Goal: Task Accomplishment & Management: Use online tool/utility

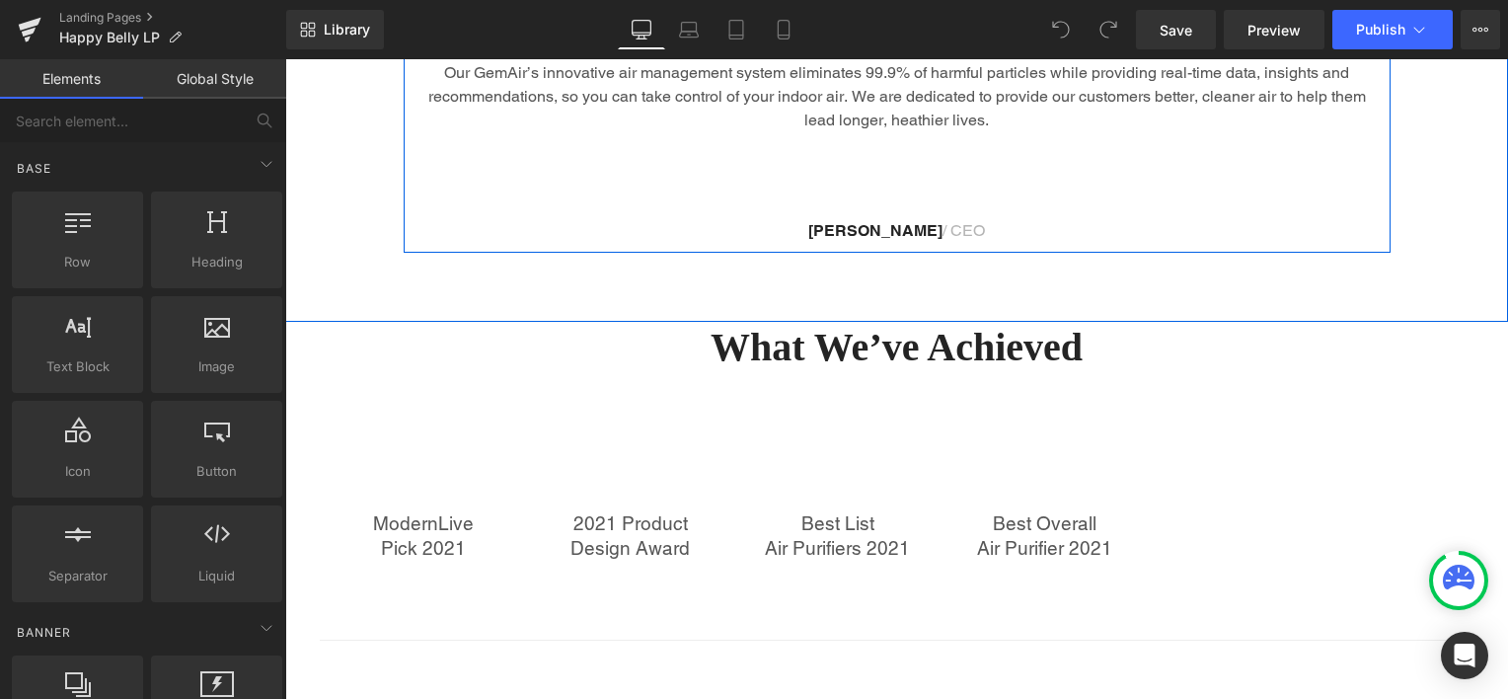
scroll to position [987, 0]
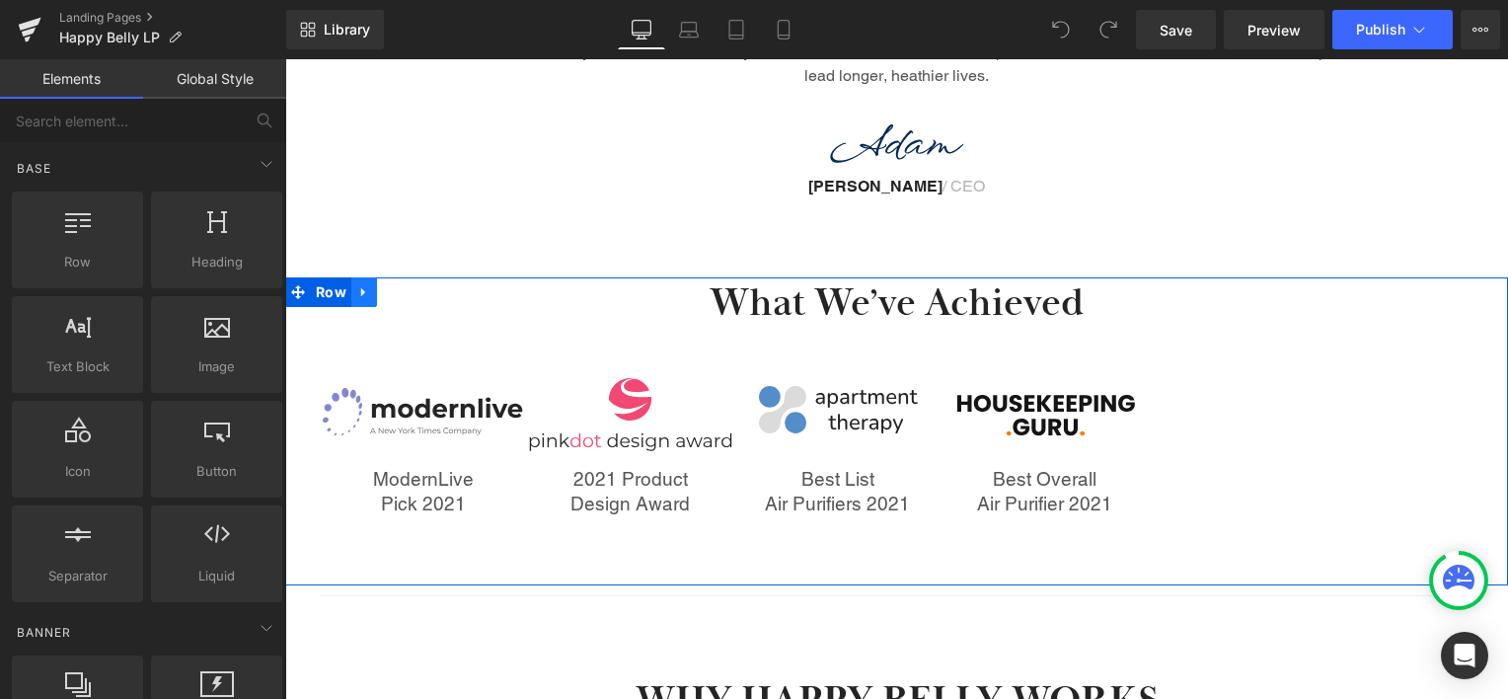
click at [361, 292] on icon at bounding box center [363, 292] width 4 height 9
click at [410, 288] on icon at bounding box center [416, 292] width 14 height 14
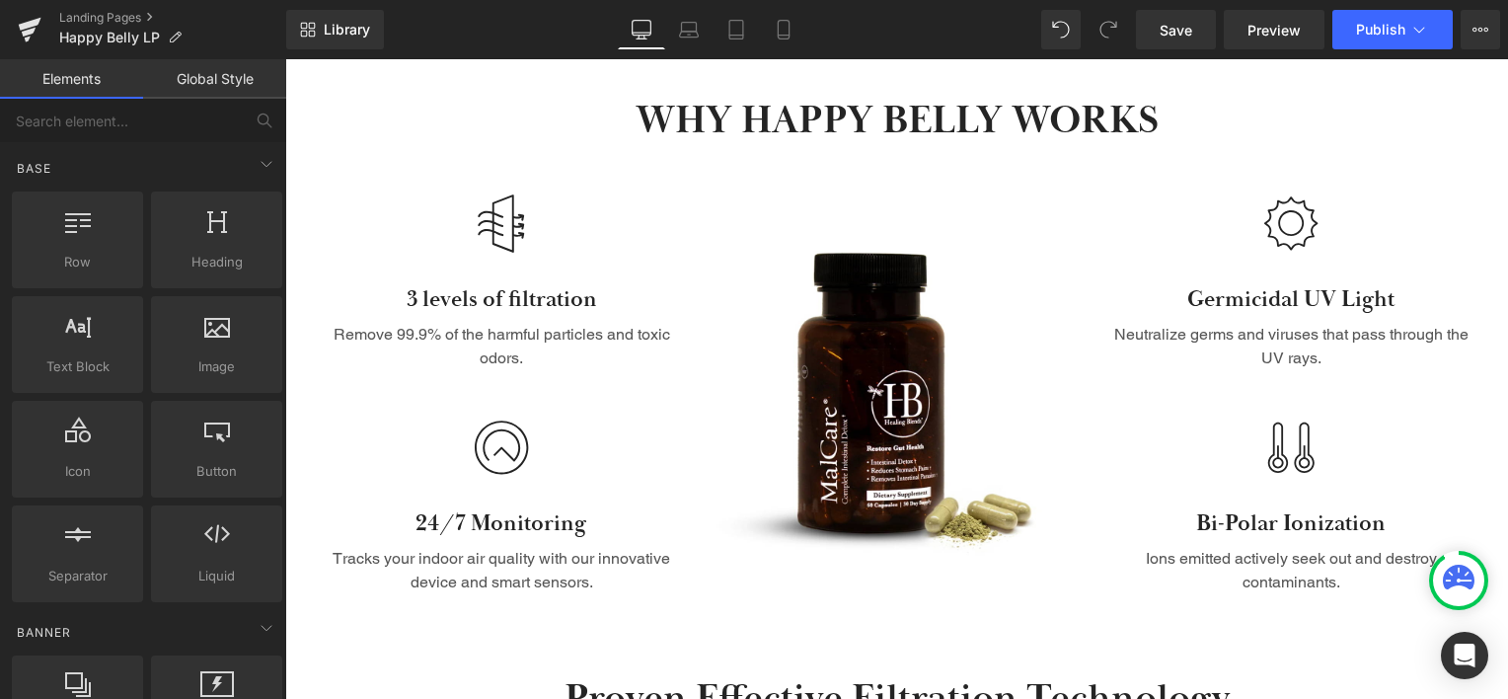
scroll to position [1266, 0]
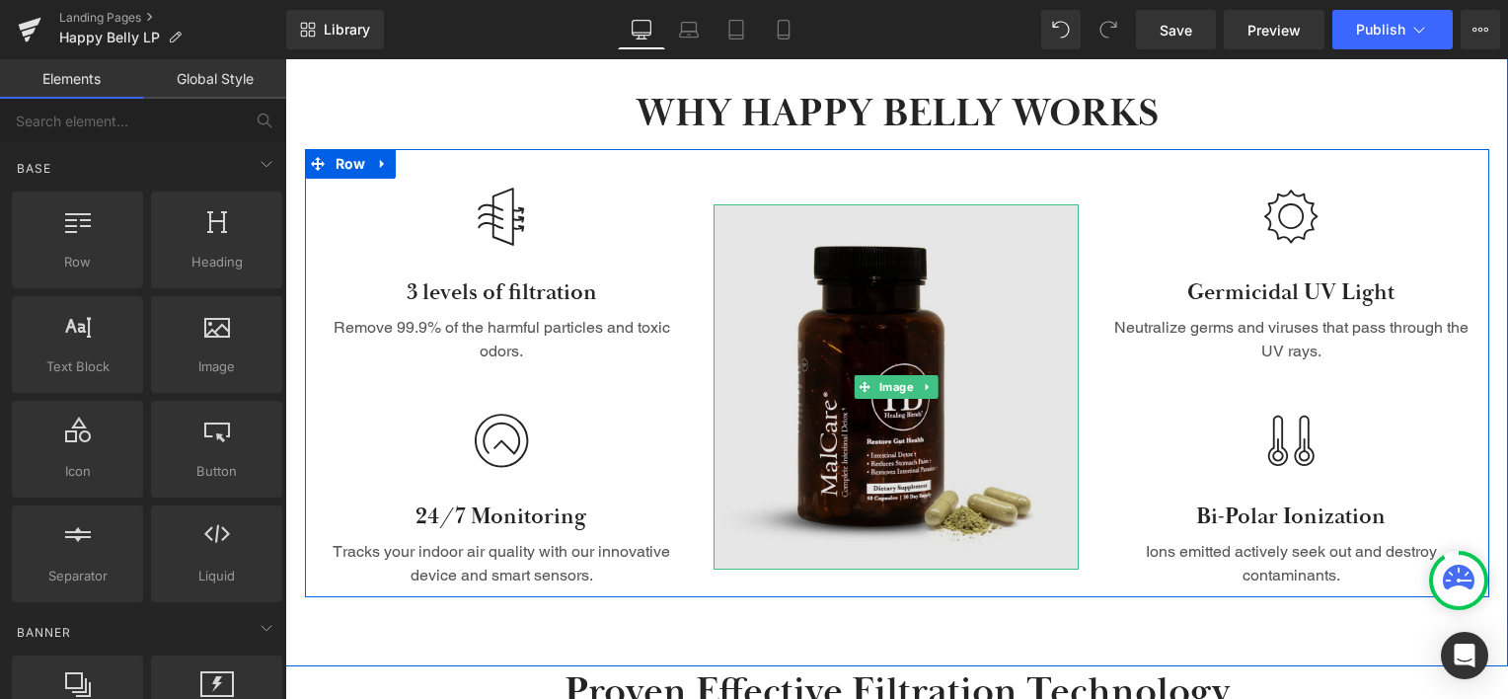
click at [777, 288] on img at bounding box center [895, 386] width 365 height 365
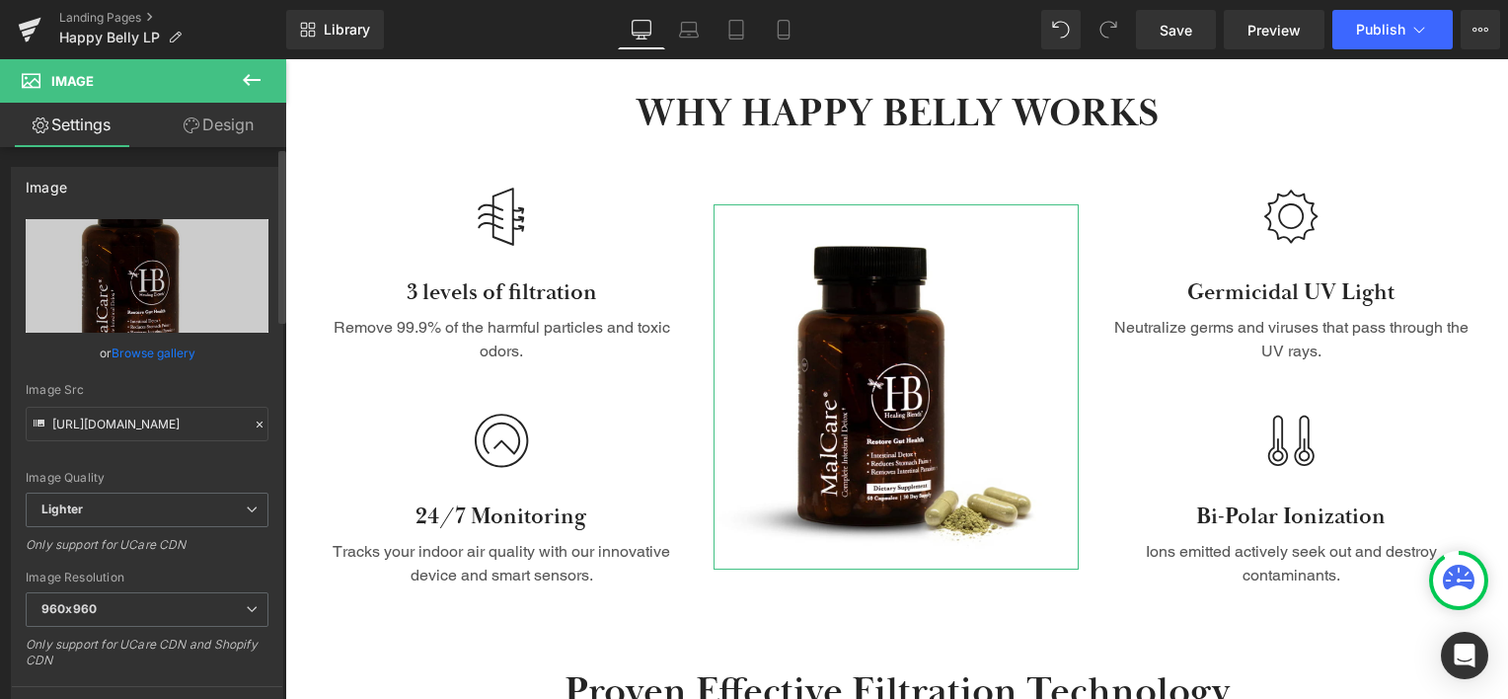
click at [170, 357] on link "Browse gallery" at bounding box center [154, 353] width 84 height 35
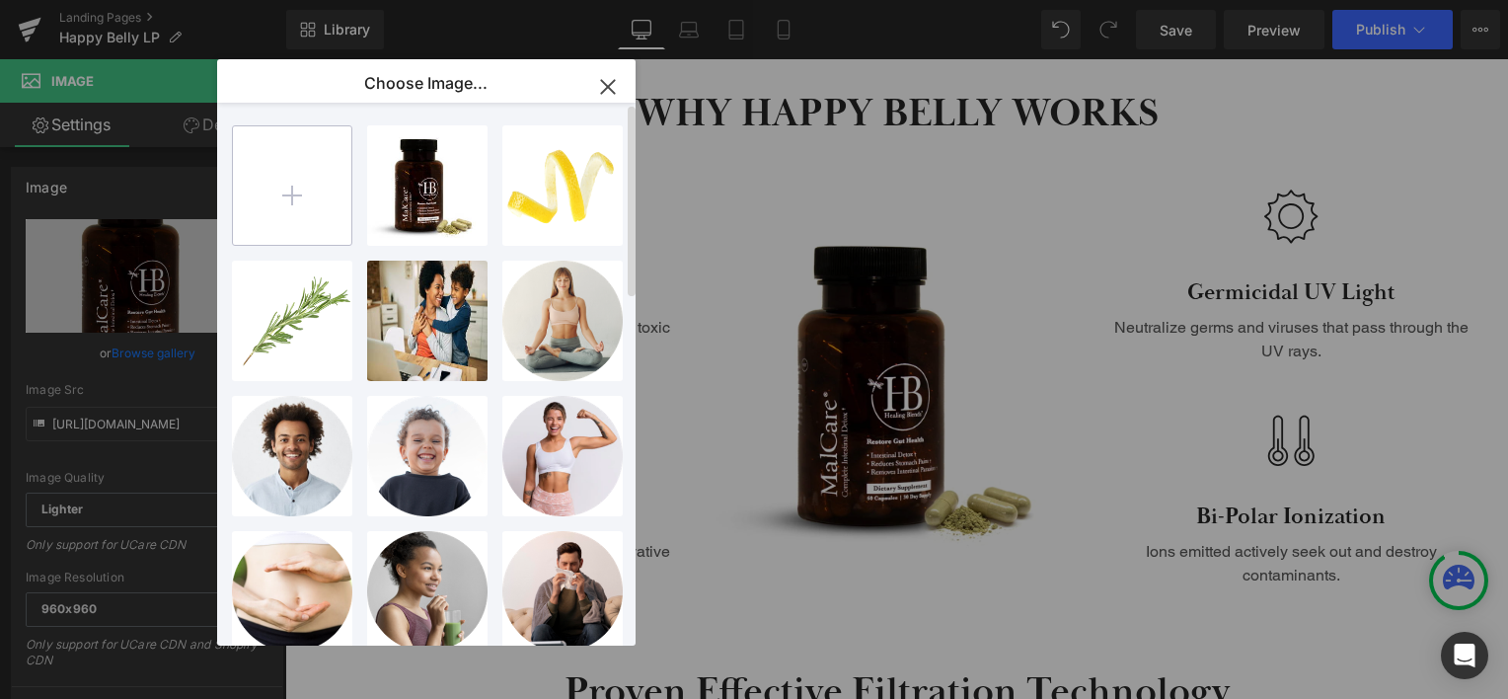
click at [287, 189] on input "file" at bounding box center [292, 185] width 118 height 118
type input "C:\fakepath\happybelly_1871b0c2-f843-4db3-86e2-9a5efec85075.webp"
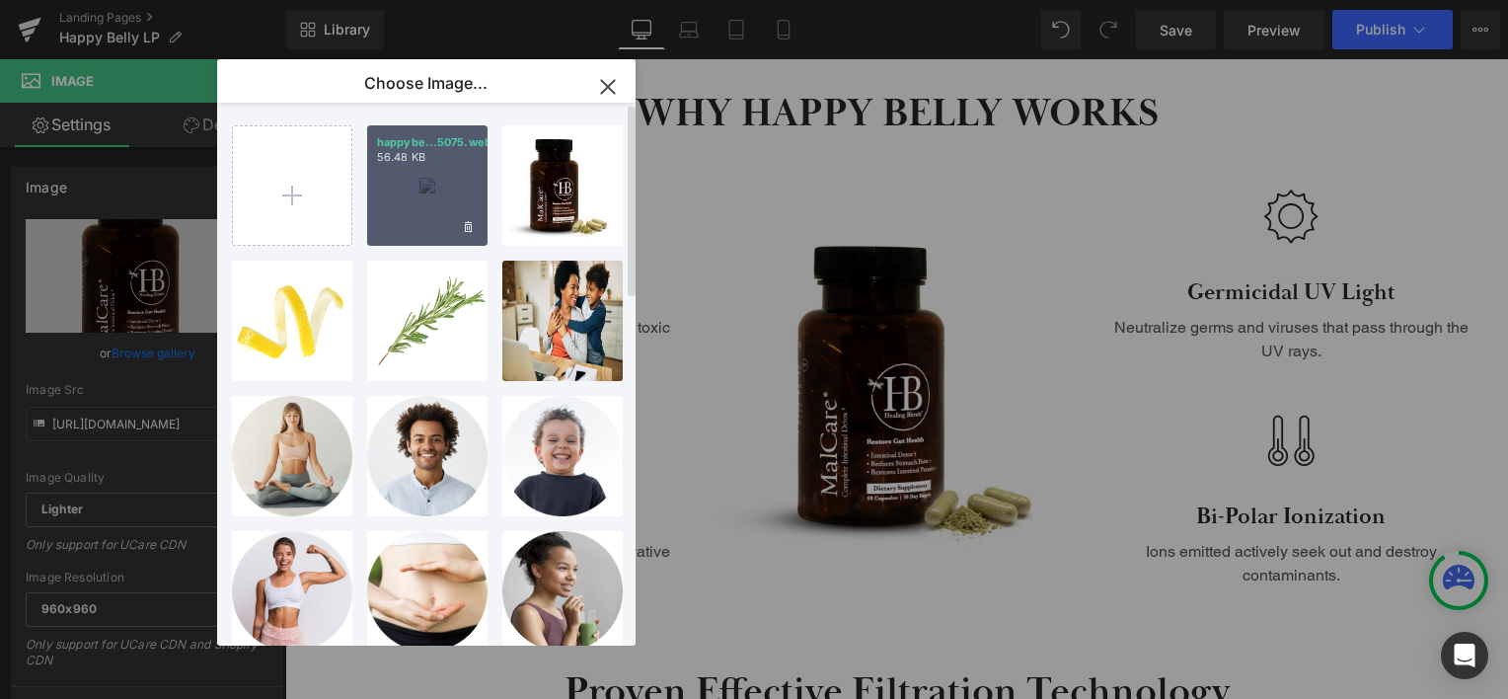
click at [395, 213] on div "happybe...5075.webp 56.48 KB" at bounding box center [427, 185] width 120 height 120
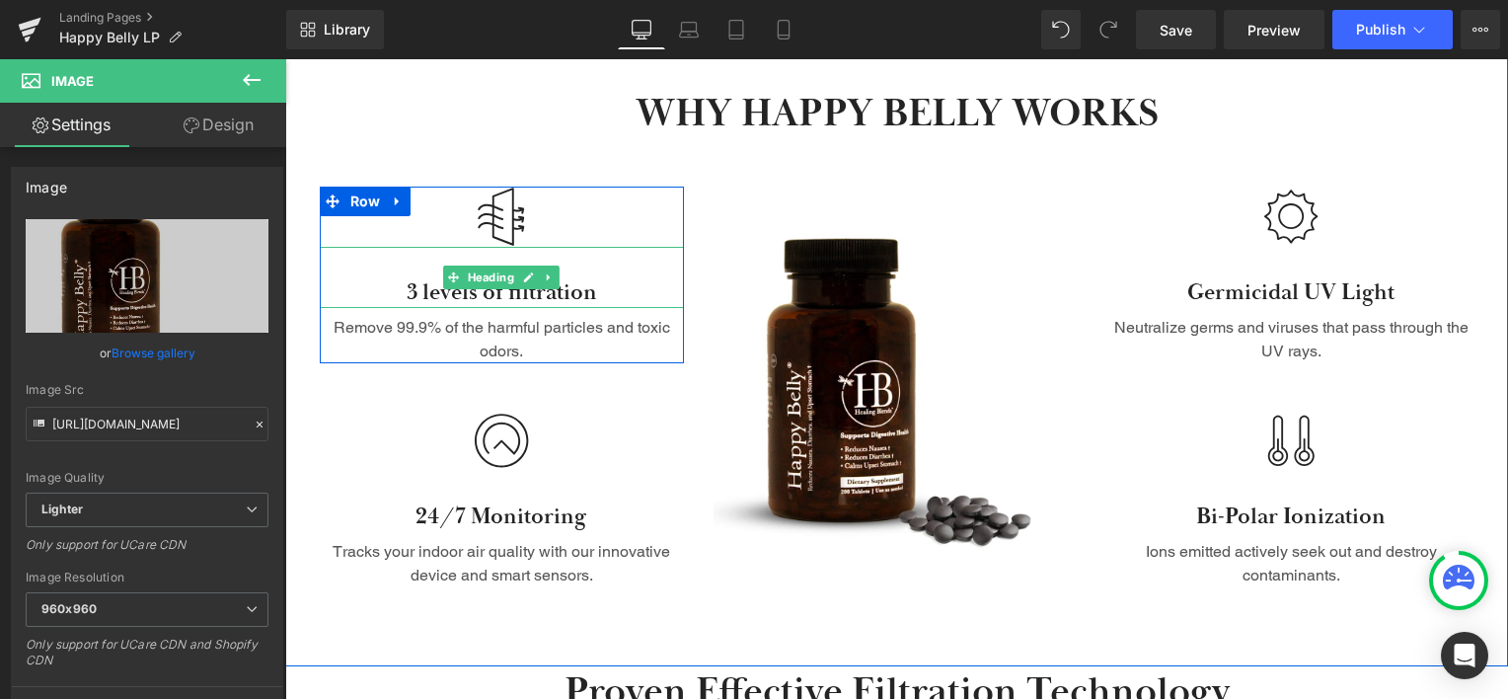
click at [518, 303] on h3 "3 levels of filtration" at bounding box center [502, 293] width 365 height 30
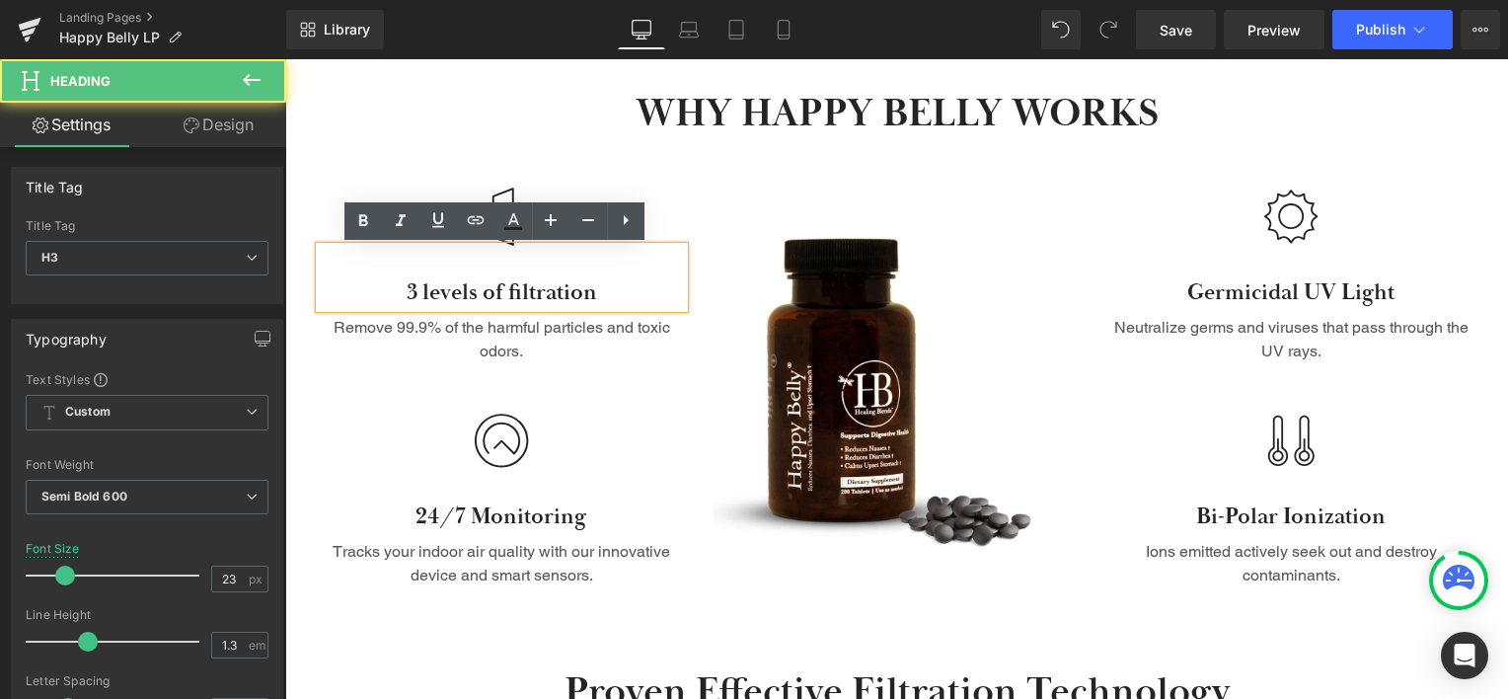
click at [530, 294] on h3 "3 levels of filtration" at bounding box center [502, 293] width 365 height 30
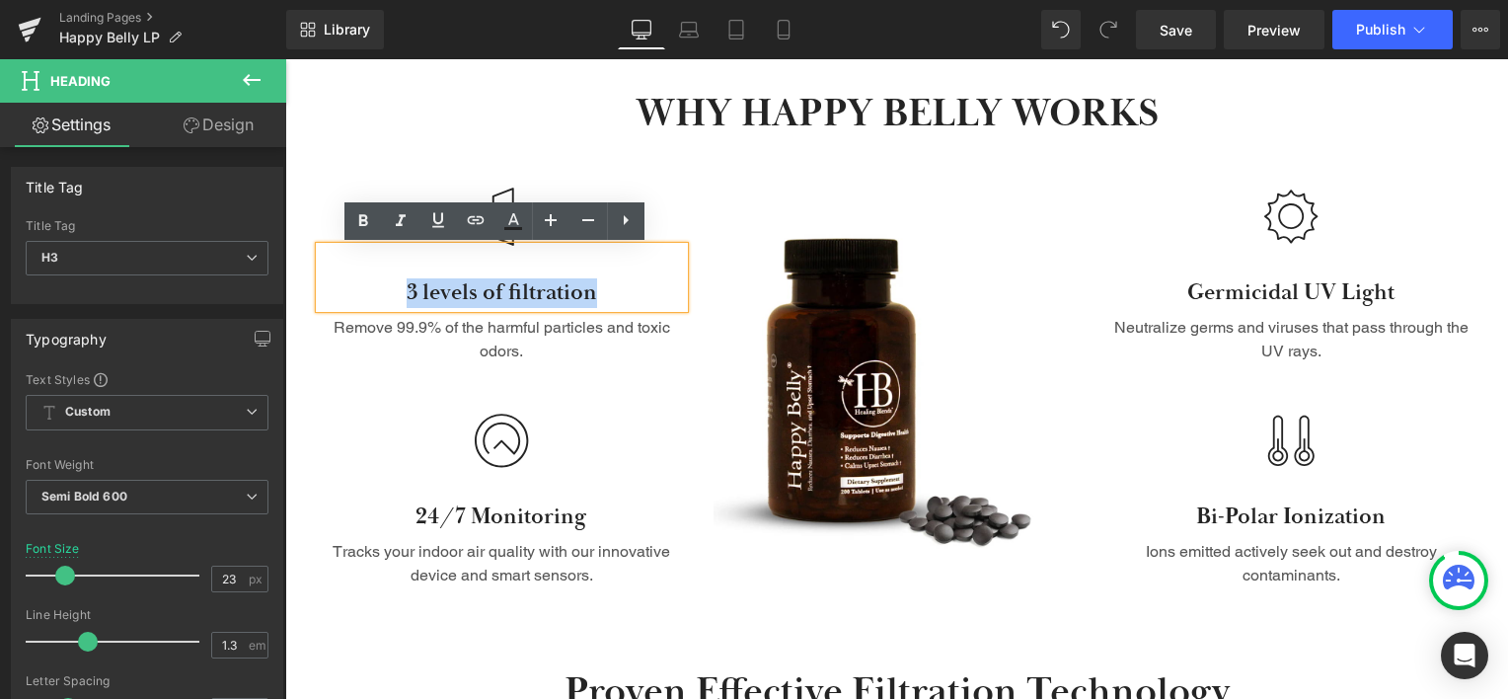
drag, startPoint x: 590, startPoint y: 294, endPoint x: 392, endPoint y: 275, distance: 199.2
click at [392, 275] on div "3 levels of filtration" at bounding box center [502, 277] width 365 height 61
paste div
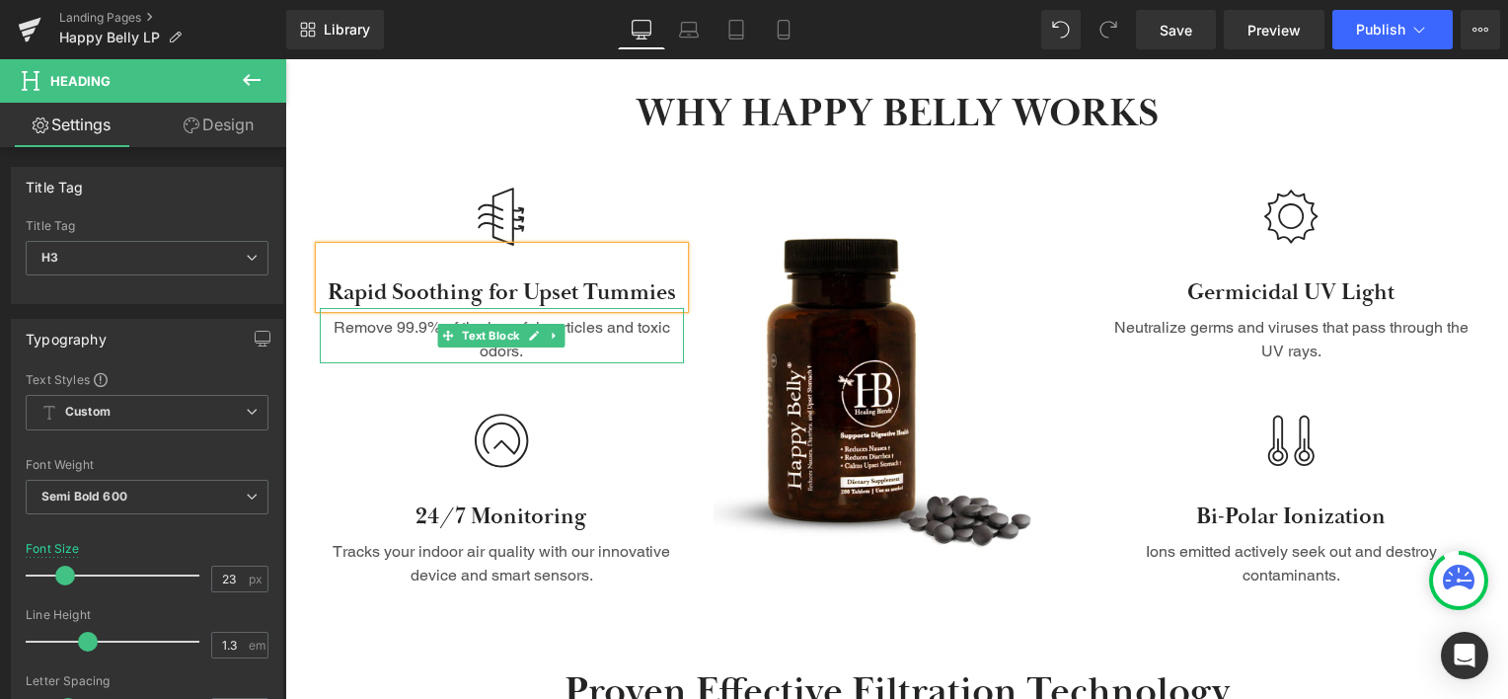
click at [586, 323] on p "Remove 99.9% of the harmful particles and toxic odors." at bounding box center [502, 339] width 365 height 47
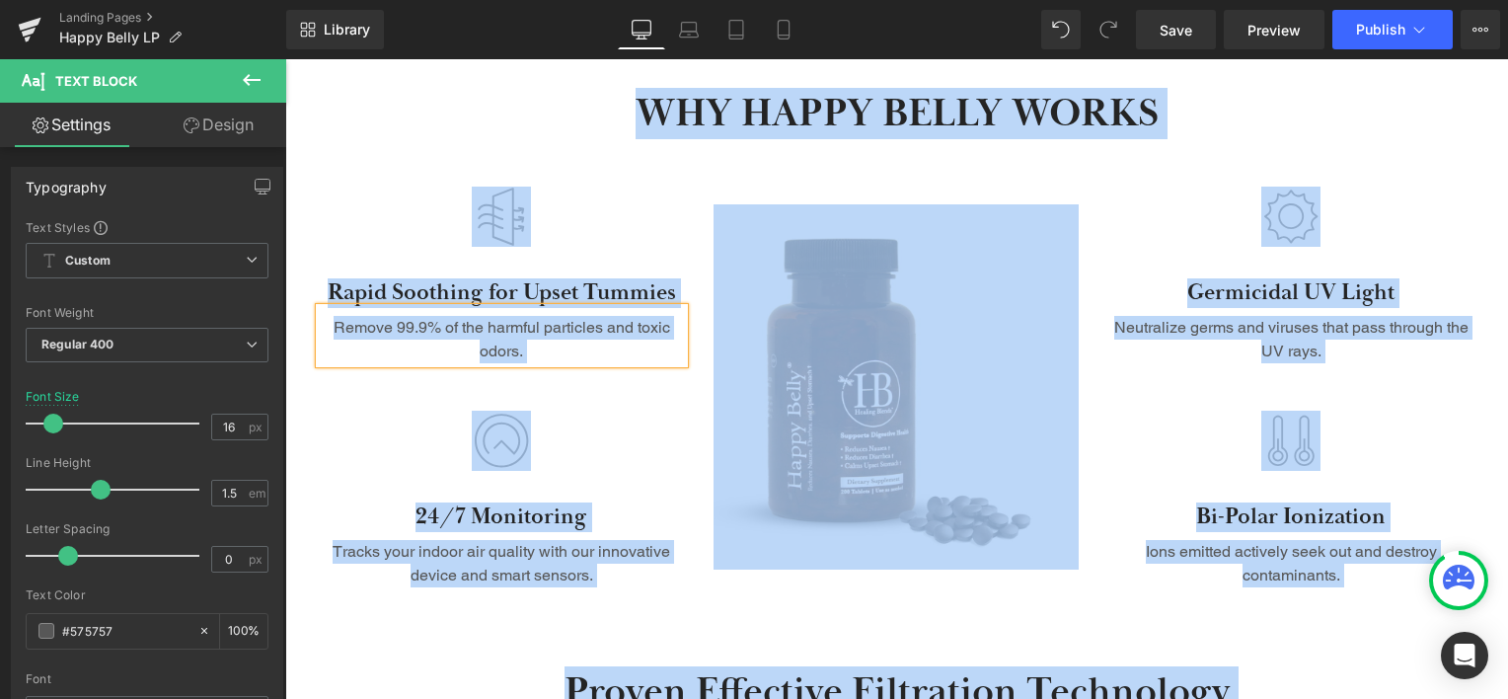
click at [561, 351] on p "Remove 99.9% of the harmful particles and toxic odors." at bounding box center [502, 339] width 365 height 47
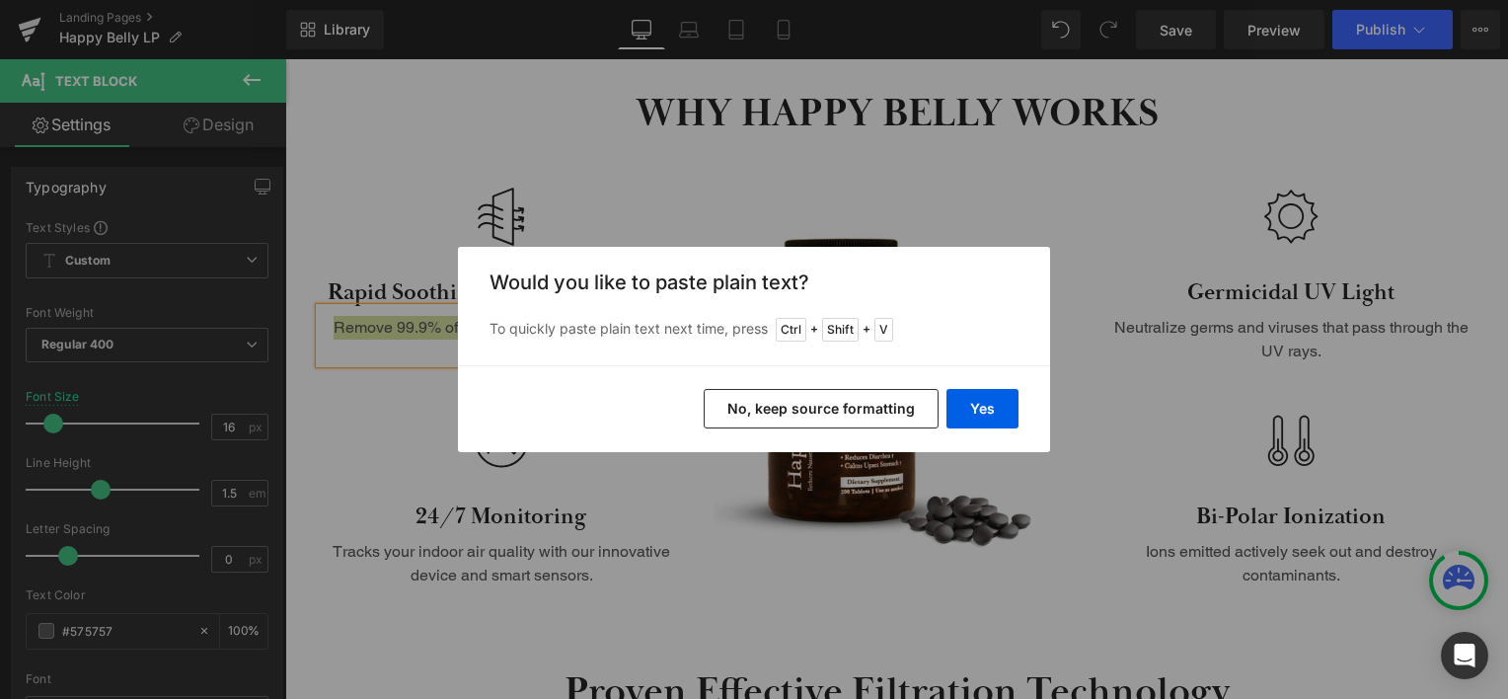
click at [785, 401] on button "No, keep source formatting" at bounding box center [821, 408] width 235 height 39
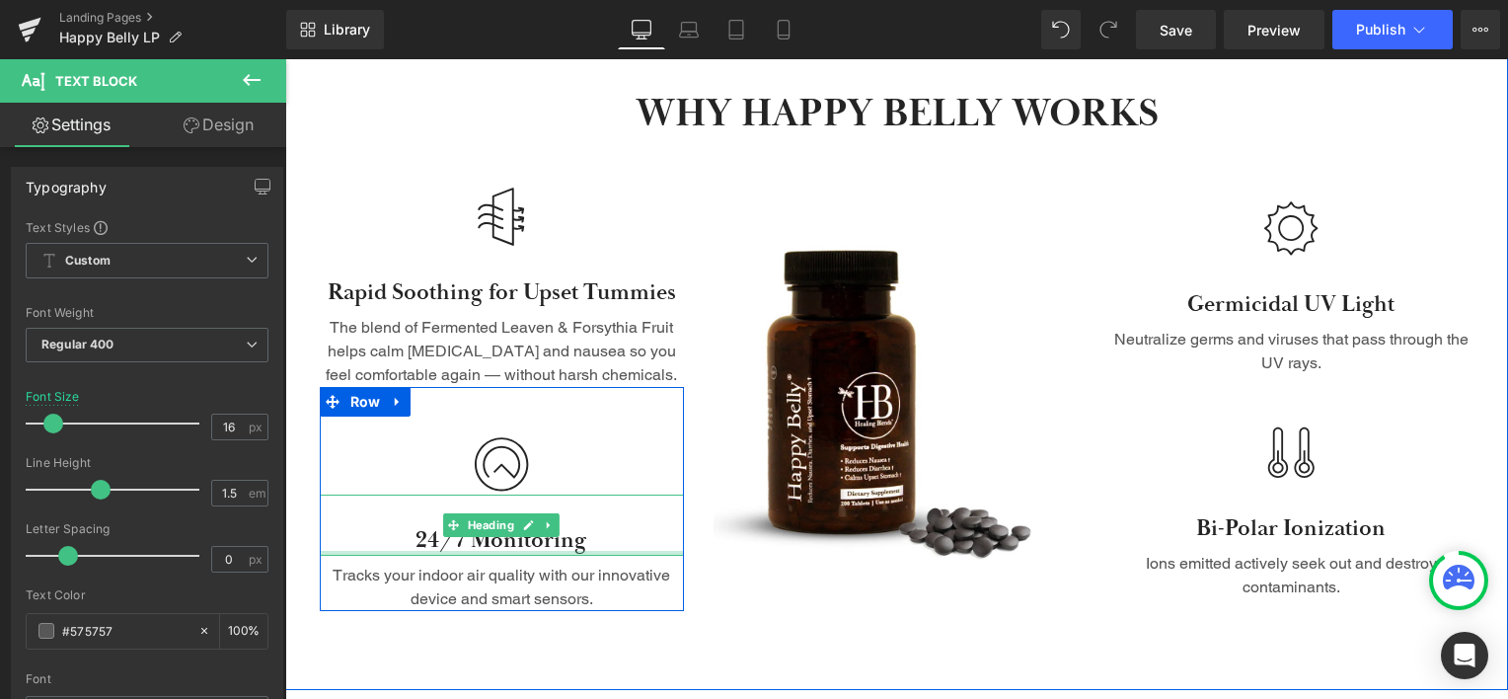
click at [521, 553] on div at bounding box center [502, 553] width 365 height 5
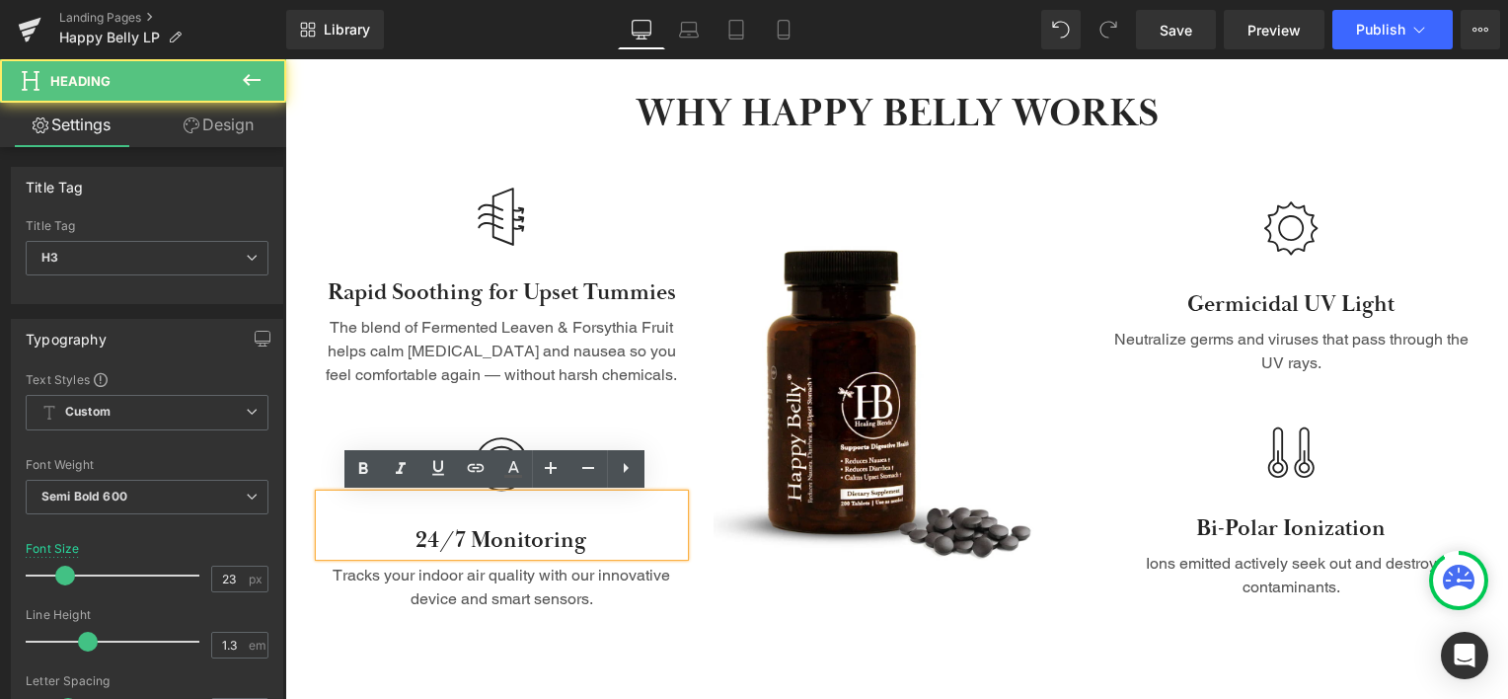
click at [545, 541] on h3 "24/7 Monitoring" at bounding box center [502, 541] width 365 height 30
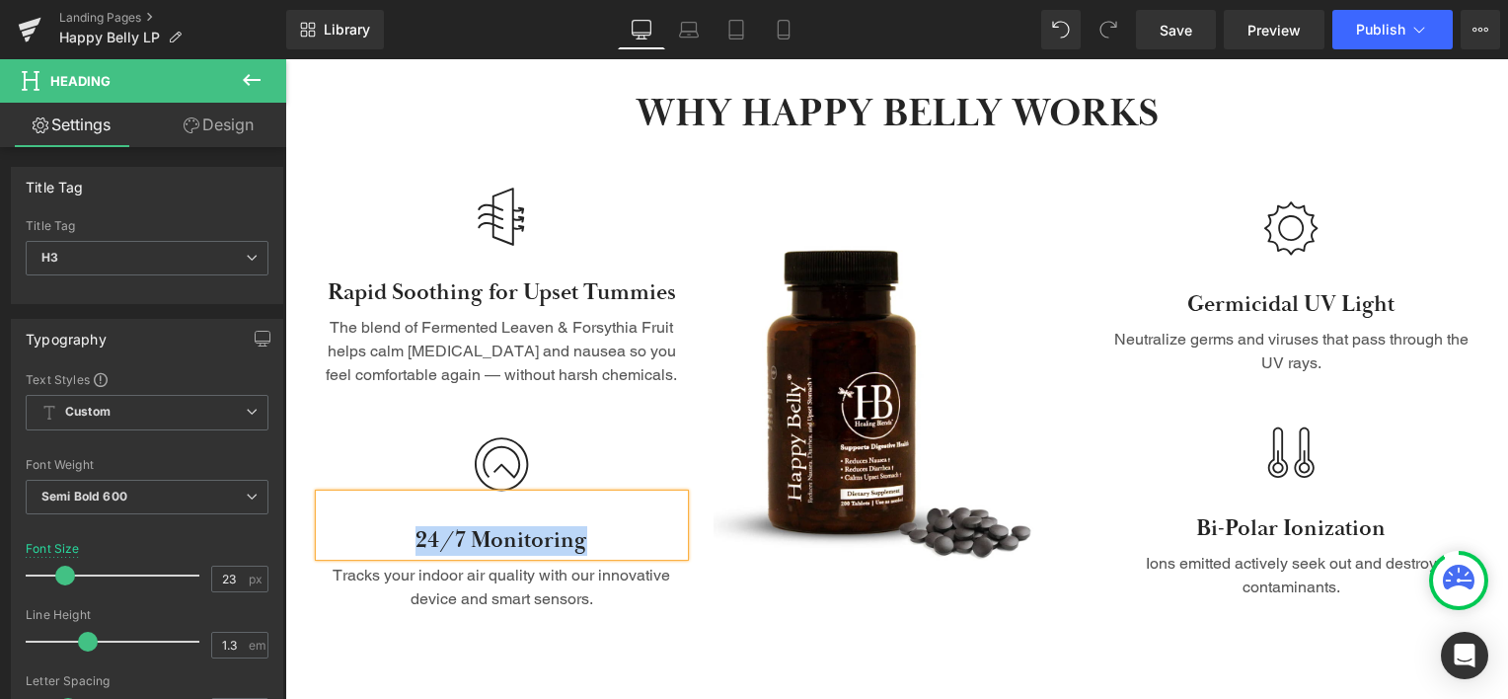
paste div
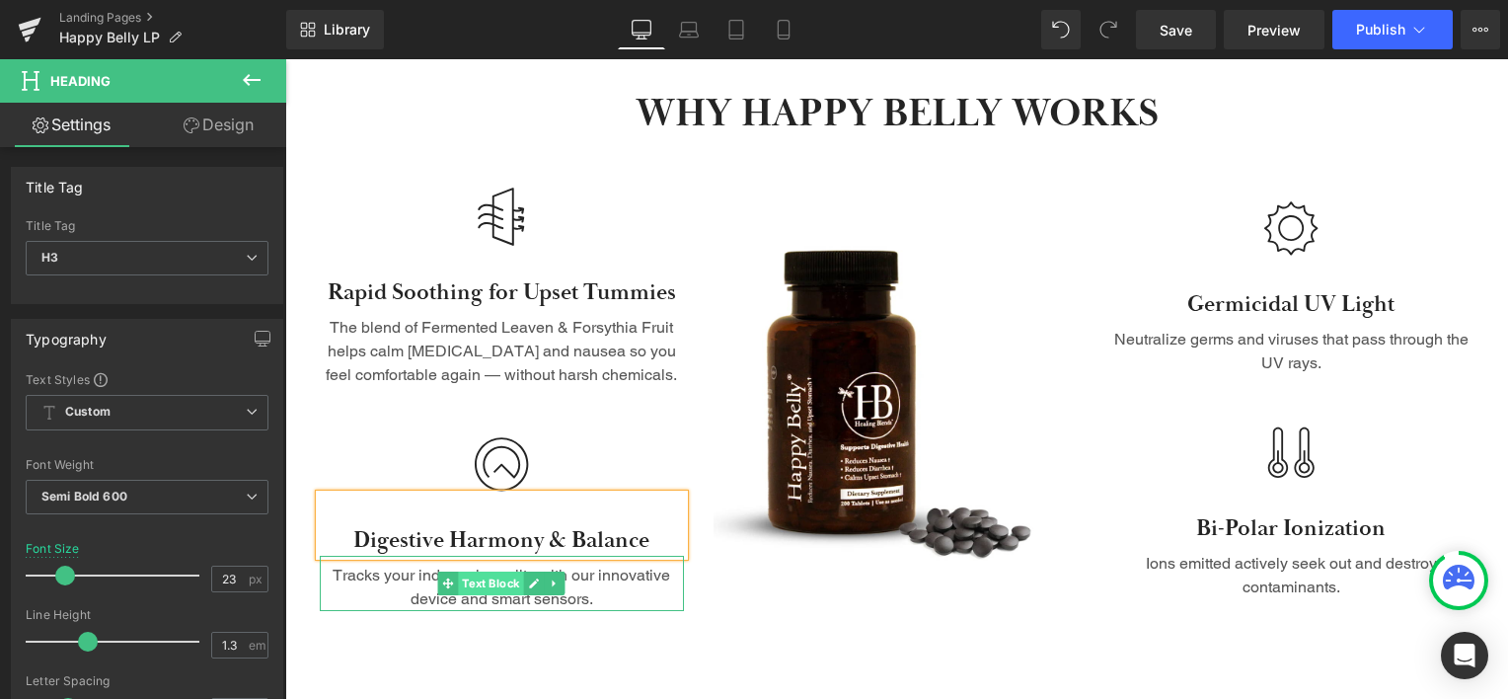
click at [499, 586] on span "Text Block" at bounding box center [491, 583] width 65 height 24
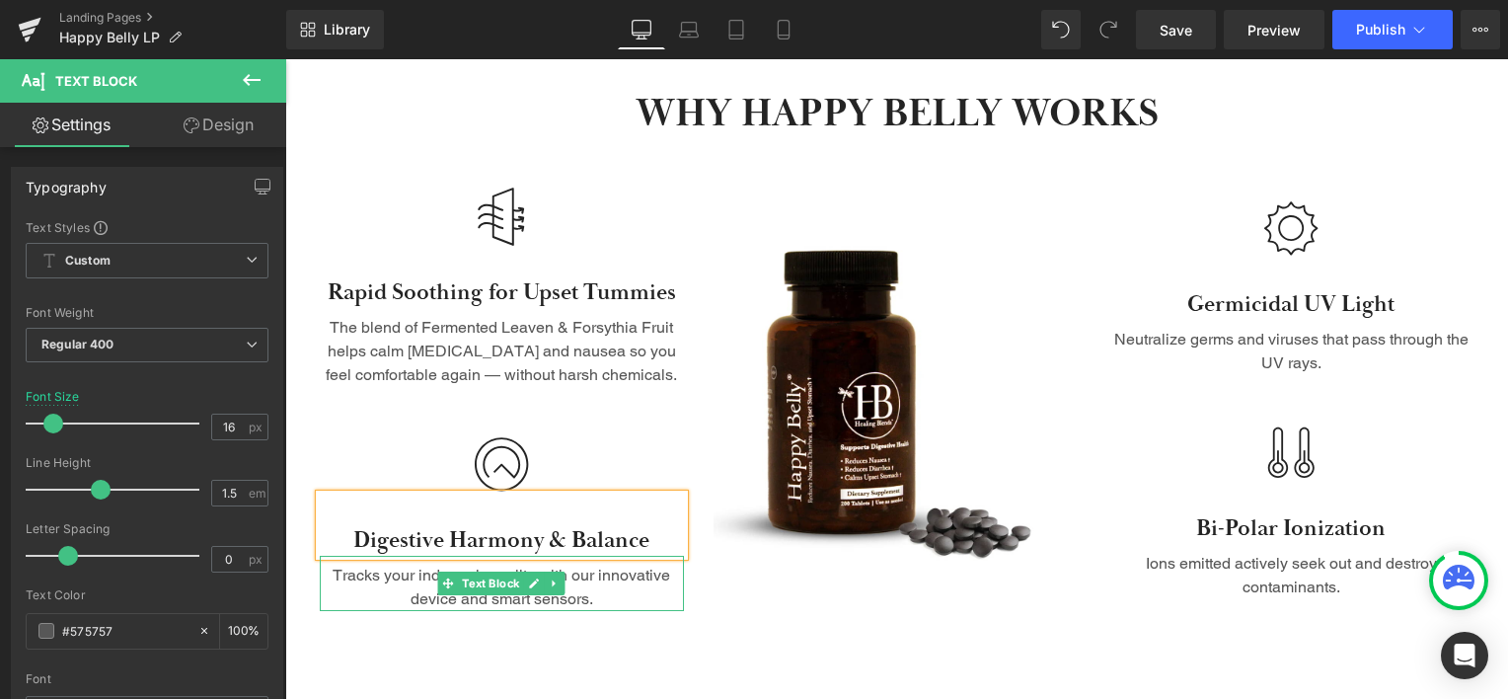
click at [603, 584] on p "Tracks your indoor air quality with our innovative device and smart sensors." at bounding box center [502, 586] width 365 height 47
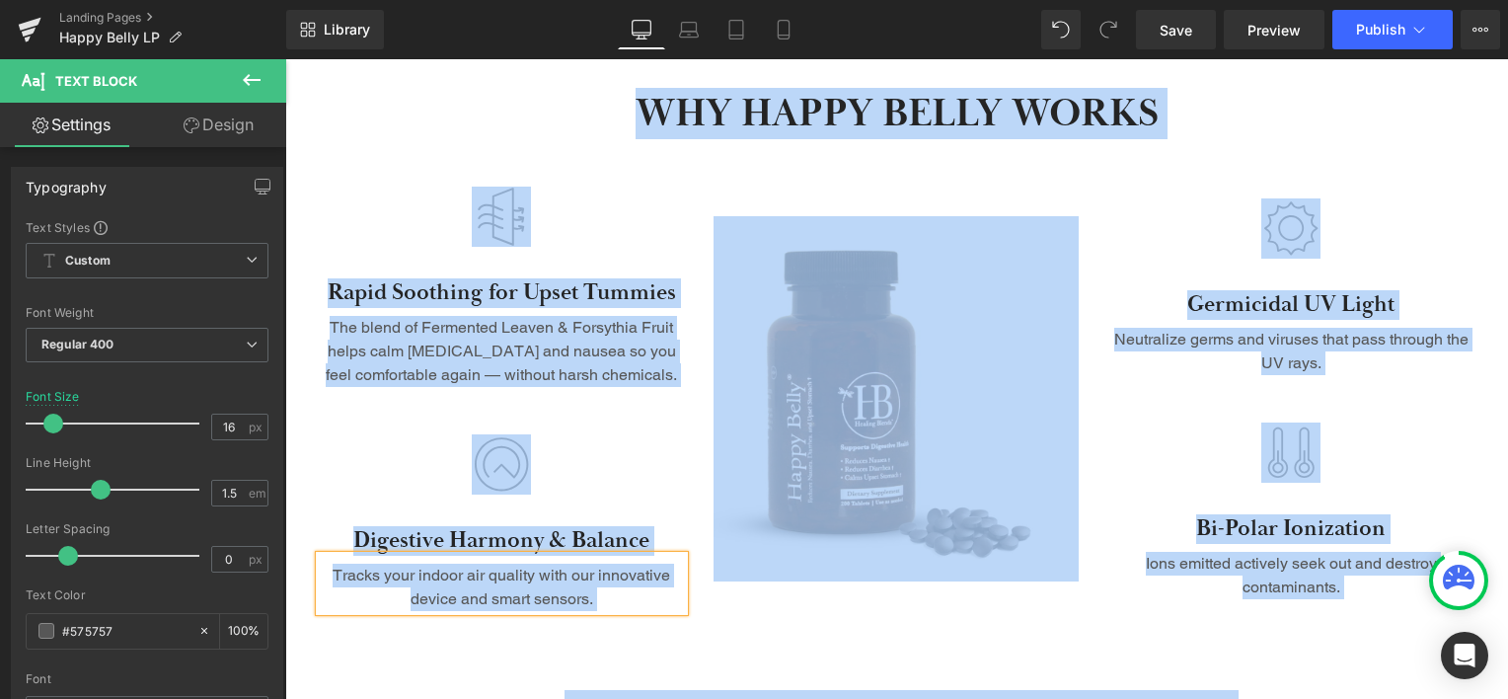
click at [603, 584] on p "Tracks your indoor air quality with our innovative device and smart sensors." at bounding box center [502, 586] width 365 height 47
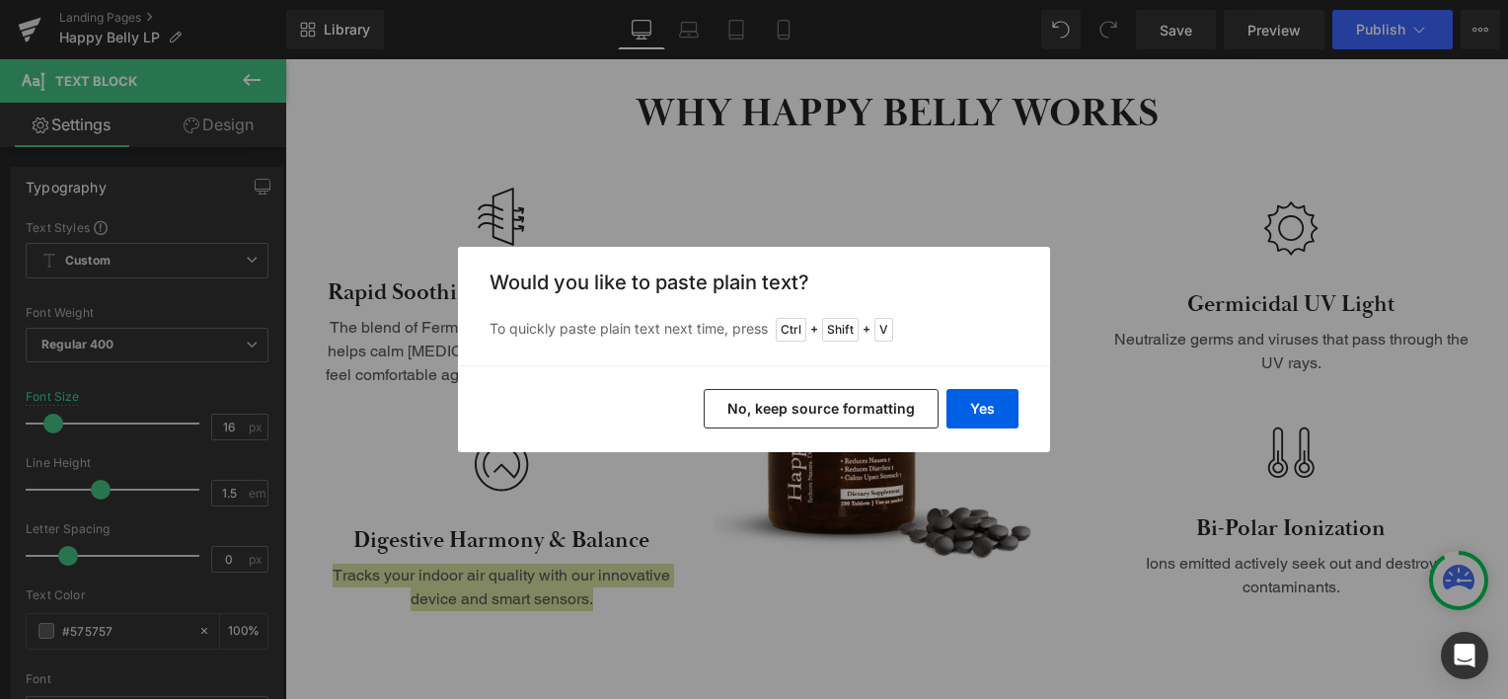
click at [857, 408] on button "No, keep source formatting" at bounding box center [821, 408] width 235 height 39
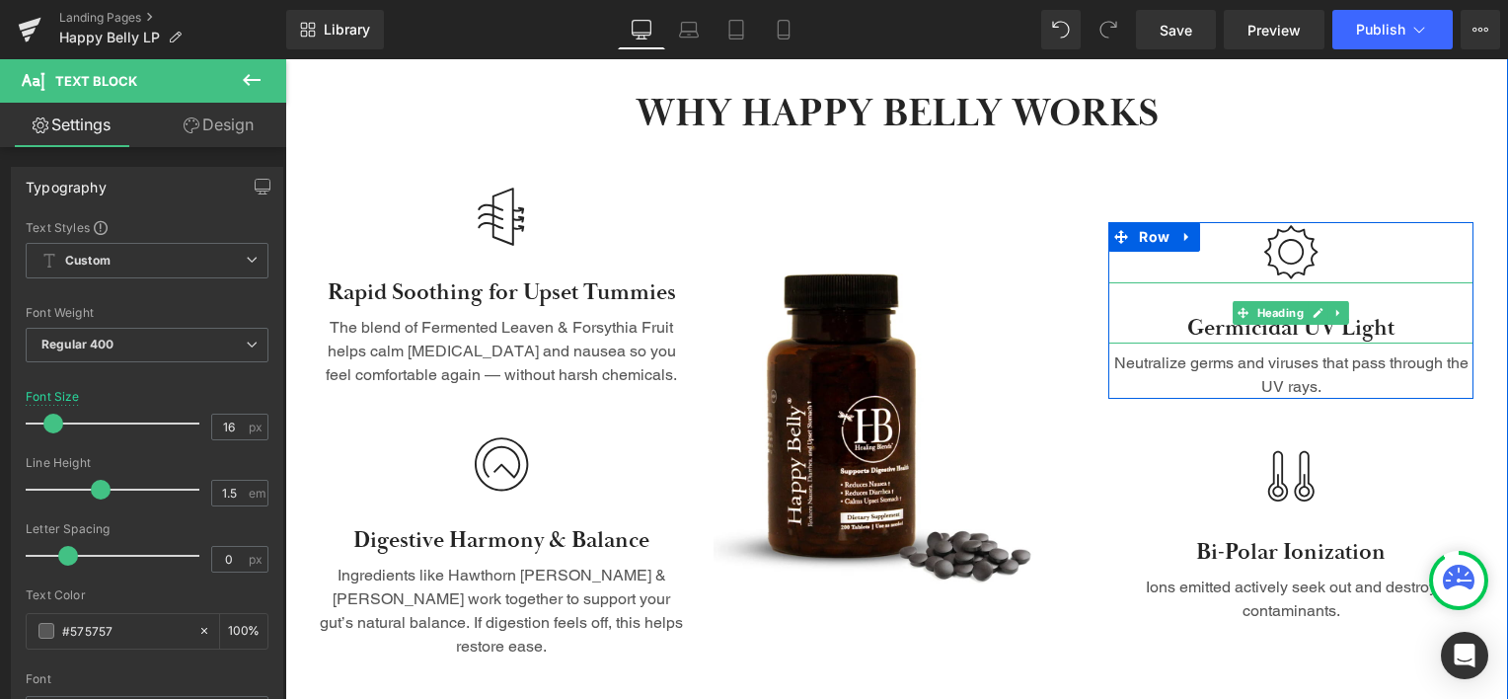
click at [1232, 315] on h3 "Germicidal UV Light" at bounding box center [1290, 329] width 365 height 30
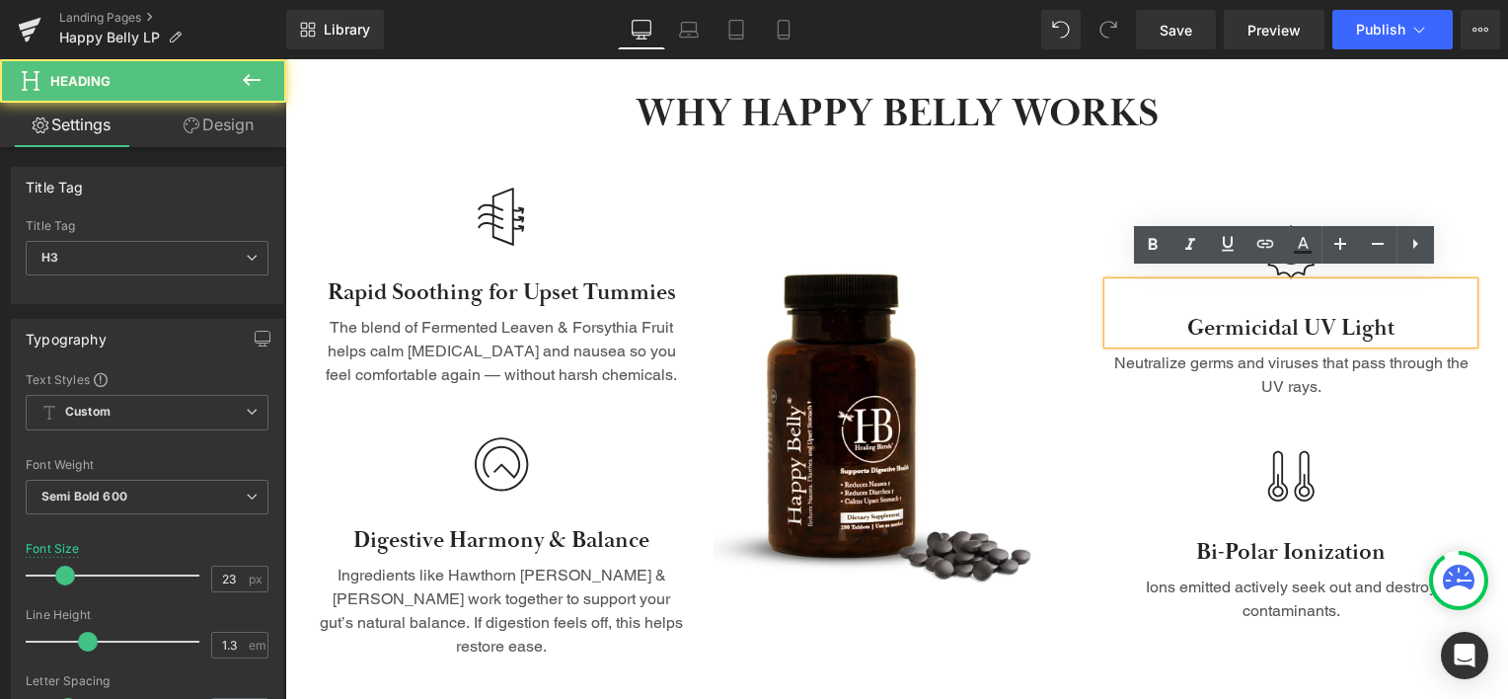
click at [1232, 315] on h3 "Germicidal UV Light" at bounding box center [1290, 329] width 365 height 30
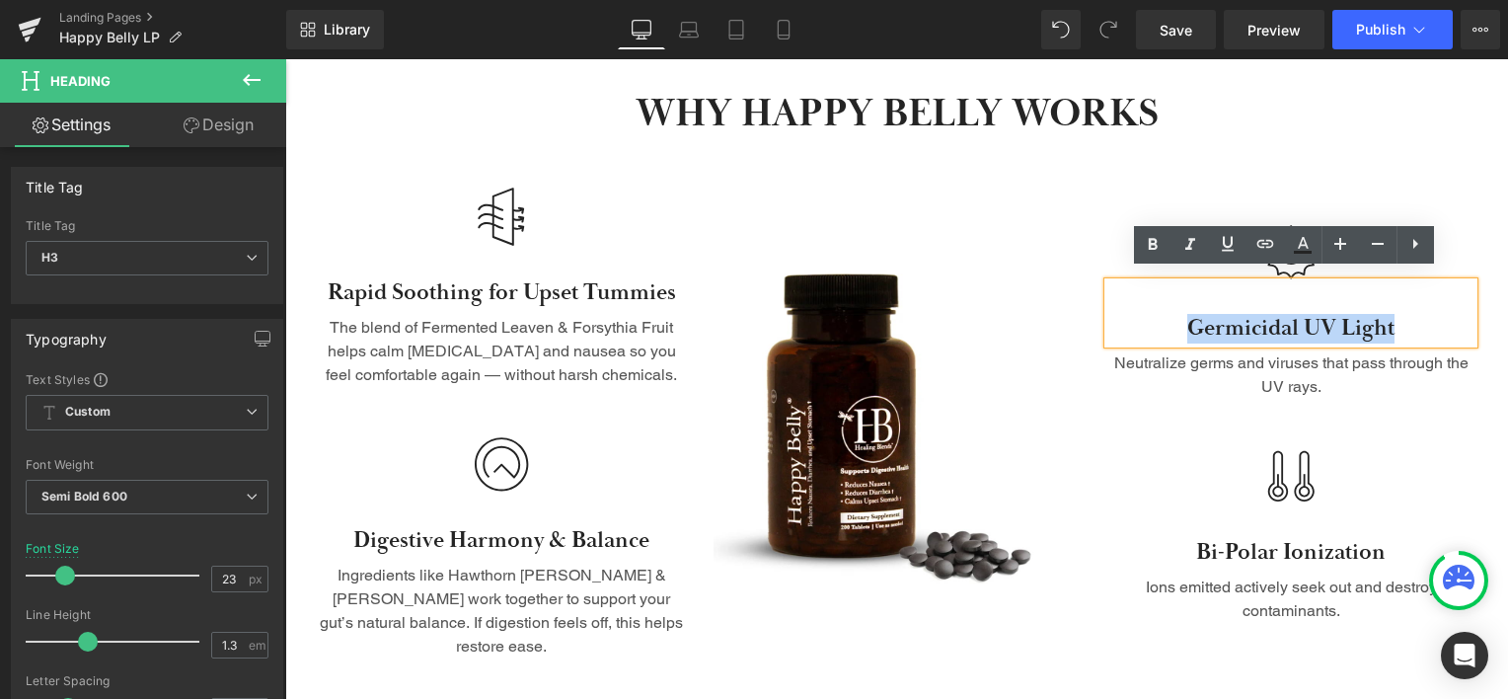
paste div
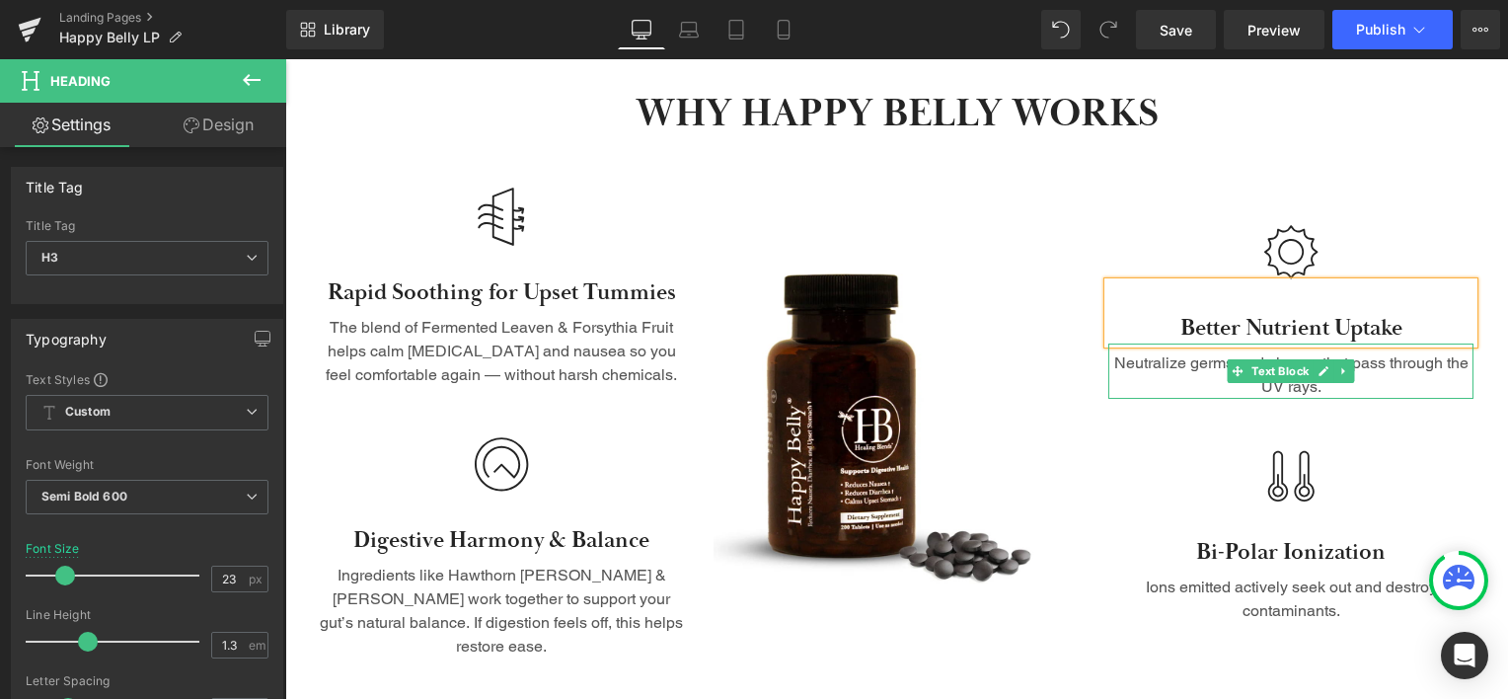
click at [1178, 355] on p "Neutralize germs and viruses that pass through the UV rays." at bounding box center [1290, 374] width 365 height 47
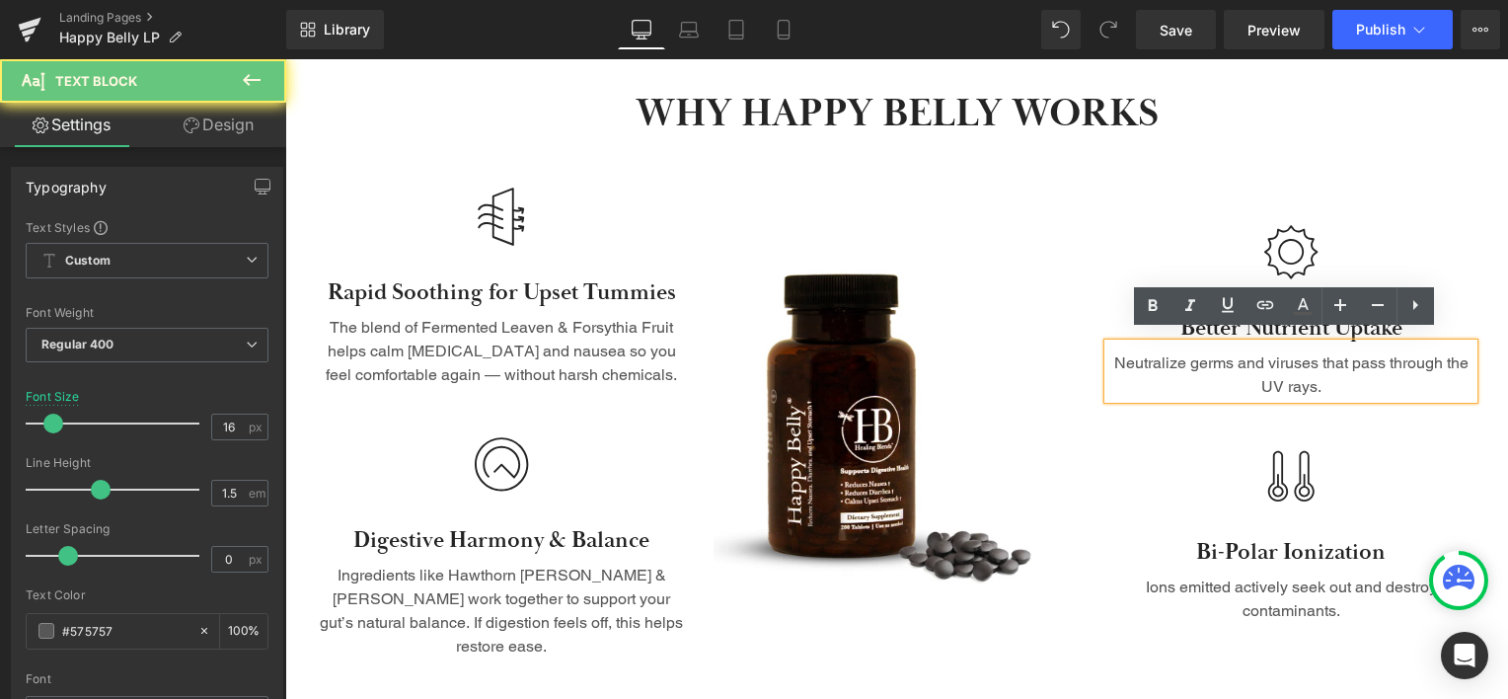
click at [1178, 355] on p "Neutralize germs and viruses that pass through the UV rays." at bounding box center [1290, 374] width 365 height 47
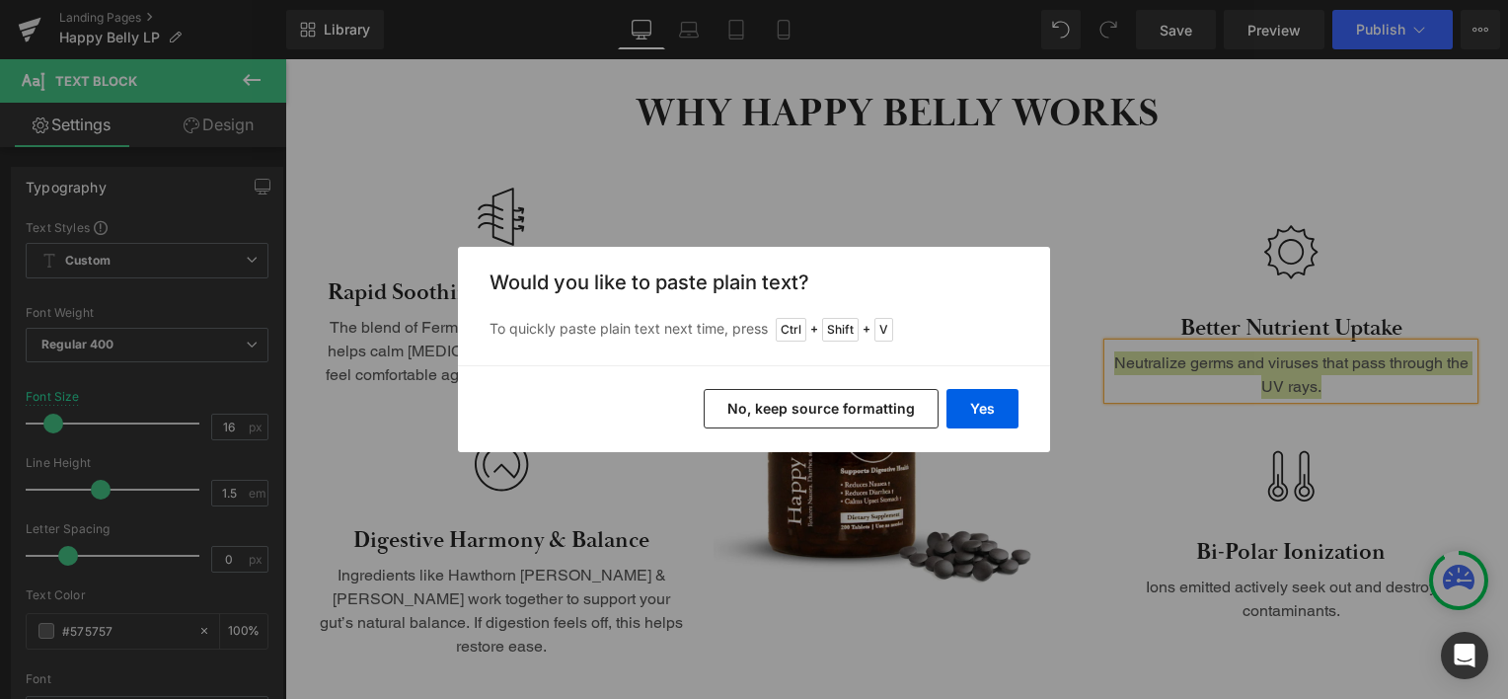
click at [916, 412] on button "No, keep source formatting" at bounding box center [821, 408] width 235 height 39
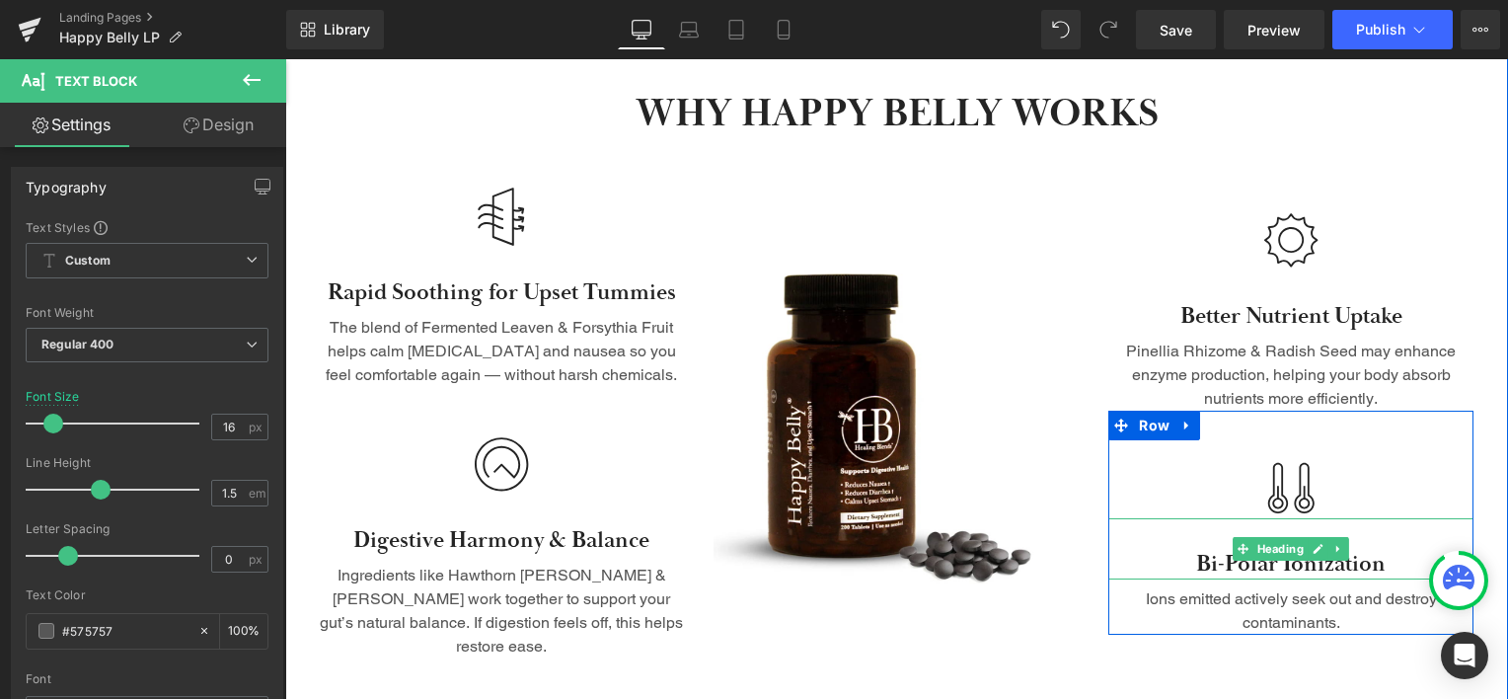
click at [1198, 561] on h3 "Bi-Polar Ionization" at bounding box center [1290, 565] width 365 height 30
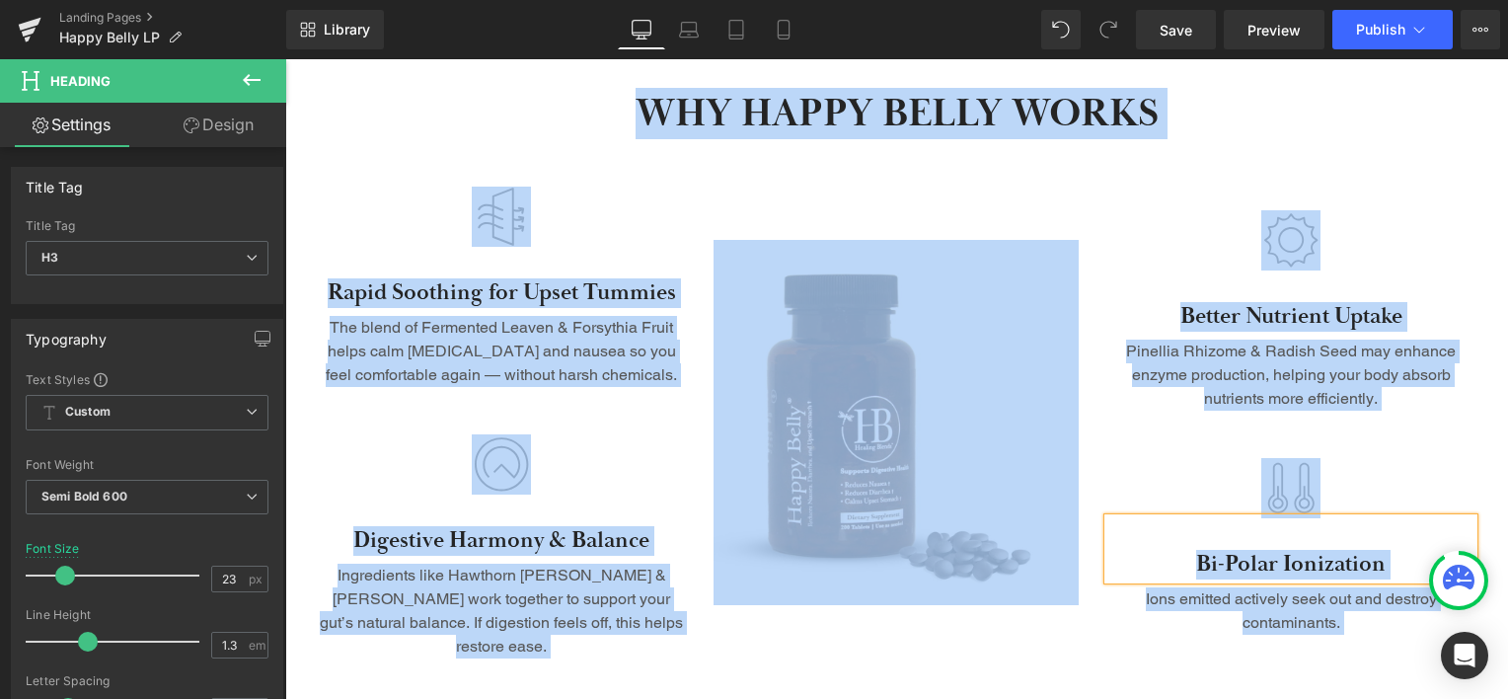
click at [1198, 561] on h3 "Bi-Polar Ionization" at bounding box center [1290, 565] width 365 height 30
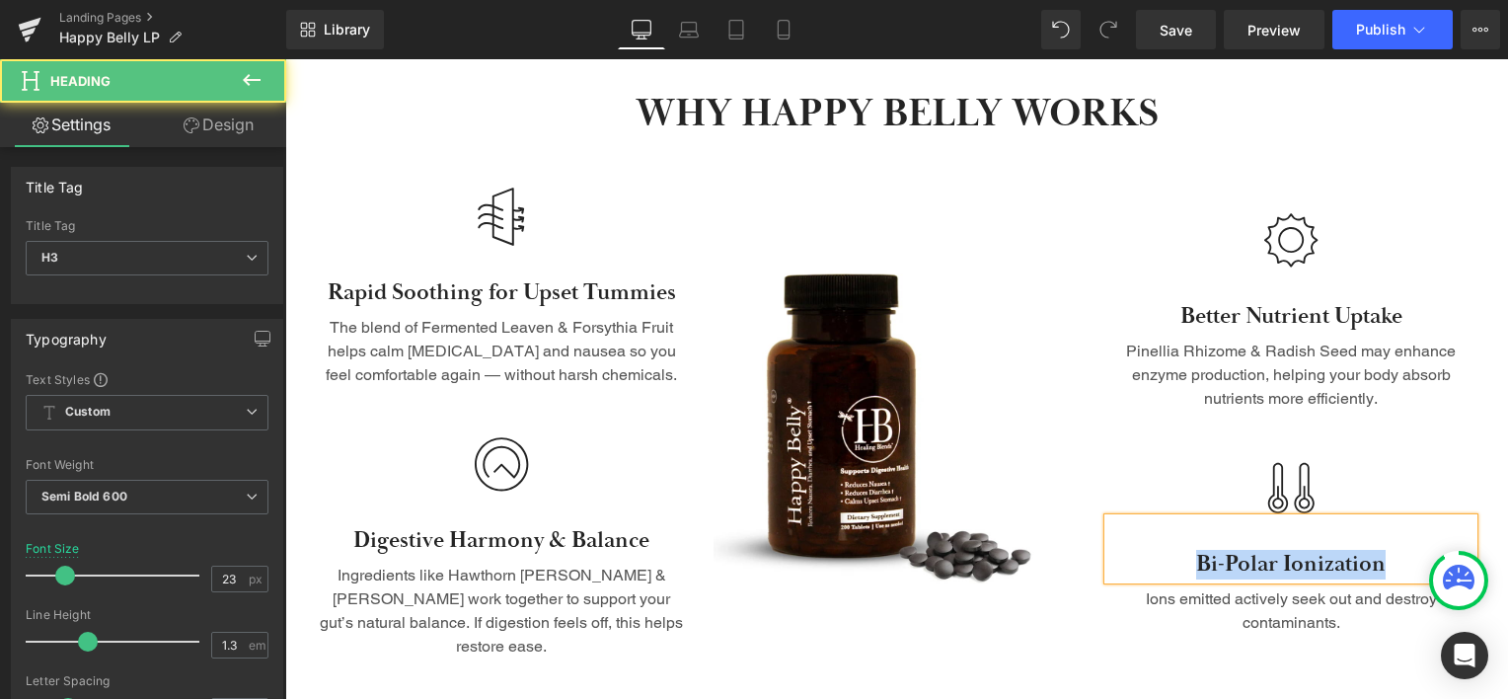
paste div
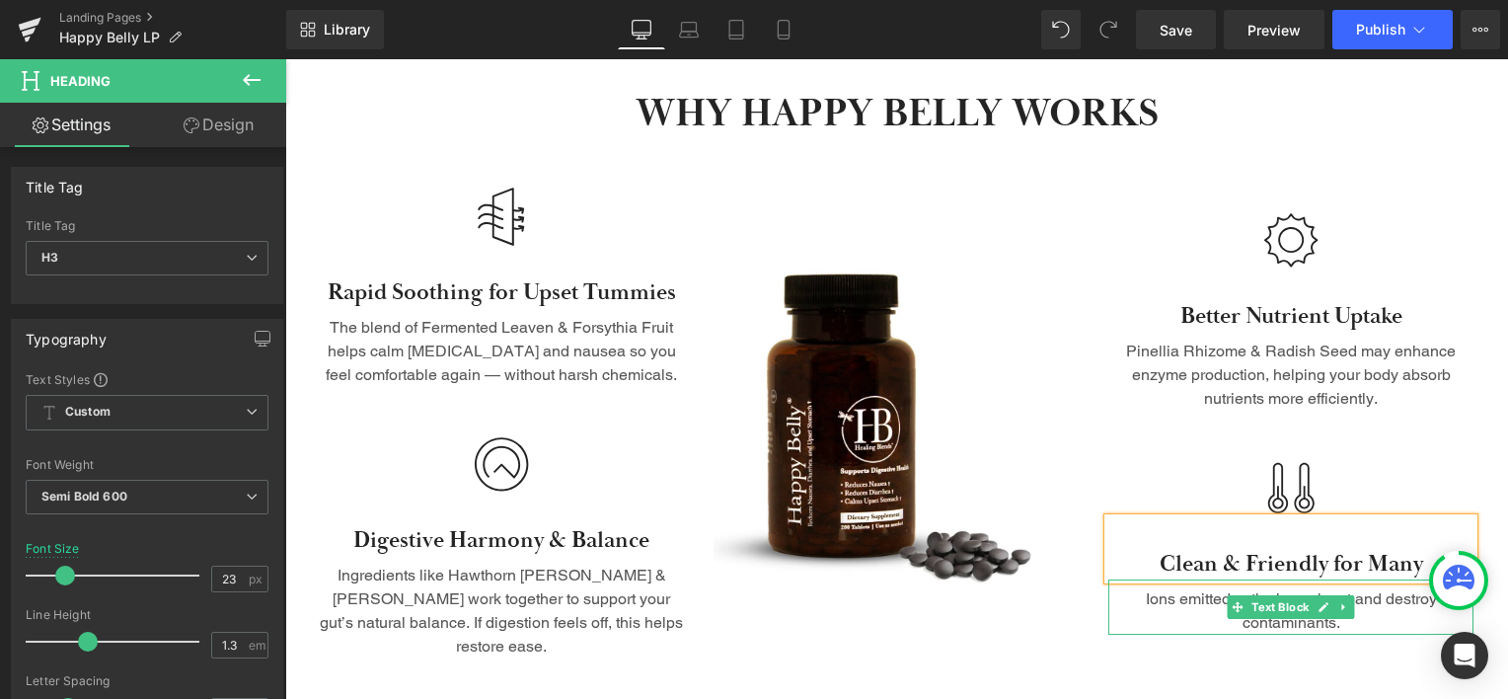
click at [1370, 588] on p "Ions emitted actively seek out and destroy contaminants." at bounding box center [1290, 610] width 365 height 47
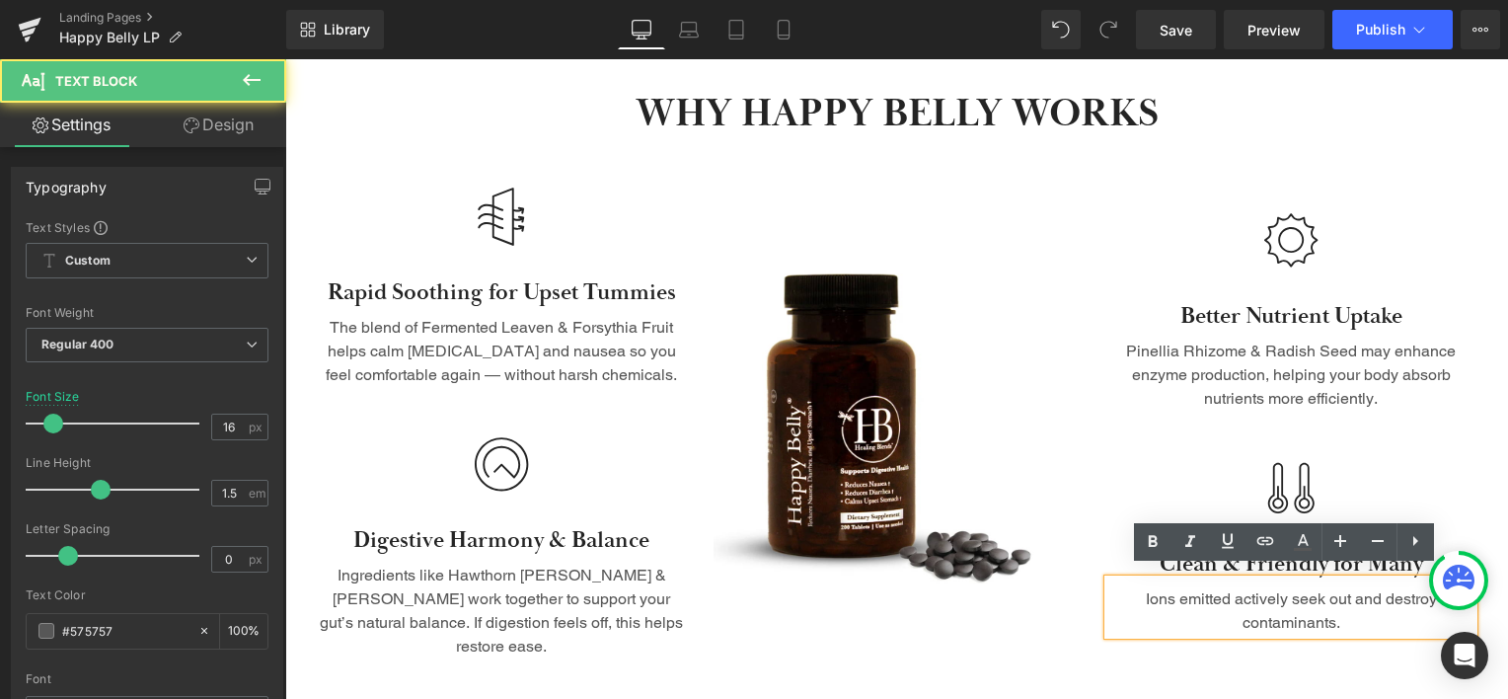
click at [1370, 588] on p "Ions emitted actively seek out and destroy contaminants." at bounding box center [1290, 610] width 365 height 47
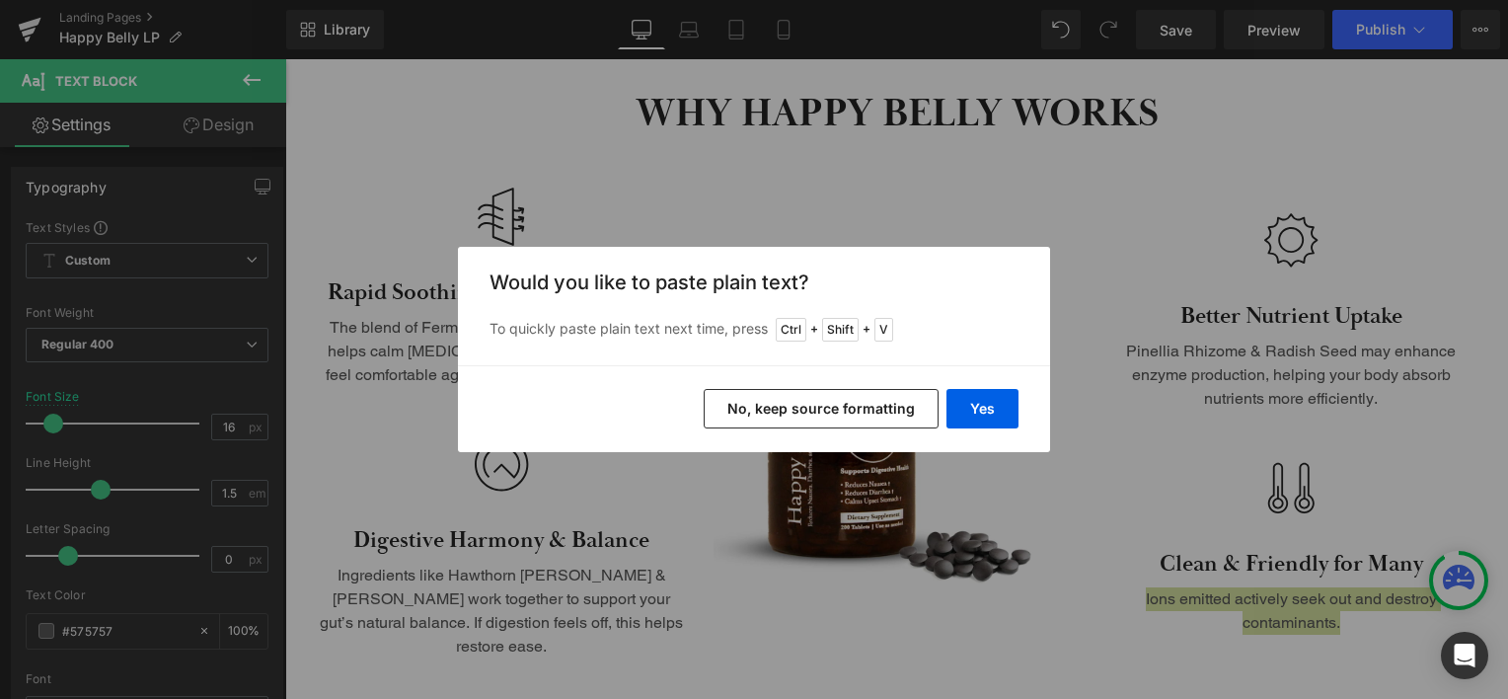
click at [875, 412] on button "No, keep source formatting" at bounding box center [821, 408] width 235 height 39
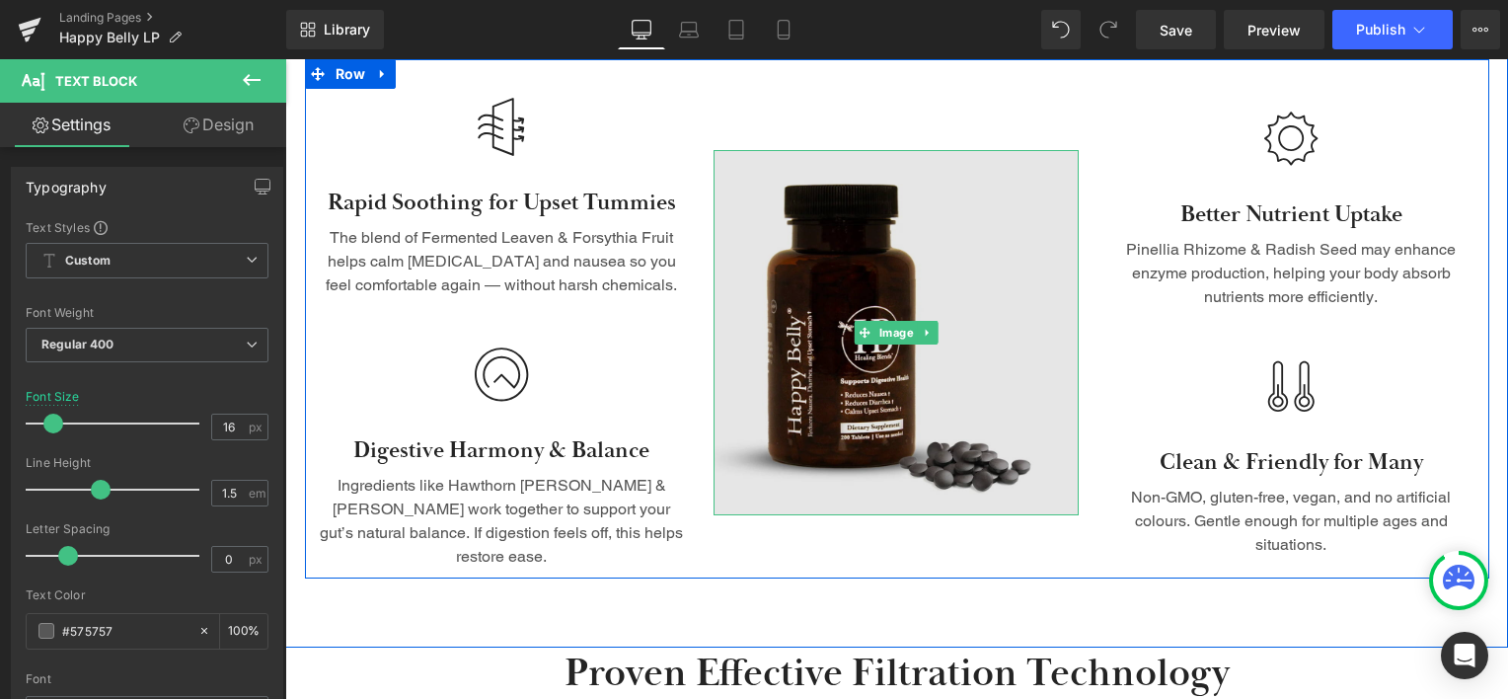
scroll to position [1365, 0]
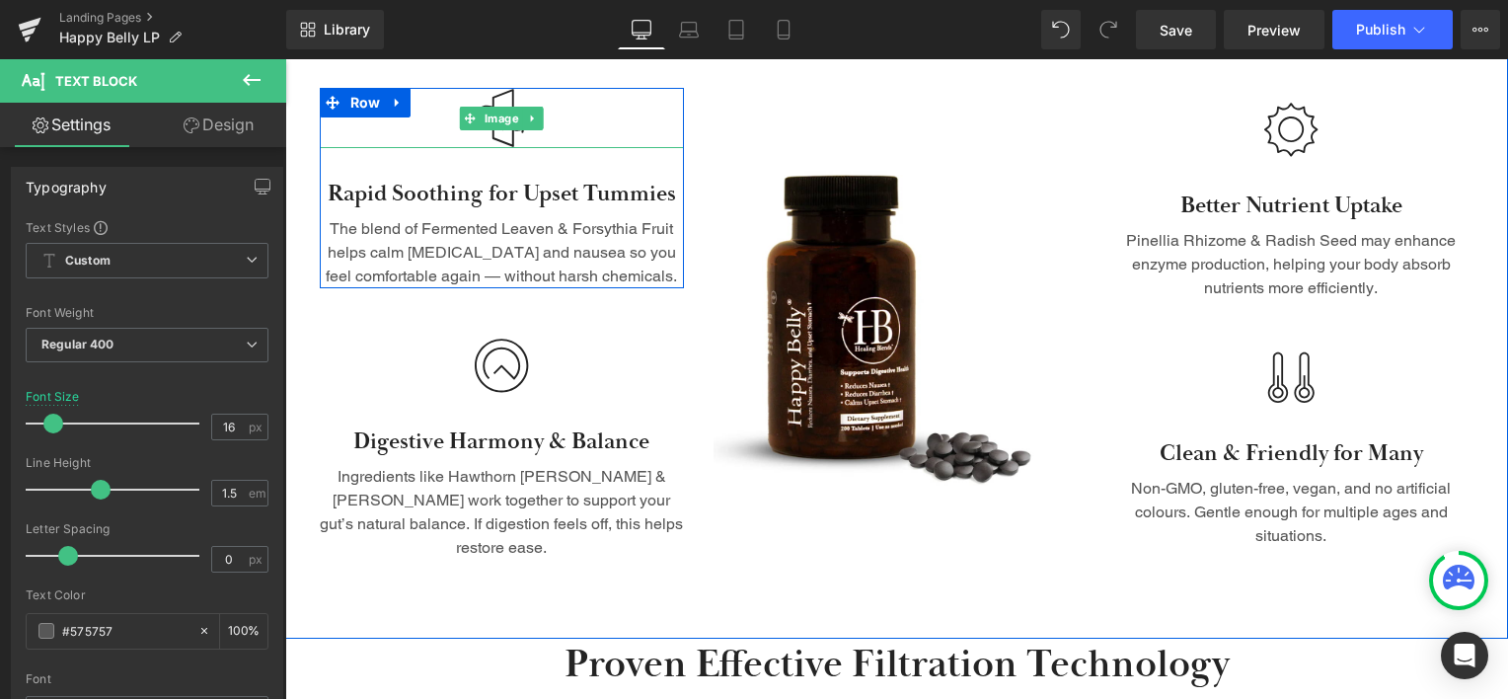
click at [549, 109] on div at bounding box center [502, 118] width 365 height 60
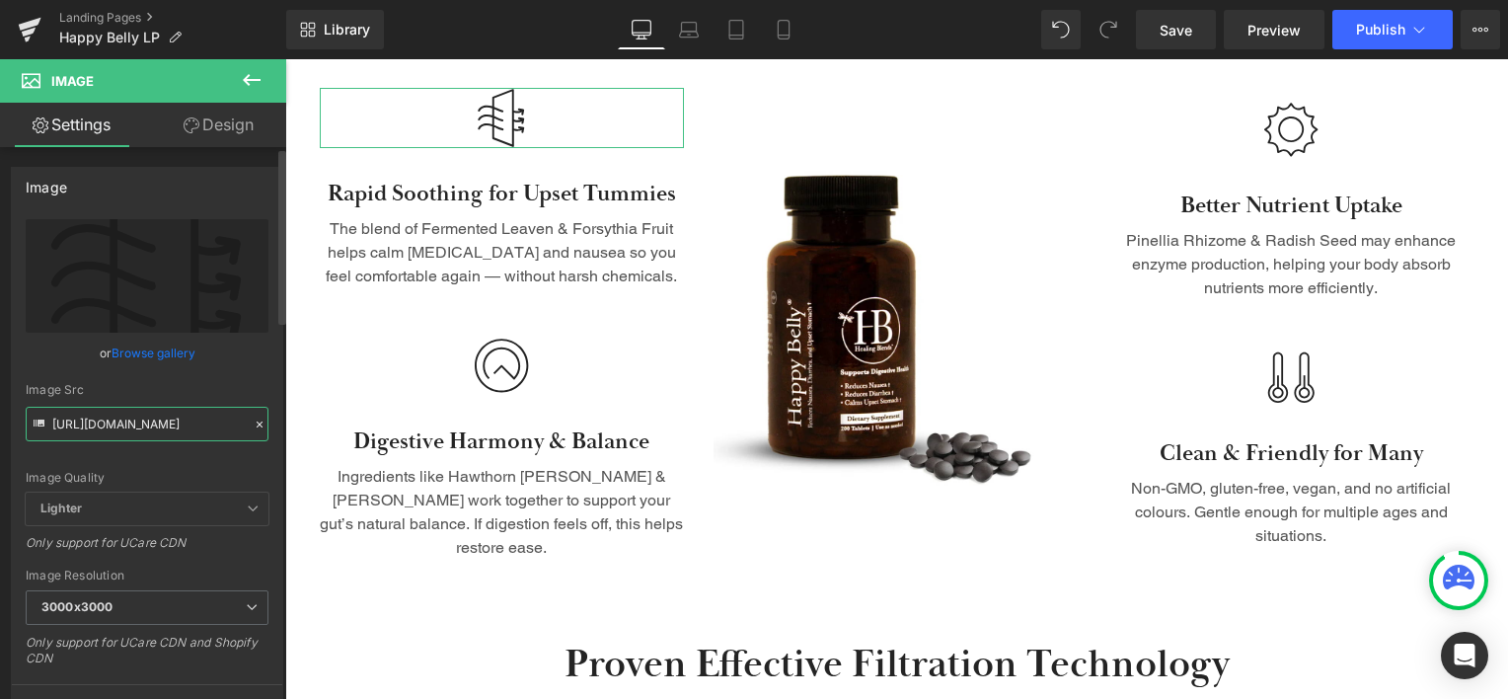
drag, startPoint x: 172, startPoint y: 427, endPoint x: 36, endPoint y: 415, distance: 136.7
click at [36, 415] on div "Image Src https://ucarecdn.com/92066fd0-3ebb-46ab-a3ff-d834464c3d54/Filtration.…" at bounding box center [147, 412] width 243 height 58
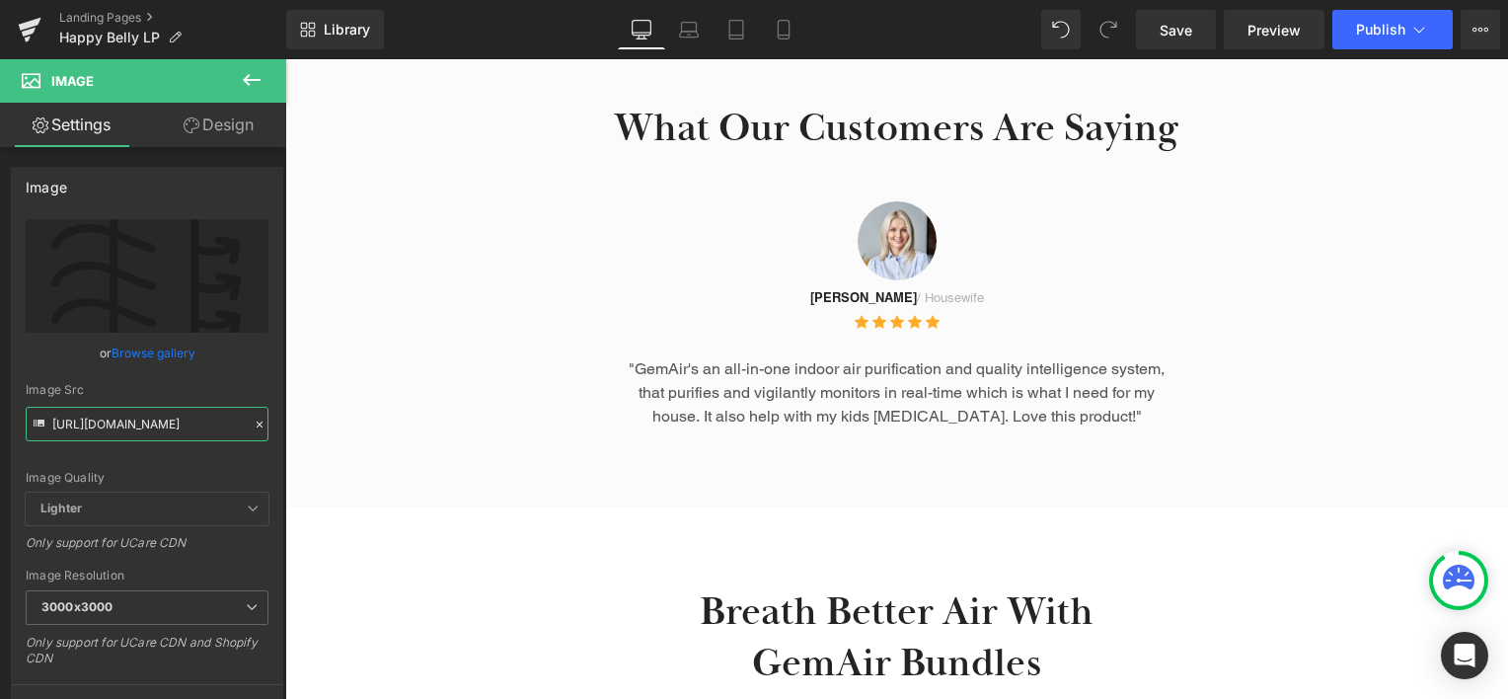
scroll to position [2253, 0]
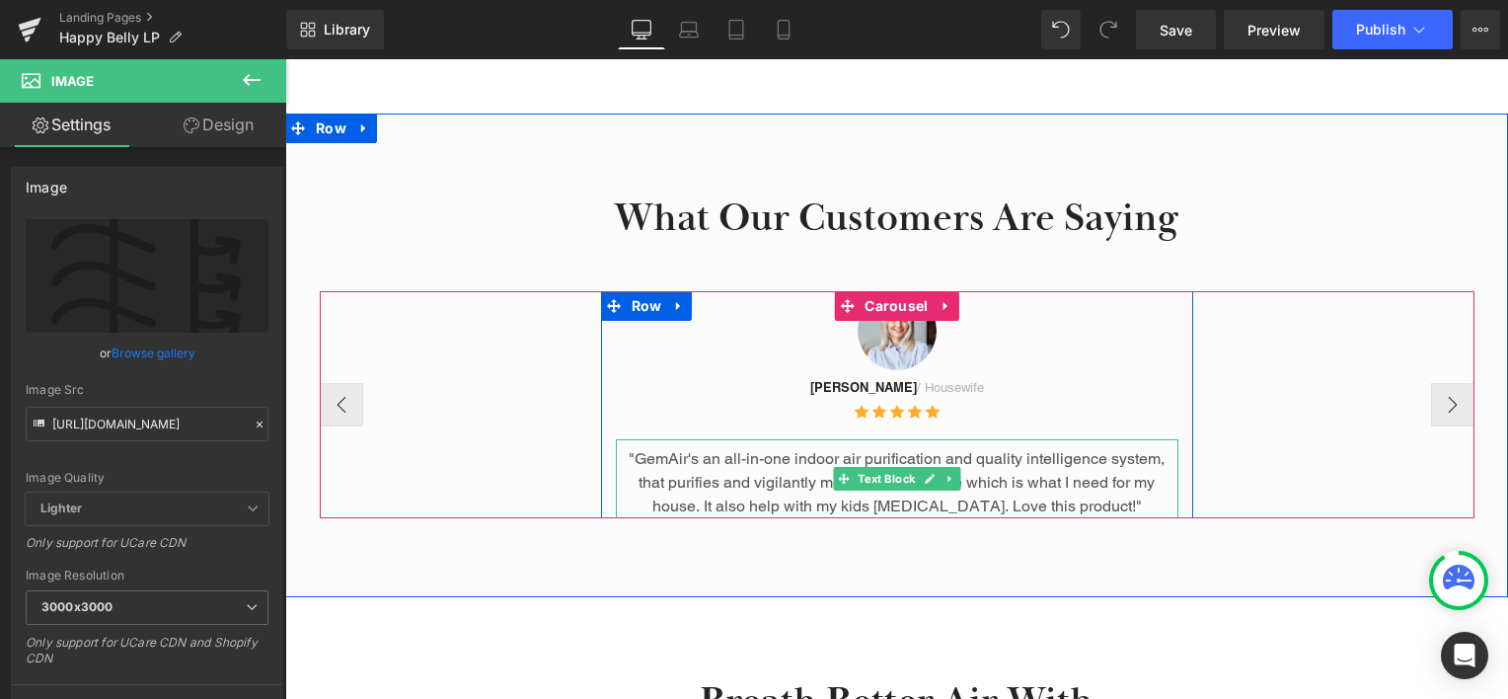
click at [678, 447] on p ""GemAir's an all-in-one indoor air purification and quality intelligence system…" at bounding box center [897, 482] width 562 height 71
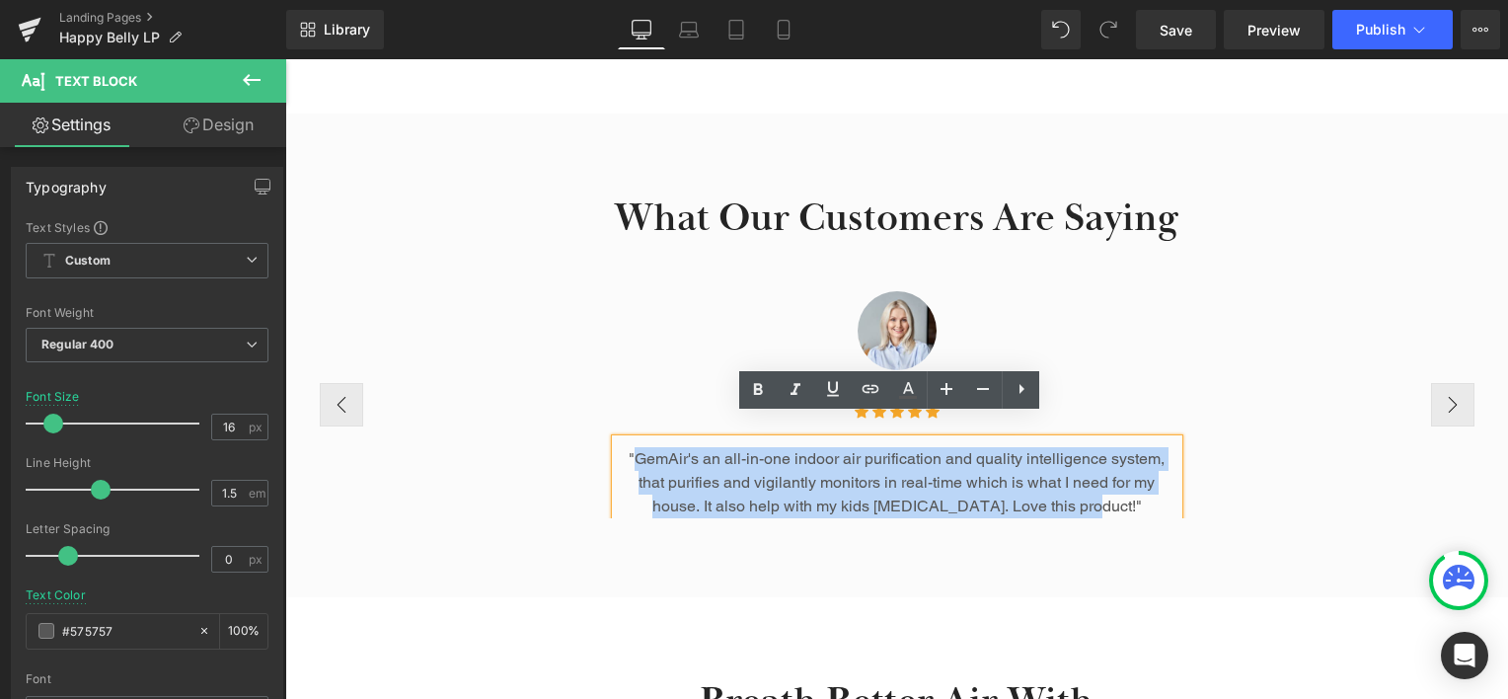
drag, startPoint x: 1093, startPoint y: 487, endPoint x: 633, endPoint y: 426, distance: 464.9
click at [633, 447] on p ""GemAir's an all-in-one indoor air purification and quality intelligence system…" at bounding box center [897, 482] width 562 height 71
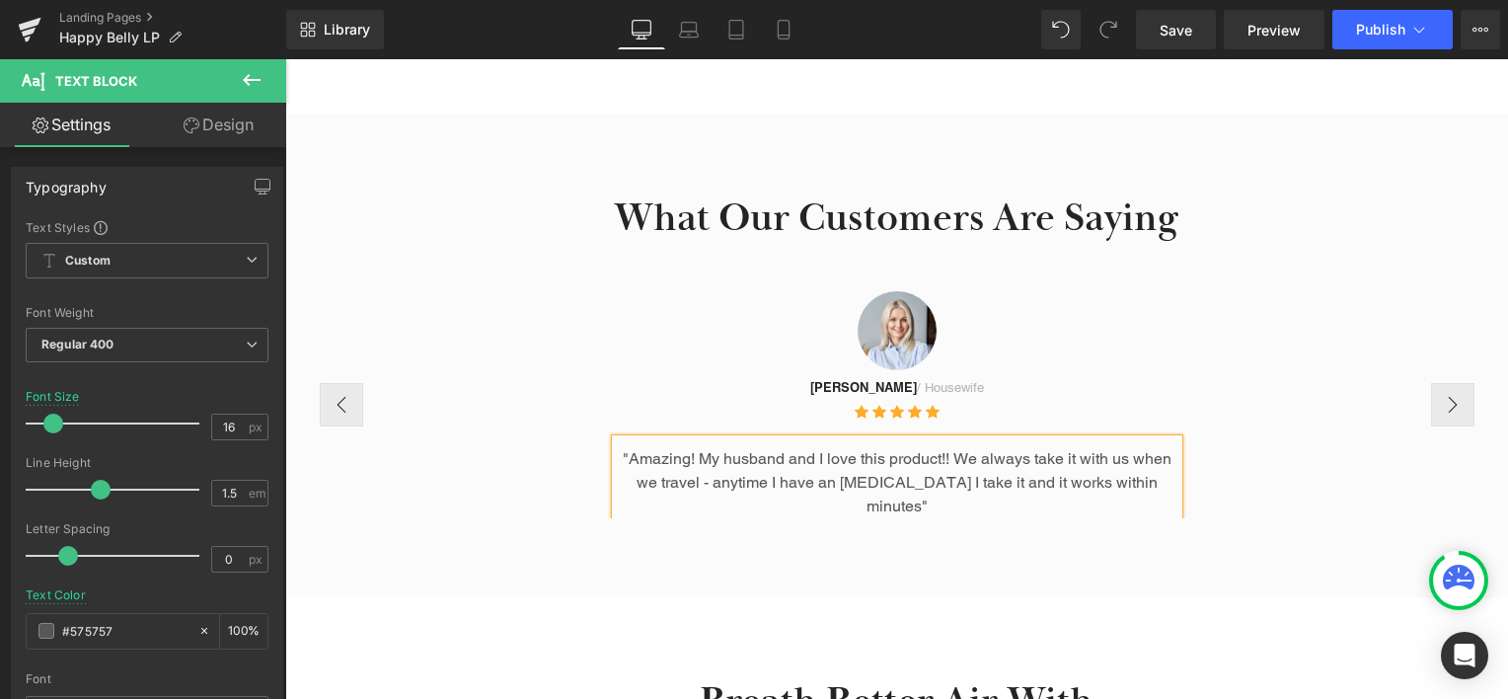
click at [1318, 411] on div "Image Maria C. / Housewife Text Block Icon Icon Icon Icon Icon Icon List Hoz "A…" at bounding box center [897, 404] width 1155 height 227
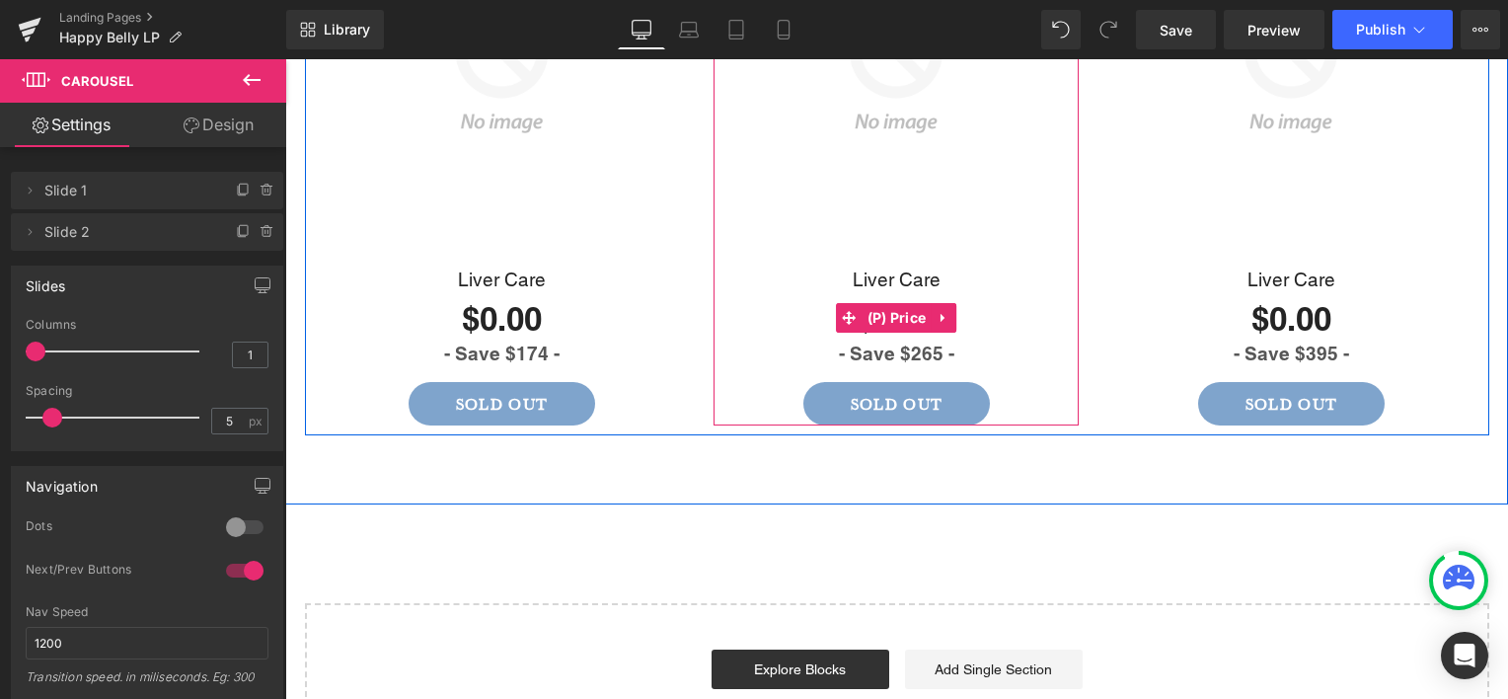
scroll to position [3238, 0]
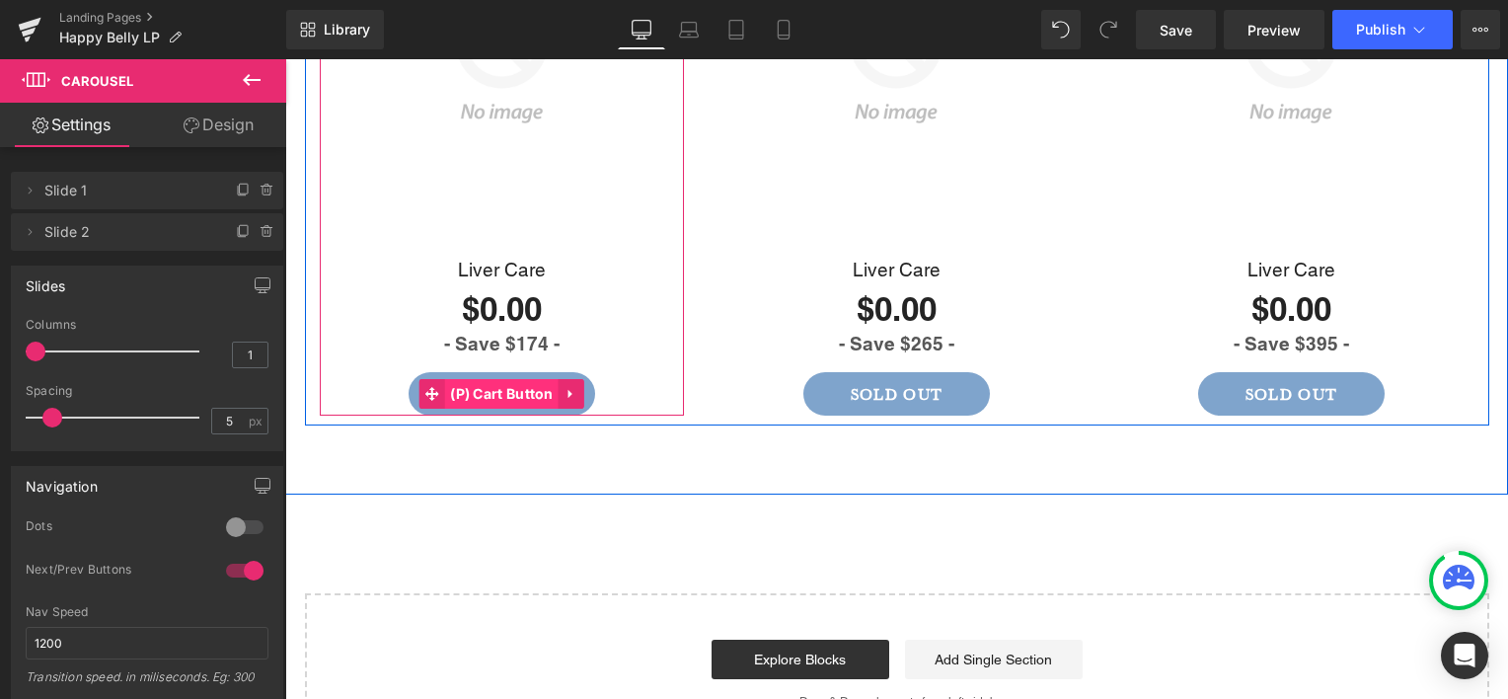
click at [461, 379] on span "(P) Cart Button" at bounding box center [501, 394] width 113 height 30
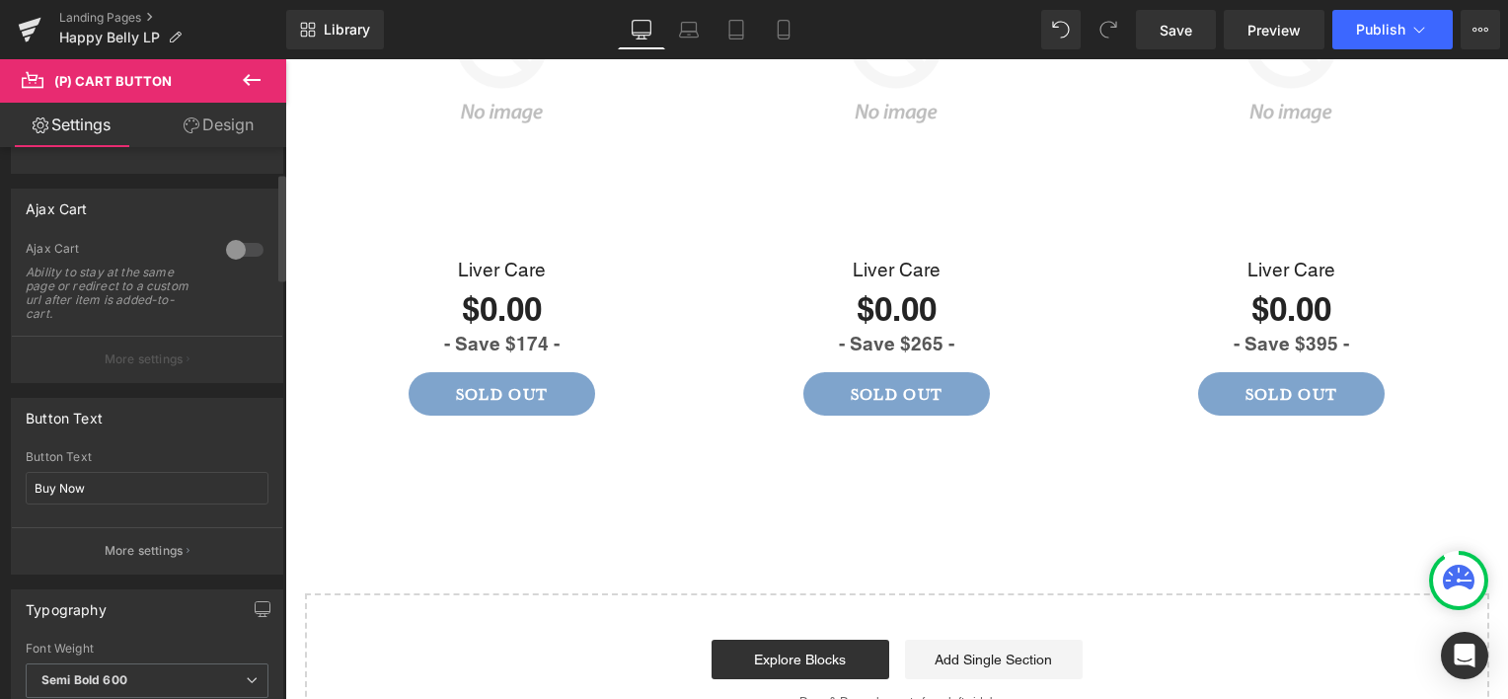
scroll to position [137, 0]
click at [217, 199] on div "Ajax Cart" at bounding box center [147, 204] width 270 height 37
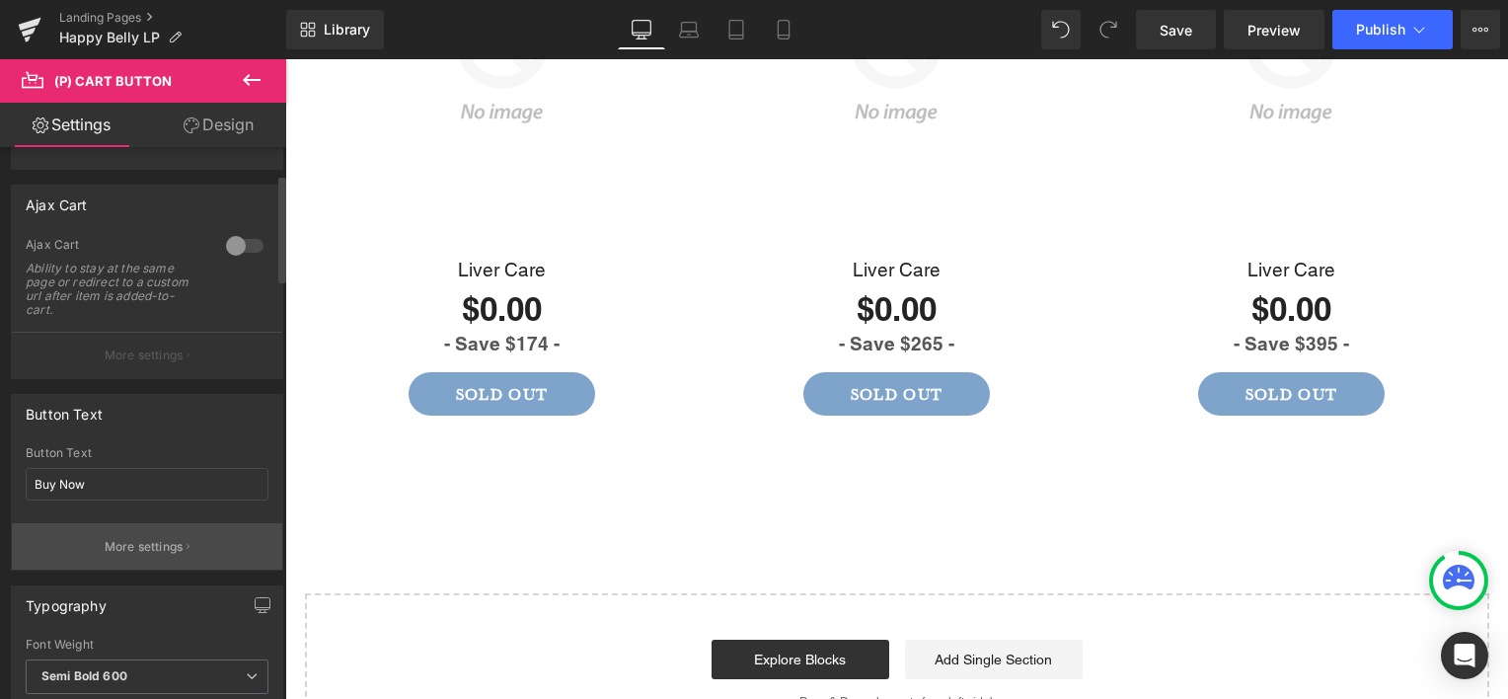
click at [139, 543] on p "More settings" at bounding box center [144, 547] width 79 height 18
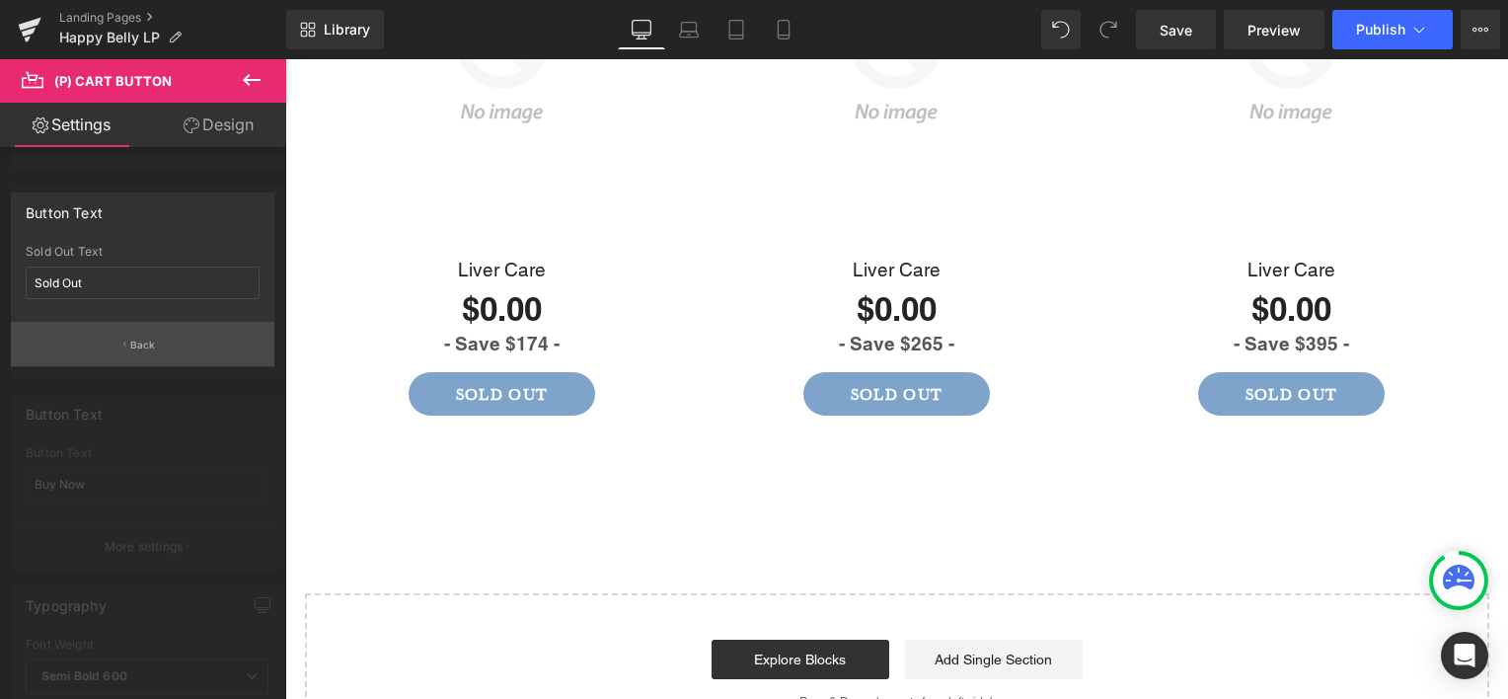
click at [151, 342] on p "Back" at bounding box center [143, 344] width 26 height 15
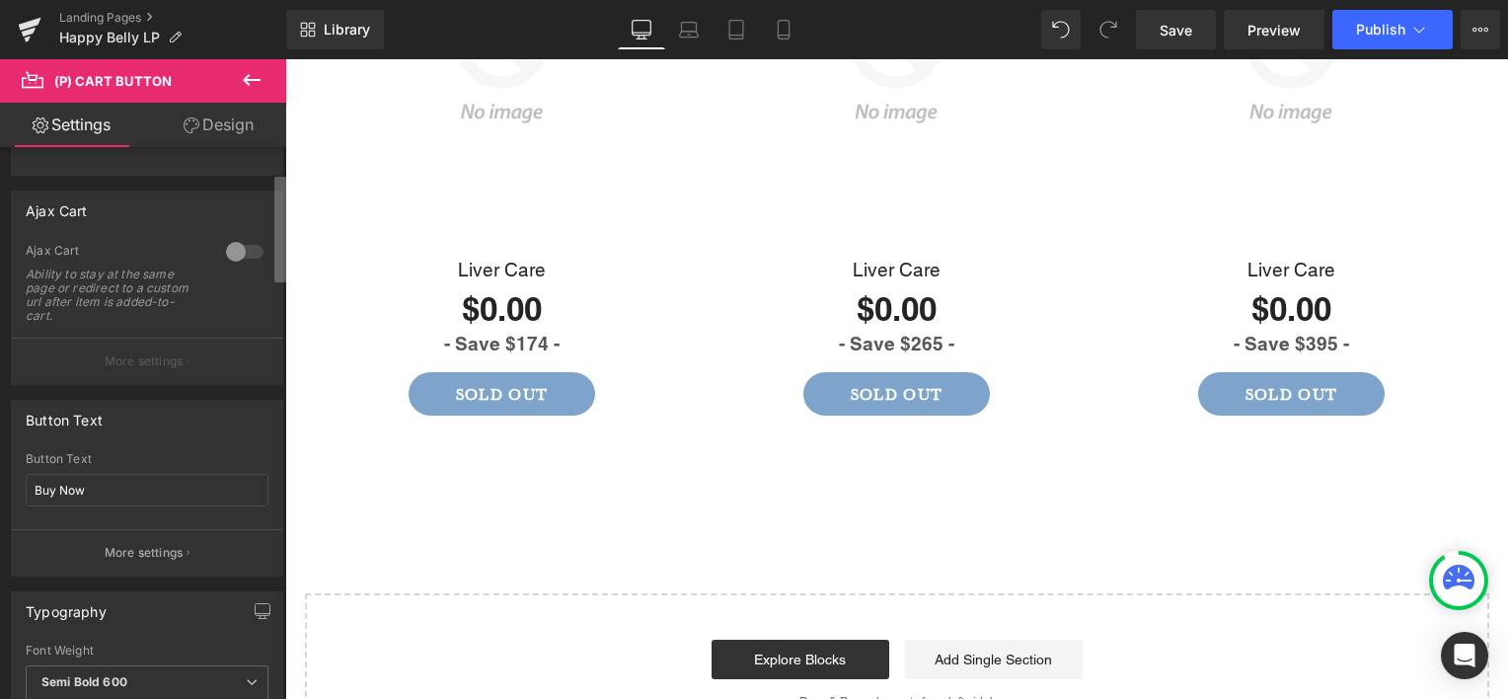
scroll to position [135, 0]
click at [278, 260] on b at bounding box center [280, 231] width 12 height 106
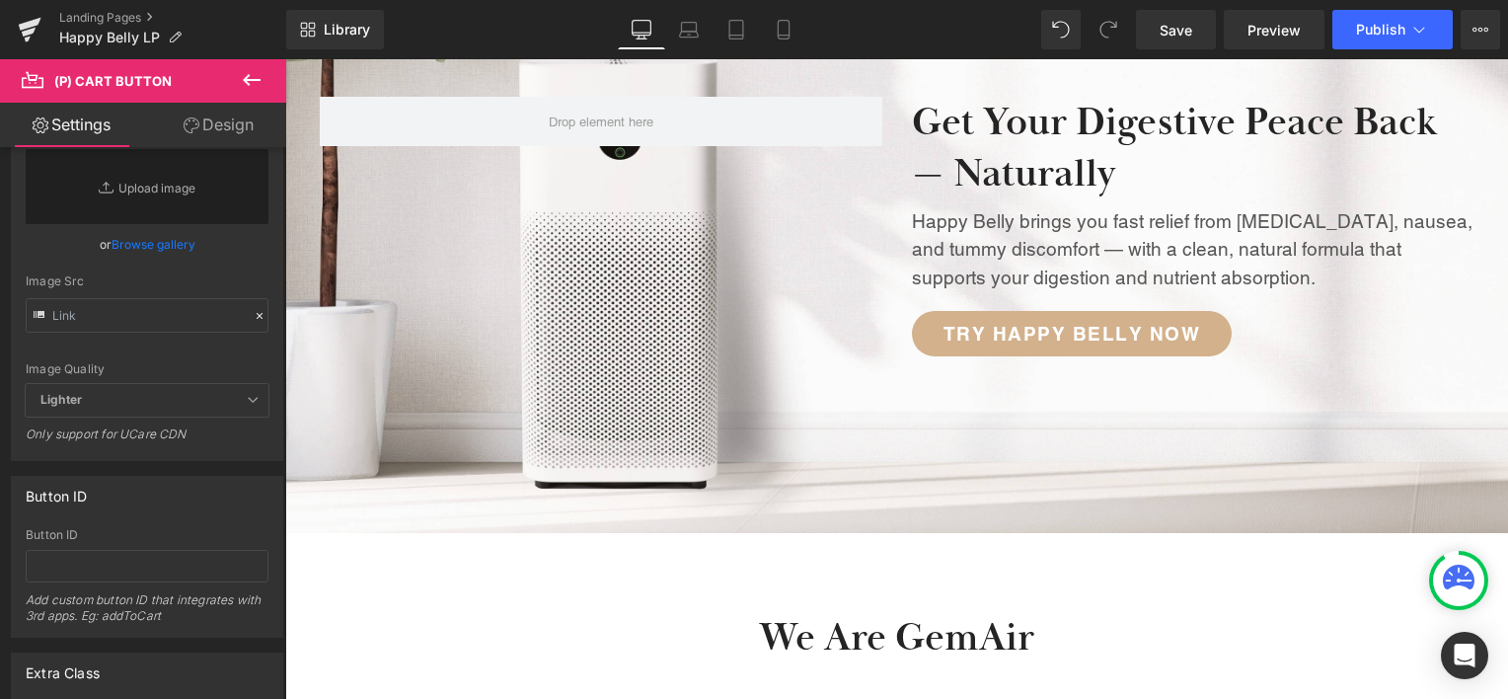
scroll to position [0, 0]
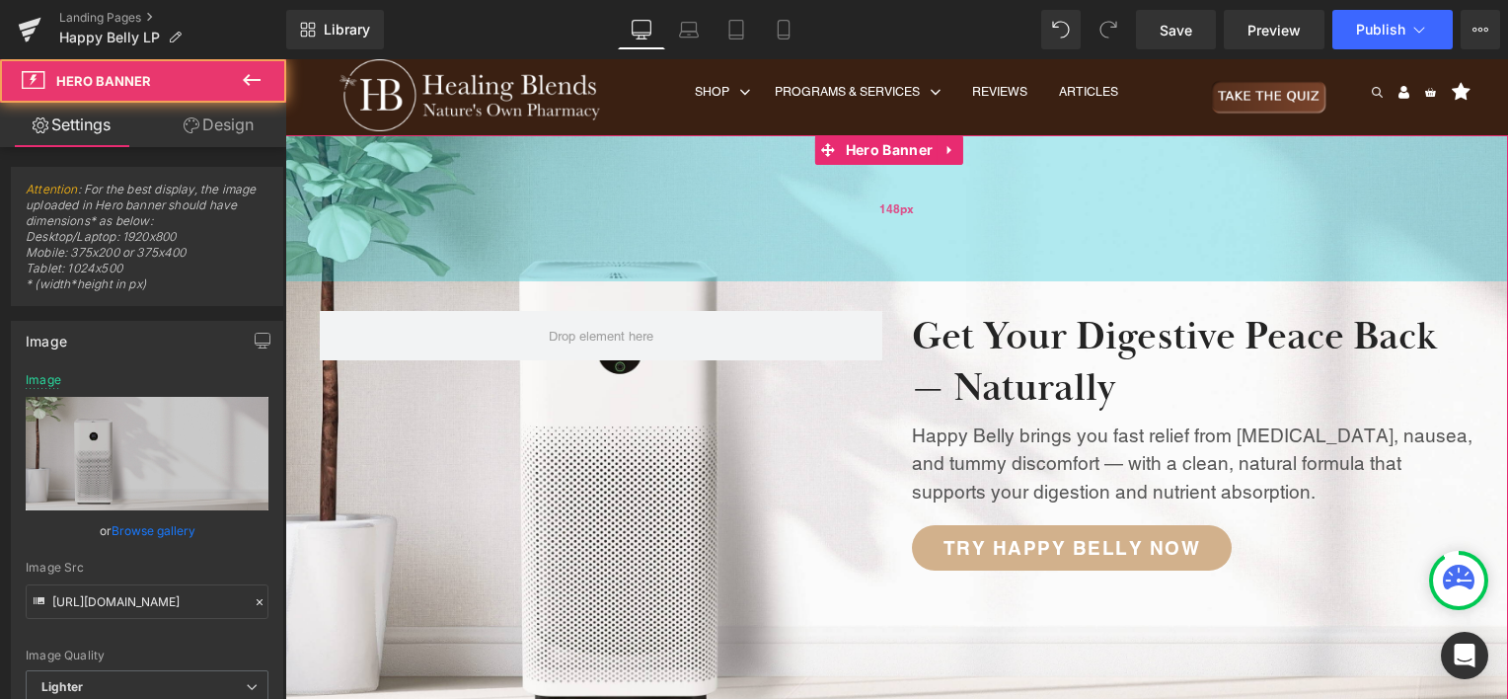
click at [428, 175] on div "148px" at bounding box center [896, 208] width 1223 height 146
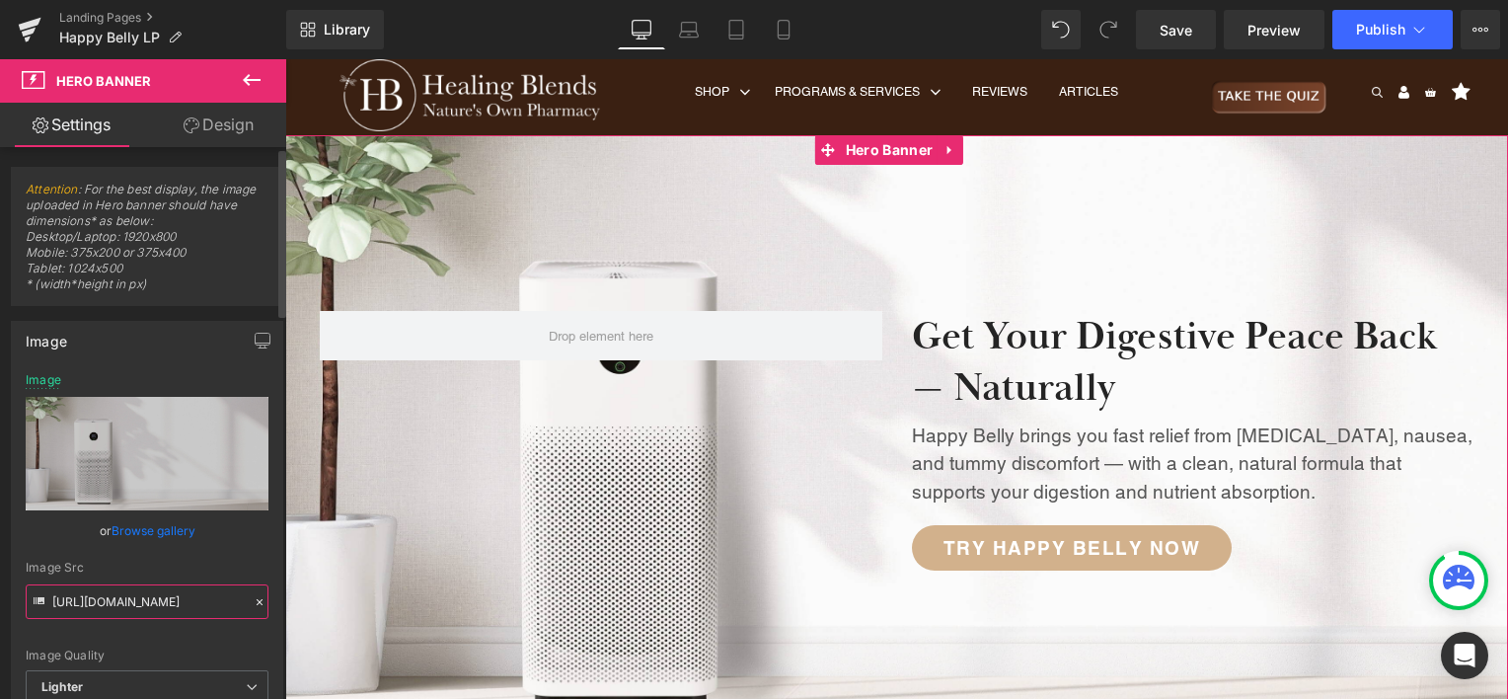
click at [142, 597] on input "https://ucarecdn.com/3e82cef2-d8d5-4068-9dba-fead4ad437ff/-/format/auto/-/previ…" at bounding box center [147, 601] width 243 height 35
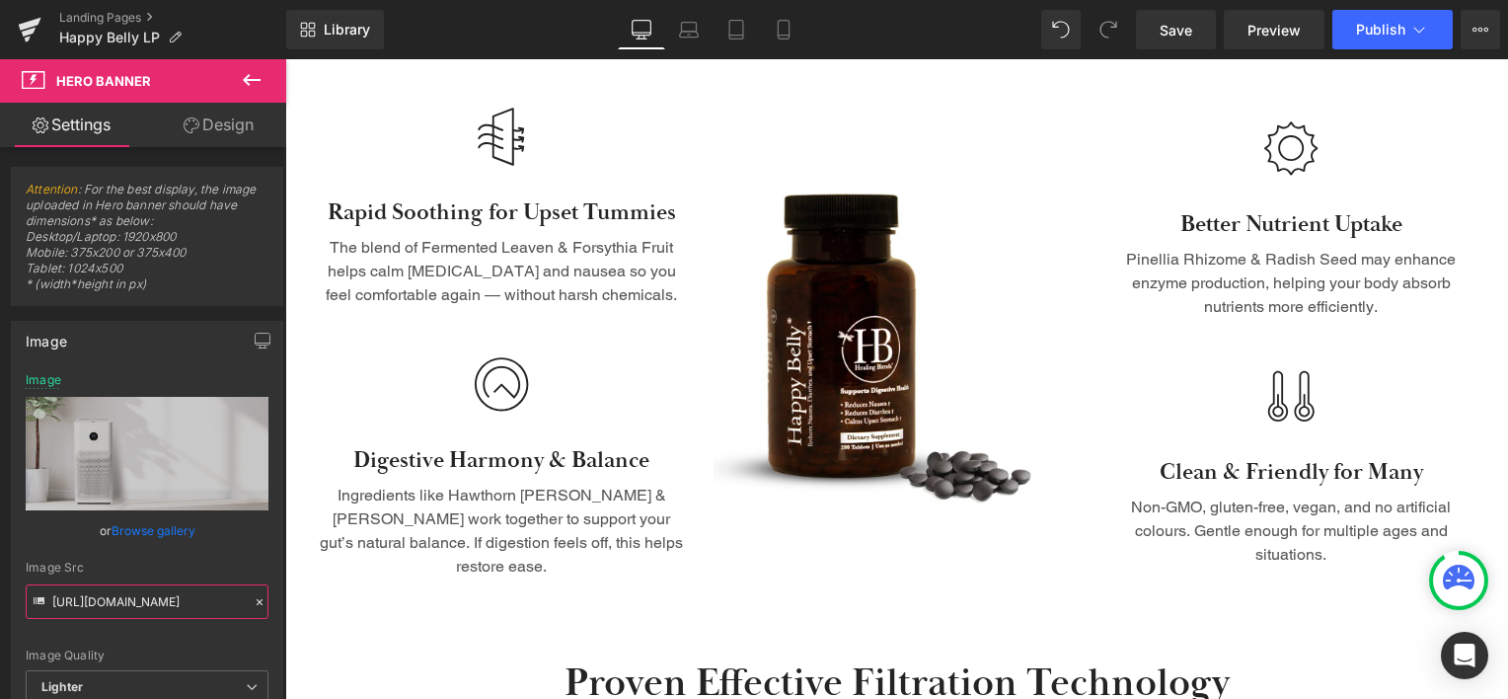
scroll to position [1361, 0]
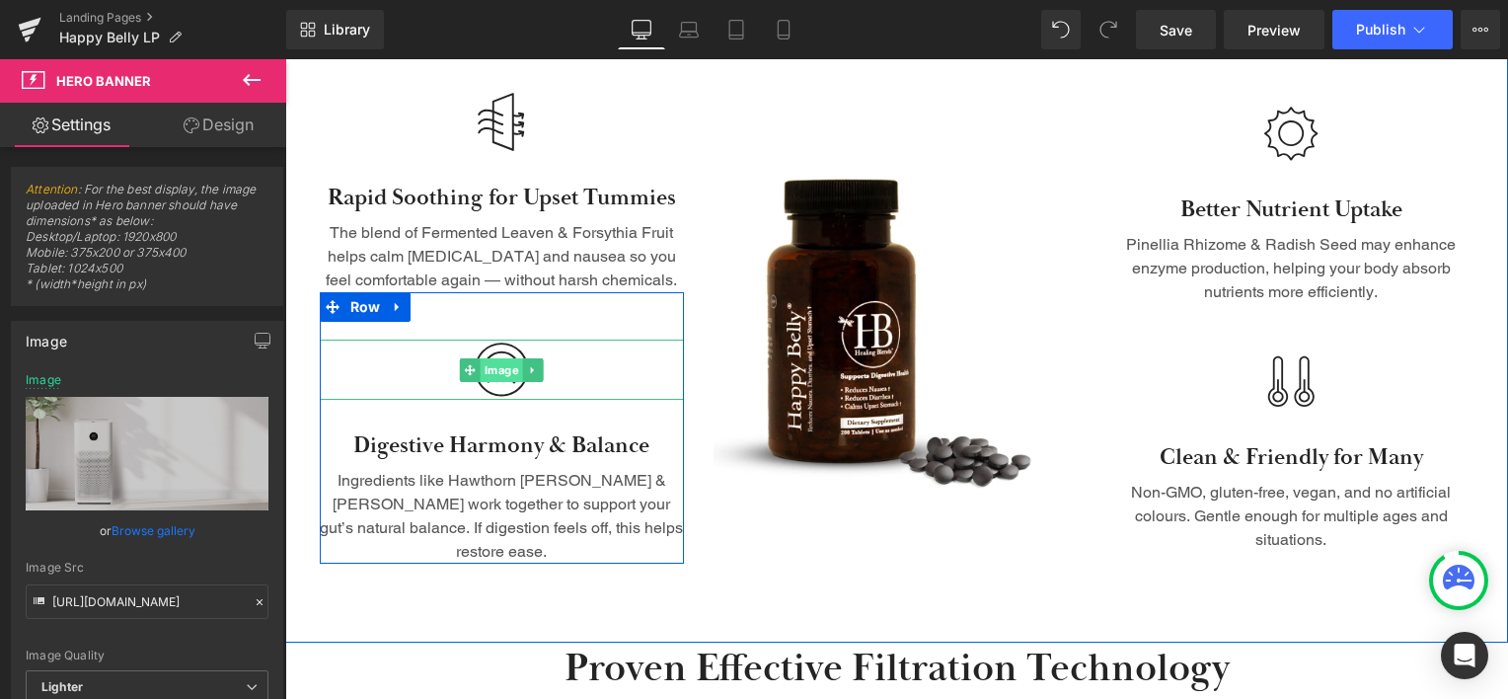
click at [494, 367] on span "Image" at bounding box center [502, 370] width 42 height 24
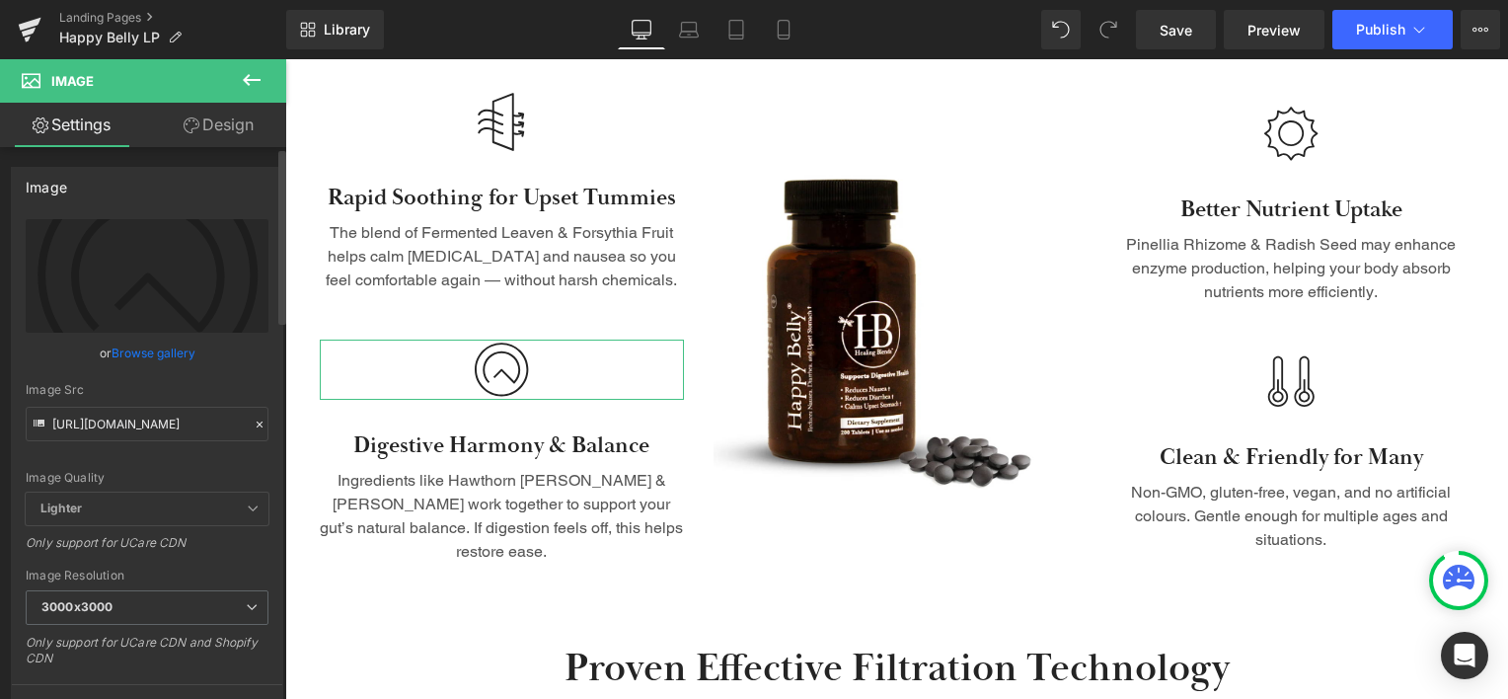
click at [160, 356] on link "Browse gallery" at bounding box center [154, 353] width 84 height 35
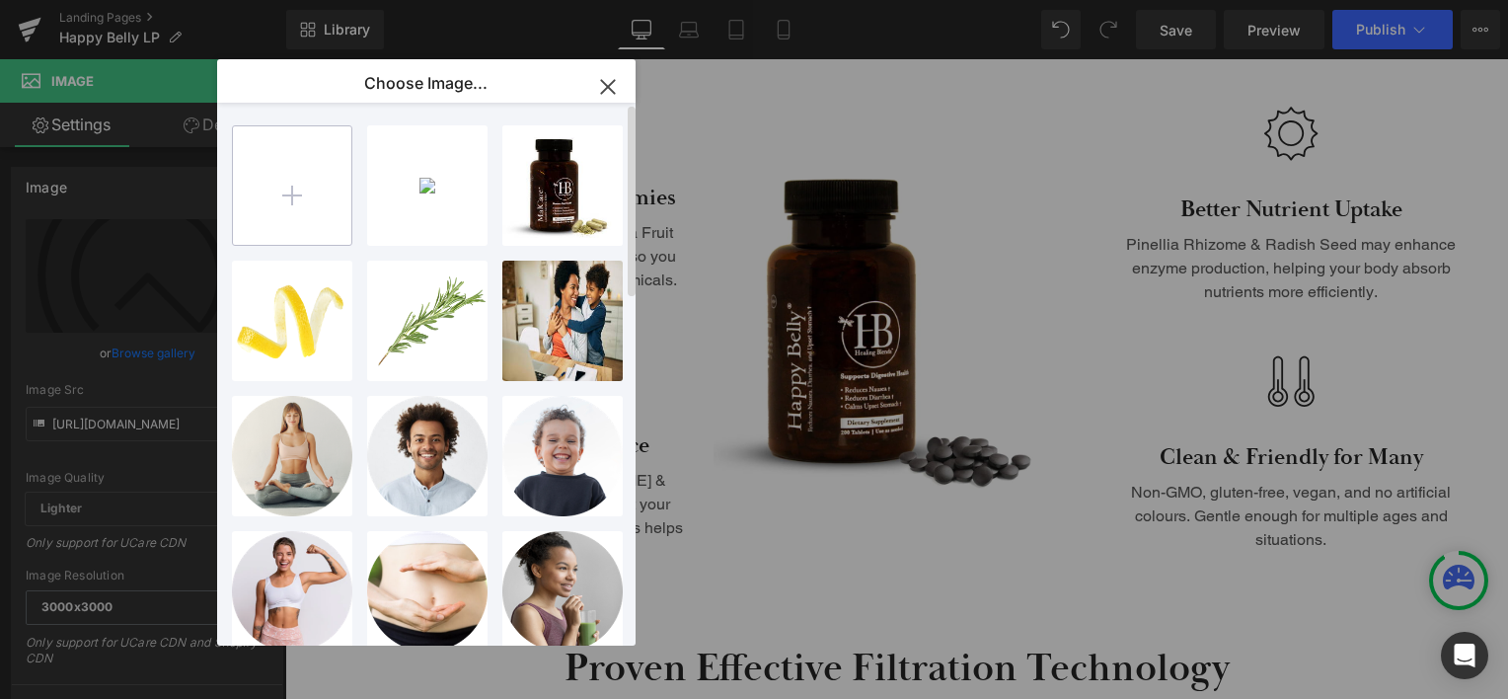
click at [293, 193] on input "file" at bounding box center [292, 185] width 118 height 118
type input "C:\fakepath\tummy health.png"
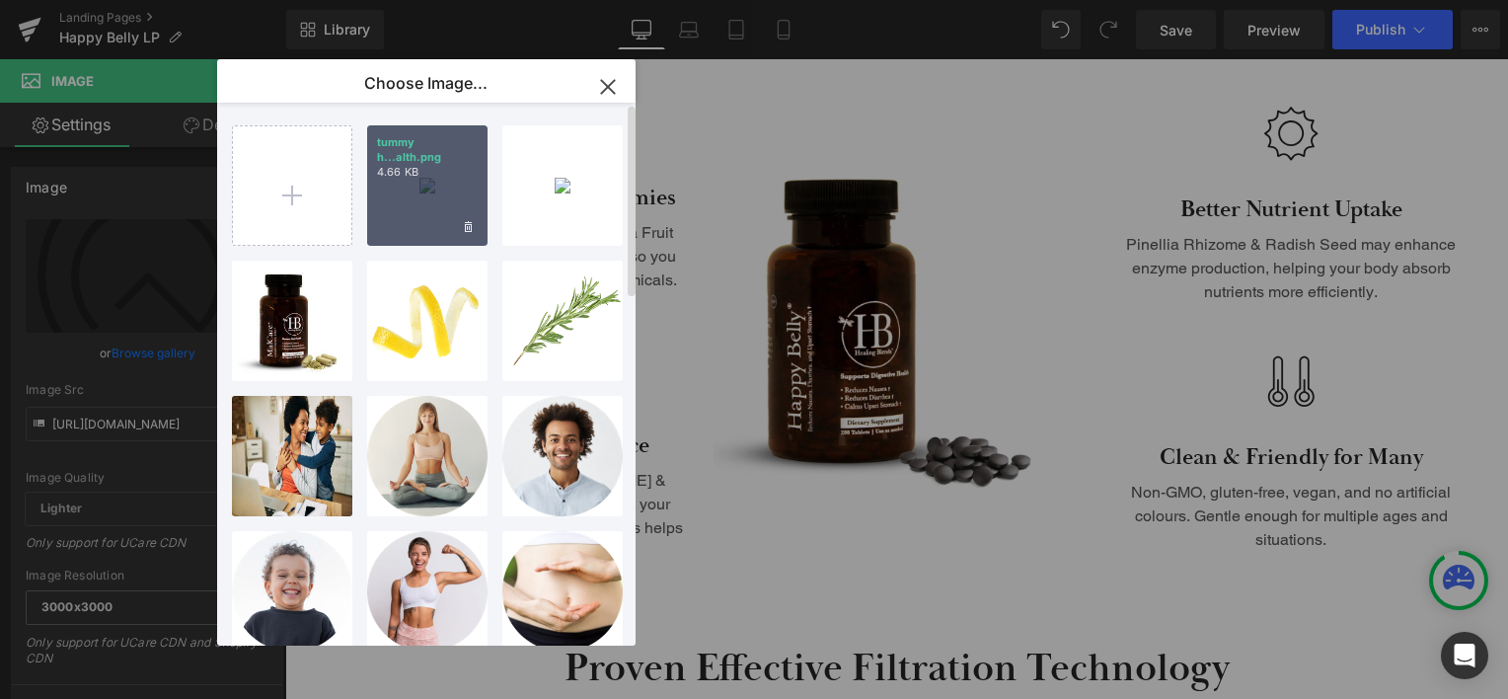
click at [450, 206] on div "tummy h...alth.png 4.66 KB" at bounding box center [427, 185] width 120 height 120
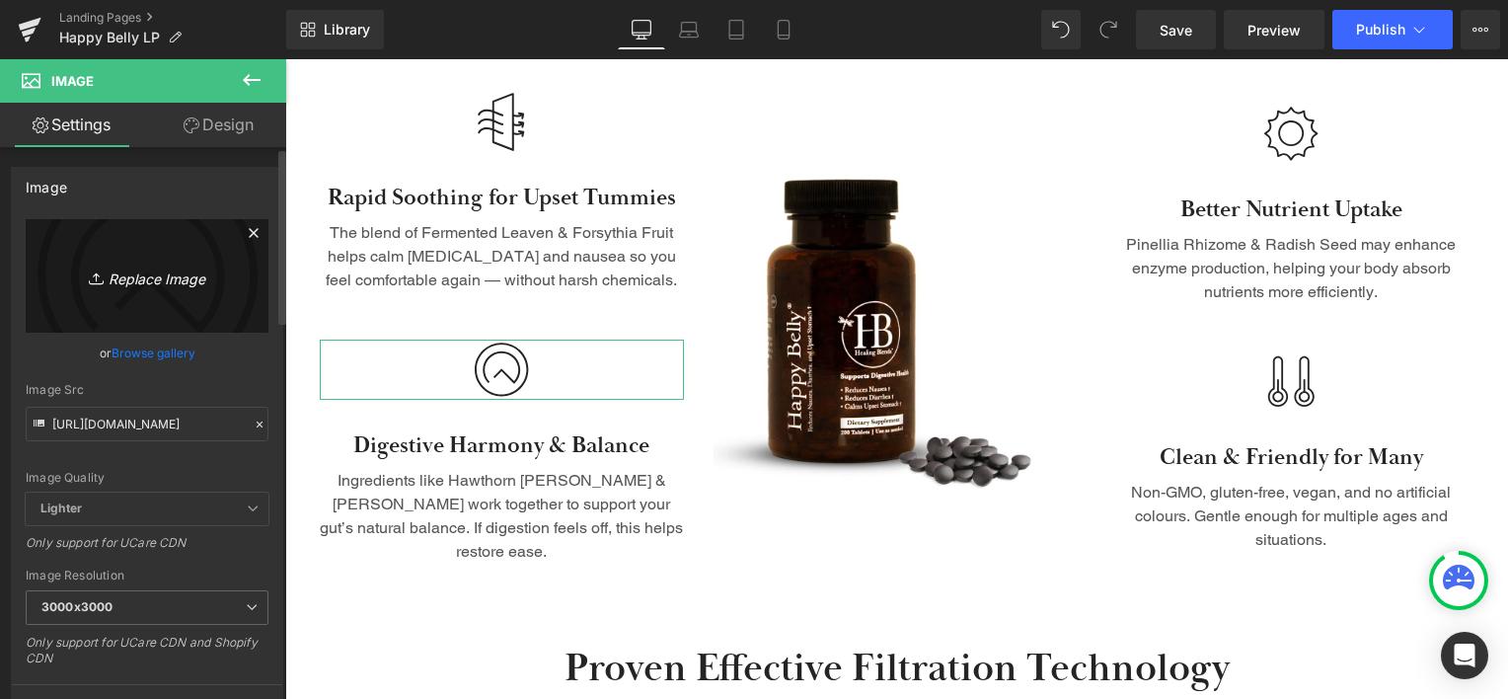
click at [168, 272] on icon "Replace Image" at bounding box center [147, 275] width 158 height 25
type input "C:\fakepath\tummy health.png"
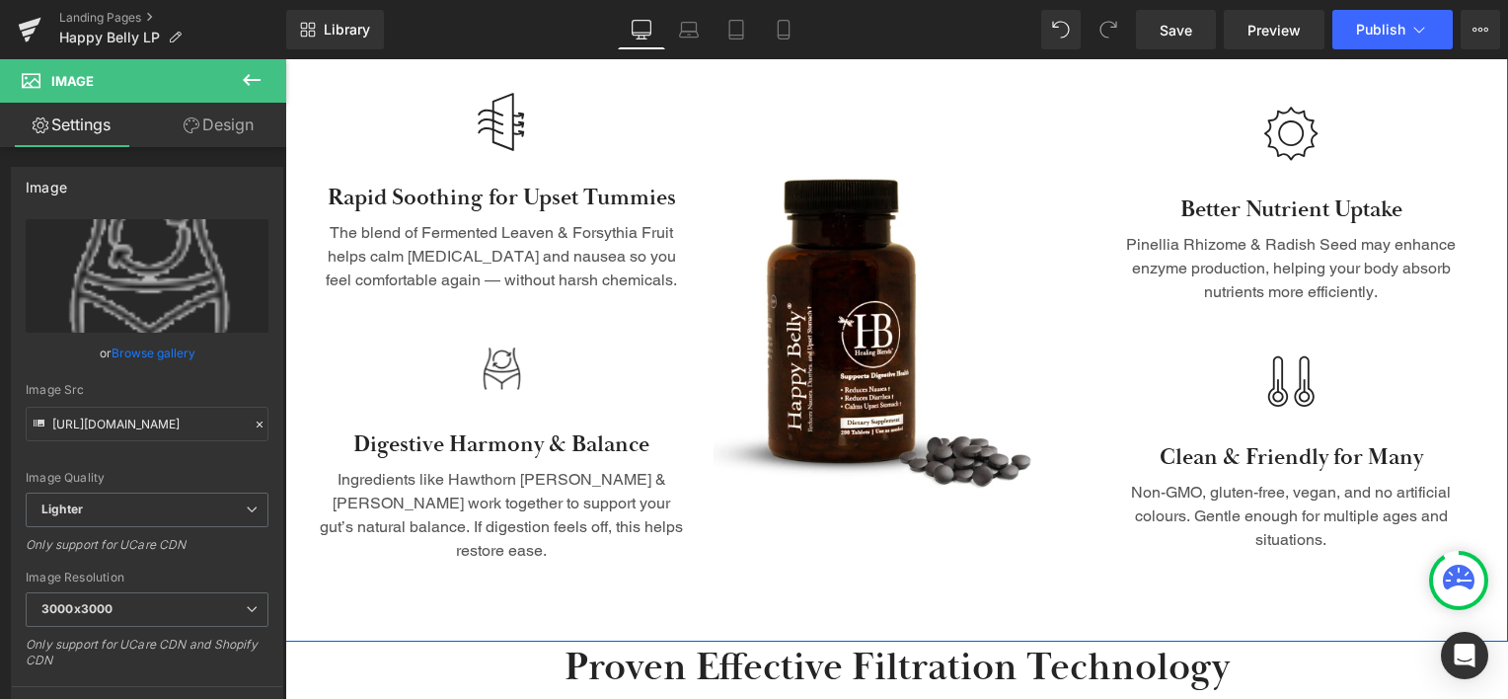
click at [762, 582] on div "WHY HAPPY BELLY WORKS Heading Row Image Row Image Rapid Soothing for Upset Tumm…" at bounding box center [896, 282] width 1223 height 717
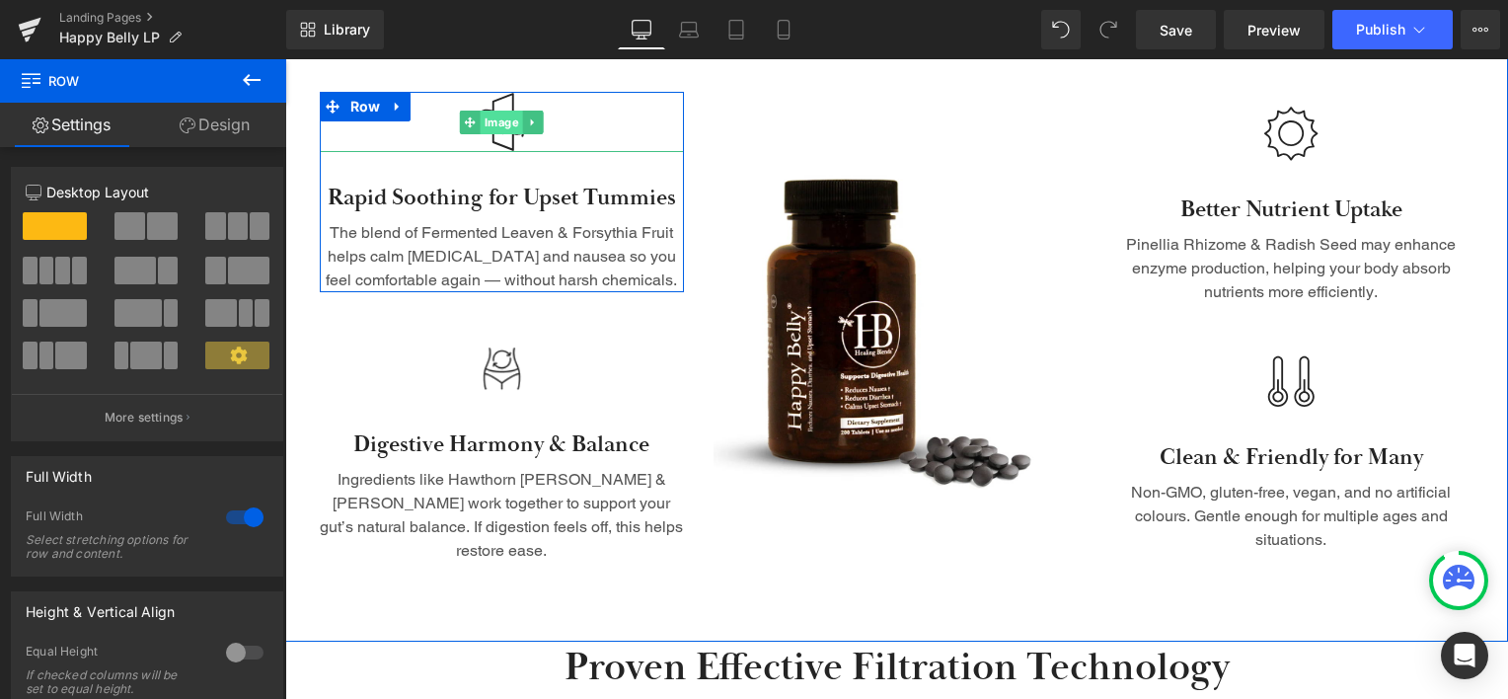
click at [507, 132] on span "Image" at bounding box center [502, 123] width 42 height 24
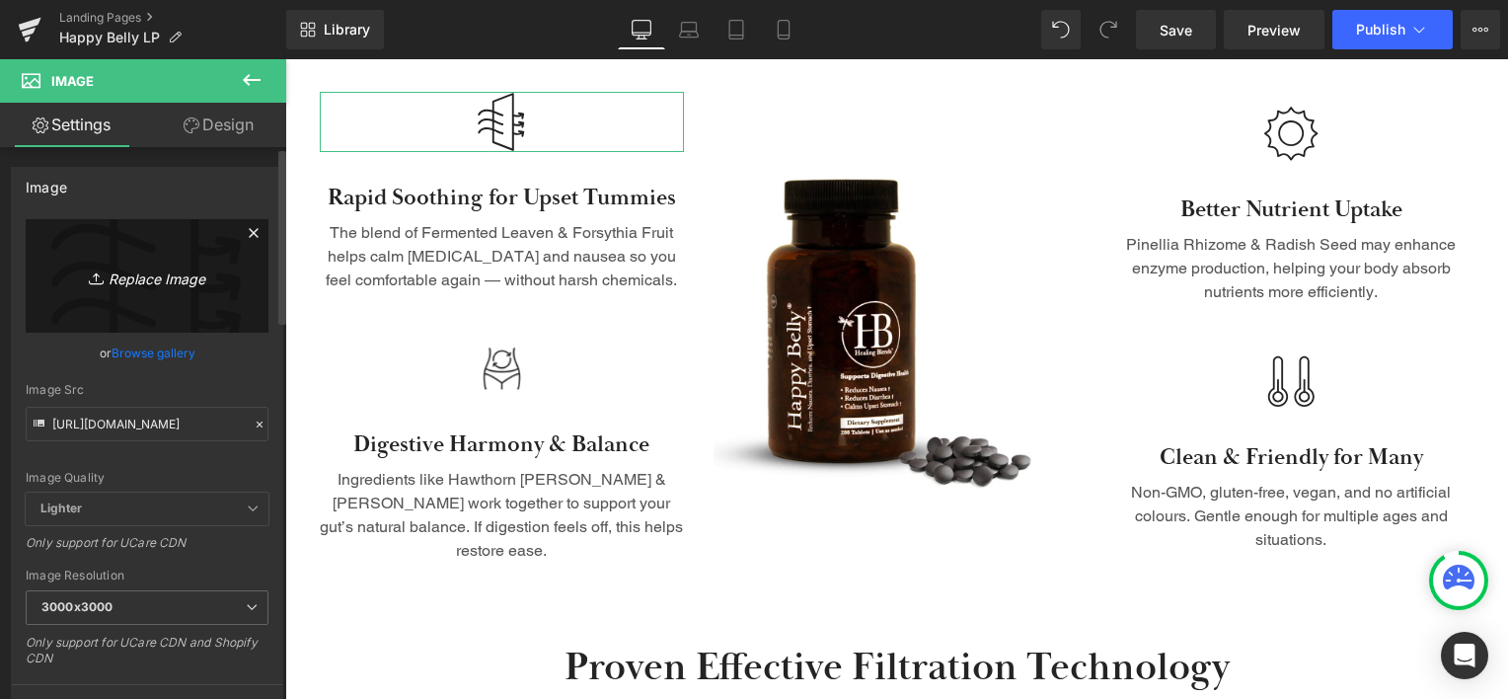
click at [136, 280] on icon "Replace Image" at bounding box center [147, 275] width 158 height 25
type input "C:\fakepath\clock.png"
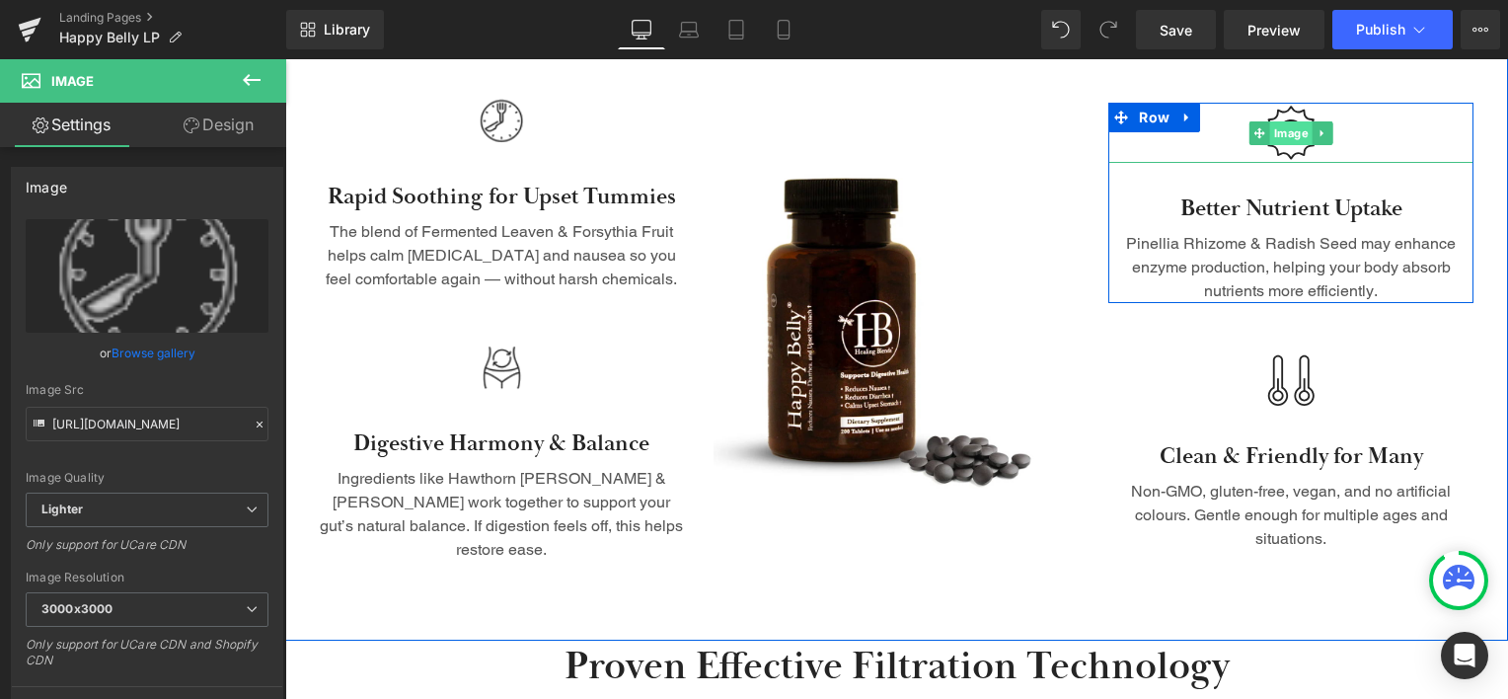
click at [1289, 123] on span "Image" at bounding box center [1291, 133] width 42 height 24
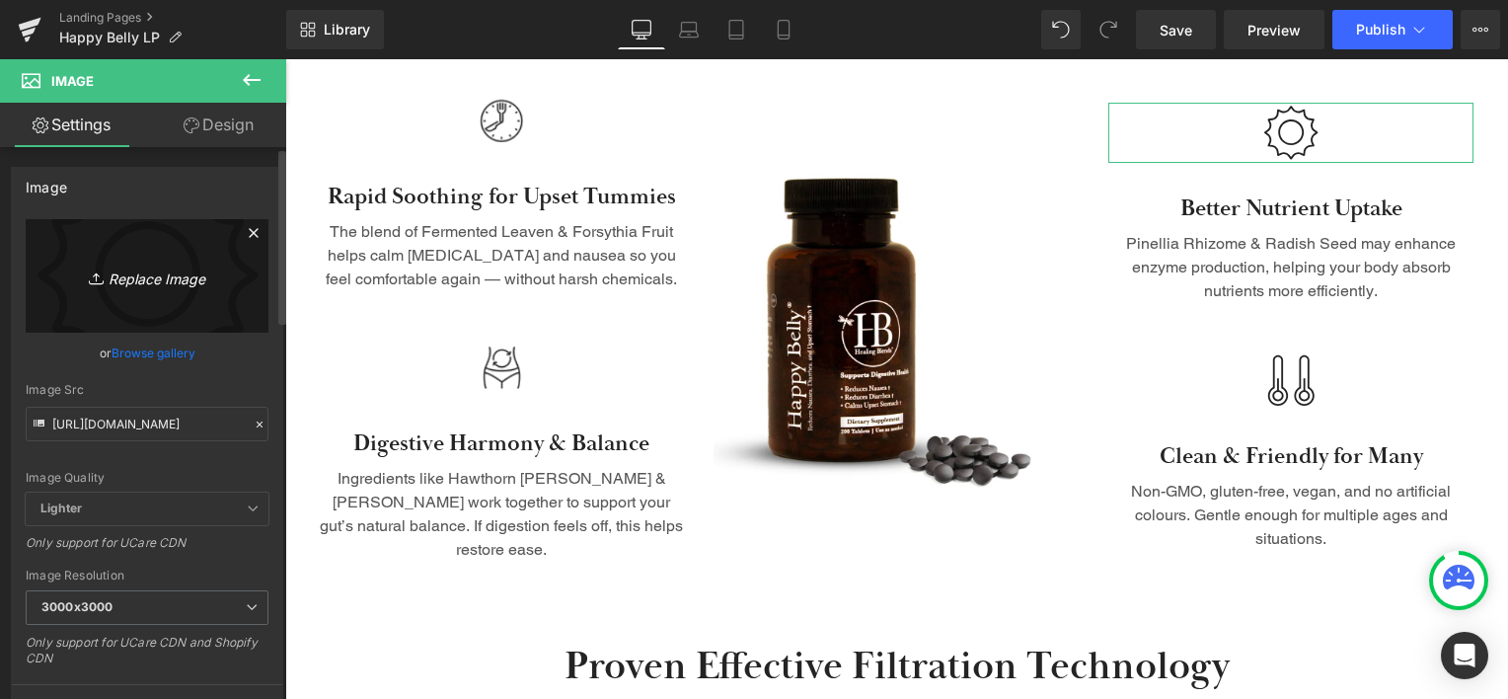
click at [136, 281] on icon "Replace Image" at bounding box center [147, 275] width 158 height 25
type input "C:\fakepath\gut check.png"
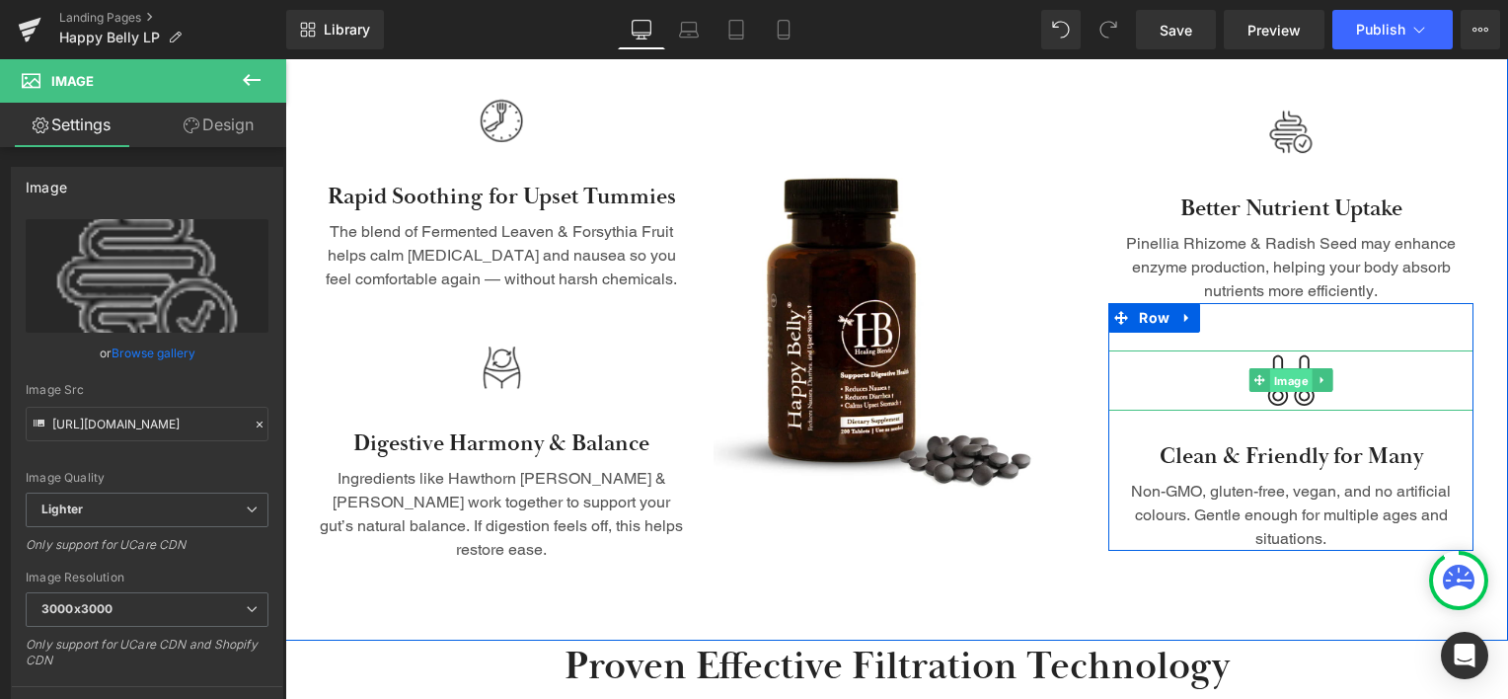
click at [1292, 369] on span "Image" at bounding box center [1291, 381] width 42 height 24
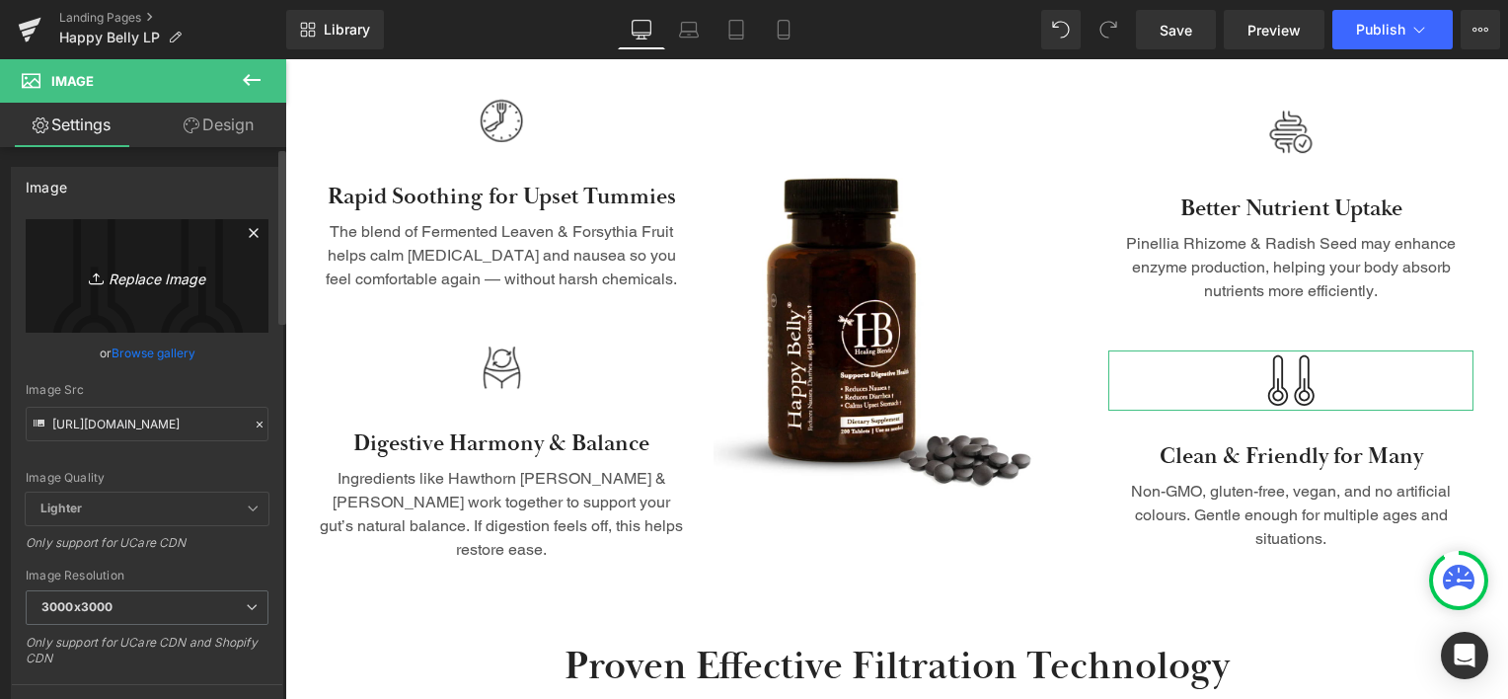
click at [155, 283] on icon "Replace Image" at bounding box center [147, 275] width 158 height 25
type input "C:\fakepath\natural.png"
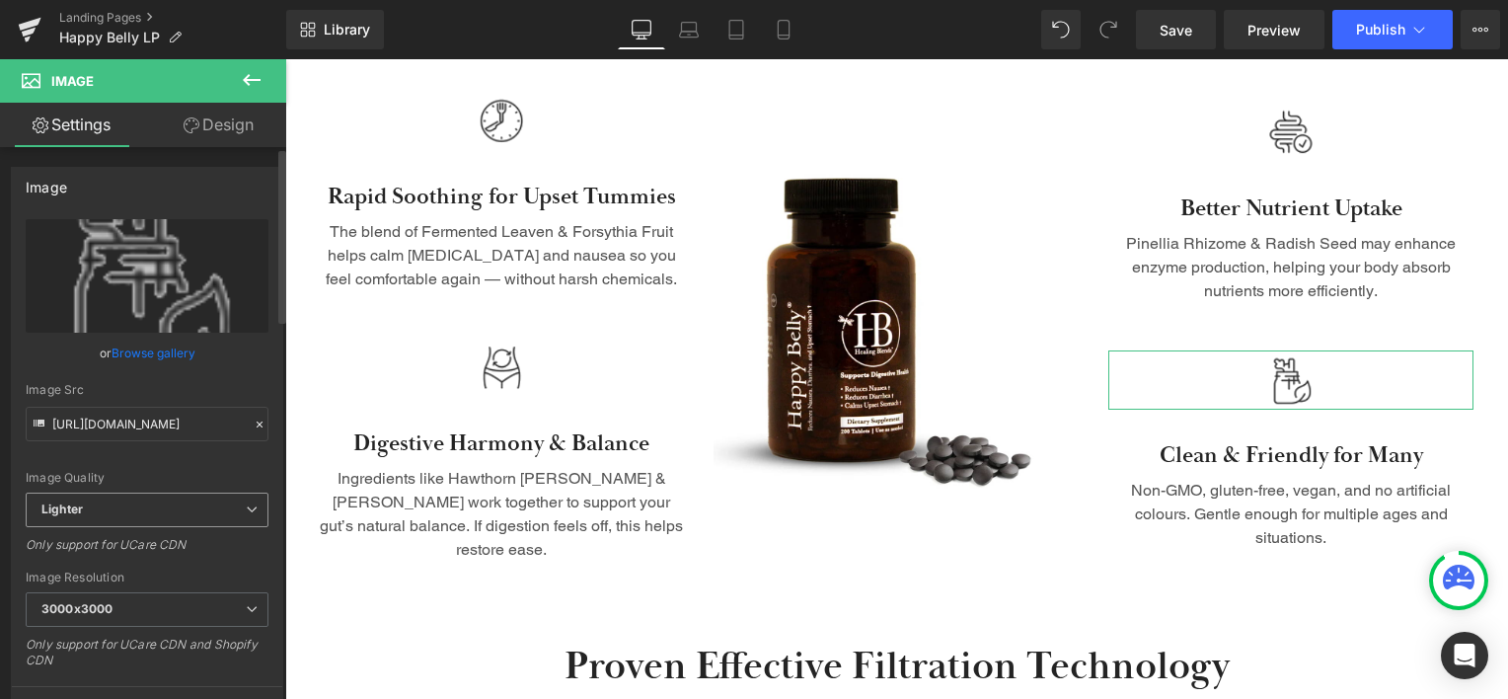
click at [213, 517] on span "Lighter" at bounding box center [147, 509] width 243 height 35
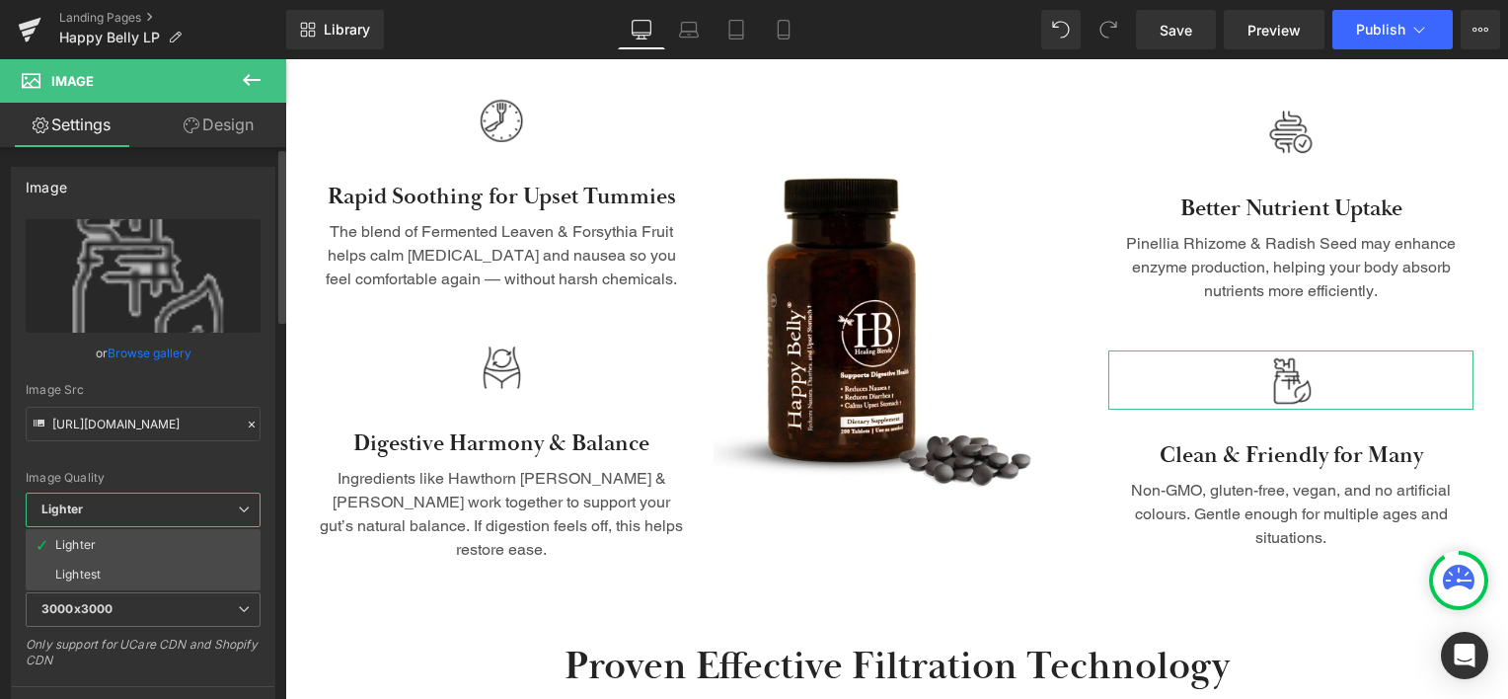
click at [213, 517] on span "Lighter" at bounding box center [143, 509] width 235 height 35
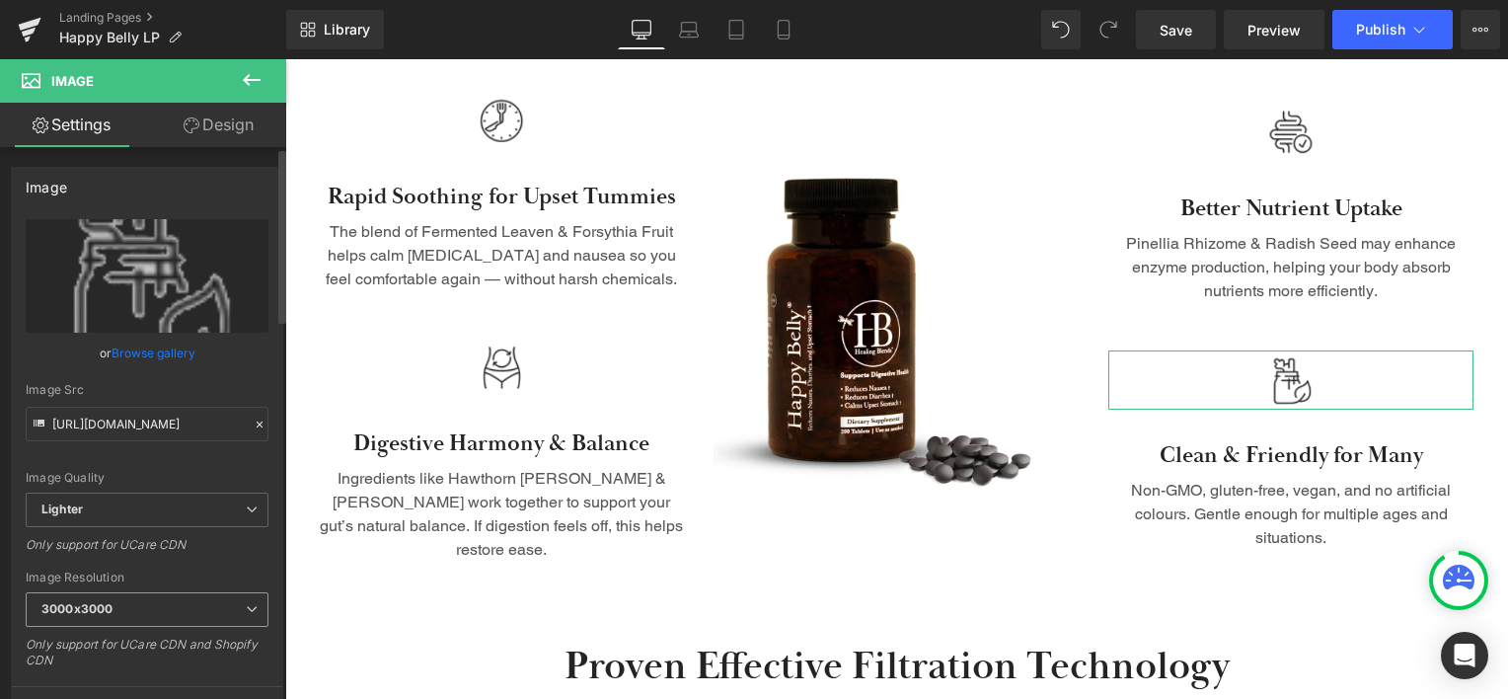
click at [211, 597] on span "3000x3000" at bounding box center [147, 609] width 243 height 35
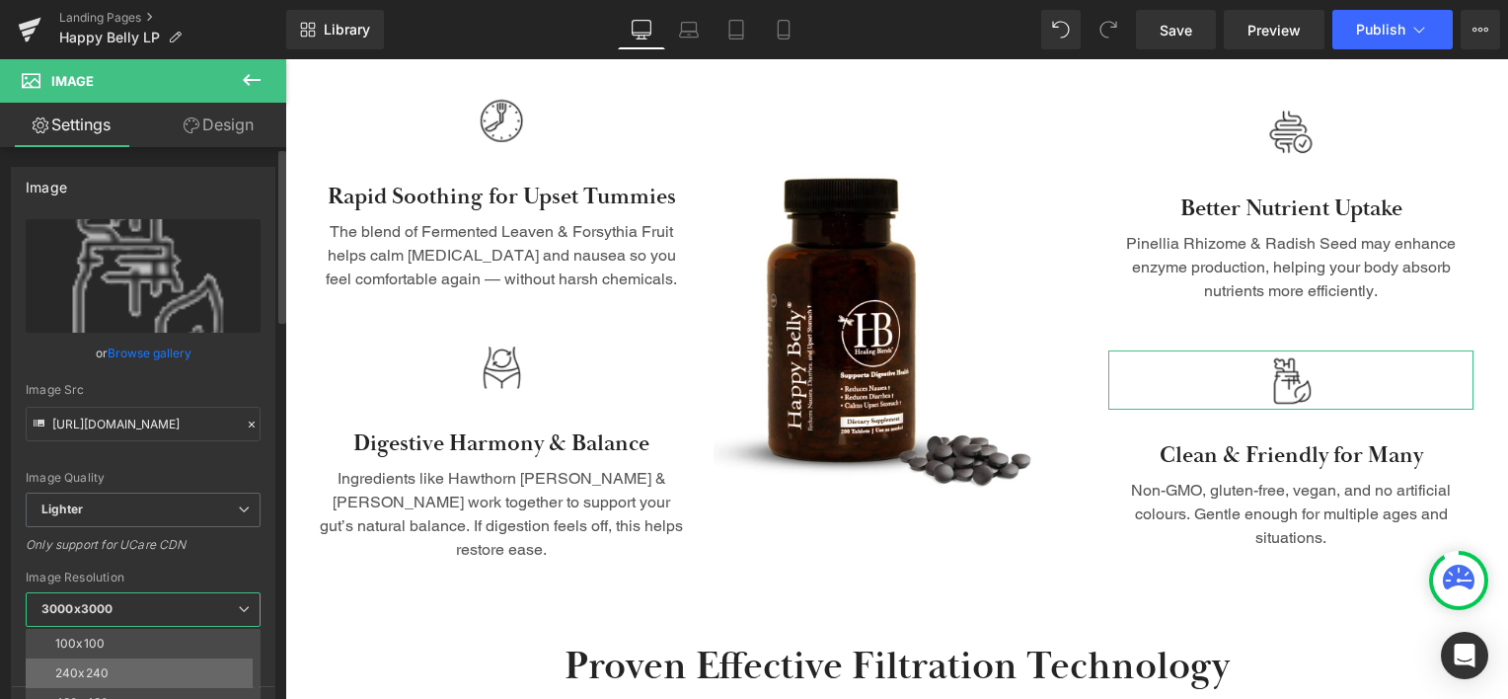
click at [182, 670] on li "240x240" at bounding box center [148, 673] width 244 height 30
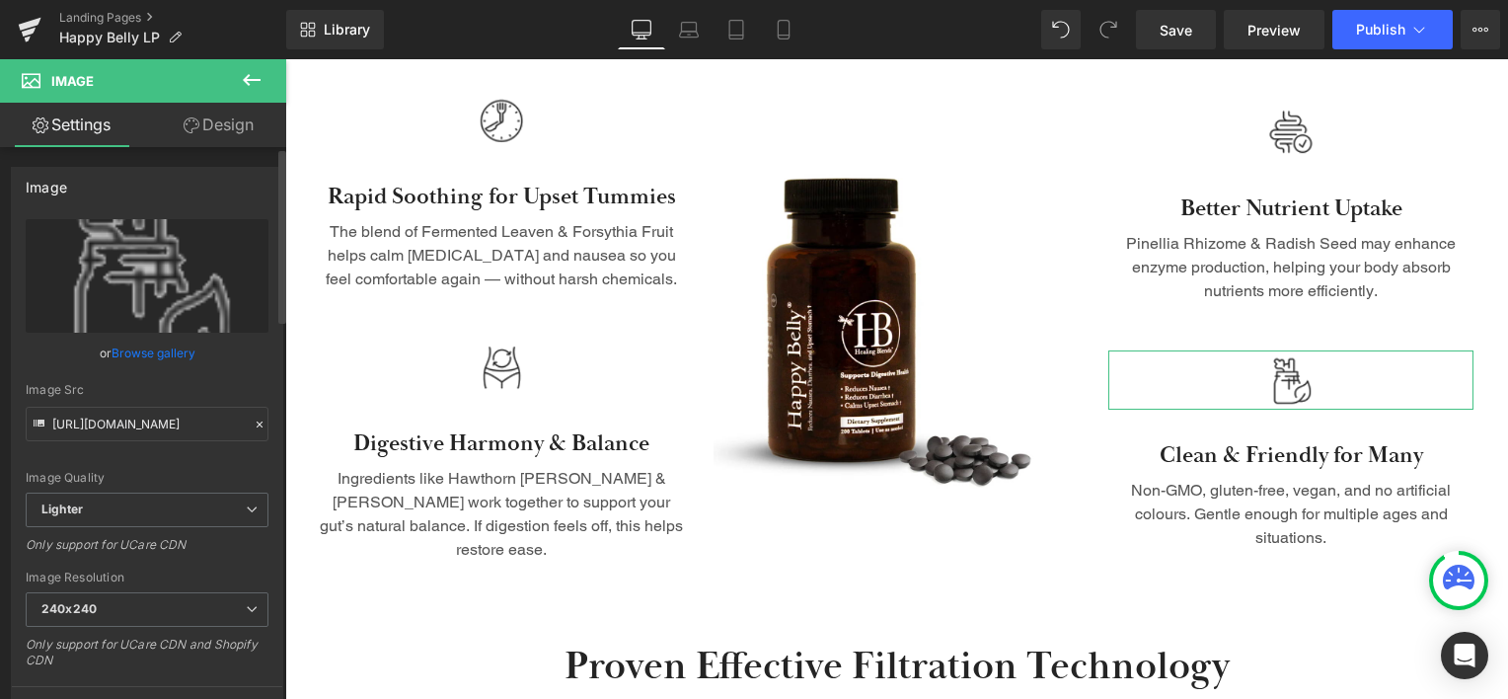
click at [194, 575] on div "Image Resolution" at bounding box center [147, 577] width 243 height 14
click at [197, 620] on span "240x240" at bounding box center [147, 609] width 243 height 35
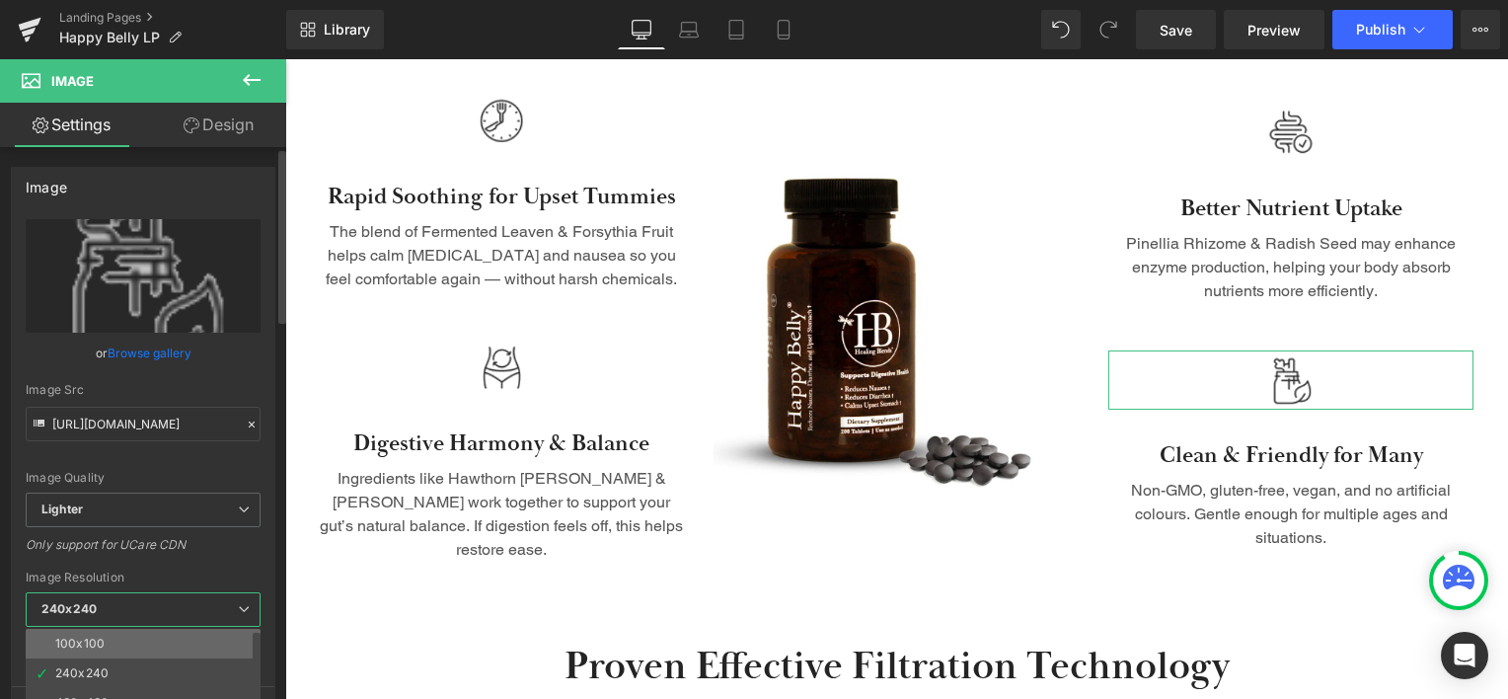
click at [178, 648] on li "100x100" at bounding box center [148, 644] width 244 height 30
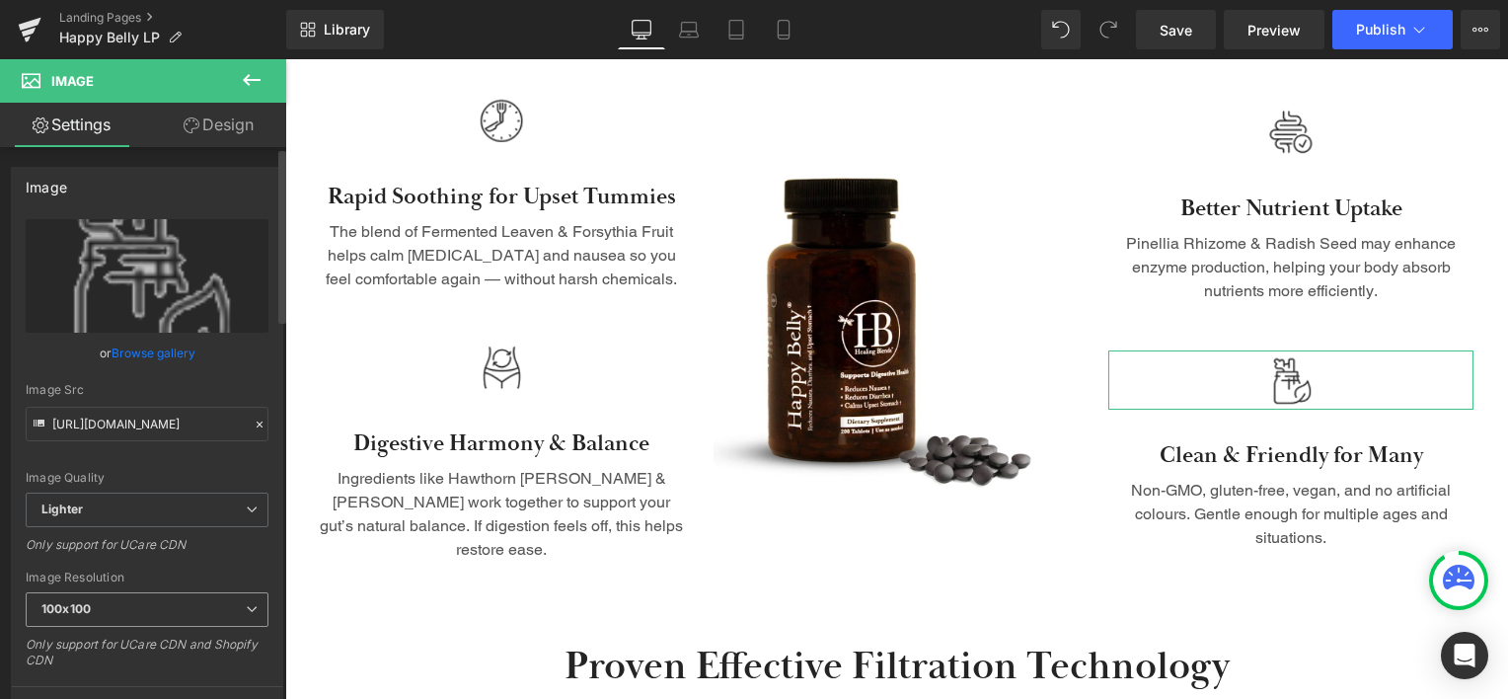
click at [193, 611] on span "100x100" at bounding box center [147, 609] width 243 height 35
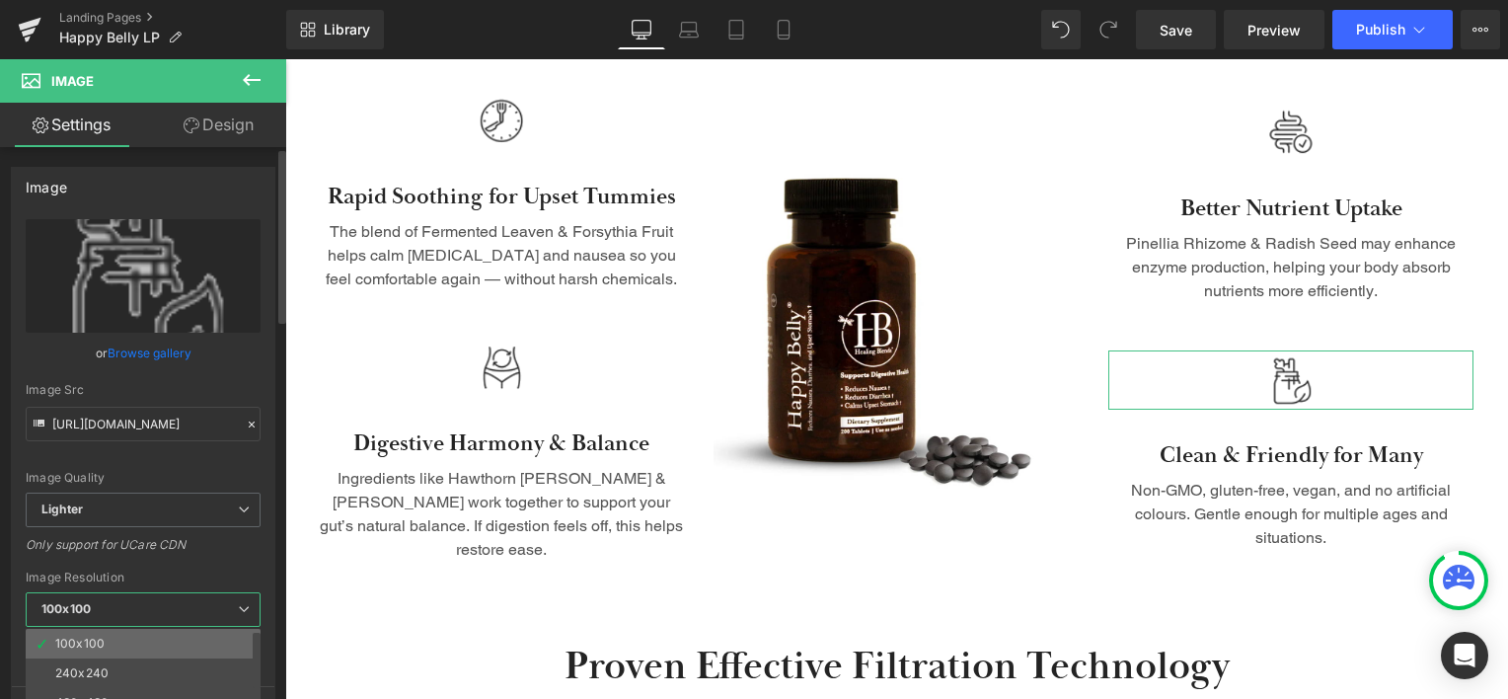
click at [176, 635] on li "100x100" at bounding box center [148, 644] width 244 height 30
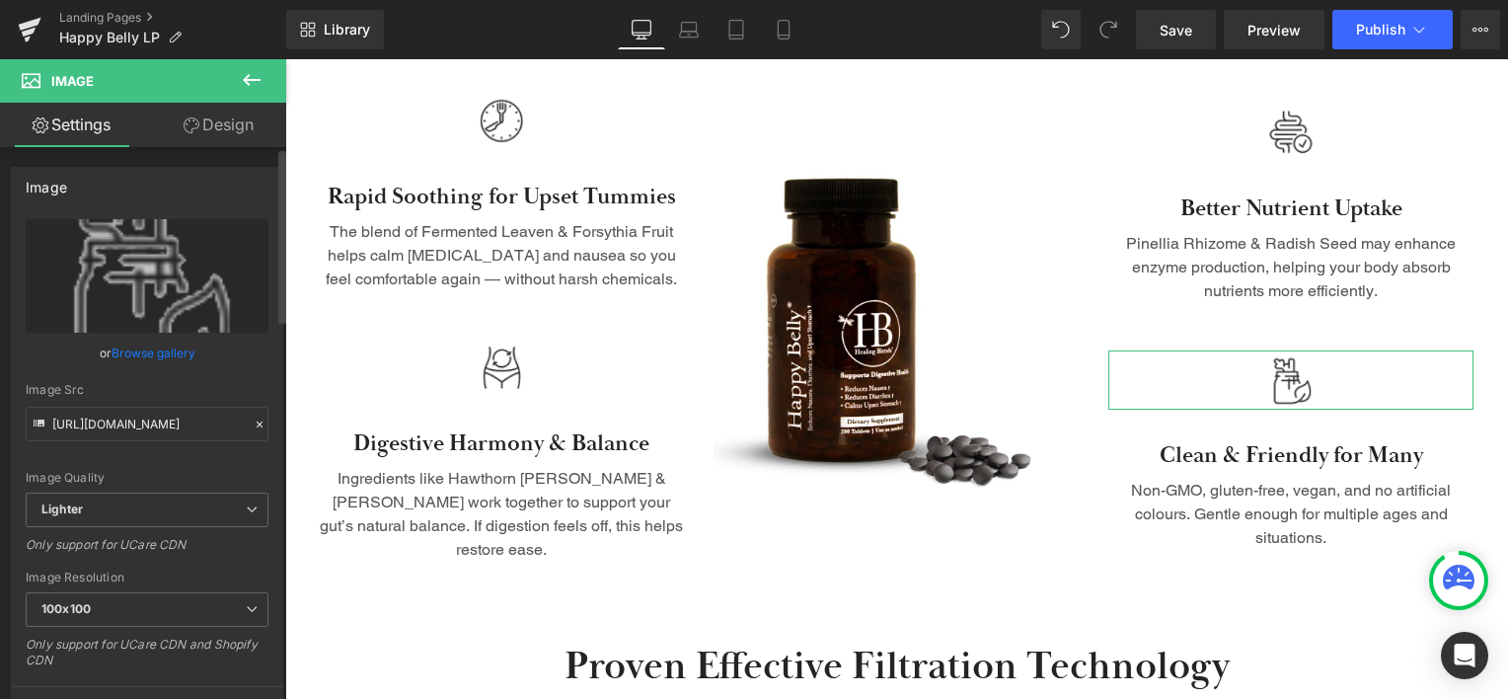
click at [209, 571] on div "Image Resolution" at bounding box center [147, 577] width 243 height 14
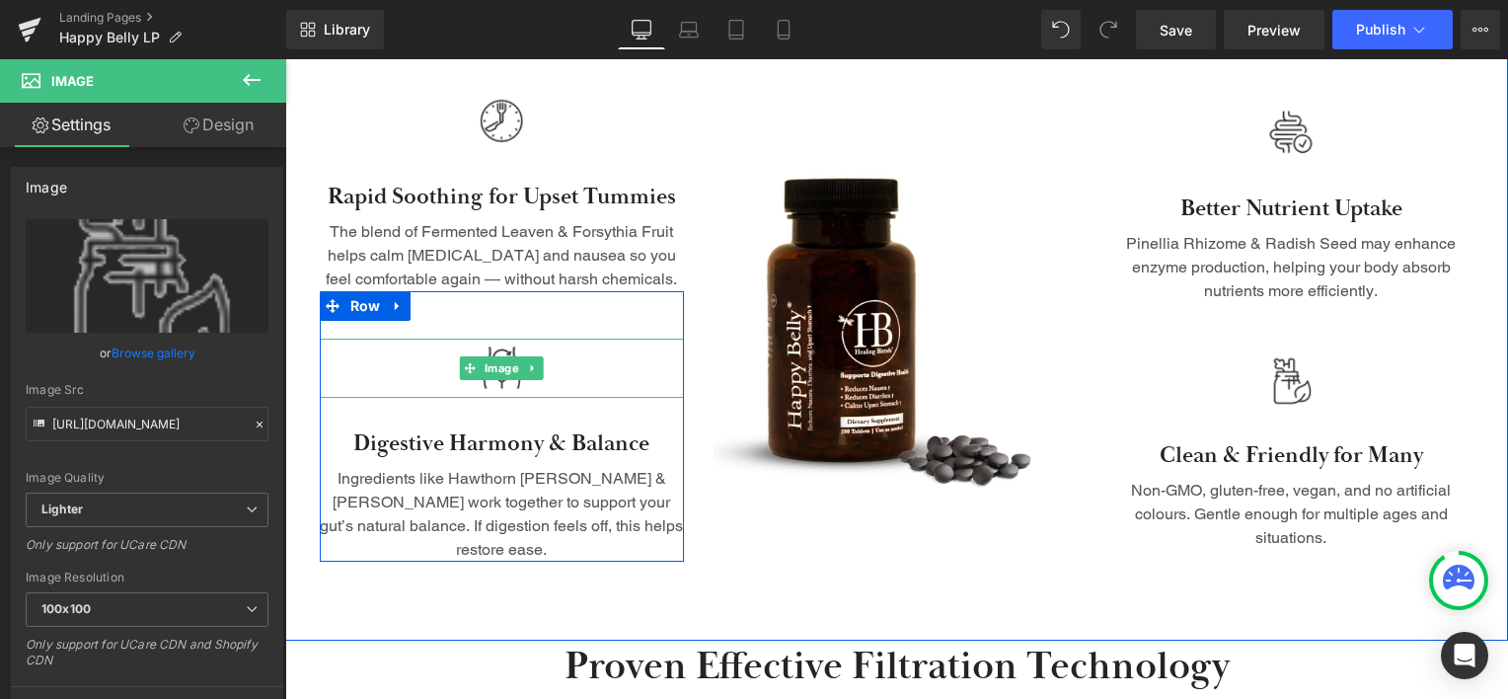
click at [489, 367] on span "Image" at bounding box center [502, 368] width 42 height 24
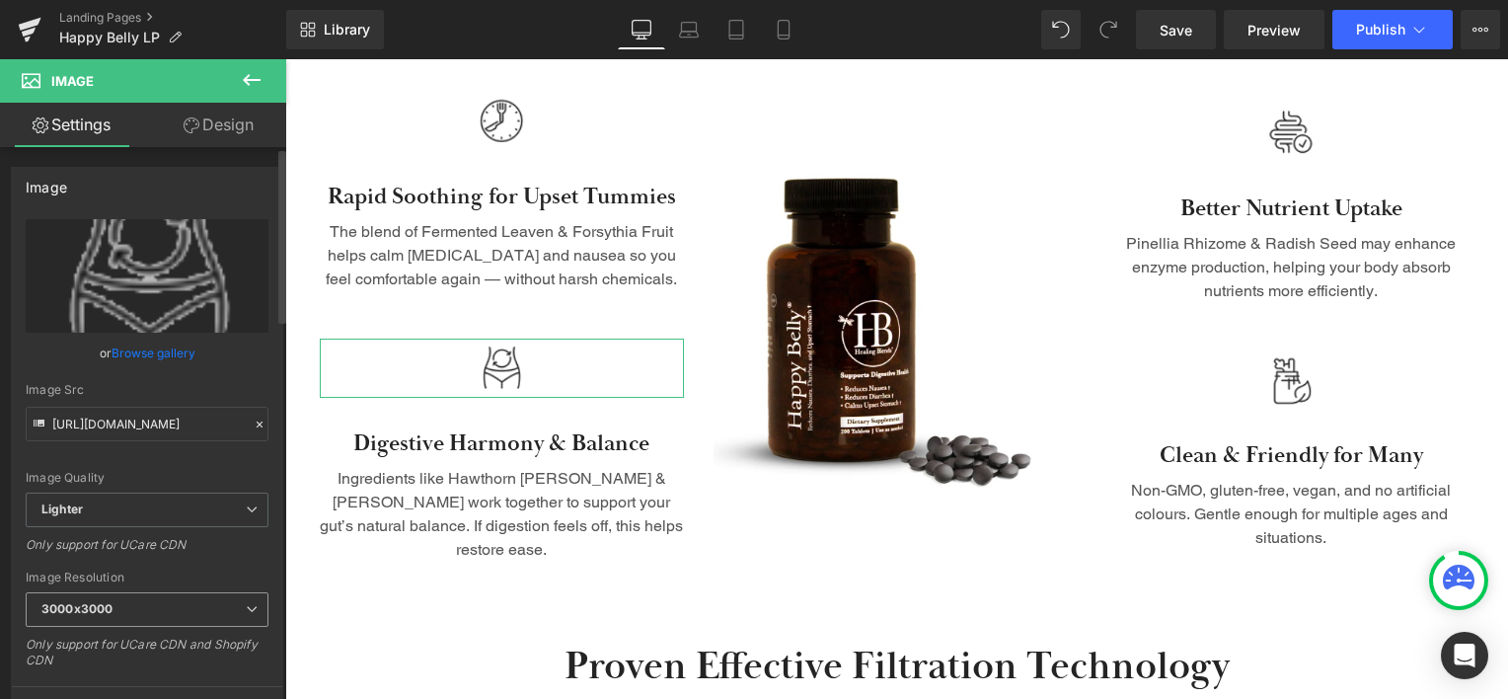
click at [158, 597] on span "3000x3000" at bounding box center [147, 609] width 243 height 35
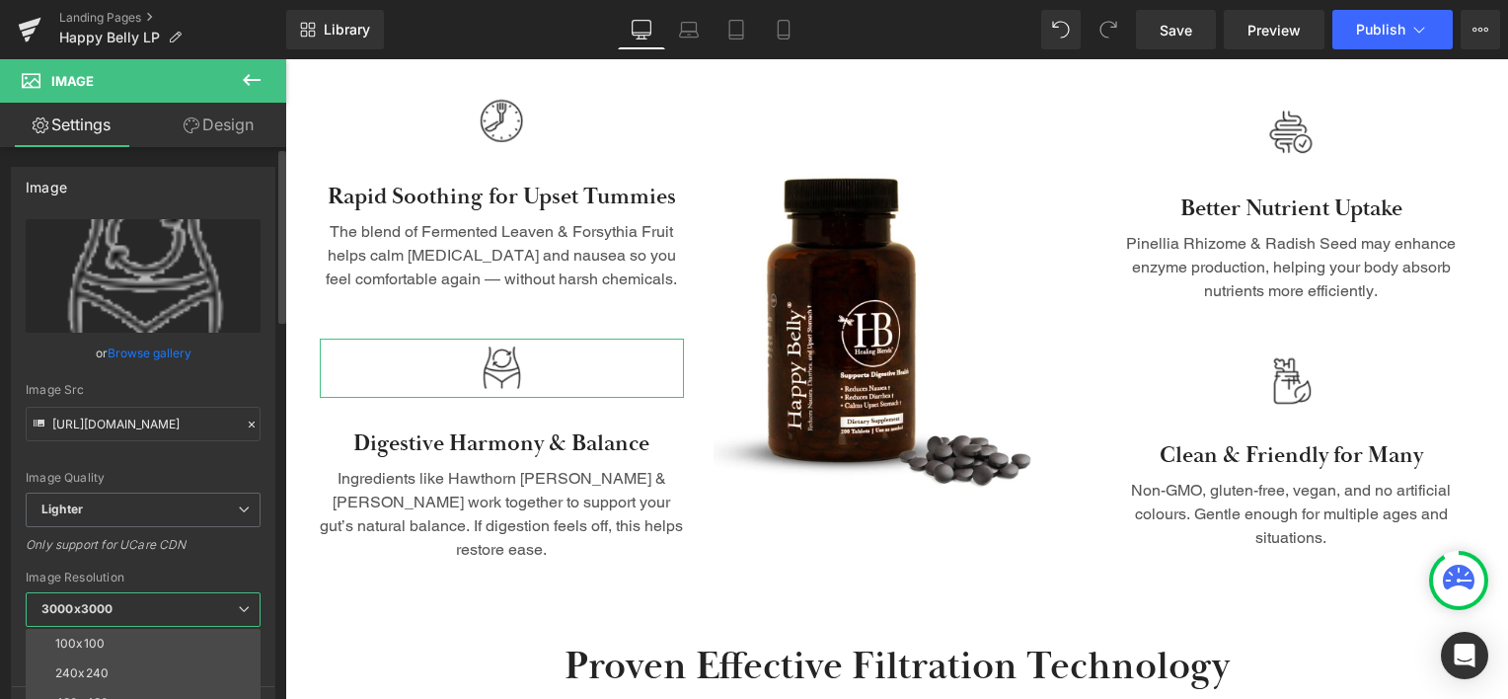
click at [128, 623] on span "3000x3000" at bounding box center [143, 609] width 235 height 35
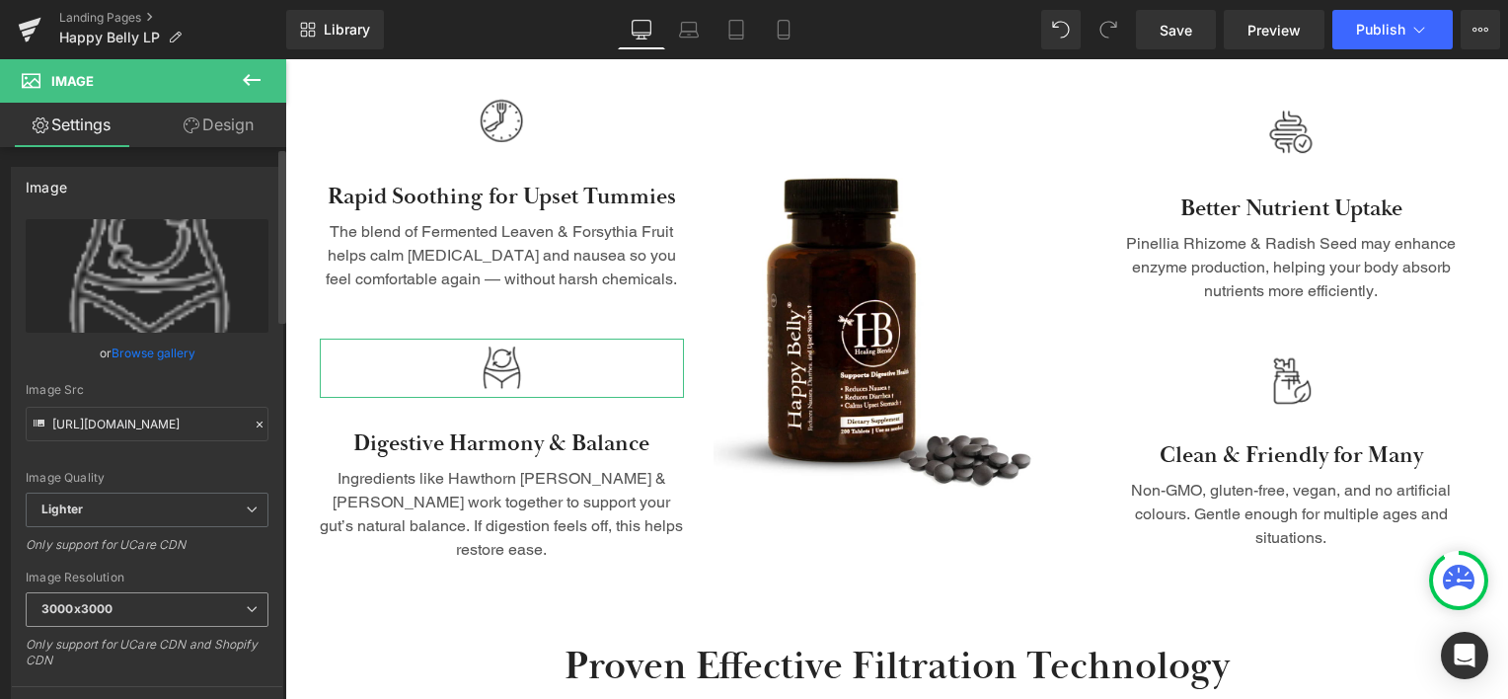
click at [147, 614] on span "3000x3000" at bounding box center [147, 609] width 243 height 35
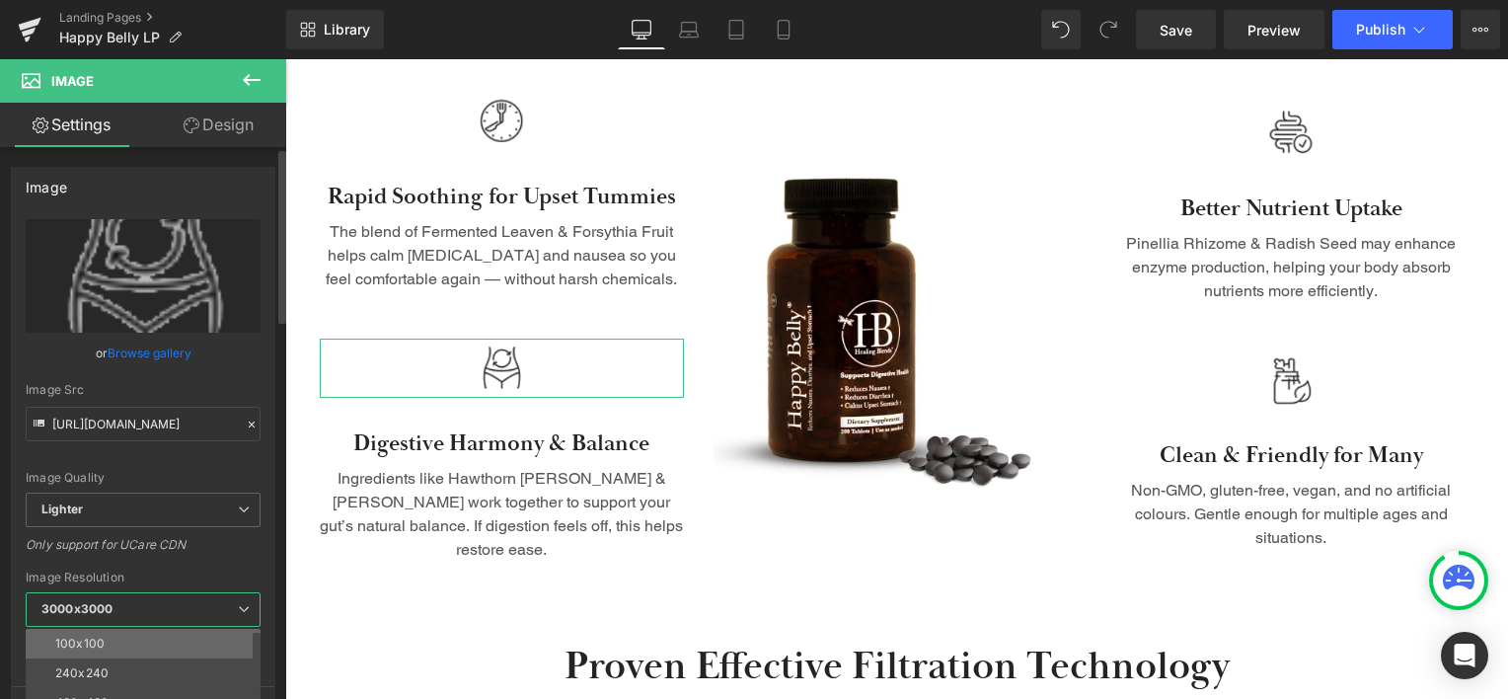
click at [125, 644] on li "100x100" at bounding box center [148, 644] width 244 height 30
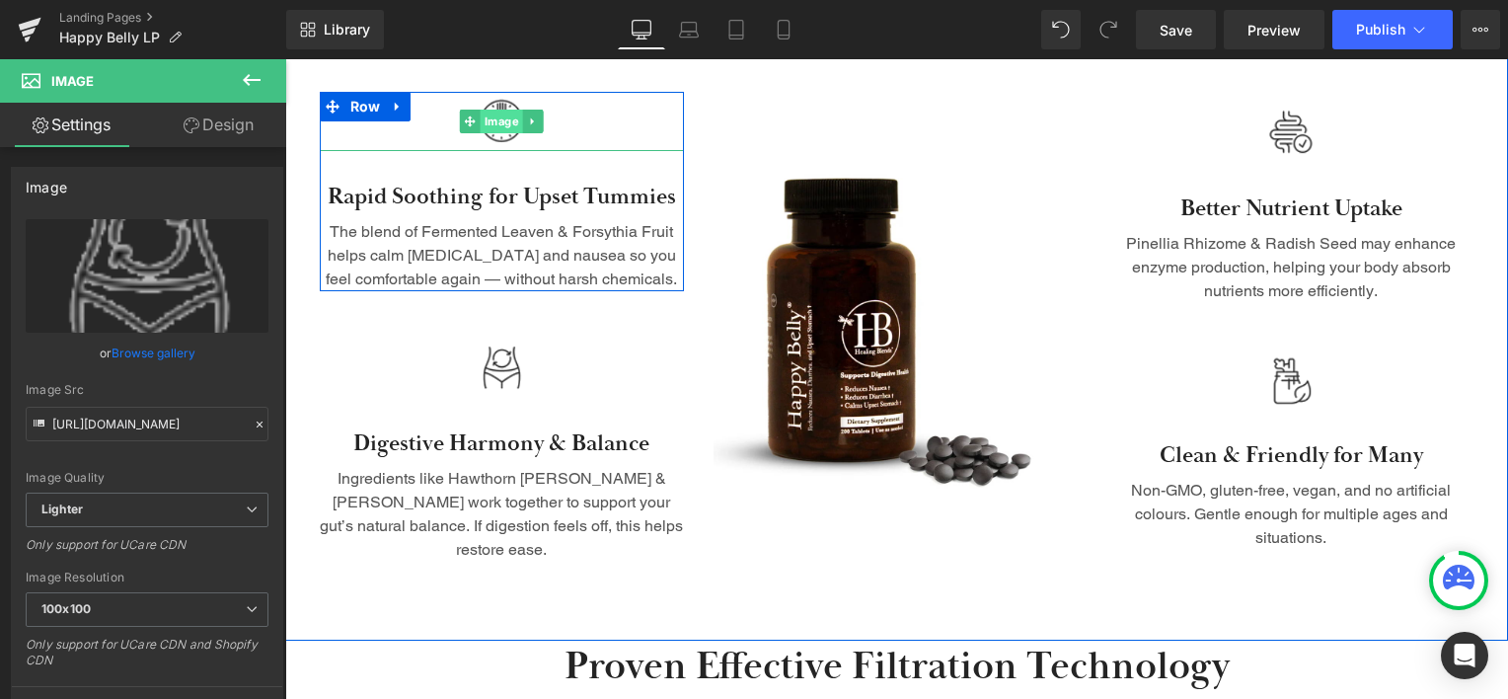
click at [485, 114] on span "Image" at bounding box center [502, 122] width 42 height 24
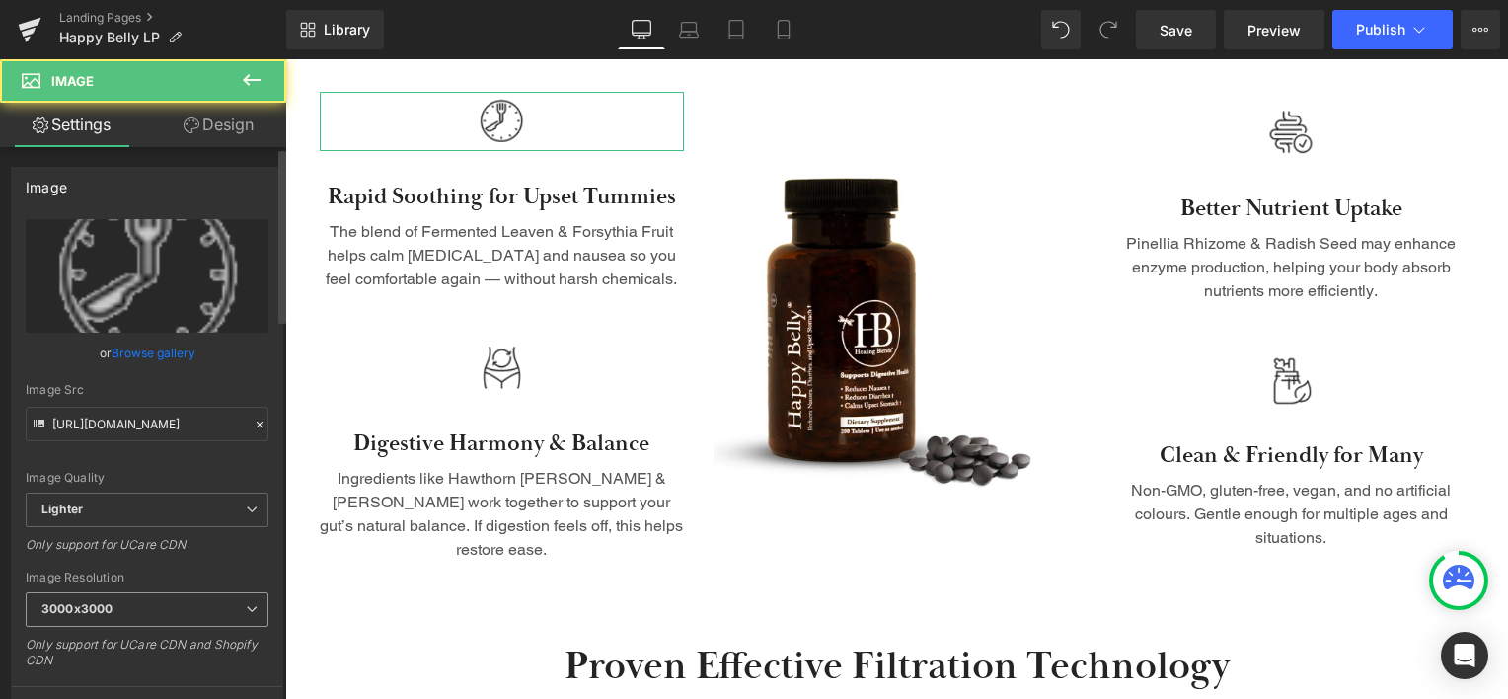
click at [186, 596] on span "3000x3000" at bounding box center [147, 609] width 243 height 35
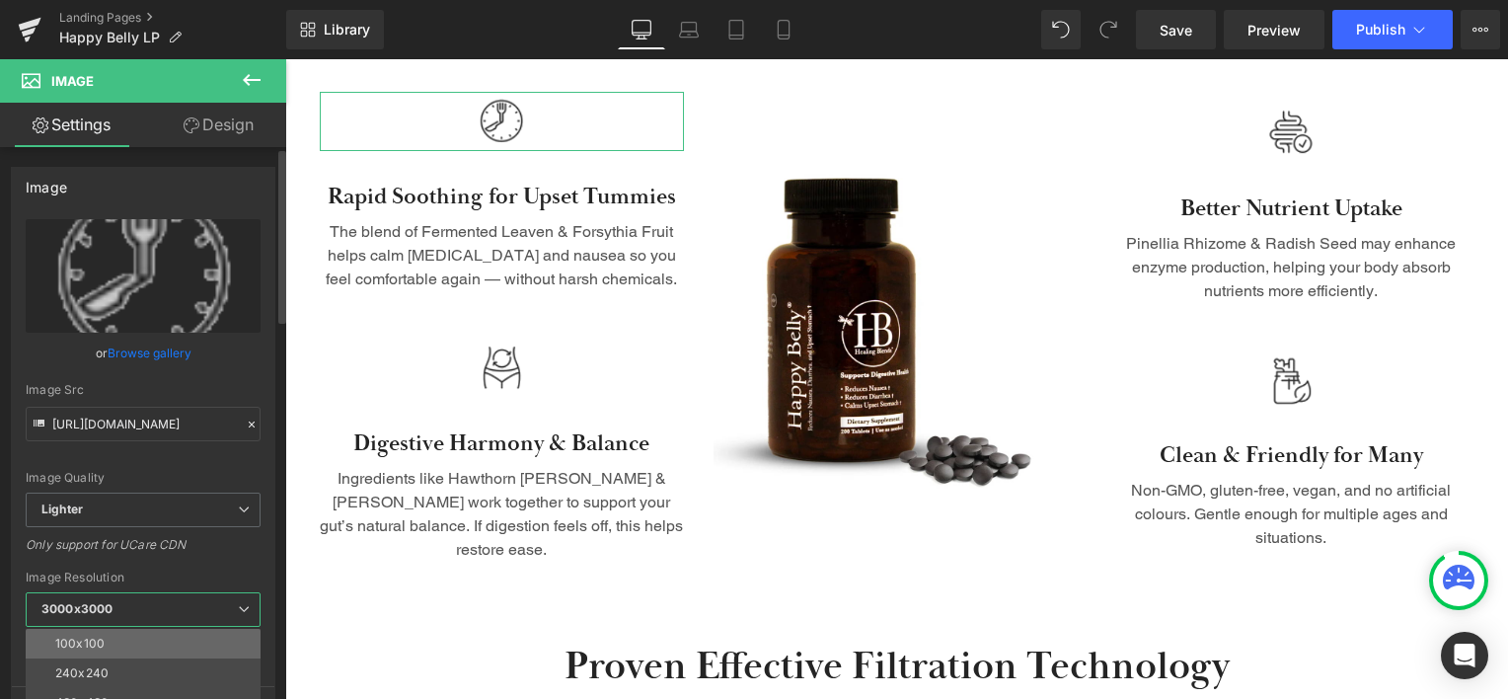
click at [111, 649] on li "100x100" at bounding box center [148, 644] width 244 height 30
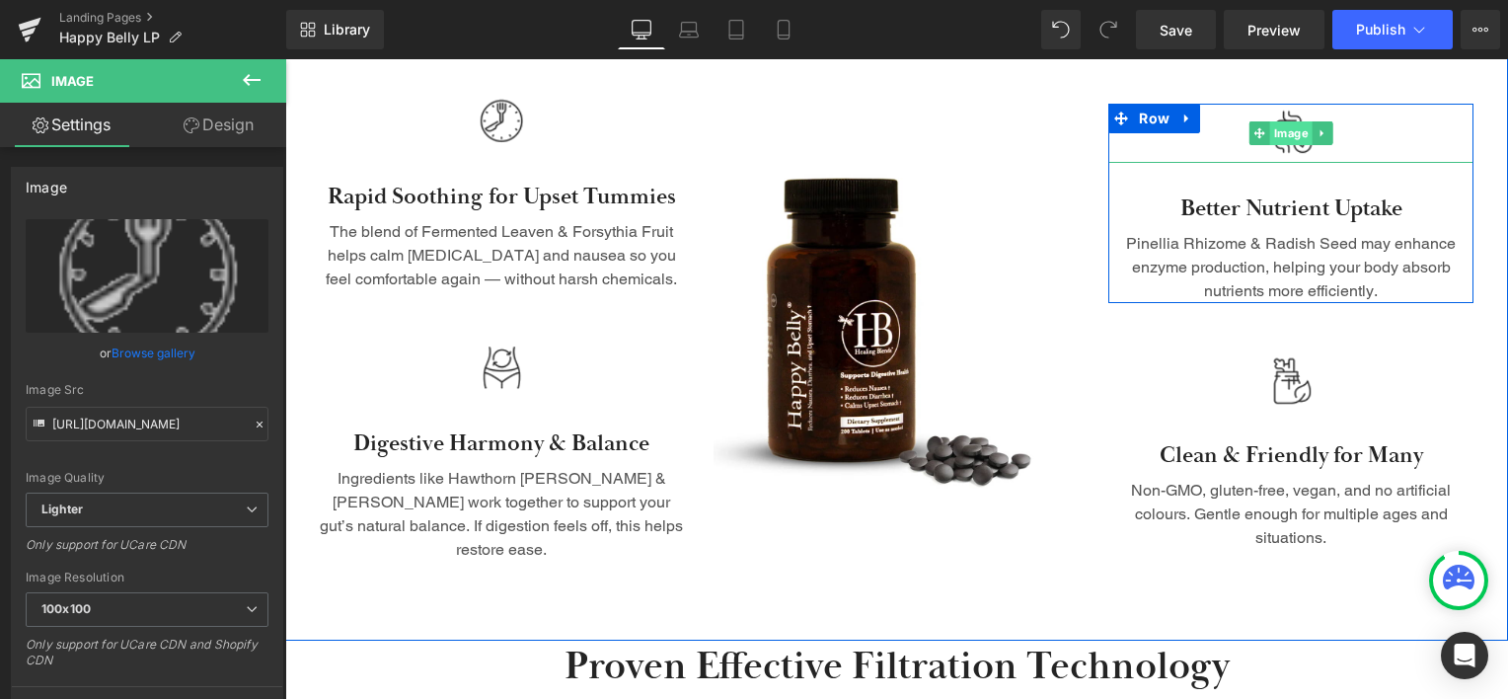
click at [1294, 121] on span "Image" at bounding box center [1291, 133] width 42 height 24
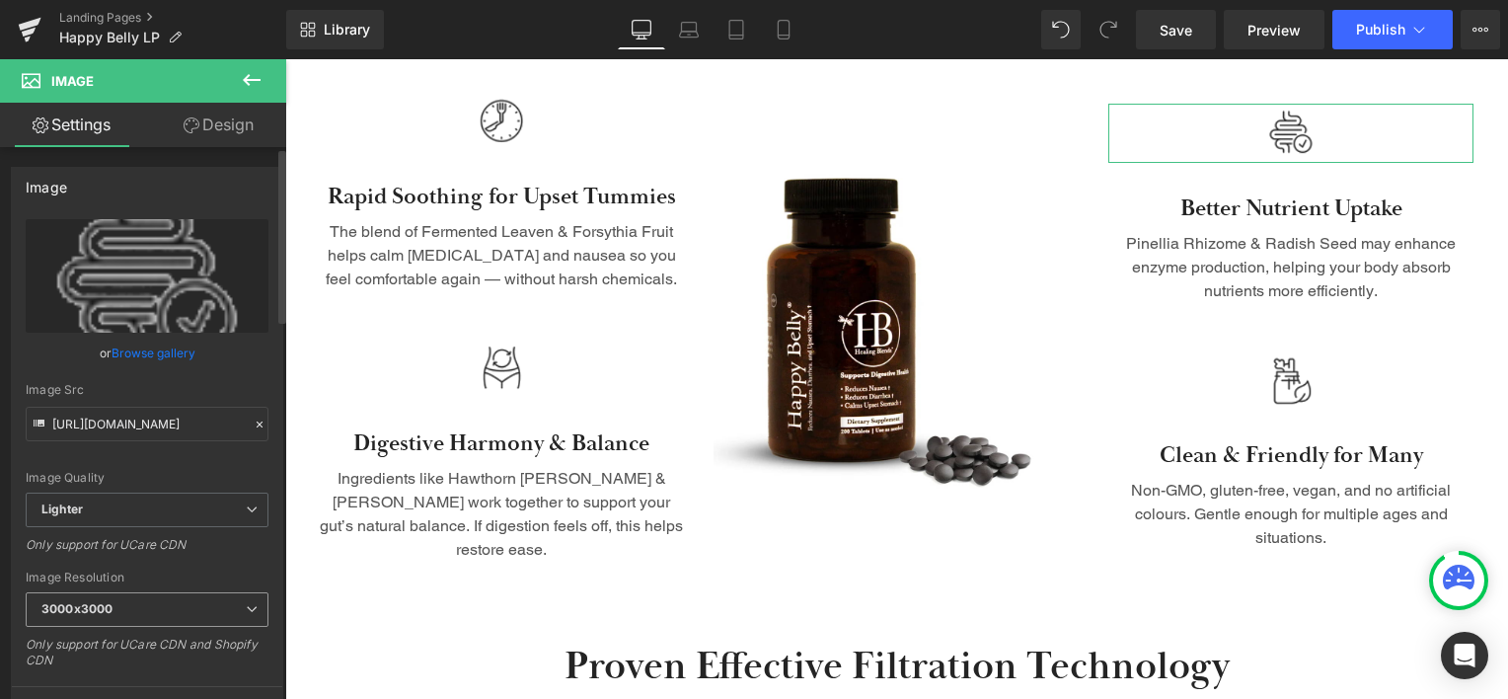
click at [202, 613] on span "3000x3000" at bounding box center [147, 609] width 243 height 35
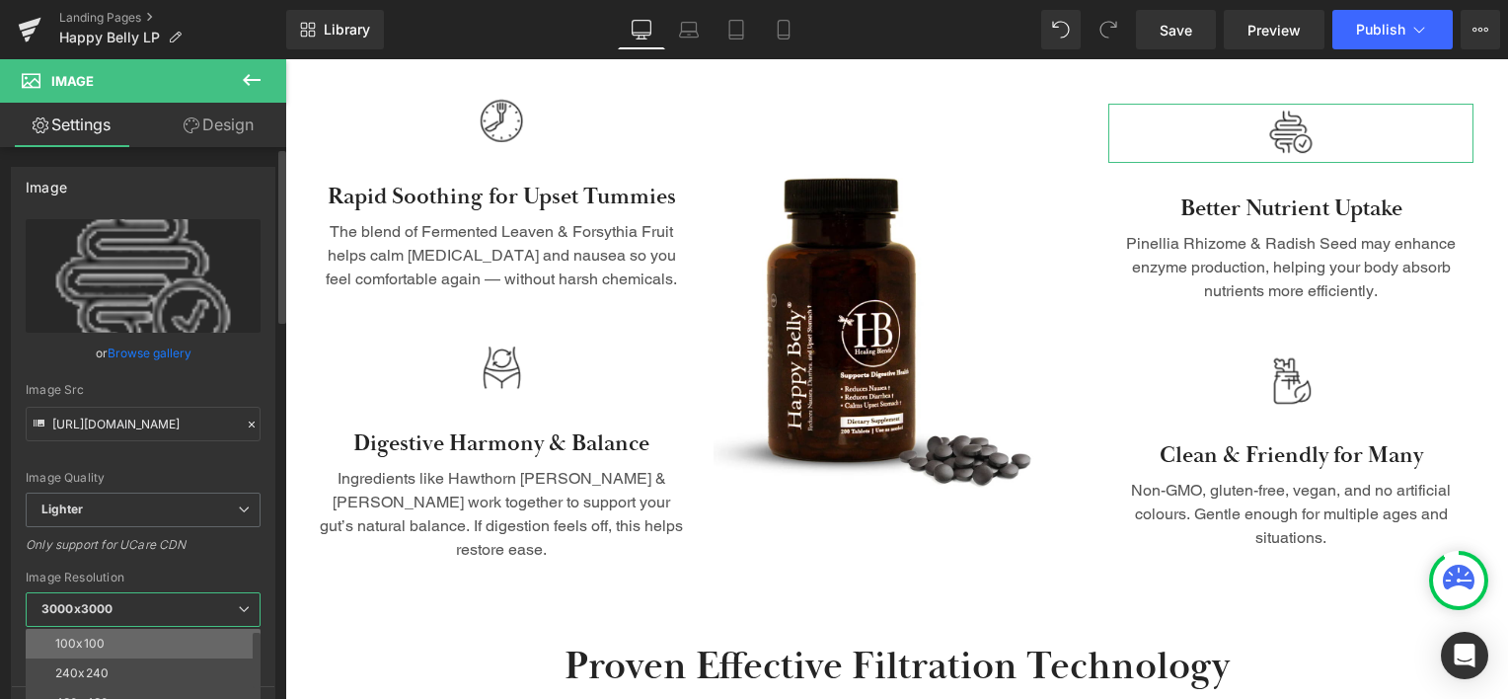
click at [112, 648] on li "100x100" at bounding box center [148, 644] width 244 height 30
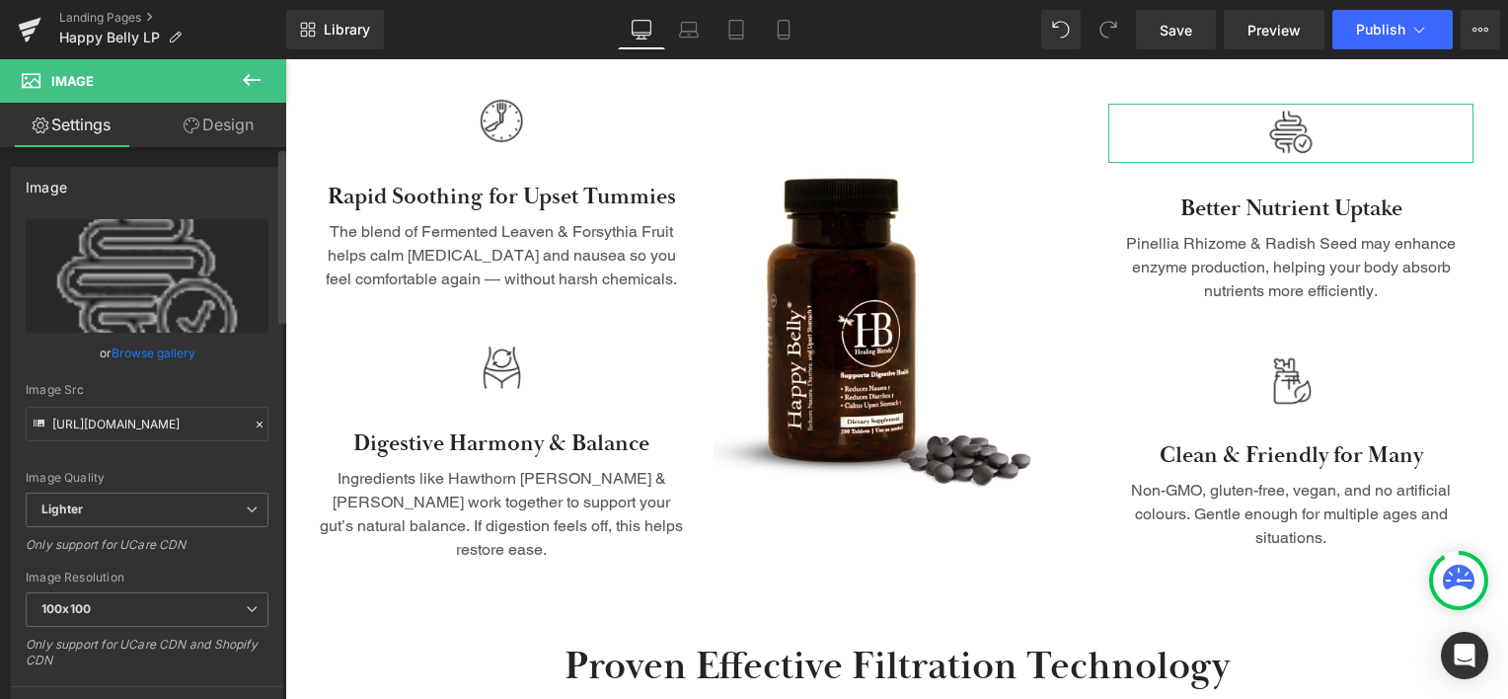
click at [237, 572] on div "Image Resolution" at bounding box center [147, 577] width 243 height 14
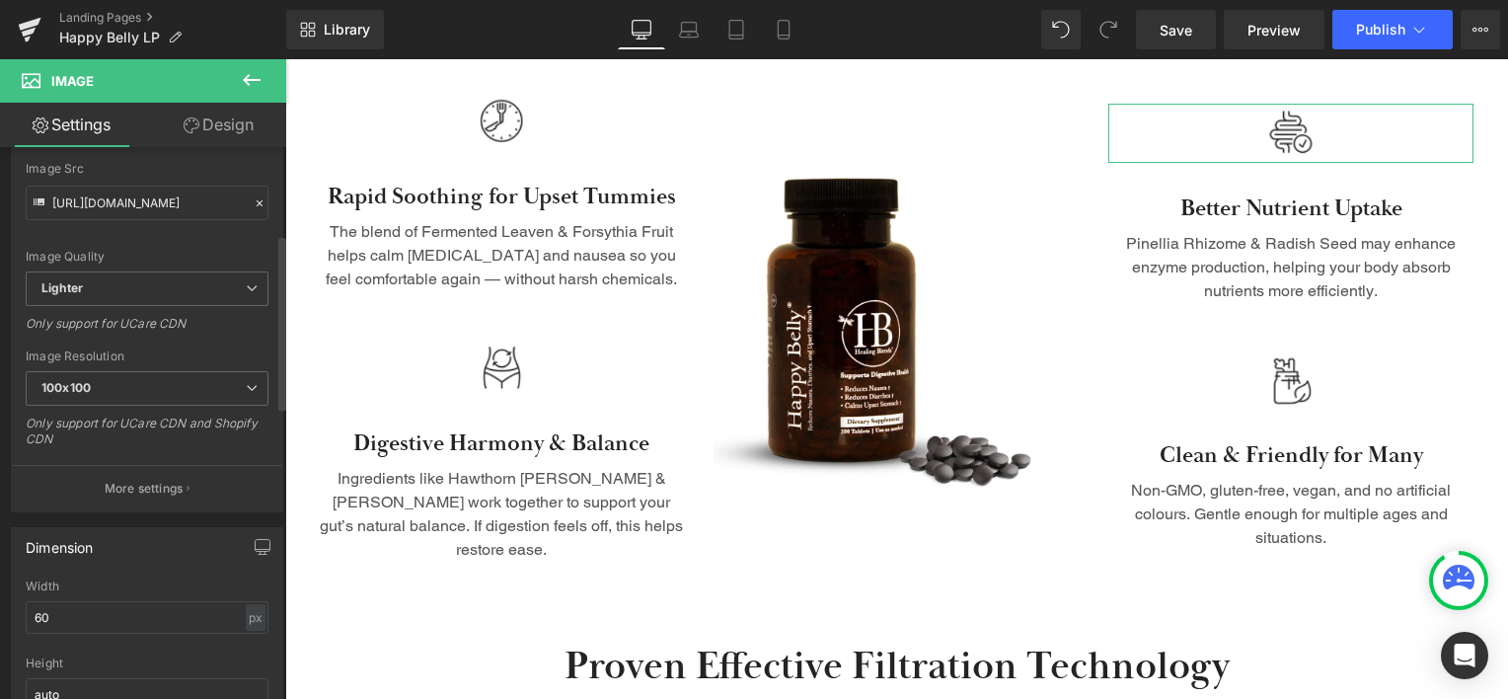
scroll to position [296, 0]
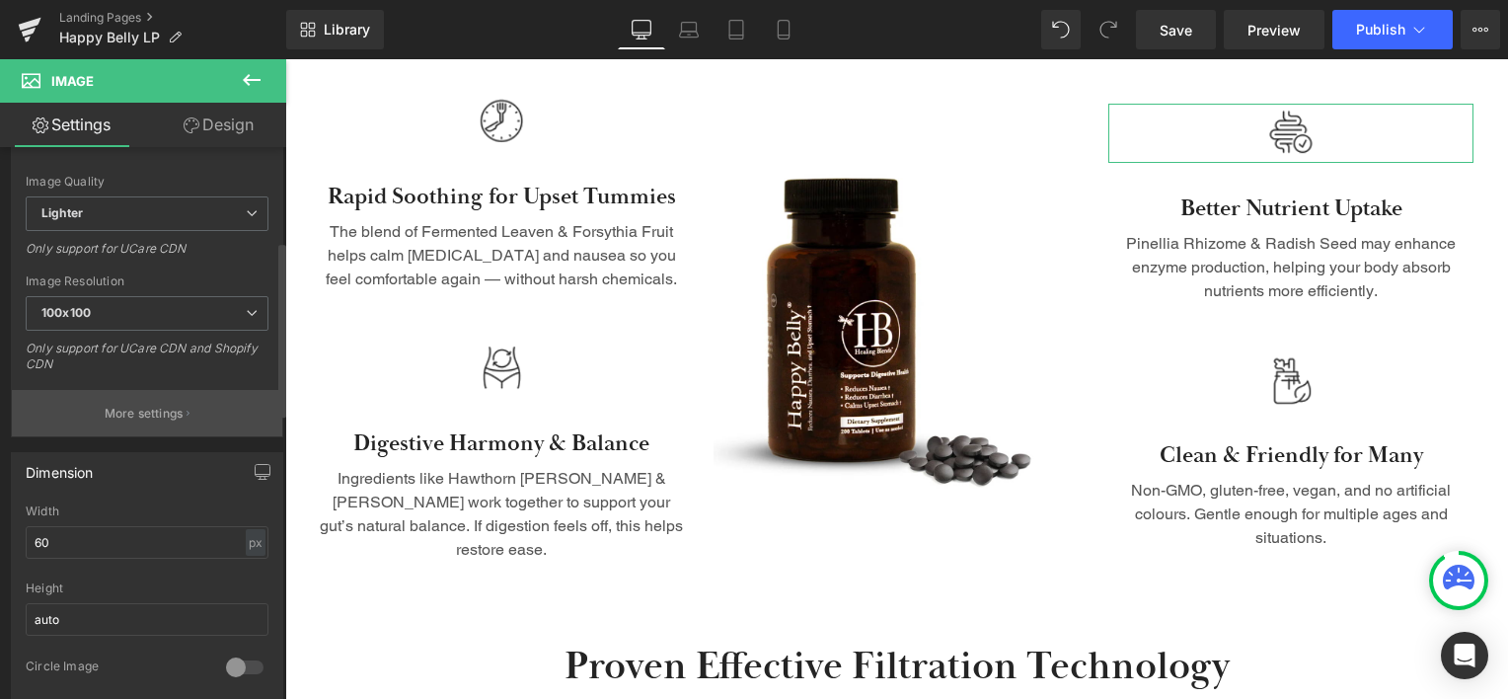
click at [178, 409] on p "More settings" at bounding box center [144, 414] width 79 height 18
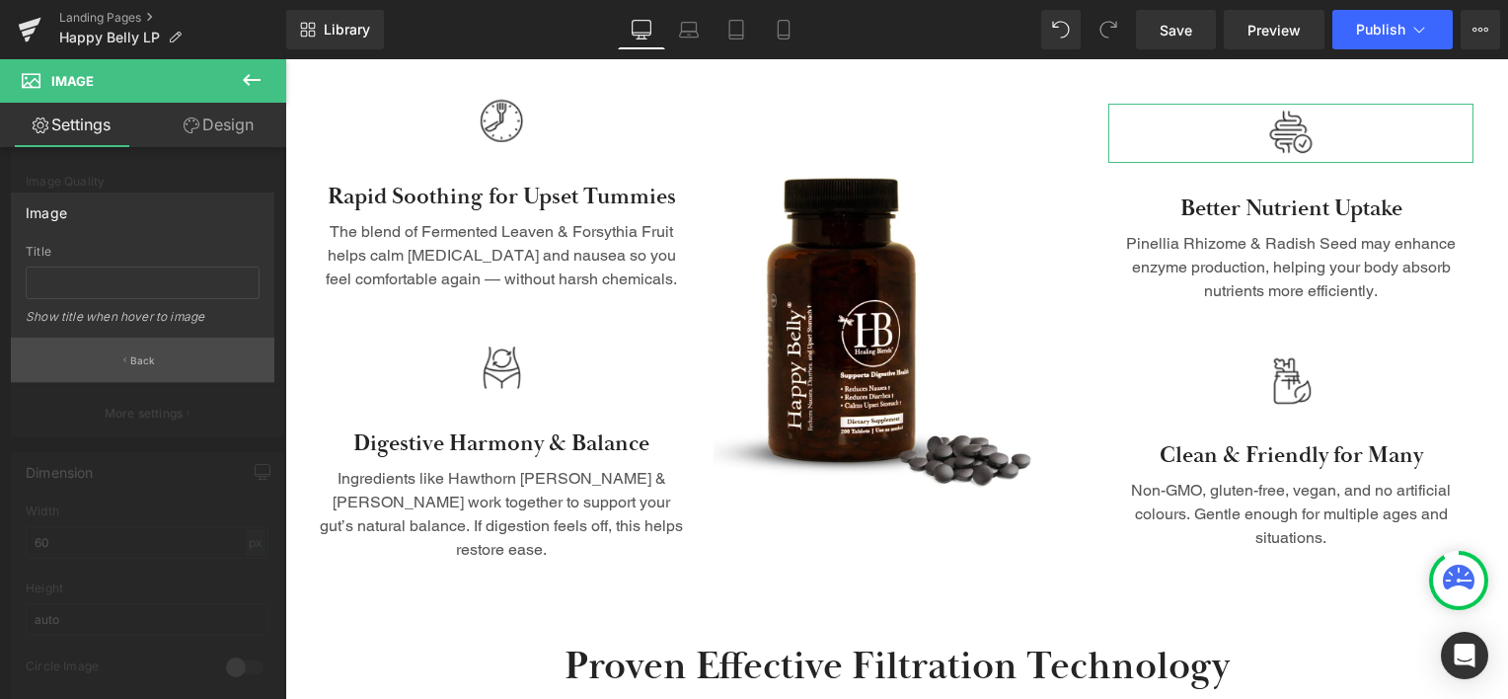
click at [142, 370] on button "Back" at bounding box center [142, 359] width 263 height 44
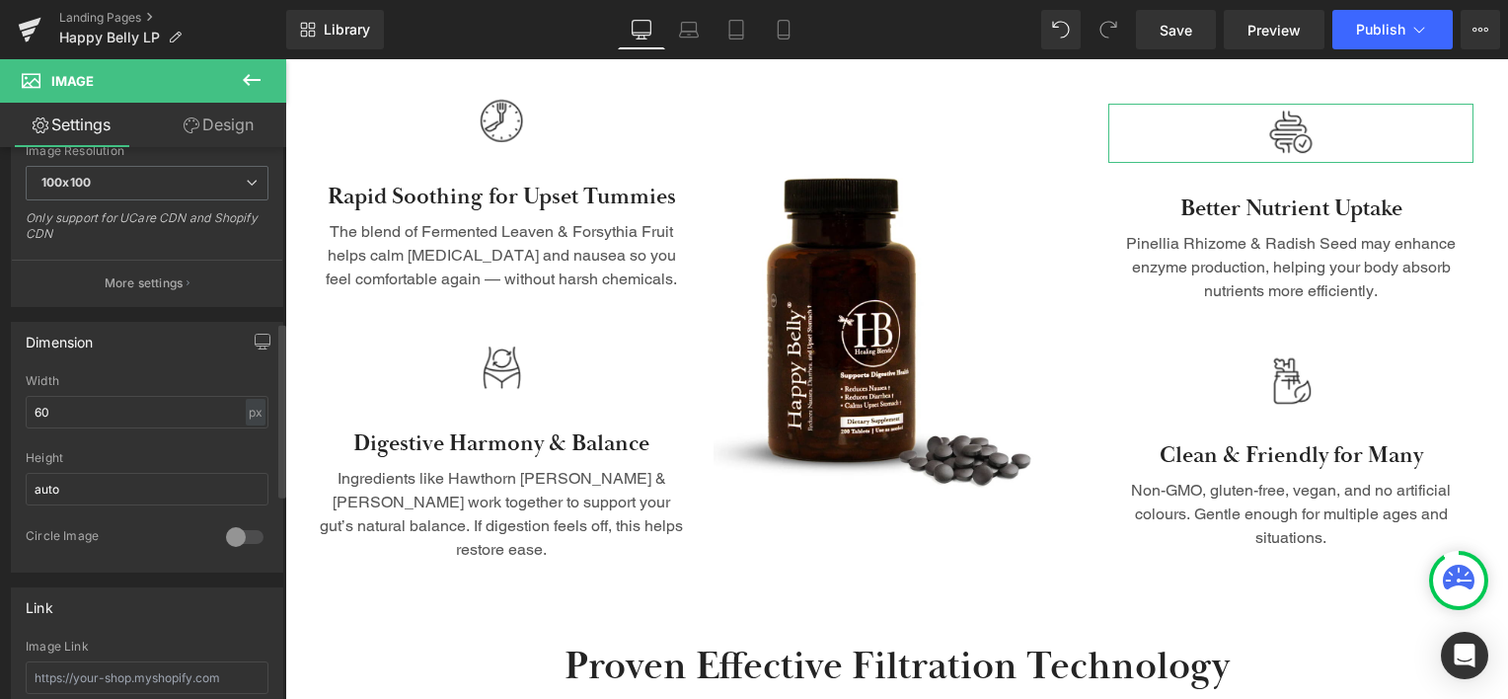
scroll to position [592, 0]
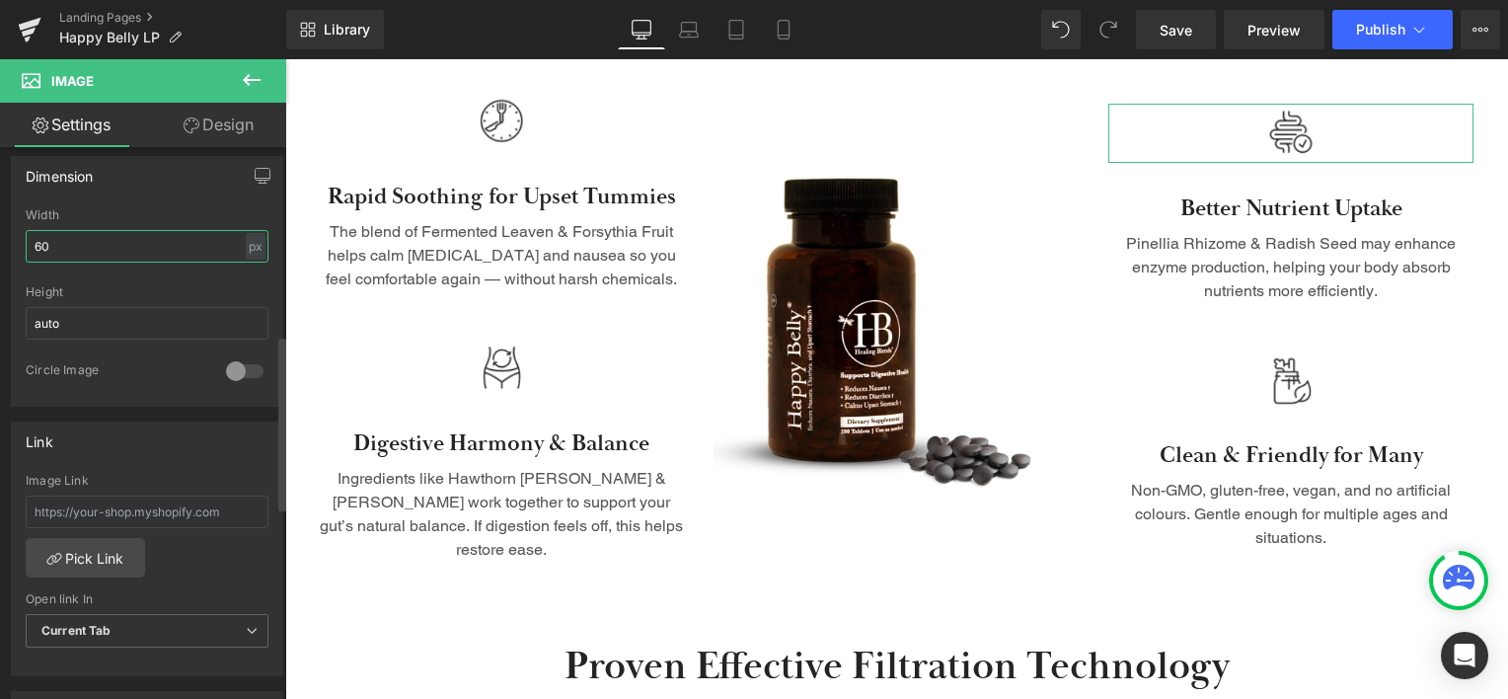
click at [32, 247] on input "60" at bounding box center [147, 246] width 243 height 33
type input "80"
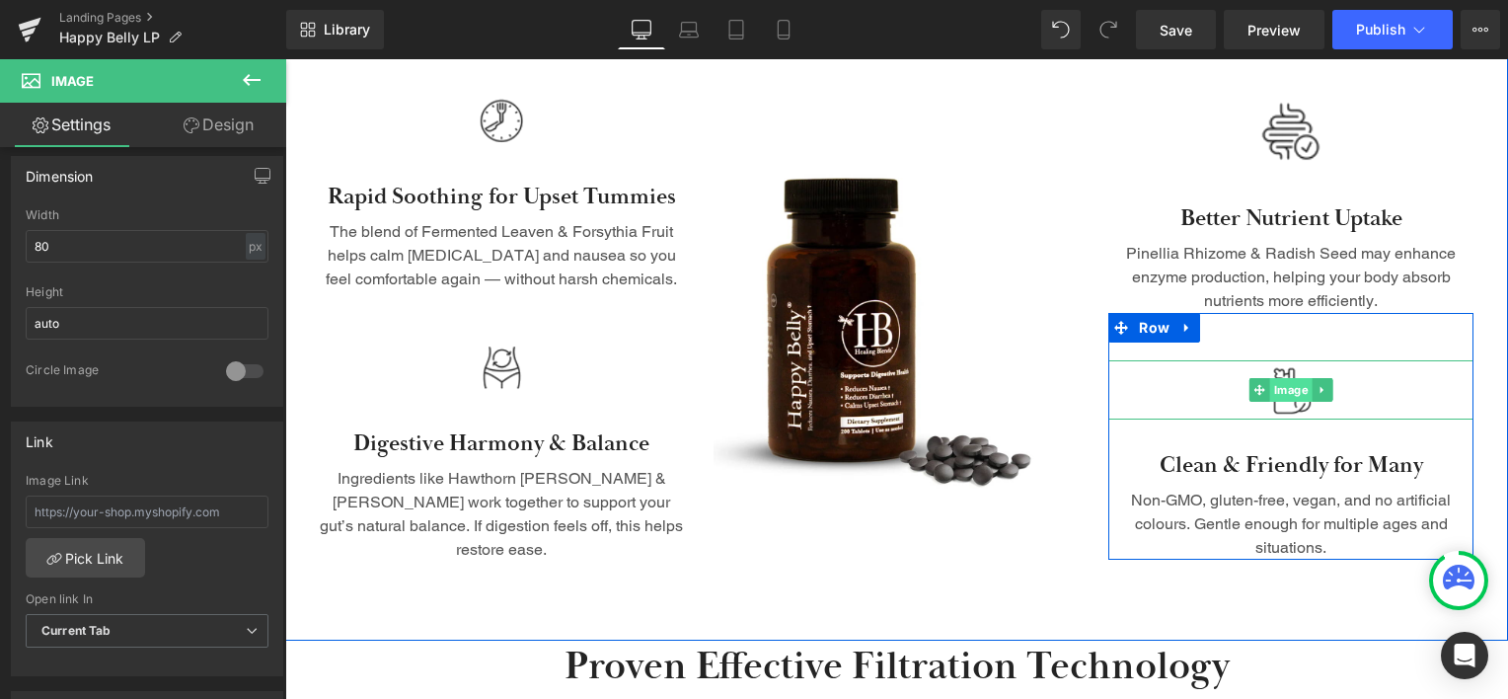
click at [1279, 388] on span "Image" at bounding box center [1291, 390] width 42 height 24
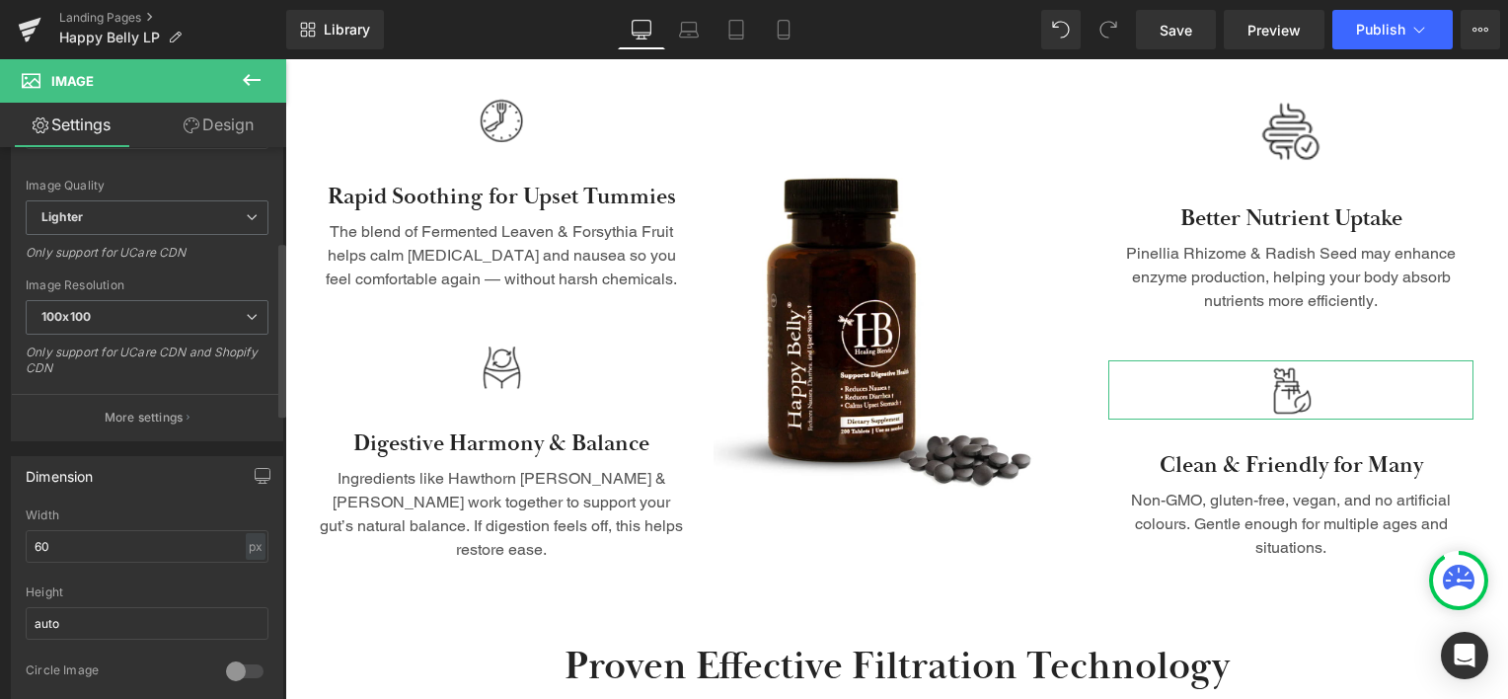
scroll to position [296, 0]
drag, startPoint x: 41, startPoint y: 542, endPoint x: 8, endPoint y: 537, distance: 33.9
click at [8, 537] on div "Dimension 60px Width 60 px % px auto Height auto 0 Circle Image" at bounding box center [147, 569] width 295 height 265
type input "80"
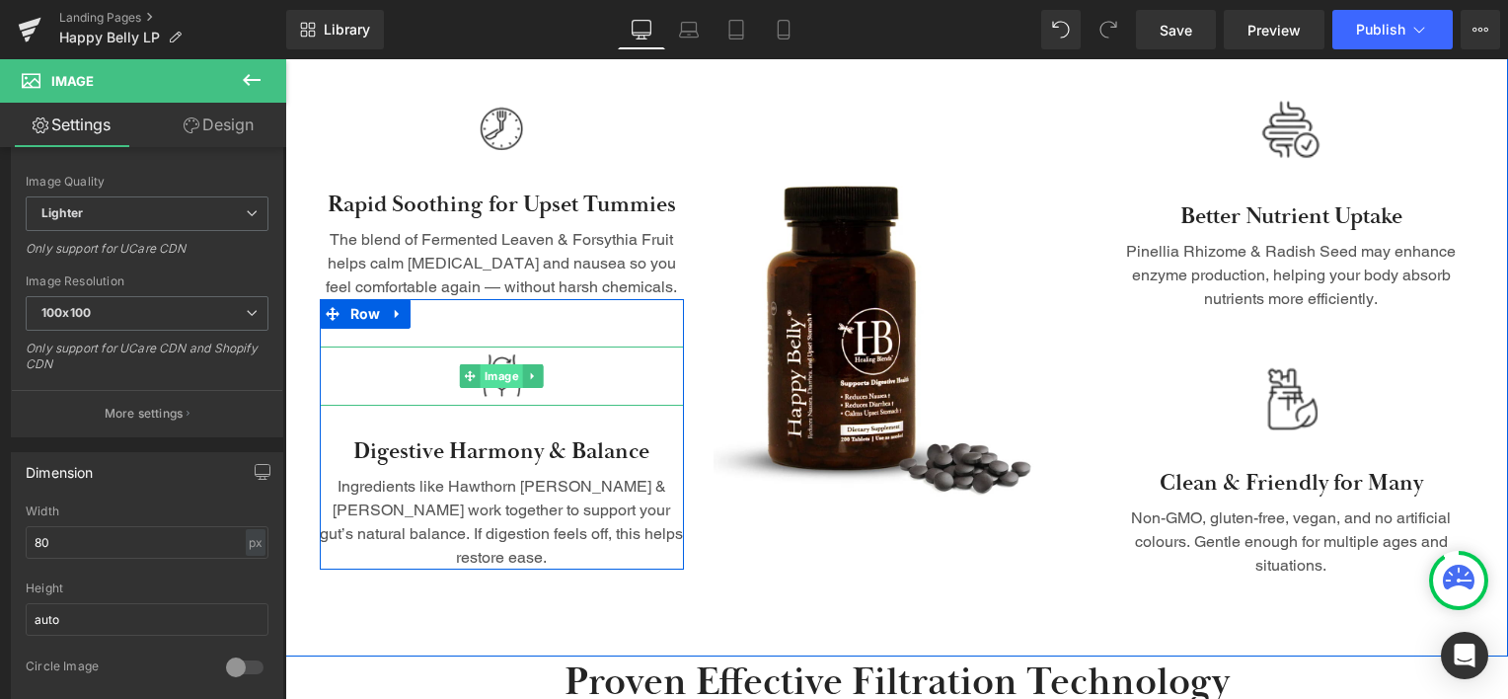
click at [497, 385] on span "Image" at bounding box center [502, 376] width 42 height 24
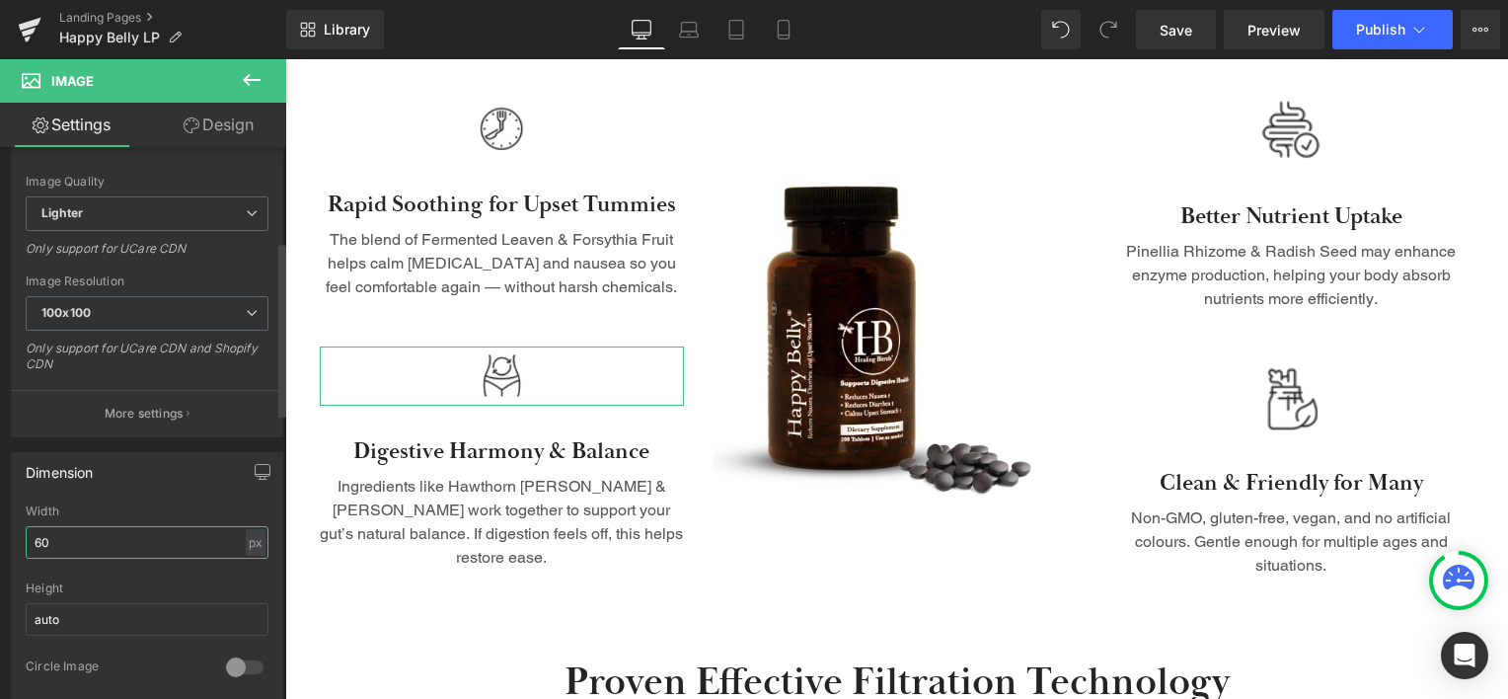
drag, startPoint x: 40, startPoint y: 538, endPoint x: 26, endPoint y: 547, distance: 17.3
click at [26, 547] on input "60" at bounding box center [147, 542] width 243 height 33
type input "80"
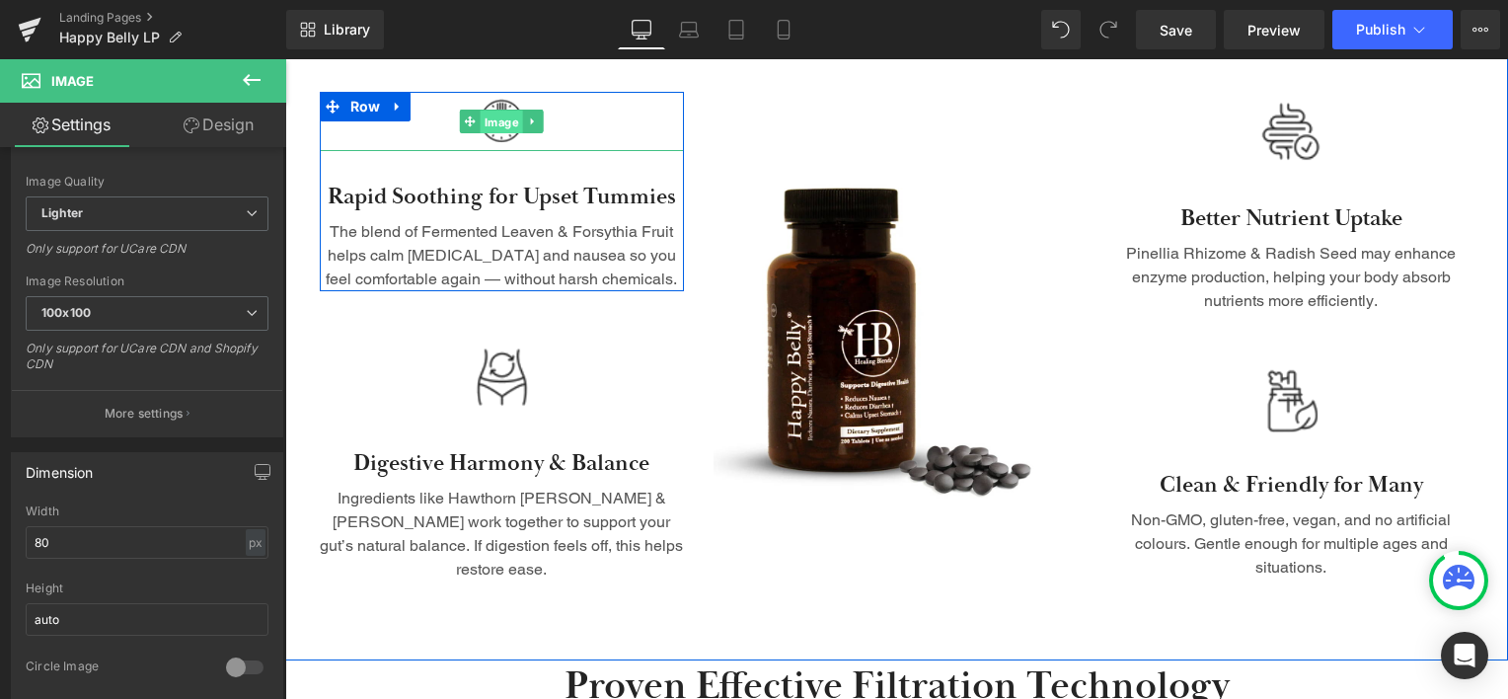
click at [493, 129] on span "Image" at bounding box center [502, 123] width 42 height 24
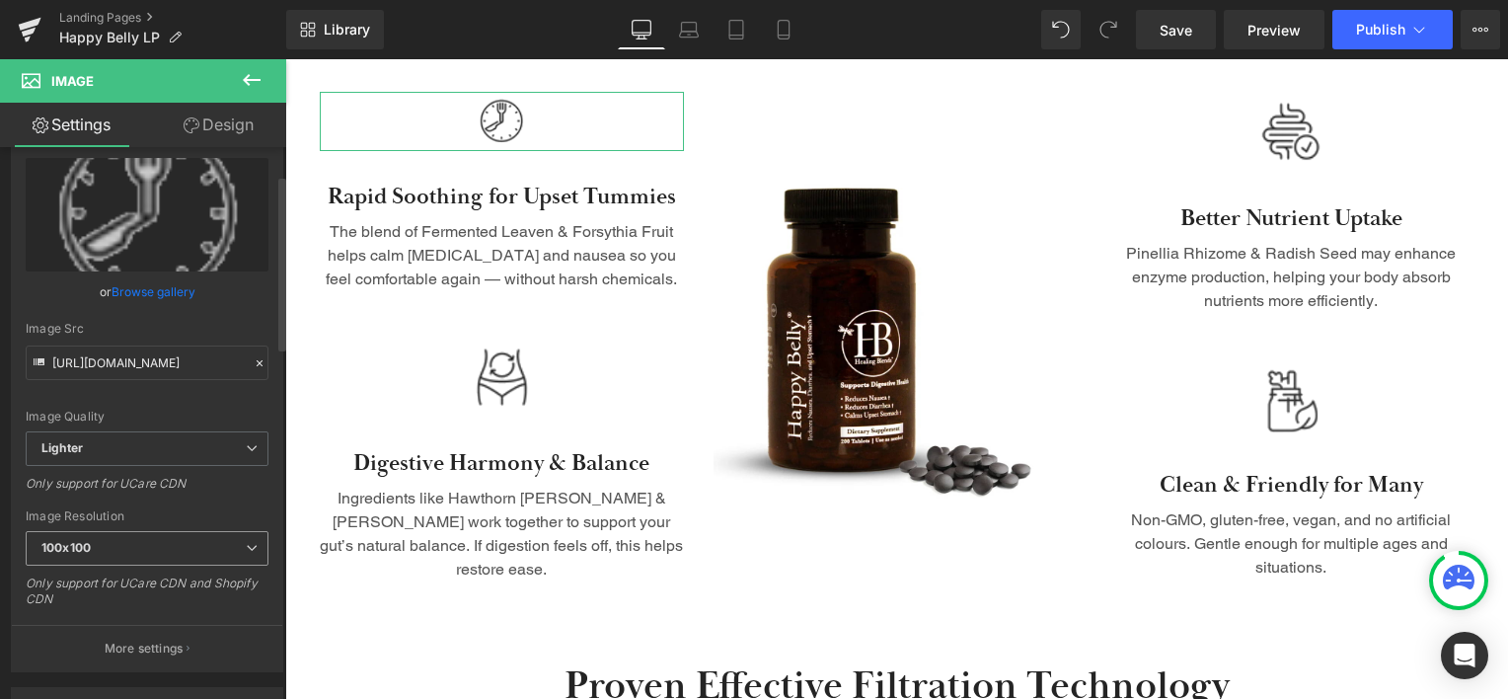
scroll to position [197, 0]
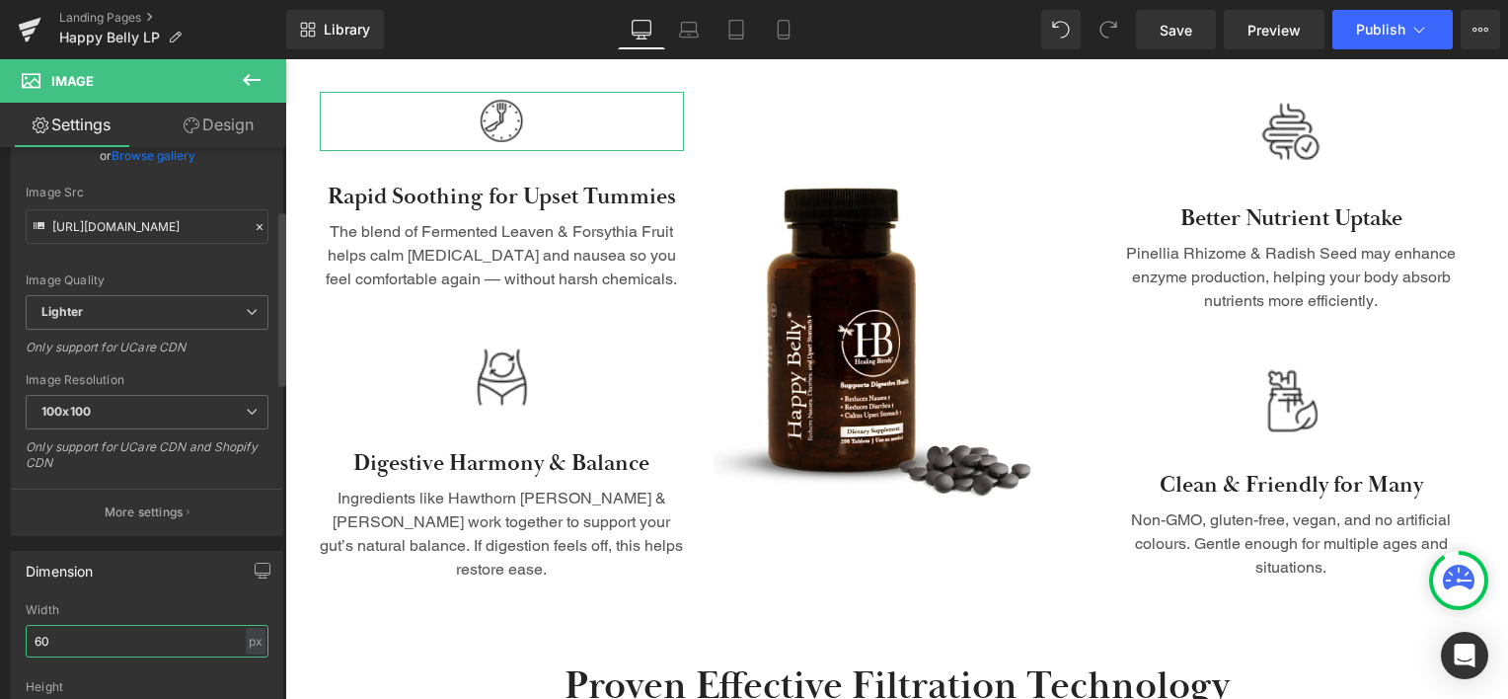
drag, startPoint x: 40, startPoint y: 639, endPoint x: 28, endPoint y: 642, distance: 13.2
click at [28, 642] on input "60" at bounding box center [147, 641] width 243 height 33
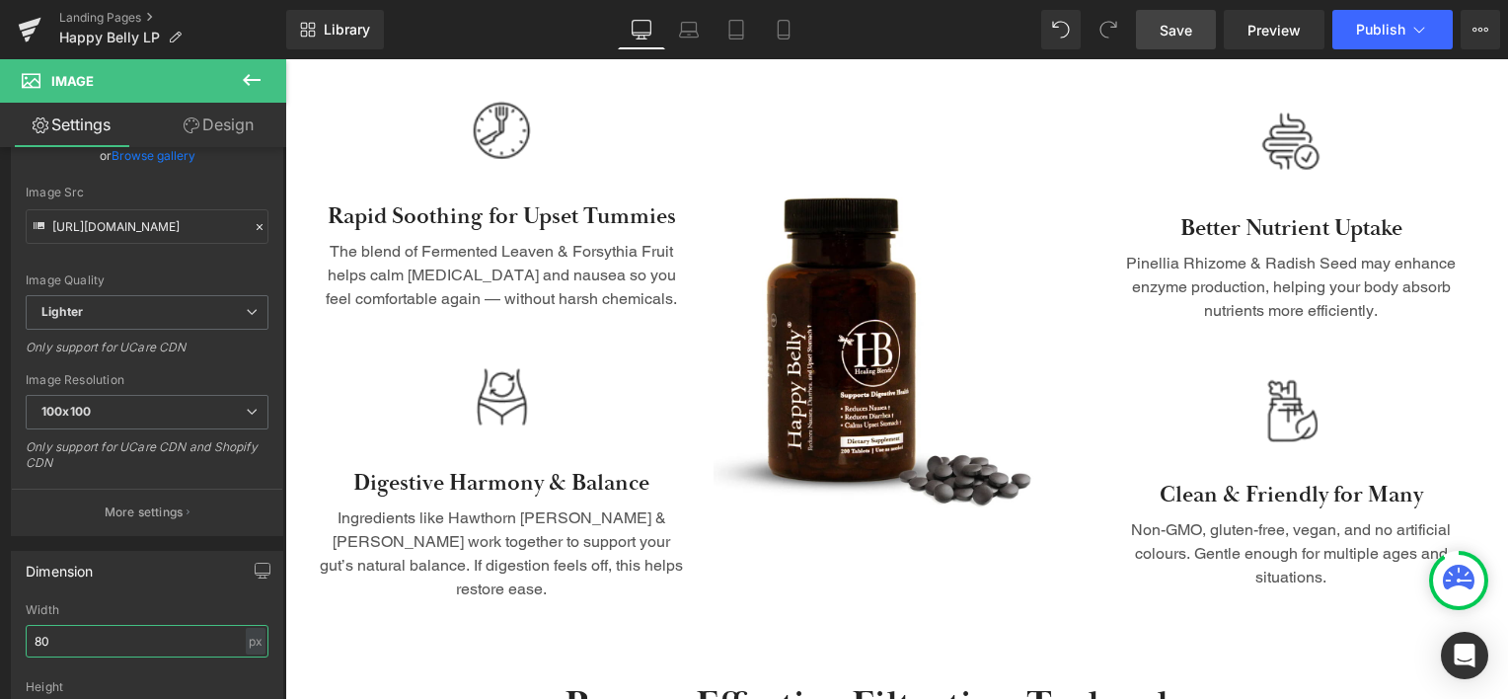
type input "80"
click at [1176, 20] on span "Save" at bounding box center [1176, 30] width 33 height 21
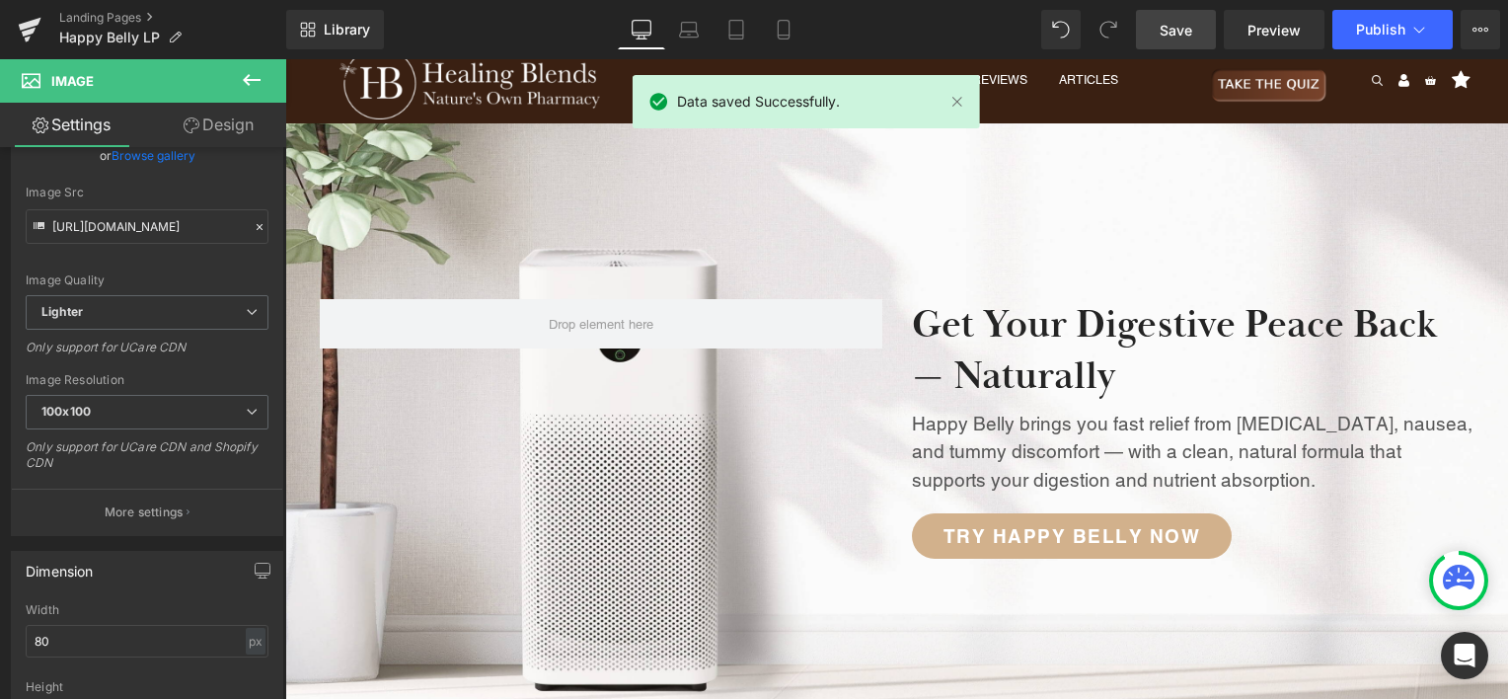
scroll to position [0, 0]
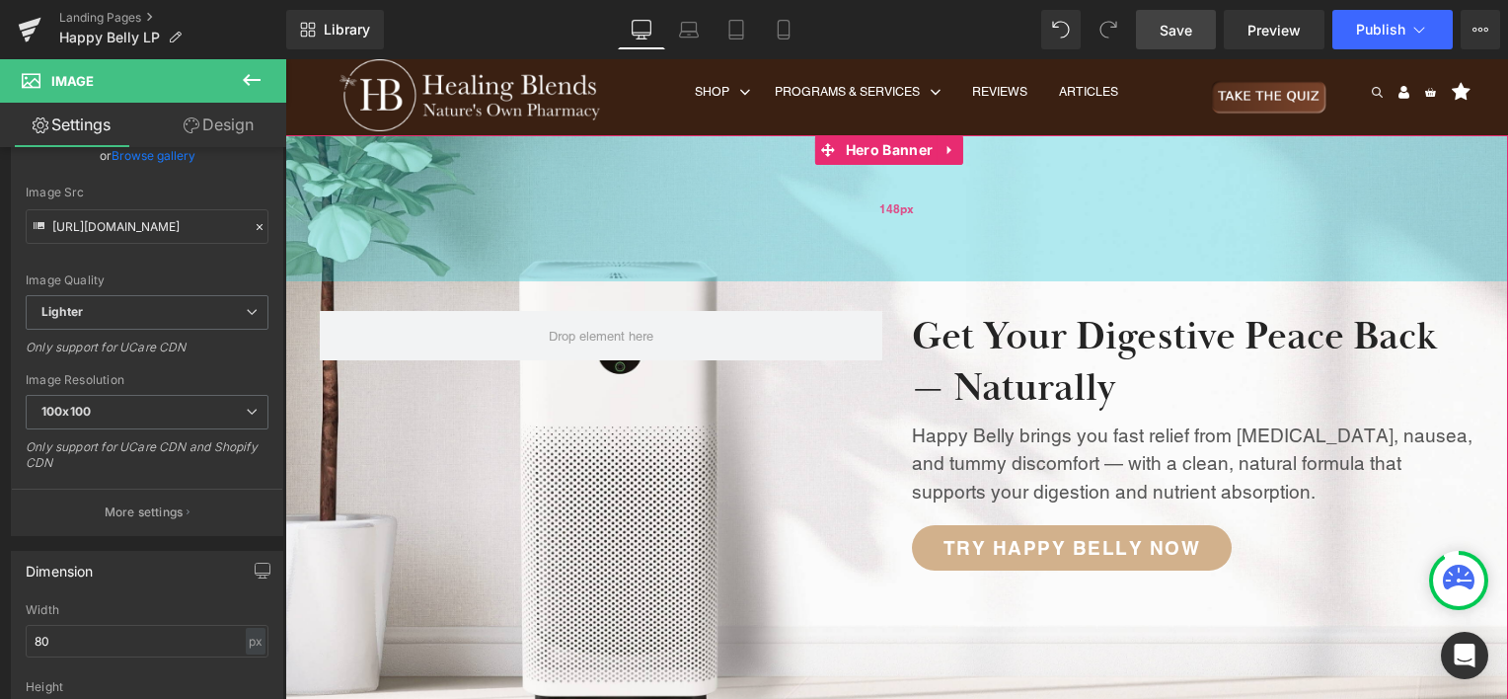
click at [541, 249] on div "148px" at bounding box center [896, 208] width 1223 height 146
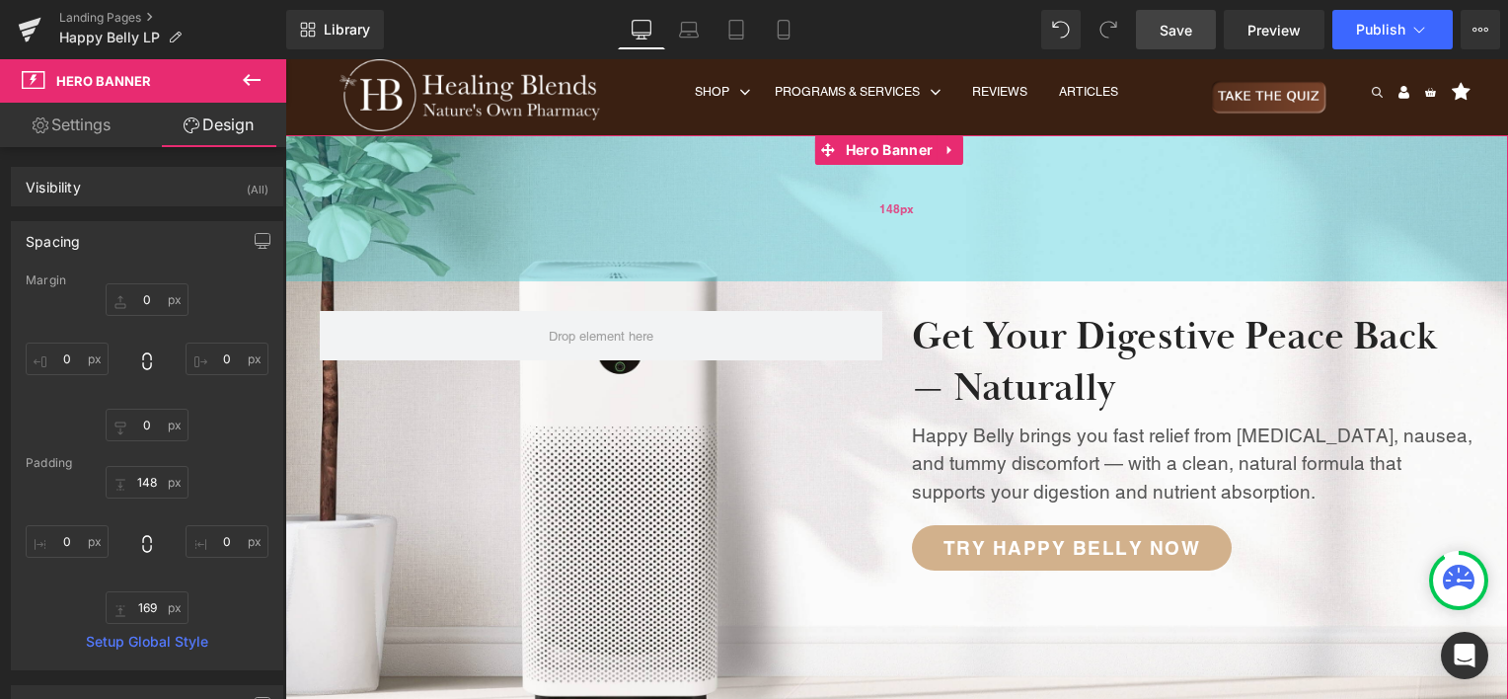
click at [316, 246] on div "148px" at bounding box center [896, 208] width 1223 height 146
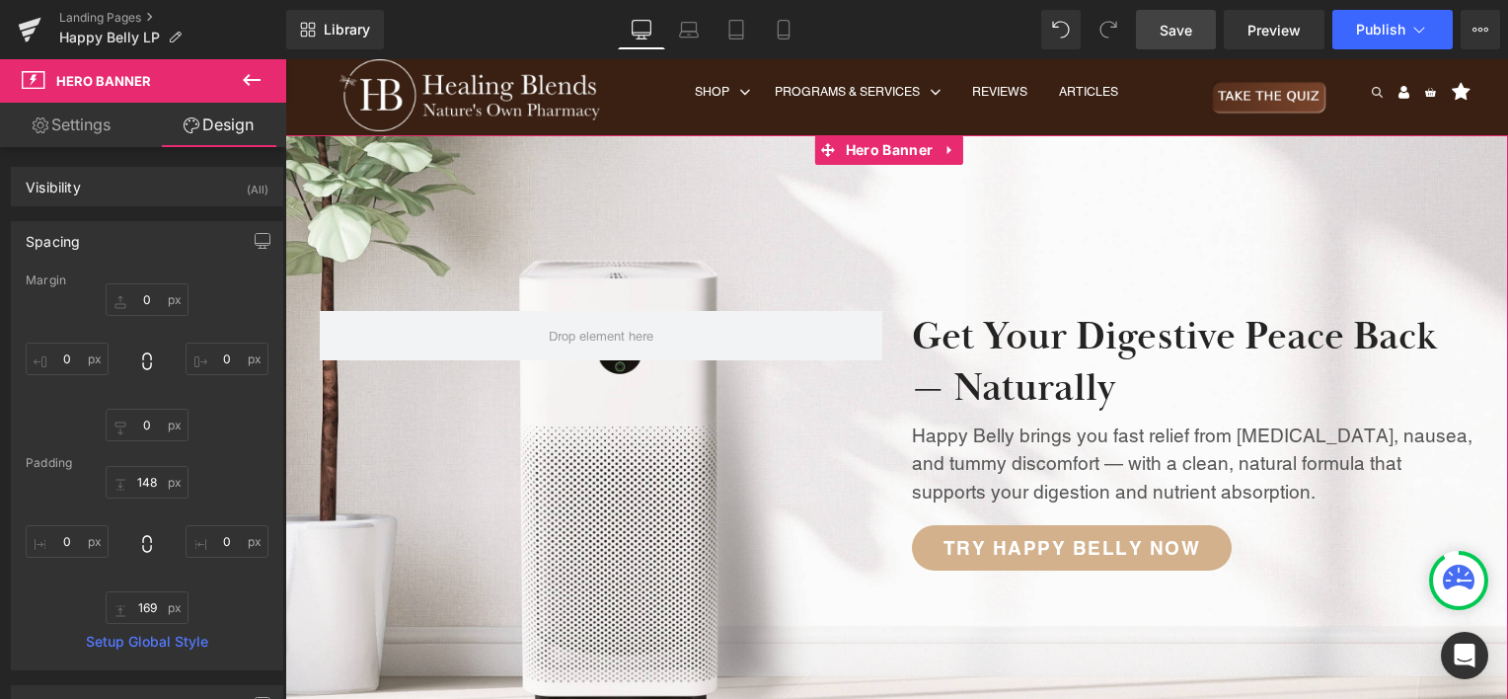
click at [91, 140] on link "Settings" at bounding box center [71, 125] width 143 height 44
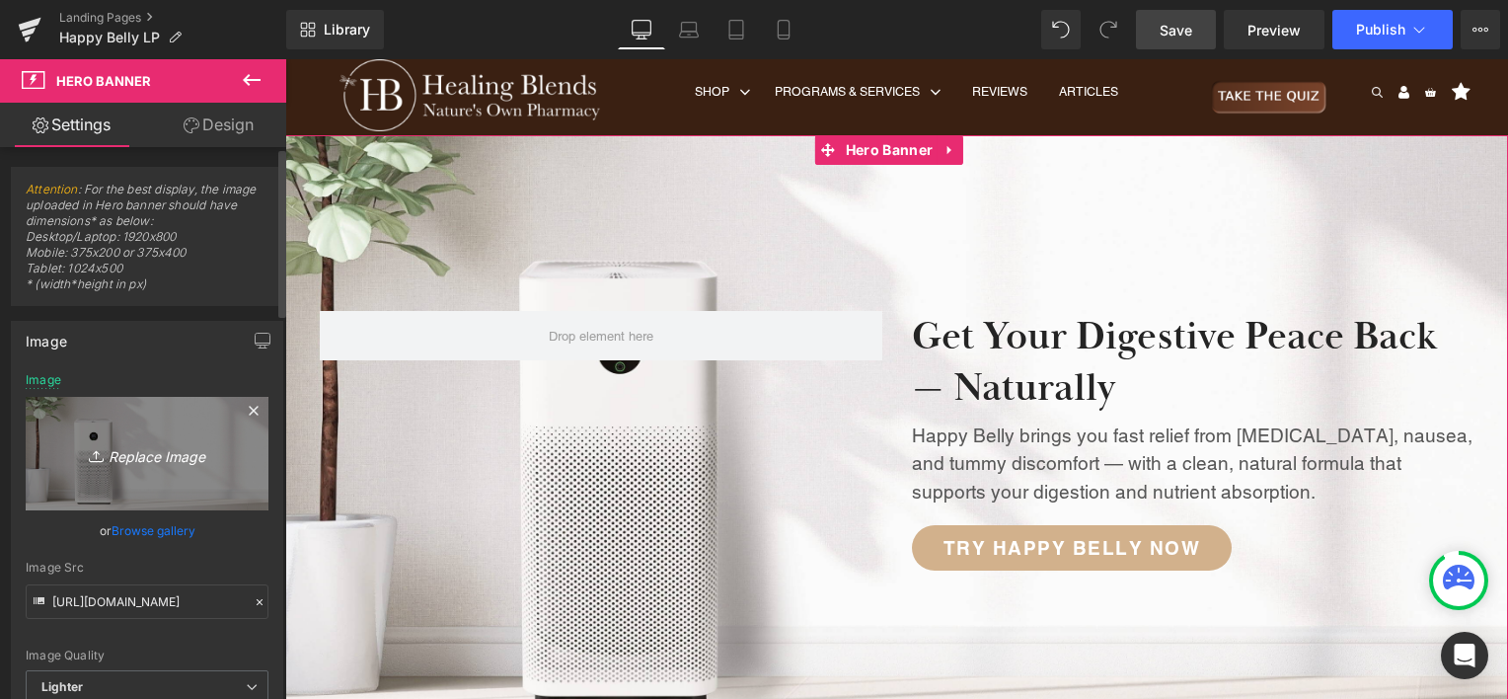
click at [144, 452] on icon "Replace Image" at bounding box center [147, 453] width 158 height 25
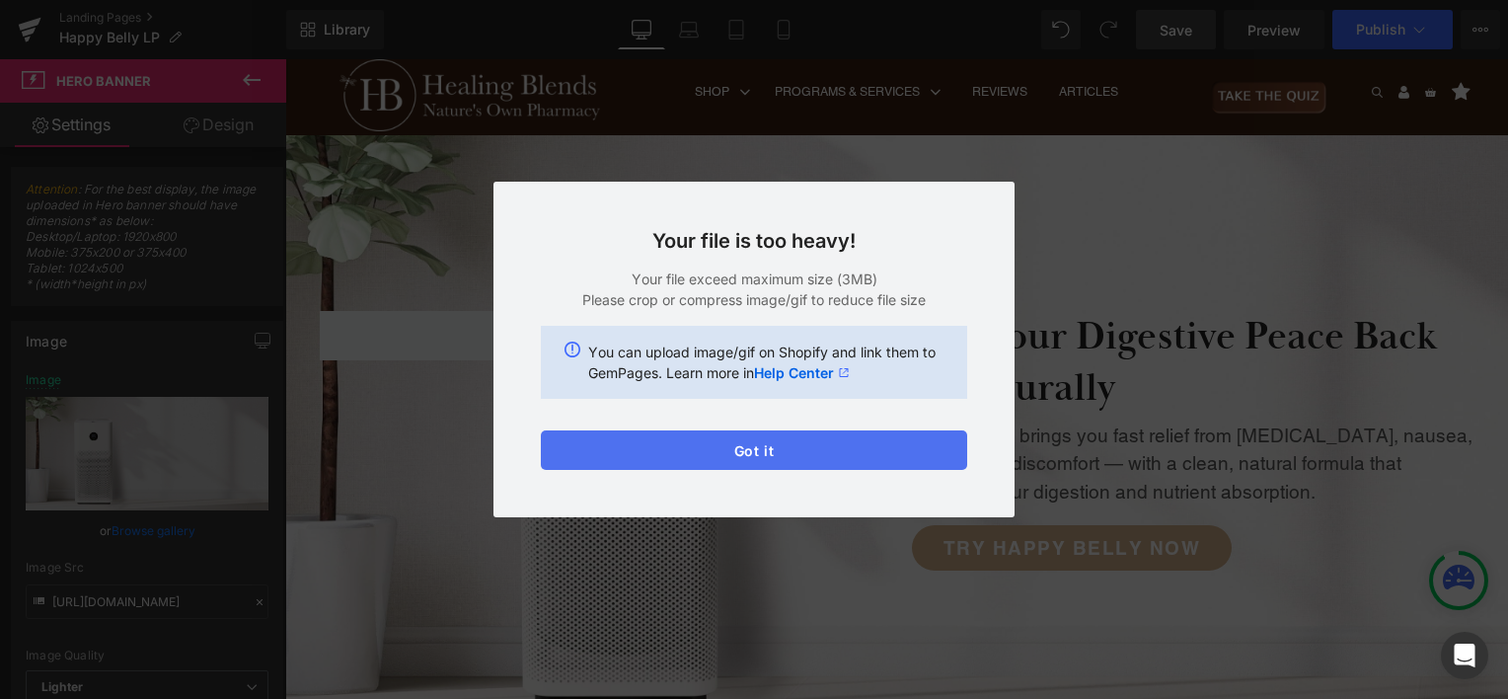
click at [750, 457] on button "Got it" at bounding box center [754, 449] width 426 height 39
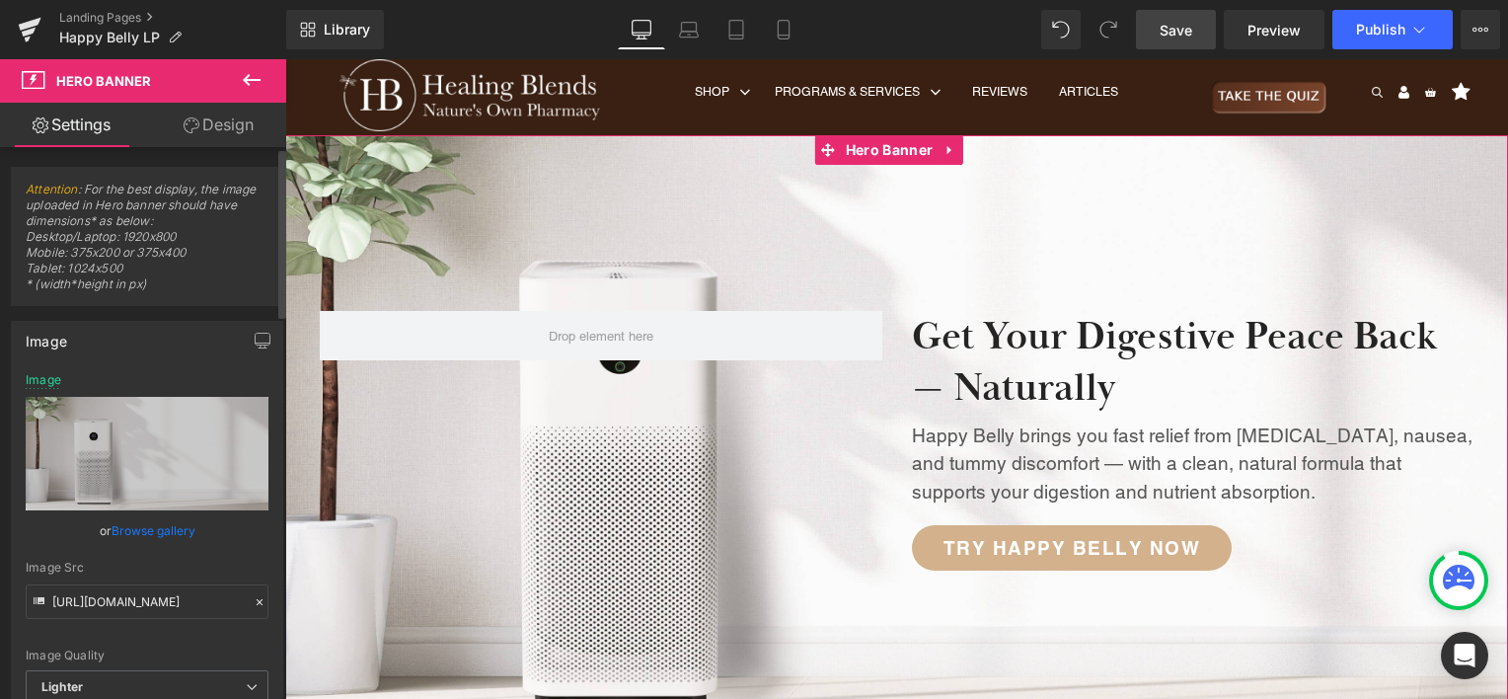
click at [87, 244] on span "Attention : For the best display, the image uploaded in Hero banner should have…" at bounding box center [147, 243] width 243 height 123
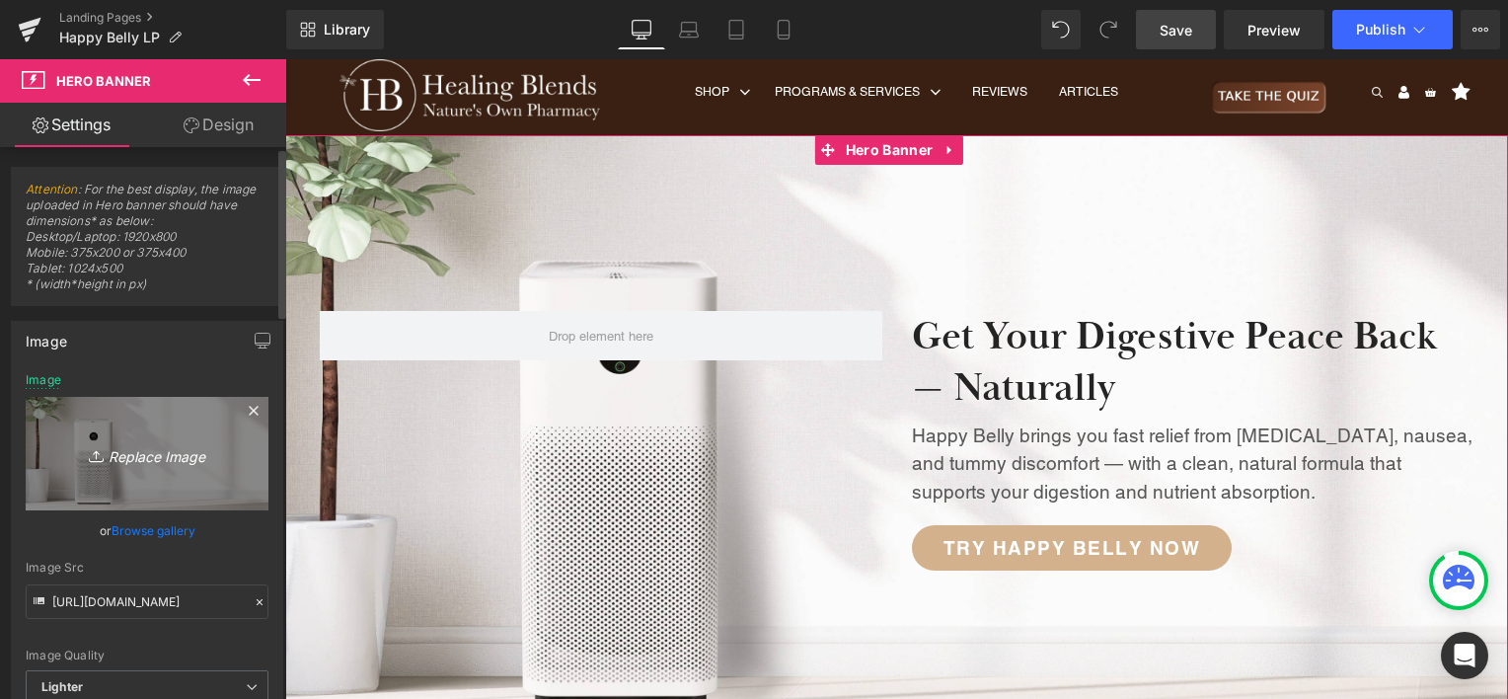
click at [106, 449] on icon "Replace Image" at bounding box center [147, 453] width 158 height 25
click at [132, 461] on icon "Replace Image" at bounding box center [147, 453] width 158 height 25
click at [133, 454] on icon "Replace Image" at bounding box center [147, 453] width 158 height 25
type input "C:\fakepath\happy belly hero banner.png"
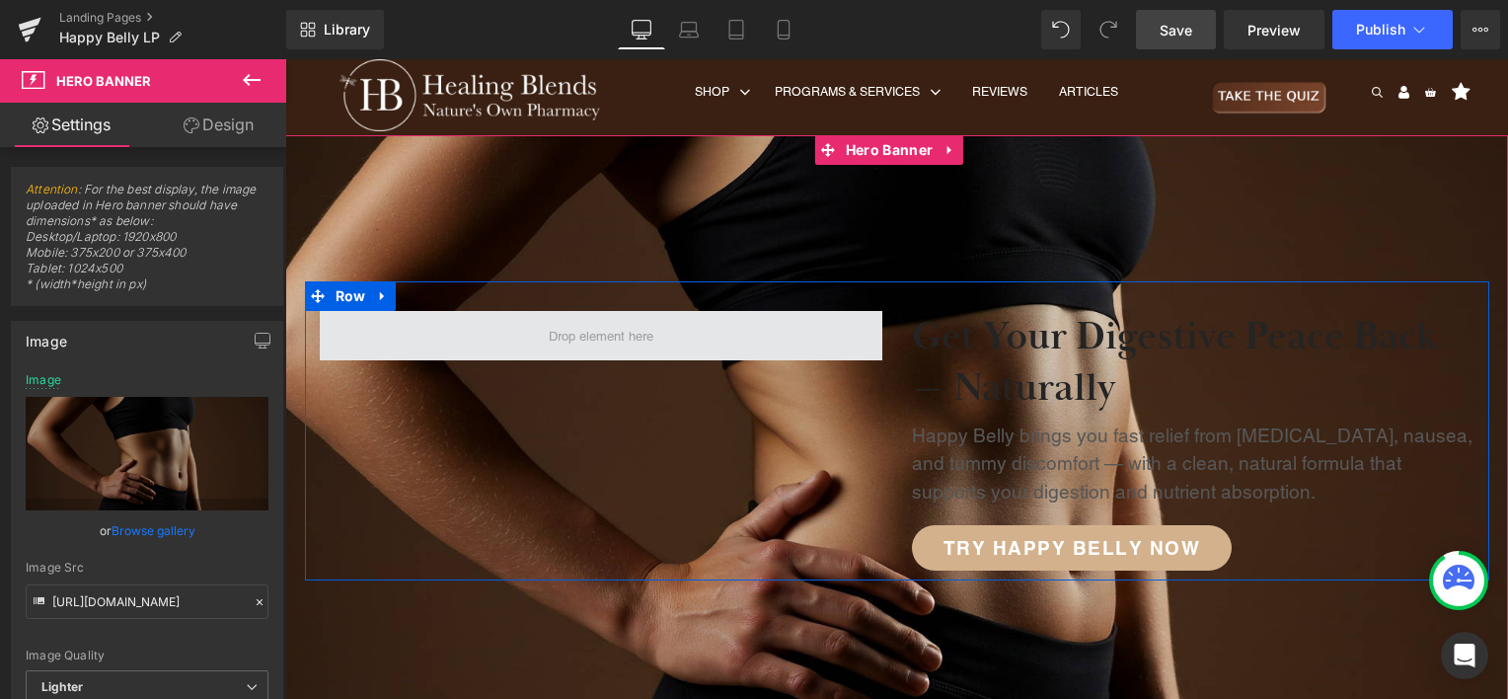
click at [688, 332] on span at bounding box center [601, 335] width 562 height 49
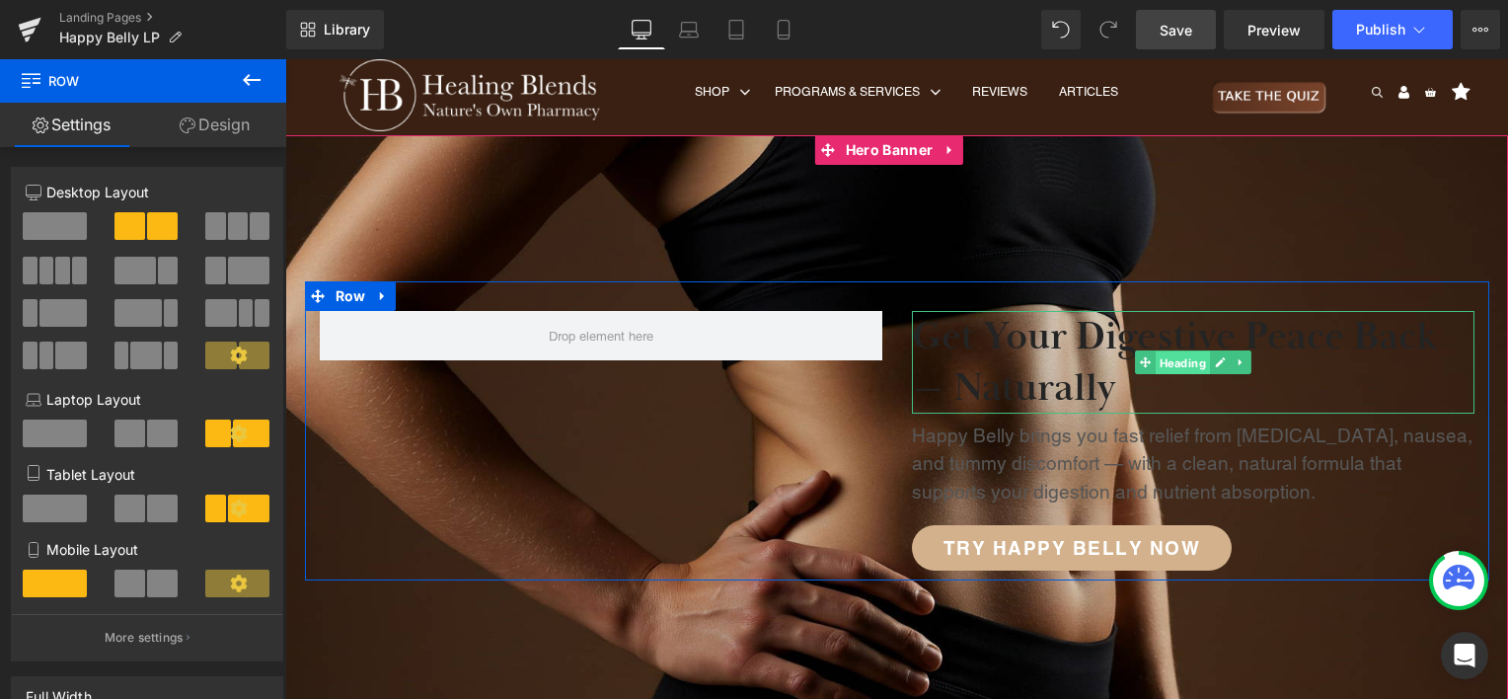
click at [1174, 365] on span "Heading" at bounding box center [1182, 363] width 54 height 24
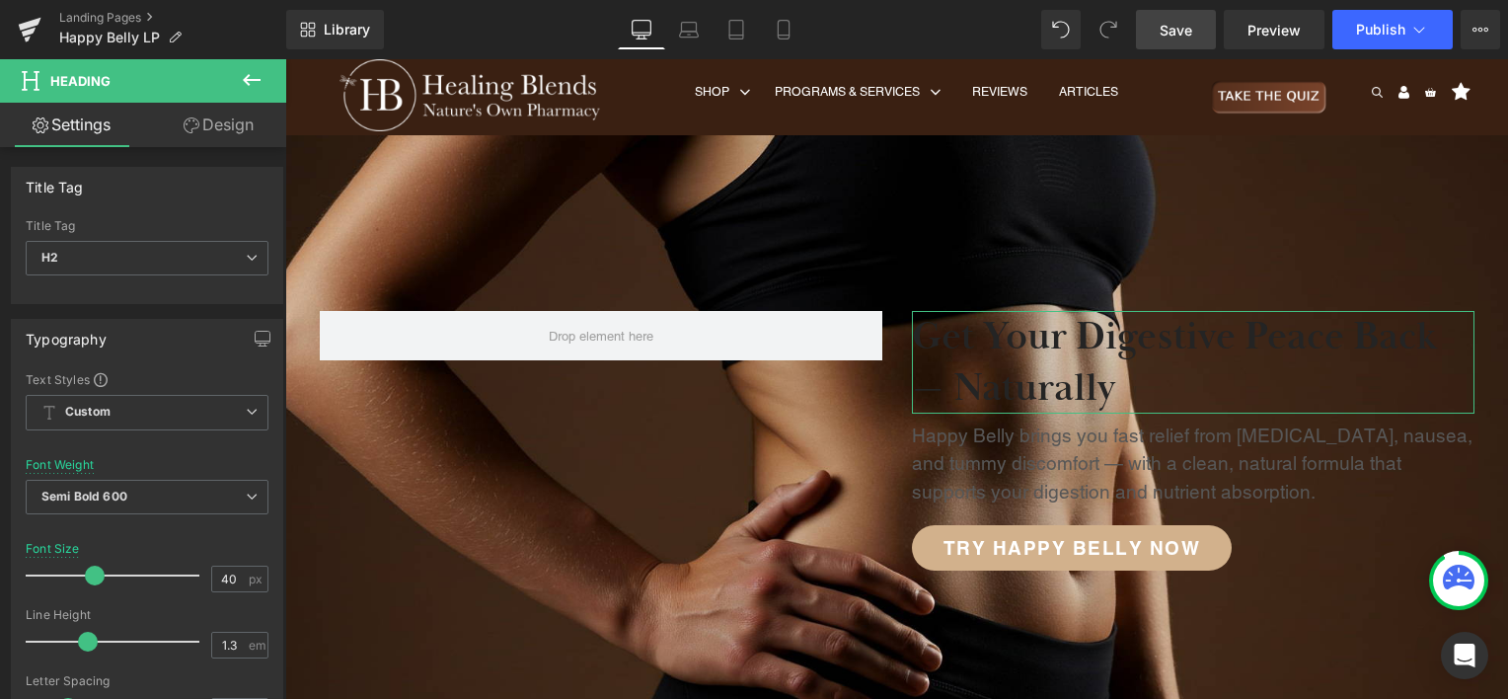
click at [199, 117] on link "Design" at bounding box center [218, 125] width 143 height 44
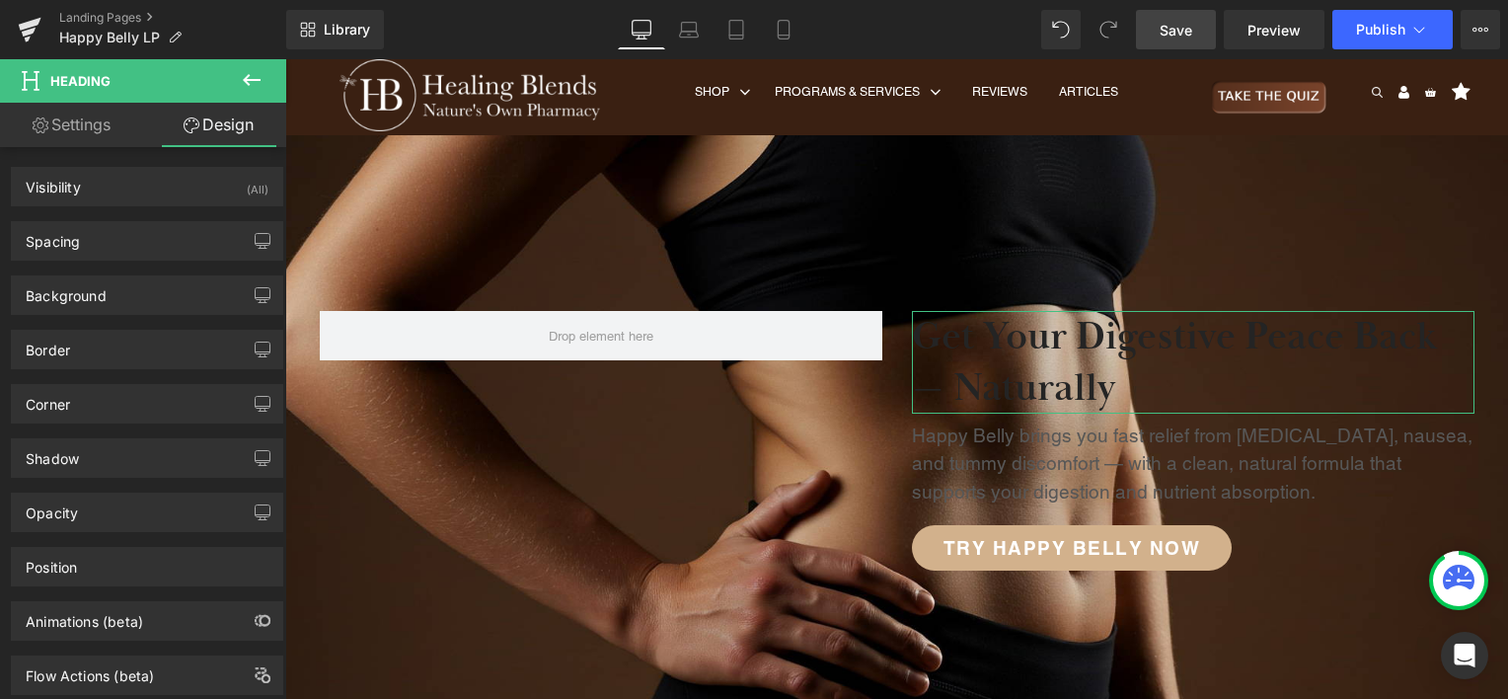
click at [103, 130] on link "Settings" at bounding box center [71, 125] width 143 height 44
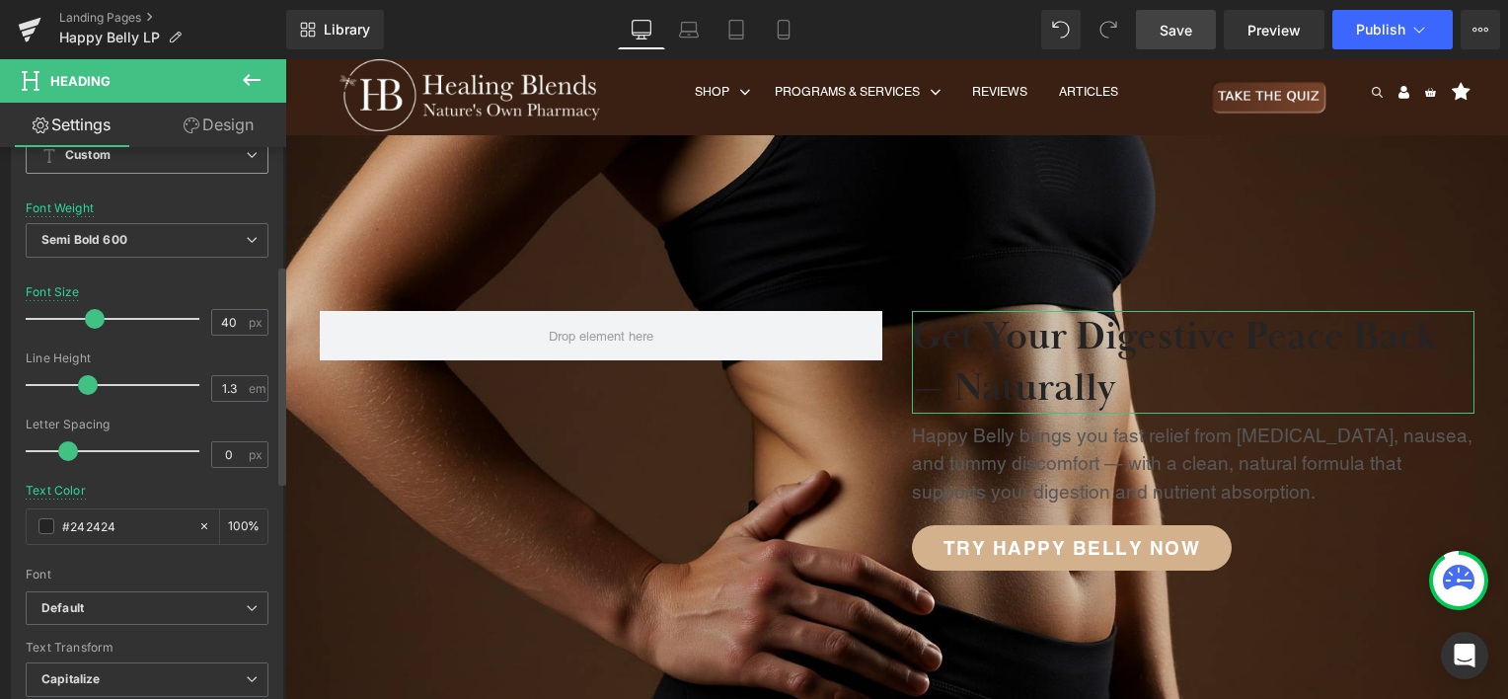
scroll to position [296, 0]
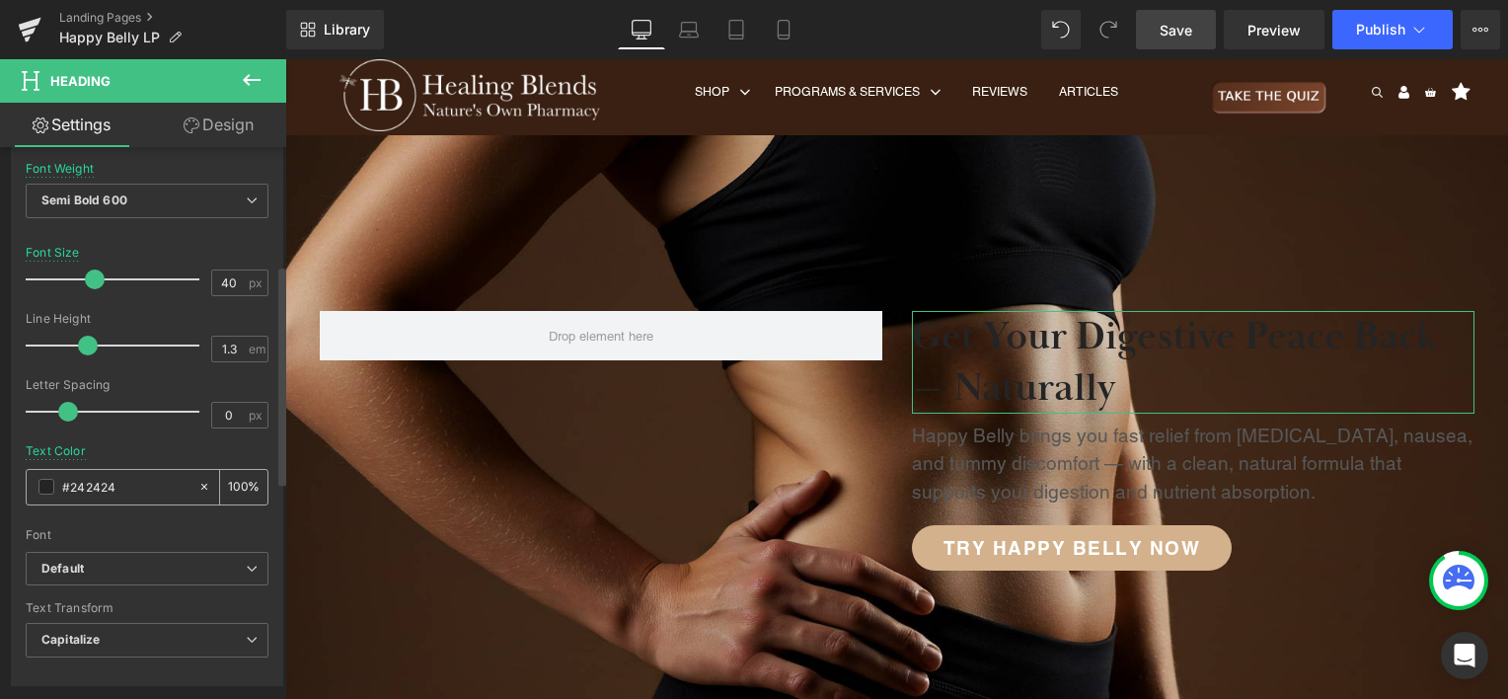
click at [50, 487] on span at bounding box center [46, 487] width 16 height 16
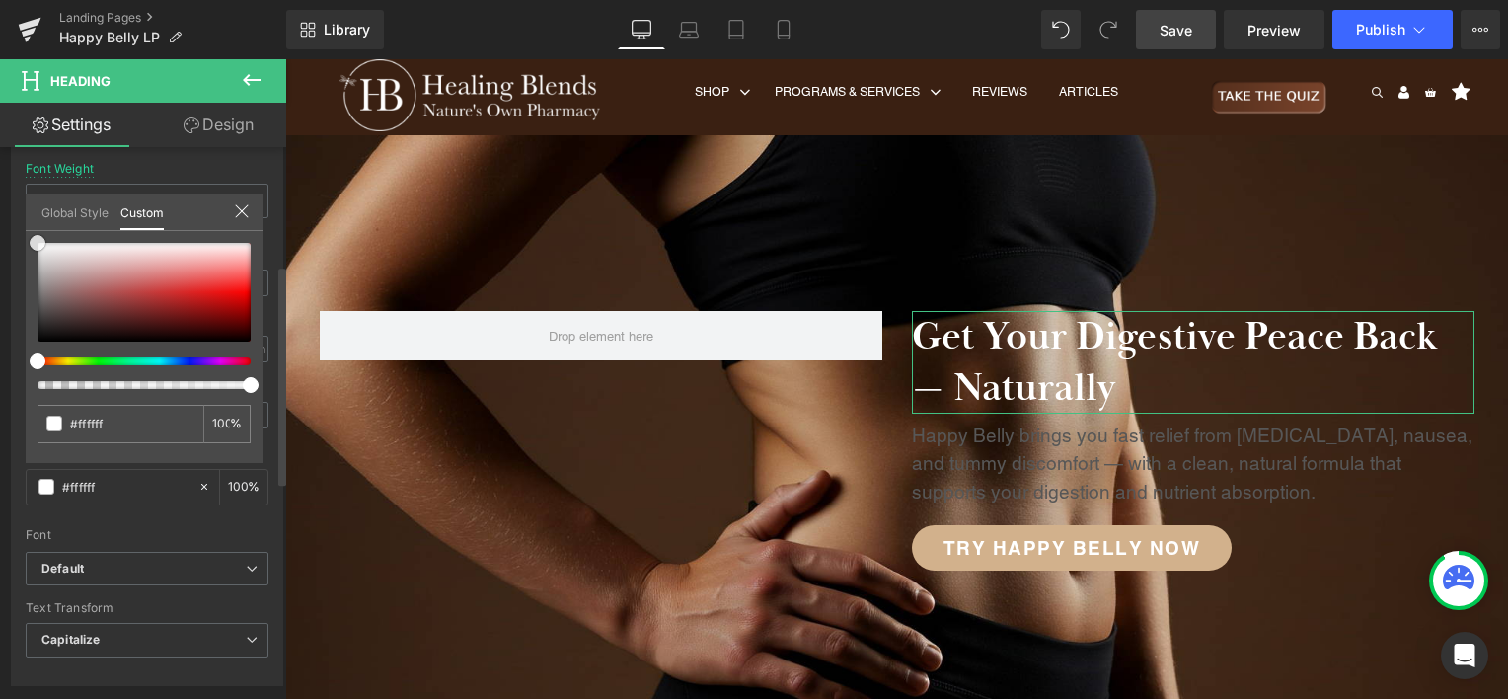
drag, startPoint x: 52, startPoint y: 250, endPoint x: 33, endPoint y: 237, distance: 23.5
click at [37, 243] on div at bounding box center [143, 292] width 213 height 99
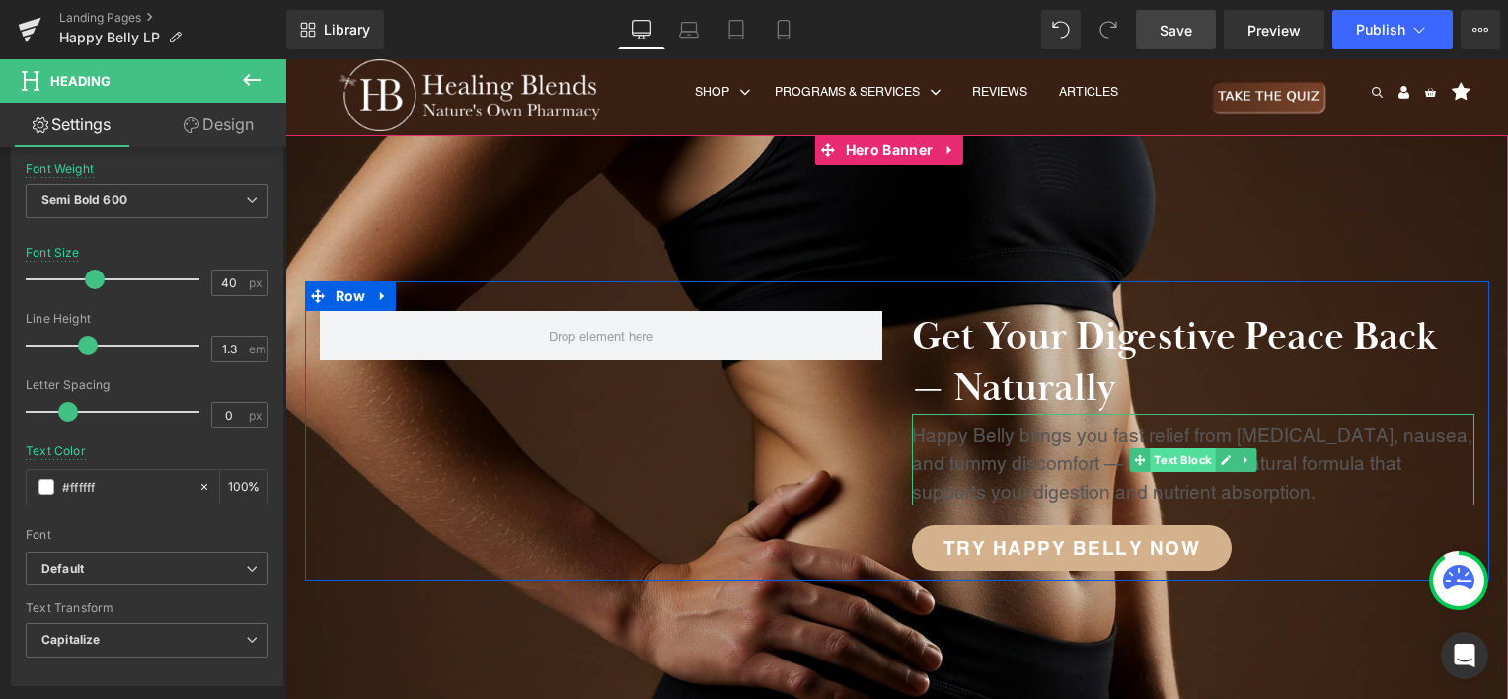
click at [1193, 455] on span "Text Block" at bounding box center [1182, 460] width 65 height 24
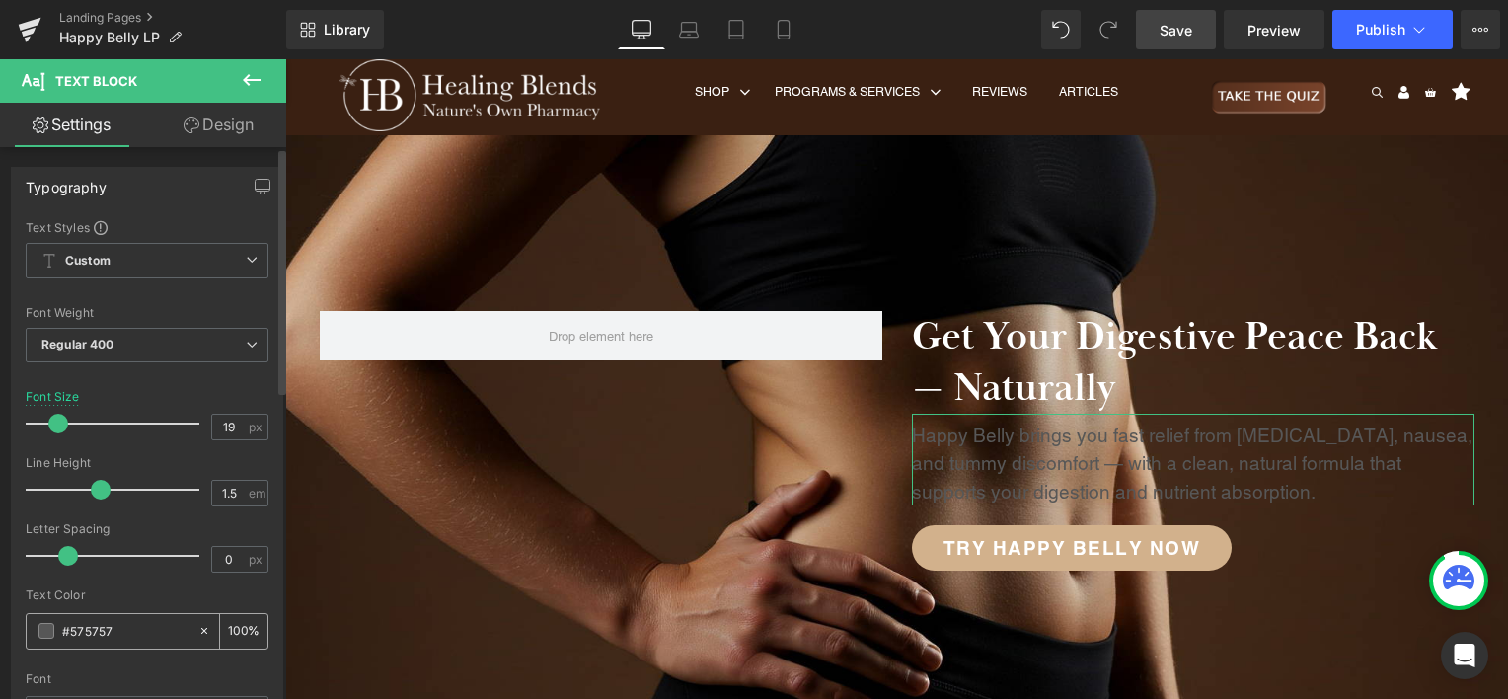
click at [46, 624] on span at bounding box center [46, 631] width 16 height 16
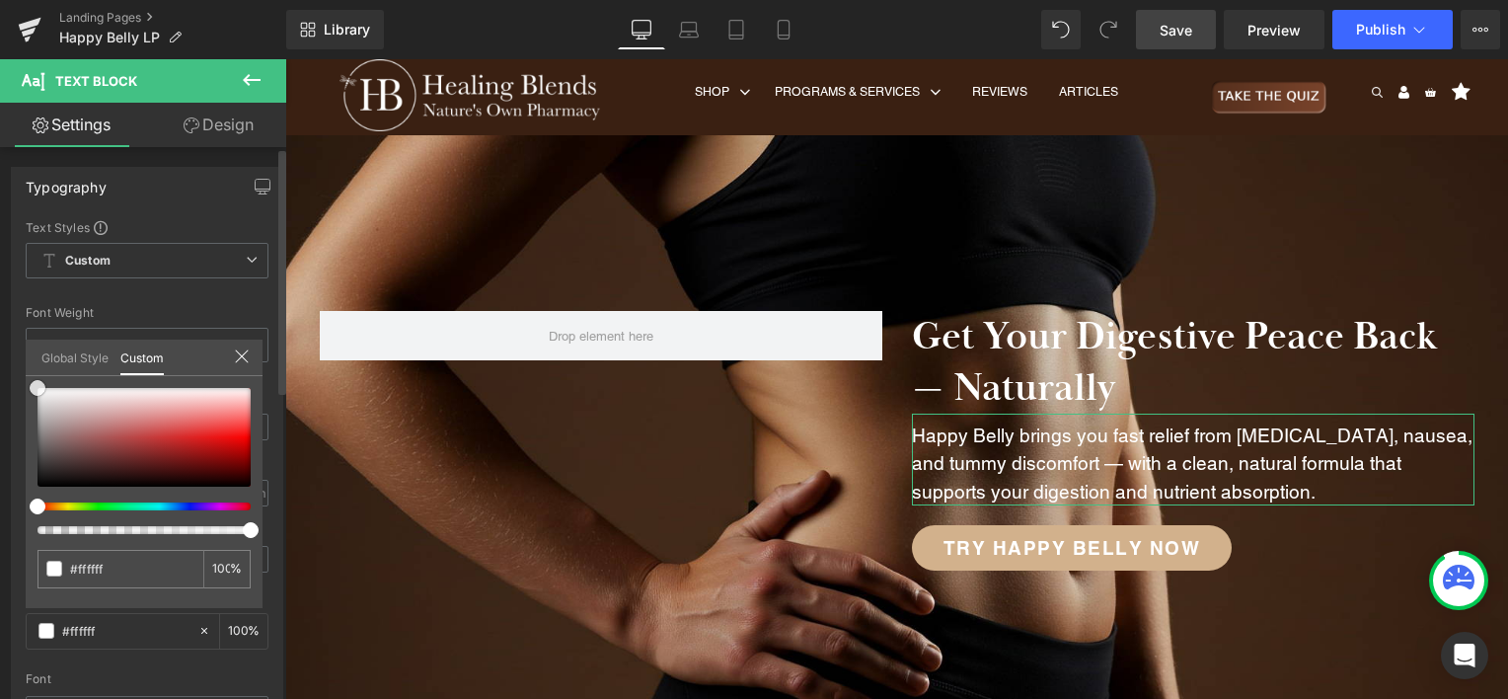
drag, startPoint x: 50, startPoint y: 401, endPoint x: 15, endPoint y: 377, distance: 42.7
click at [15, 377] on div "Typography Text Styles Custom Custom Setup Global Style Custom Setup Global Sty…" at bounding box center [147, 491] width 295 height 678
click at [1197, 34] on link "Save" at bounding box center [1176, 29] width 80 height 39
click at [1288, 35] on span "Preview" at bounding box center [1273, 30] width 53 height 21
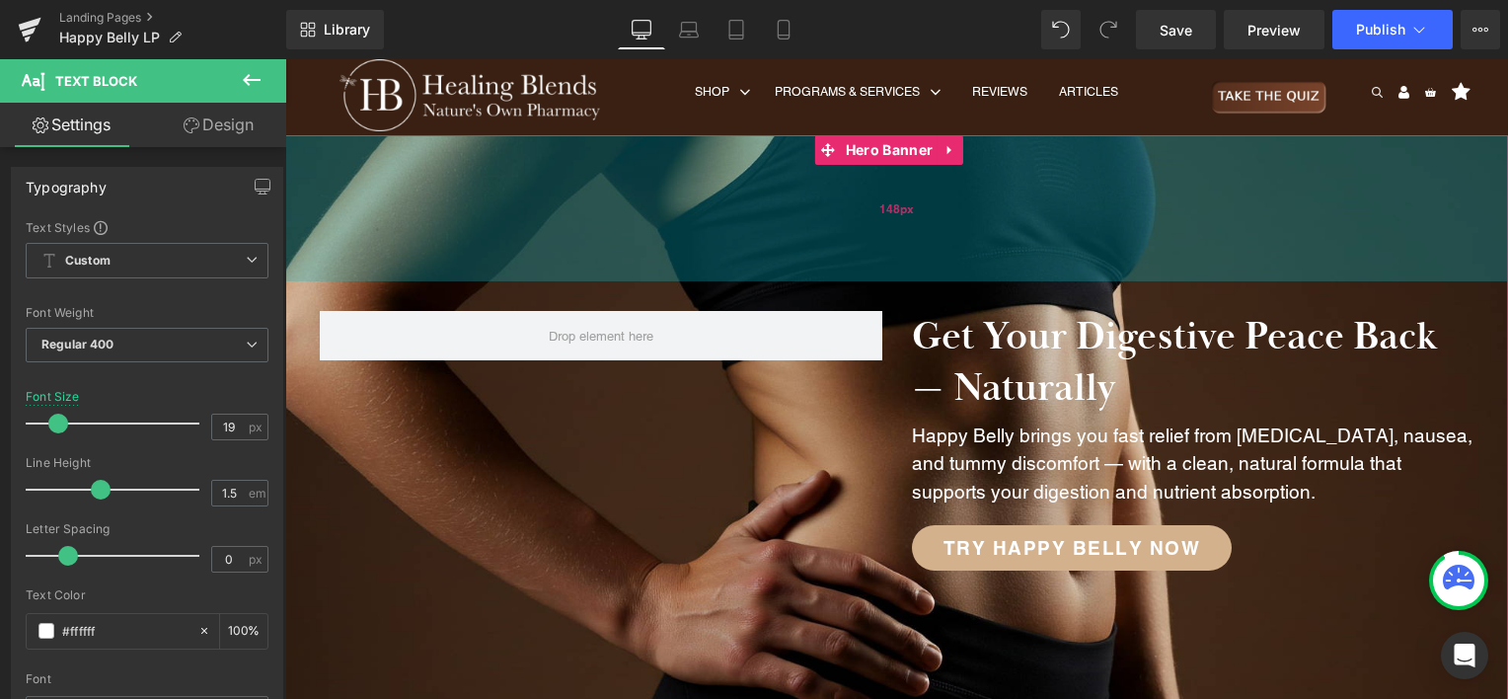
click at [308, 155] on div "148px" at bounding box center [896, 208] width 1223 height 146
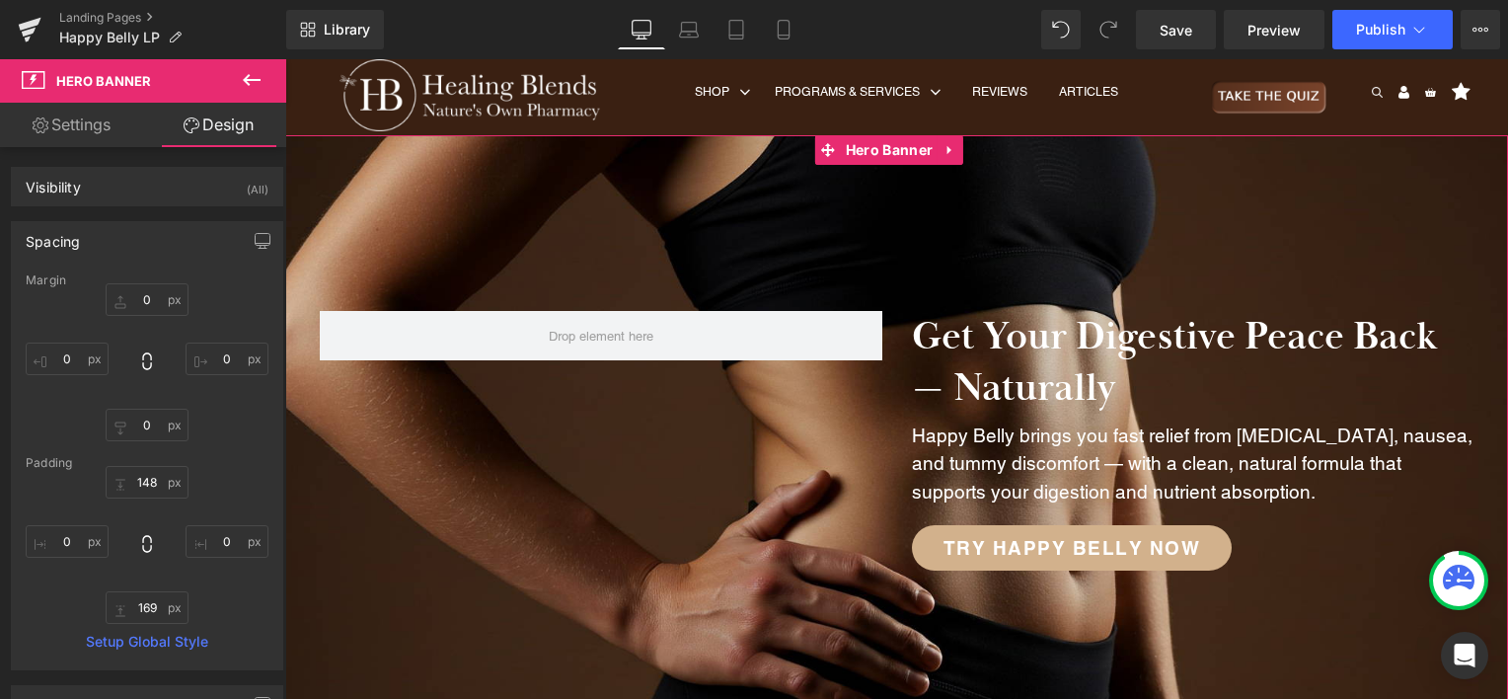
click at [79, 122] on link "Settings" at bounding box center [71, 125] width 143 height 44
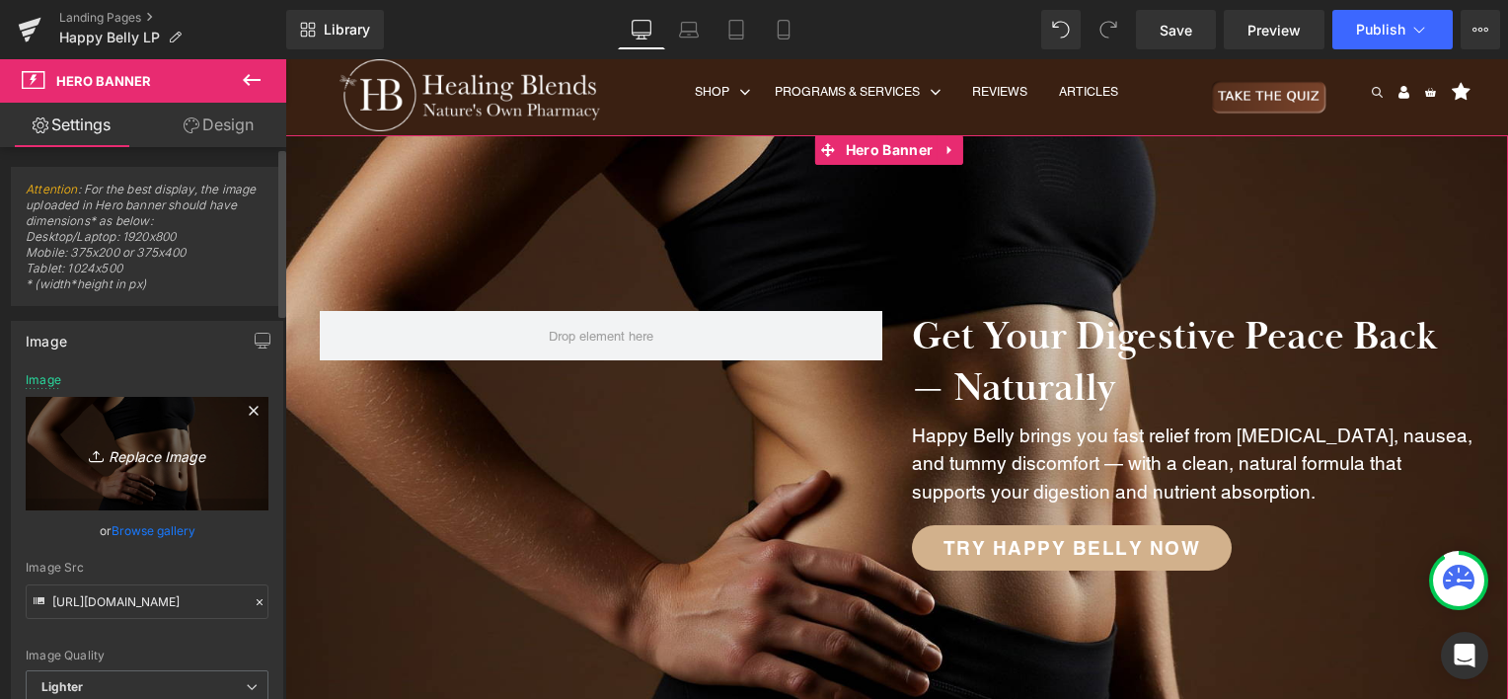
click at [145, 462] on icon "Replace Image" at bounding box center [147, 453] width 158 height 25
type input "C:\fakepath\happy belly hero banner.png"
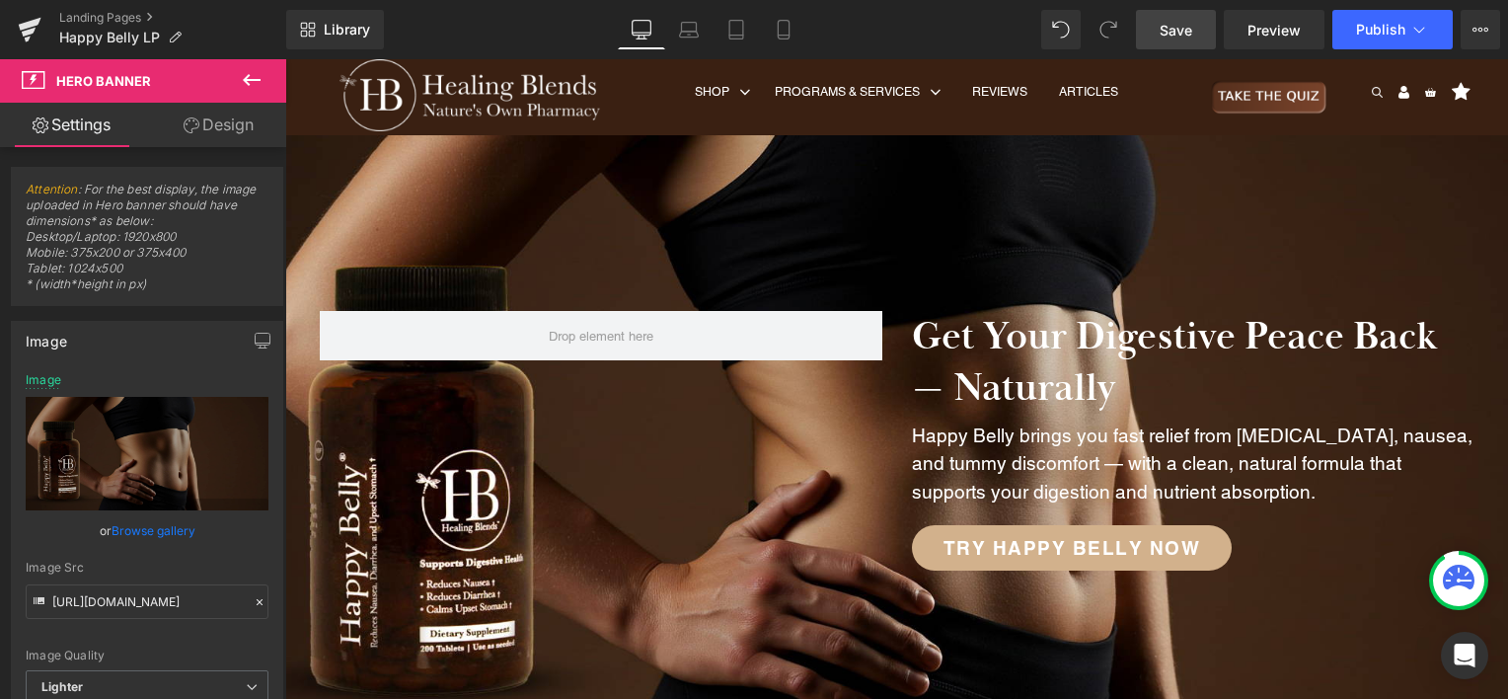
click at [1187, 27] on span "Save" at bounding box center [1176, 30] width 33 height 21
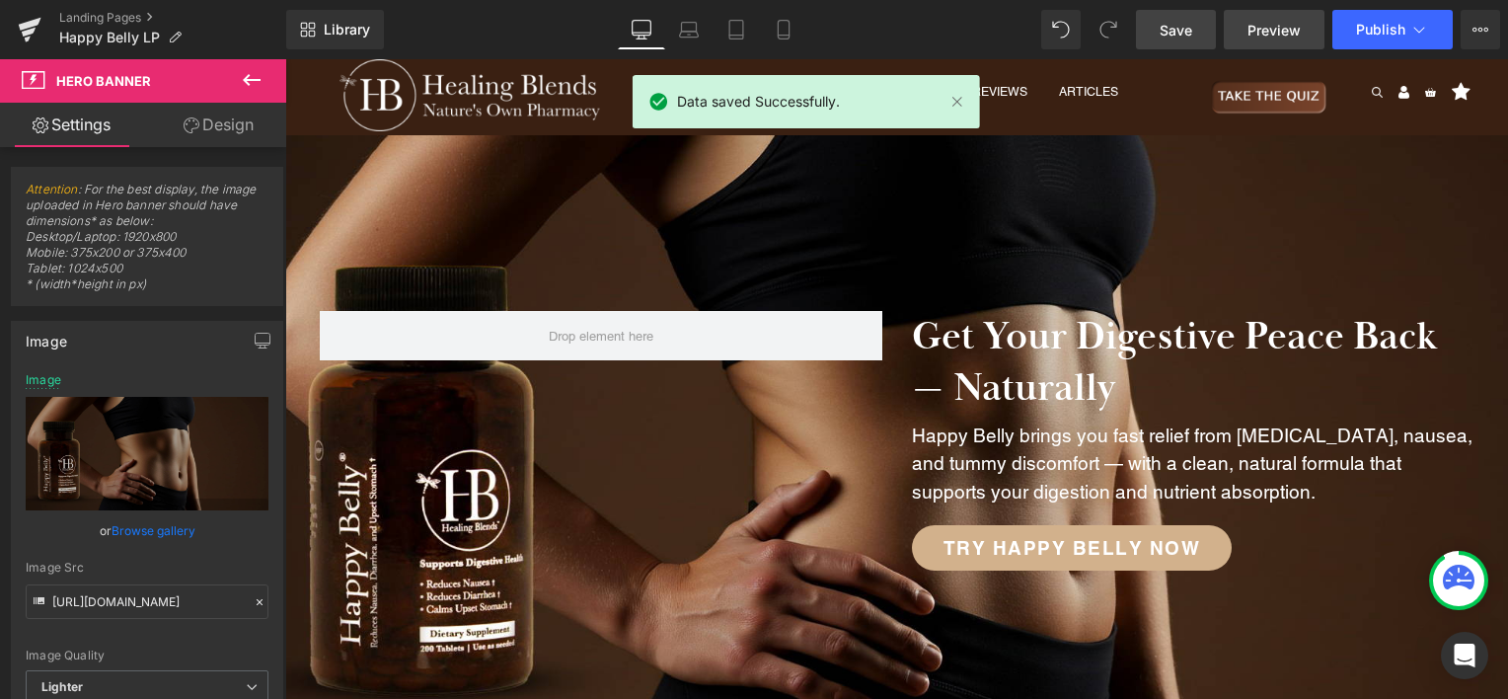
click at [1286, 35] on span "Preview" at bounding box center [1273, 30] width 53 height 21
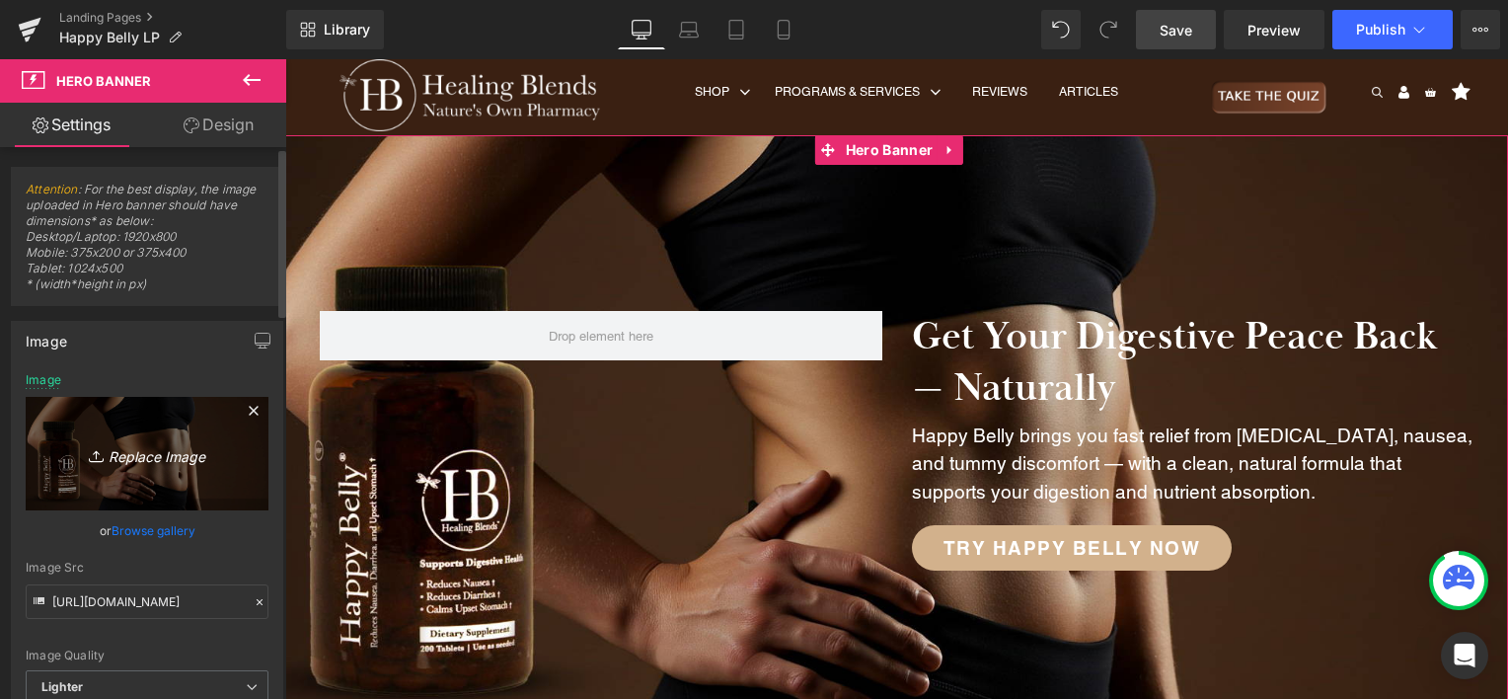
click at [133, 450] on icon "Replace Image" at bounding box center [147, 453] width 158 height 25
type input "C:\fakepath\happy belly hero banner.png"
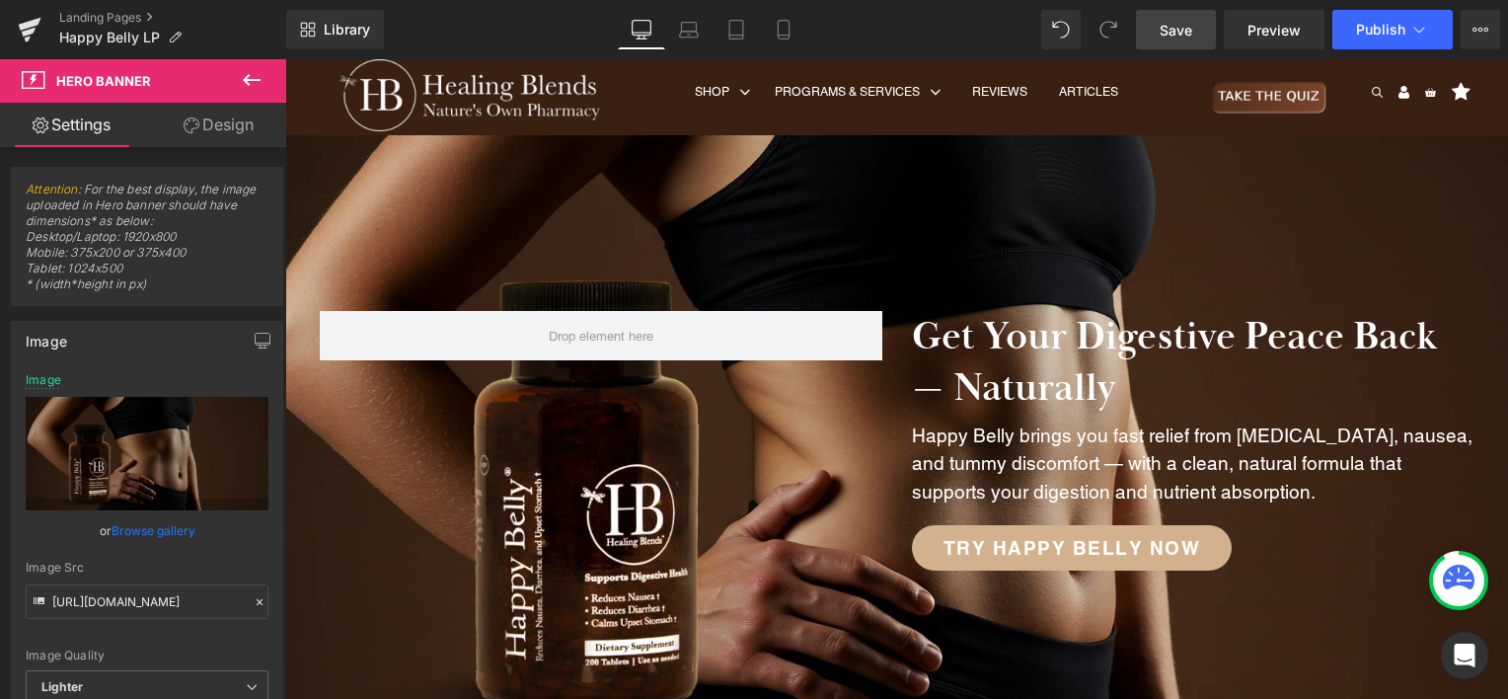
click at [1172, 32] on span "Save" at bounding box center [1176, 30] width 33 height 21
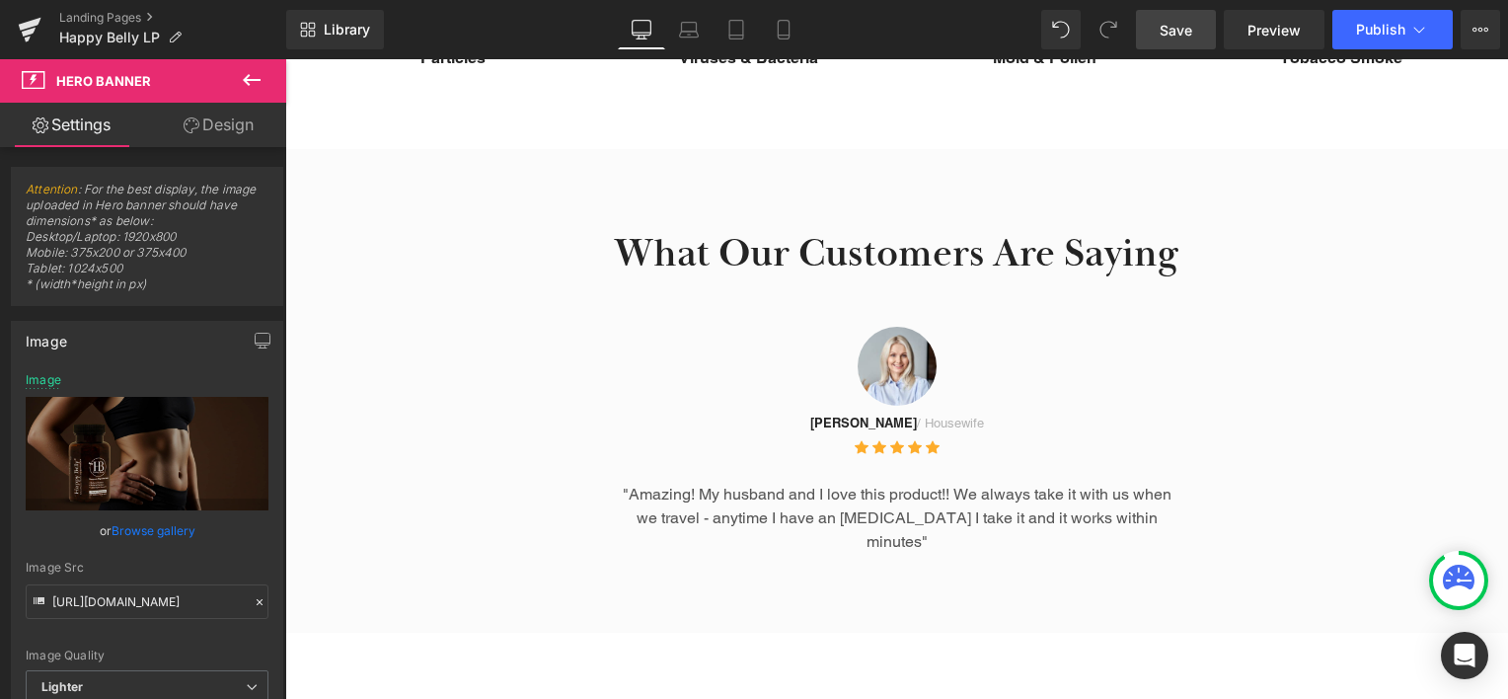
scroll to position [2262, 0]
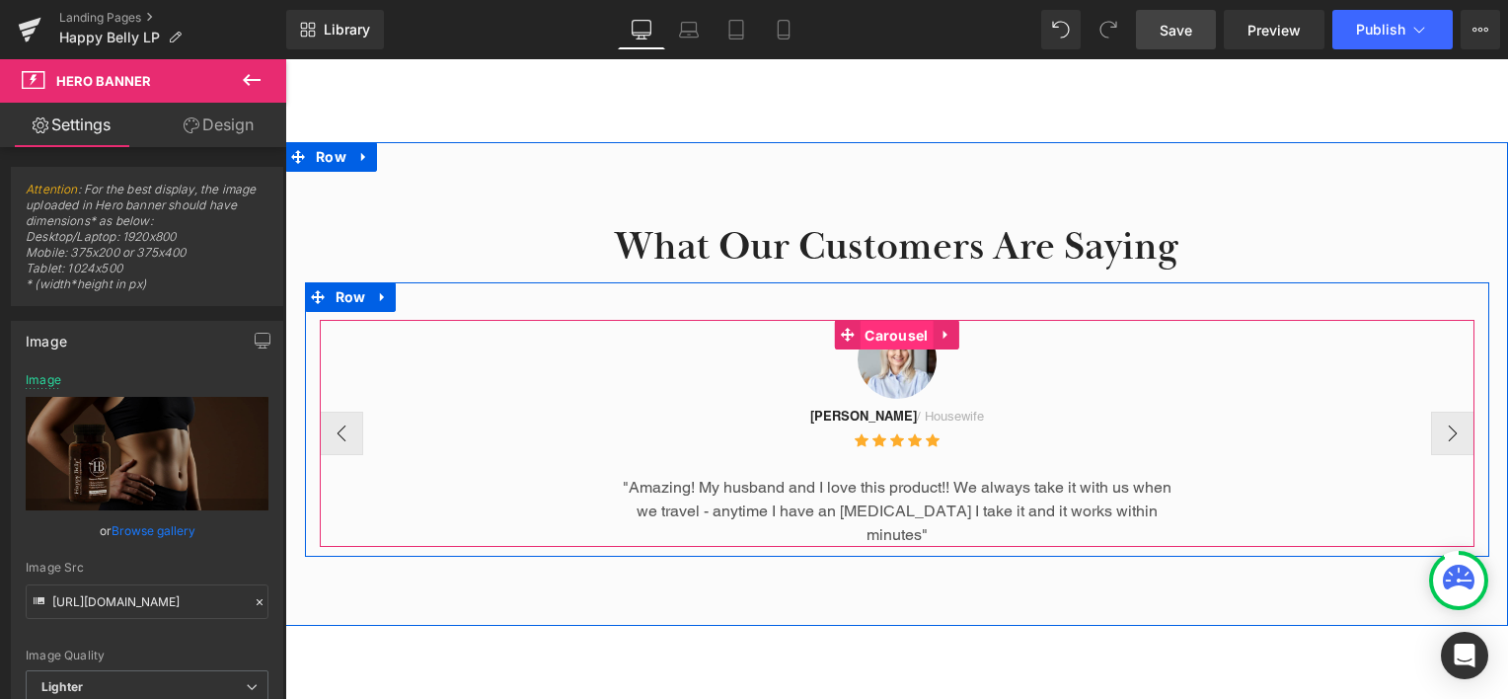
click at [905, 321] on span "Carousel" at bounding box center [896, 336] width 73 height 30
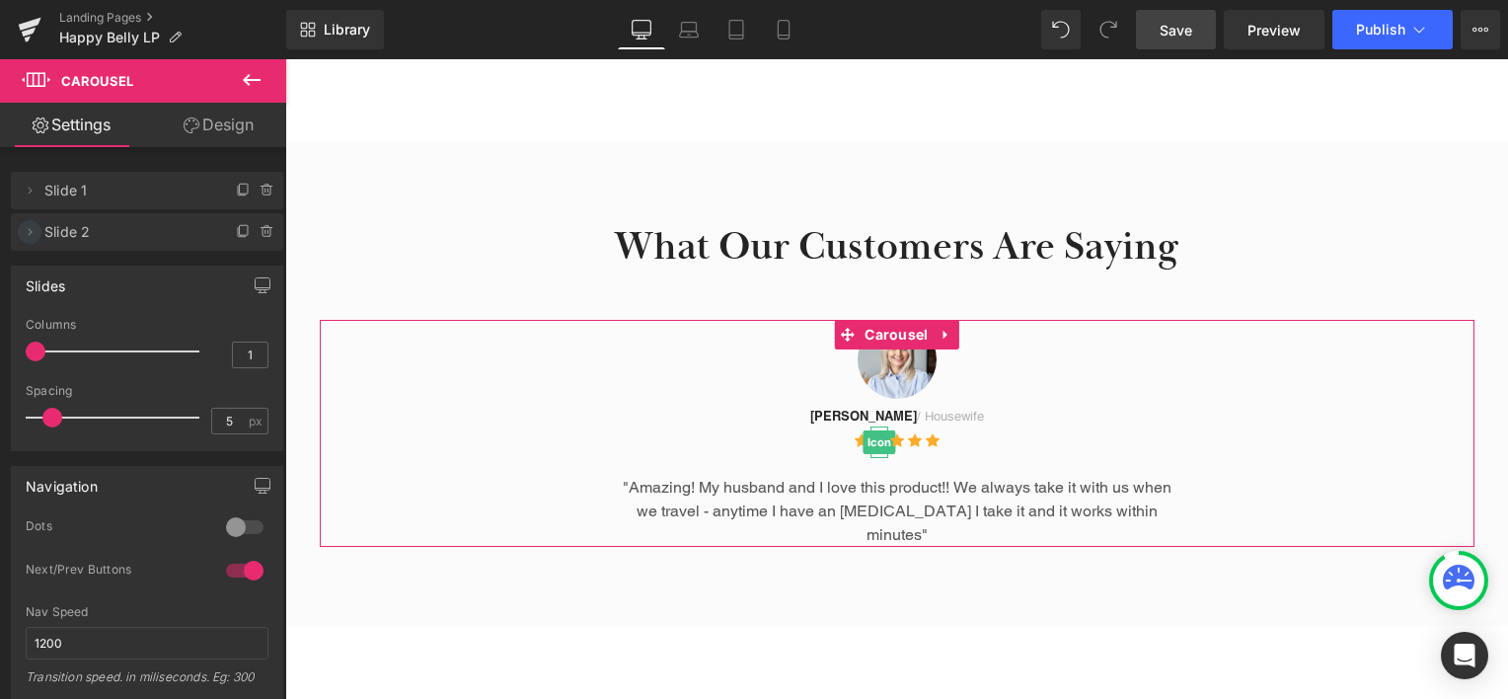
click at [28, 233] on icon at bounding box center [30, 232] width 16 height 16
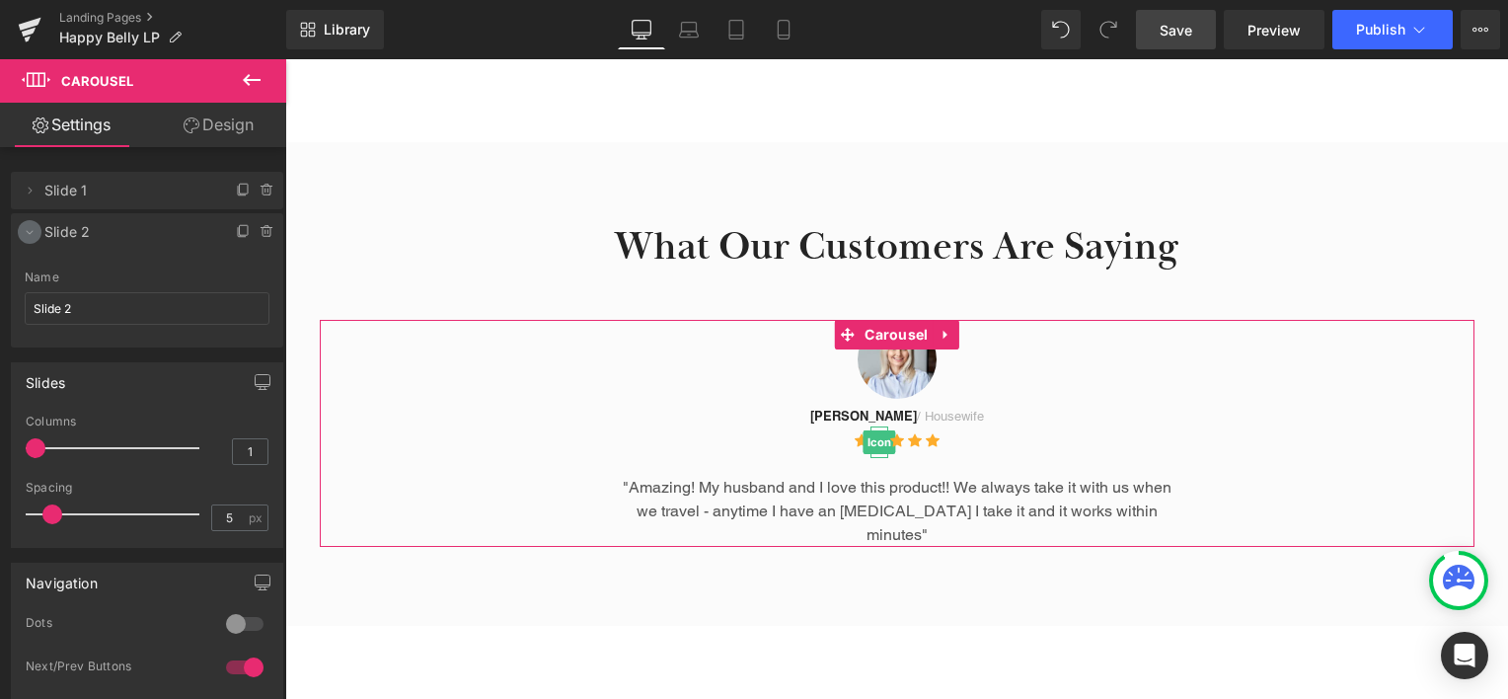
click at [28, 233] on icon at bounding box center [30, 232] width 16 height 16
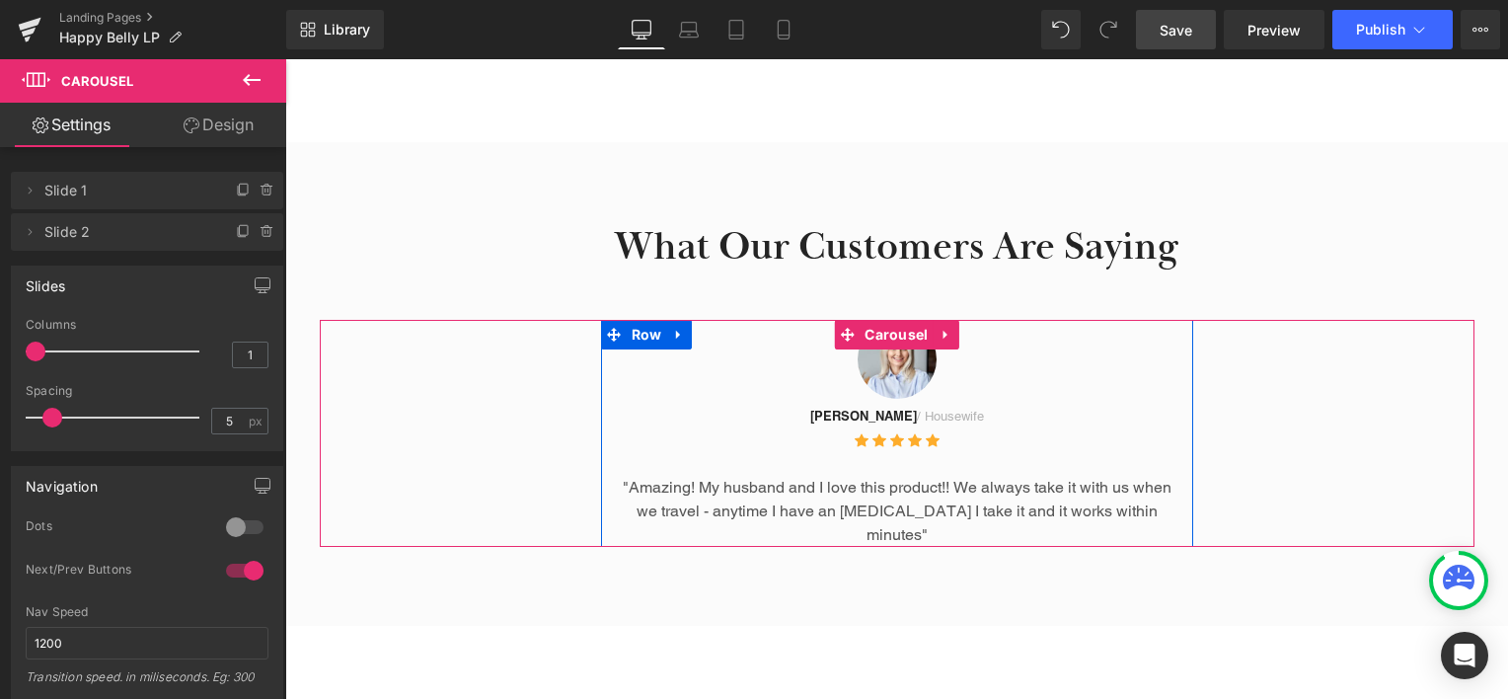
click at [130, 195] on span "Slide 1" at bounding box center [127, 190] width 166 height 37
click at [33, 196] on icon at bounding box center [30, 191] width 16 height 16
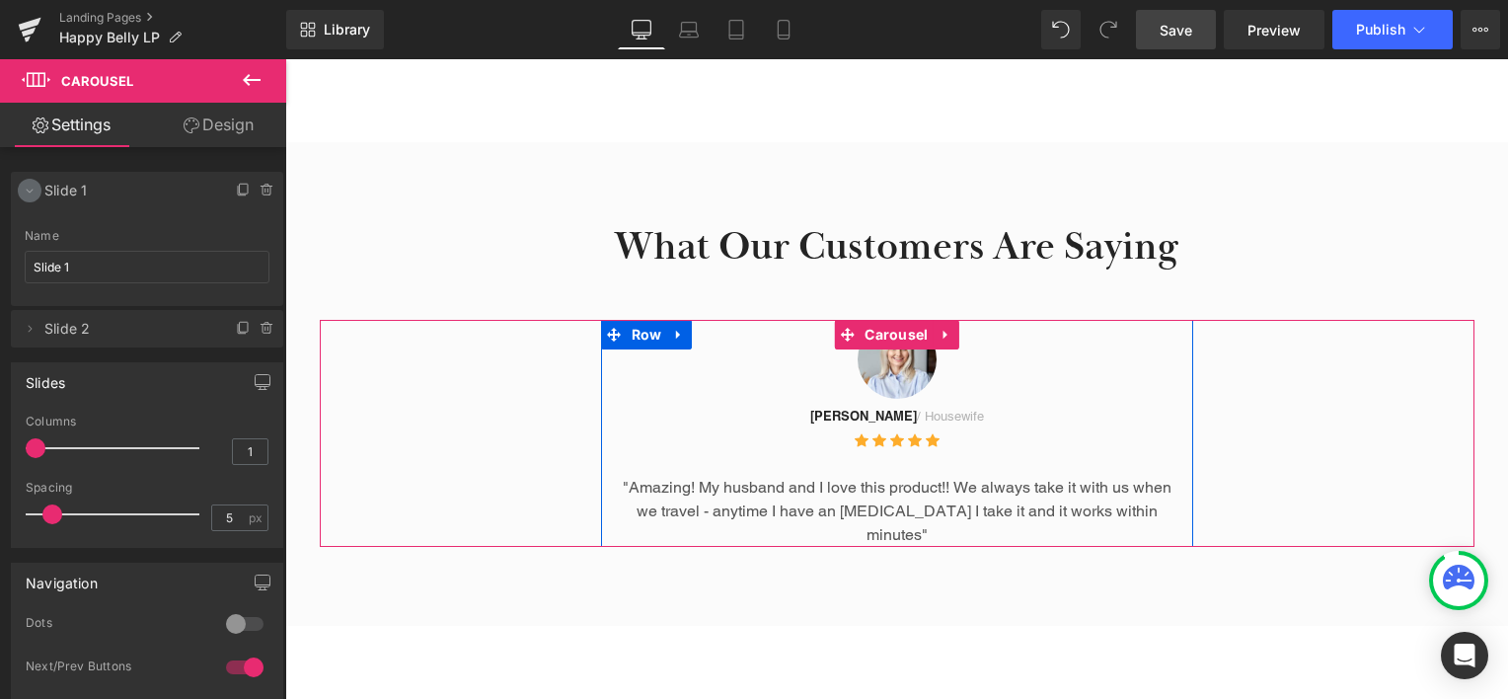
click at [33, 196] on icon at bounding box center [30, 191] width 16 height 16
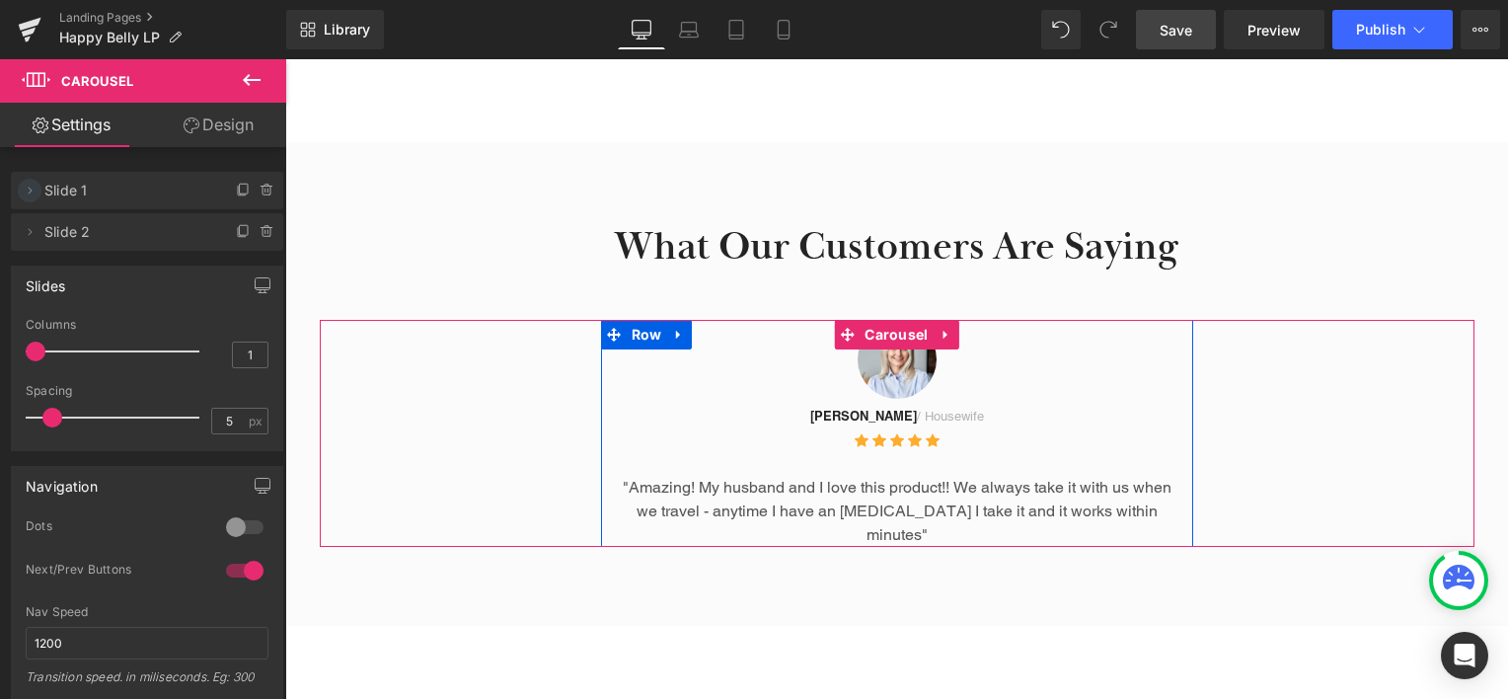
click at [37, 186] on icon at bounding box center [30, 191] width 16 height 16
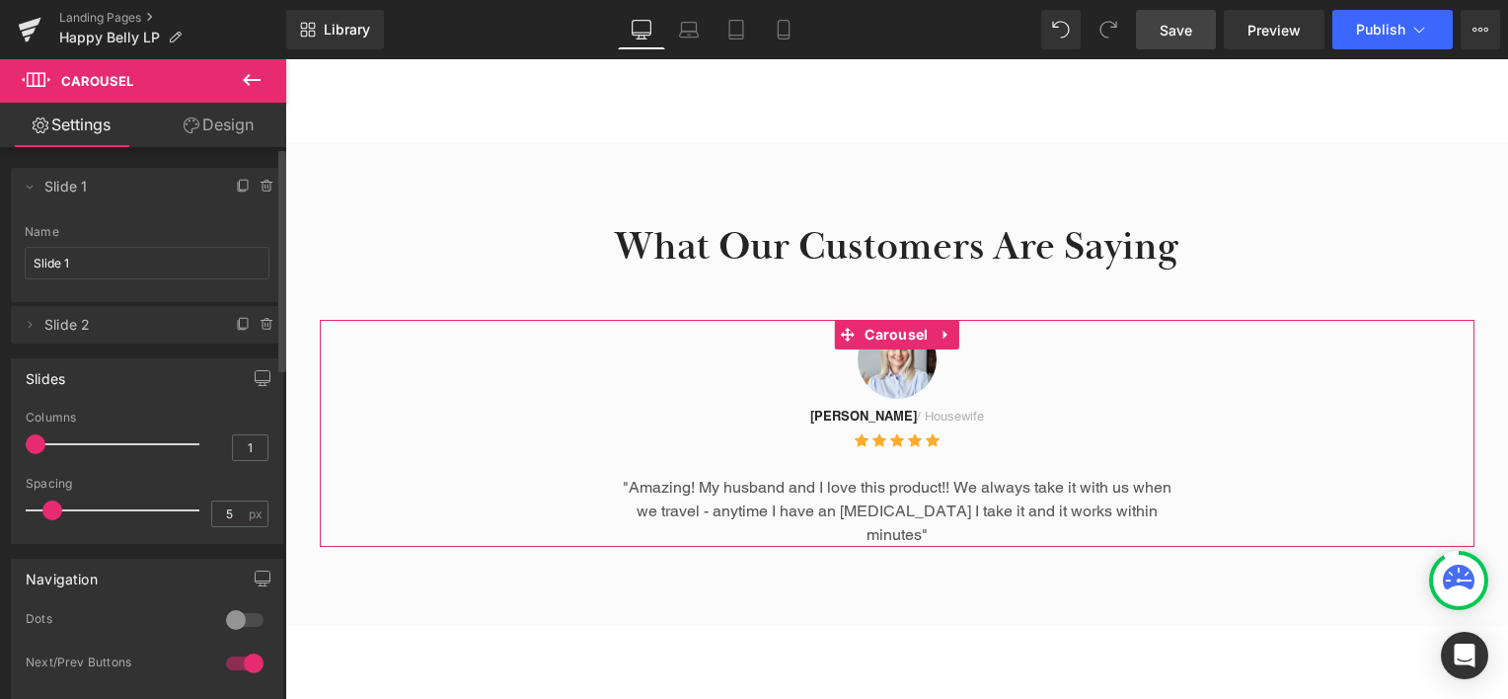
scroll to position [0, 0]
click at [226, 122] on link "Design" at bounding box center [218, 125] width 143 height 44
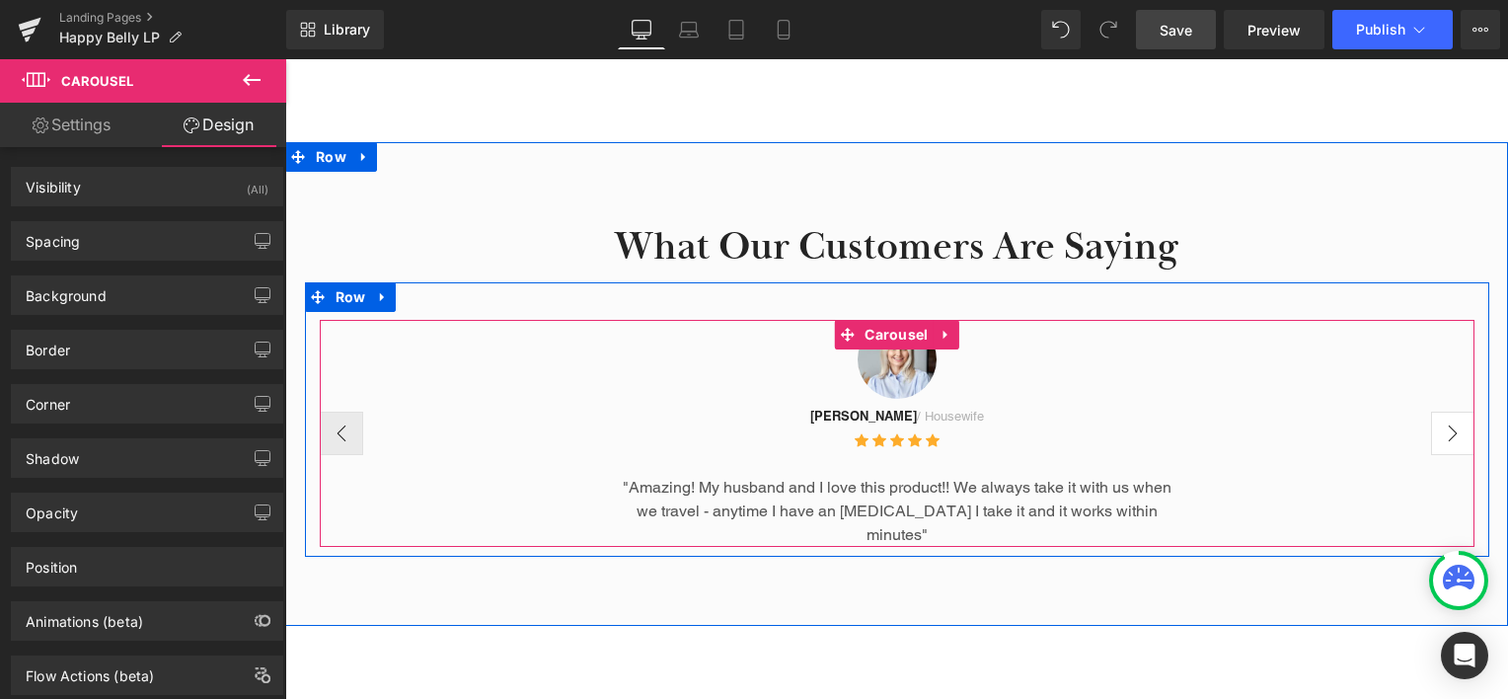
click at [1445, 412] on button "›" at bounding box center [1452, 433] width 43 height 43
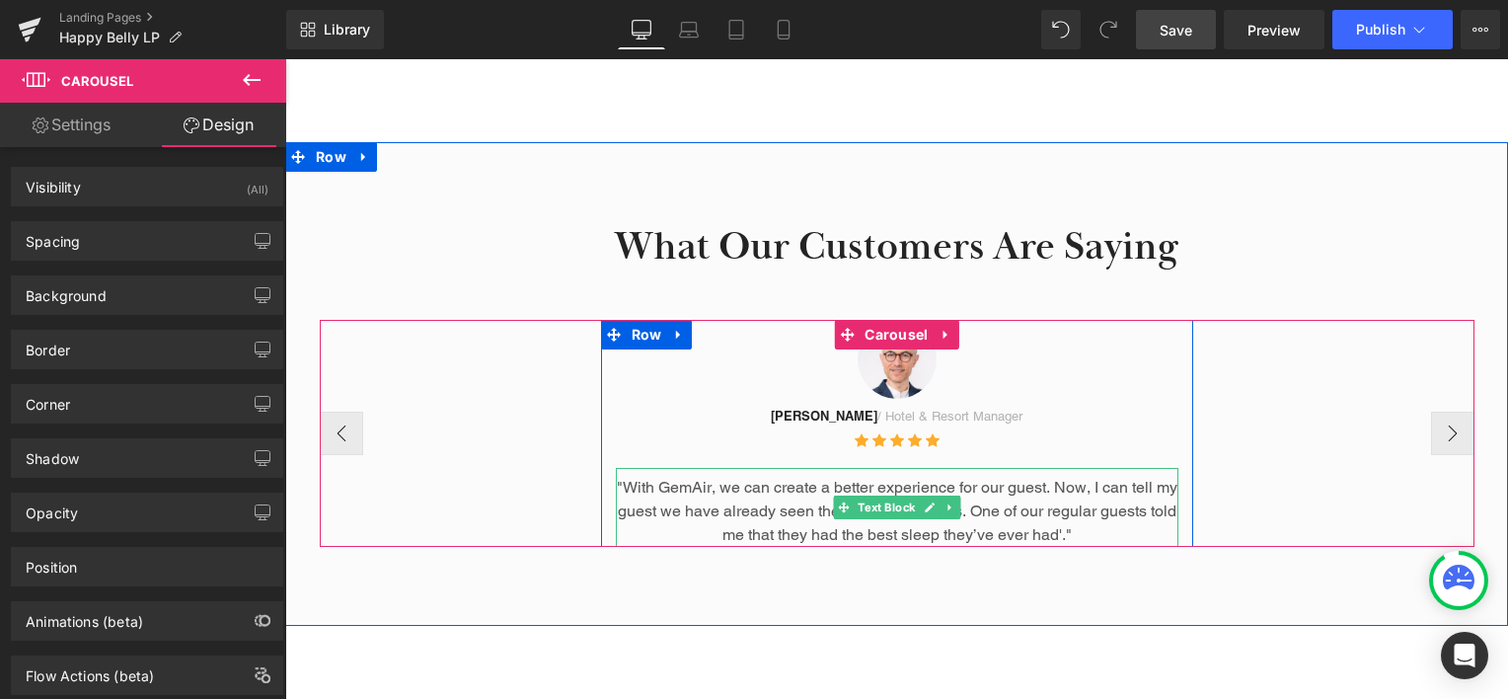
click at [1018, 481] on p ""With GemAir, we can create a better experience for our guest. Now, I can tell …" at bounding box center [897, 511] width 562 height 71
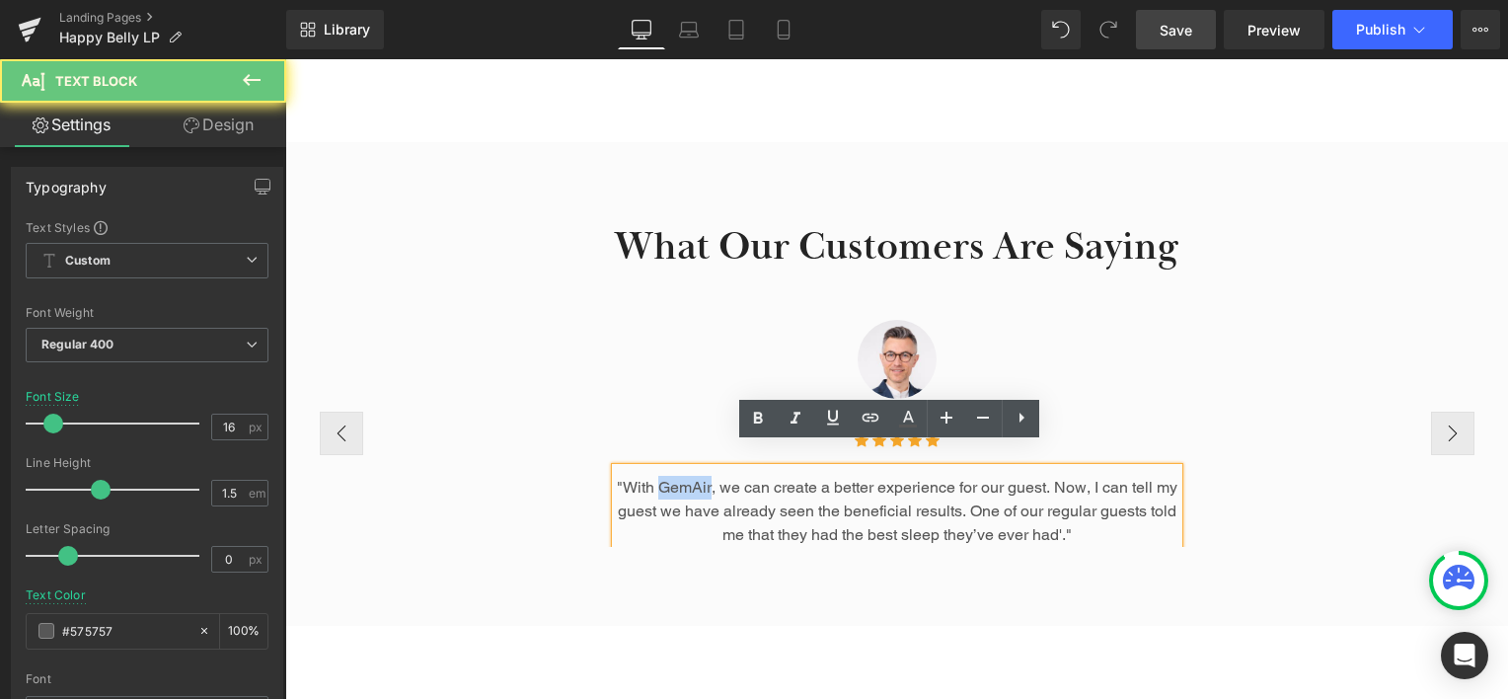
click at [671, 476] on p ""With GemAir, we can create a better experience for our guest. Now, I can tell …" at bounding box center [897, 511] width 562 height 71
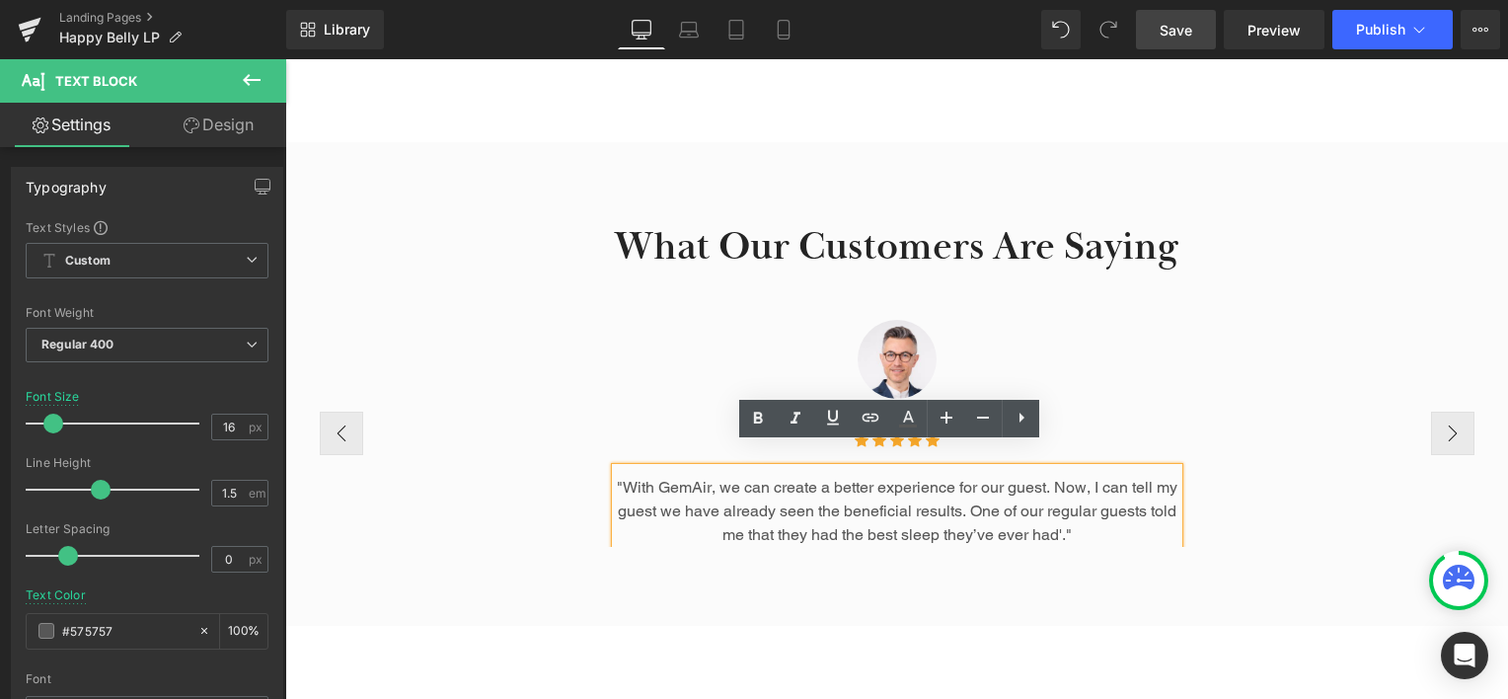
click at [852, 493] on p ""With GemAir, we can create a better experience for our guest. Now, I can tell …" at bounding box center [897, 511] width 562 height 71
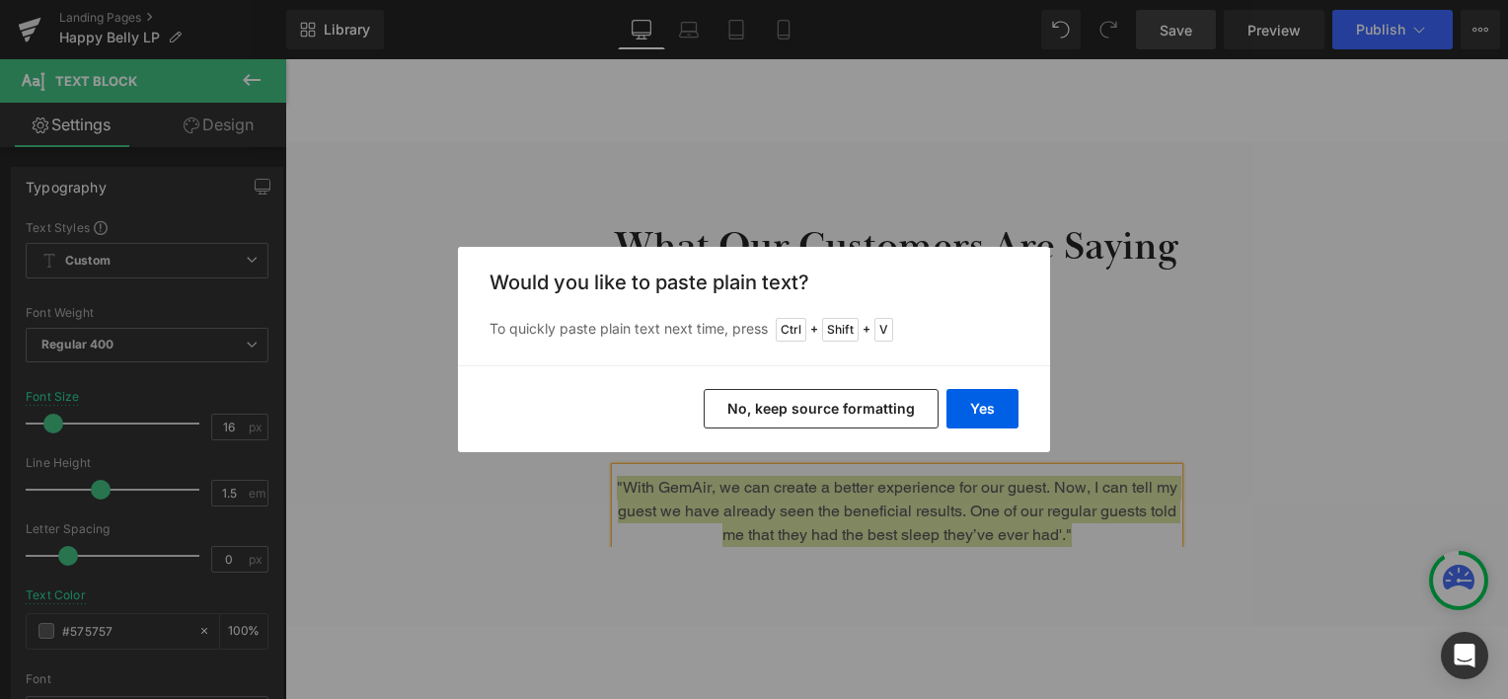
click at [910, 404] on button "No, keep source formatting" at bounding box center [821, 408] width 235 height 39
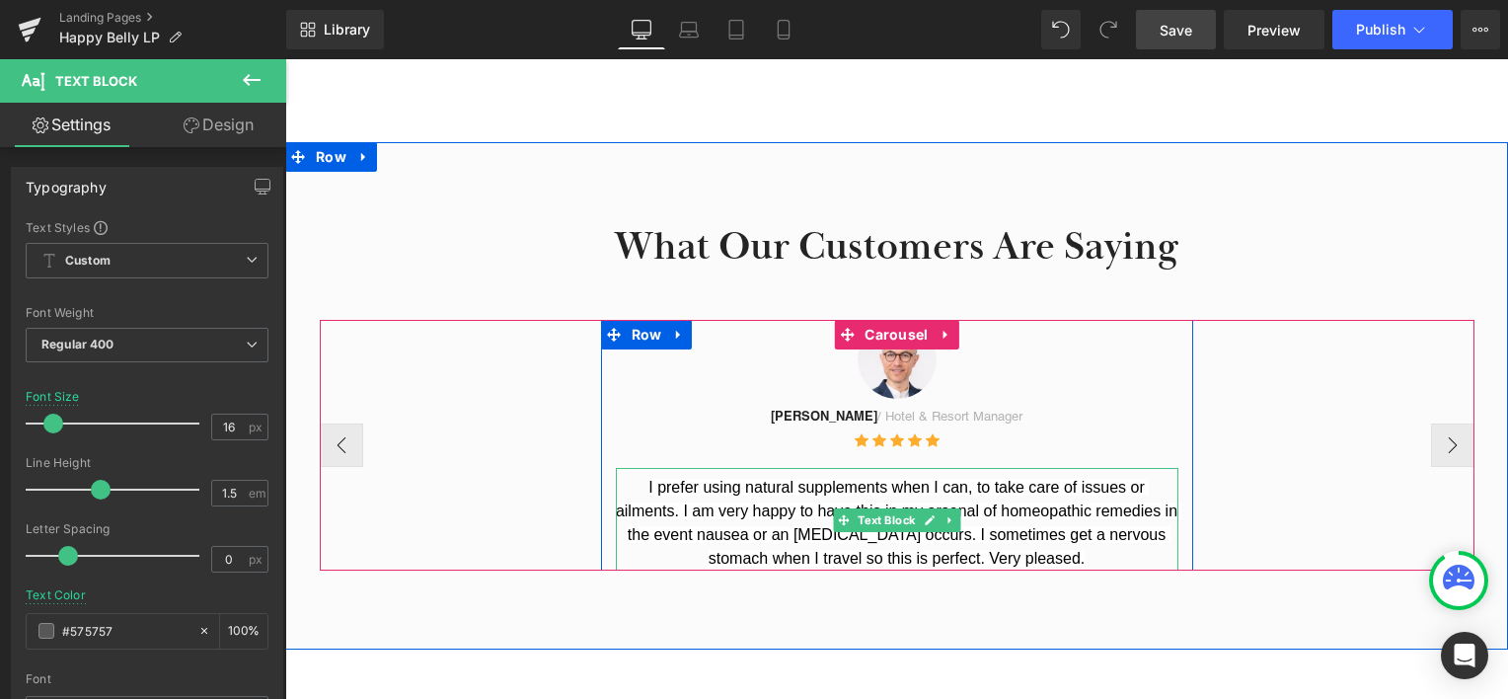
click at [616, 479] on span "I prefer using natural supplements when I can, to take care of issues or ailmen…" at bounding box center [899, 523] width 566 height 88
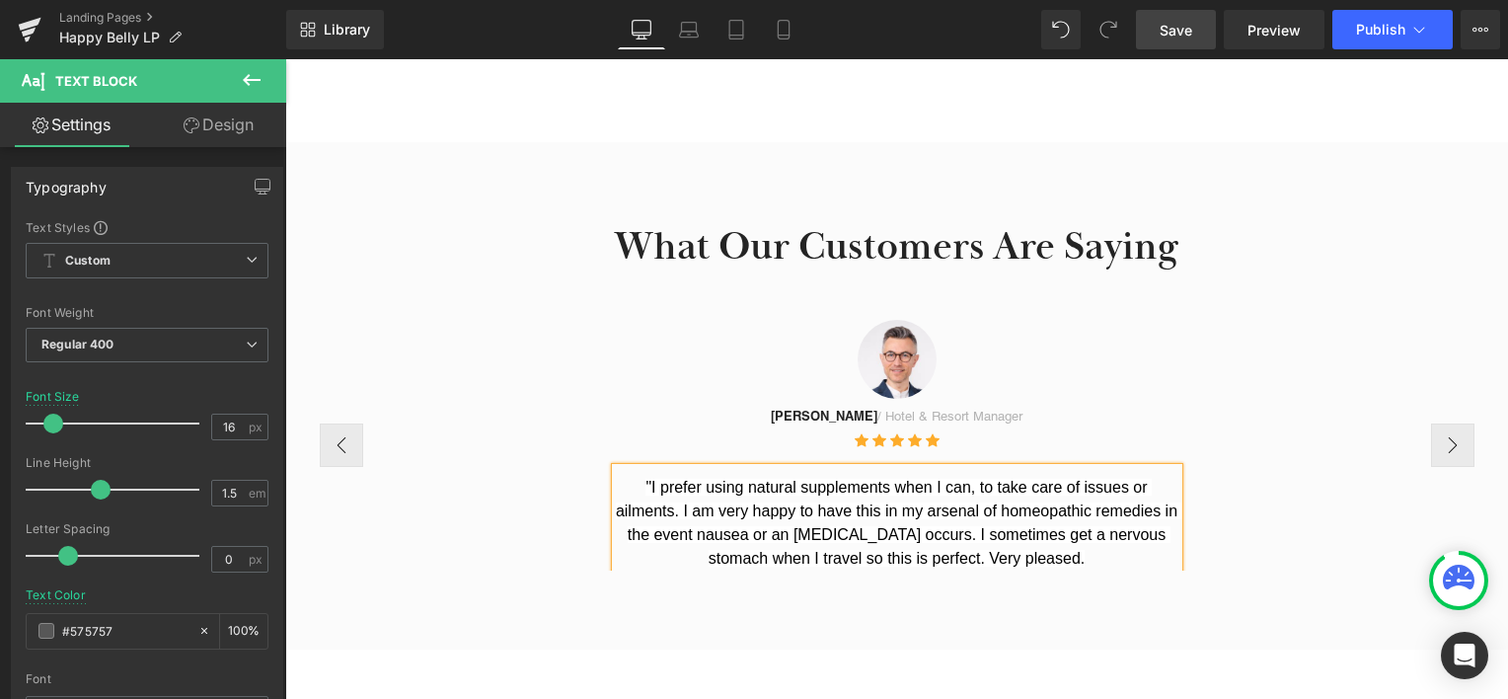
click at [1014, 541] on p ""I prefer using natural supplements when I can, to take care of issues or ailme…" at bounding box center [897, 523] width 562 height 95
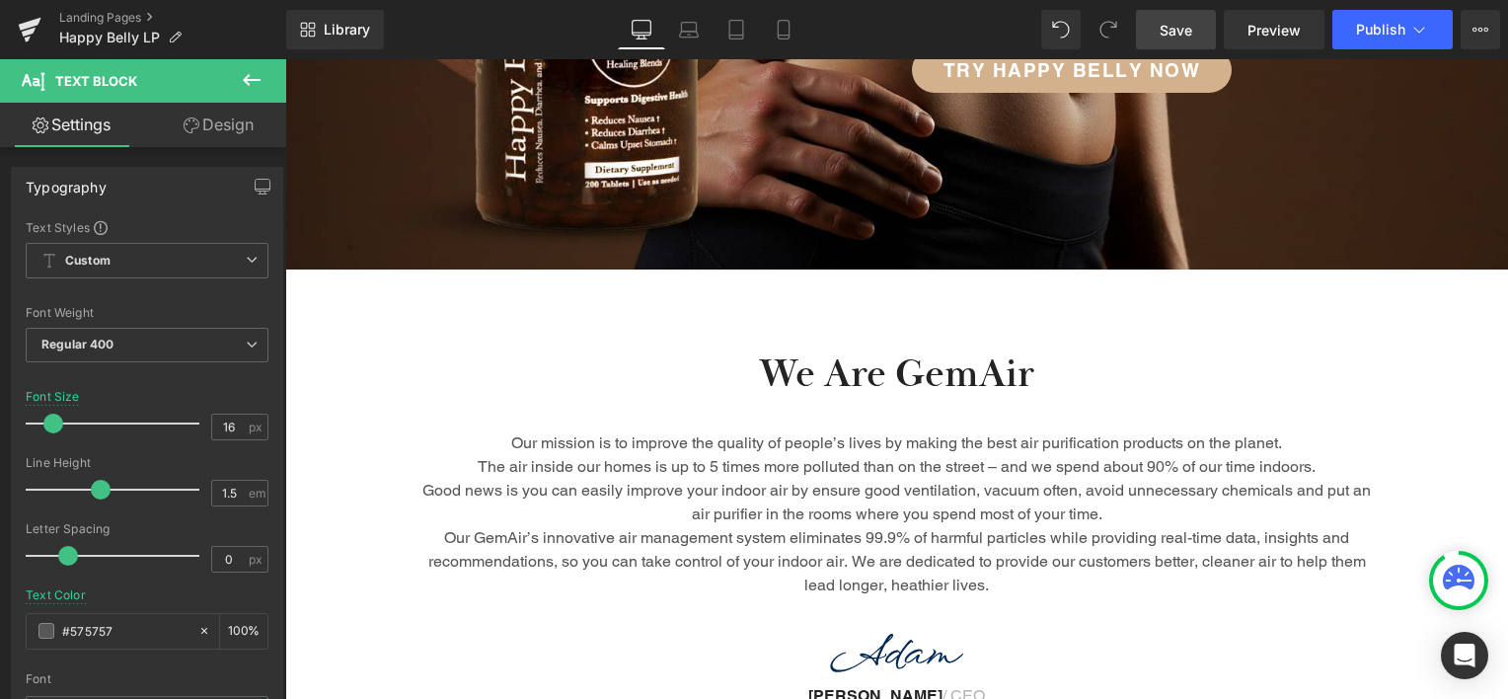
scroll to position [461, 0]
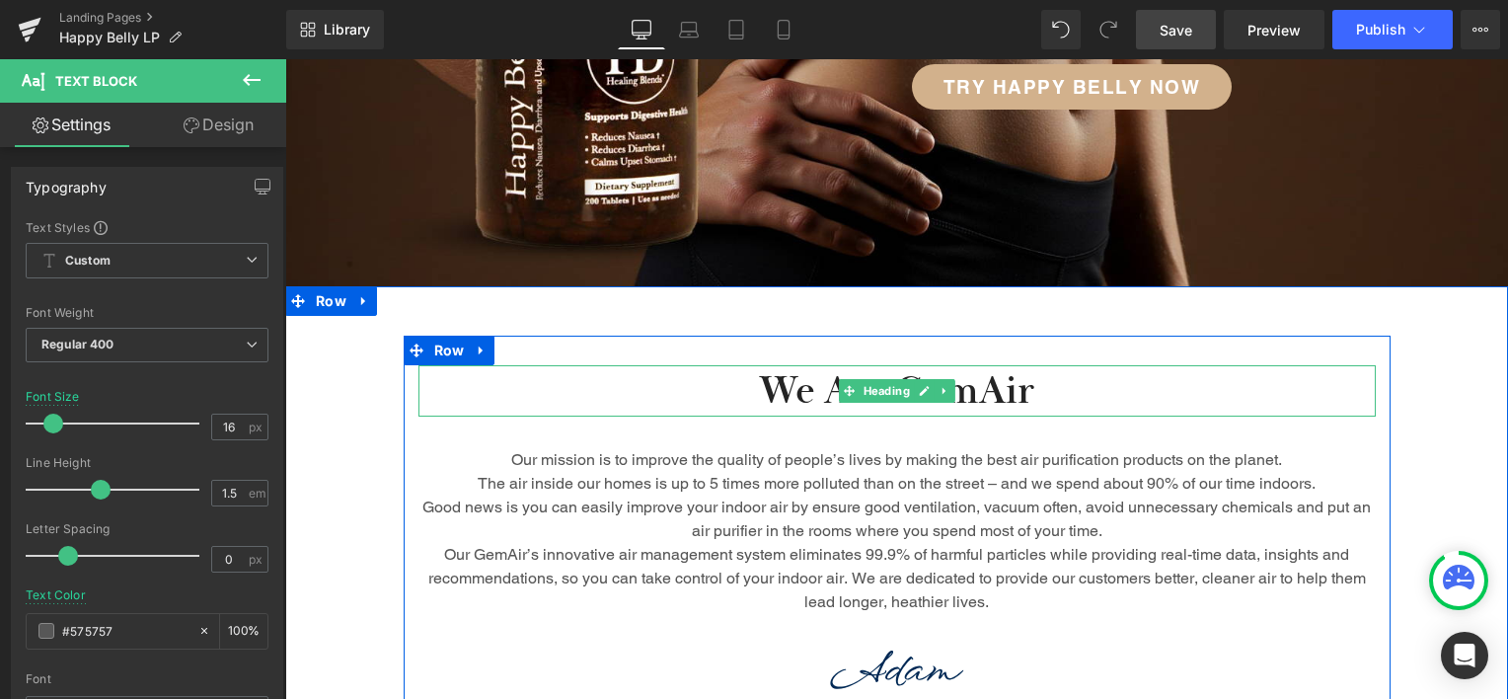
click at [791, 391] on h2 "We Are GemAir" at bounding box center [896, 390] width 957 height 51
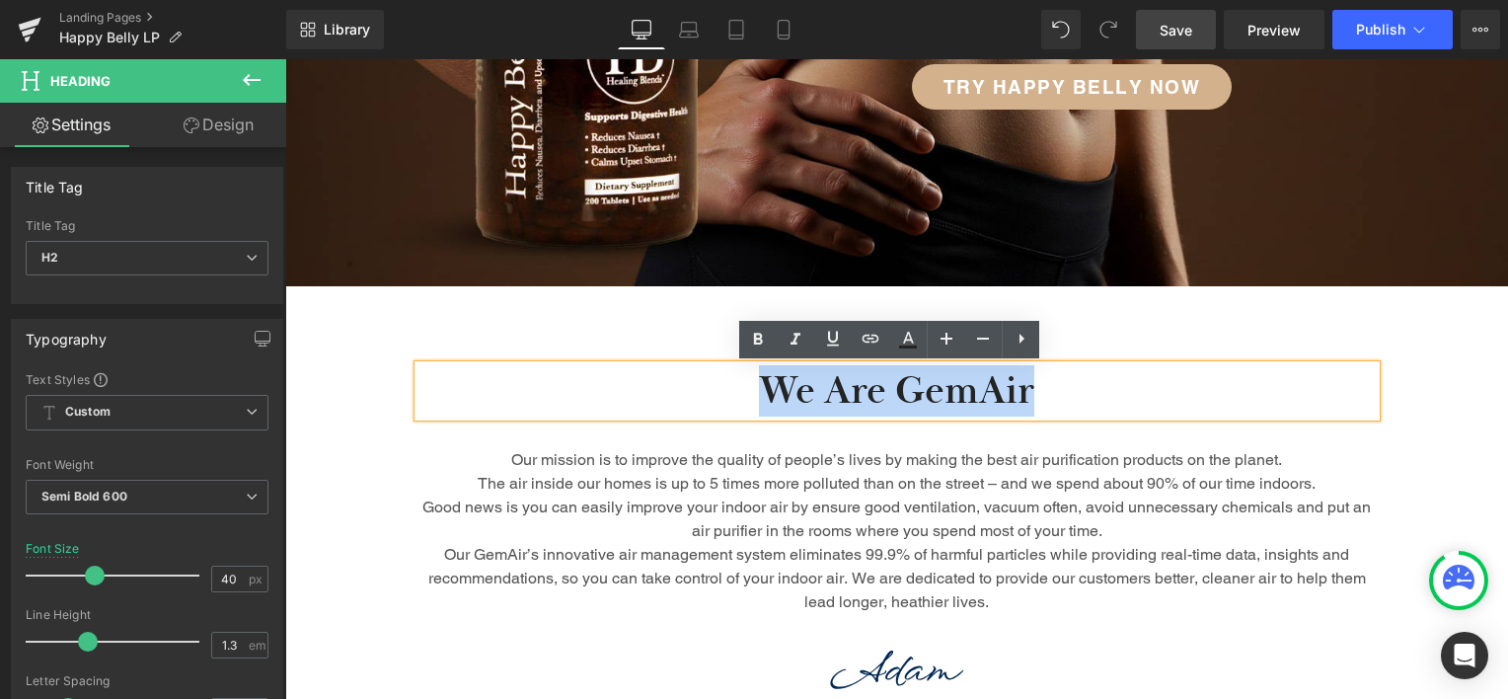
drag, startPoint x: 760, startPoint y: 381, endPoint x: 1022, endPoint y: 371, distance: 262.7
click at [1022, 371] on h2 "We Are GemAir" at bounding box center [896, 390] width 957 height 51
paste div
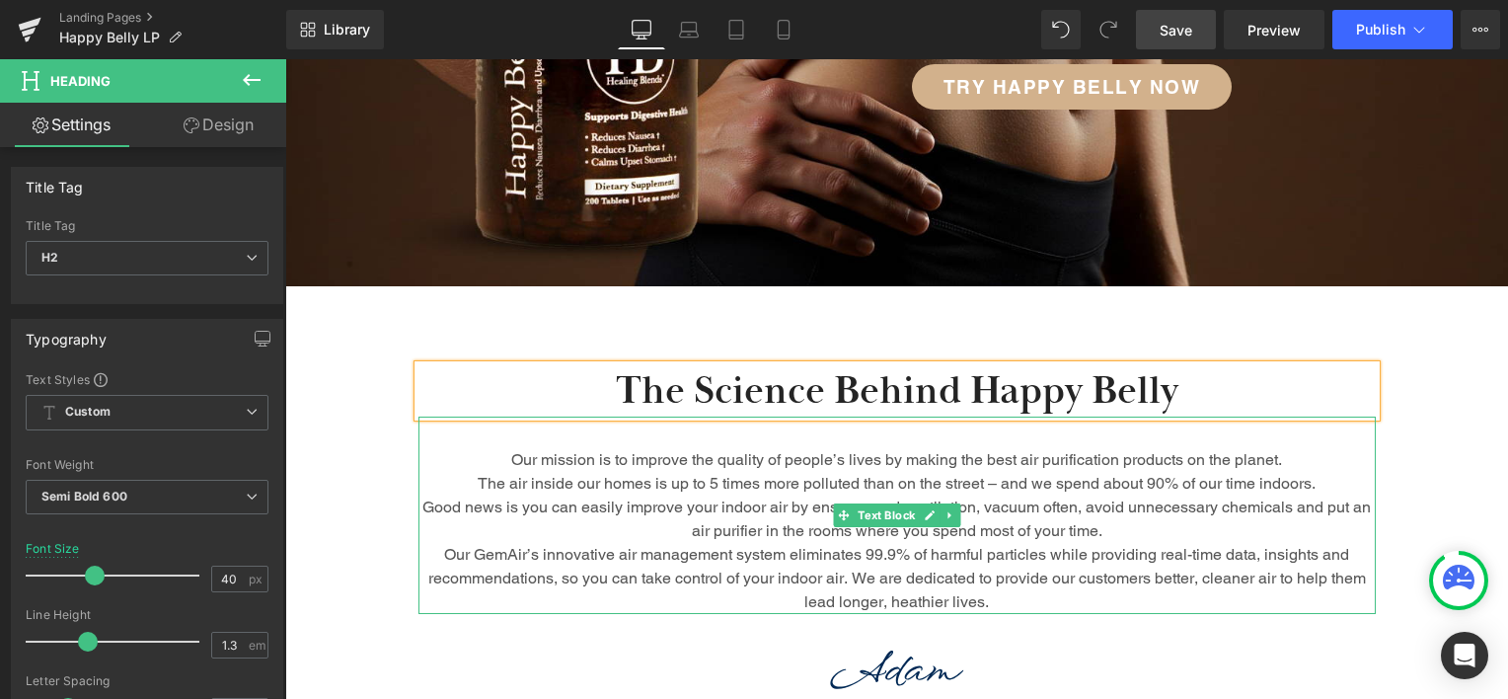
click at [746, 533] on p "Good news is you can easily improve your indoor air by ensure good ventilation,…" at bounding box center [896, 518] width 957 height 47
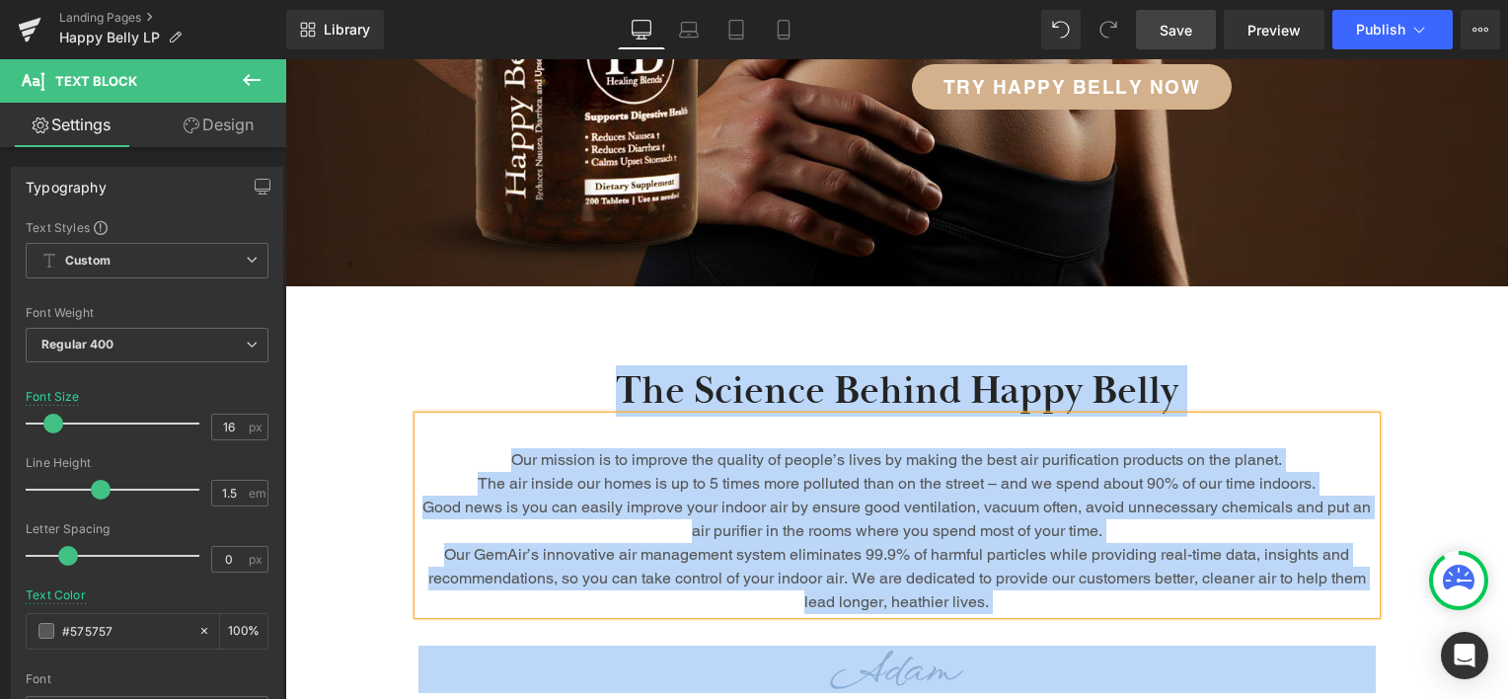
click at [781, 506] on p "Good news is you can easily improve your indoor air by ensure good ventilation,…" at bounding box center [896, 518] width 957 height 47
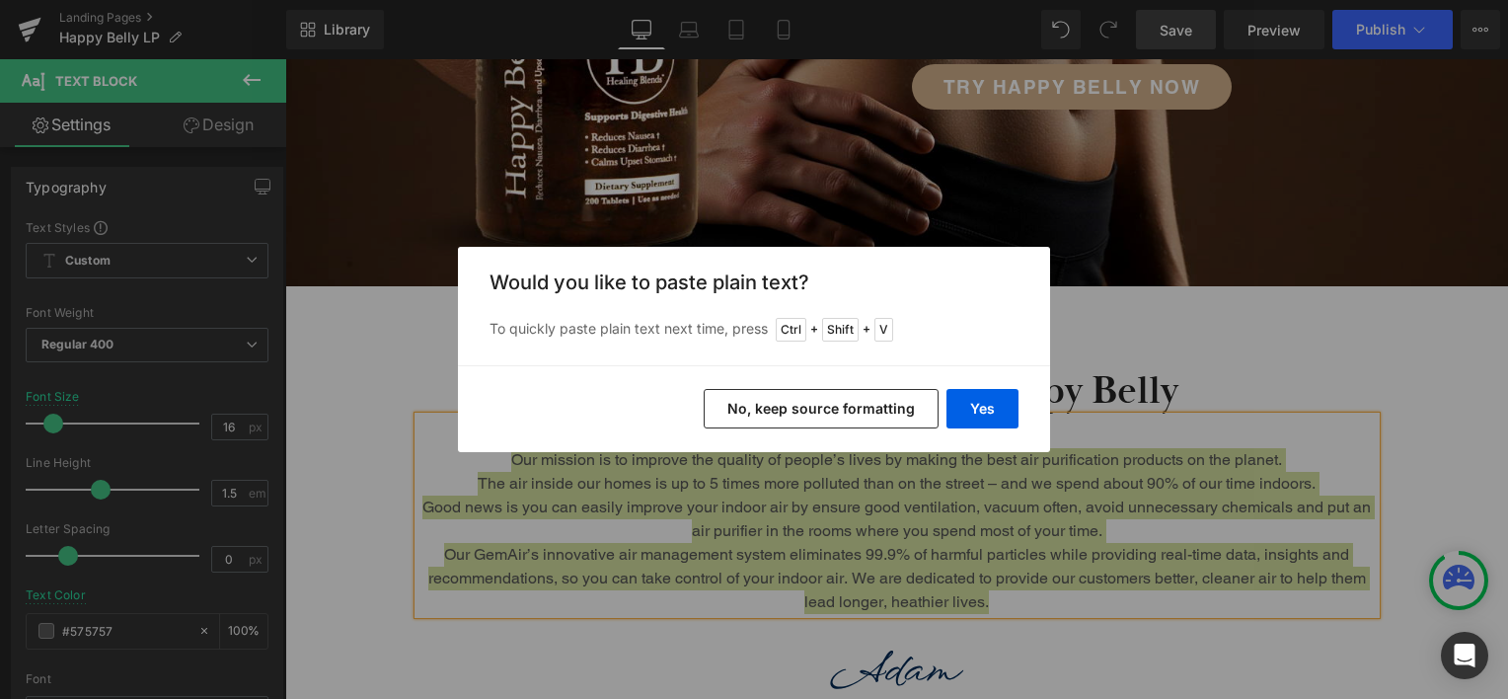
click at [878, 406] on button "No, keep source formatting" at bounding box center [821, 408] width 235 height 39
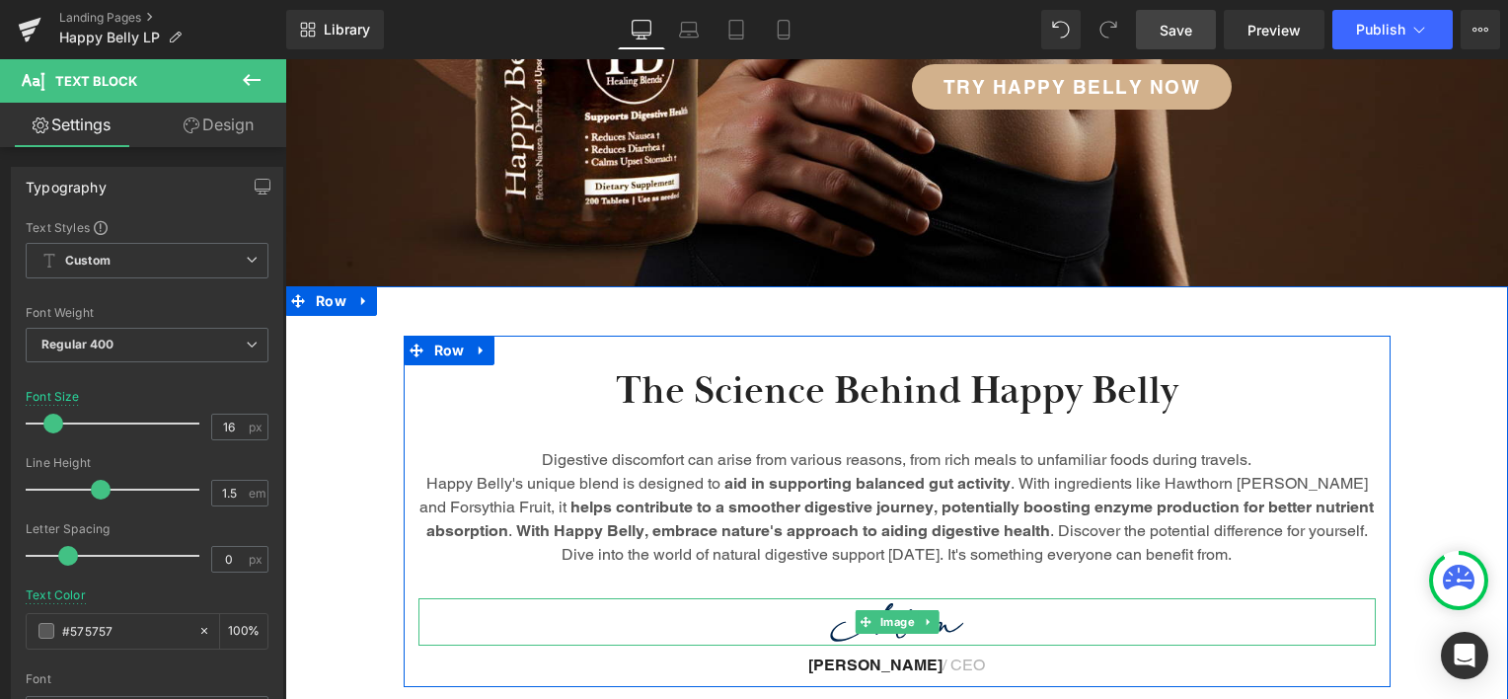
click at [1012, 625] on img at bounding box center [896, 621] width 957 height 47
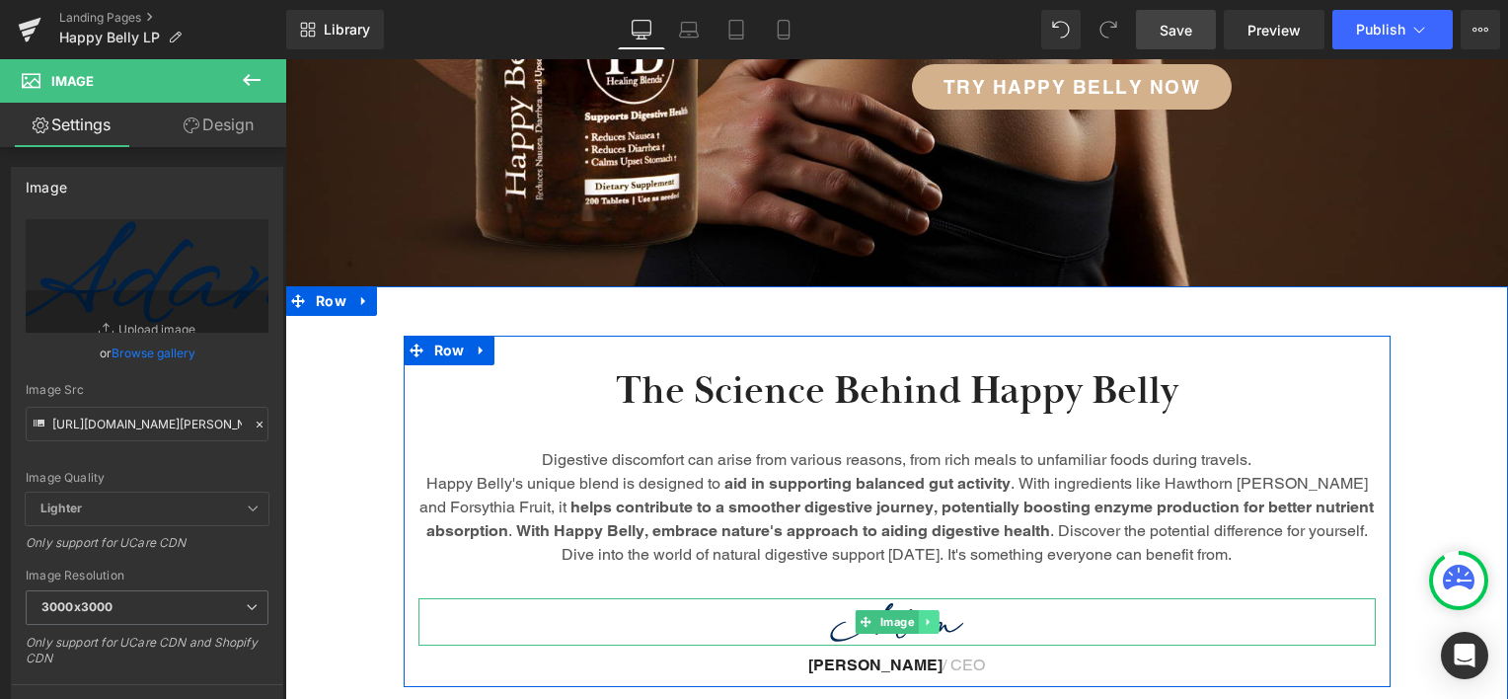
click at [923, 624] on icon at bounding box center [928, 622] width 11 height 12
click at [933, 620] on icon at bounding box center [938, 622] width 11 height 11
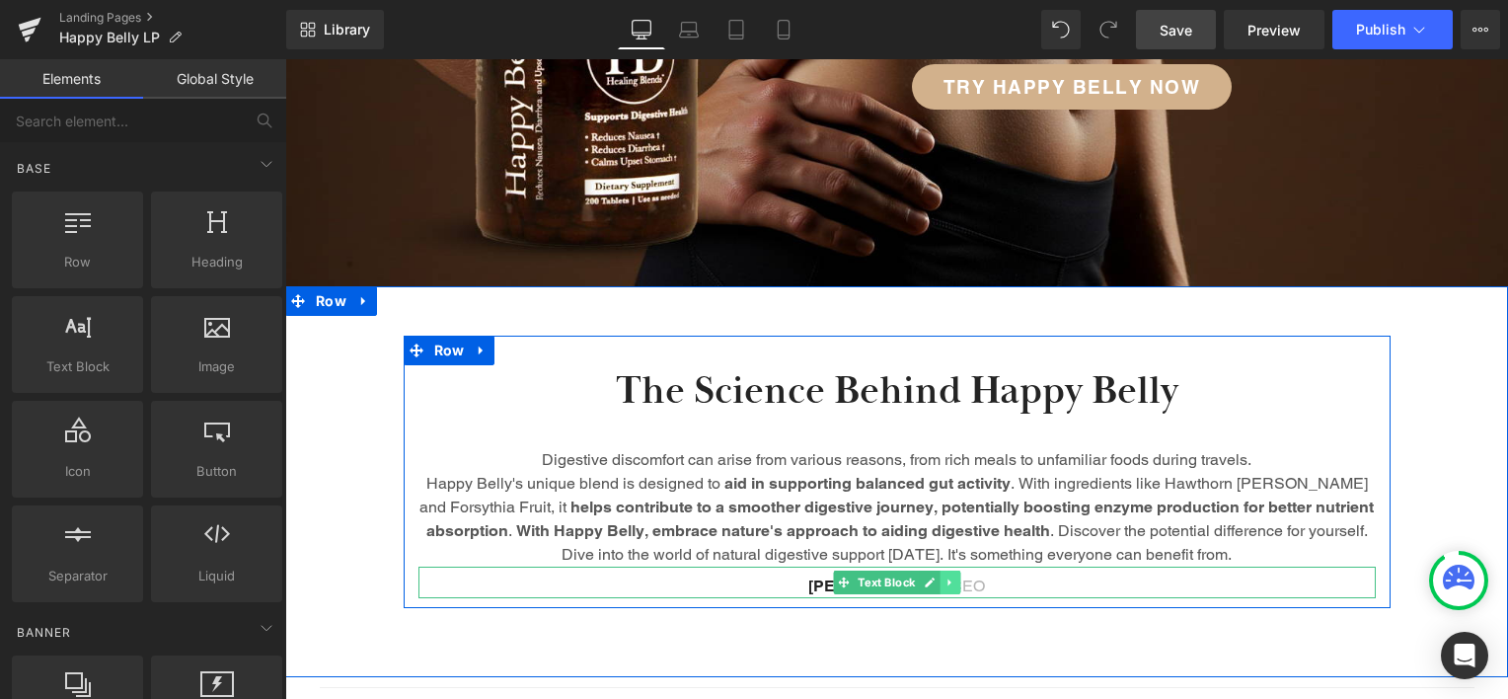
click at [943, 591] on link at bounding box center [949, 582] width 21 height 24
click at [956, 582] on icon at bounding box center [959, 582] width 11 height 11
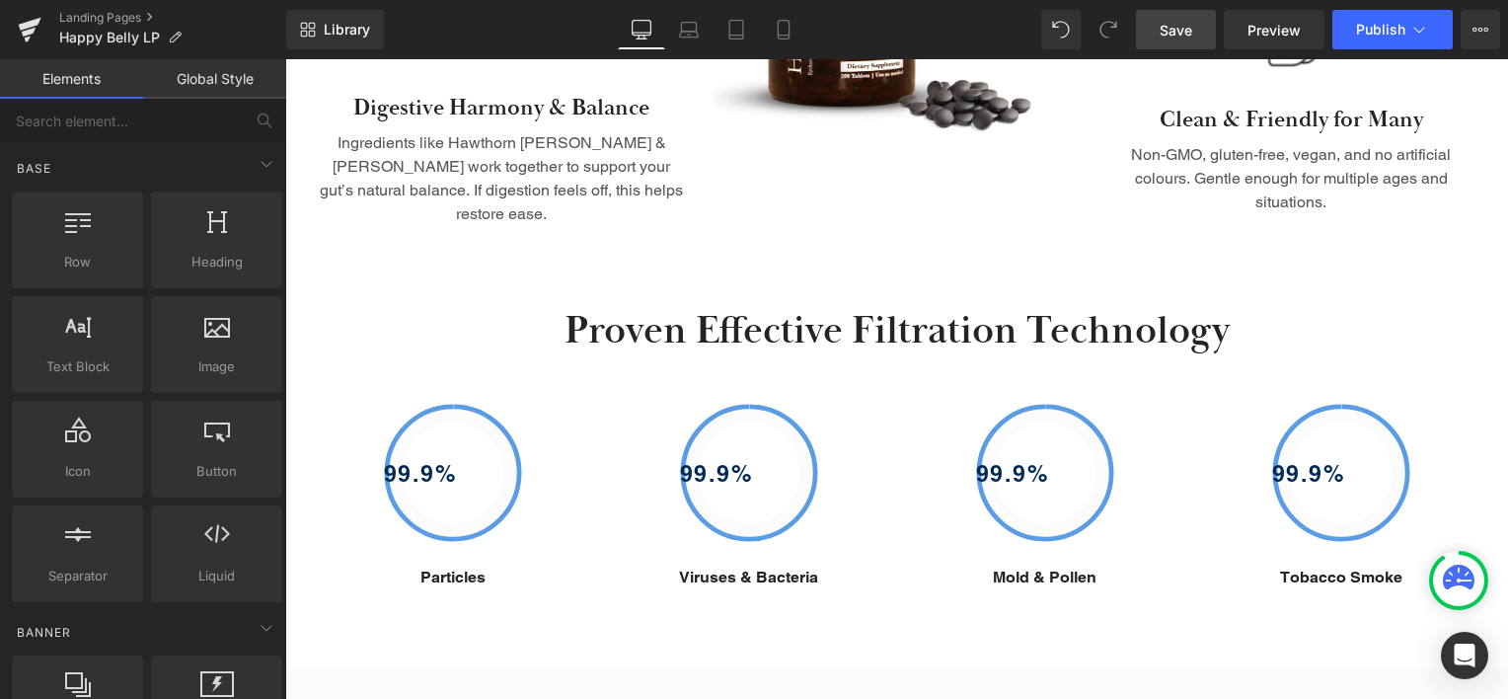
scroll to position [1585, 0]
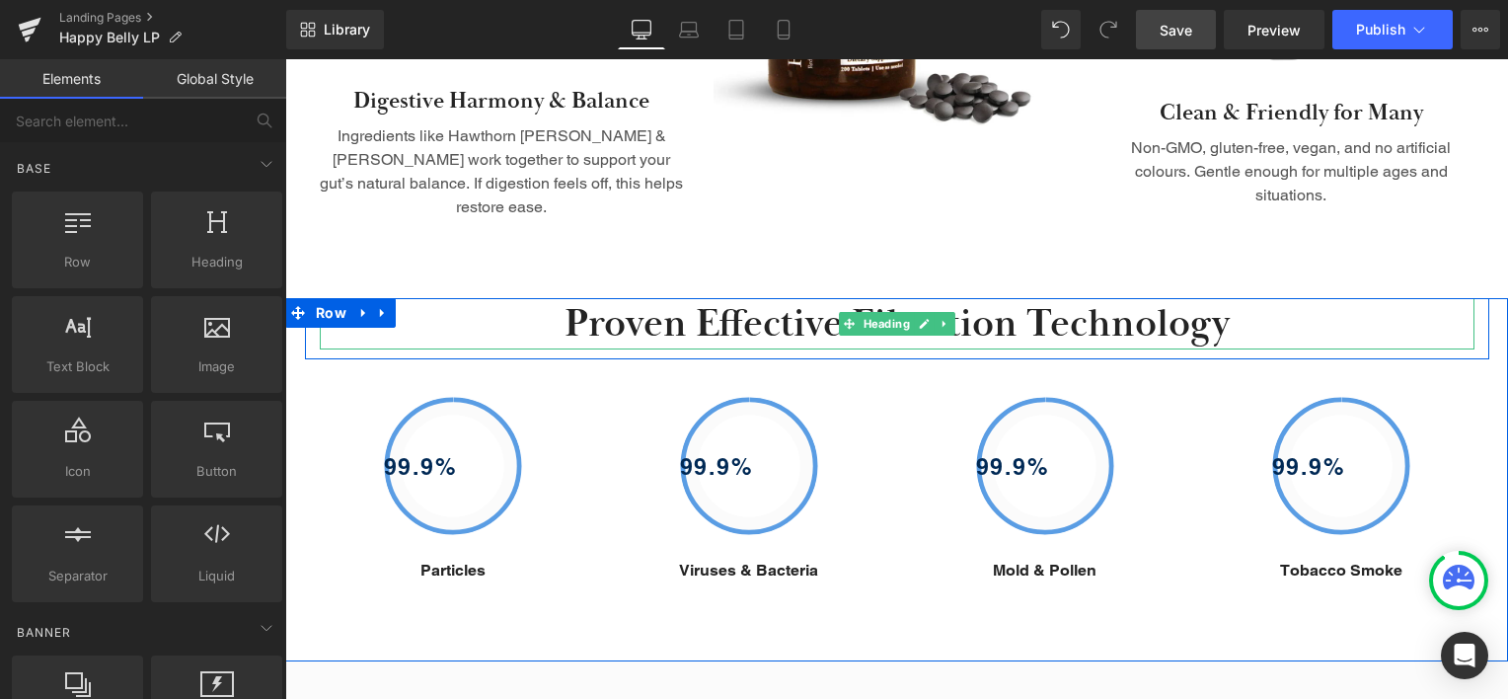
click at [761, 304] on h2 "Proven Effective Filtration Technology" at bounding box center [897, 323] width 1155 height 51
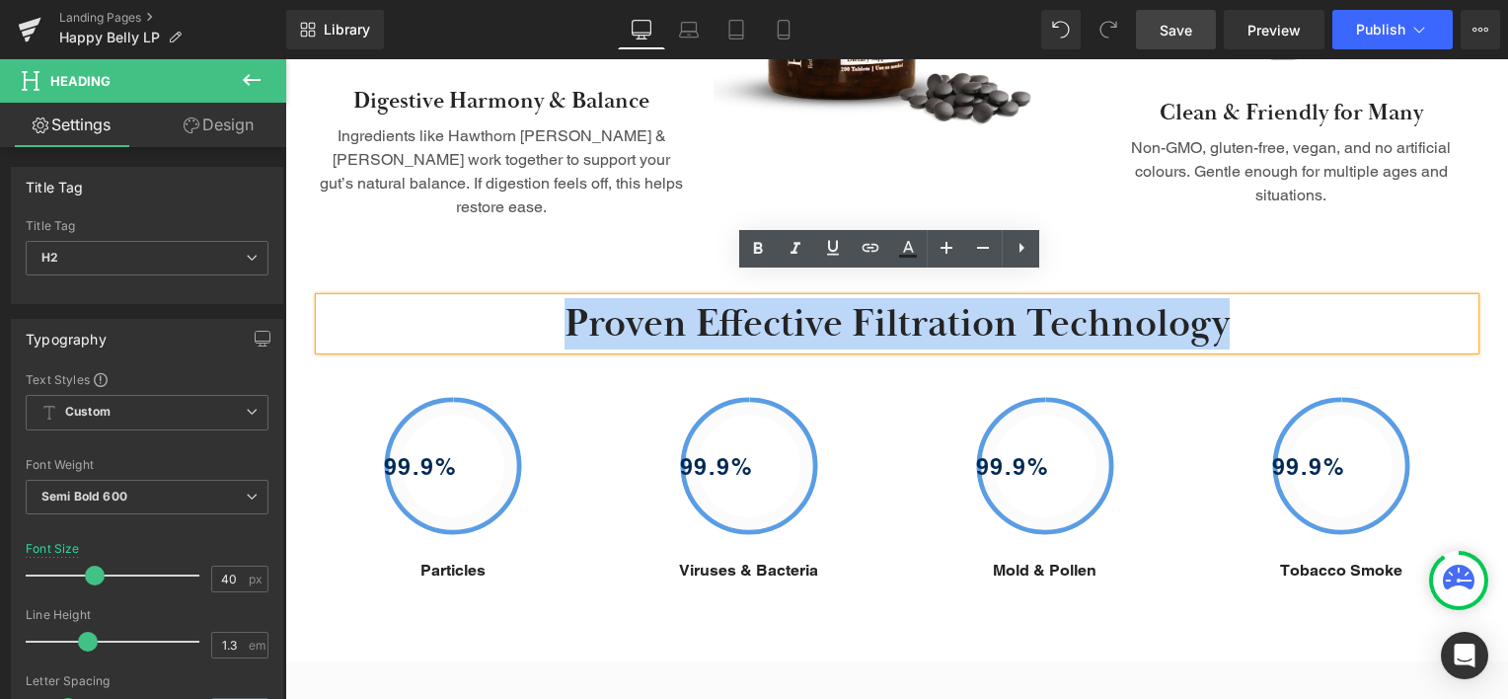
drag, startPoint x: 566, startPoint y: 302, endPoint x: 1220, endPoint y: 311, distance: 653.3
click at [1220, 311] on h2 "Proven Effective Filtration Technology" at bounding box center [897, 323] width 1155 height 51
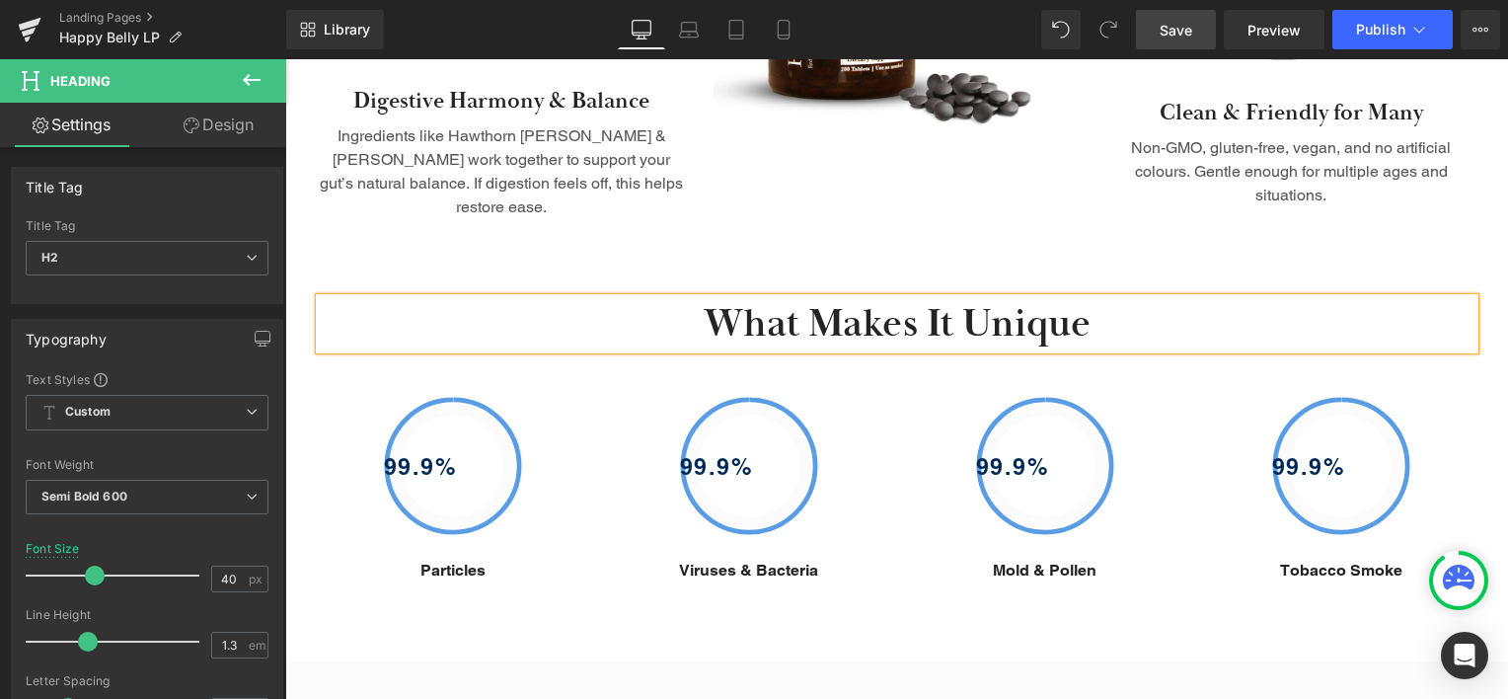
click at [1174, 600] on div "What Makes It Unique Heading Row 99.9% Button Particles Text Block 99.9% Button…" at bounding box center [896, 479] width 1223 height 363
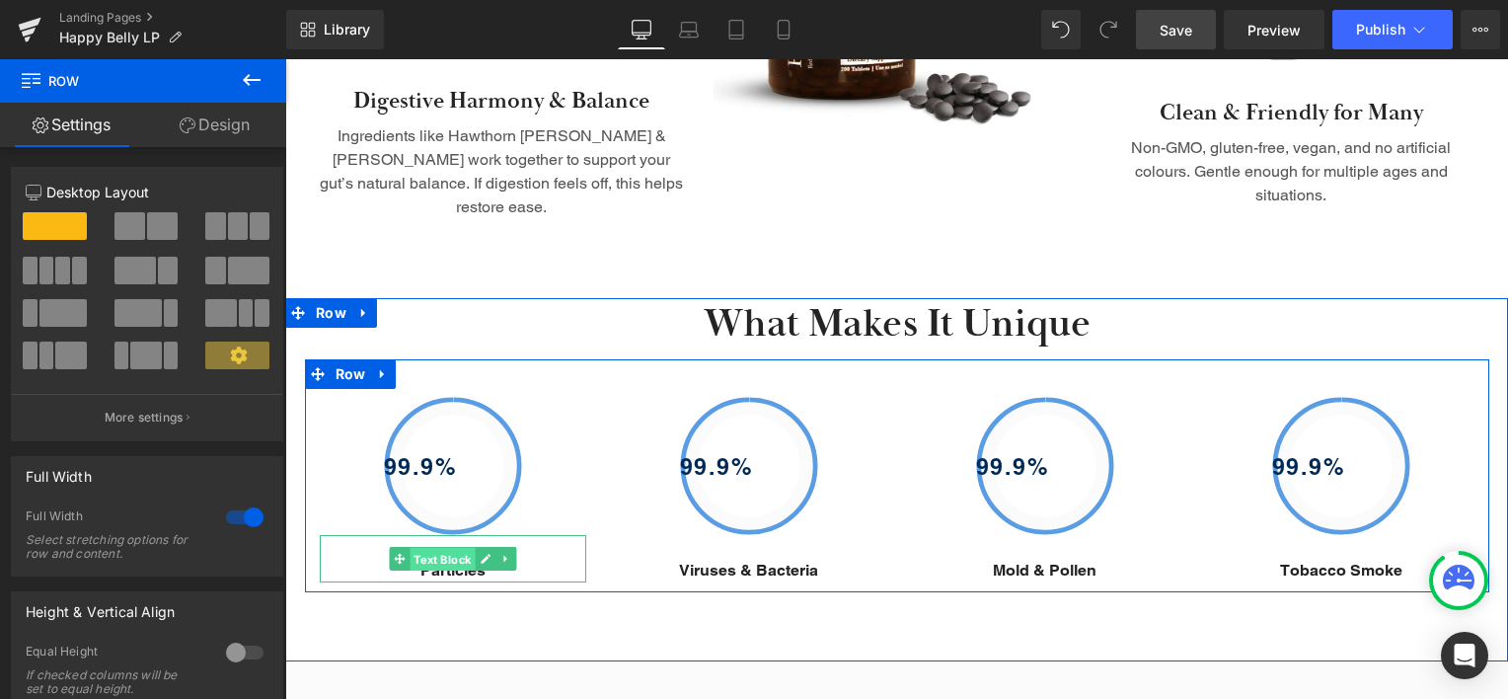
click at [439, 548] on span "Text Block" at bounding box center [442, 560] width 65 height 24
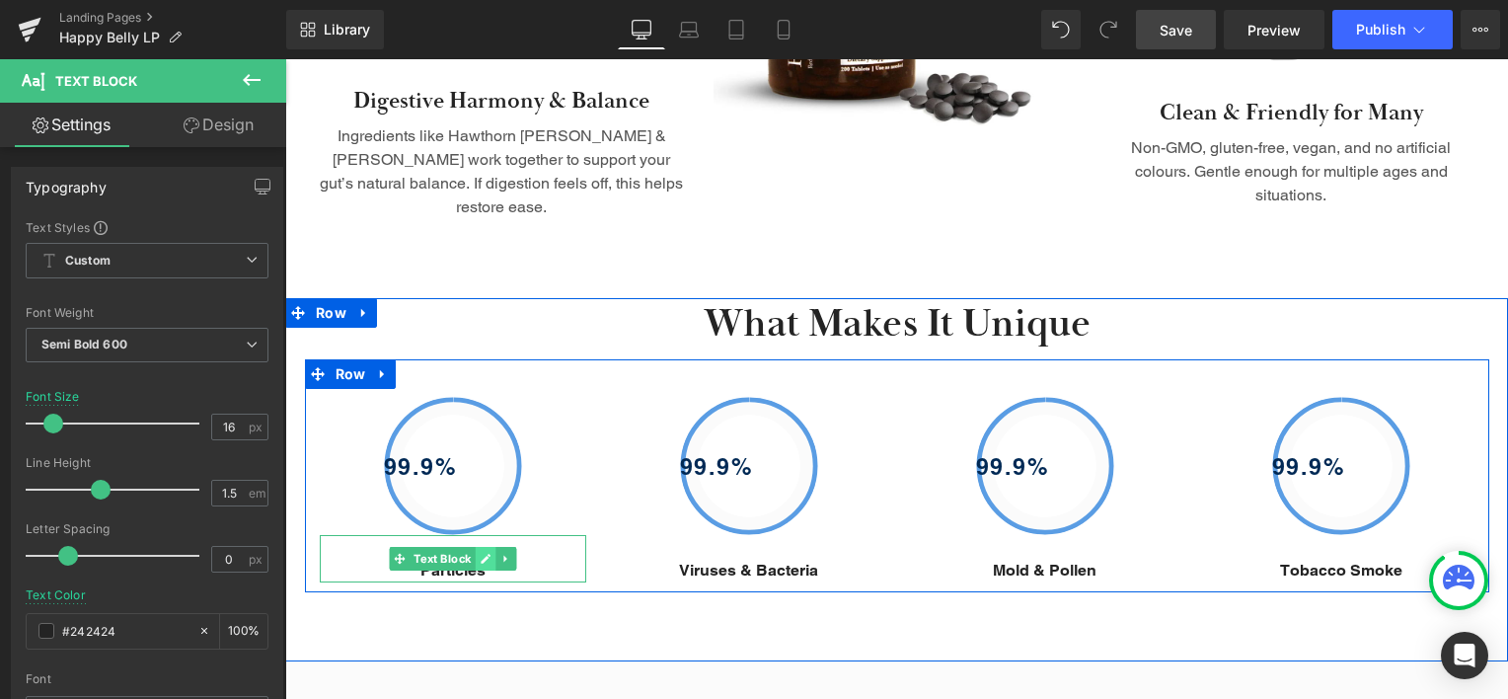
click at [487, 547] on link at bounding box center [485, 559] width 21 height 24
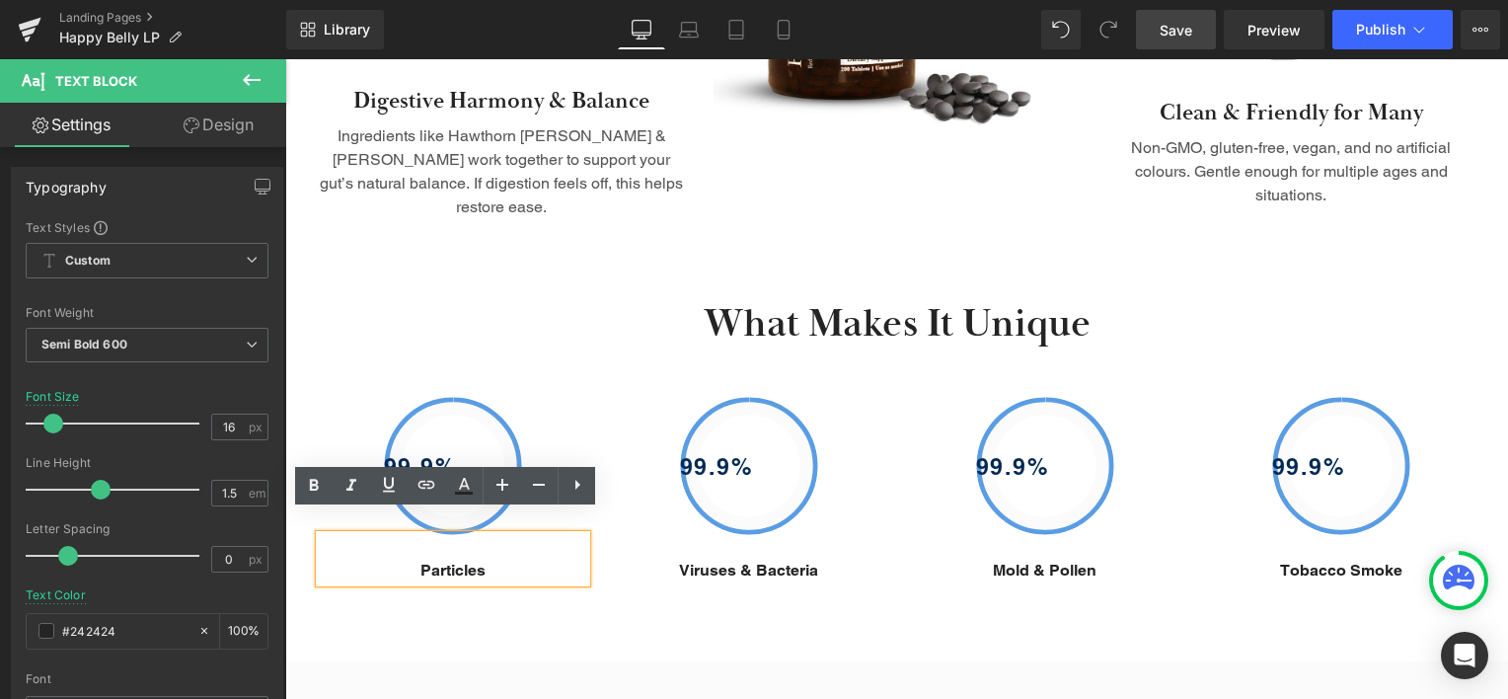
click at [450, 559] on p "Particles" at bounding box center [453, 571] width 266 height 24
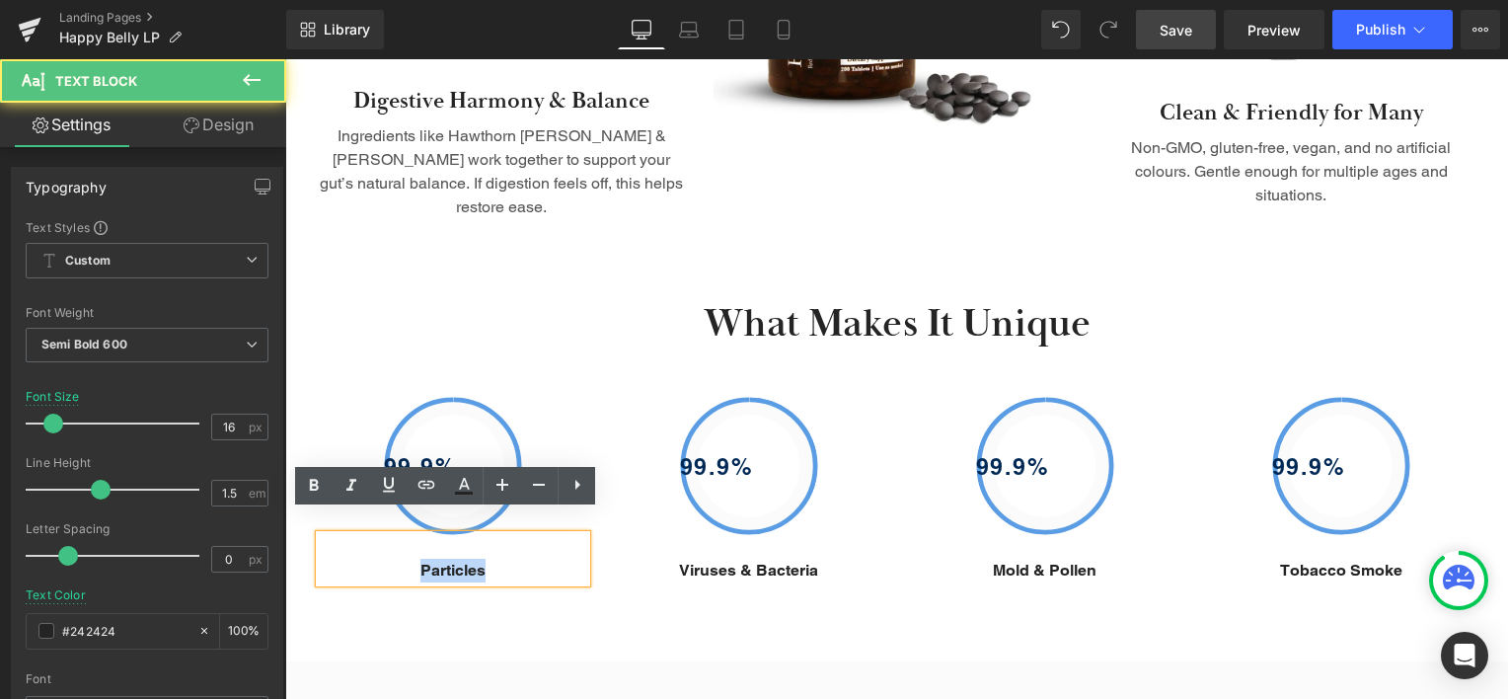
click at [450, 559] on p "Particles" at bounding box center [453, 571] width 266 height 24
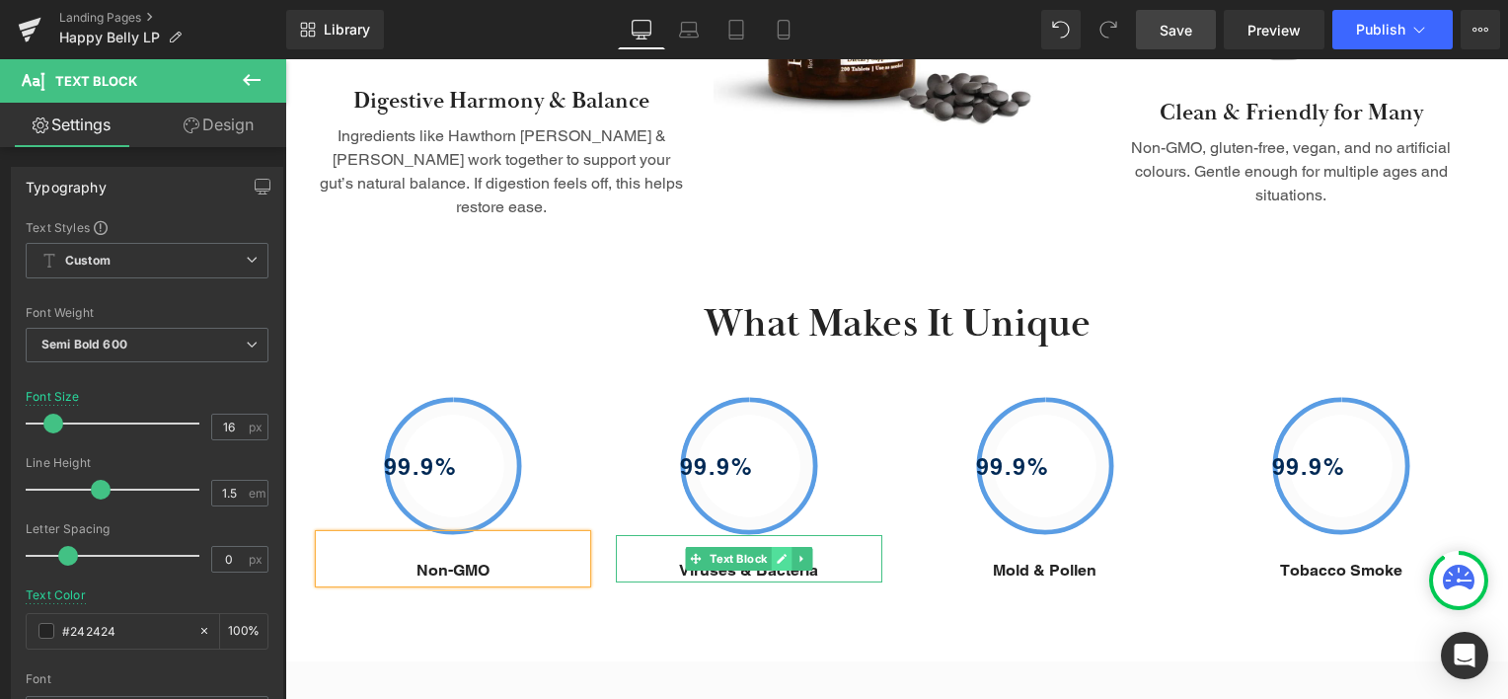
click at [776, 553] on icon at bounding box center [781, 559] width 11 height 12
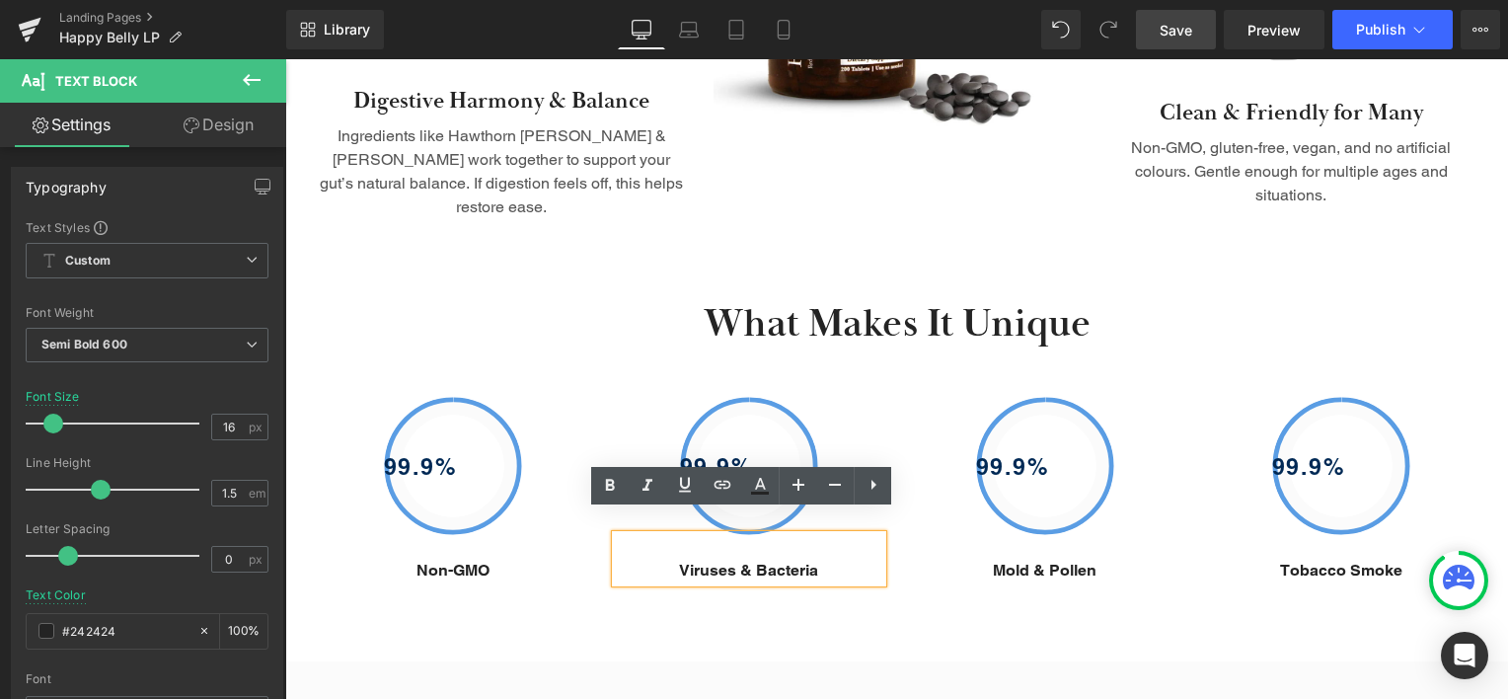
click at [758, 559] on p "Viruses & Bacteria" at bounding box center [749, 571] width 266 height 24
drag, startPoint x: 758, startPoint y: 553, endPoint x: 706, endPoint y: 549, distance: 52.5
click at [706, 559] on p "Viruses & Bacteria" at bounding box center [749, 571] width 266 height 24
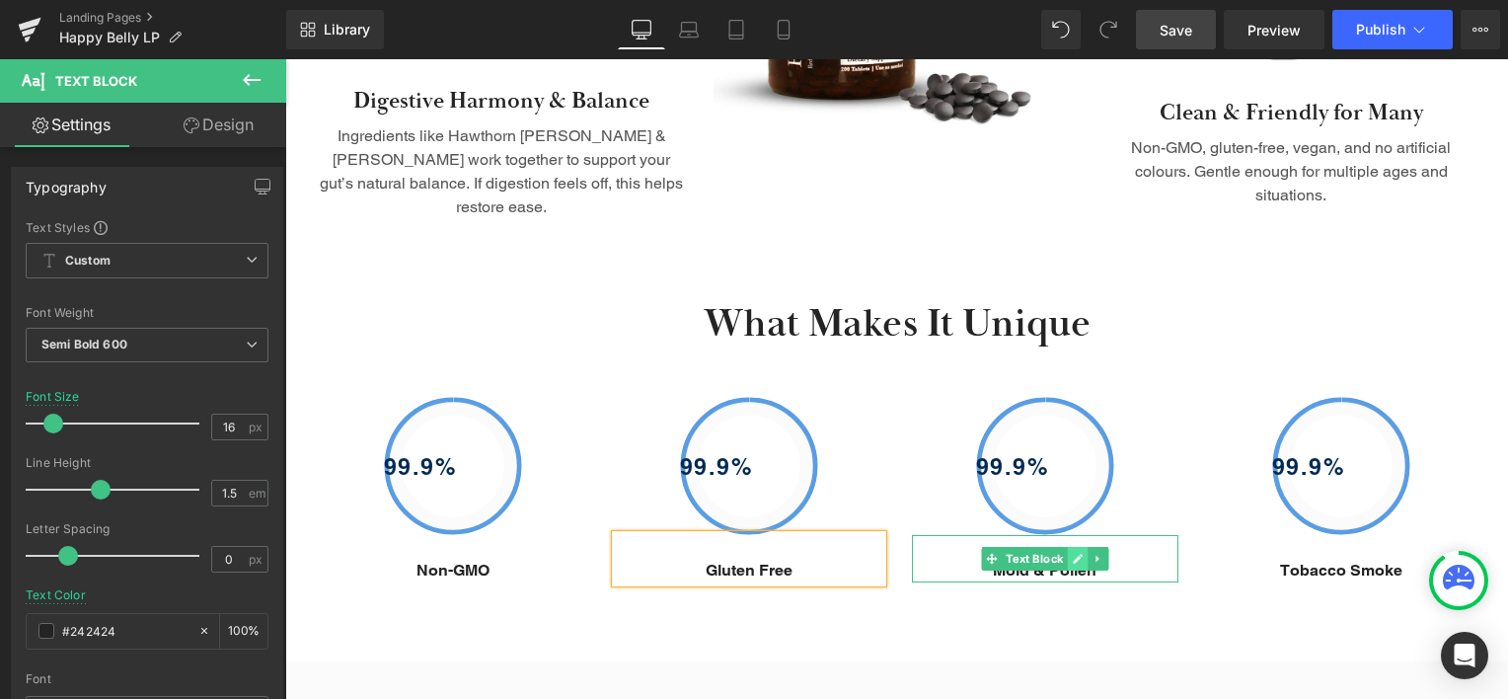
click at [1072, 553] on icon at bounding box center [1077, 559] width 11 height 12
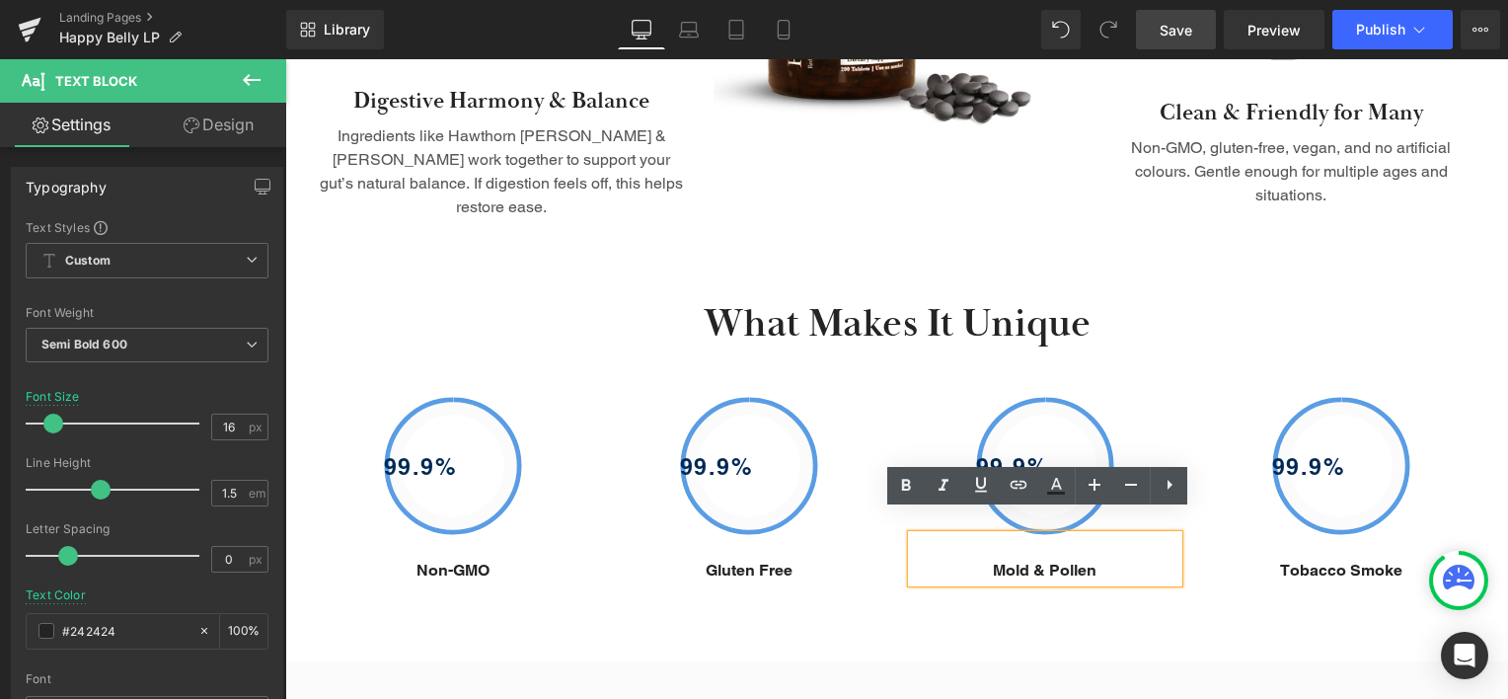
click at [1008, 559] on p "Mold & Pollen" at bounding box center [1045, 571] width 266 height 24
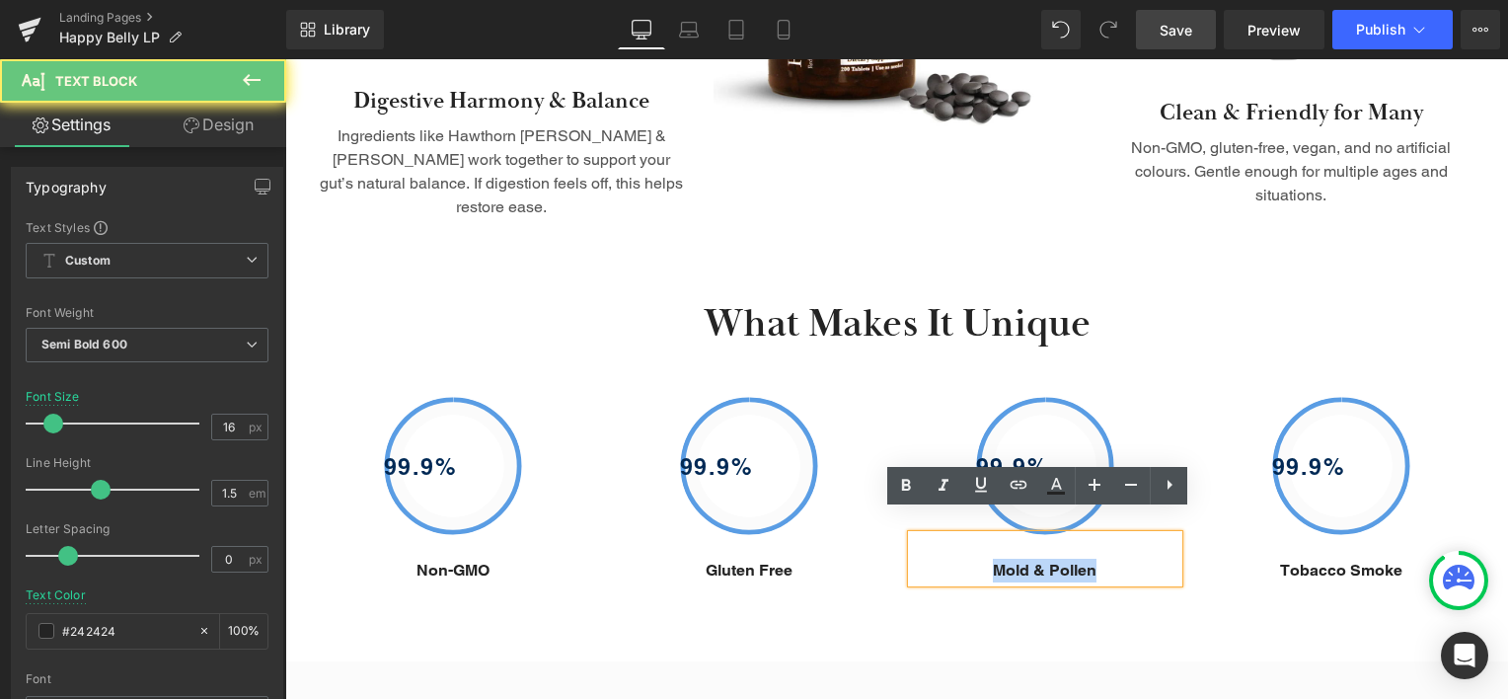
drag, startPoint x: 1008, startPoint y: 543, endPoint x: 1052, endPoint y: 549, distance: 44.8
click at [1052, 559] on p "Mold & Pollen" at bounding box center [1045, 571] width 266 height 24
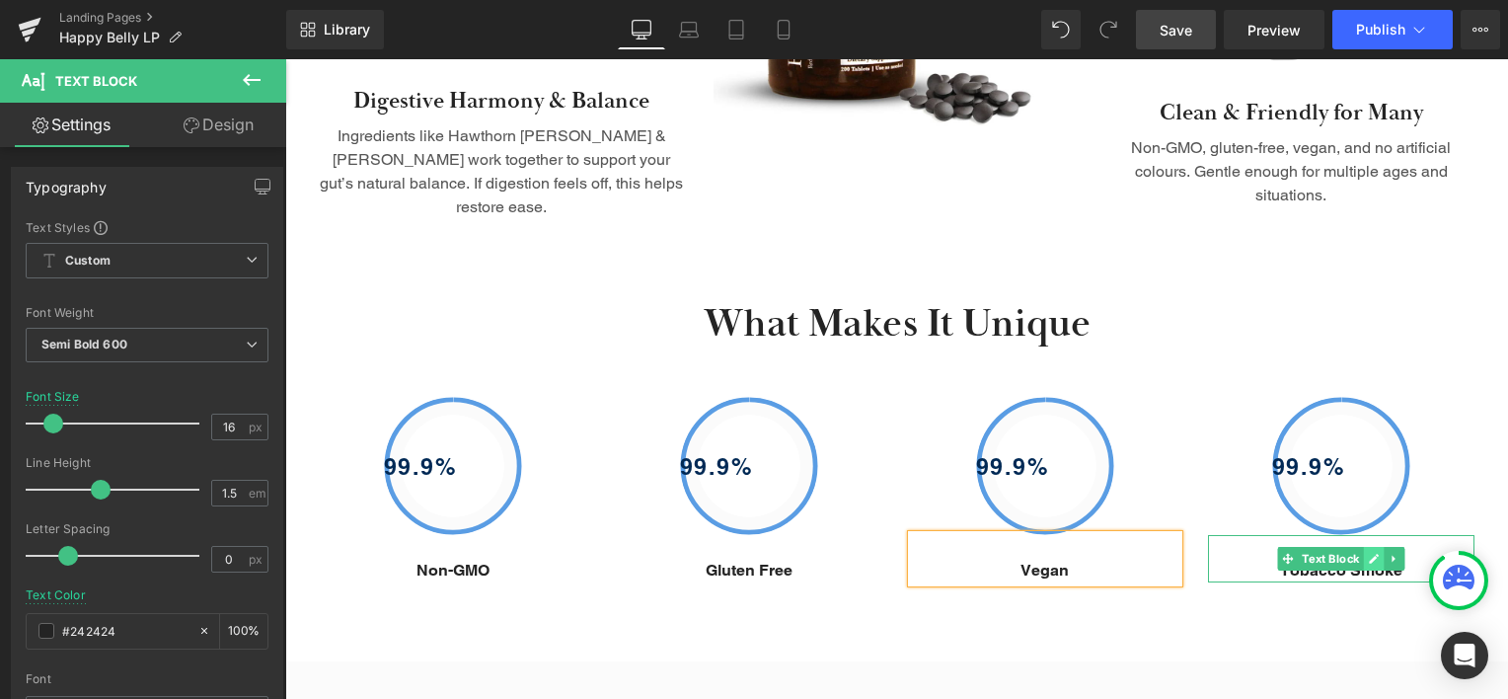
click at [1368, 553] on icon at bounding box center [1373, 559] width 11 height 12
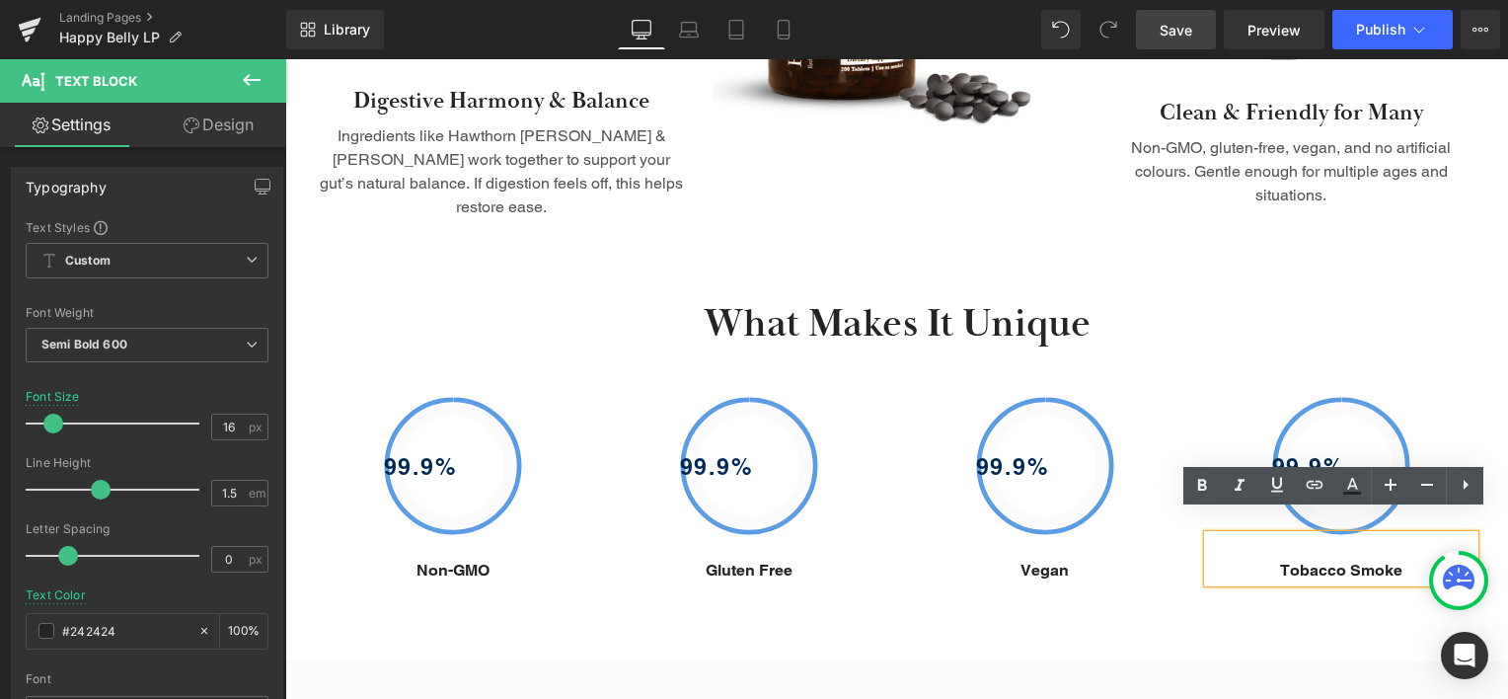
click at [1310, 559] on p "Tobacco Smoke" at bounding box center [1341, 571] width 266 height 24
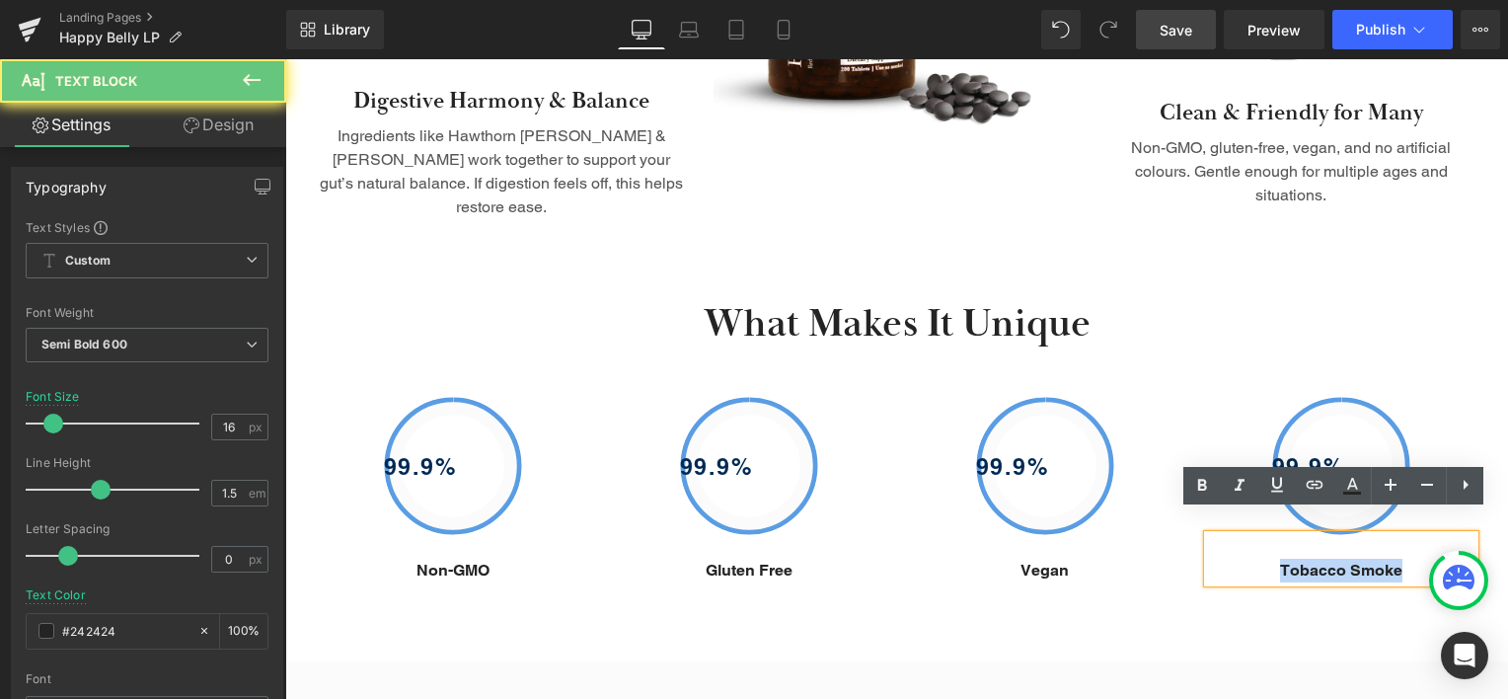
drag, startPoint x: 1310, startPoint y: 548, endPoint x: 1355, endPoint y: 546, distance: 44.5
click at [1355, 559] on p "Tobacco Smoke" at bounding box center [1341, 571] width 266 height 24
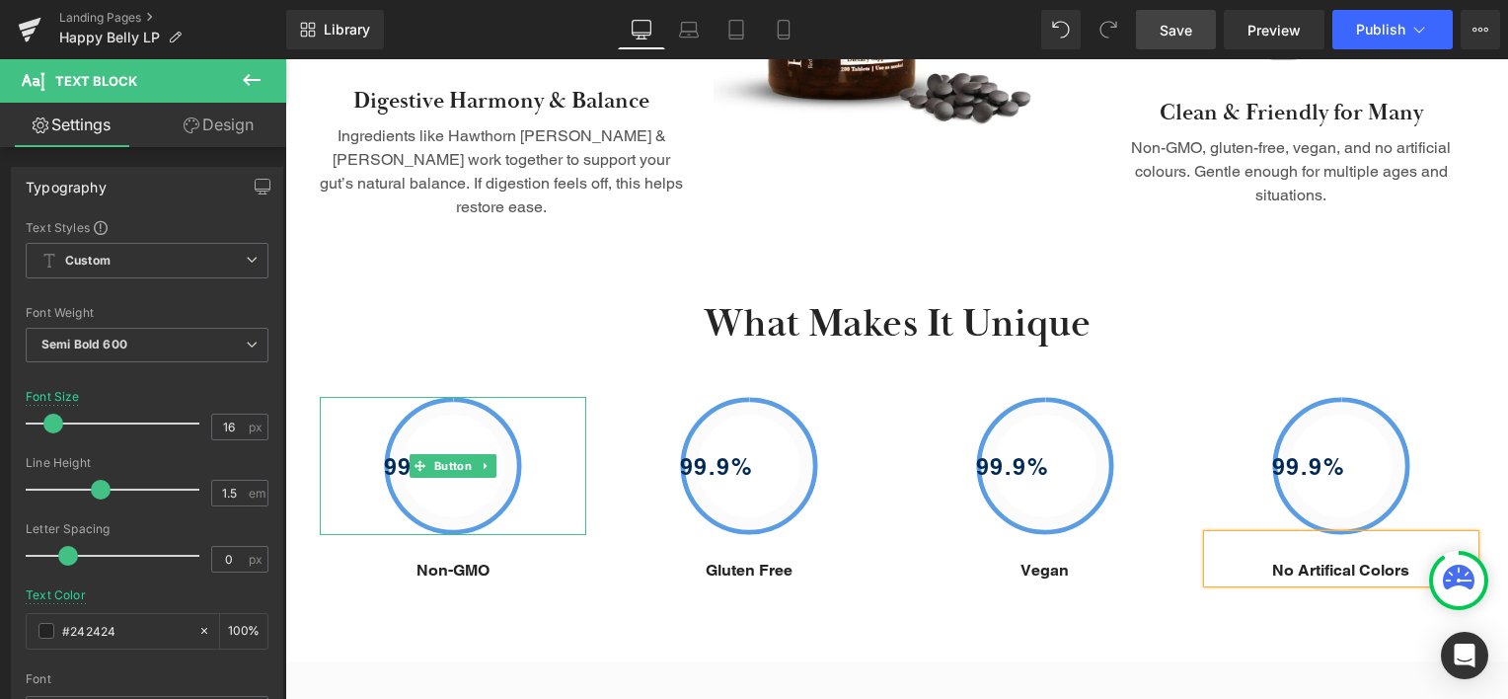
click at [509, 397] on div "99.9%" at bounding box center [453, 466] width 266 height 138
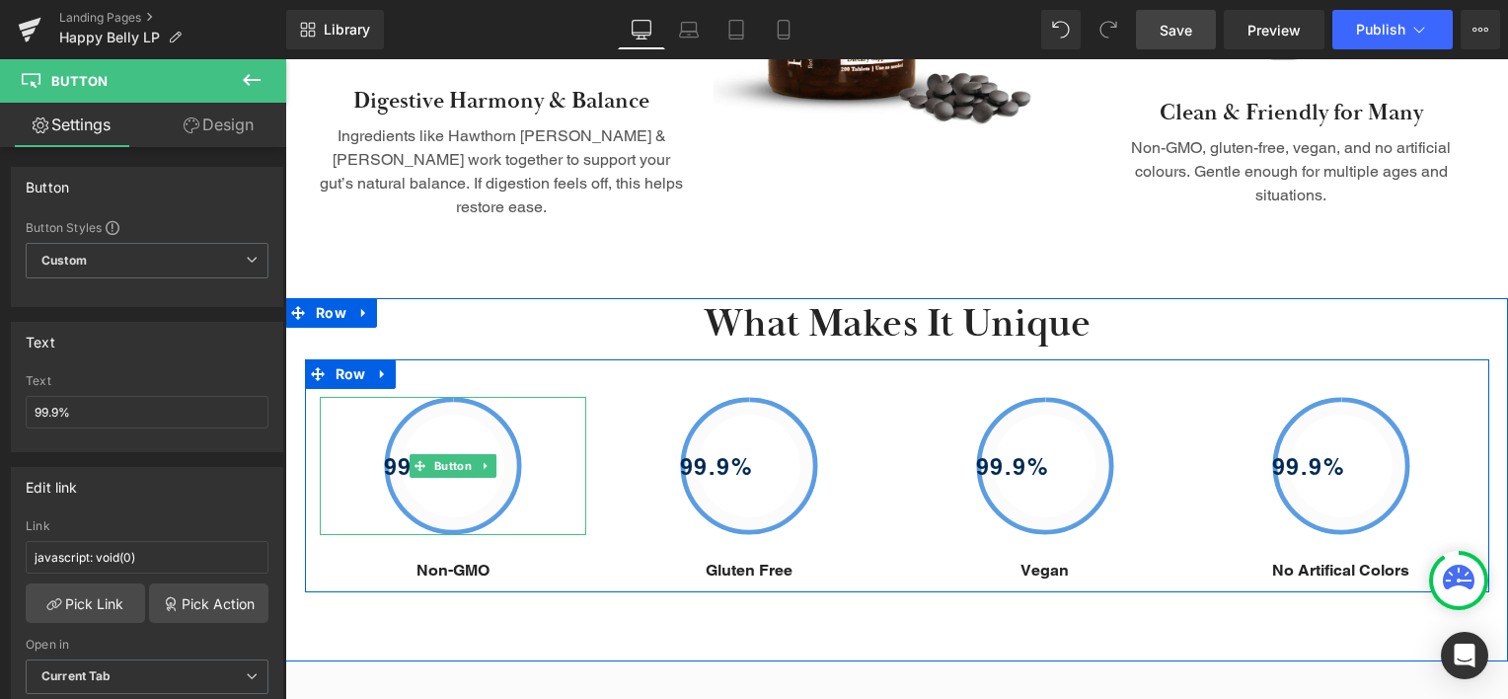
click at [562, 476] on div "99.9%" at bounding box center [453, 466] width 266 height 138
click at [483, 463] on icon at bounding box center [484, 466] width 3 height 7
click at [493, 454] on link at bounding box center [496, 466] width 21 height 24
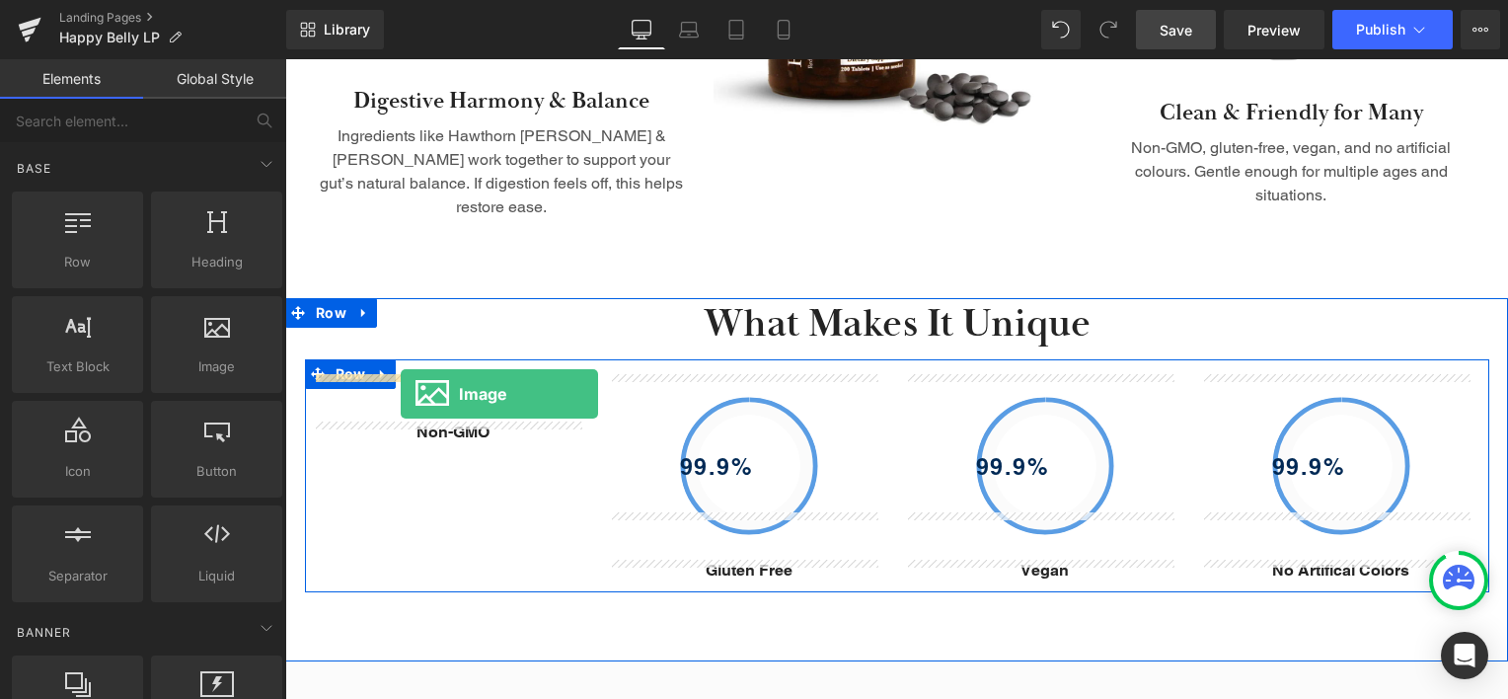
drag, startPoint x: 493, startPoint y: 404, endPoint x: 401, endPoint y: 394, distance: 93.3
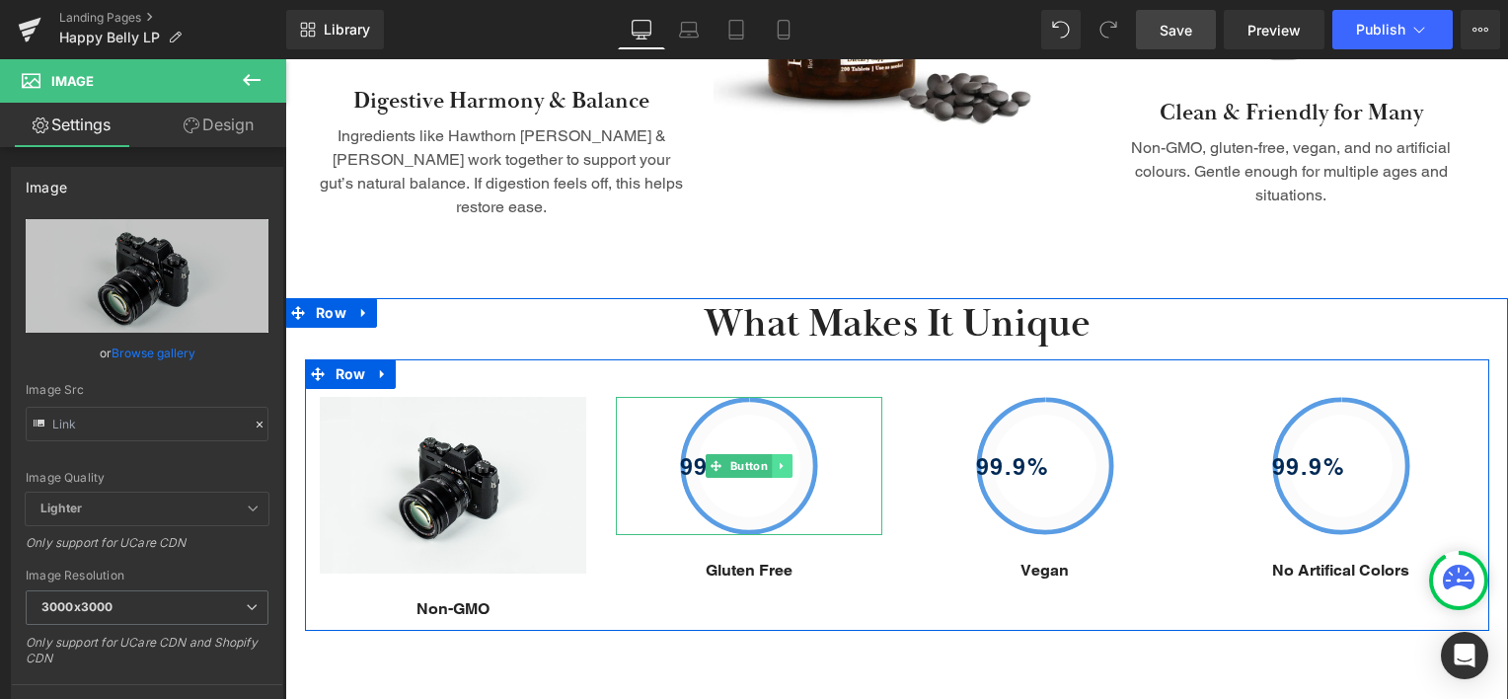
click at [776, 460] on icon at bounding box center [781, 466] width 11 height 12
click at [792, 454] on link at bounding box center [792, 466] width 21 height 24
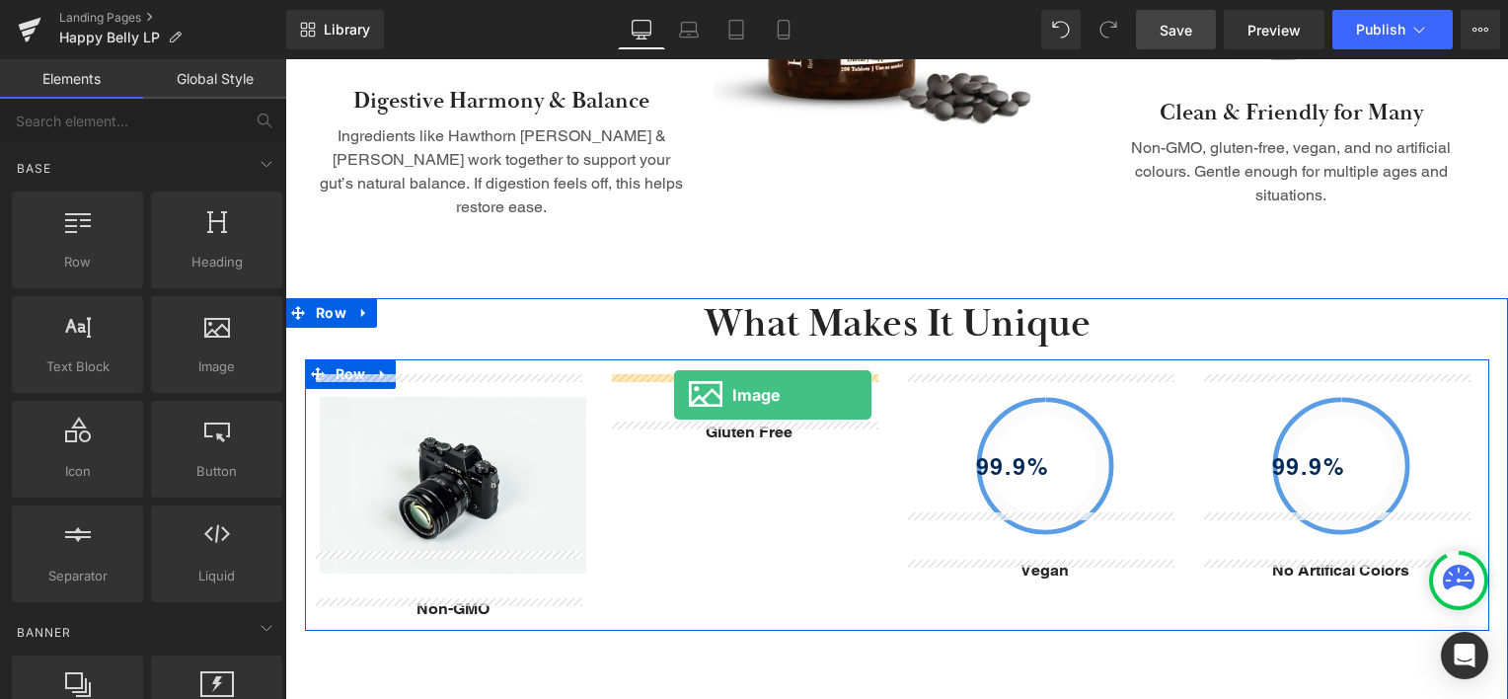
drag, startPoint x: 506, startPoint y: 401, endPoint x: 674, endPoint y: 395, distance: 167.9
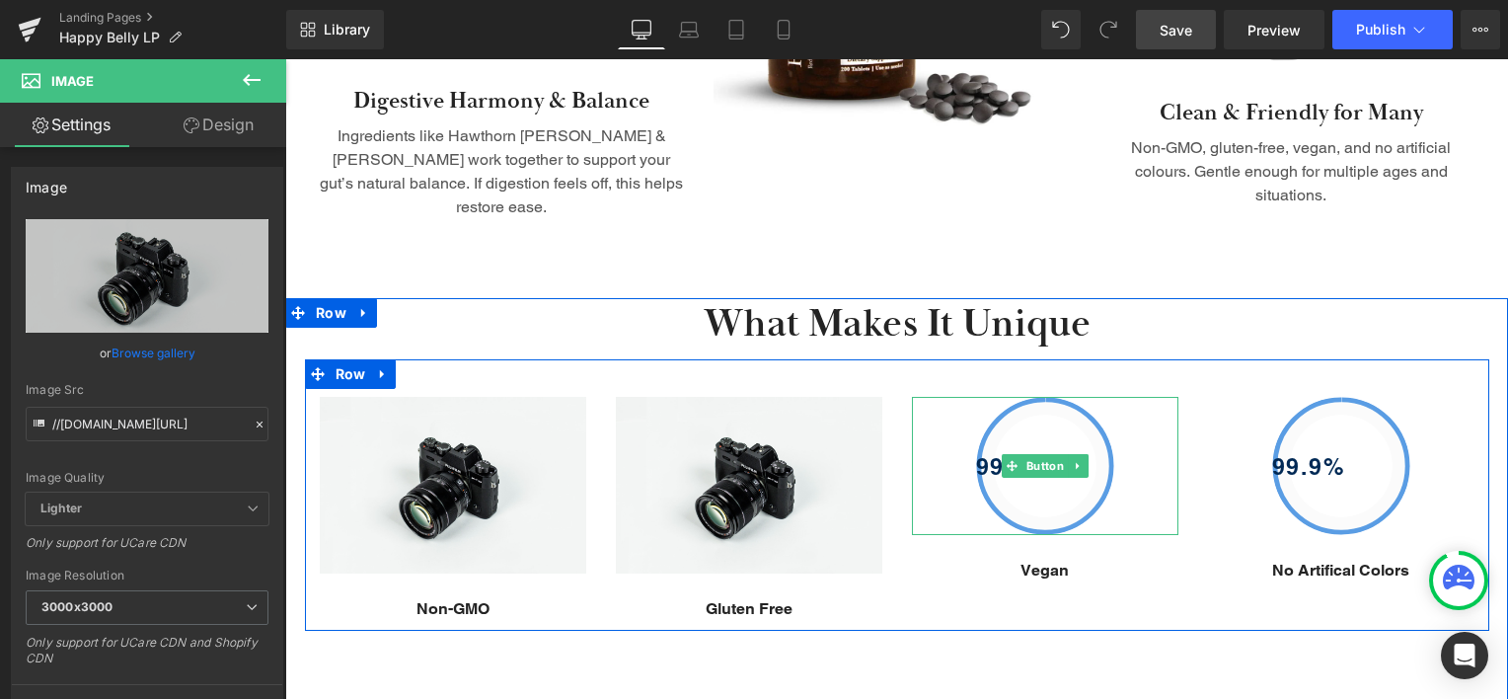
click at [1117, 421] on div "99.9%" at bounding box center [1045, 466] width 266 height 138
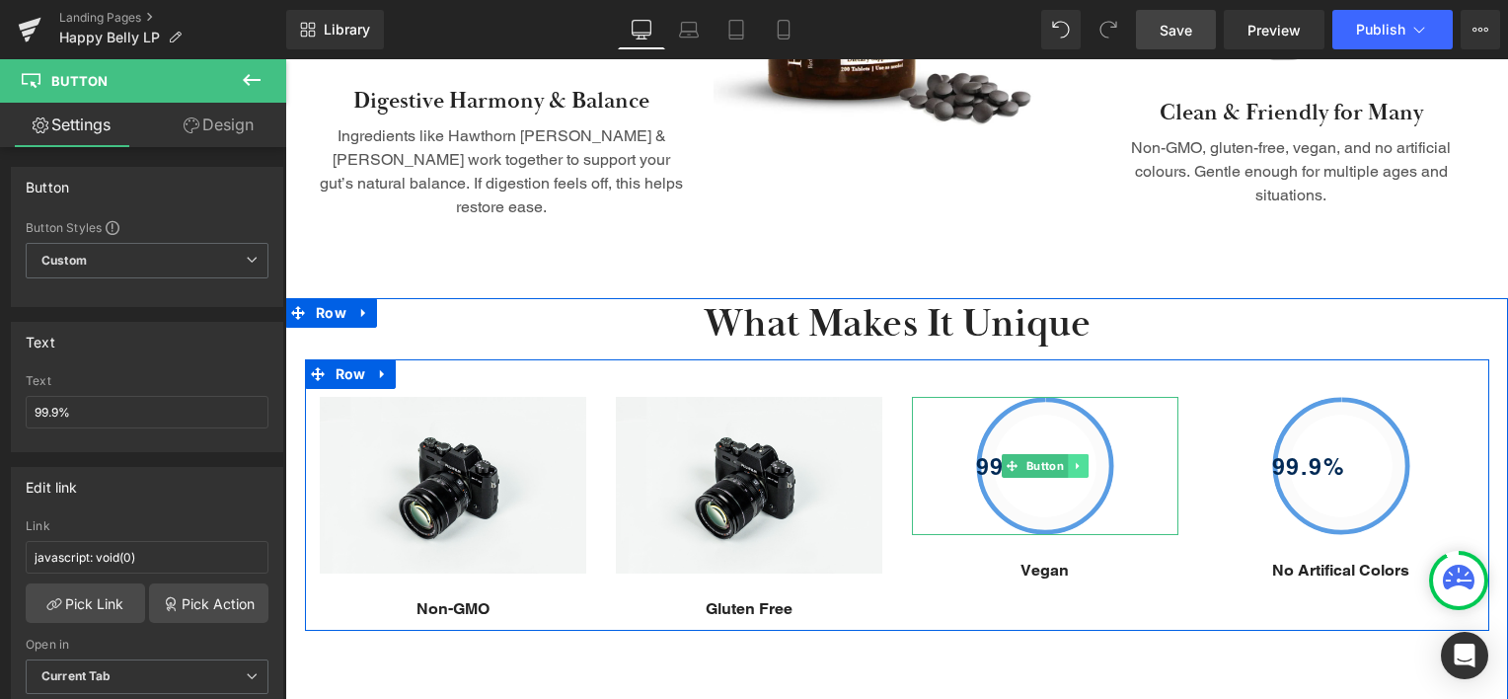
click at [1075, 463] on icon at bounding box center [1076, 466] width 3 height 7
click at [1083, 460] on icon at bounding box center [1088, 466] width 11 height 12
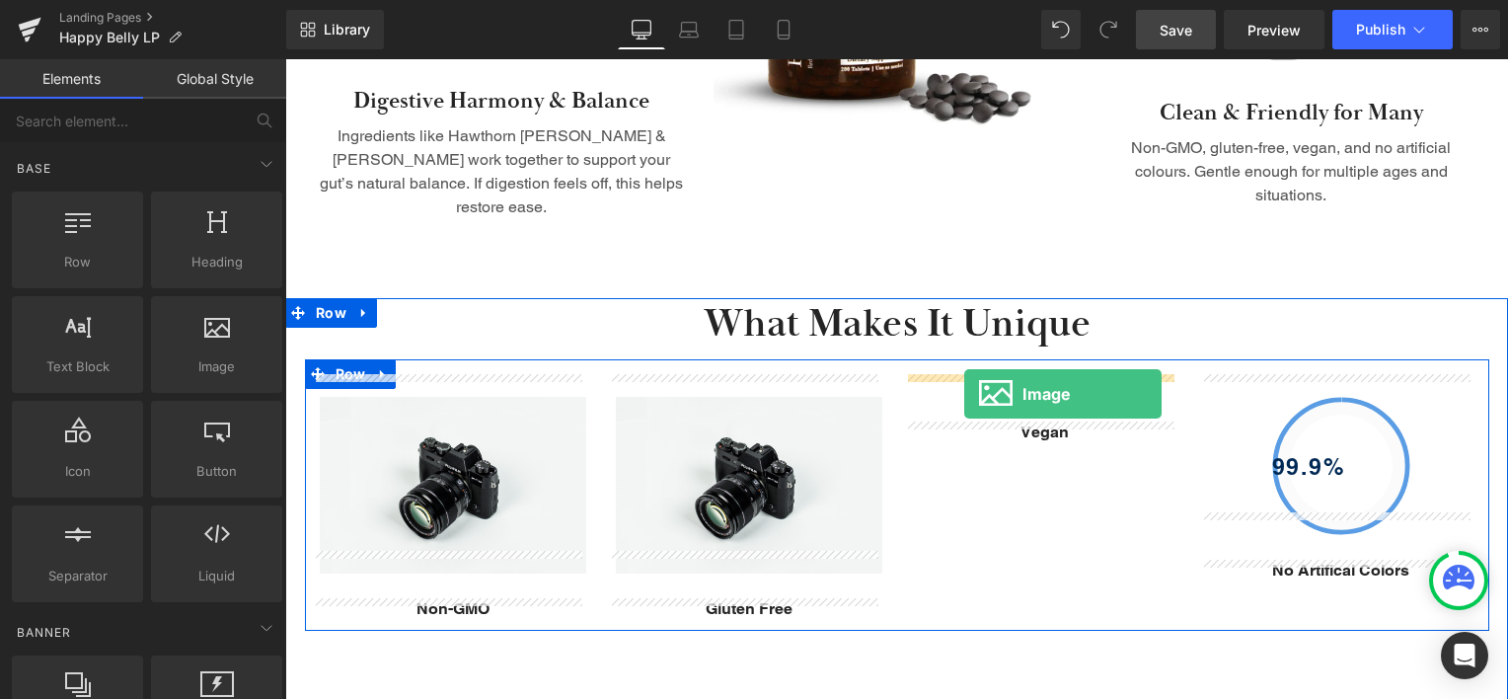
drag, startPoint x: 494, startPoint y: 412, endPoint x: 964, endPoint y: 394, distance: 470.1
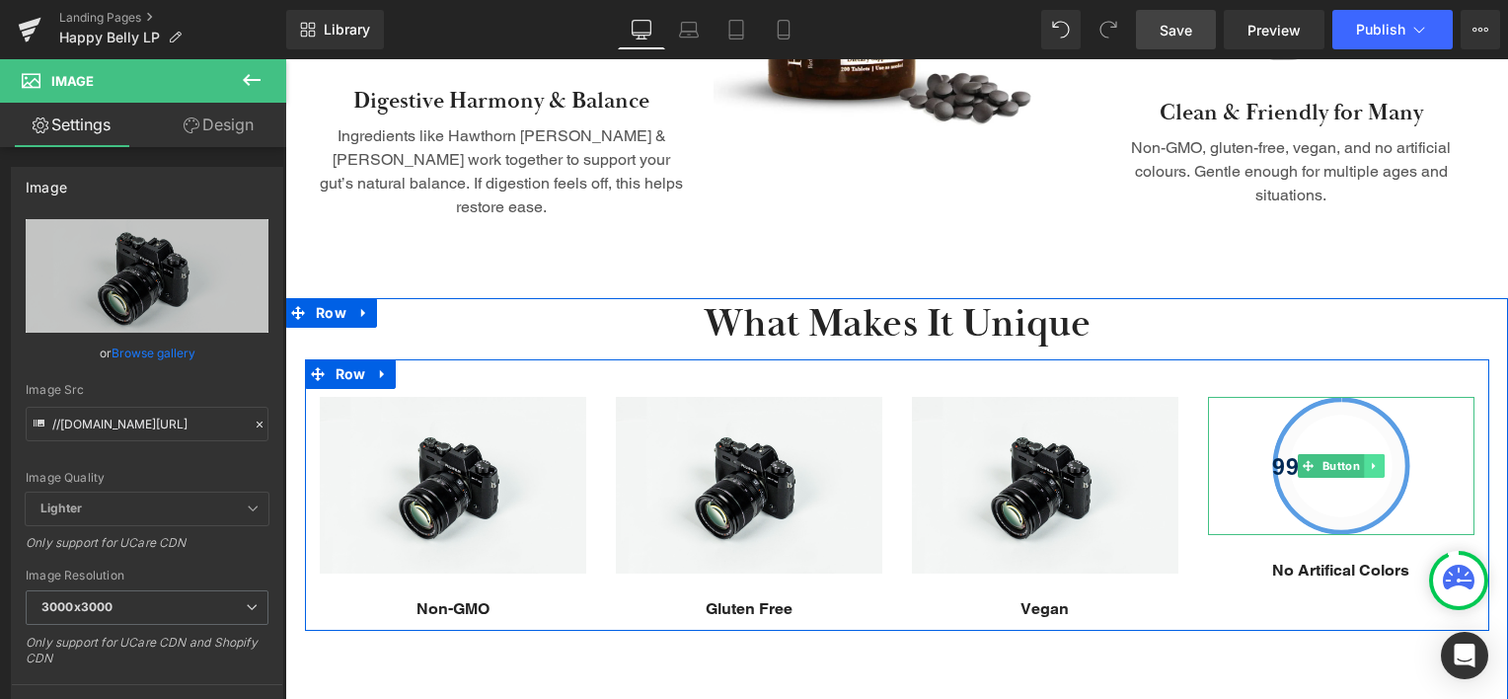
click at [1376, 454] on link at bounding box center [1374, 466] width 21 height 24
click at [1379, 461] on icon at bounding box center [1384, 466] width 11 height 11
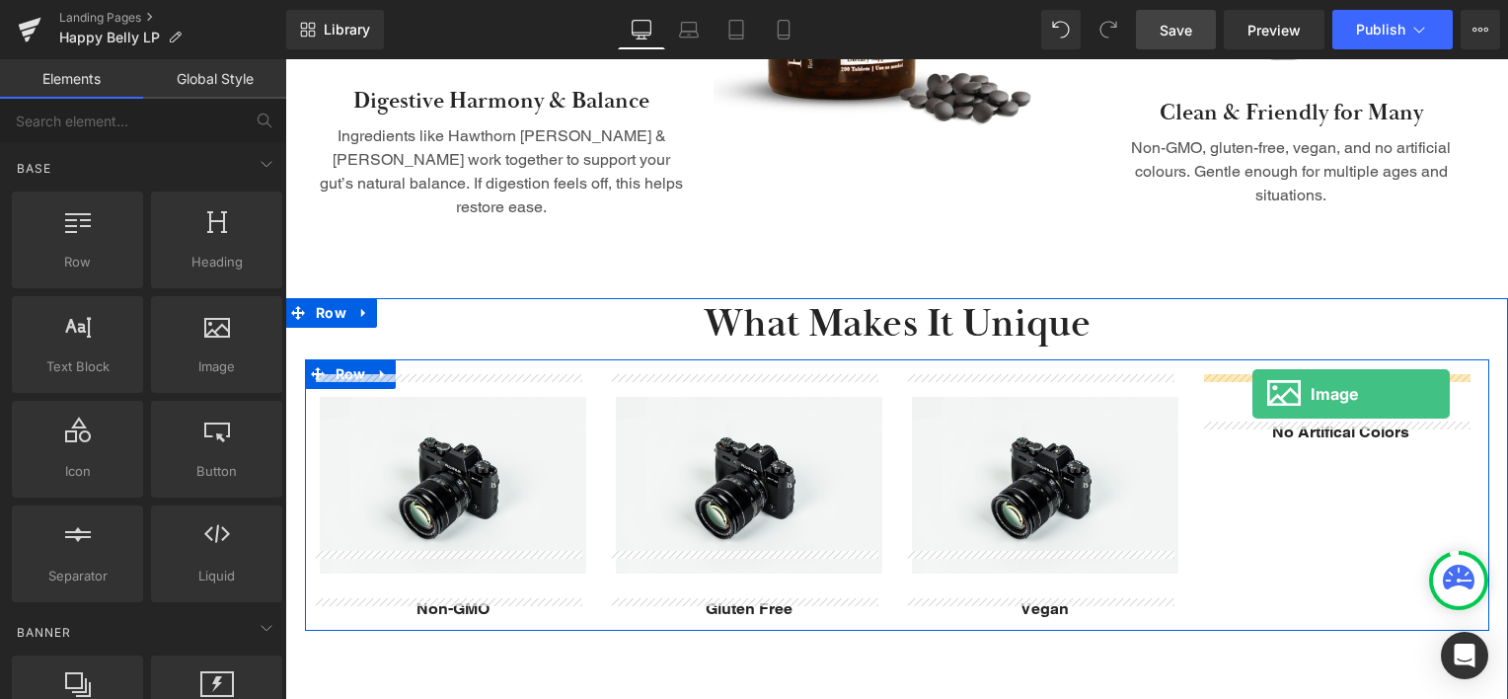
drag, startPoint x: 555, startPoint y: 414, endPoint x: 1252, endPoint y: 394, distance: 698.0
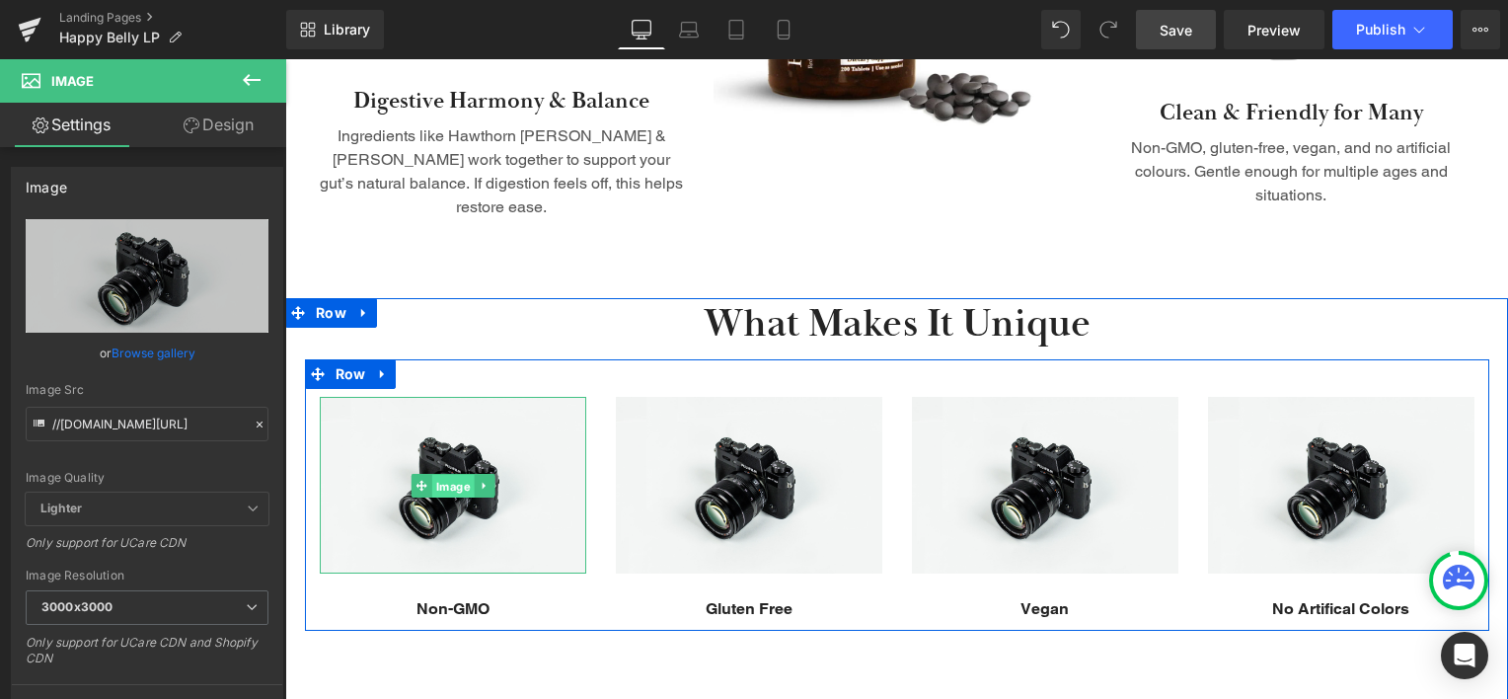
click at [443, 474] on span "Image" at bounding box center [452, 486] width 42 height 24
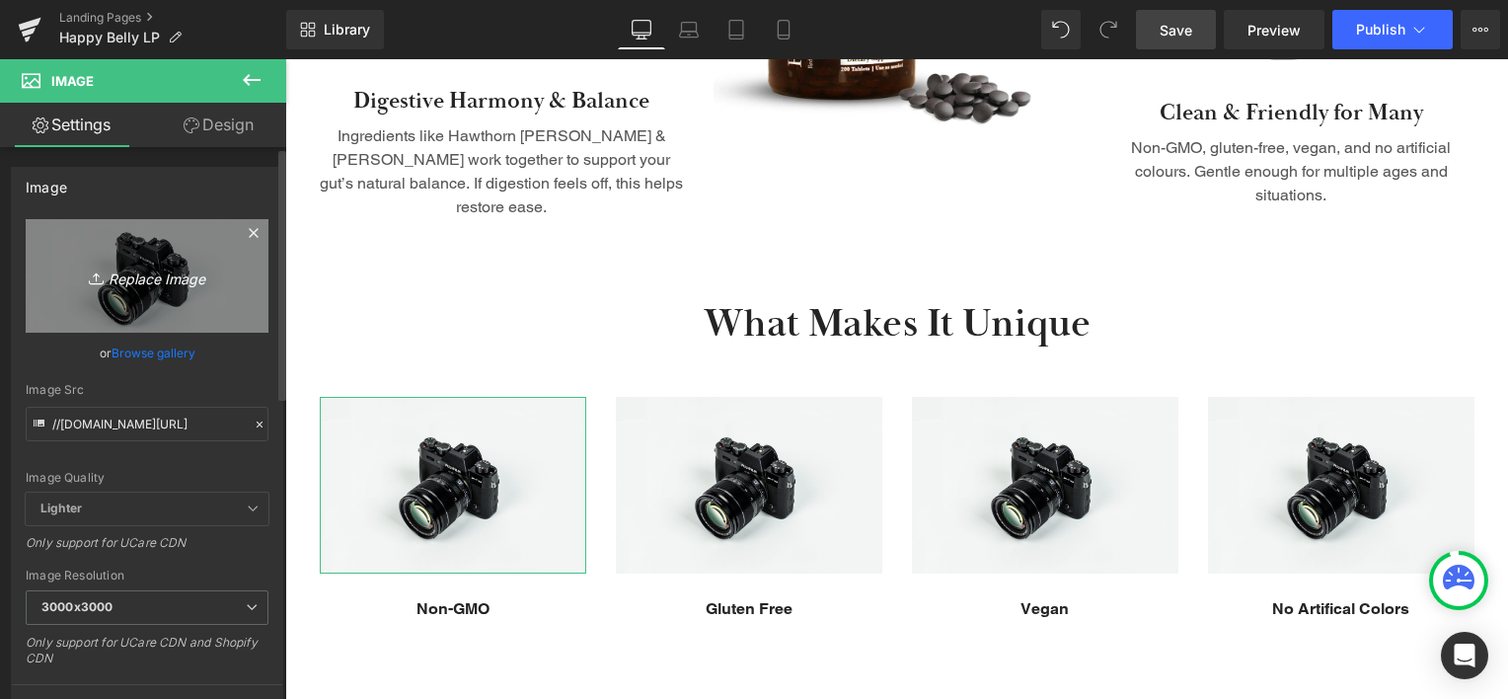
click at [156, 274] on icon "Replace Image" at bounding box center [147, 275] width 158 height 25
type input "C:\fakepath\non_gmo.png"
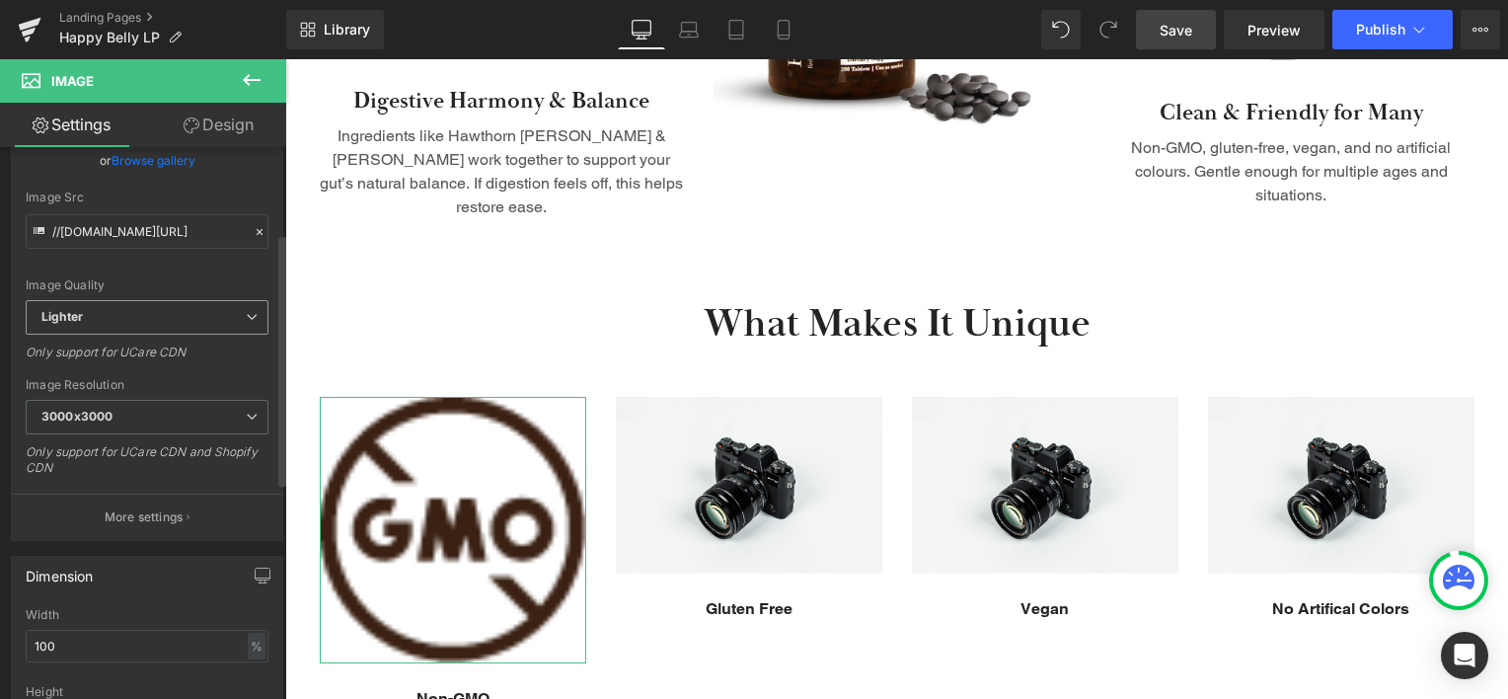
scroll to position [197, 0]
click at [206, 417] on span "3000x3000" at bounding box center [147, 412] width 243 height 35
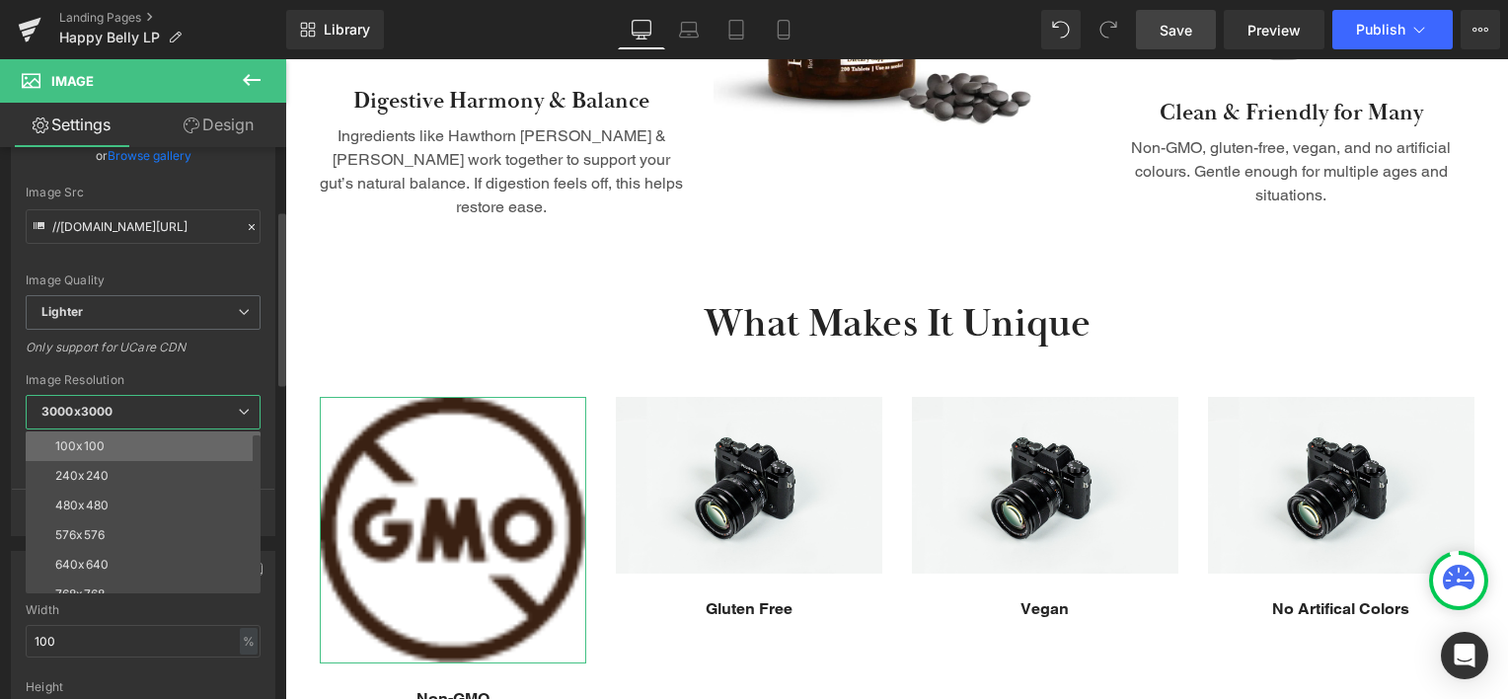
click at [198, 431] on li "100x100" at bounding box center [148, 446] width 244 height 30
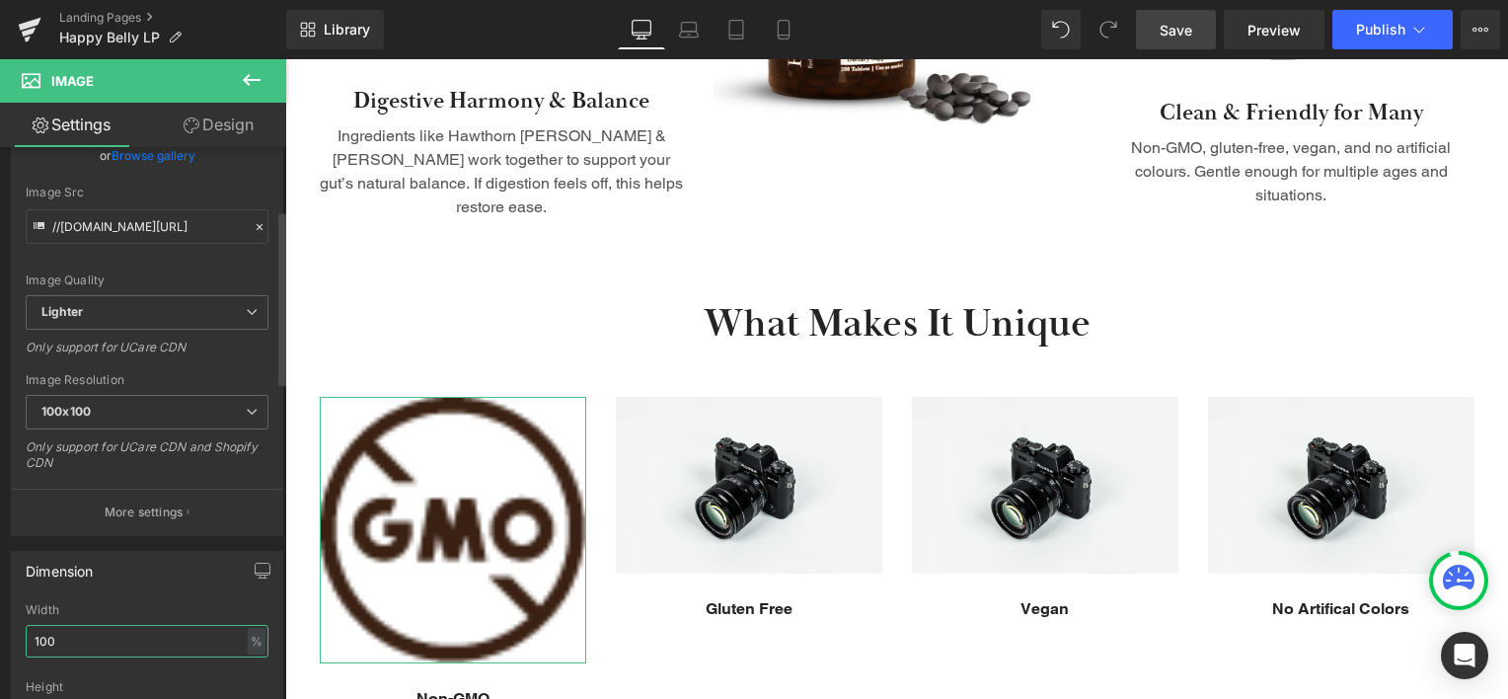
drag, startPoint x: 45, startPoint y: 634, endPoint x: 32, endPoint y: 639, distance: 15.0
click at [32, 639] on input "100" at bounding box center [147, 641] width 243 height 33
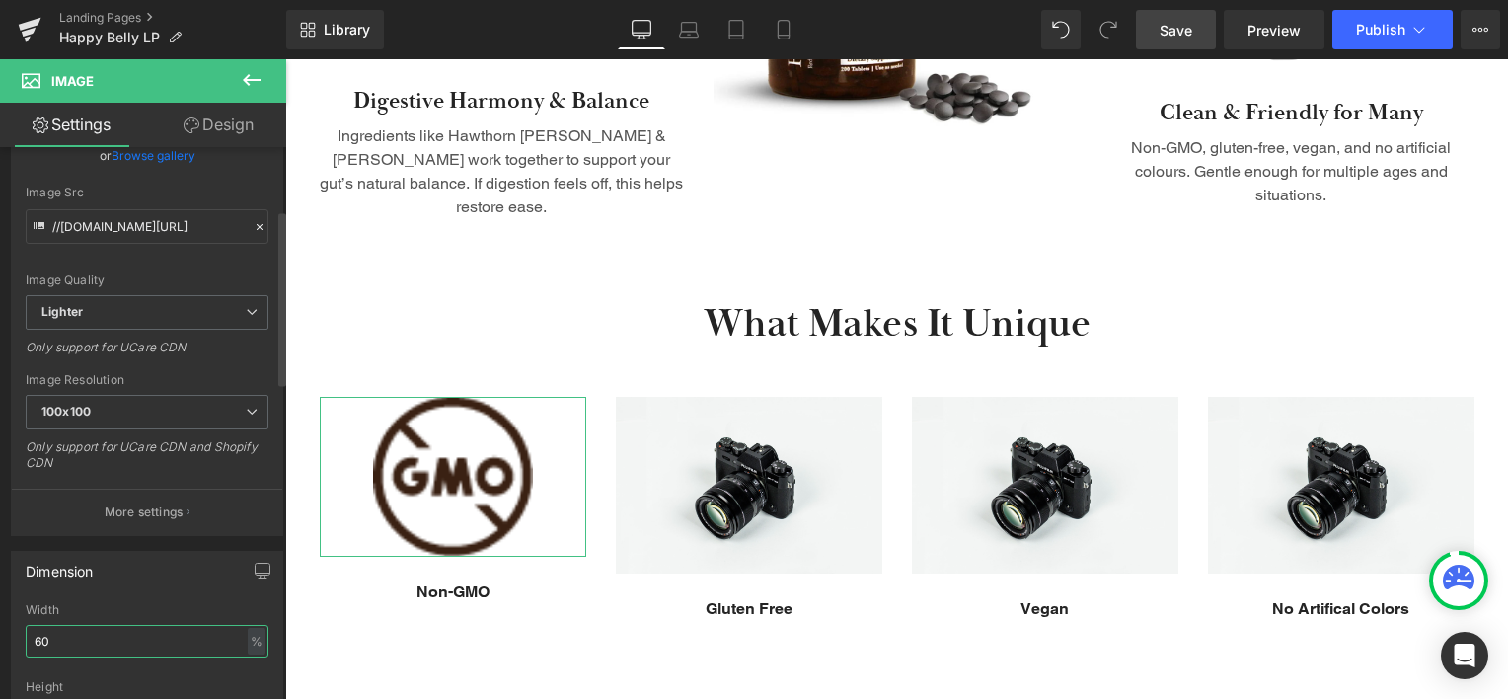
drag, startPoint x: 39, startPoint y: 636, endPoint x: 20, endPoint y: 643, distance: 21.3
click at [20, 643] on div "100% Width 60 % % px auto Height auto 0 Circle Image" at bounding box center [147, 701] width 270 height 197
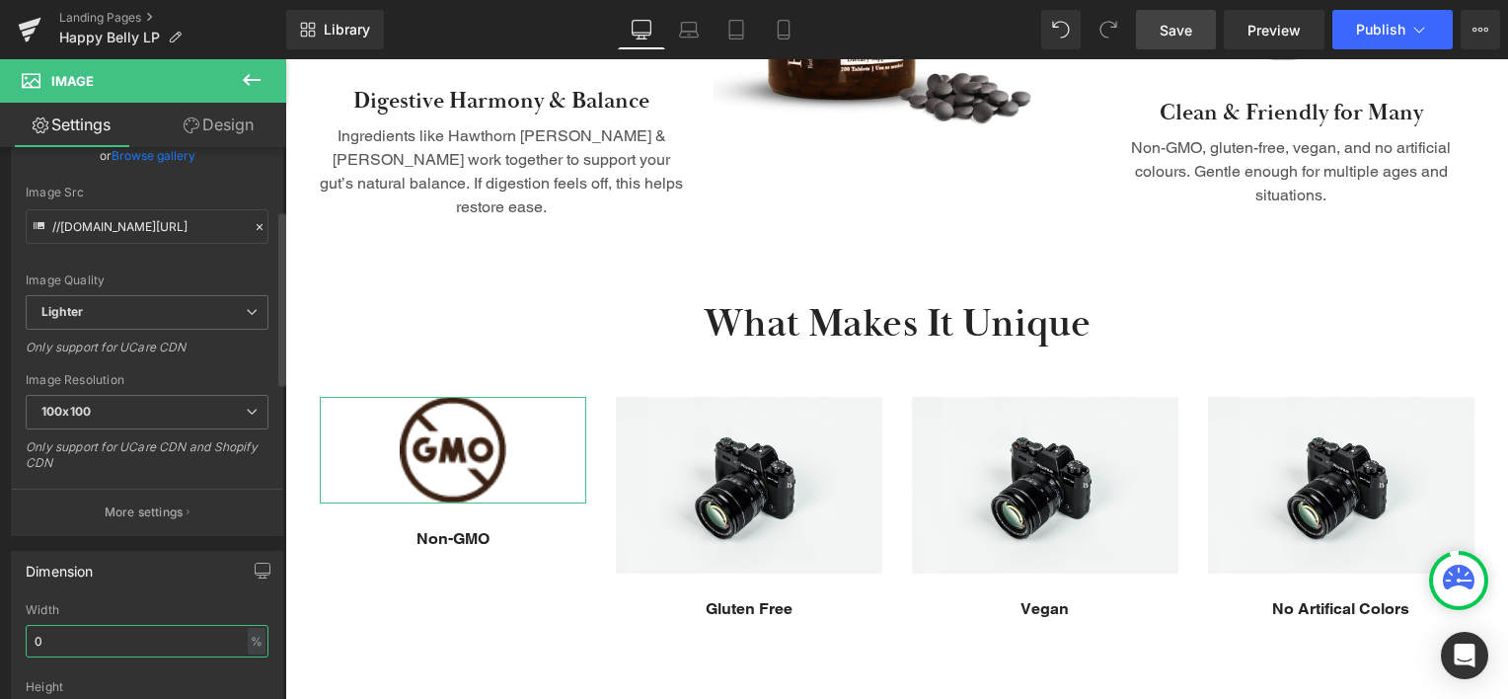
type input "30"
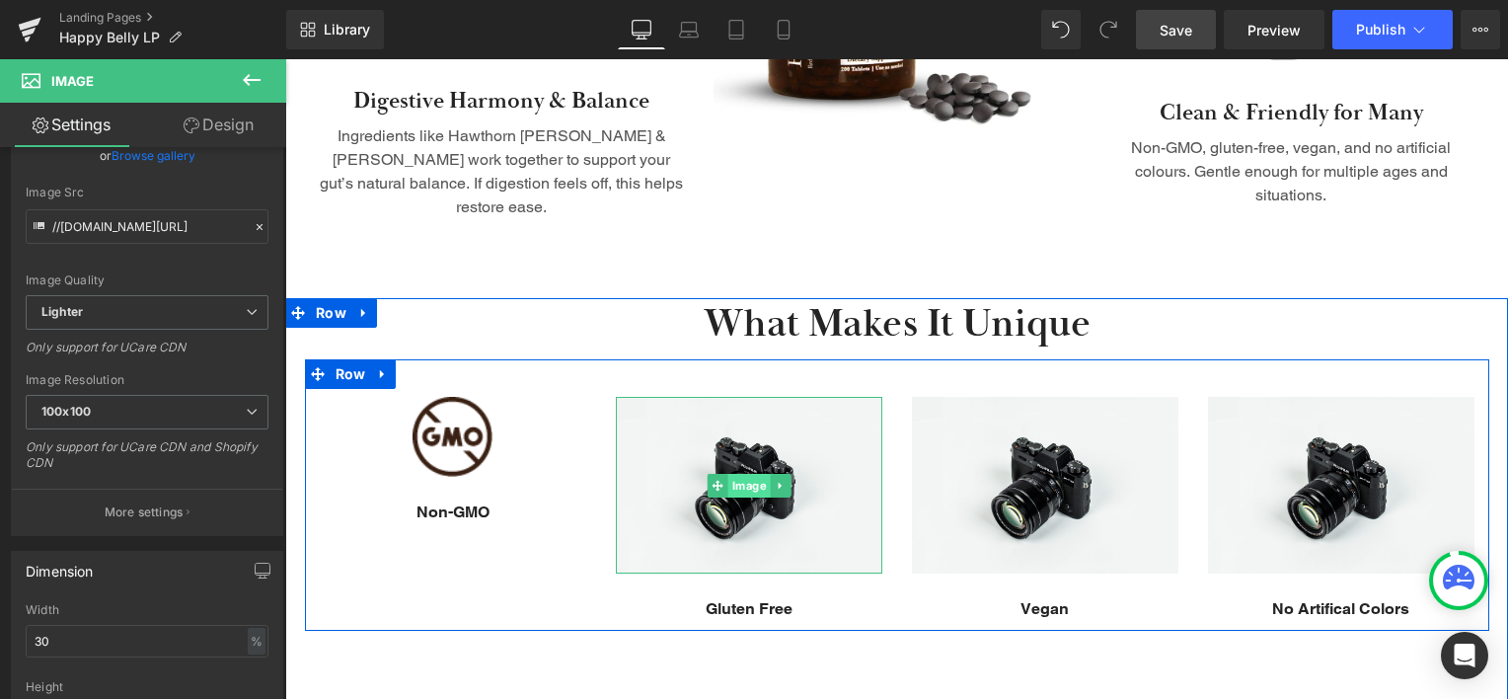
click at [738, 474] on span "Image" at bounding box center [748, 486] width 42 height 24
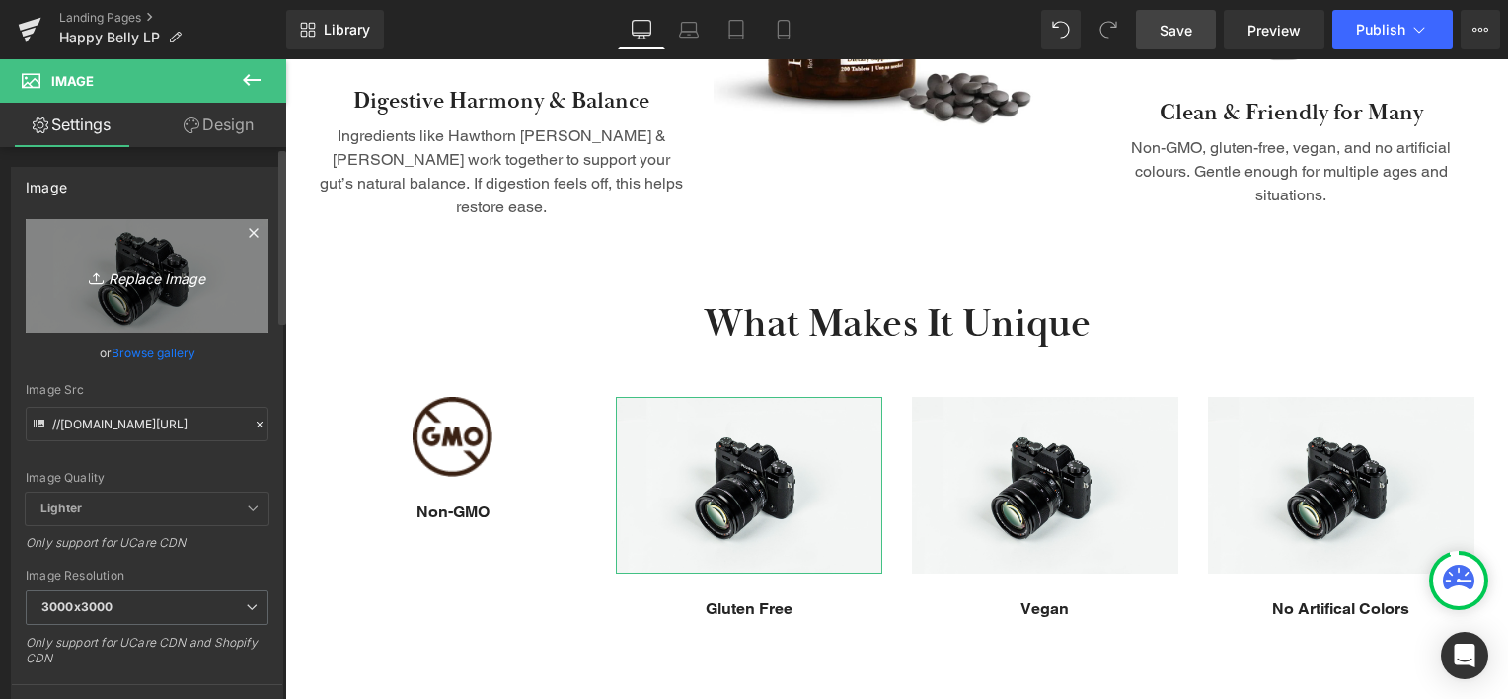
click at [166, 279] on icon "Replace Image" at bounding box center [147, 275] width 158 height 25
type input "C:\fakepath\gluten_free.png"
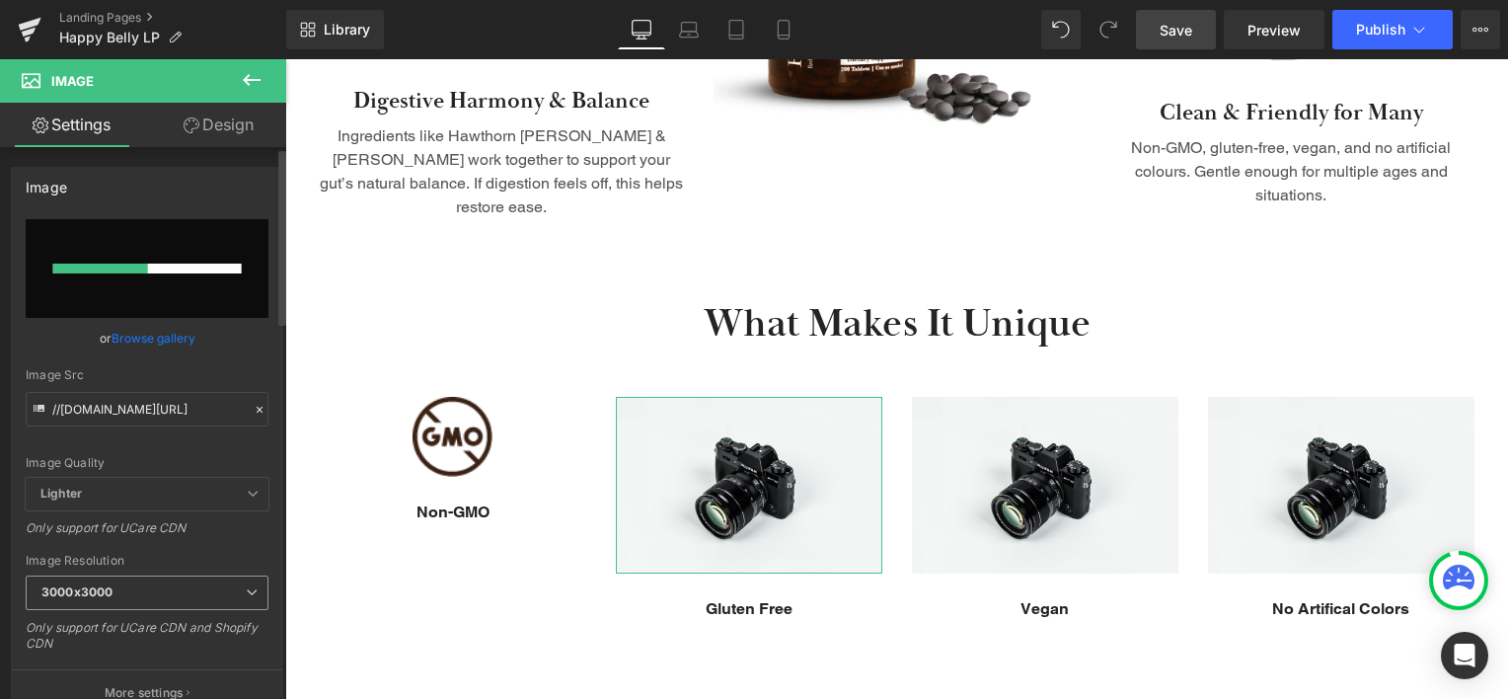
click at [198, 584] on span "3000x3000" at bounding box center [147, 592] width 243 height 35
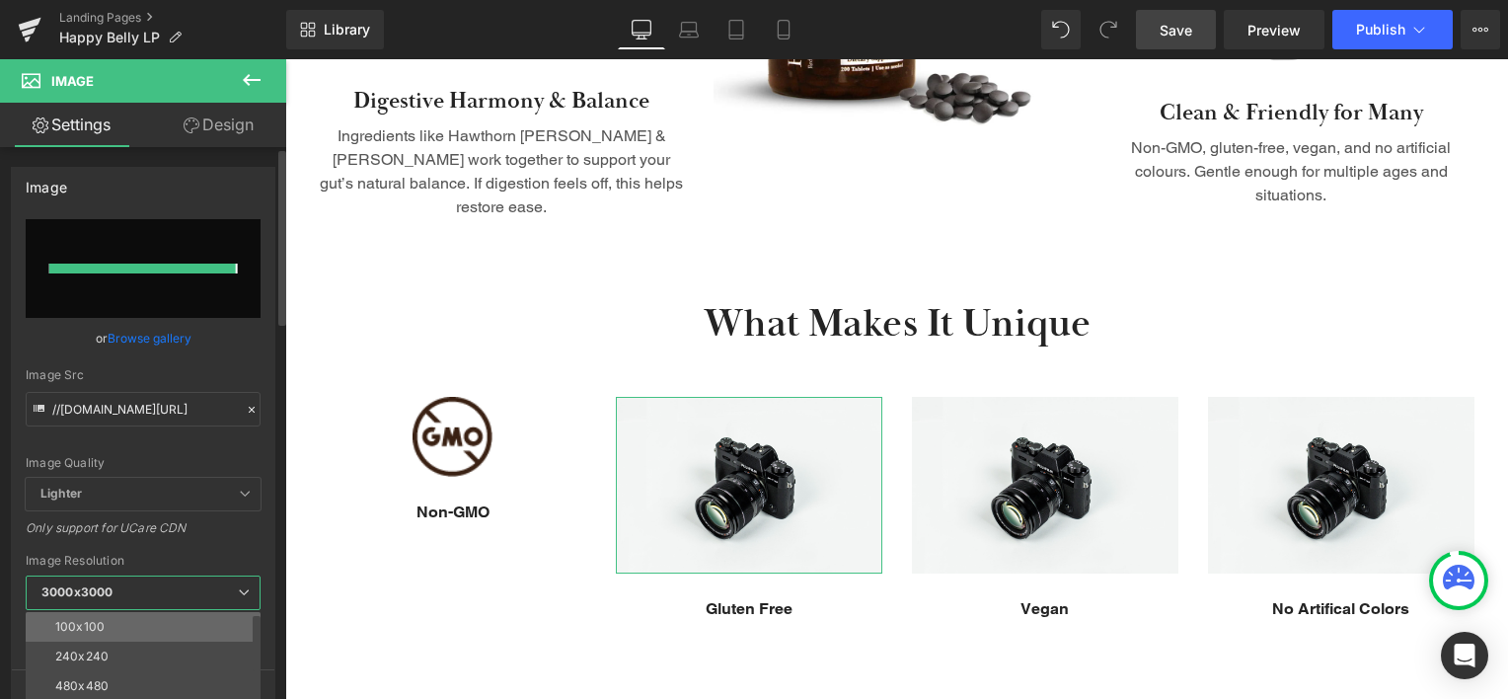
click at [124, 616] on div "3000x3000 100x100 240x240 480x480 576x576 640x640 768x768 800x800 960x960 1024x…" at bounding box center [143, 597] width 235 height 44
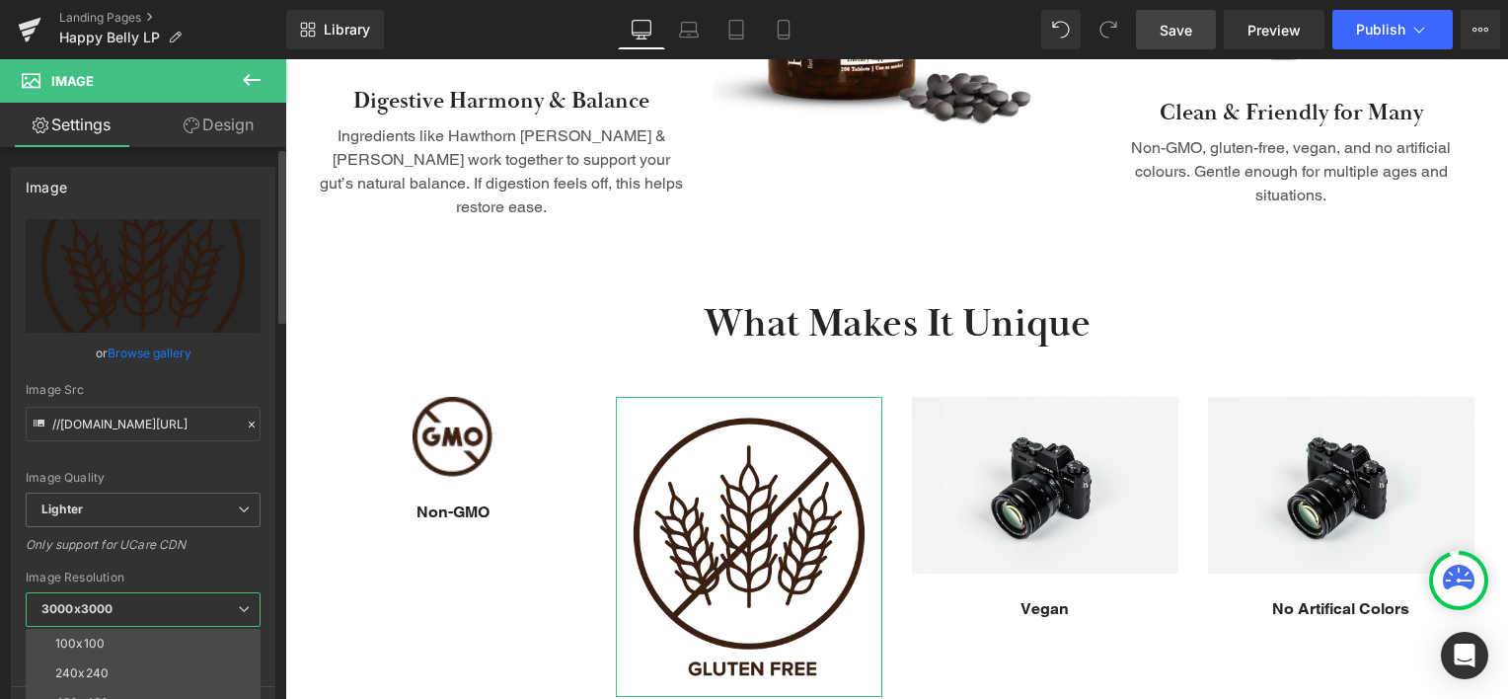
click at [194, 562] on div "Only support for UCare CDN" at bounding box center [143, 551] width 235 height 29
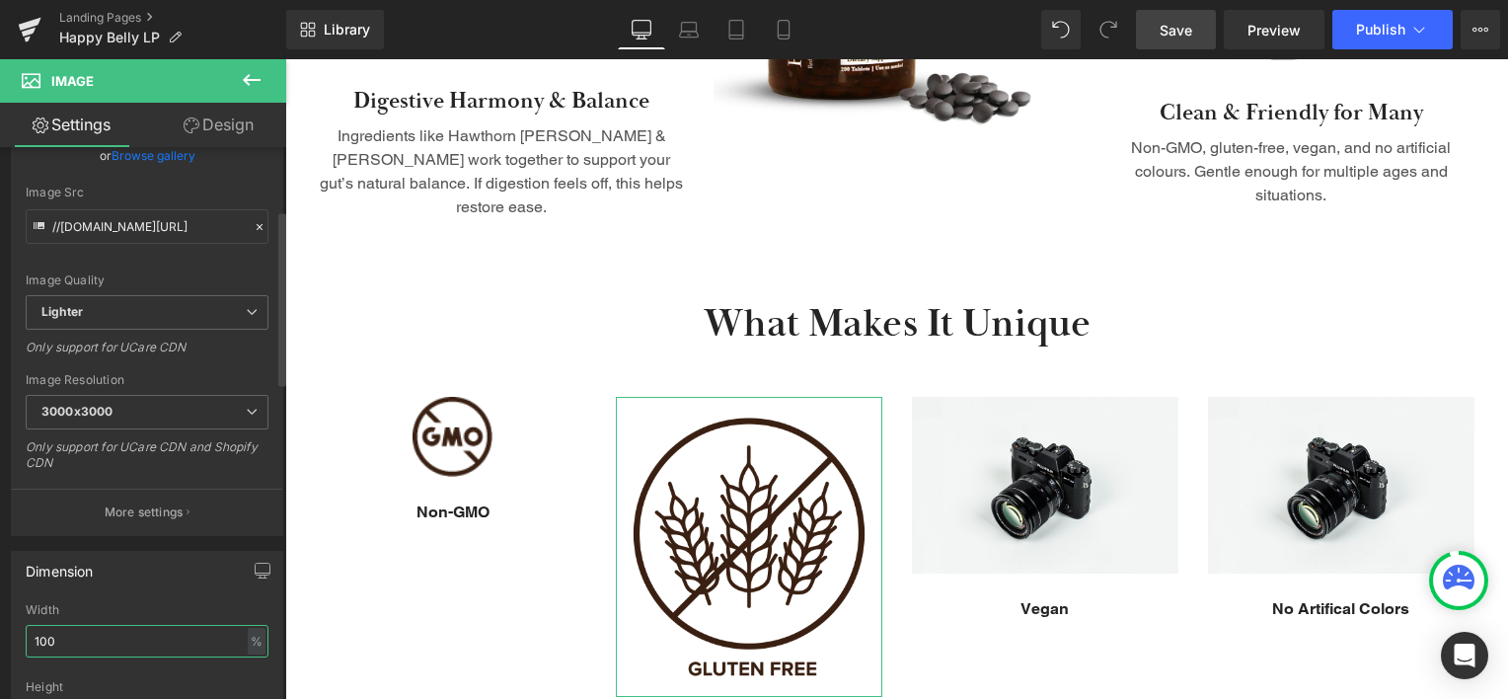
drag, startPoint x: 48, startPoint y: 636, endPoint x: 29, endPoint y: 643, distance: 20.9
click at [29, 643] on input "100" at bounding box center [147, 641] width 243 height 33
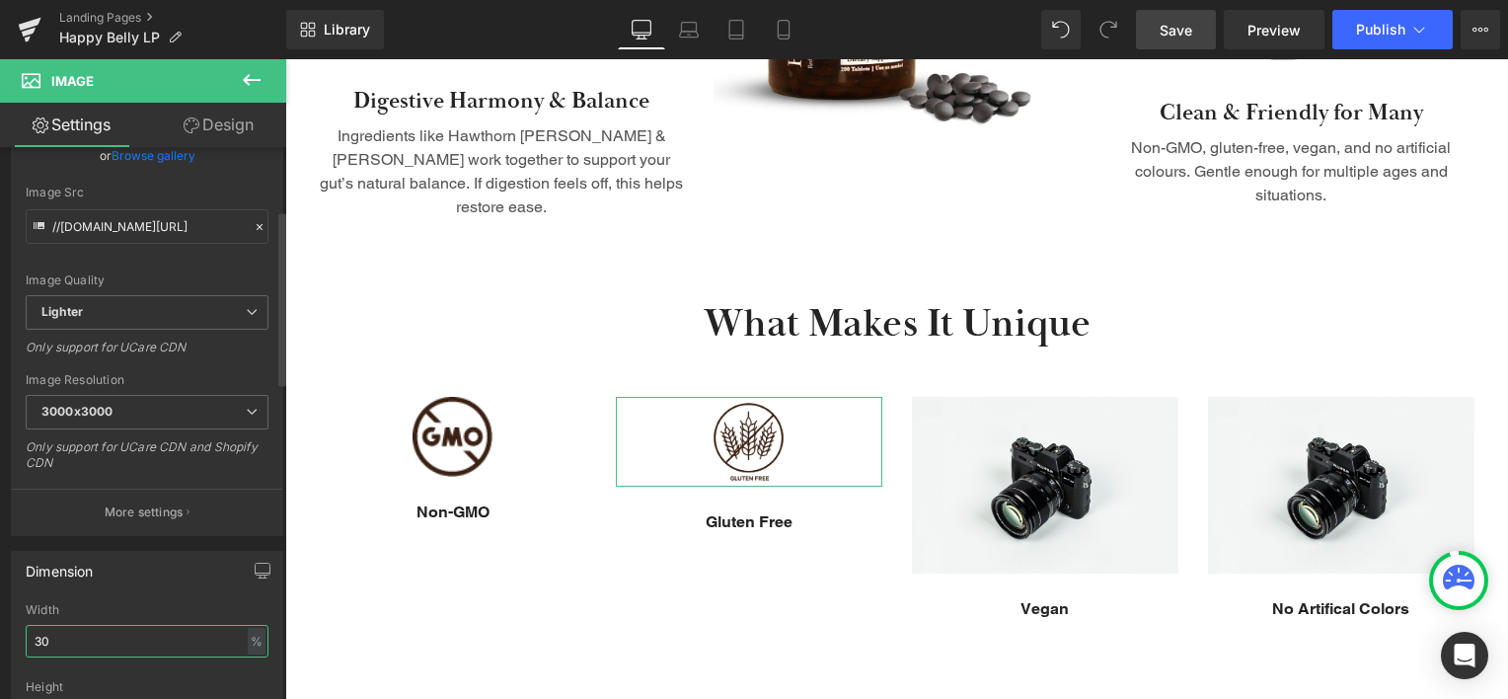
type input "30"
click at [146, 585] on div "Dimension" at bounding box center [147, 570] width 270 height 37
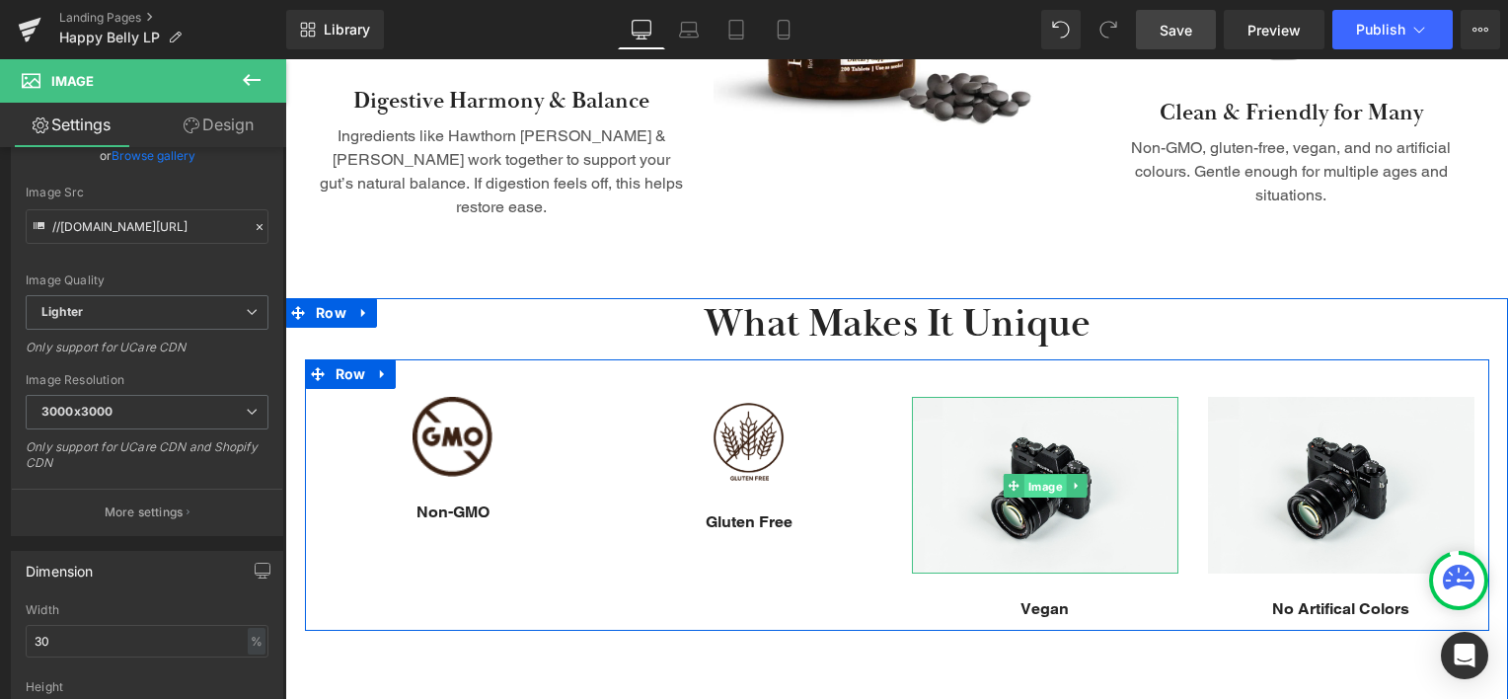
click at [1033, 474] on span "Image" at bounding box center [1044, 486] width 42 height 24
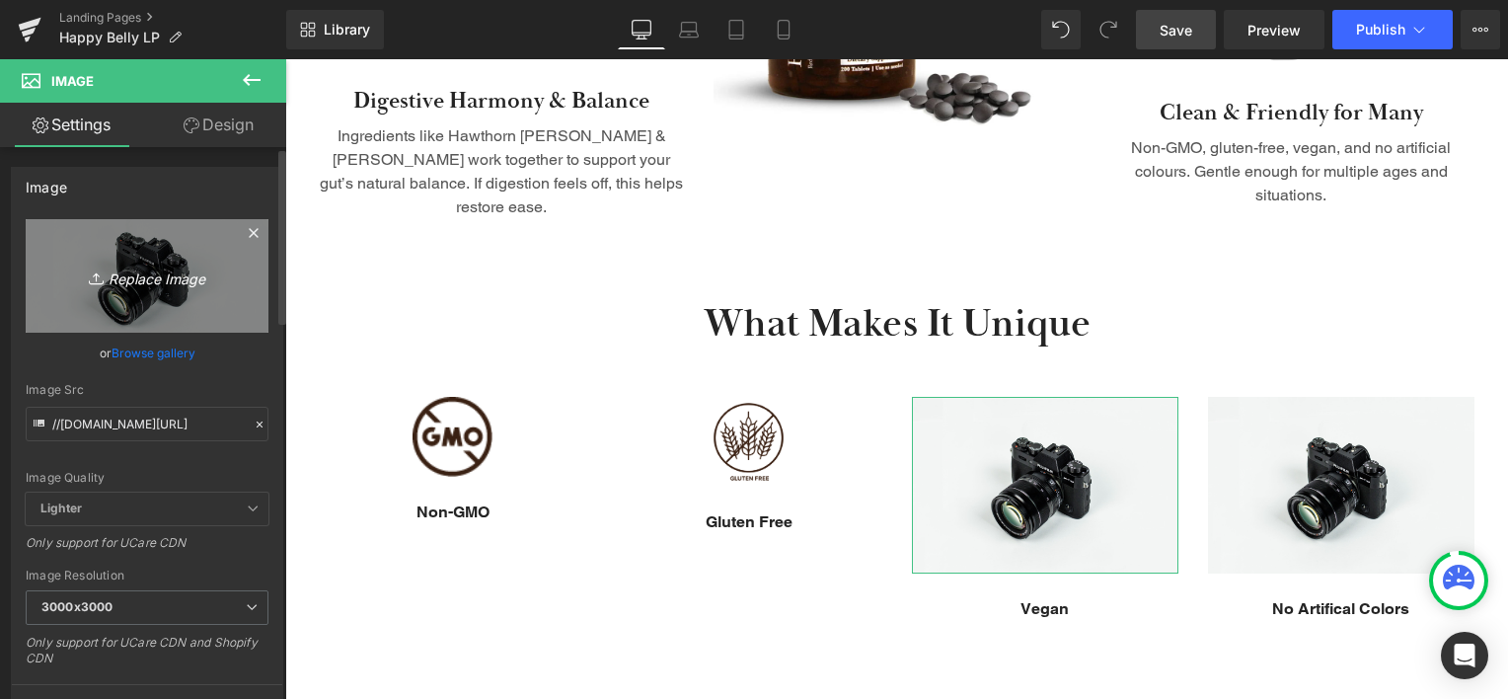
click at [152, 277] on icon "Replace Image" at bounding box center [147, 275] width 158 height 25
type input "C:\fakepath\vegan_1.png"
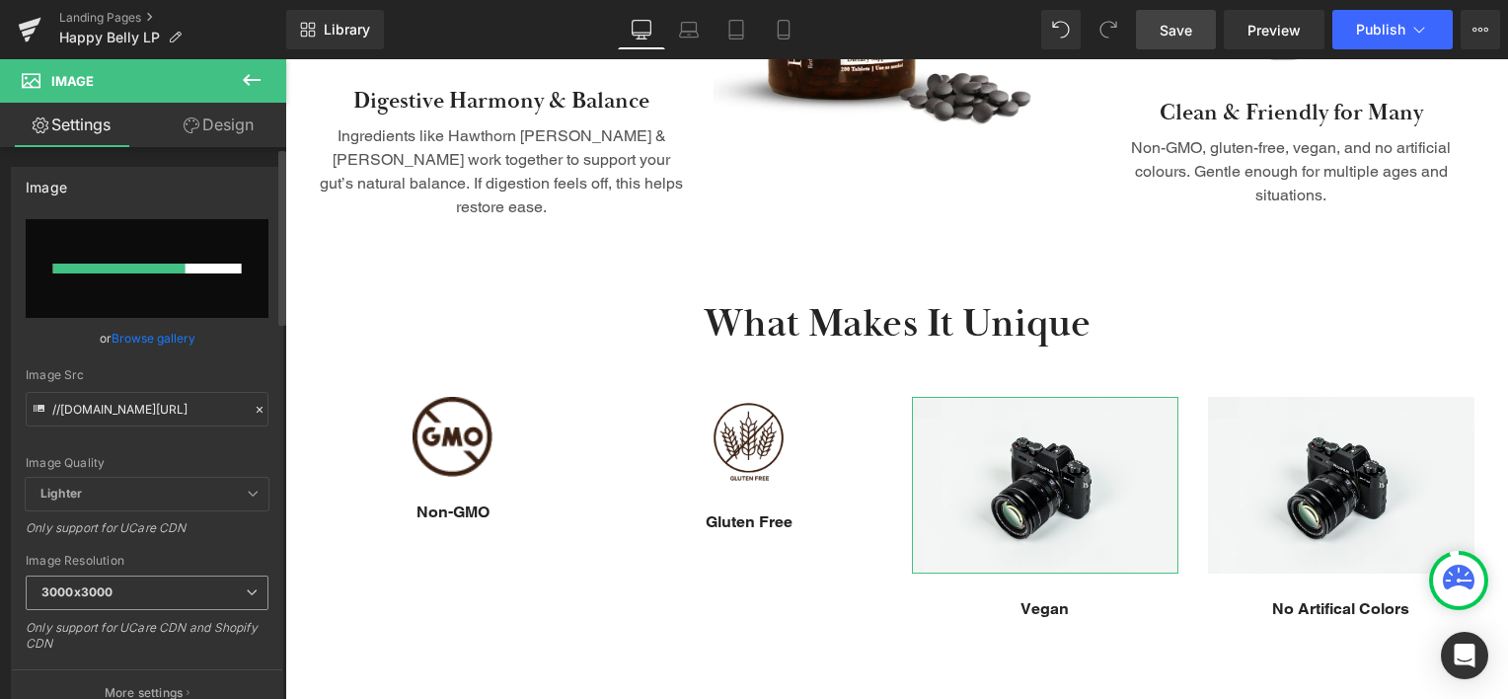
click at [200, 592] on span "3000x3000" at bounding box center [147, 592] width 243 height 35
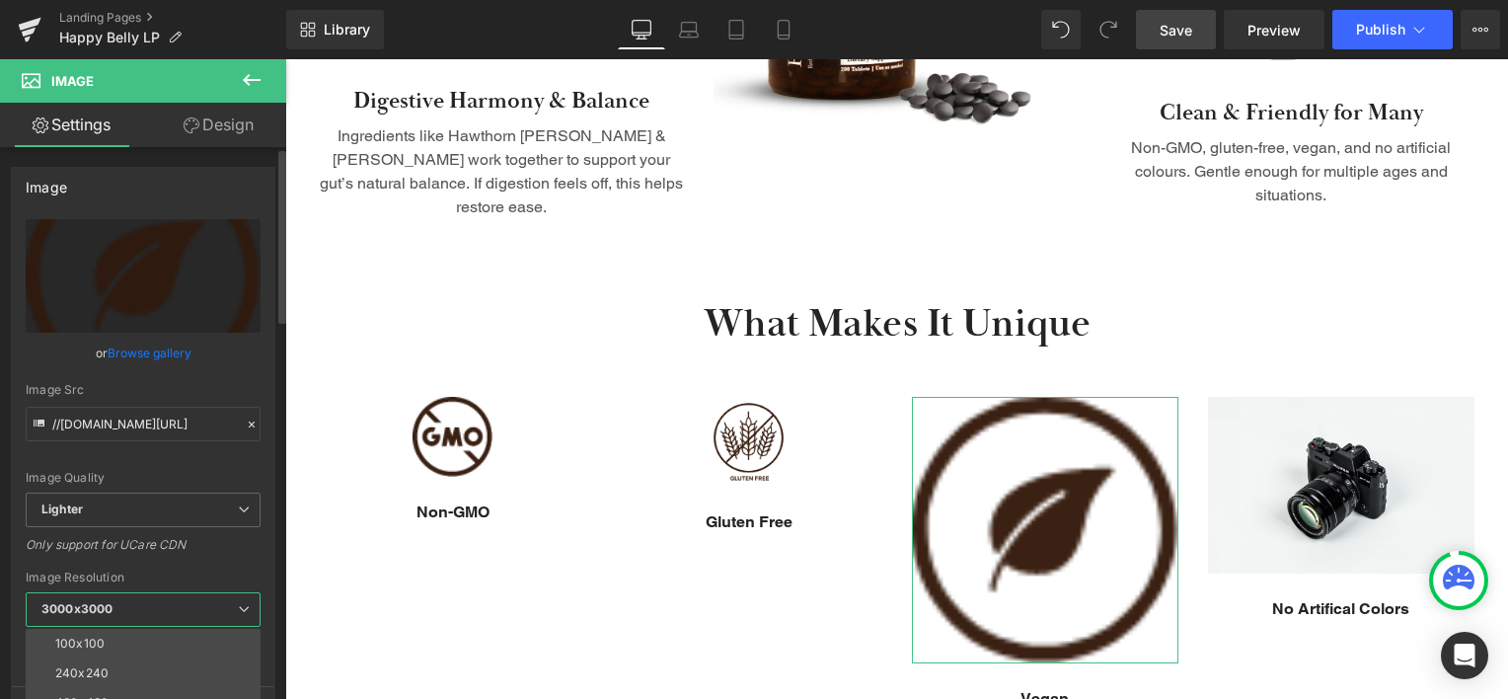
click at [147, 617] on span "3000x3000" at bounding box center [143, 609] width 235 height 35
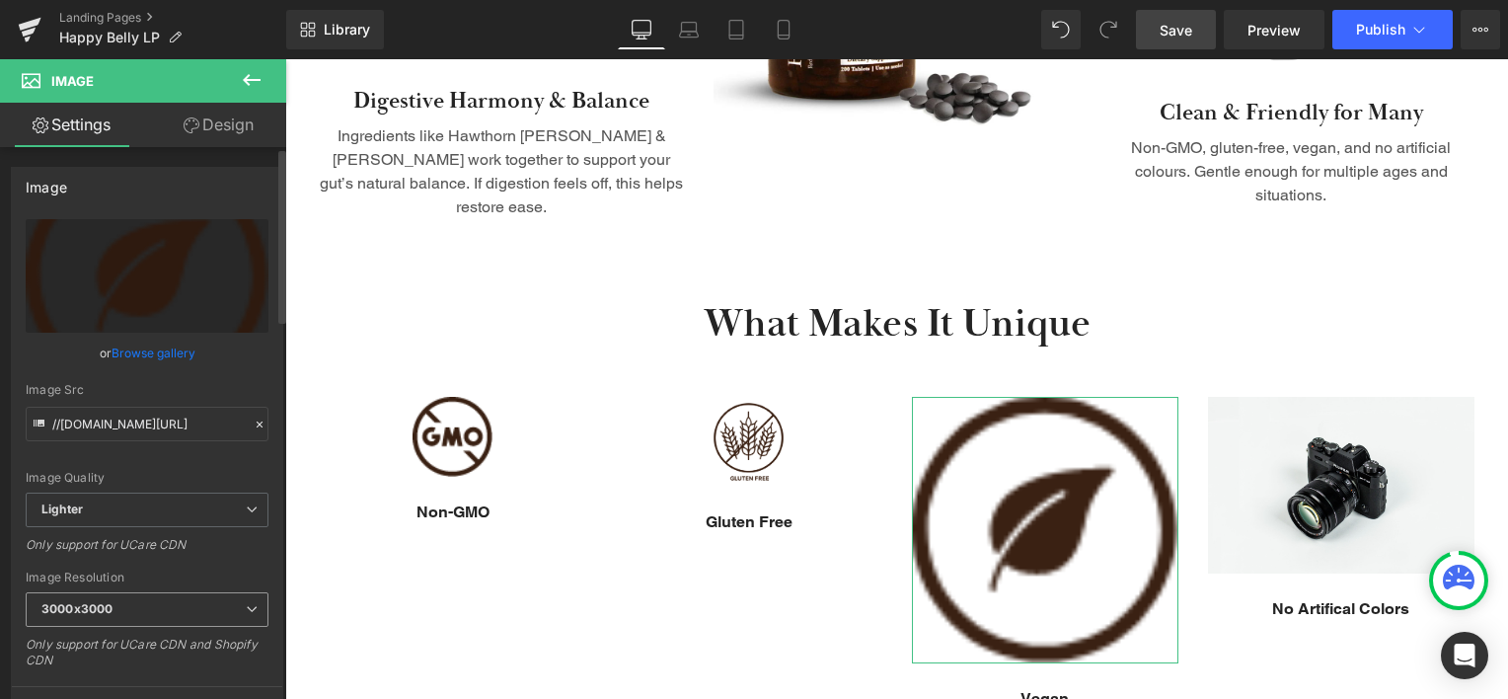
click at [149, 616] on span "3000x3000" at bounding box center [147, 609] width 243 height 35
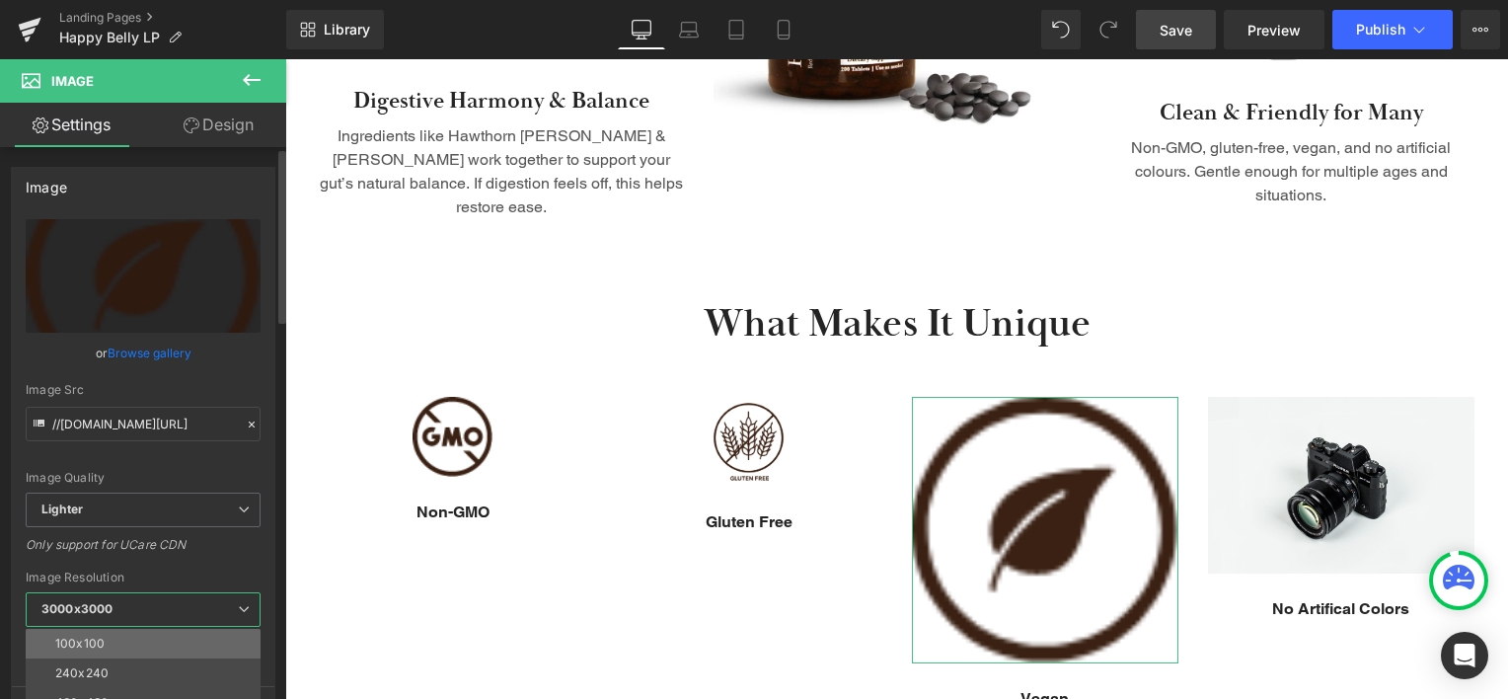
click at [136, 639] on li "100x100" at bounding box center [148, 644] width 244 height 30
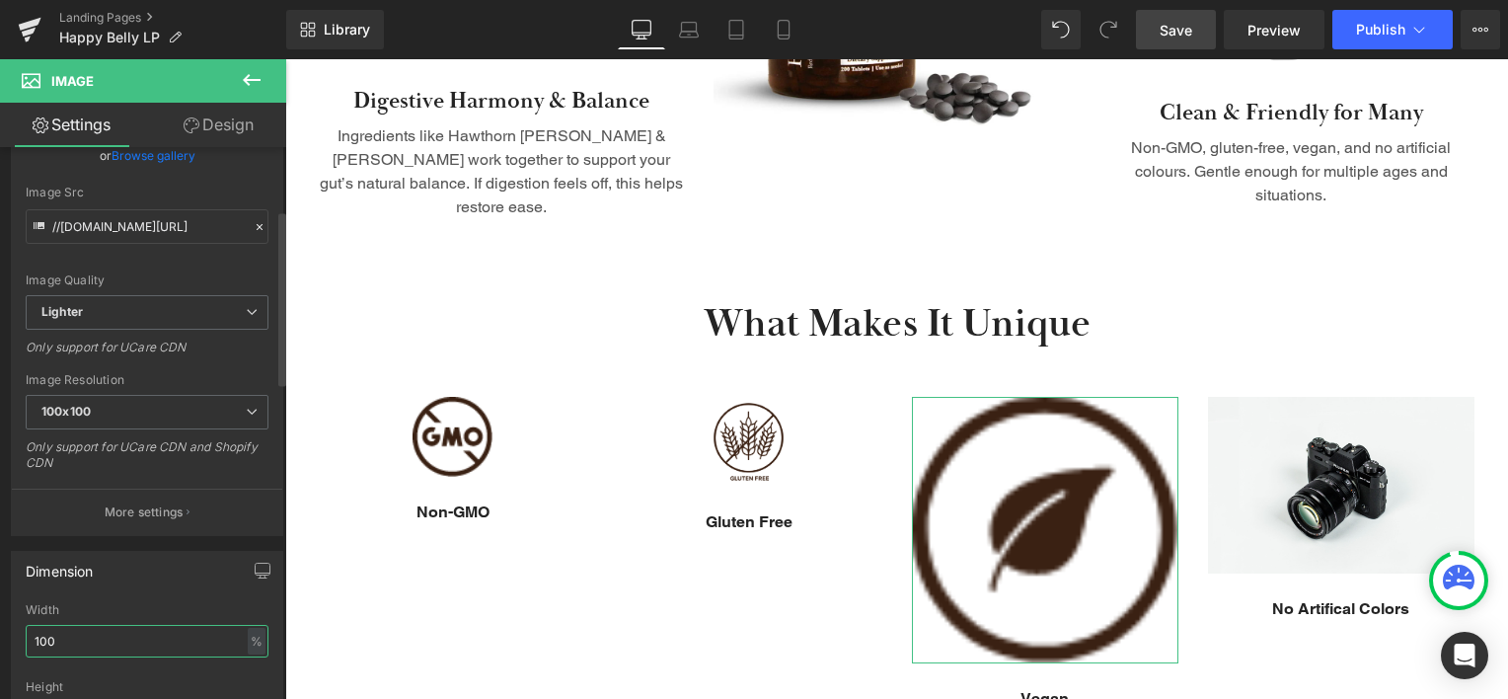
drag, startPoint x: 47, startPoint y: 636, endPoint x: 26, endPoint y: 638, distance: 21.9
click at [26, 638] on input "100" at bounding box center [147, 641] width 243 height 33
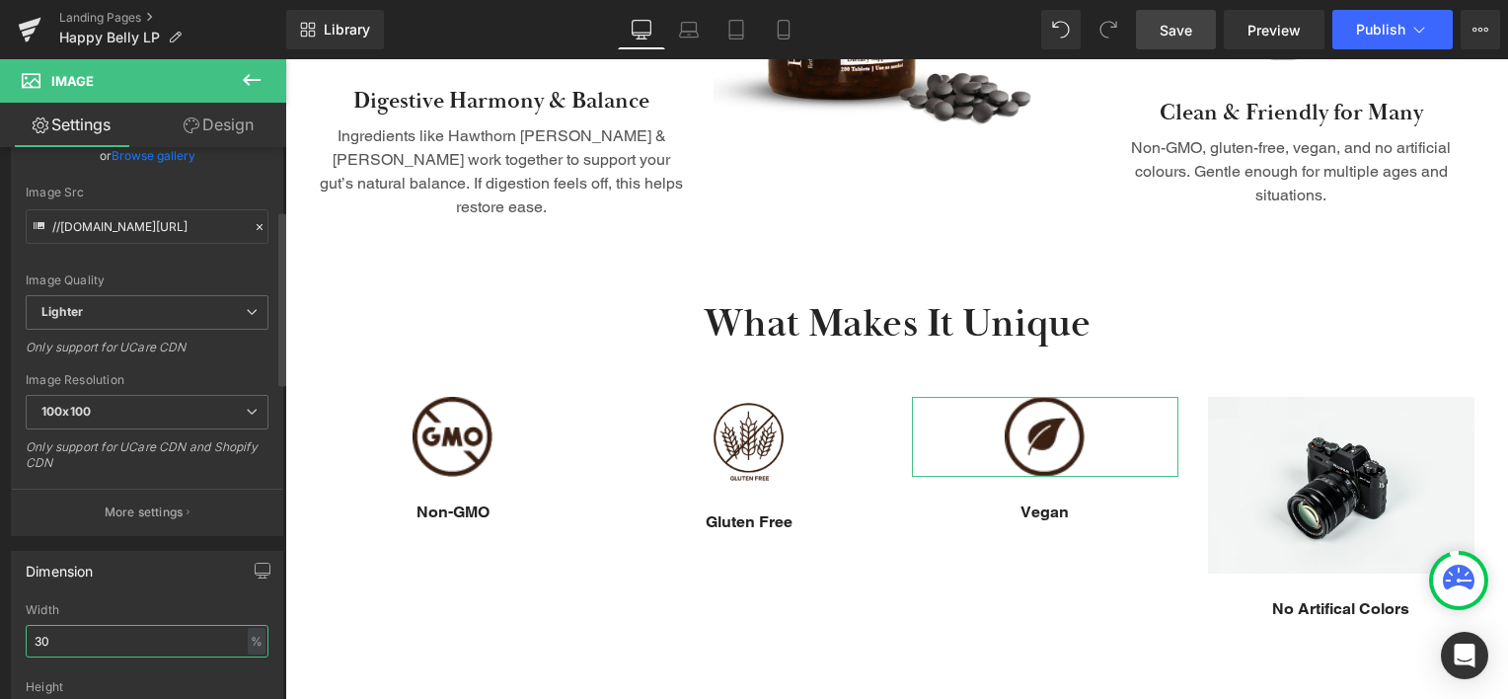
type input "30"
click at [130, 598] on div "Dimension 100% Width 30 % % px auto Height auto 0 Circle Image" at bounding box center [147, 676] width 272 height 251
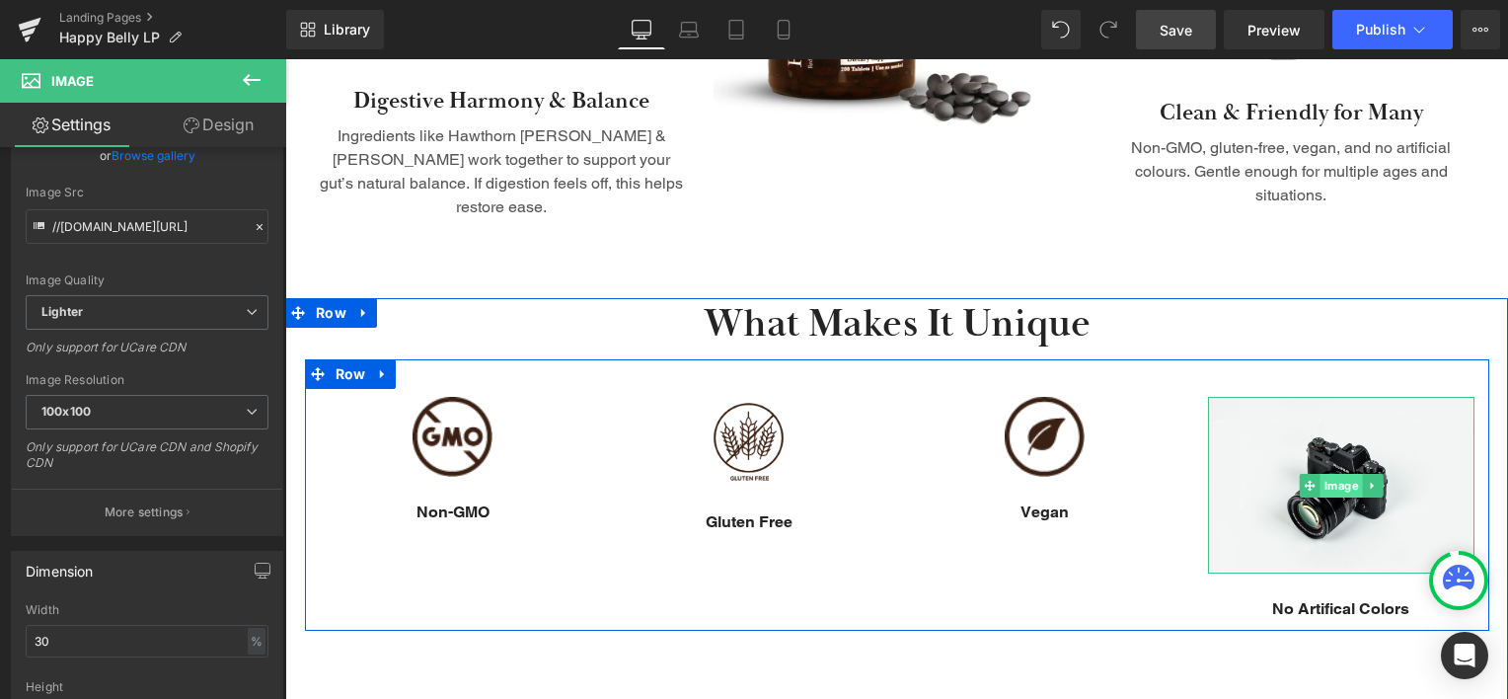
click at [1331, 474] on span "Image" at bounding box center [1340, 486] width 42 height 24
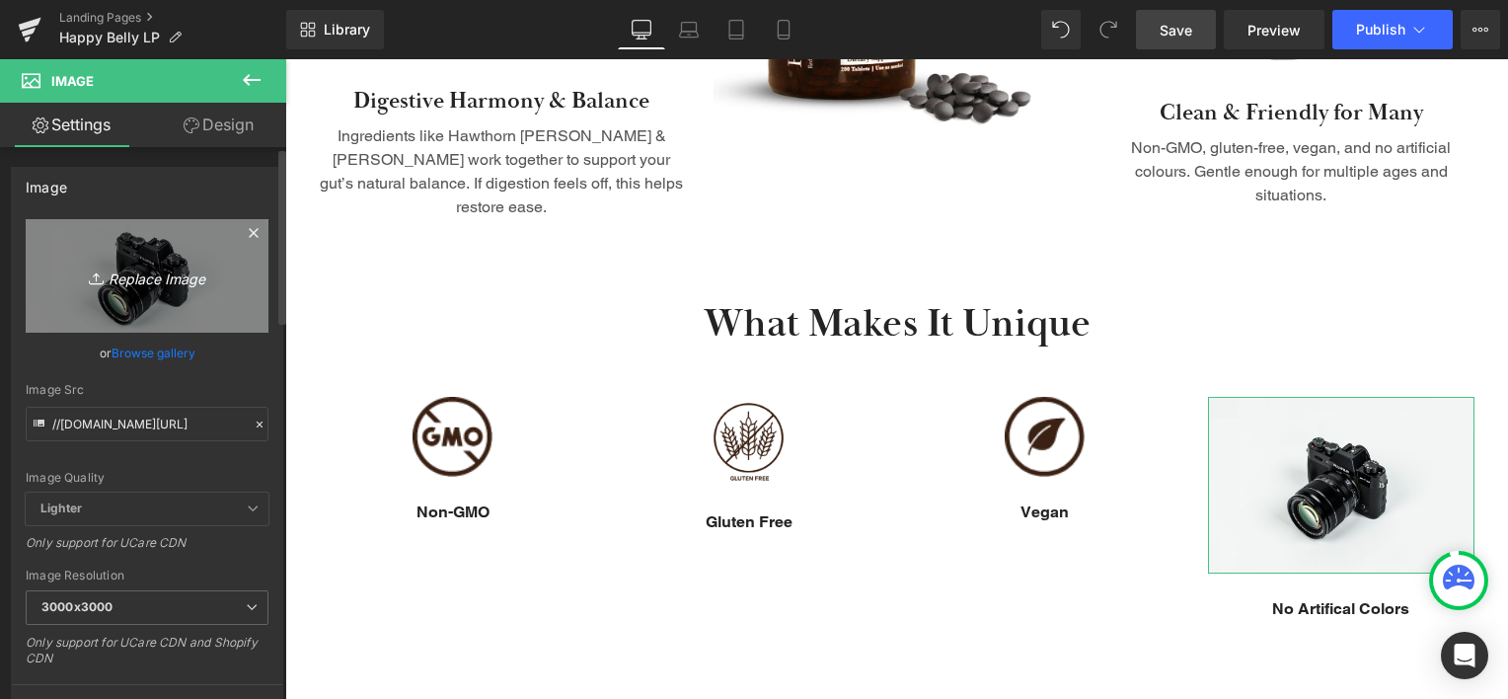
click at [164, 281] on icon "Replace Image" at bounding box center [147, 275] width 158 height 25
type input "C:\fakepath\artificial.png"
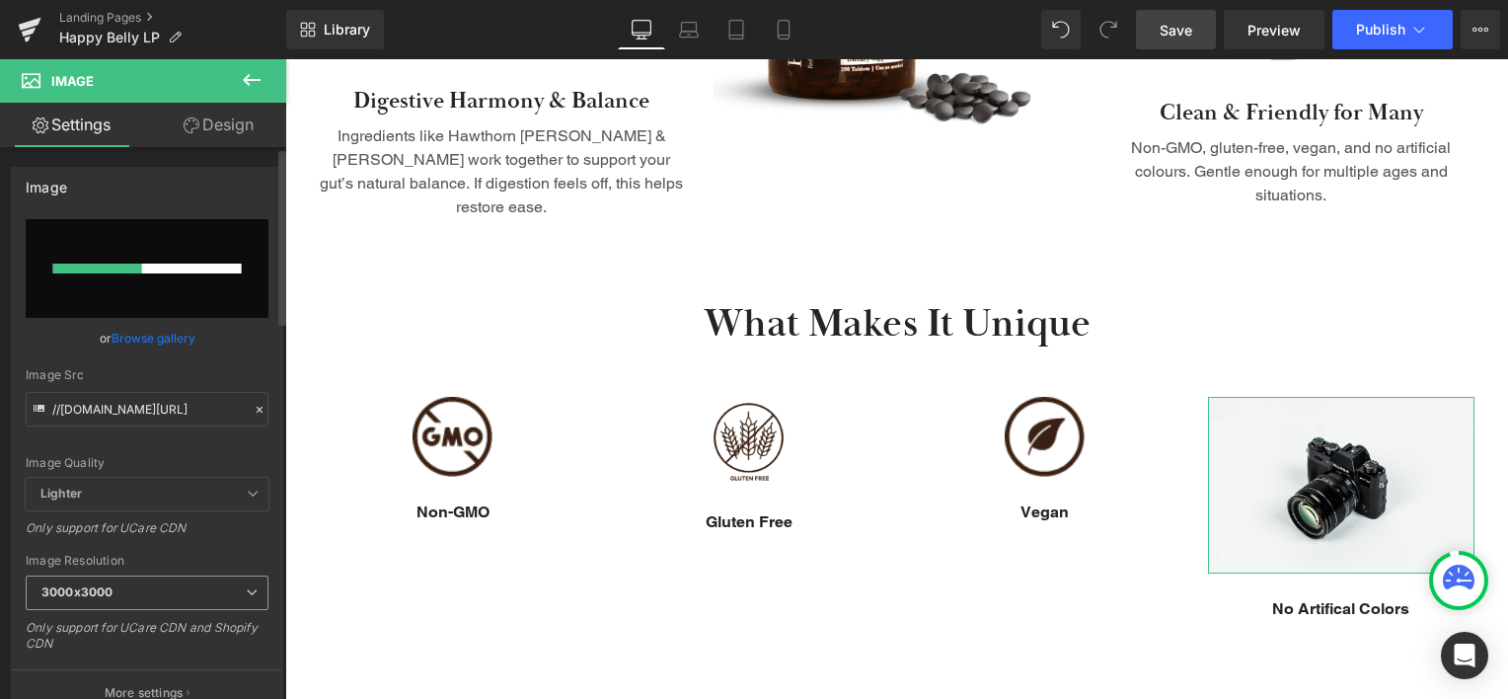
click at [191, 588] on span "3000x3000" at bounding box center [147, 592] width 243 height 35
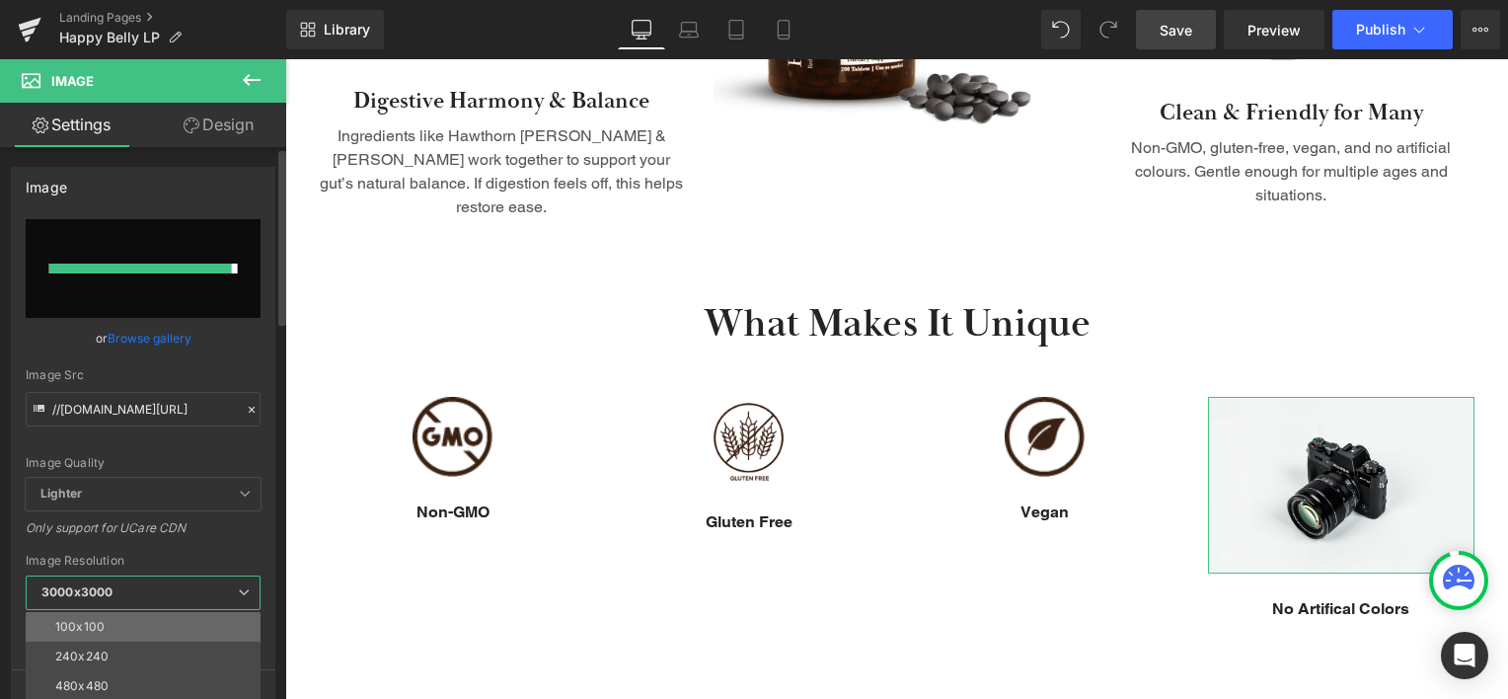
click at [162, 615] on li "100x100" at bounding box center [148, 627] width 244 height 30
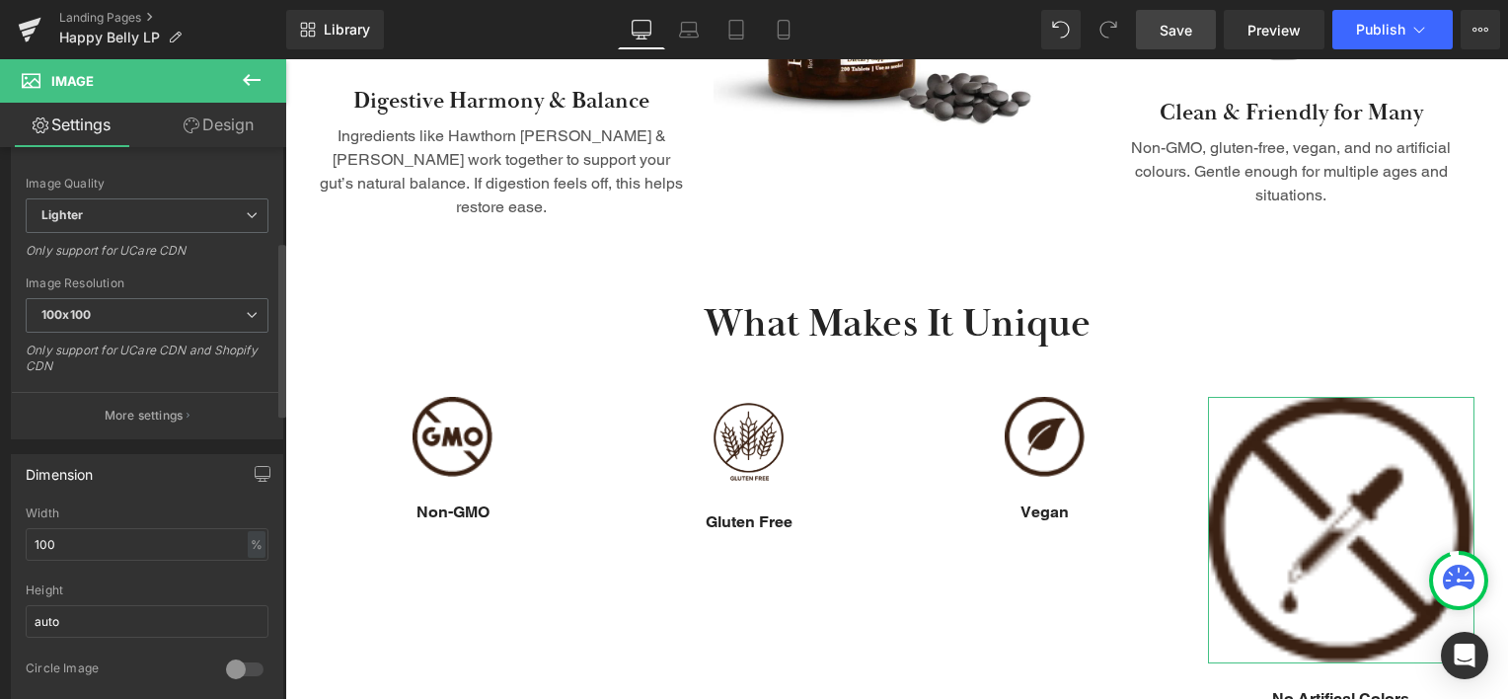
scroll to position [296, 0]
drag, startPoint x: 43, startPoint y: 537, endPoint x: 25, endPoint y: 541, distance: 19.2
click at [26, 541] on input "100" at bounding box center [147, 542] width 243 height 33
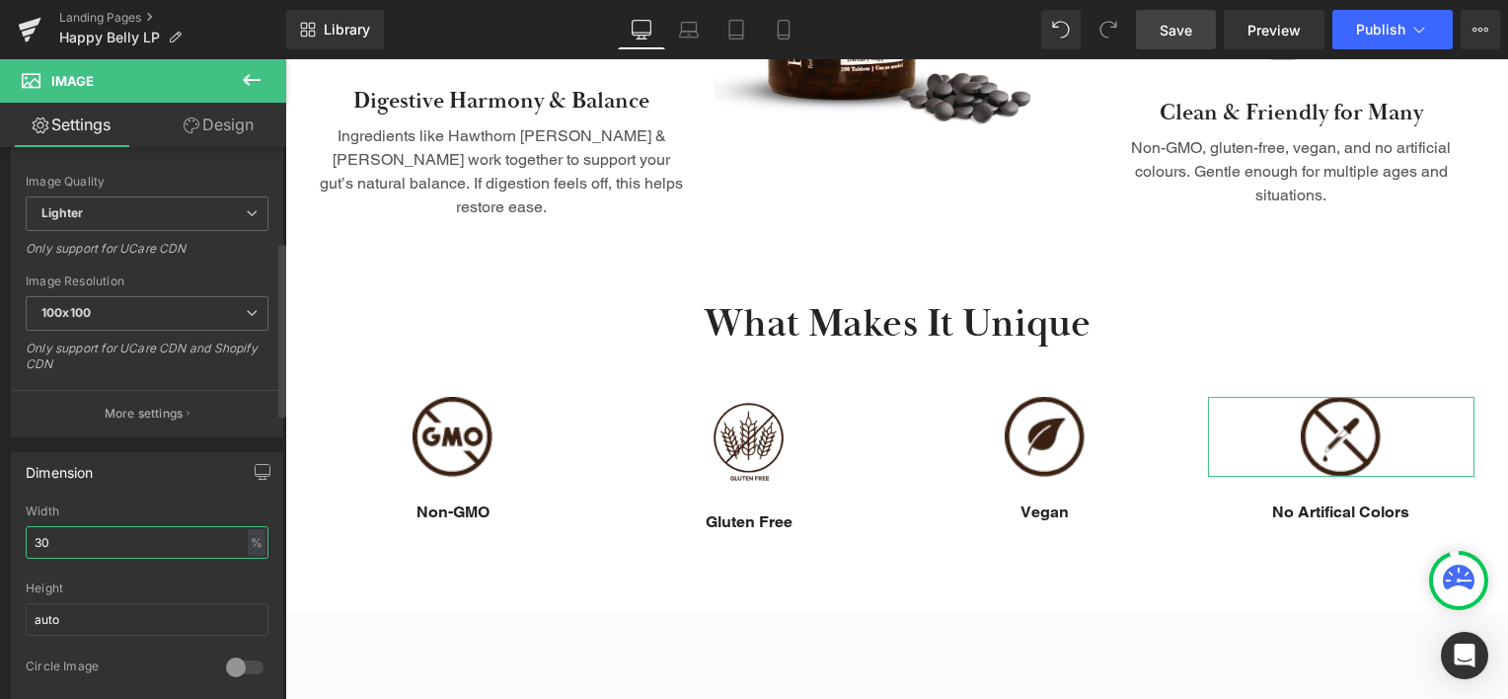
type input "30"
click at [171, 494] on div "Dimension 100% Width 30 % % px auto Height auto 0 Circle Image" at bounding box center [147, 577] width 272 height 251
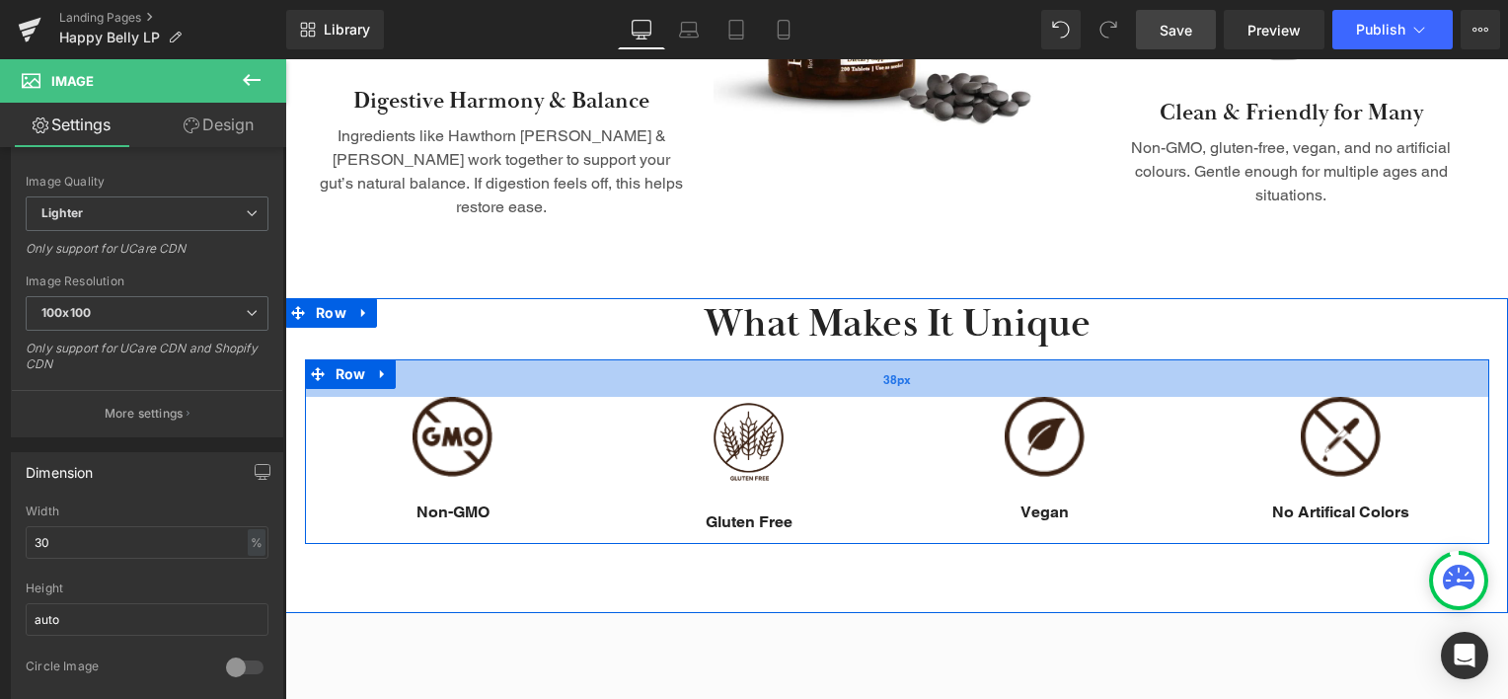
click at [623, 359] on div "38px" at bounding box center [897, 377] width 1184 height 37
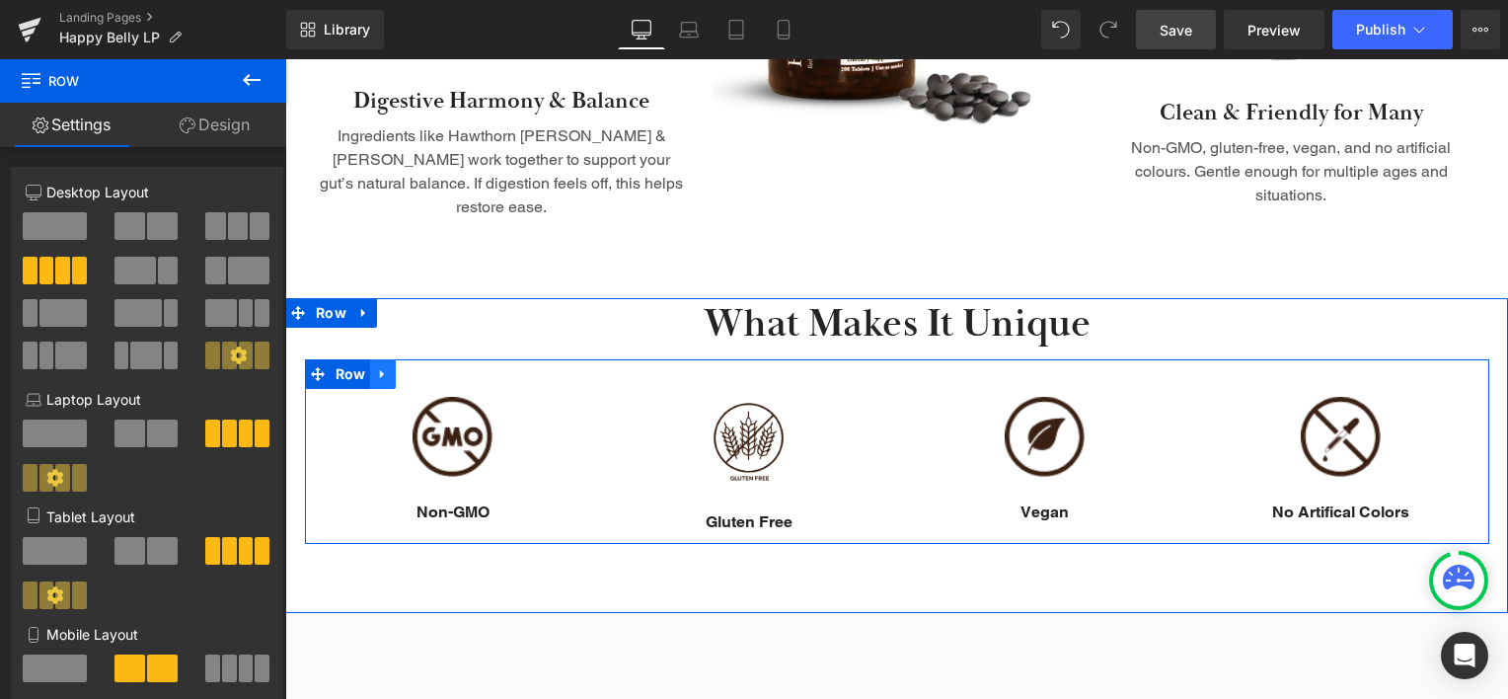
click at [379, 367] on icon at bounding box center [383, 374] width 14 height 15
click at [339, 359] on span "Row" at bounding box center [351, 374] width 40 height 30
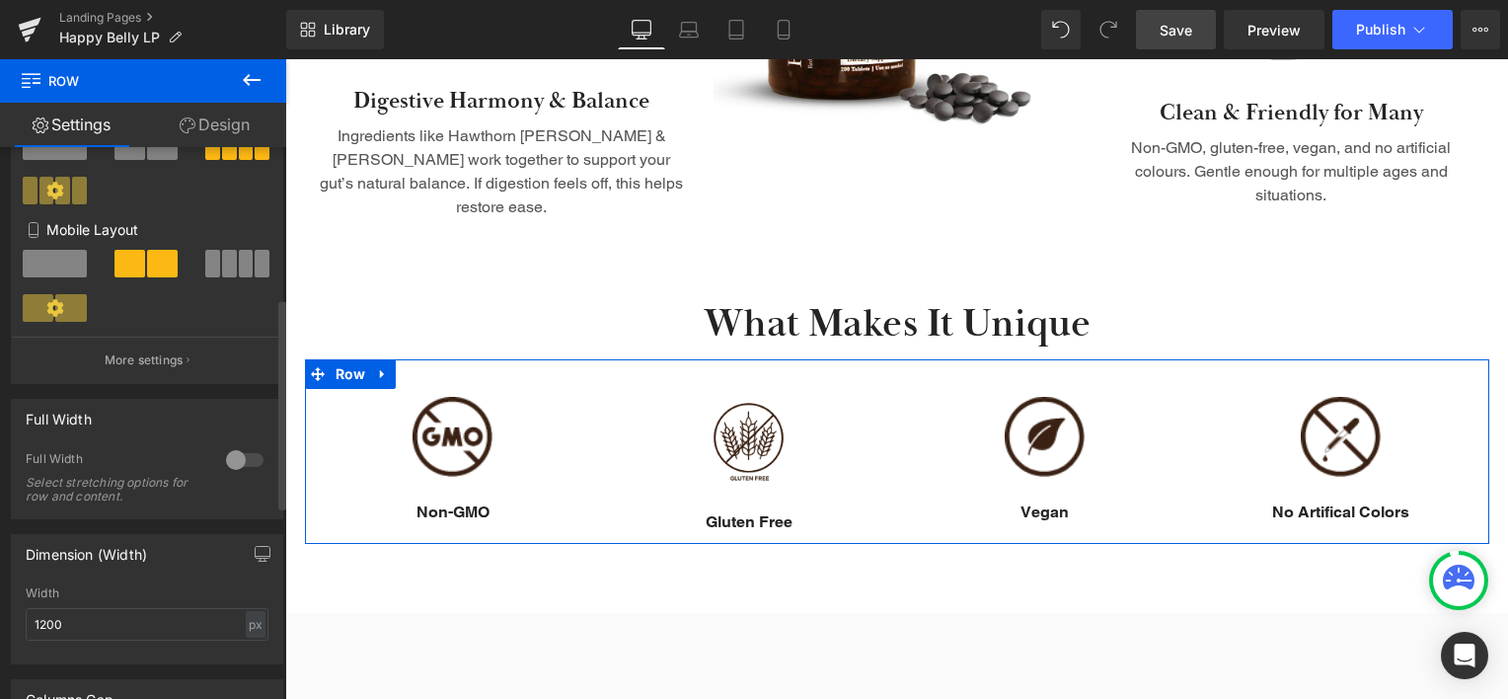
scroll to position [395, 0]
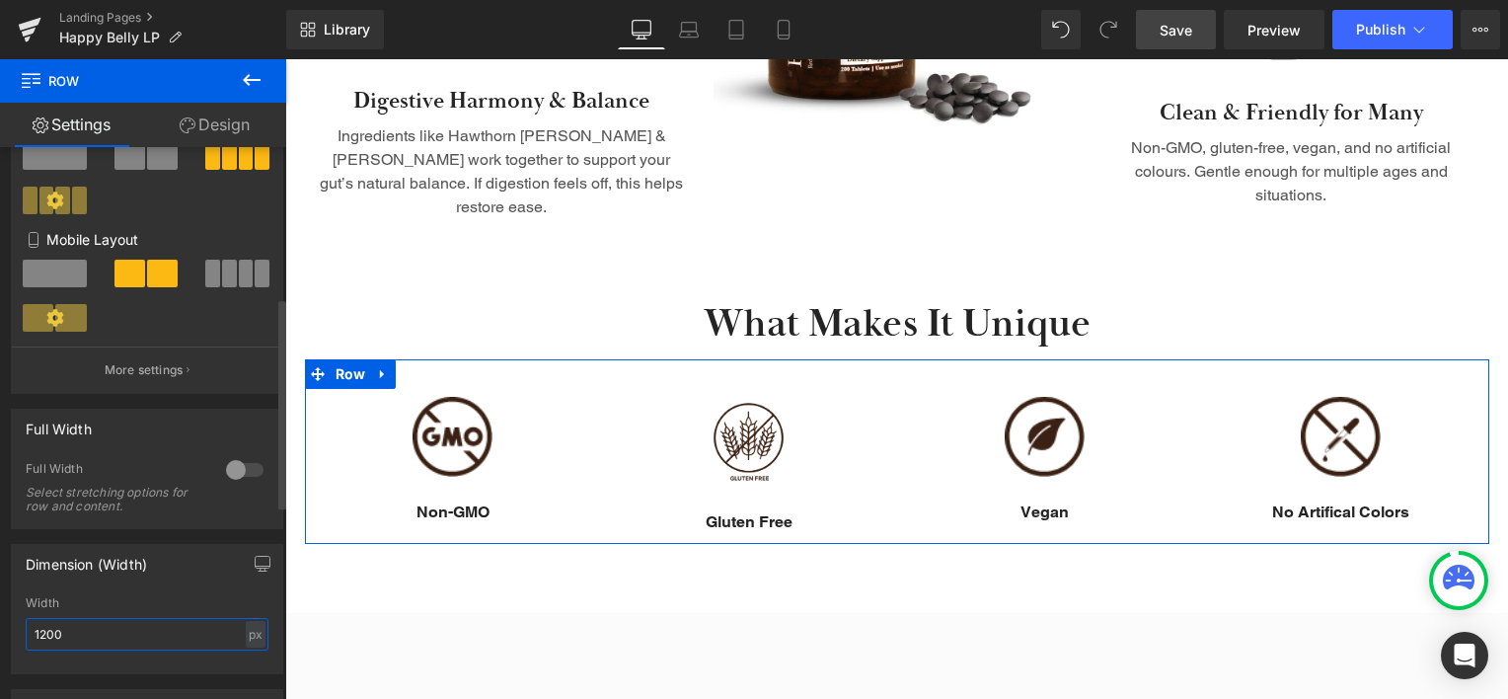
drag, startPoint x: 47, startPoint y: 637, endPoint x: 28, endPoint y: 639, distance: 19.8
click at [28, 639] on input "1200" at bounding box center [147, 634] width 243 height 33
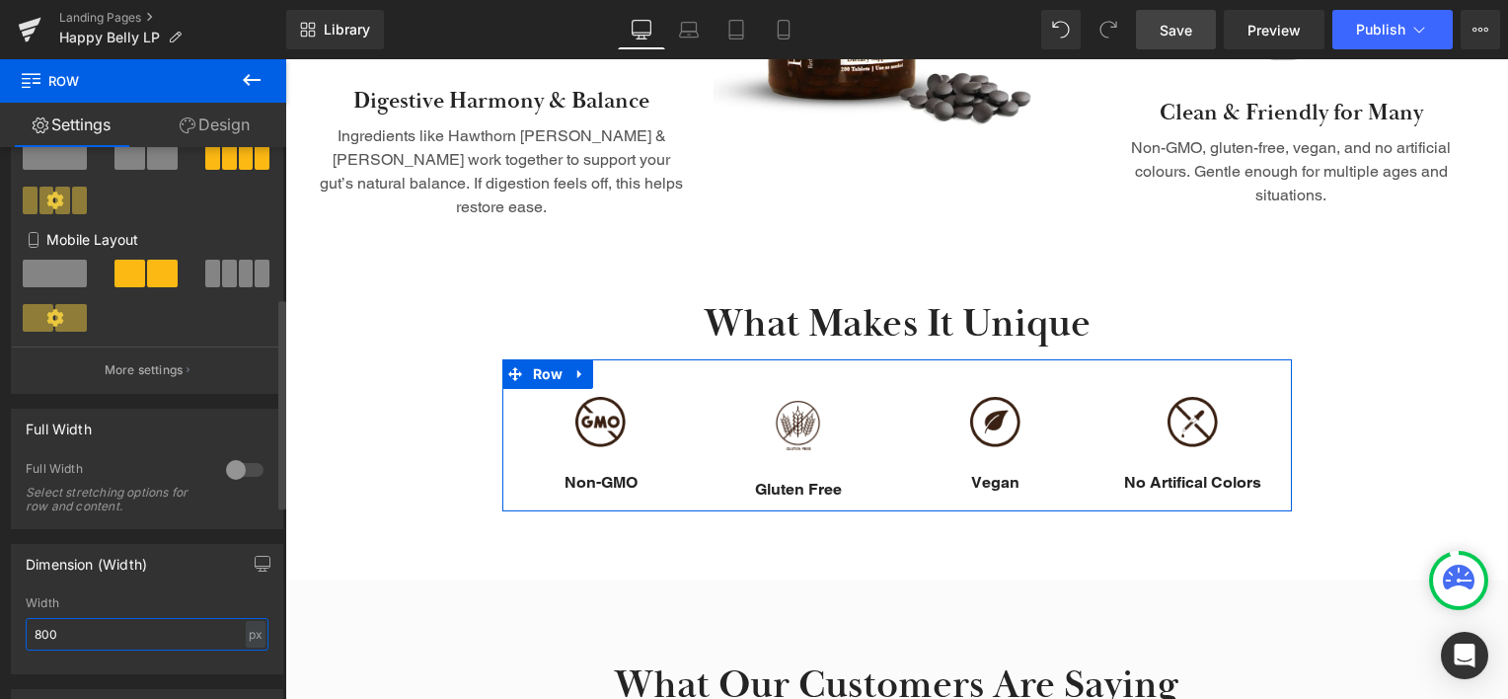
type input "800"
click at [140, 597] on div "Dimension (Width) 1200px Width 800 px % px" at bounding box center [147, 609] width 272 height 130
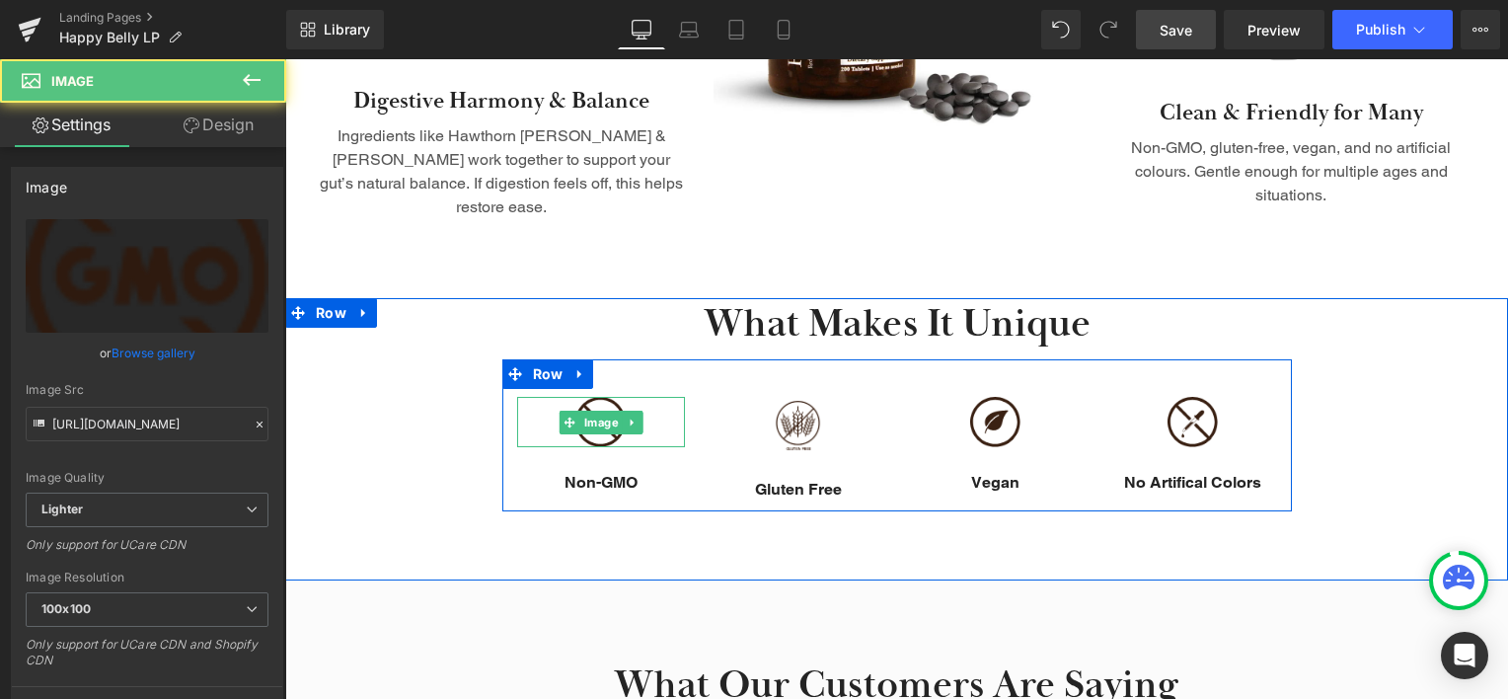
click at [663, 400] on div at bounding box center [601, 422] width 168 height 50
click at [649, 402] on div at bounding box center [601, 422] width 168 height 50
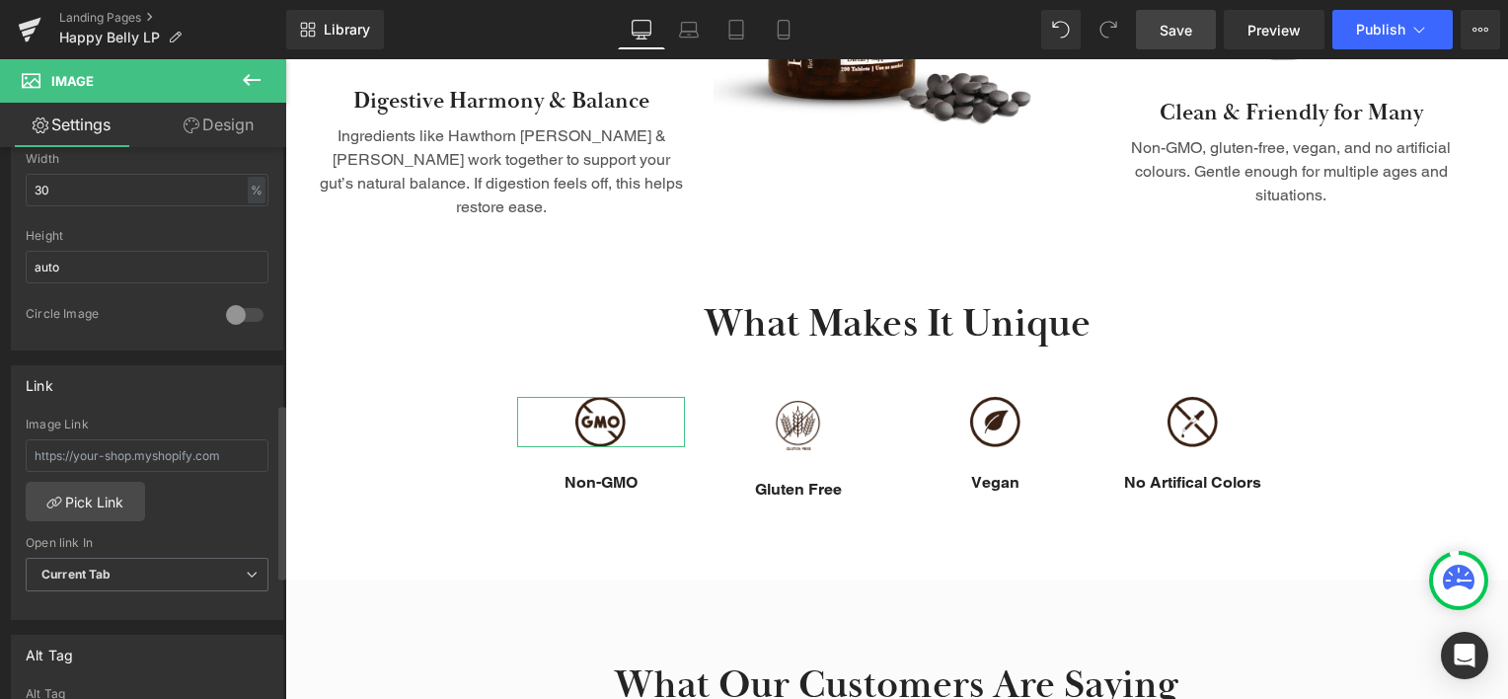
scroll to position [604, 0]
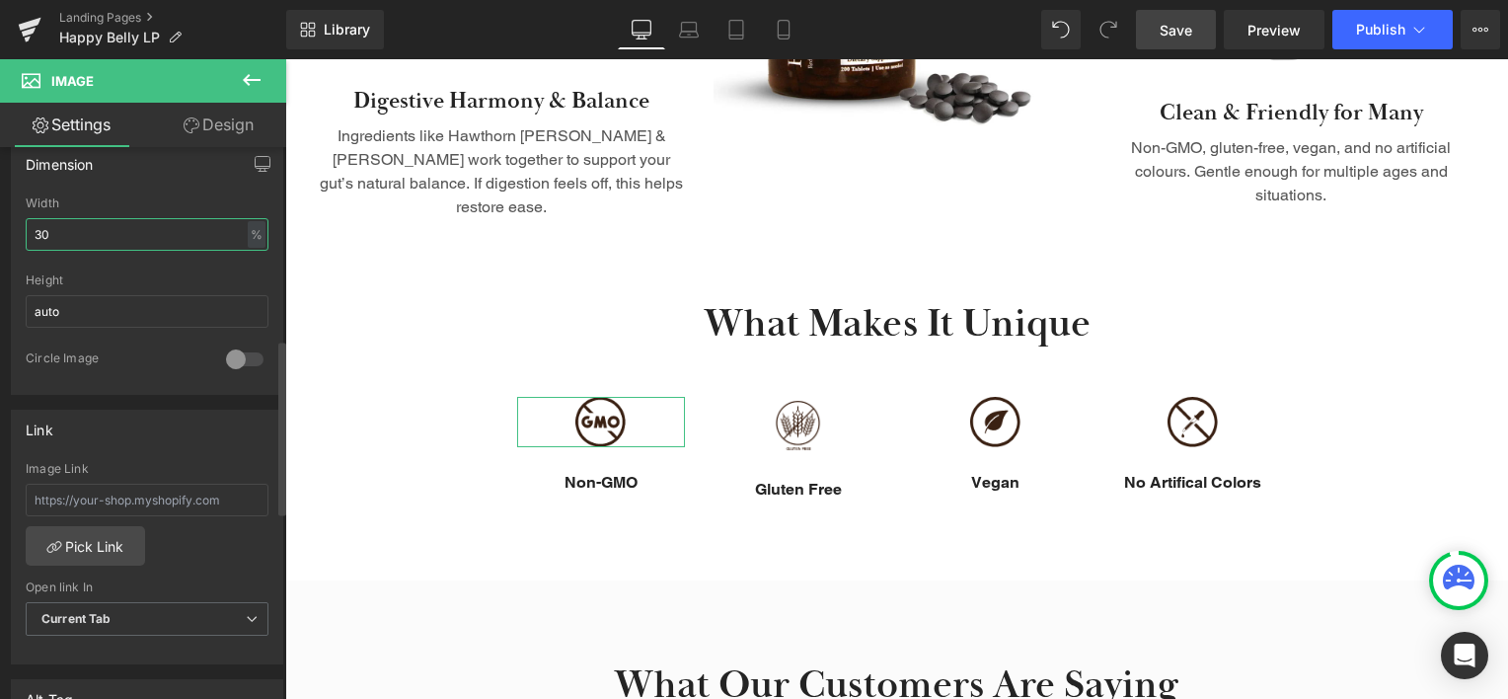
click at [31, 228] on input "30" at bounding box center [147, 234] width 243 height 33
type input "40"
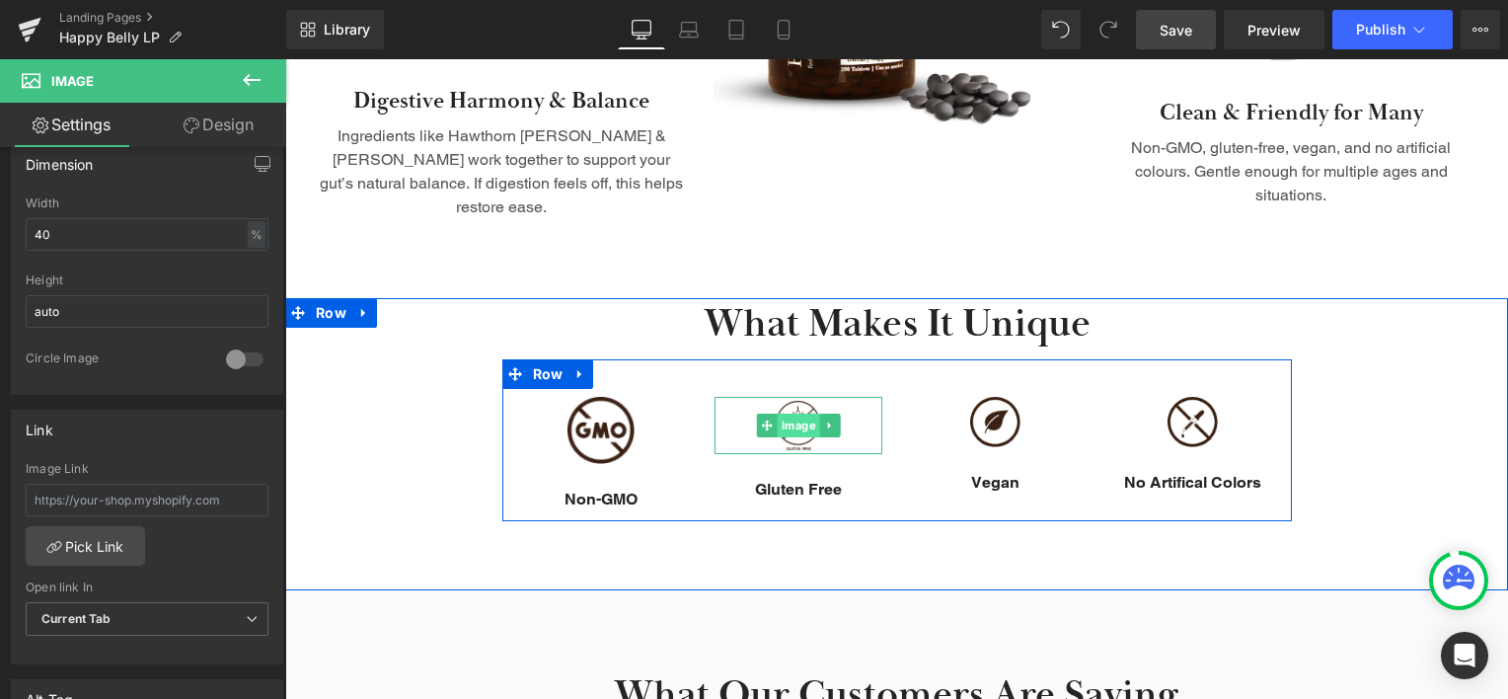
click at [786, 413] on span "Image" at bounding box center [798, 425] width 42 height 24
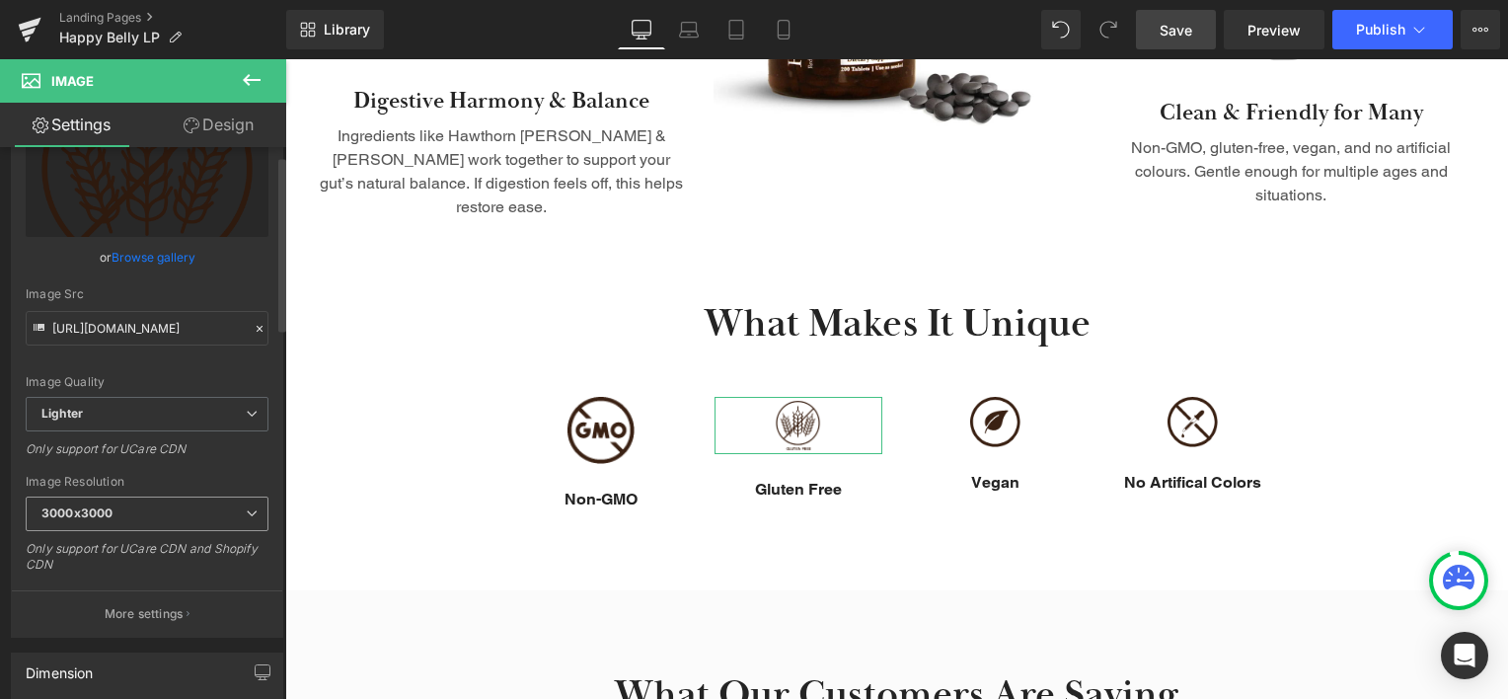
scroll to position [99, 0]
click at [143, 511] on span "3000x3000" at bounding box center [147, 510] width 243 height 35
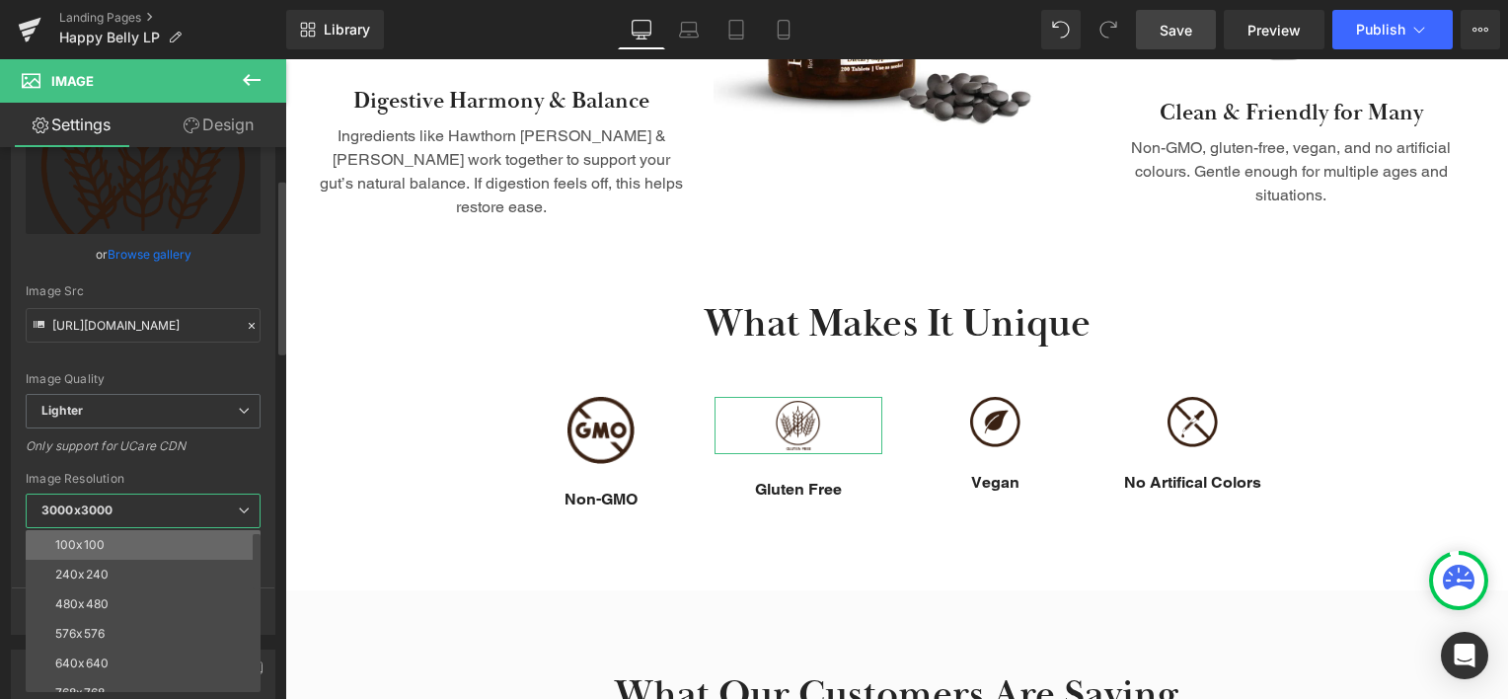
click at [102, 545] on div "100x100" at bounding box center [79, 545] width 49 height 14
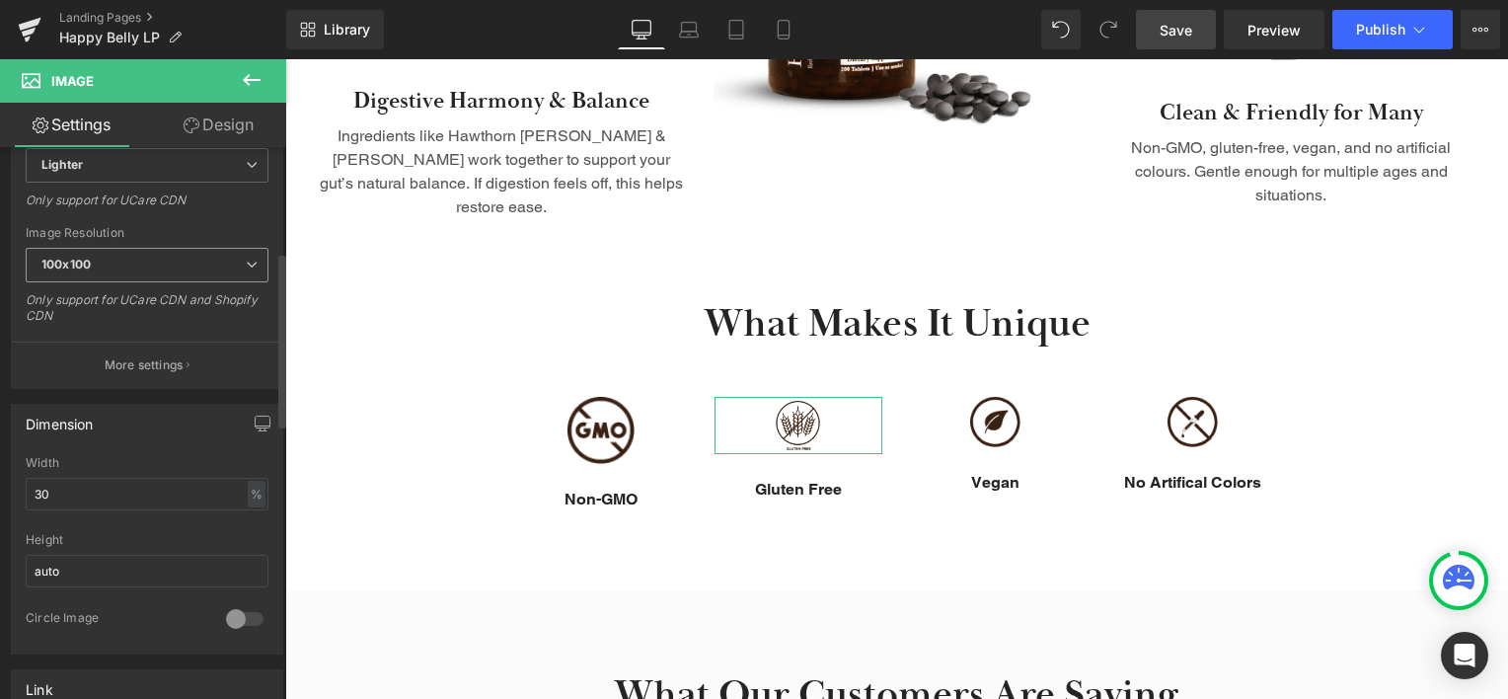
scroll to position [395, 0]
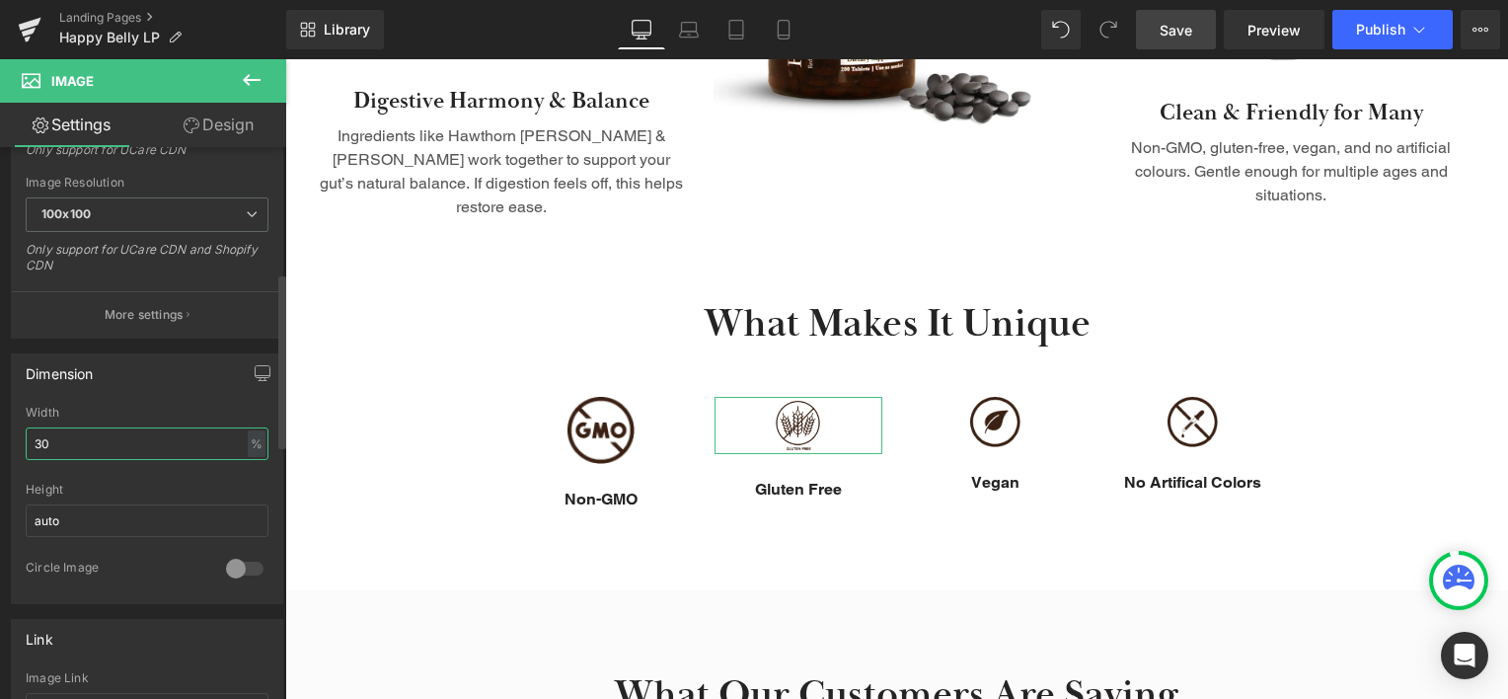
drag, startPoint x: 41, startPoint y: 446, endPoint x: 21, endPoint y: 445, distance: 20.7
click at [24, 446] on div "30% Width 30 % % px auto Height auto 0 Circle Image" at bounding box center [147, 504] width 270 height 197
type input "40"
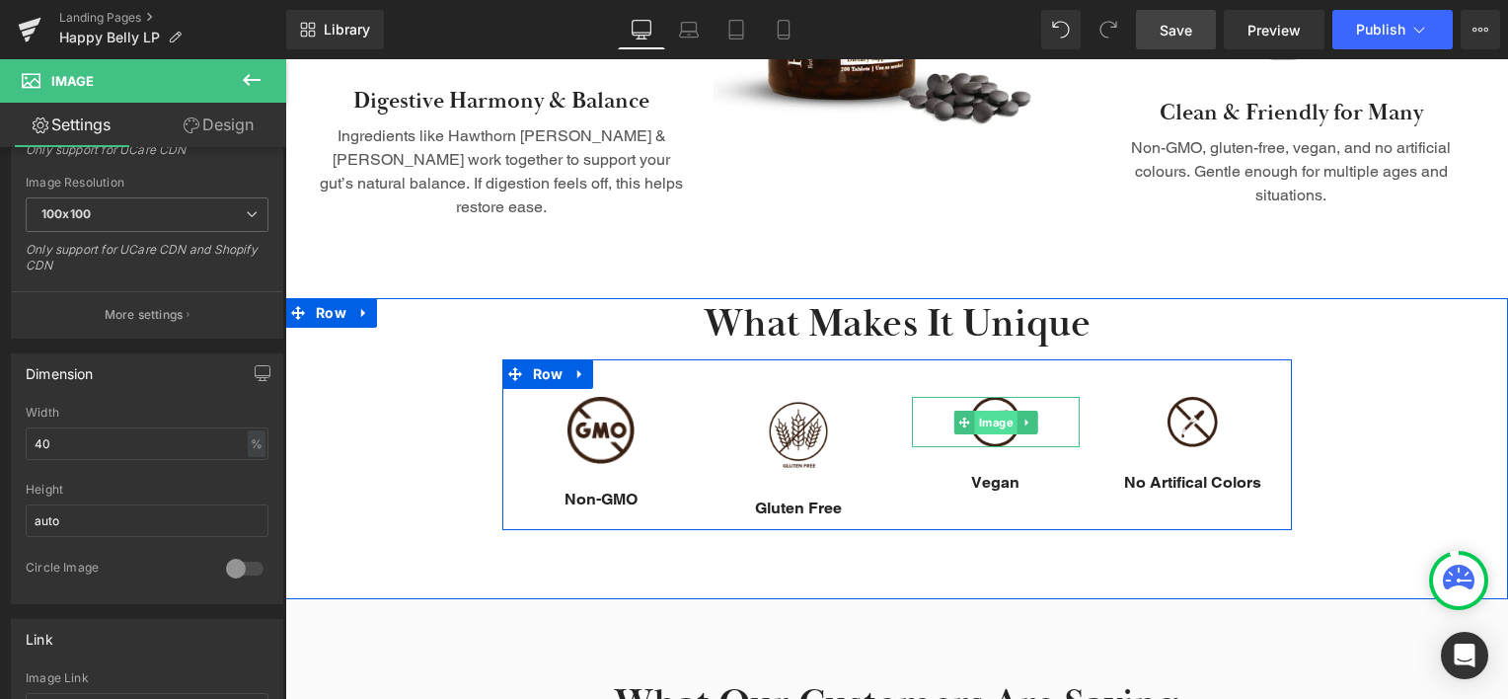
click at [999, 411] on span "Image" at bounding box center [995, 423] width 42 height 24
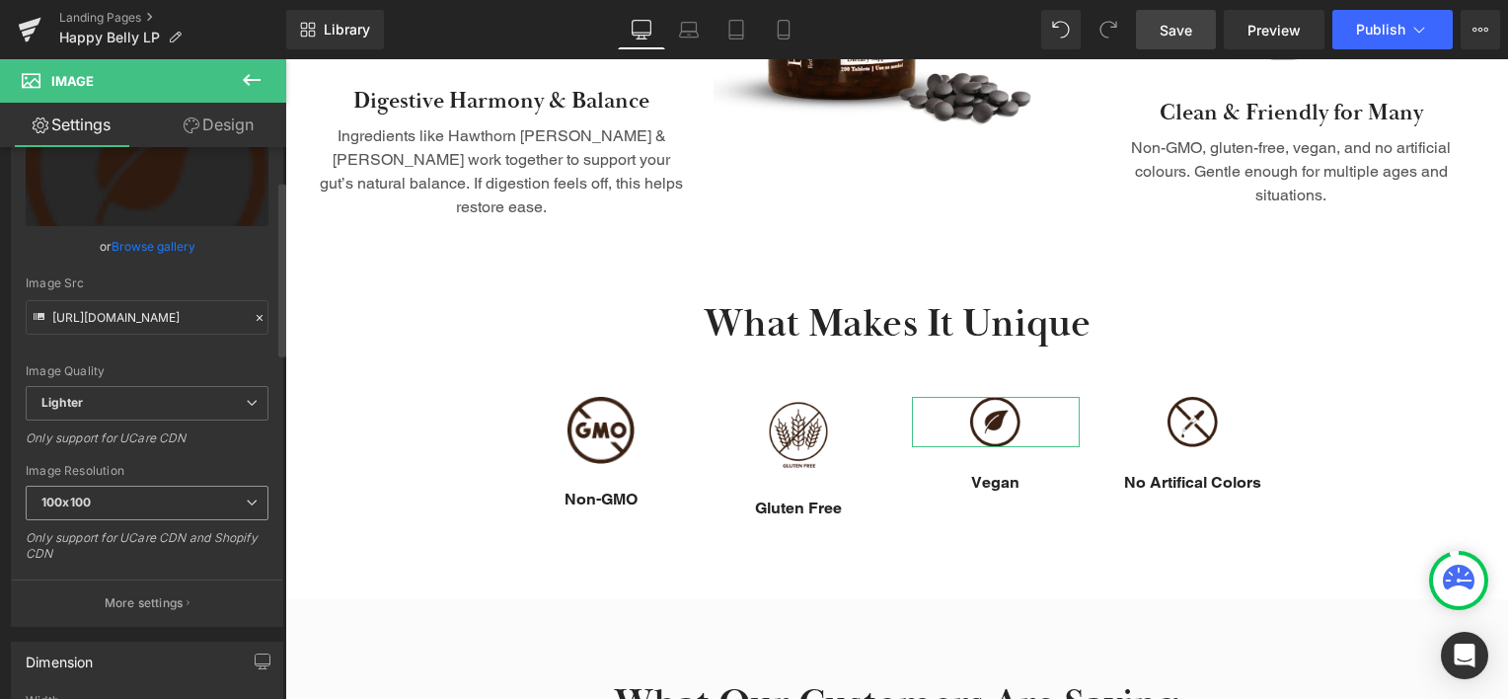
scroll to position [197, 0]
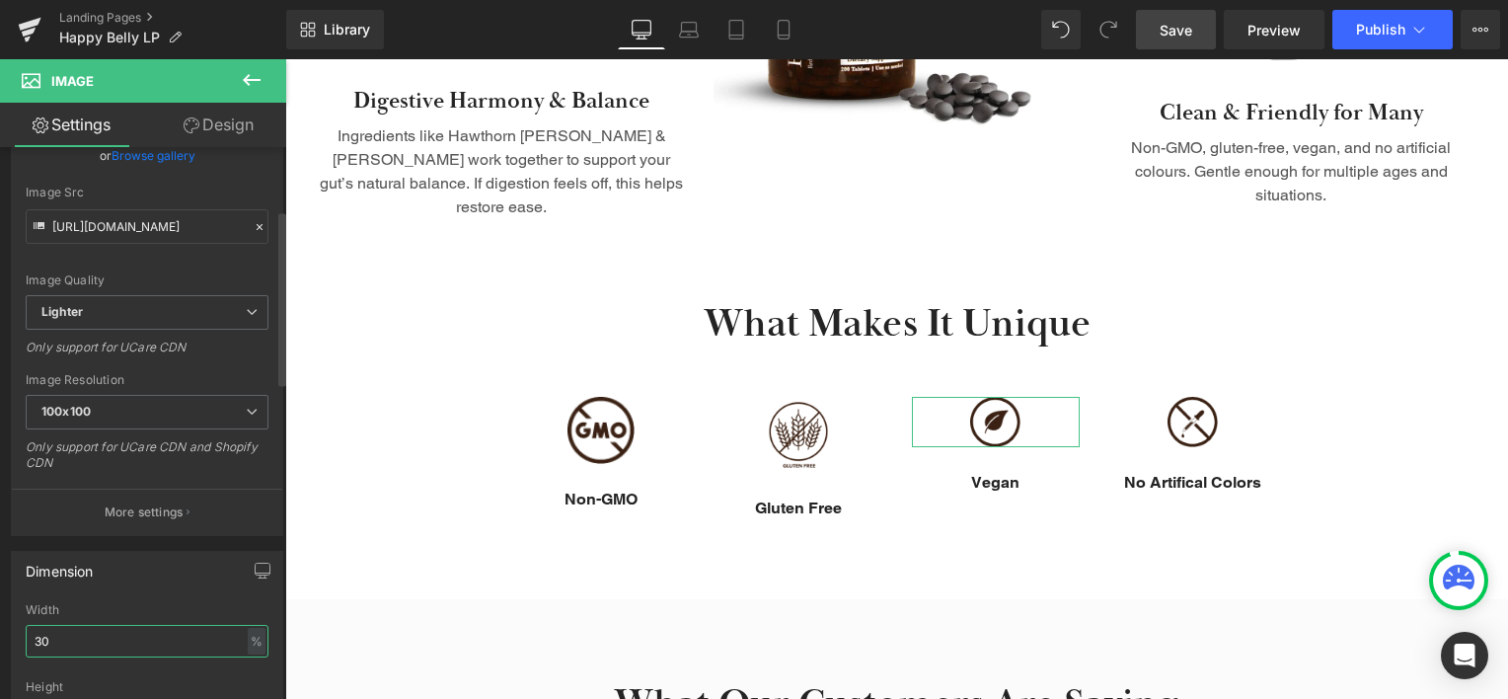
drag, startPoint x: 40, startPoint y: 636, endPoint x: 20, endPoint y: 639, distance: 21.1
click at [22, 639] on div "30% Width 30 % % px auto Height auto 0 Circle Image" at bounding box center [147, 701] width 270 height 197
type input "40"
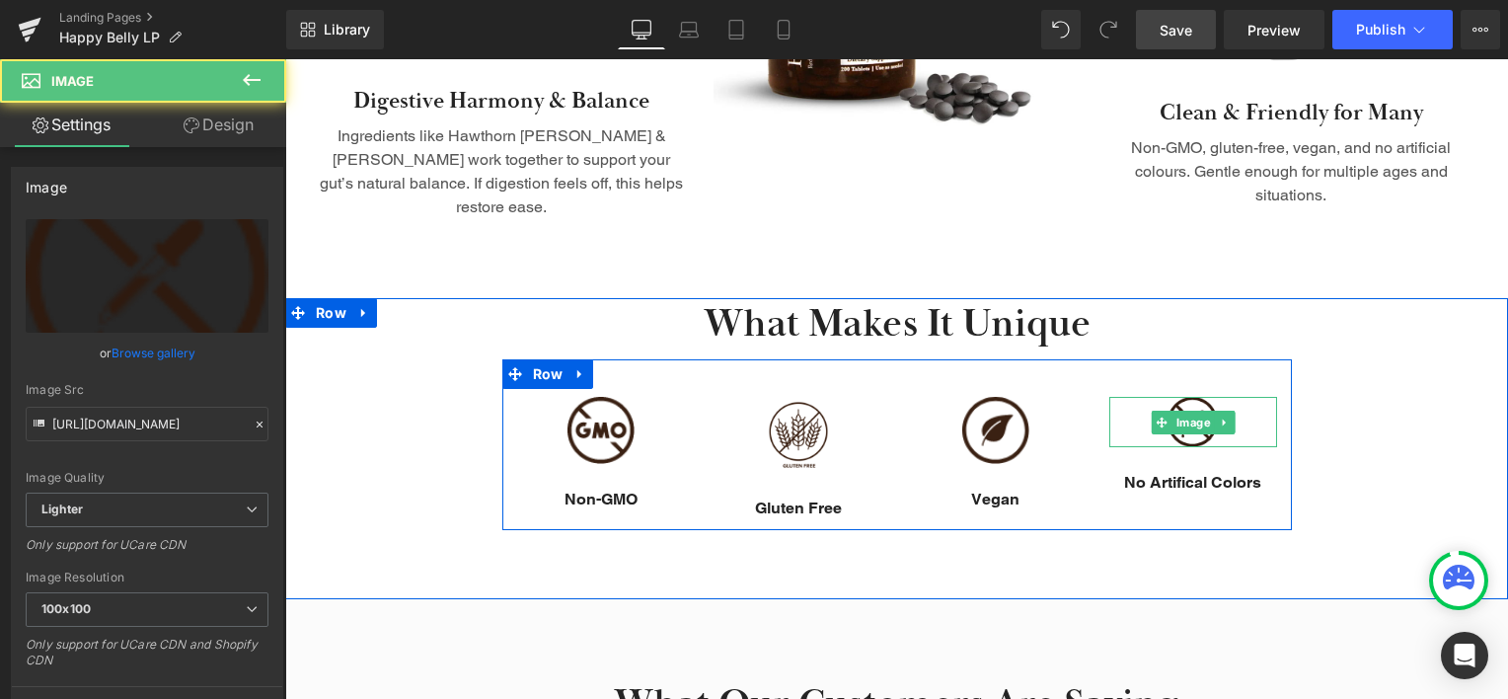
click at [1192, 412] on img at bounding box center [1192, 422] width 50 height 50
click at [1193, 411] on span "Image" at bounding box center [1192, 423] width 42 height 24
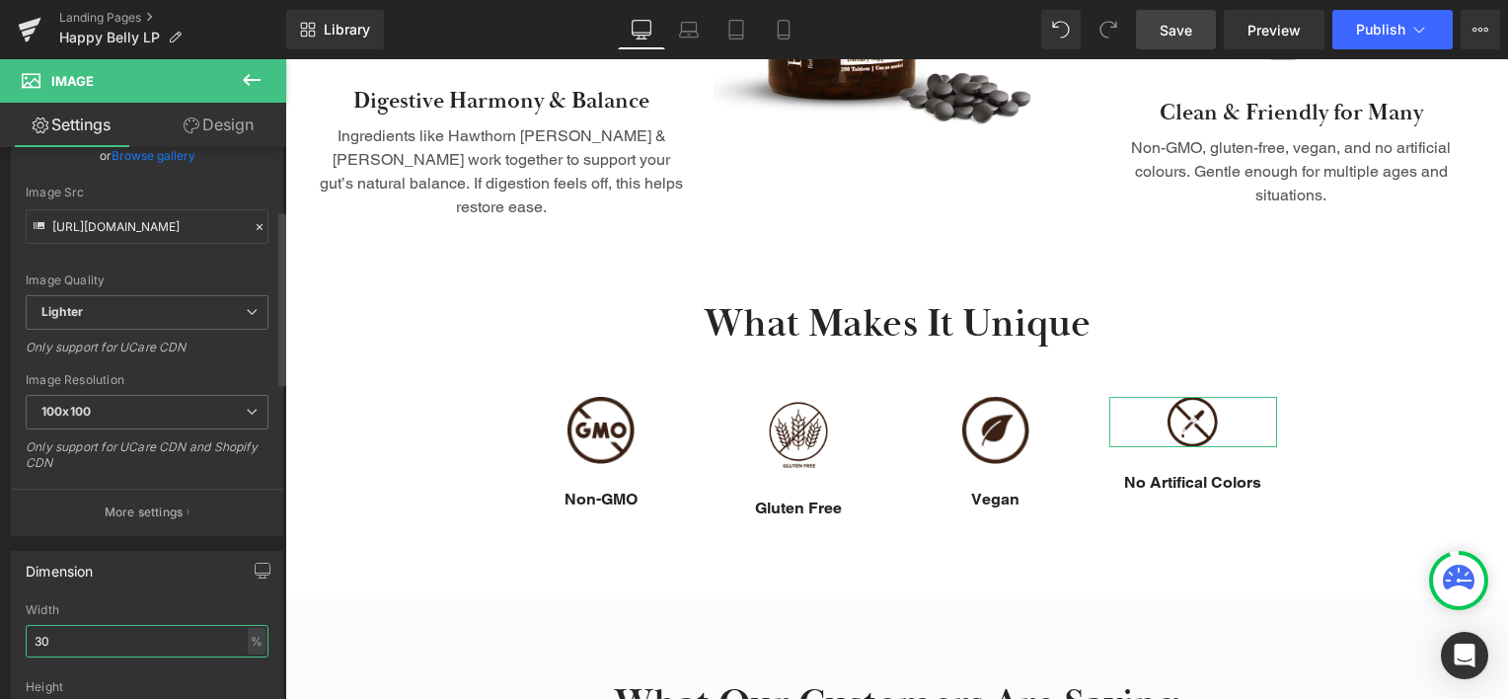
drag, startPoint x: 39, startPoint y: 641, endPoint x: 25, endPoint y: 645, distance: 15.3
click at [26, 645] on input "30" at bounding box center [147, 641] width 243 height 33
type input "40"
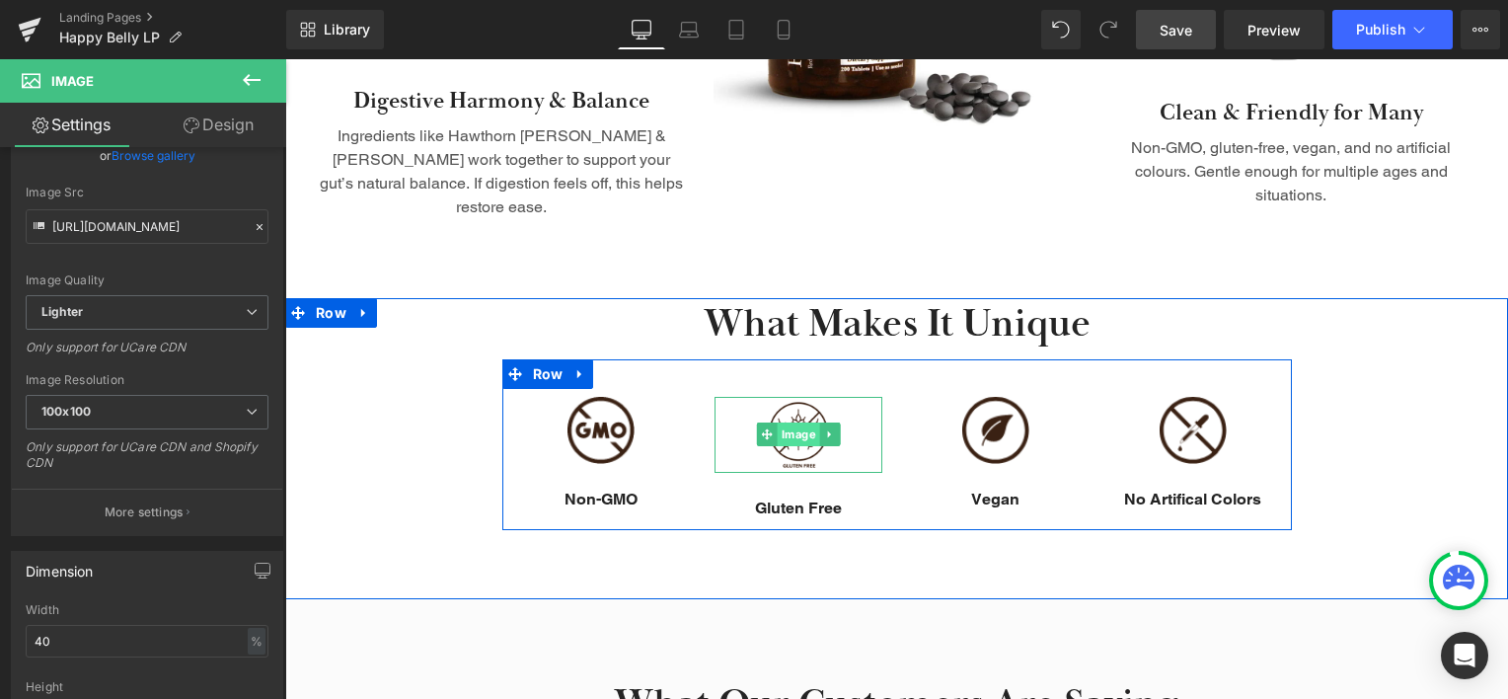
click at [777, 422] on span "Image" at bounding box center [798, 434] width 42 height 24
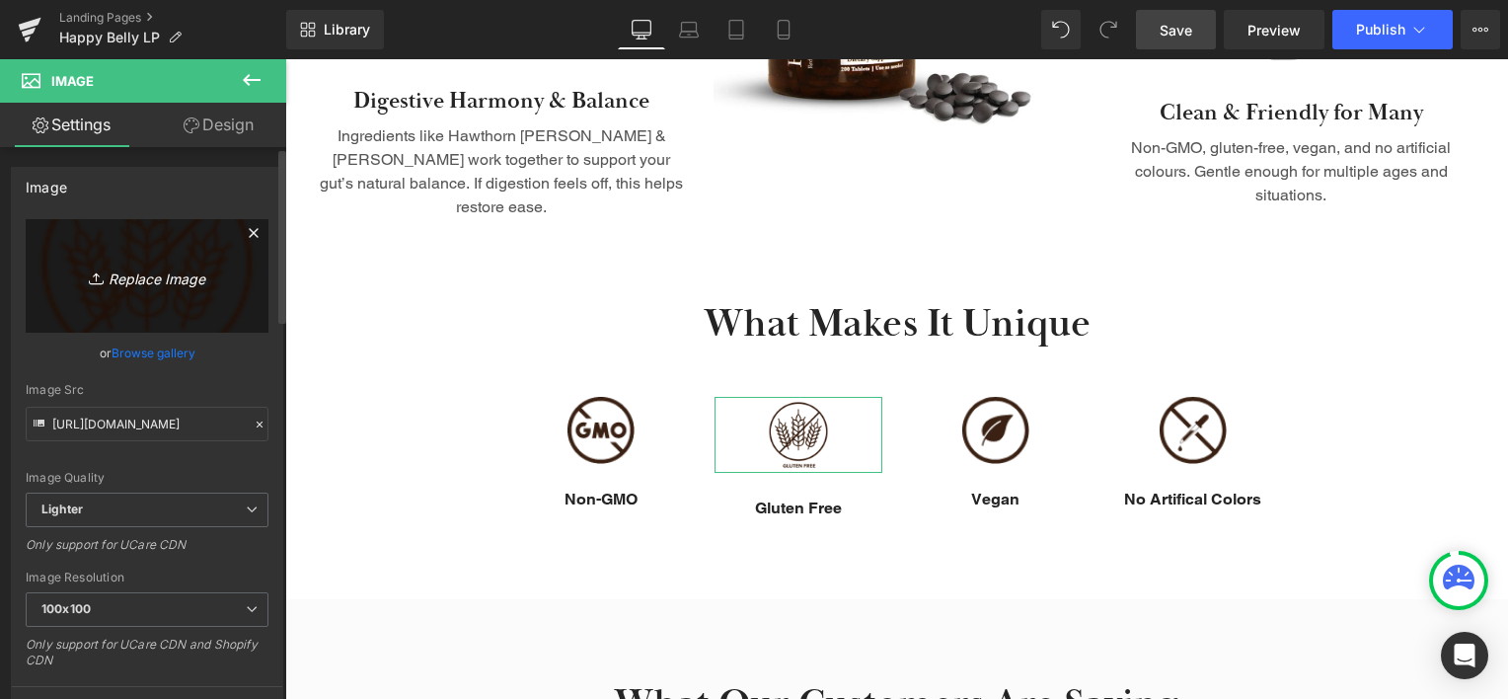
click at [129, 280] on icon "Replace Image" at bounding box center [147, 275] width 158 height 25
type input "C:\fakepath\gluten_1.png"
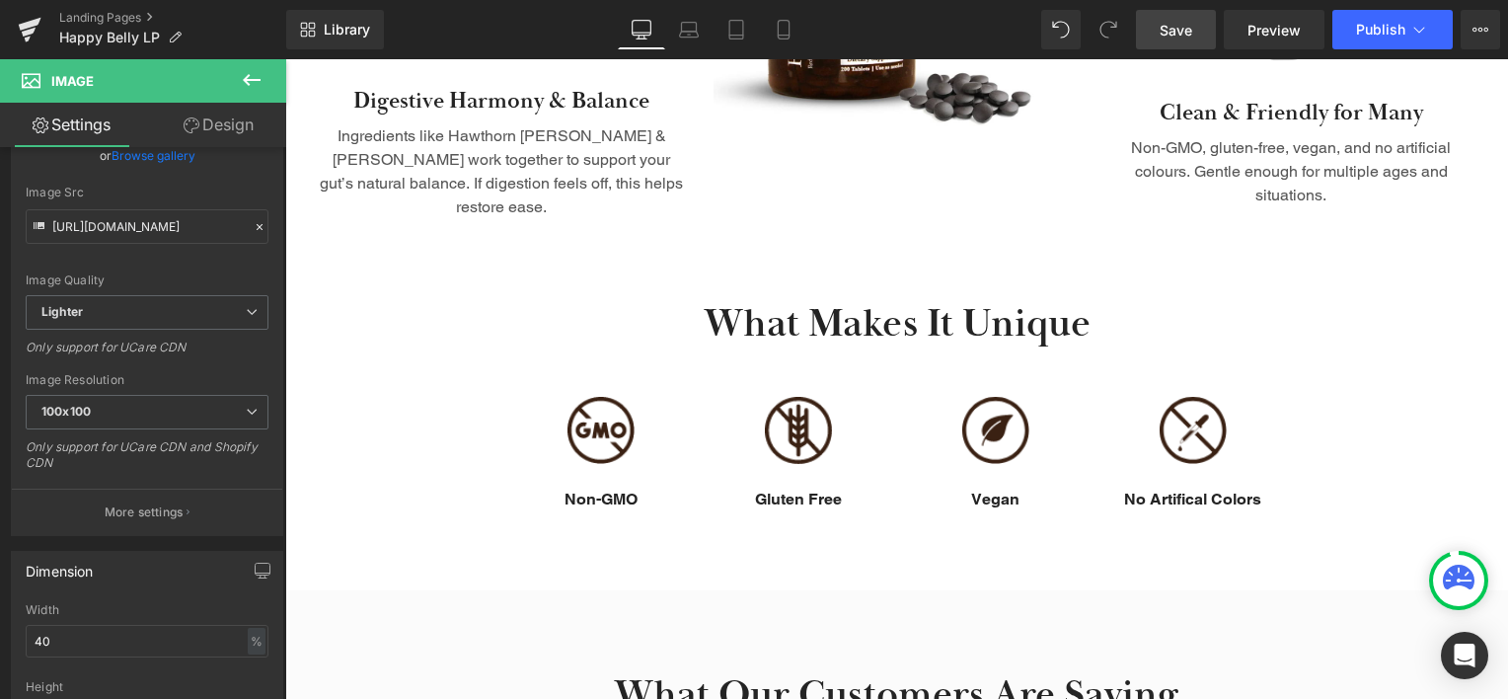
click at [1169, 20] on span "Save" at bounding box center [1176, 30] width 33 height 21
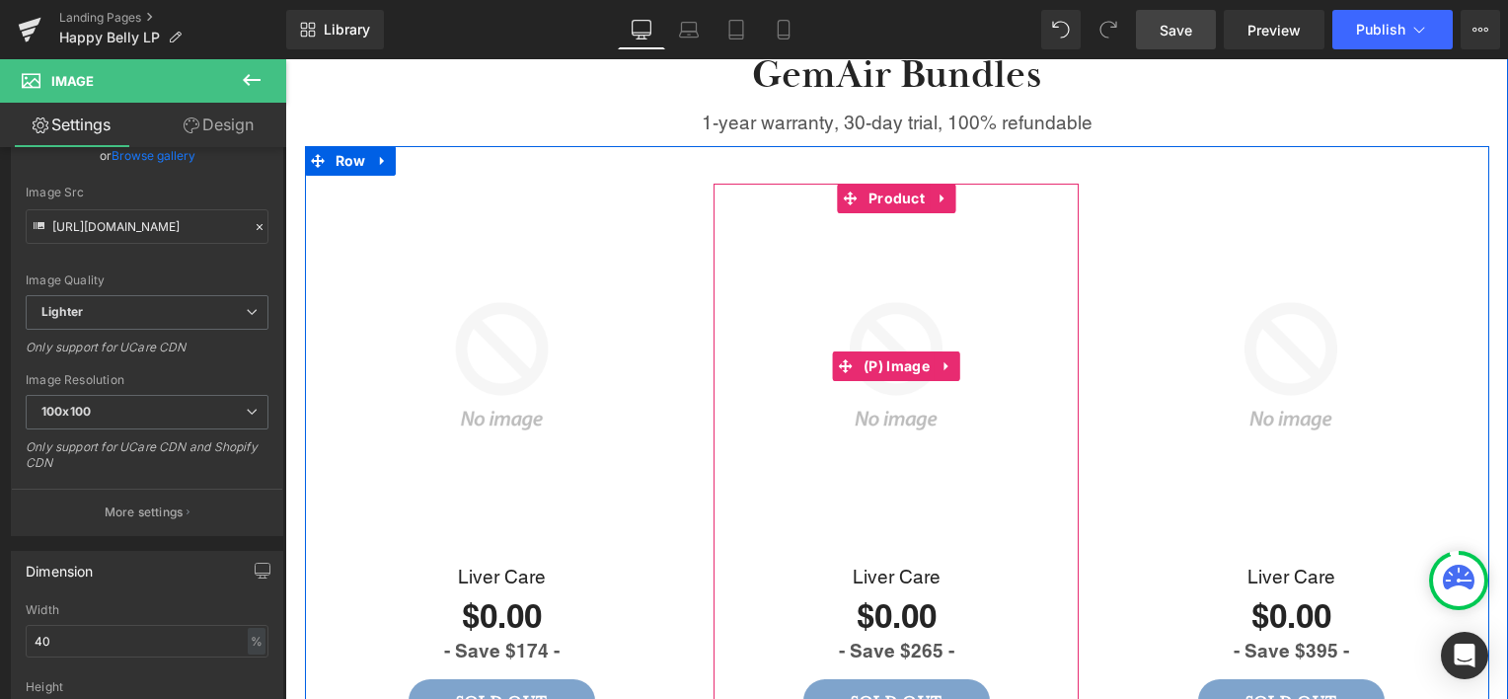
scroll to position [2750, 0]
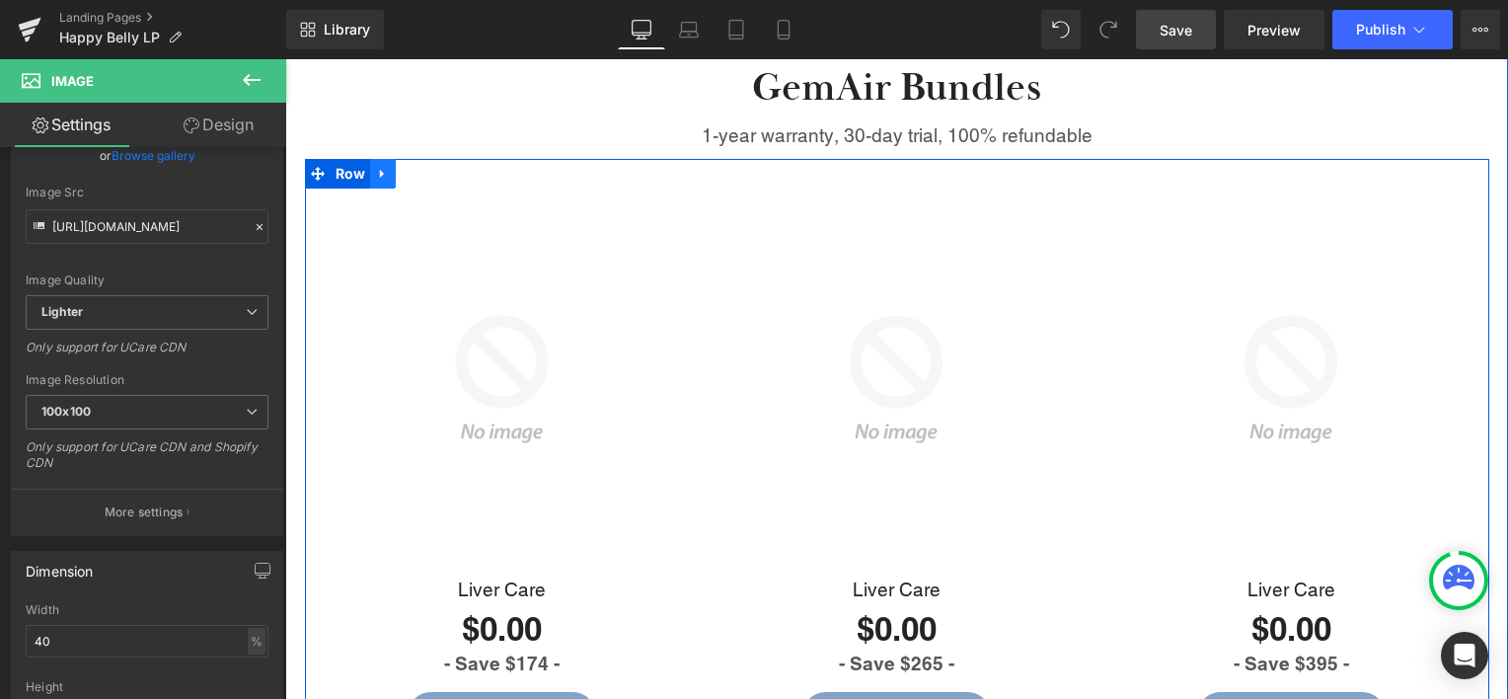
click at [377, 167] on icon at bounding box center [383, 174] width 14 height 15
click at [427, 167] on icon at bounding box center [434, 174] width 14 height 14
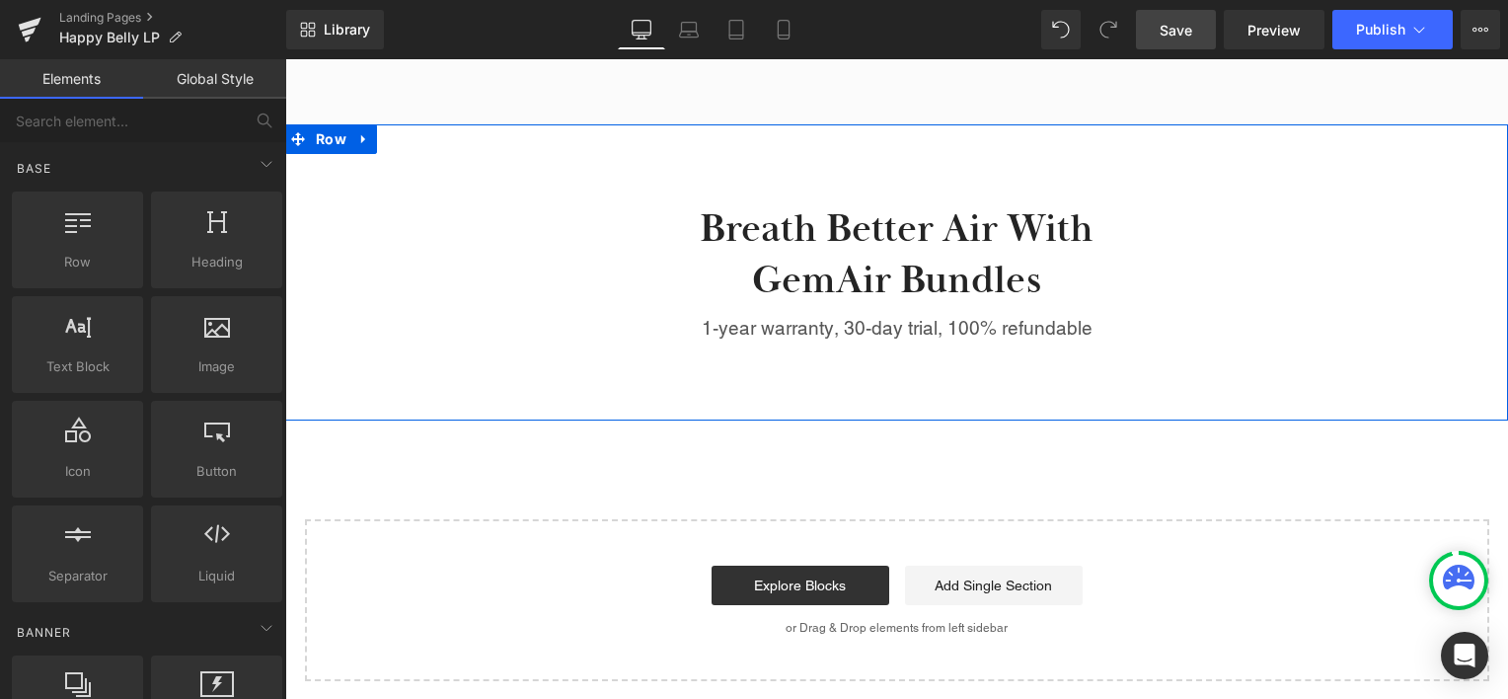
scroll to position [2553, 0]
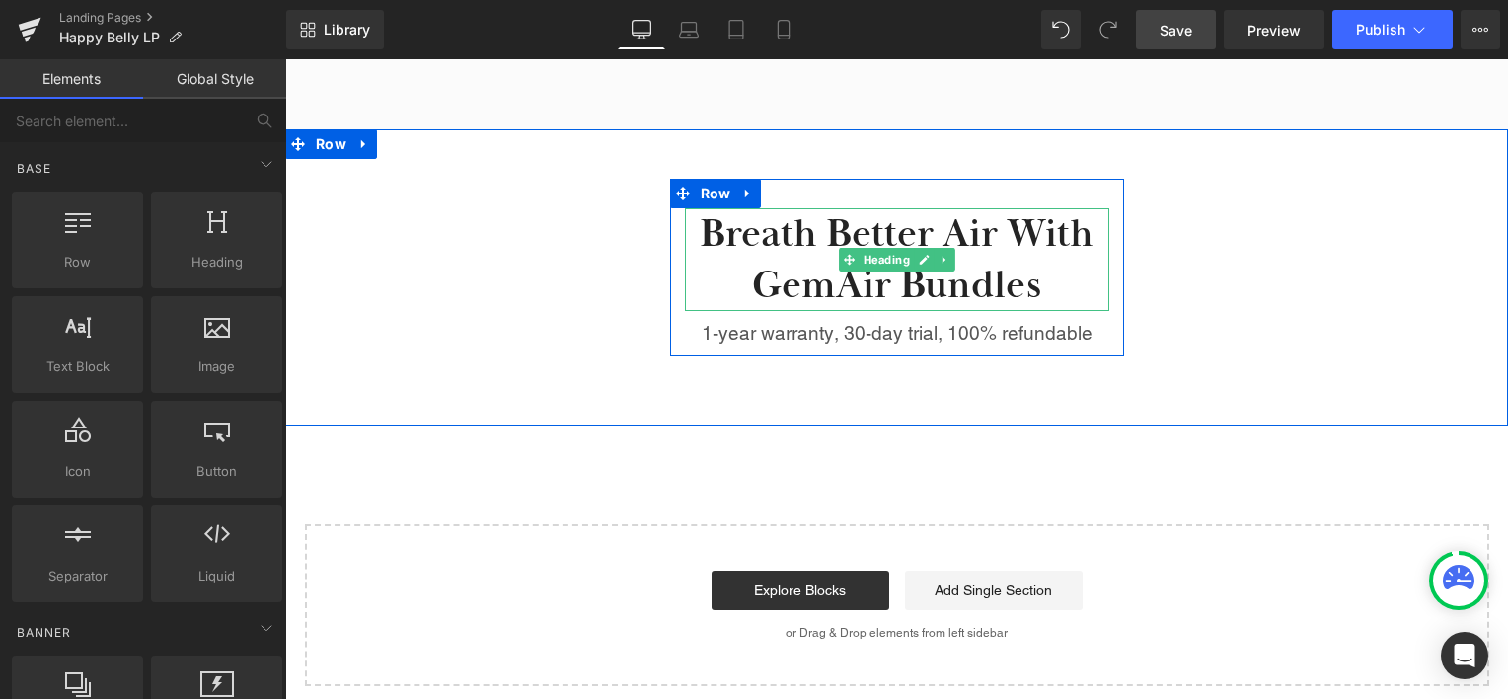
click at [753, 208] on h2 "Breath Better Air With GemAir Bundles" at bounding box center [897, 259] width 424 height 103
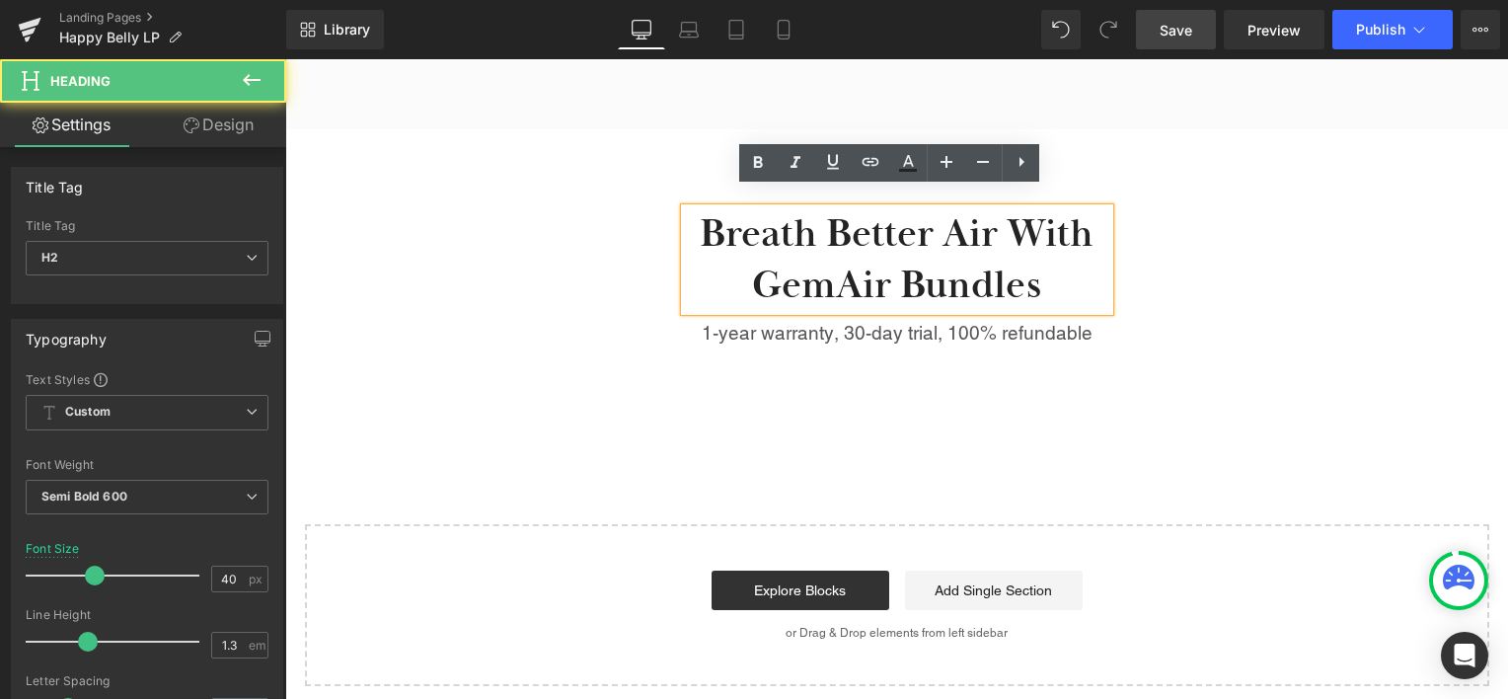
click at [786, 225] on h2 "Breath Better Air With GemAir Bundles" at bounding box center [897, 259] width 424 height 103
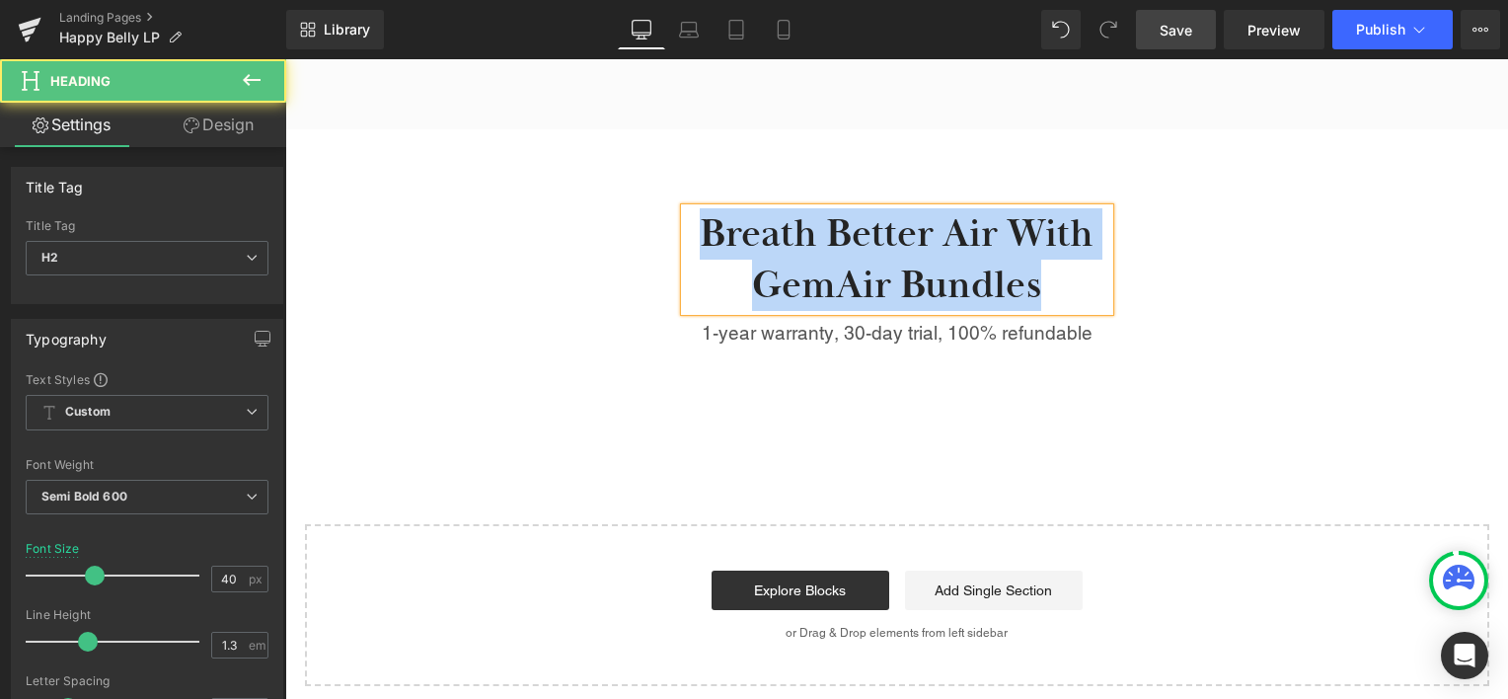
paste div
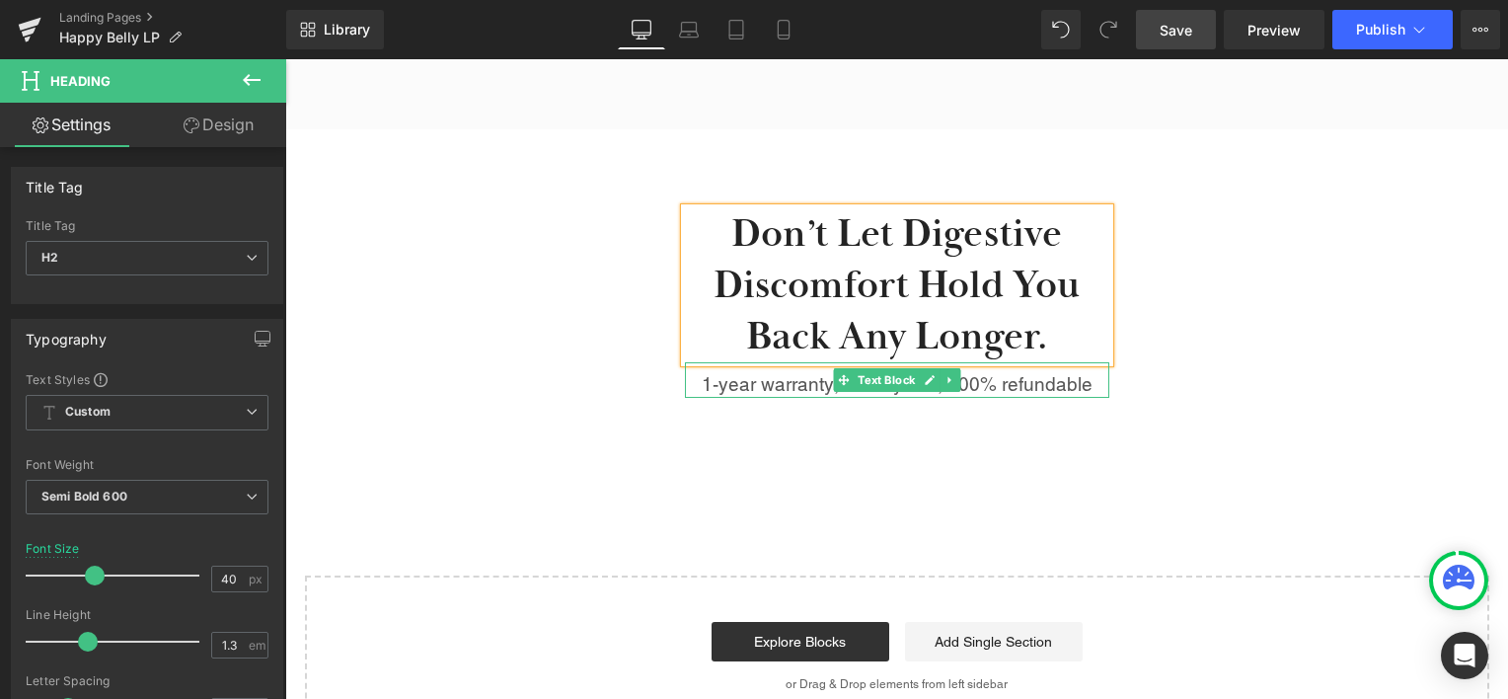
click at [750, 370] on p "1-year warranty, 30-day trial, 100% refundable" at bounding box center [897, 384] width 424 height 29
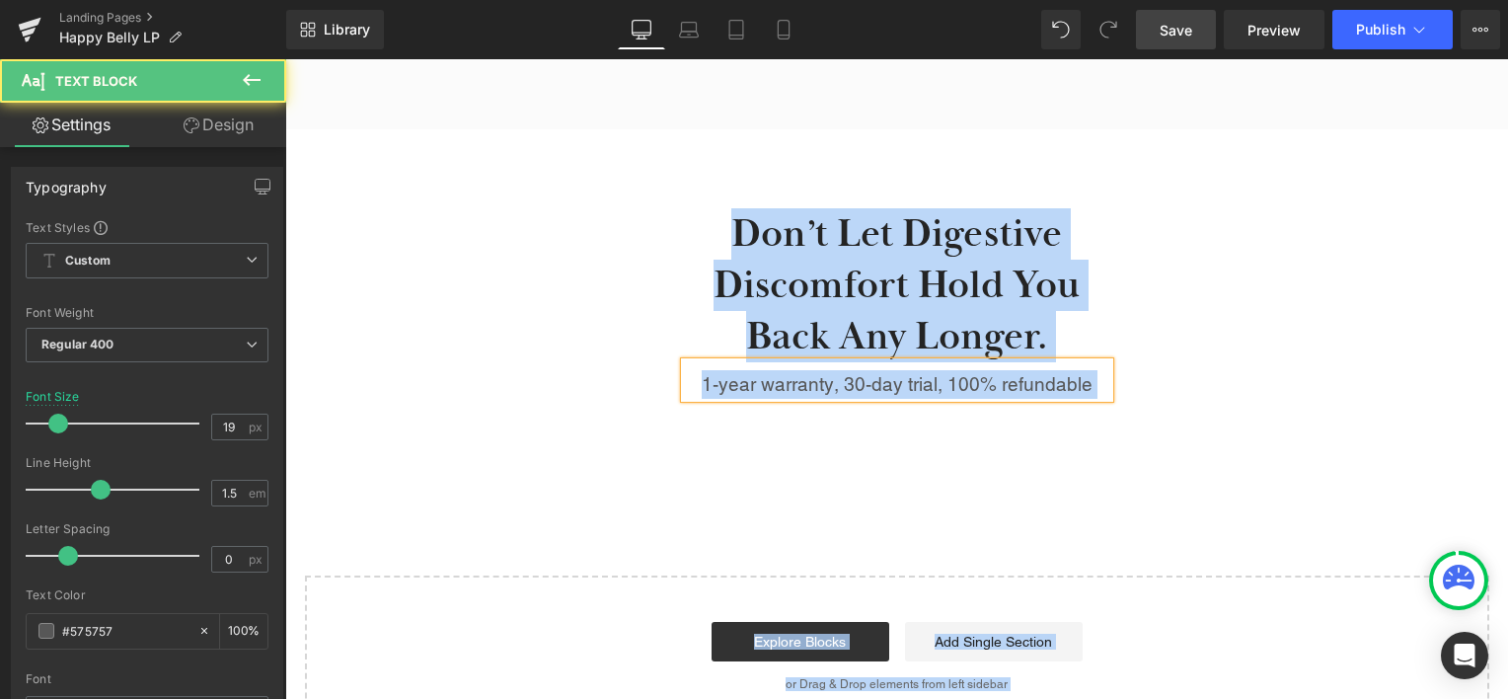
click at [750, 370] on p "1-year warranty, 30-day trial, 100% refundable" at bounding box center [897, 384] width 424 height 29
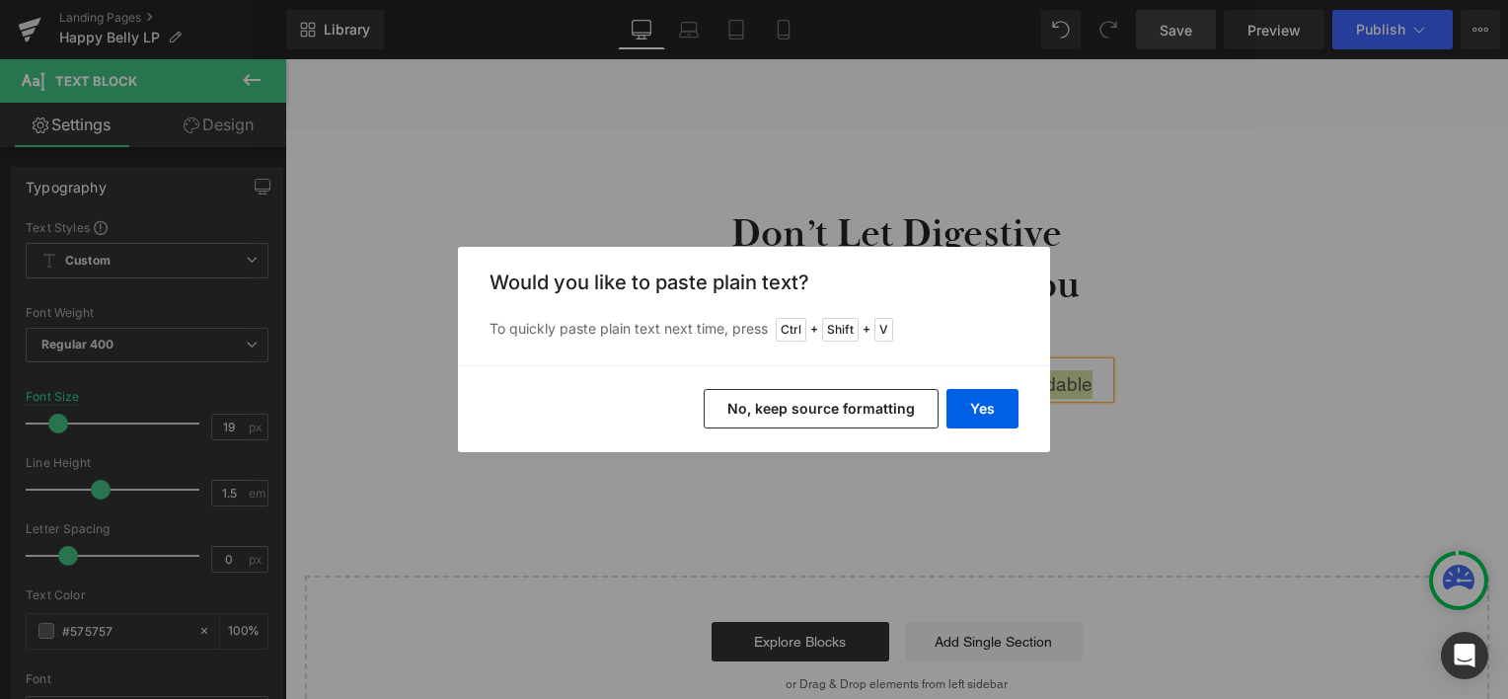
drag, startPoint x: 817, startPoint y: 407, endPoint x: 533, endPoint y: 347, distance: 290.3
click at [817, 407] on button "No, keep source formatting" at bounding box center [821, 408] width 235 height 39
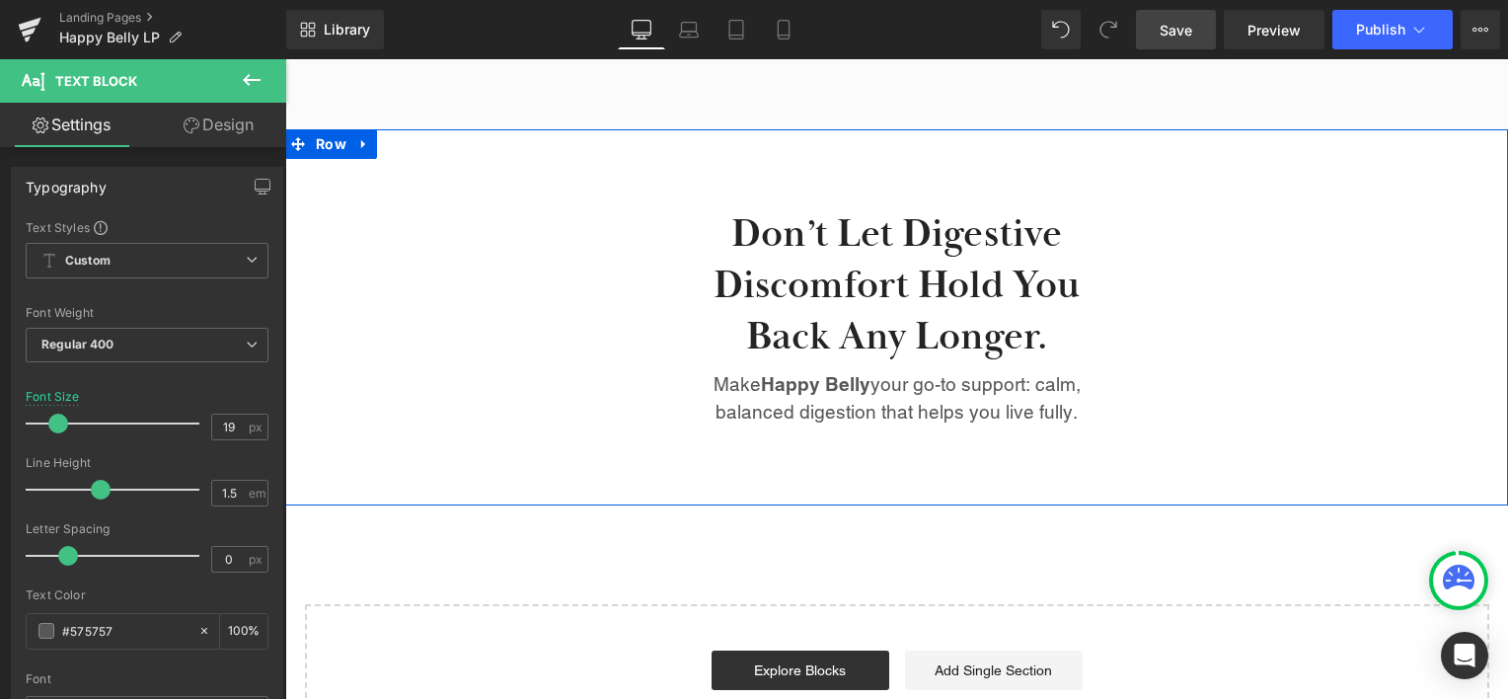
click at [1293, 334] on div "Don’t let digestive discomfort hold you back any longer. Heading Make Happy Bel…" at bounding box center [896, 308] width 1223 height 258
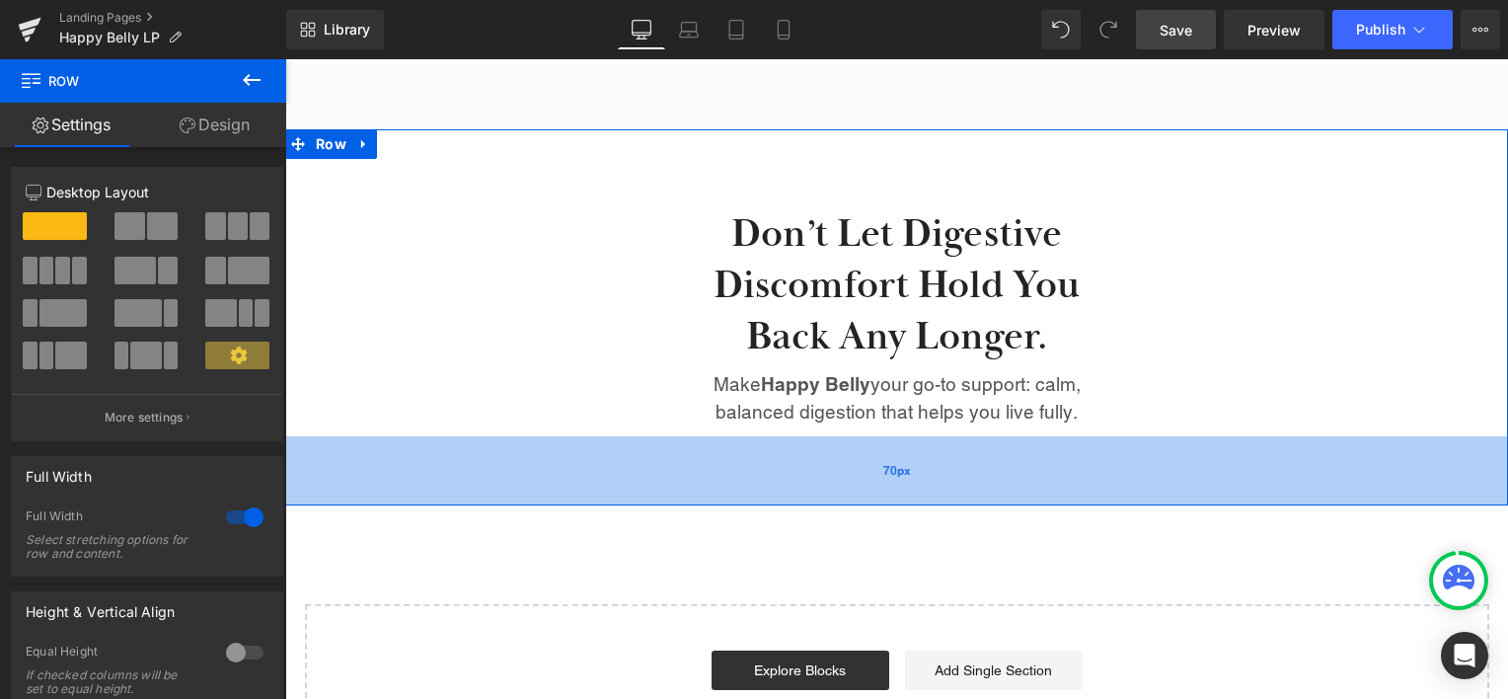
click at [824, 438] on div "70px" at bounding box center [896, 470] width 1223 height 69
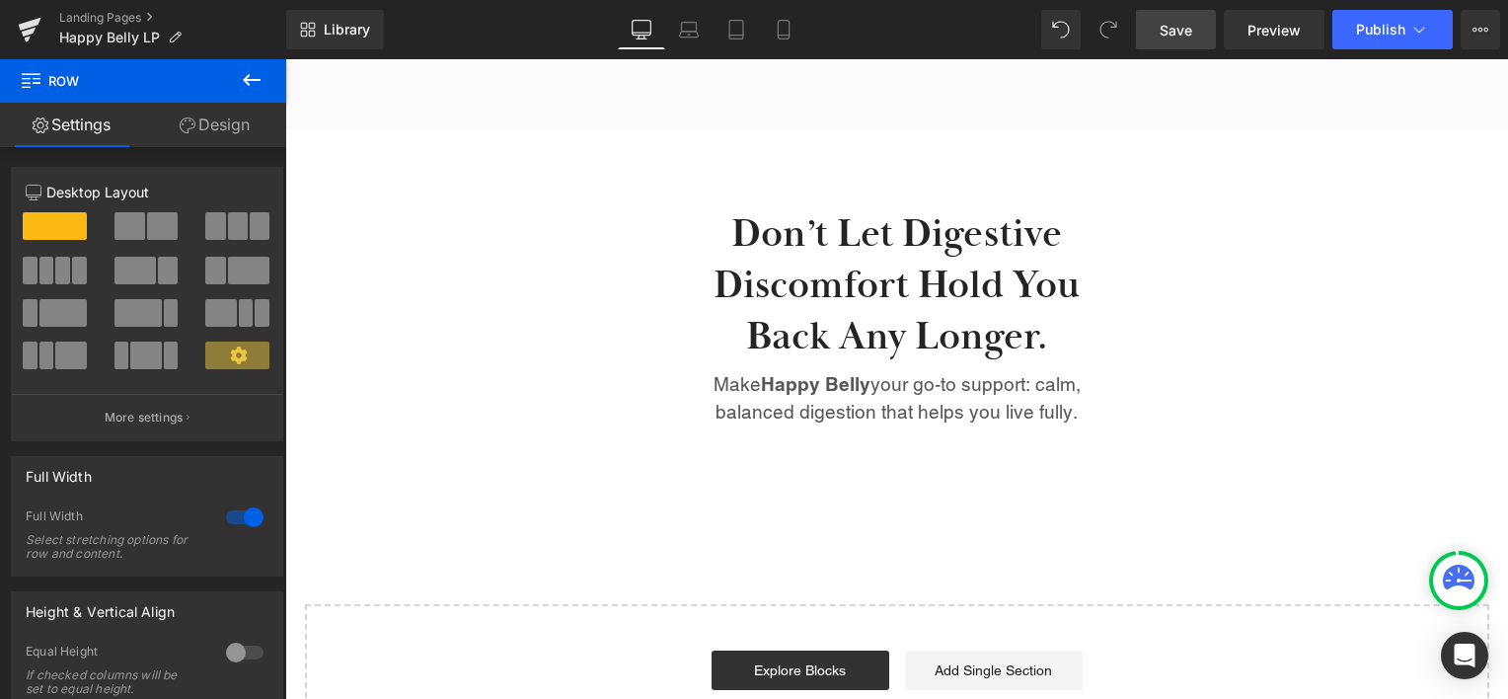
click at [248, 72] on icon at bounding box center [252, 80] width 24 height 24
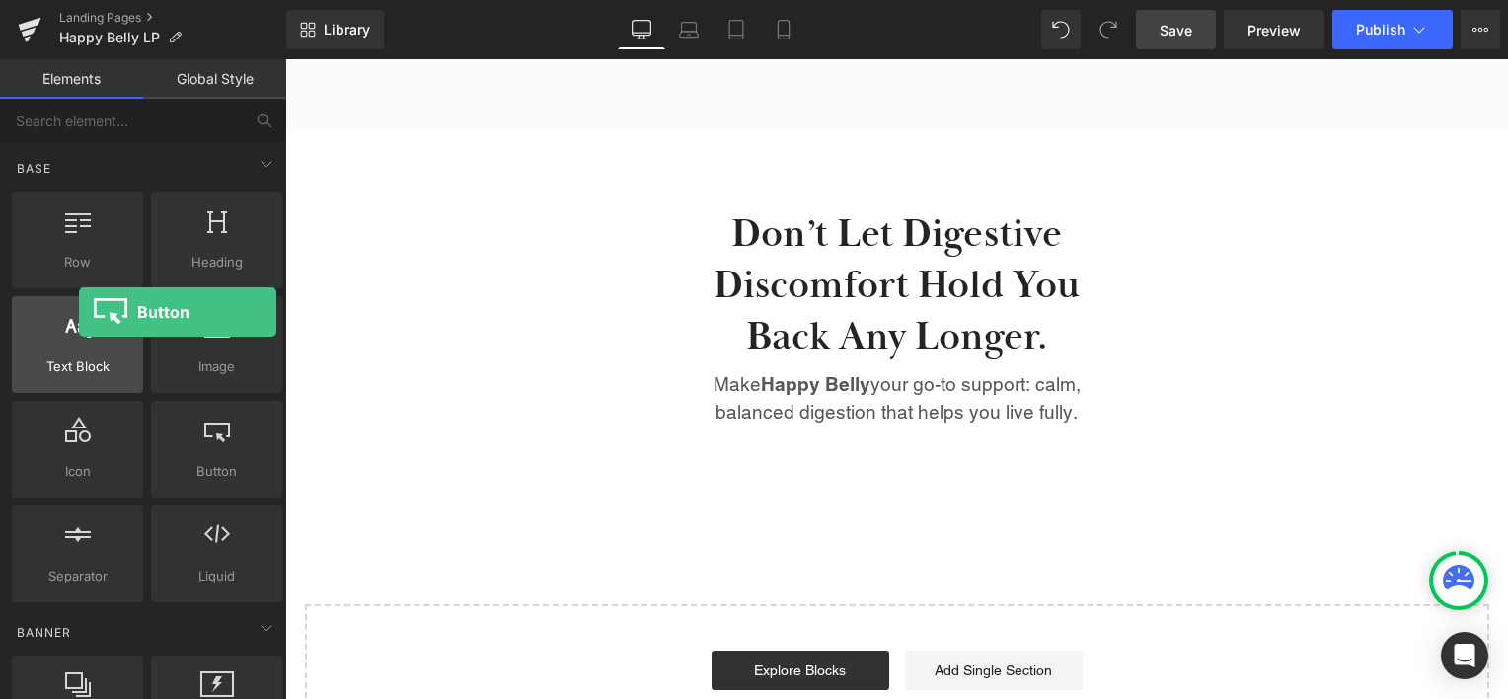
drag, startPoint x: 213, startPoint y: 440, endPoint x: 78, endPoint y: 310, distance: 187.7
click at [79, 311] on div "Row rows, columns, layouts, div Heading headings, titles, h1,h2,h3,h4,h5,h6 Tex…" at bounding box center [147, 396] width 278 height 418
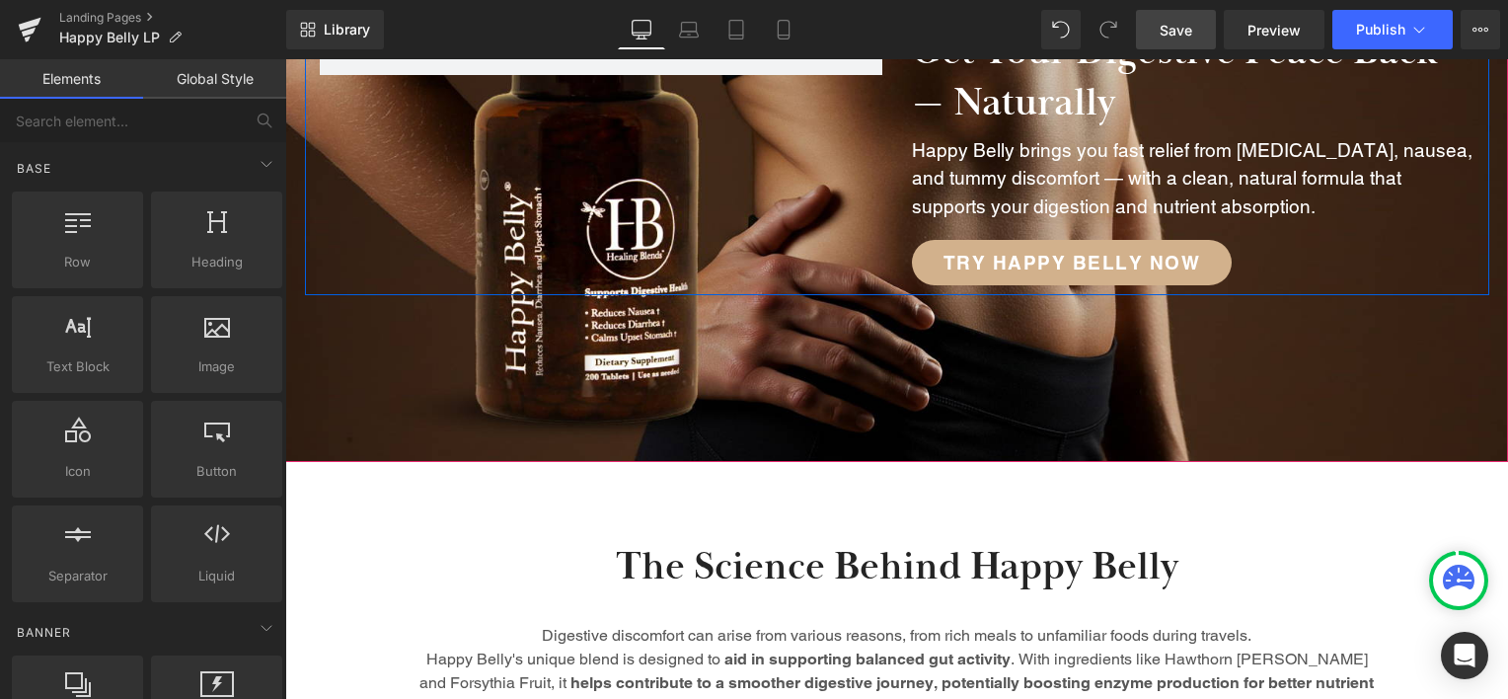
scroll to position [244, 0]
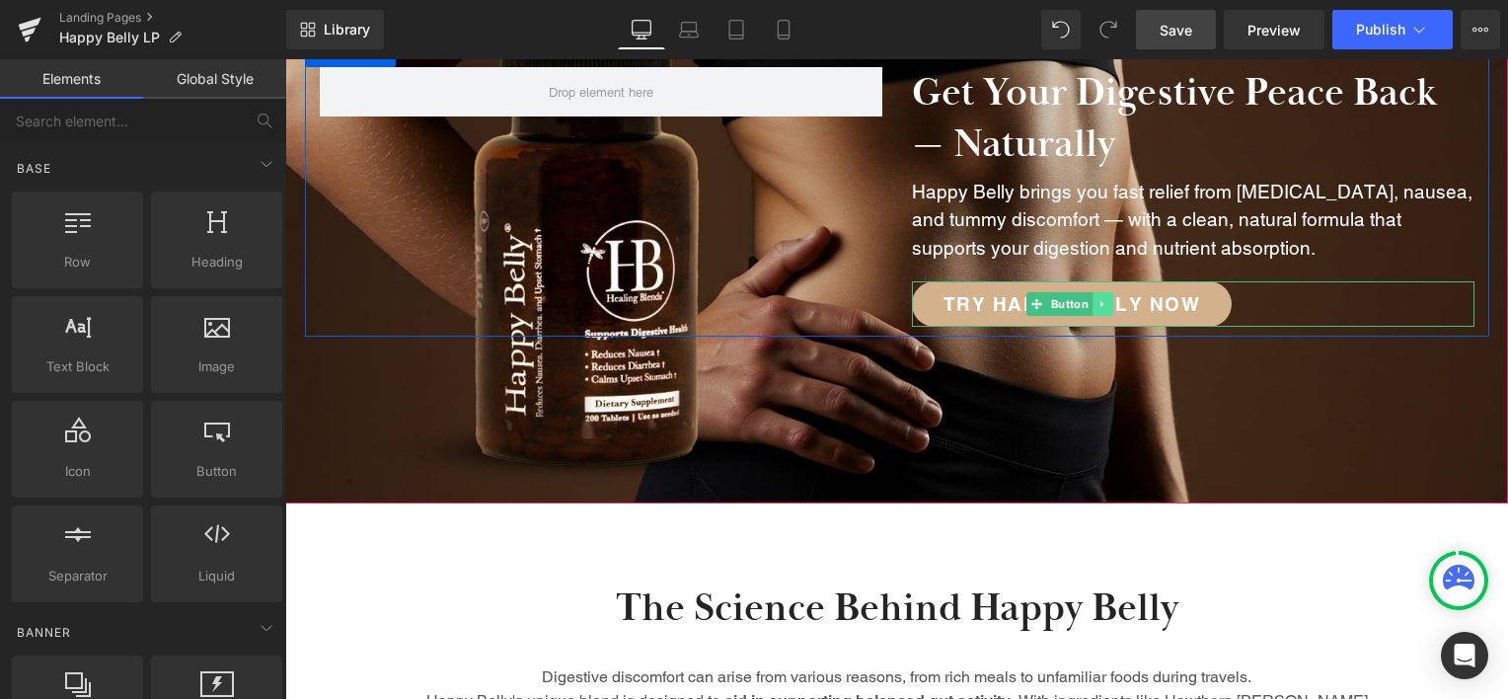
click at [1092, 302] on link at bounding box center [1102, 304] width 21 height 24
click at [1086, 302] on icon at bounding box center [1091, 304] width 11 height 11
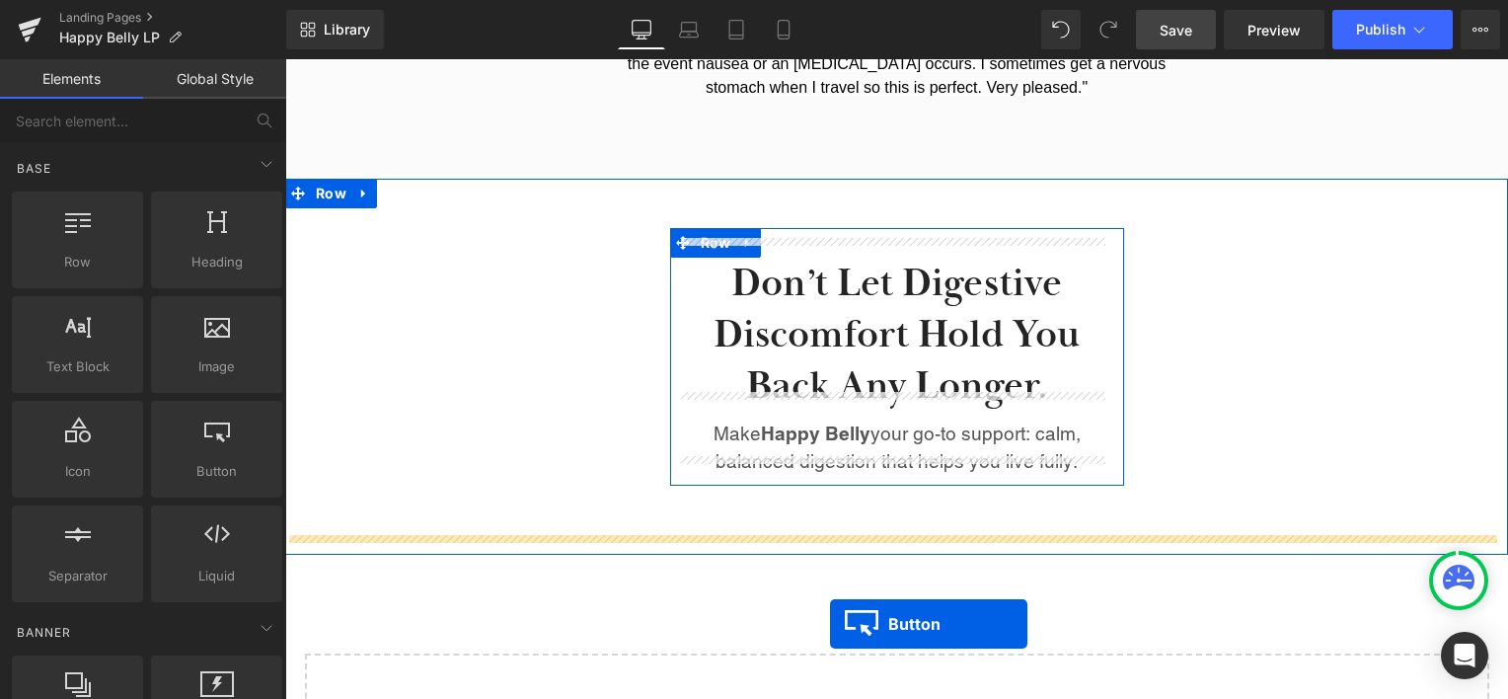
scroll to position [2711, 0]
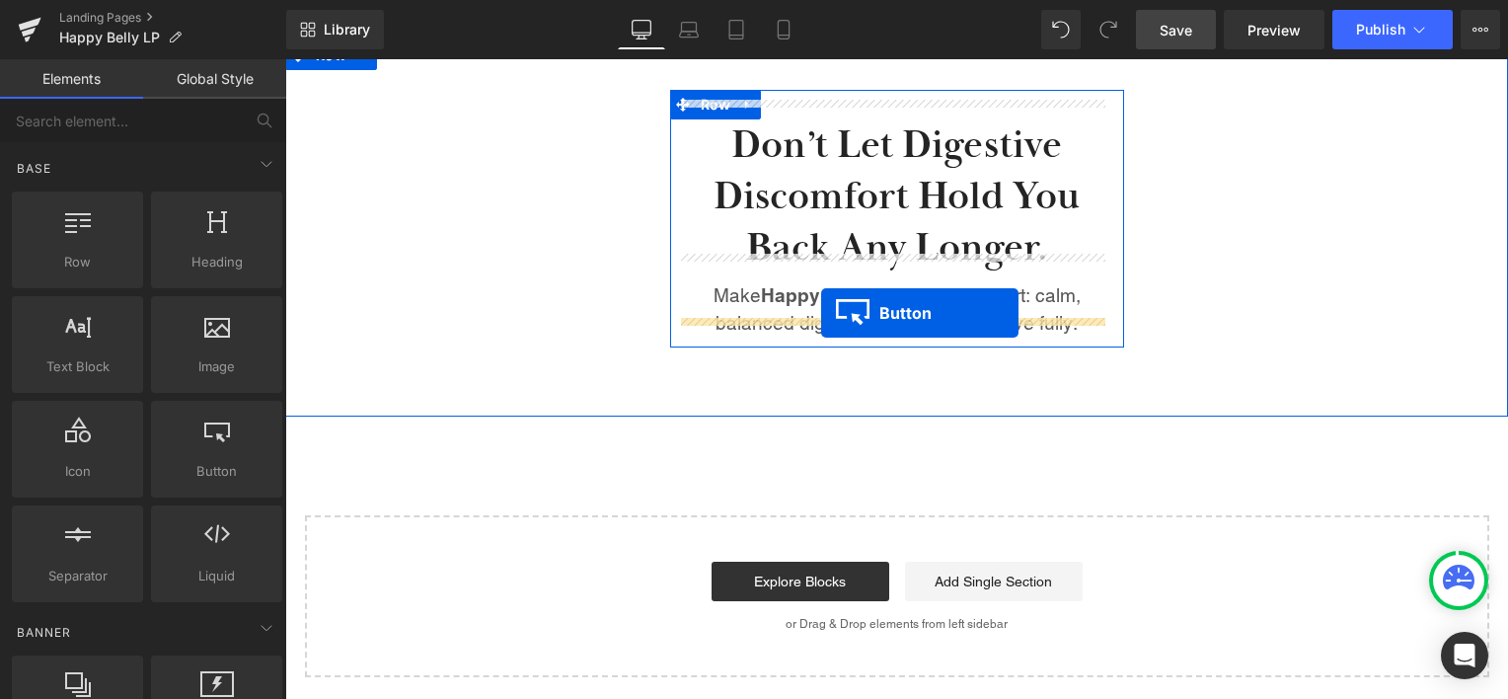
drag, startPoint x: 1034, startPoint y: 370, endPoint x: 821, endPoint y: 313, distance: 220.7
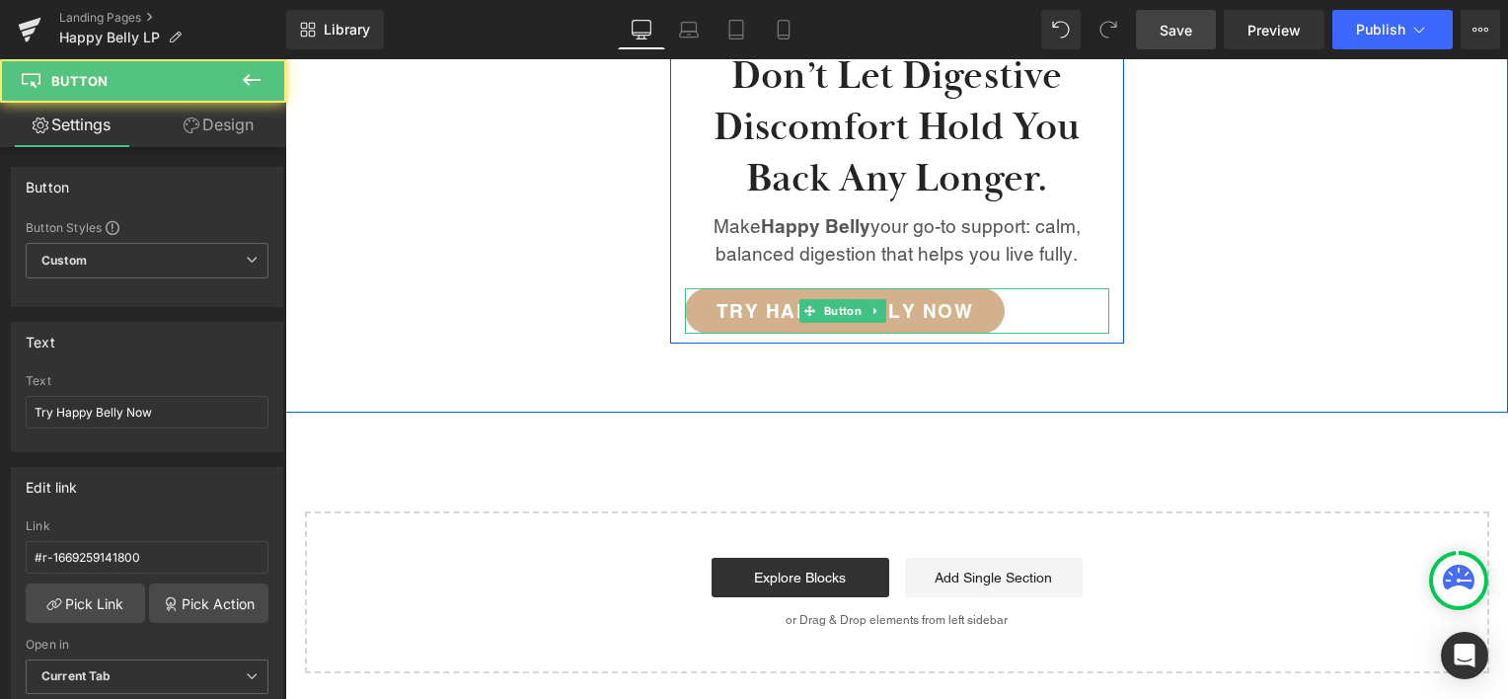
scroll to position [2642, 0]
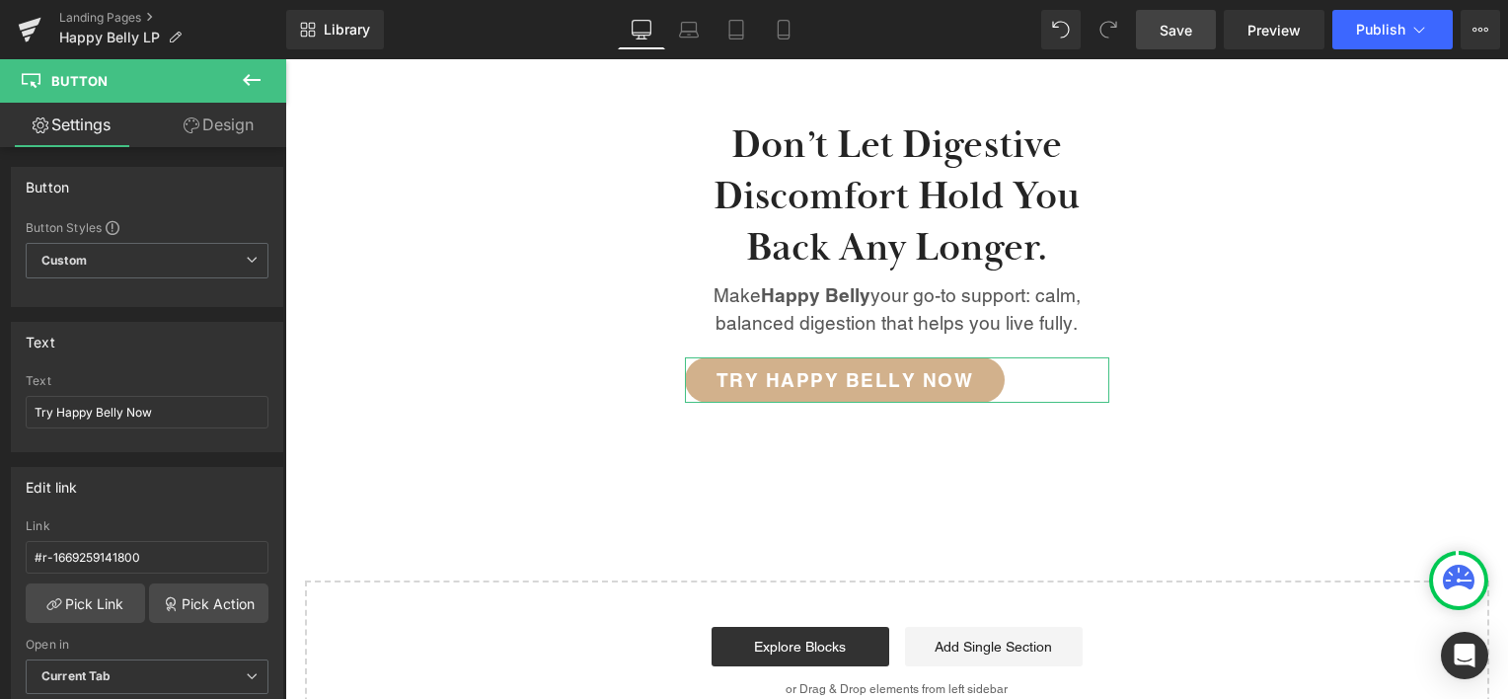
click at [229, 117] on link "Design" at bounding box center [218, 125] width 143 height 44
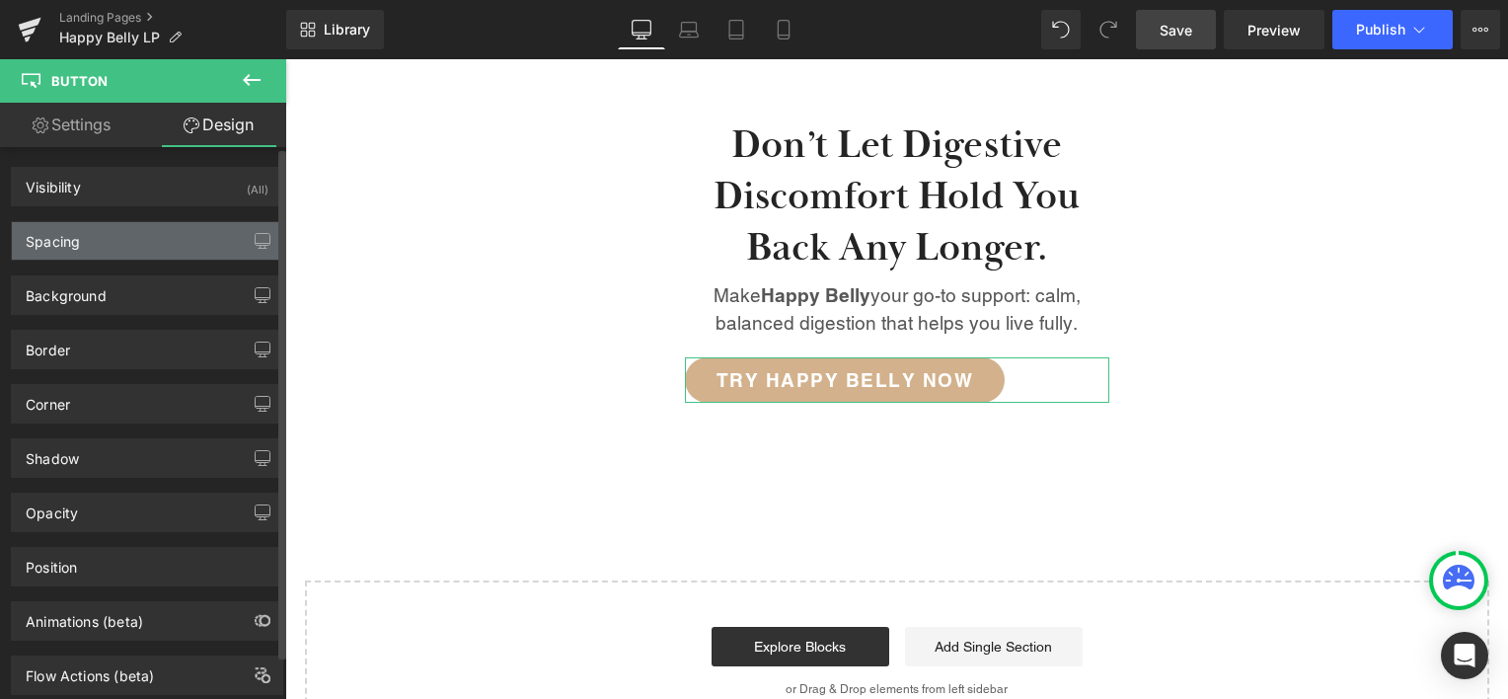
click at [191, 230] on div "Spacing" at bounding box center [147, 240] width 270 height 37
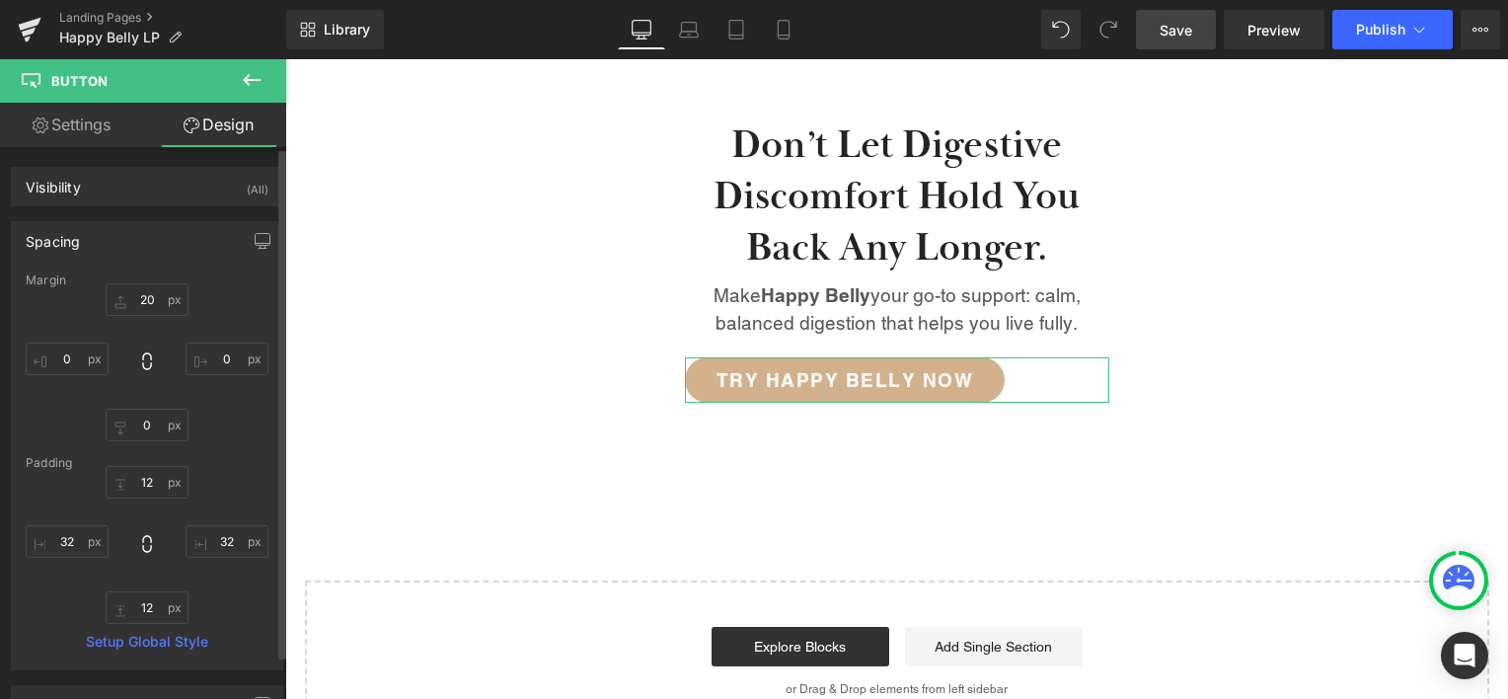
click at [191, 230] on div "Spacing" at bounding box center [147, 240] width 270 height 37
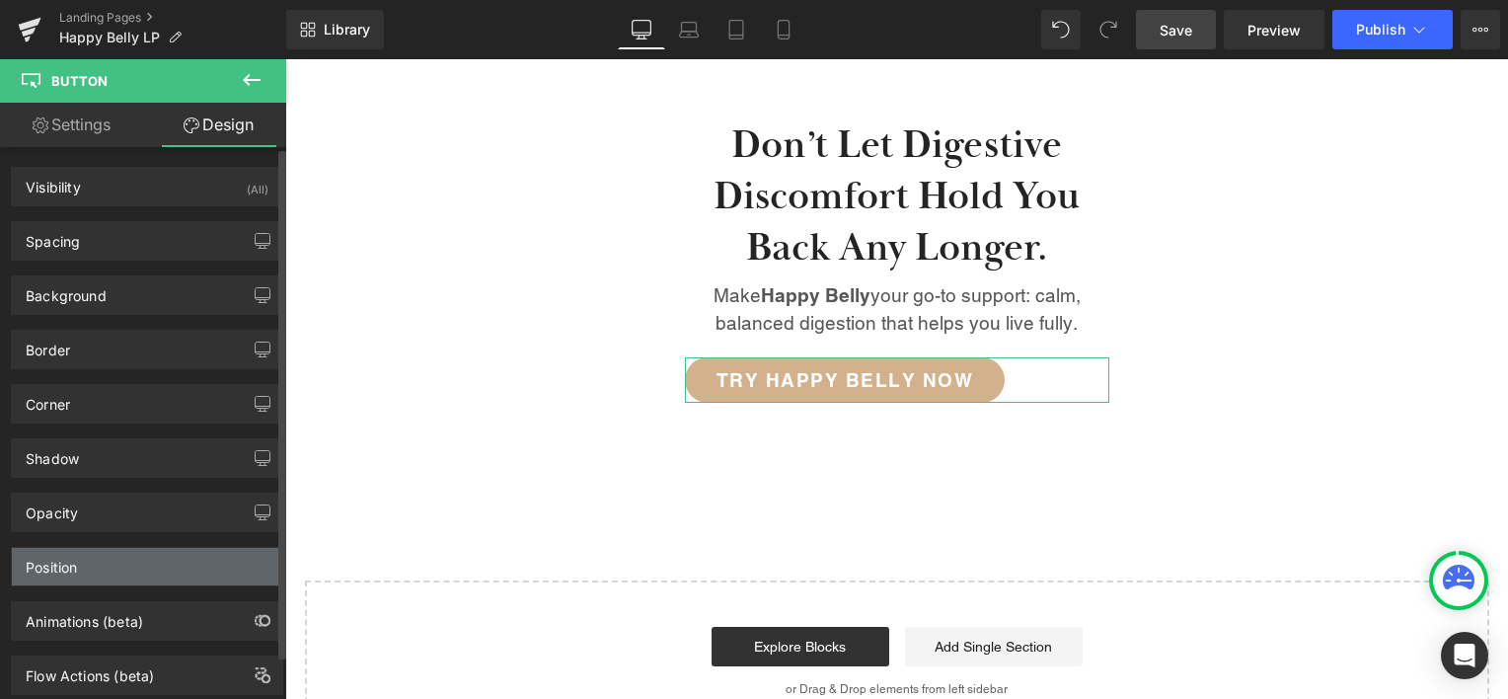
click at [92, 552] on div "Position" at bounding box center [147, 566] width 270 height 37
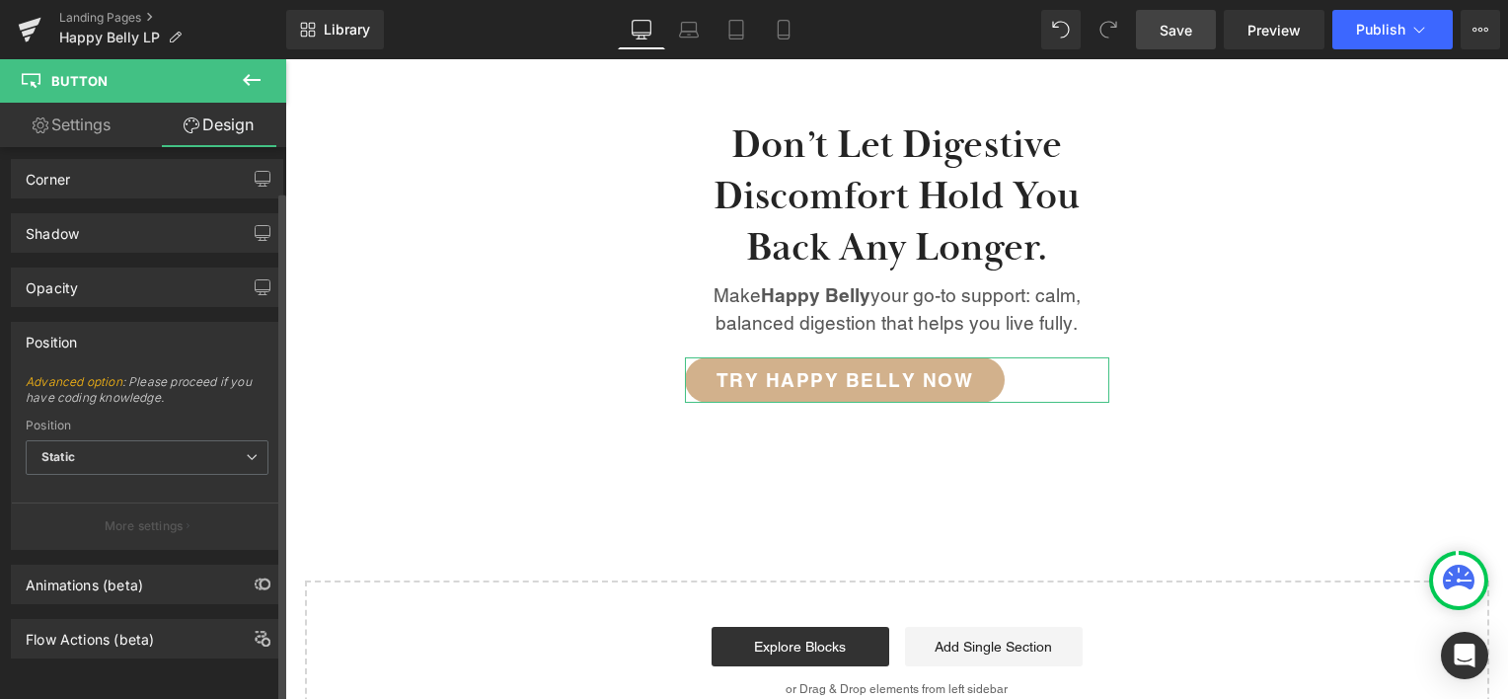
scroll to position [235, 0]
click at [158, 450] on span "Static" at bounding box center [147, 457] width 243 height 35
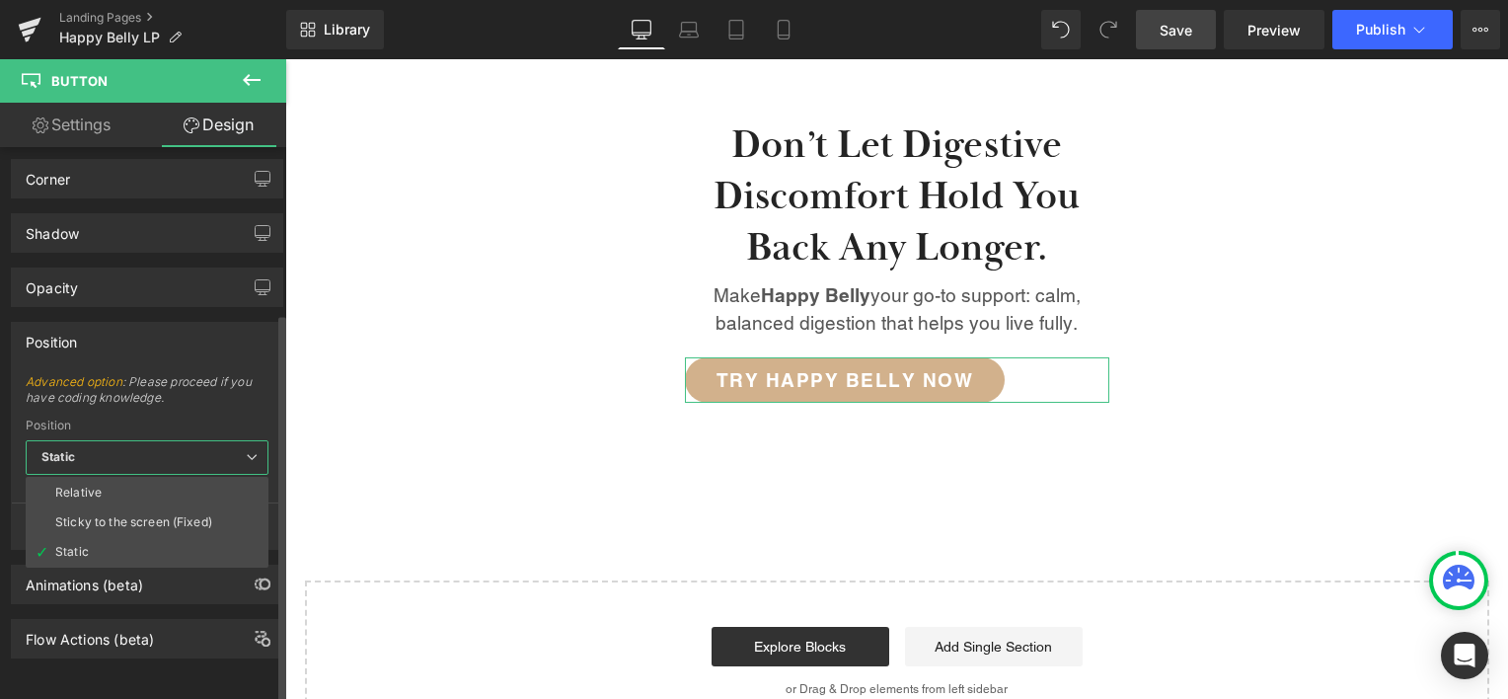
click at [158, 450] on span "Static" at bounding box center [147, 457] width 243 height 35
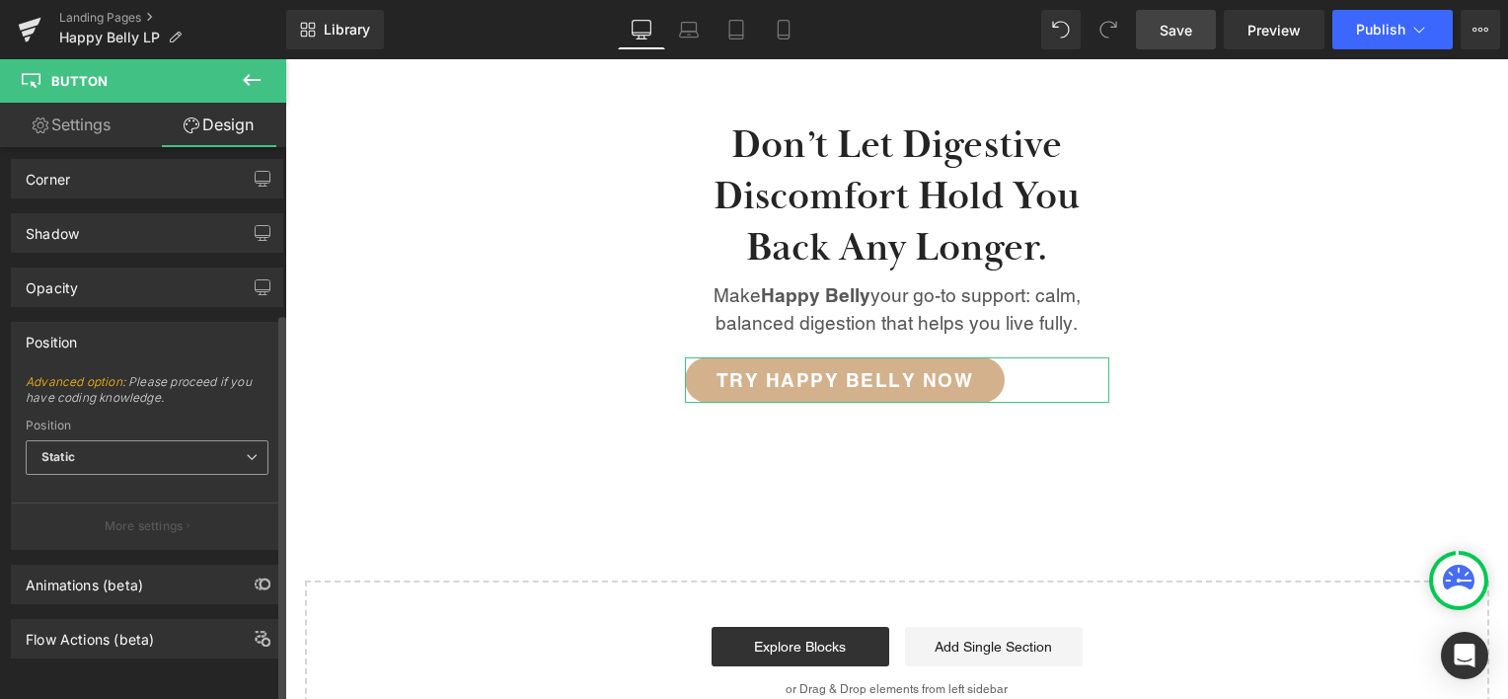
click at [158, 450] on span "Static" at bounding box center [147, 457] width 243 height 35
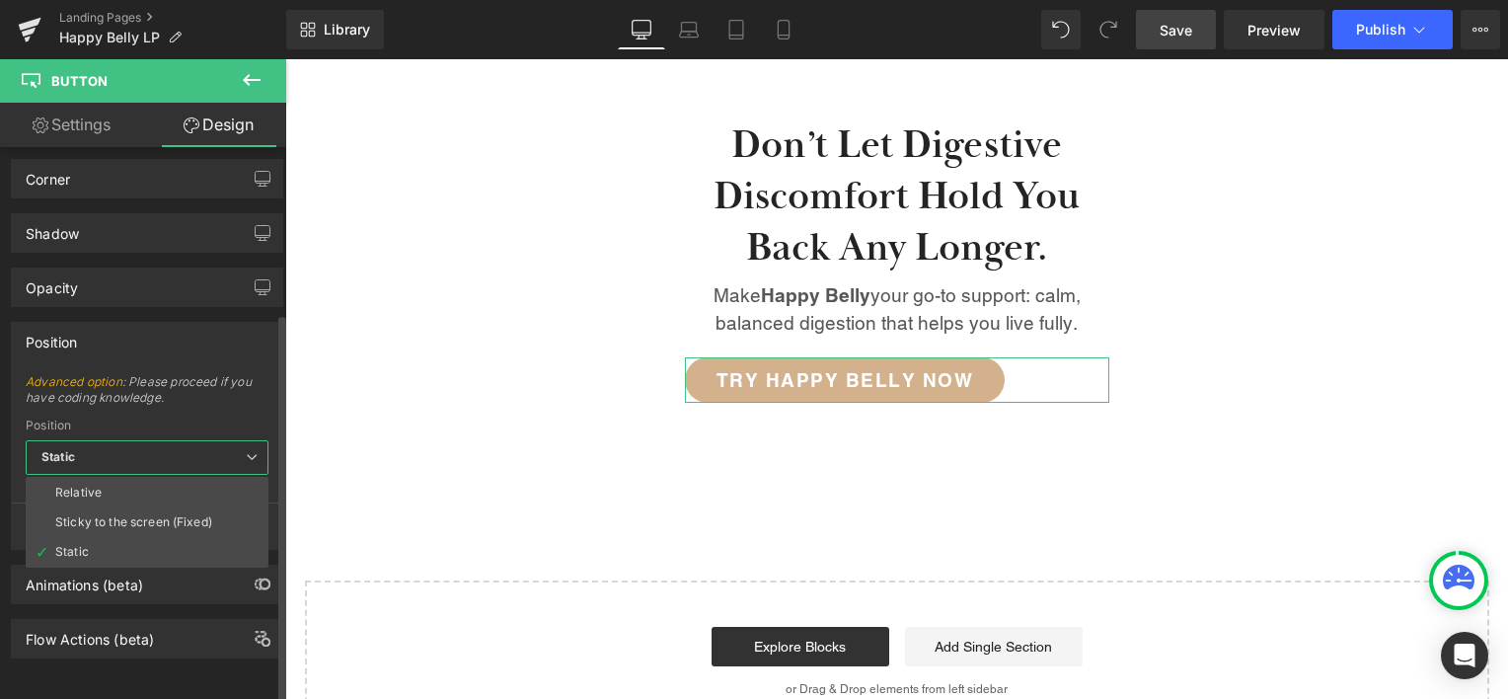
click at [167, 444] on span "Static" at bounding box center [147, 457] width 243 height 35
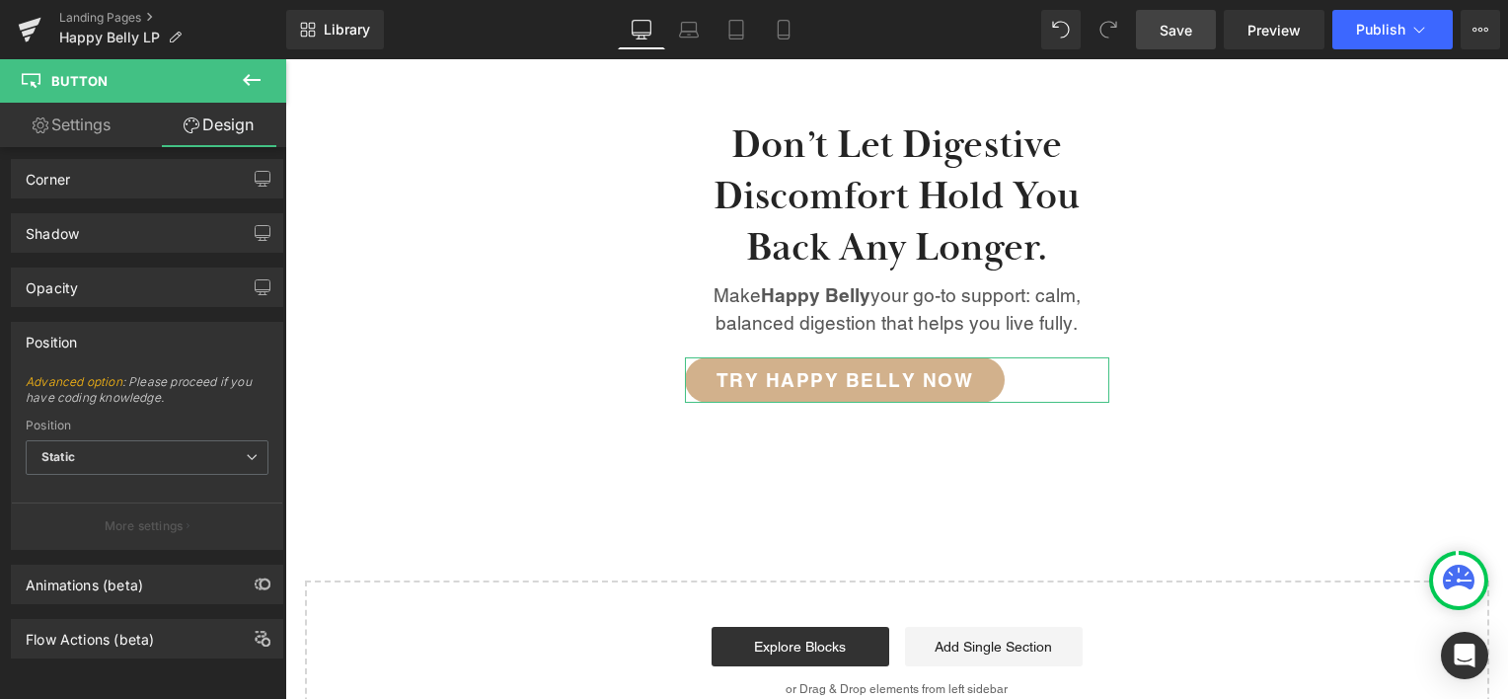
click at [99, 127] on link "Settings" at bounding box center [71, 125] width 143 height 44
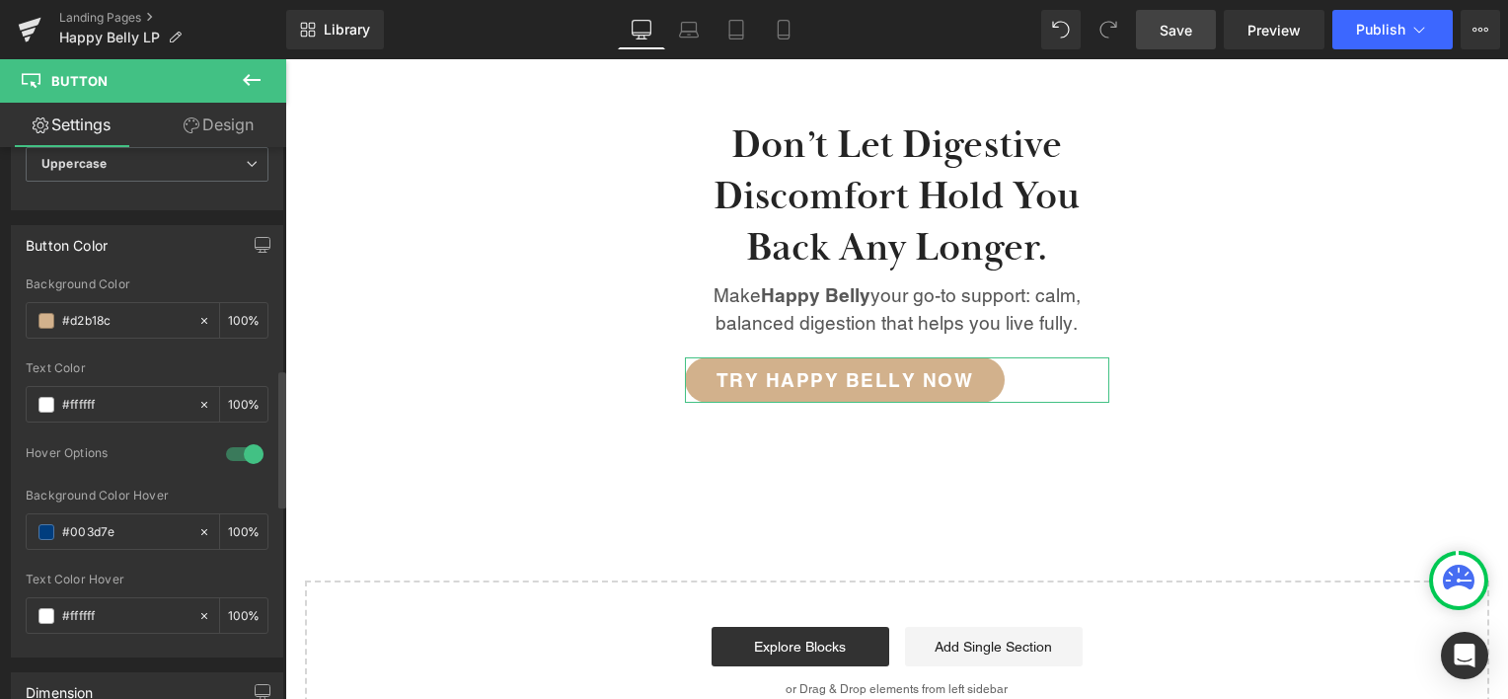
scroll to position [888, 0]
click at [39, 525] on span at bounding box center [46, 531] width 16 height 16
click at [80, 526] on input "#003d7e" at bounding box center [125, 531] width 126 height 22
paste input "382014"
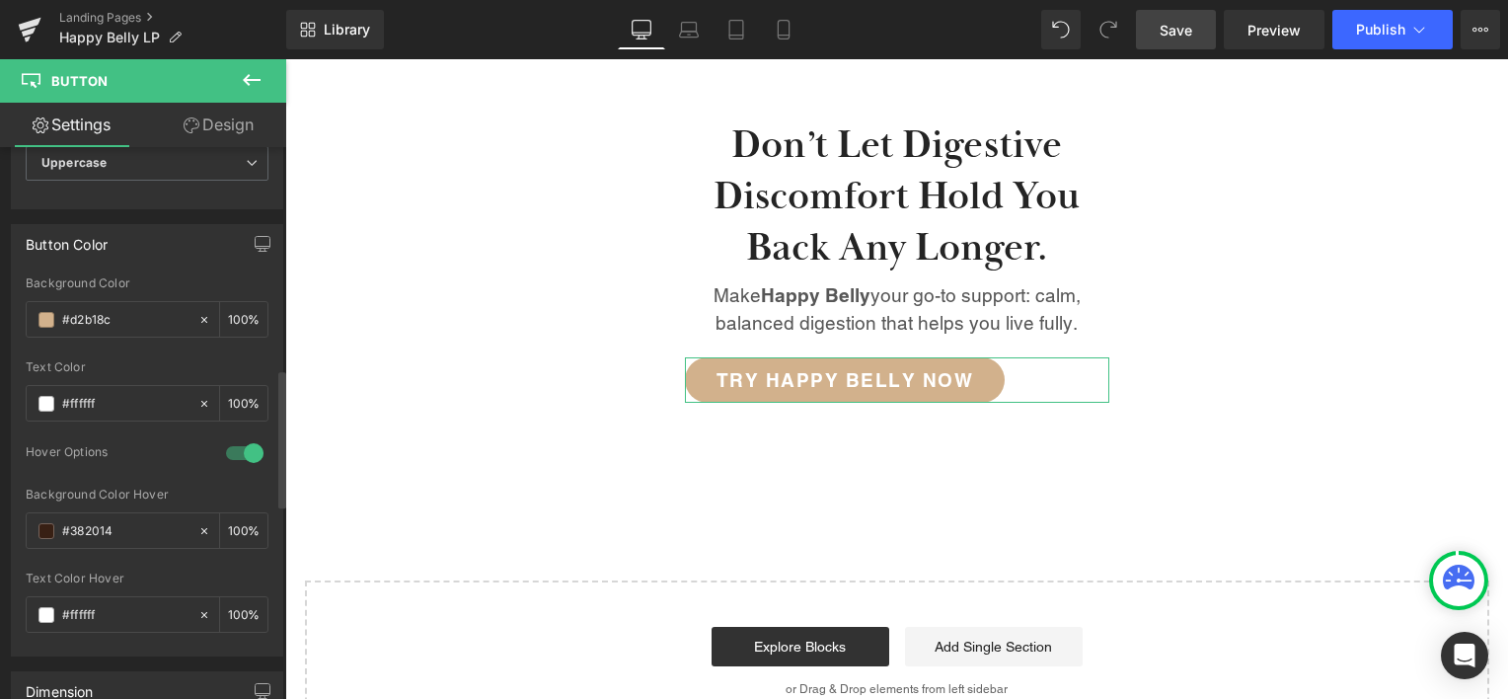
type input "#382014"
click at [201, 489] on div "Background Color Hover" at bounding box center [147, 494] width 243 height 14
click at [157, 451] on div "Hover Options" at bounding box center [116, 454] width 181 height 21
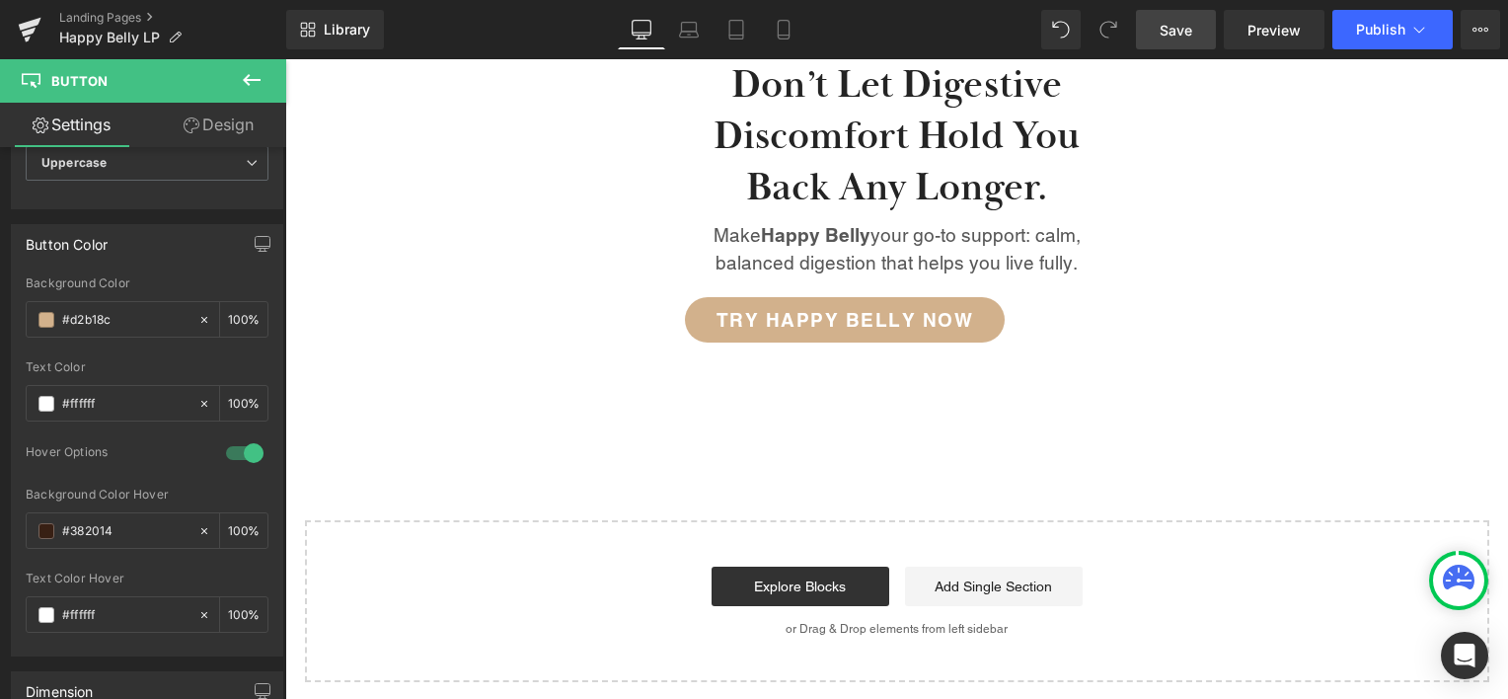
scroll to position [2727, 0]
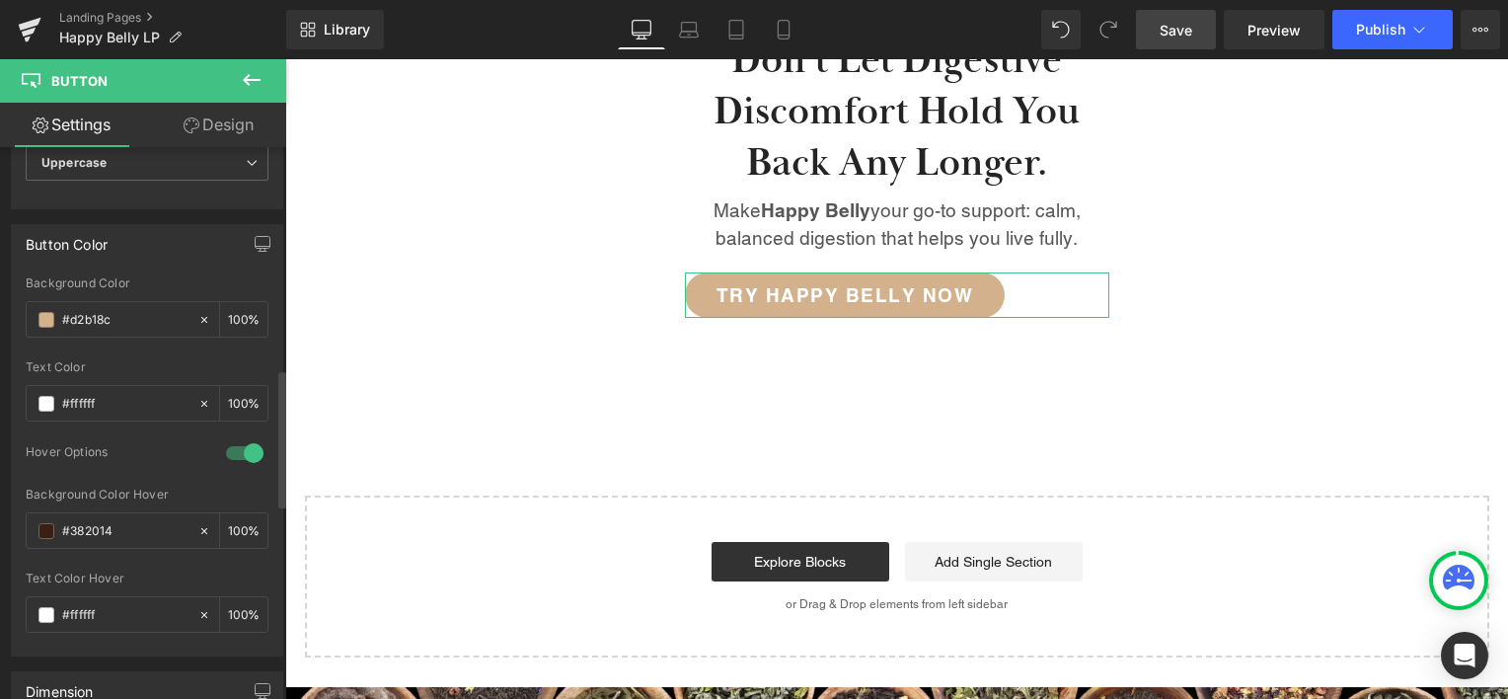
click at [233, 493] on div "Background Color Hover" at bounding box center [147, 494] width 243 height 14
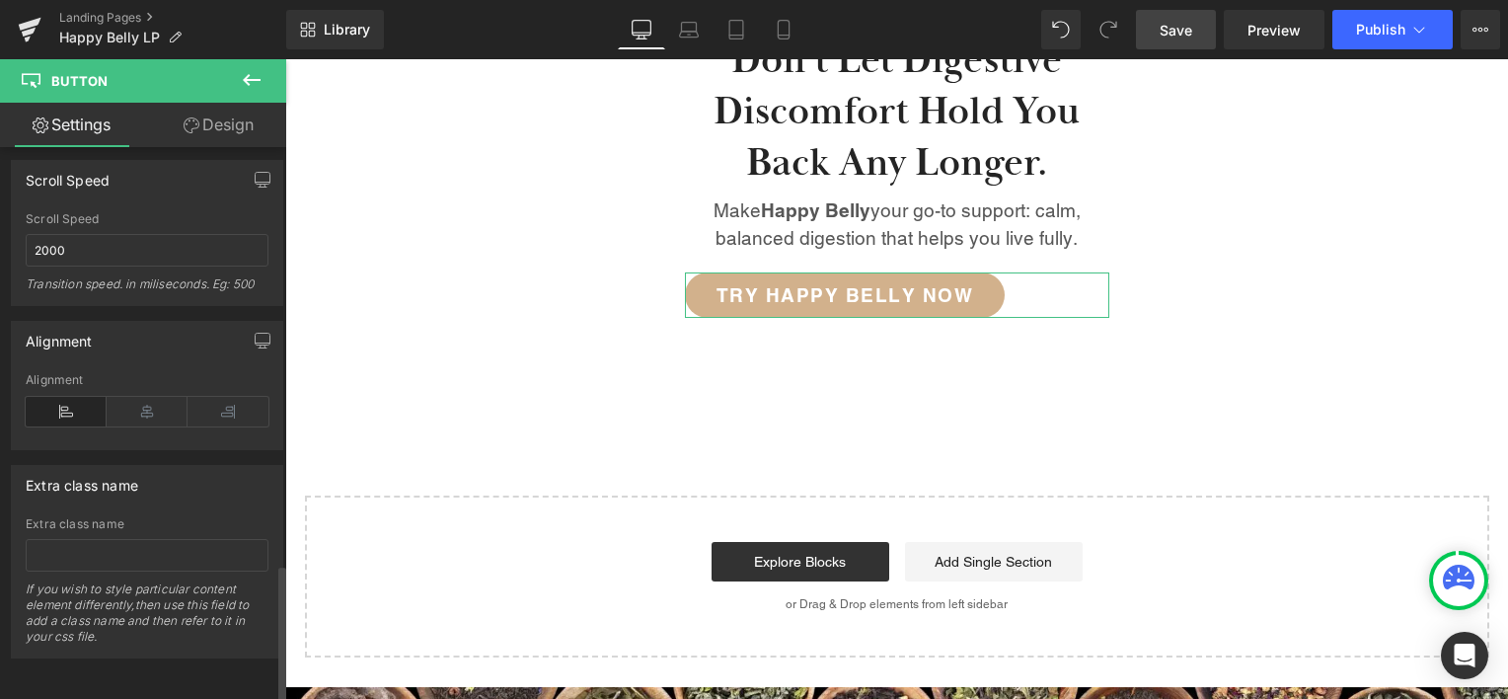
scroll to position [1672, 0]
click at [146, 397] on icon at bounding box center [147, 412] width 81 height 30
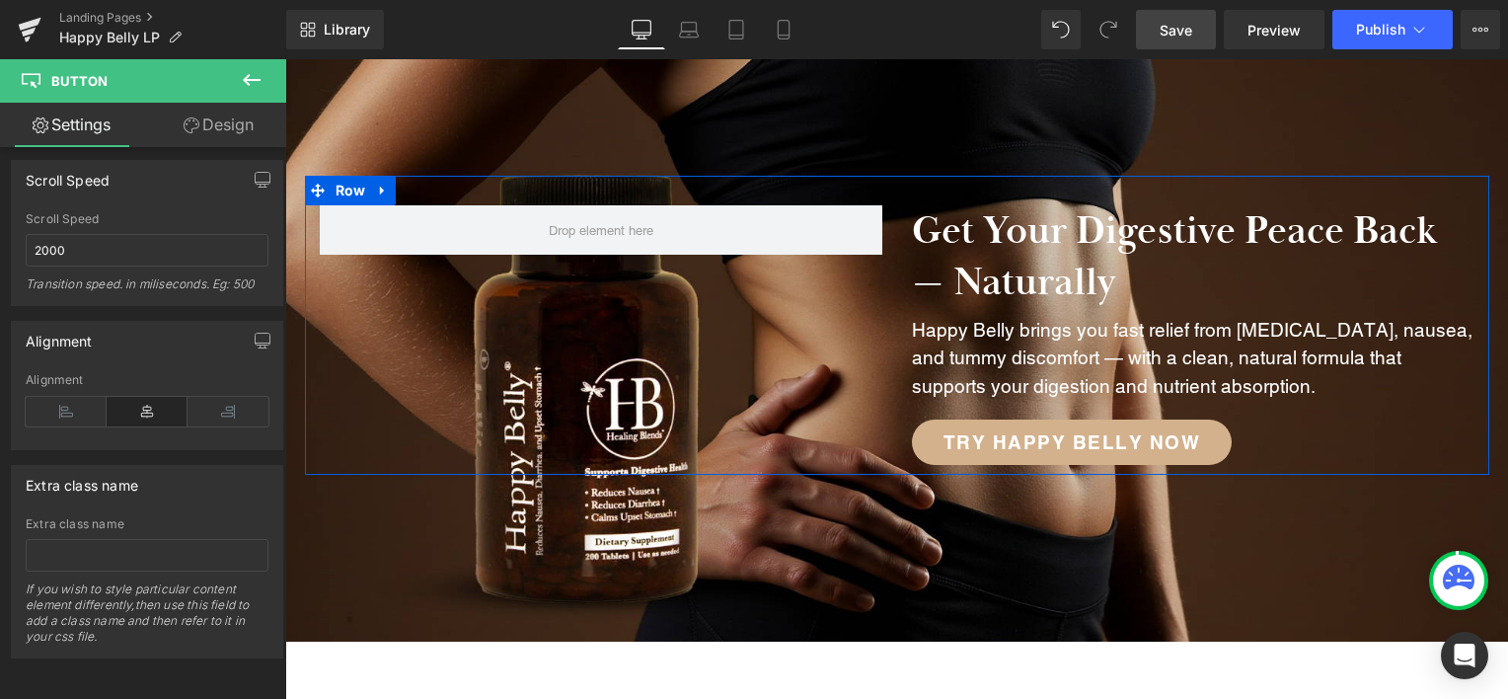
scroll to position [87, 0]
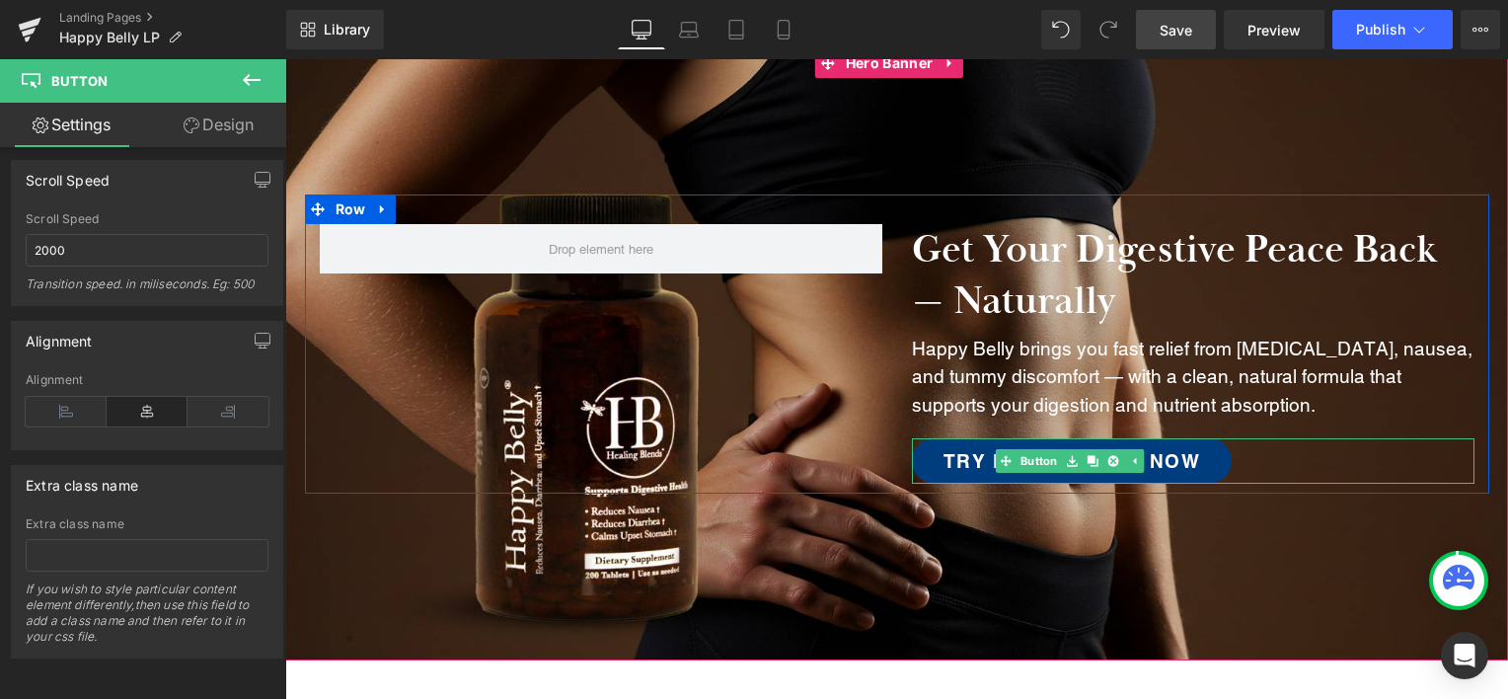
click at [952, 465] on span "Try Happy Belly Now" at bounding box center [1072, 461] width 258 height 22
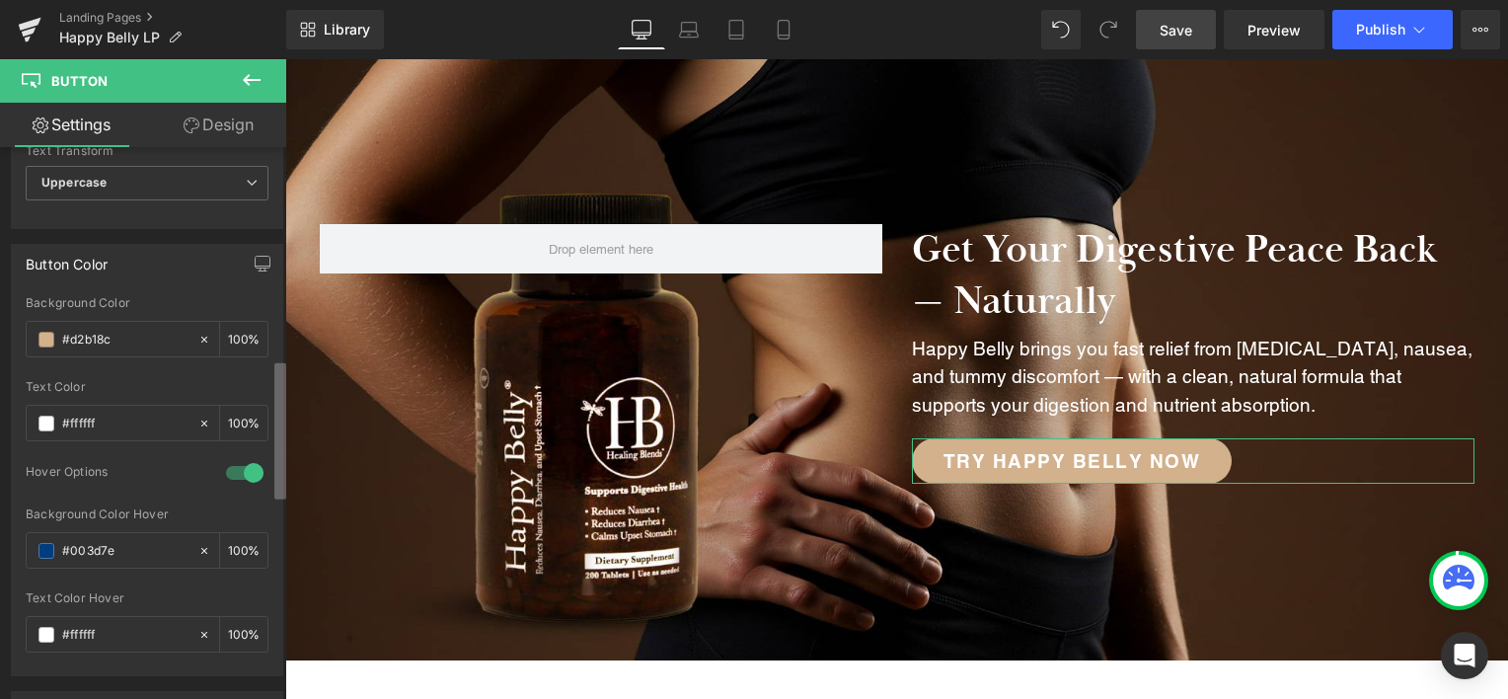
click at [237, 480] on div "Button Button Styles Custom Custom Setup Global Style Custom Setup Global Style…" at bounding box center [143, 427] width 286 height 561
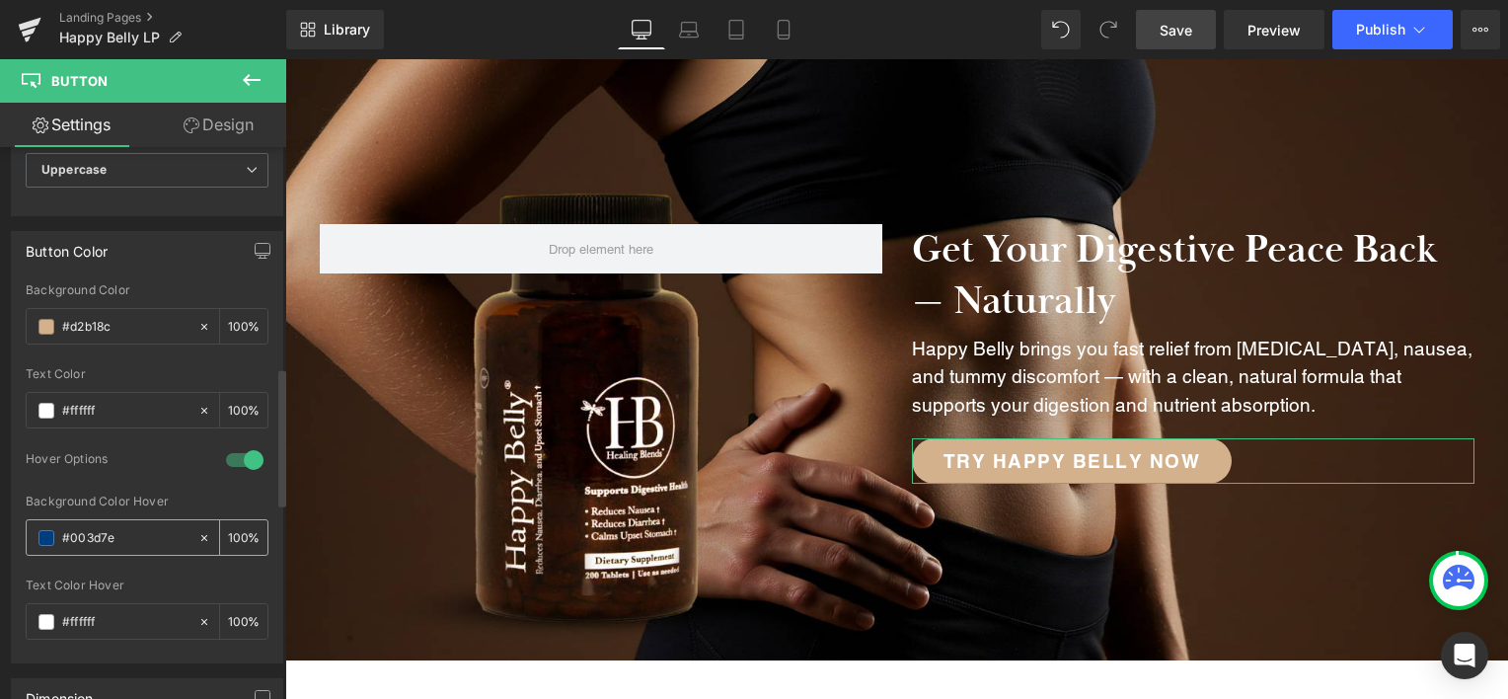
click at [80, 530] on input "#003d7e" at bounding box center [125, 538] width 126 height 22
click at [82, 530] on input "#003d7e" at bounding box center [125, 538] width 126 height 22
paste input "382014"
type input "#382014"
click at [156, 456] on div "Hover Options" at bounding box center [116, 461] width 181 height 21
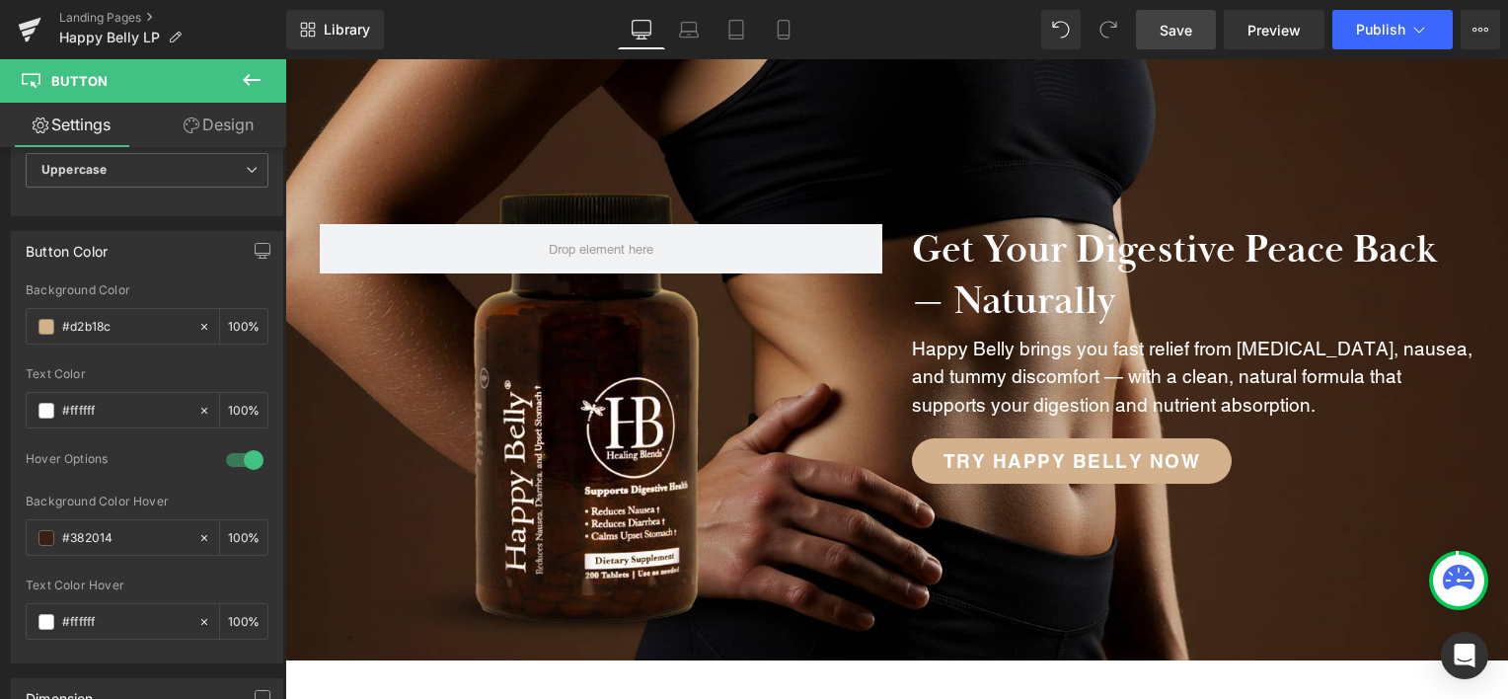
click at [1190, 22] on span "Save" at bounding box center [1176, 30] width 33 height 21
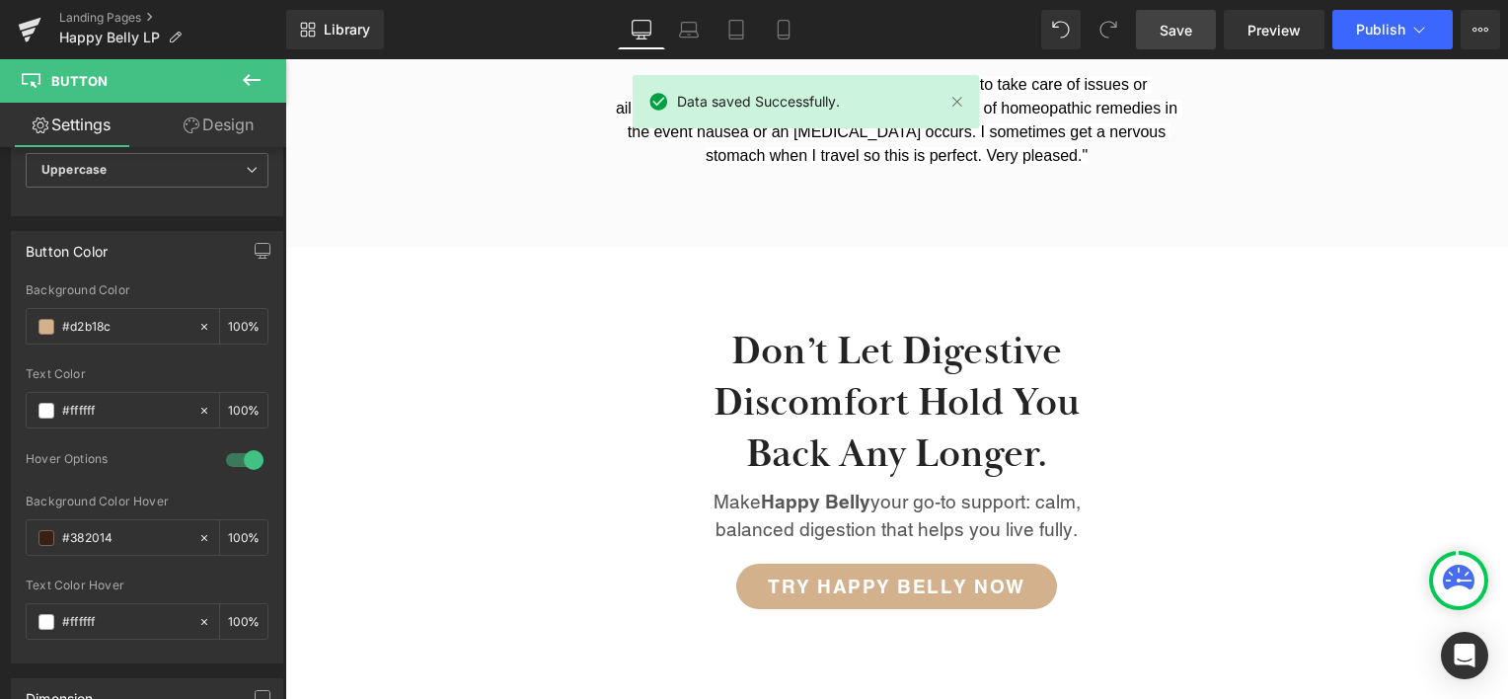
scroll to position [2430, 0]
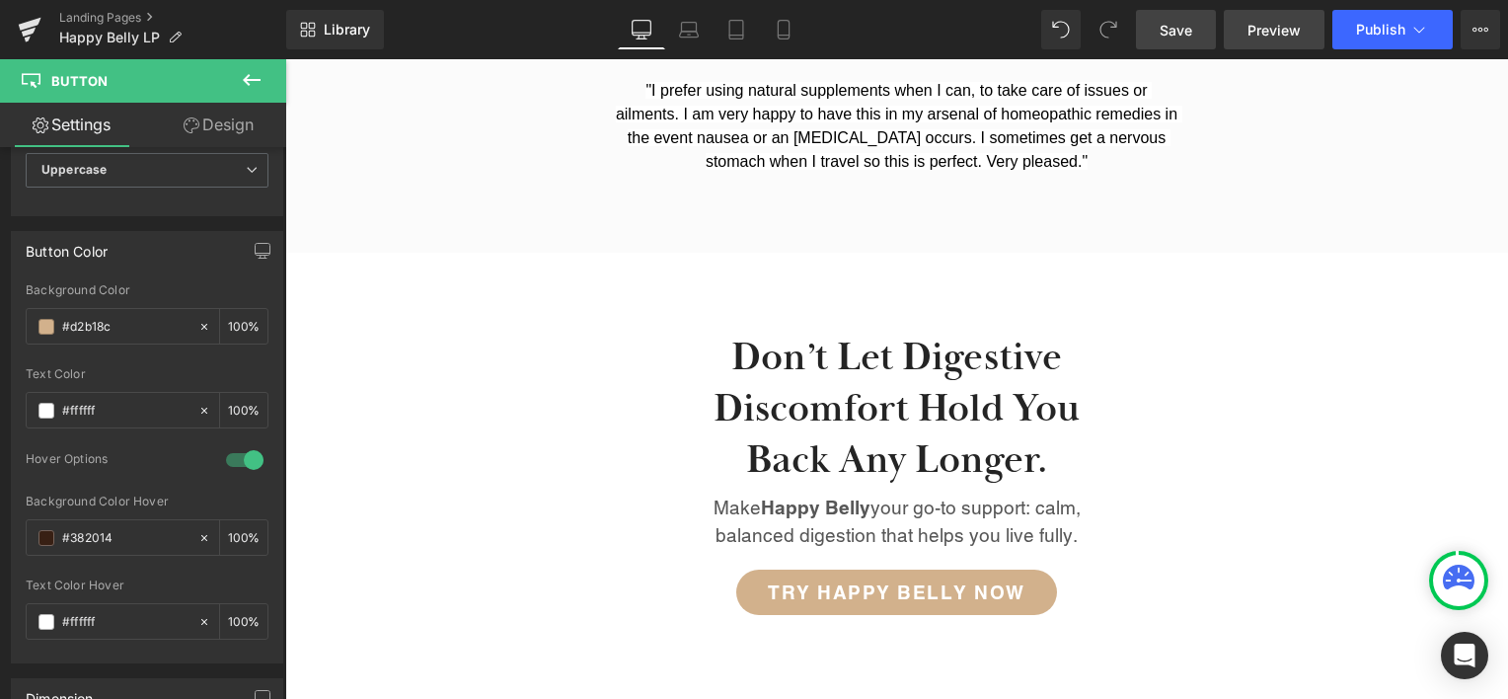
click at [1283, 32] on span "Preview" at bounding box center [1273, 30] width 53 height 21
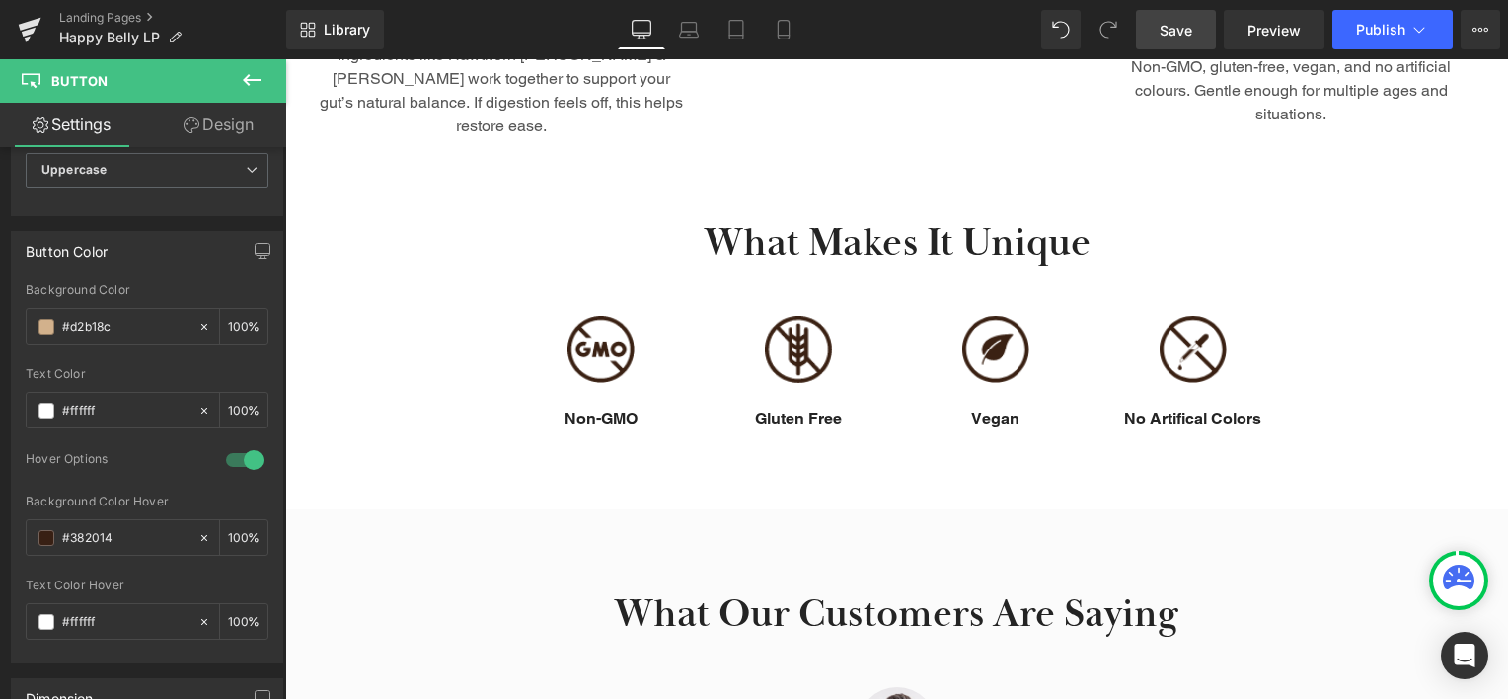
scroll to position [1685, 0]
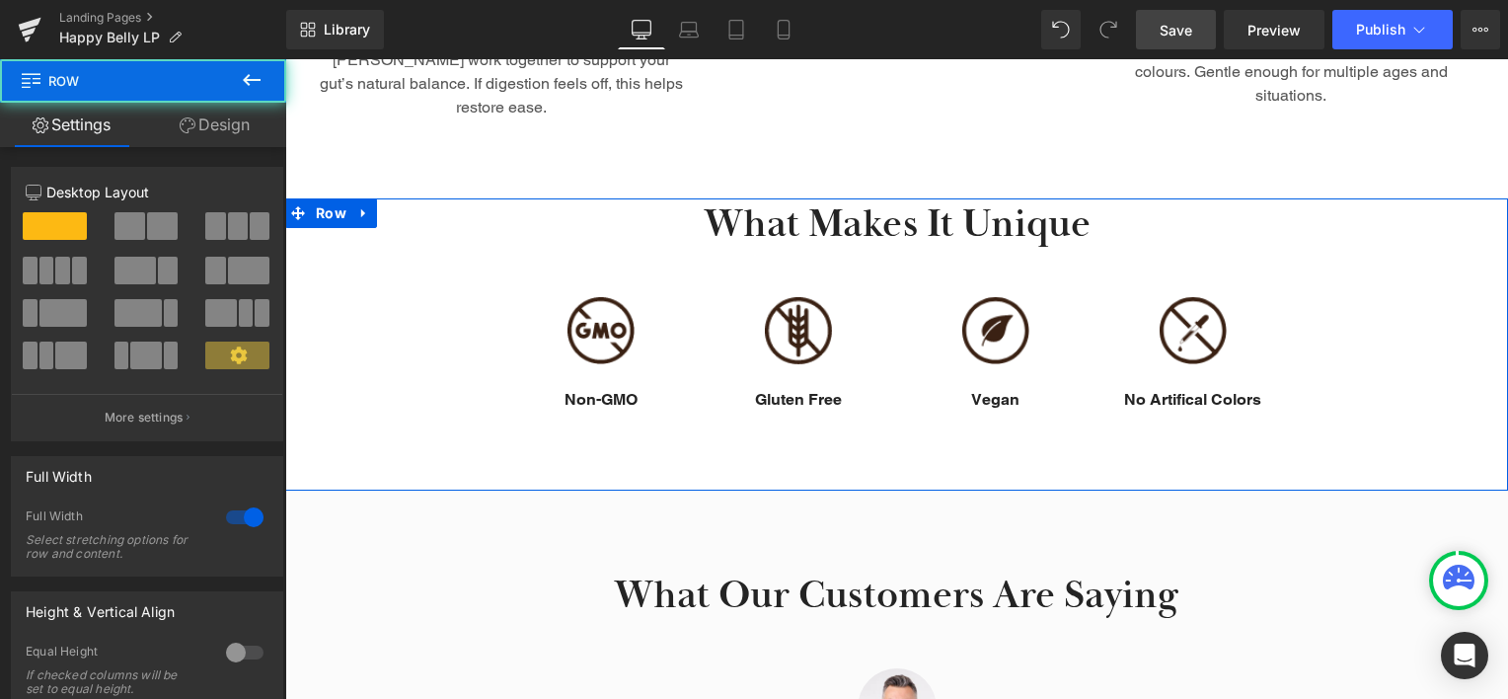
click at [1485, 215] on div "What Makes It Unique Heading Row Image Non-GMO Text Block Image Gluten Free Tex…" at bounding box center [896, 309] width 1223 height 223
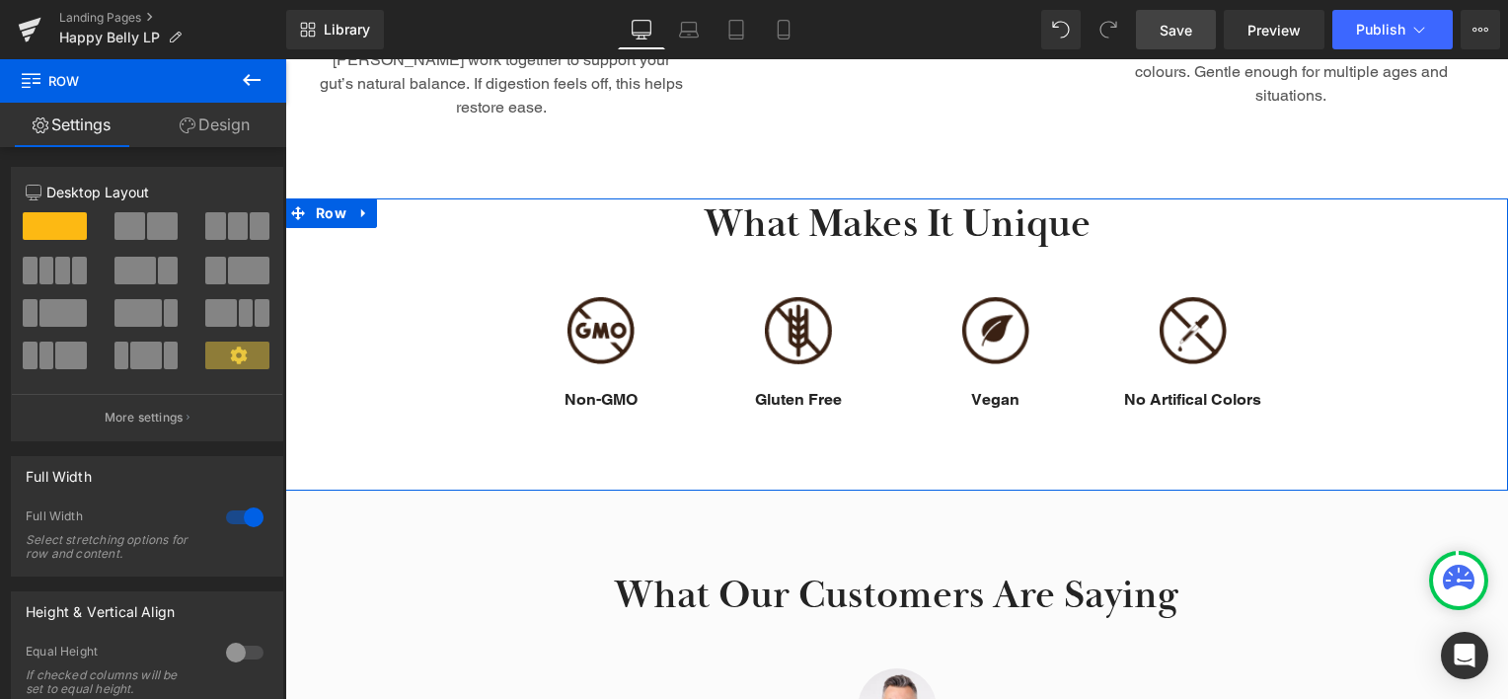
click at [224, 127] on link "Design" at bounding box center [214, 125] width 143 height 44
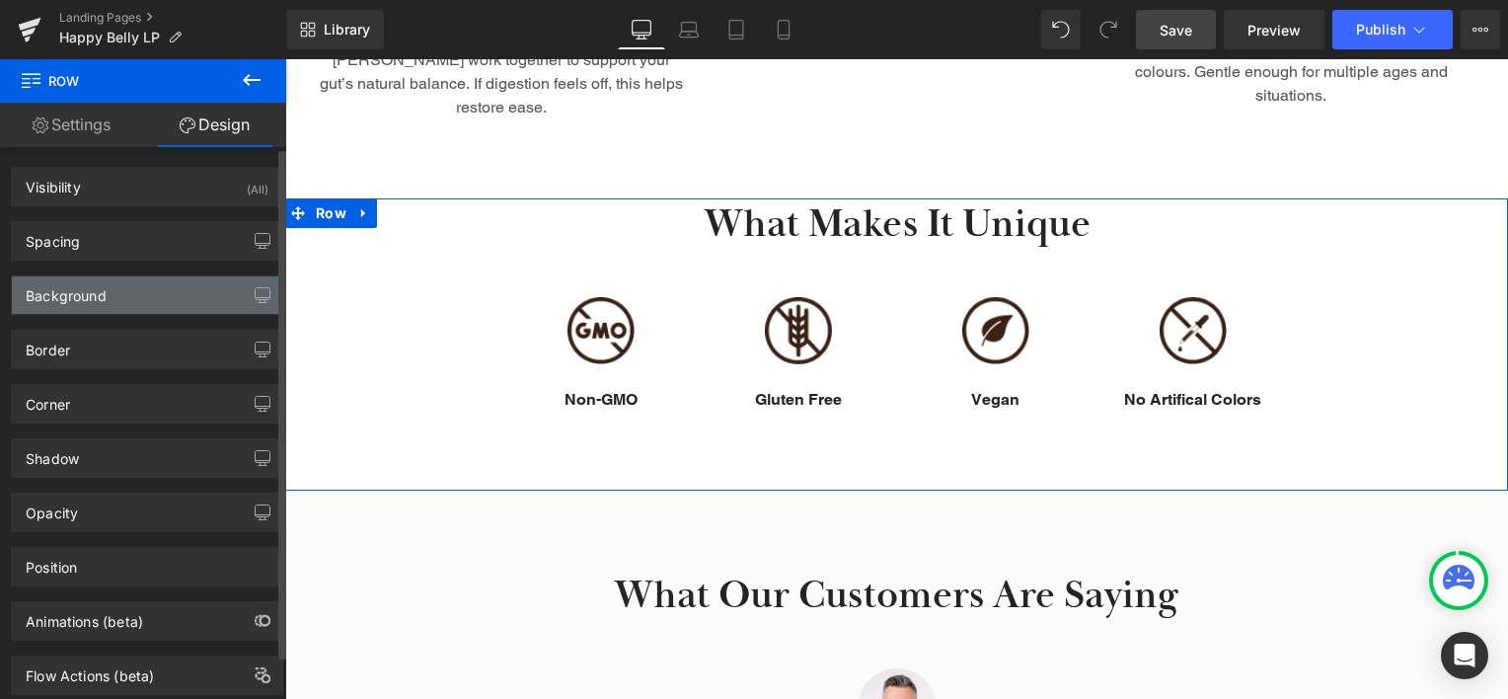
click at [184, 297] on div "Background" at bounding box center [147, 294] width 270 height 37
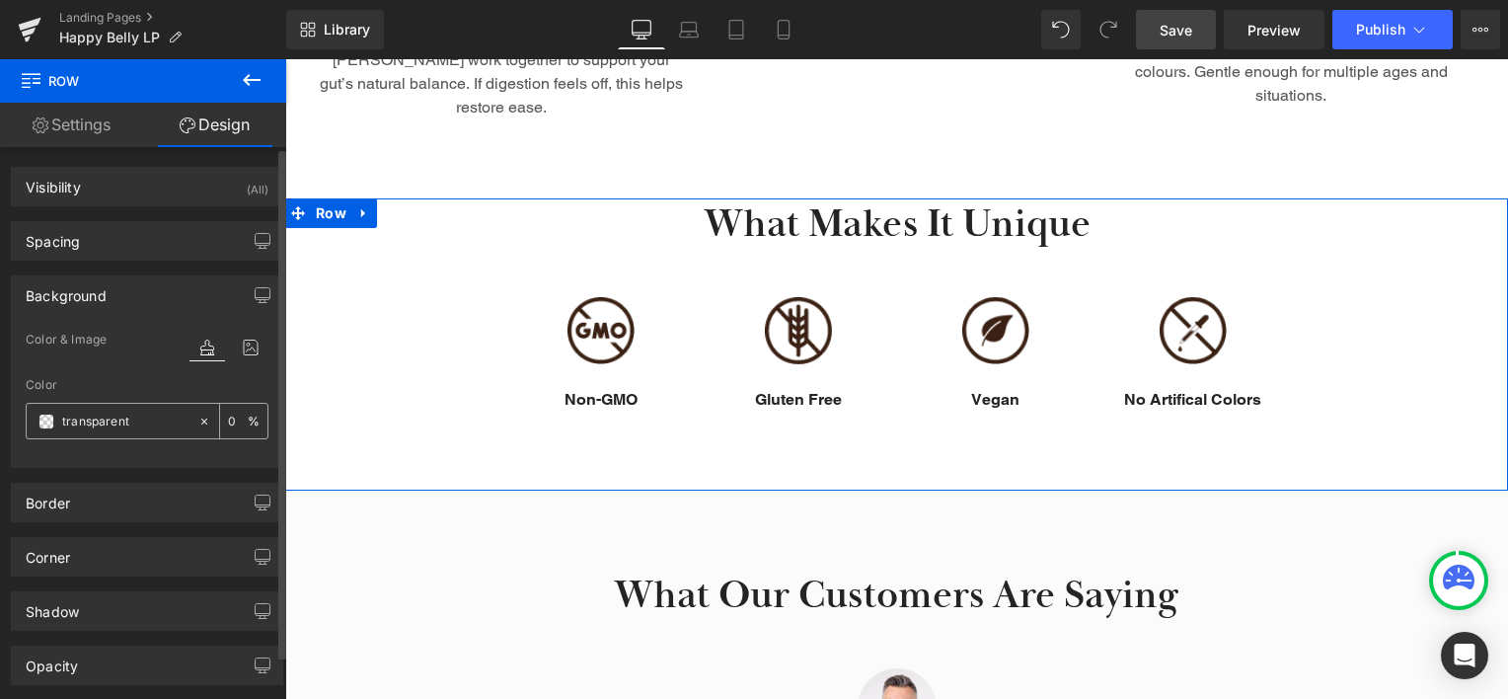
click at [43, 419] on span at bounding box center [46, 421] width 16 height 16
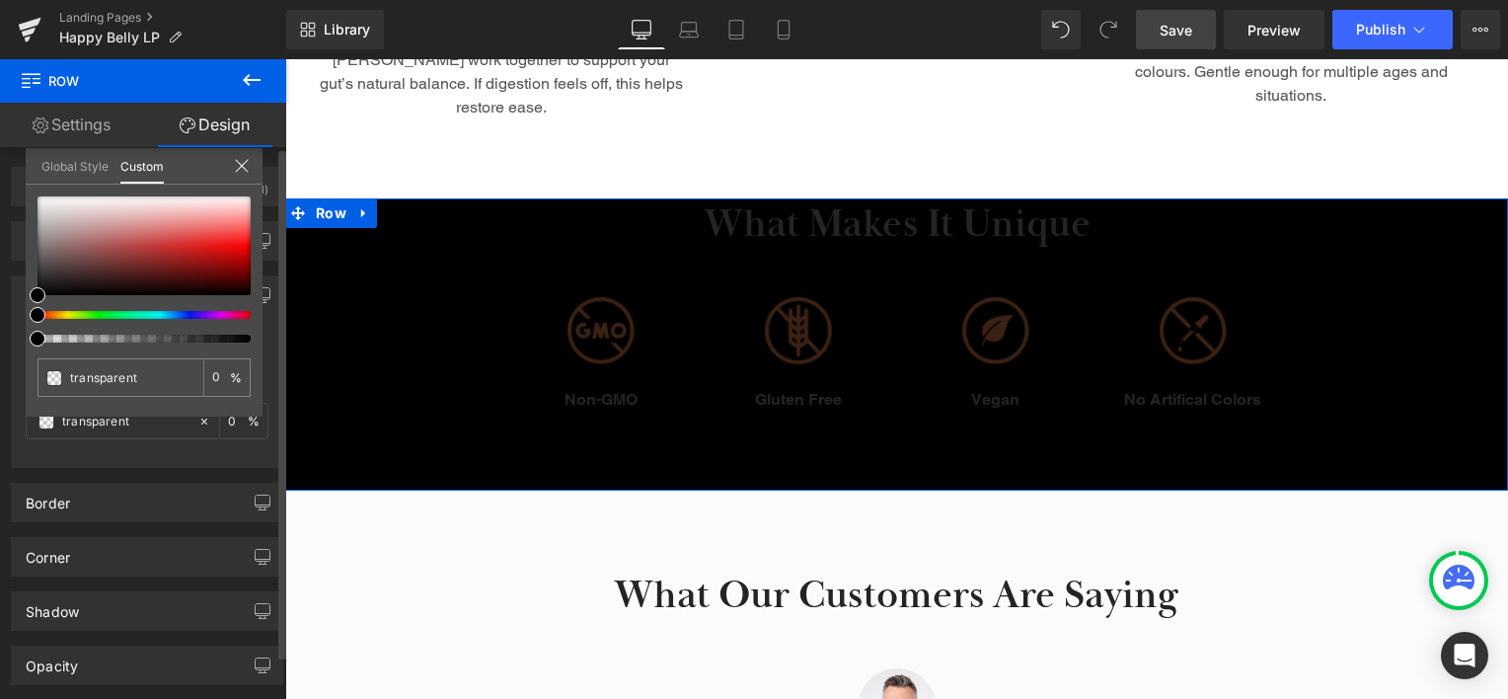
click at [54, 315] on div at bounding box center [136, 315] width 213 height 8
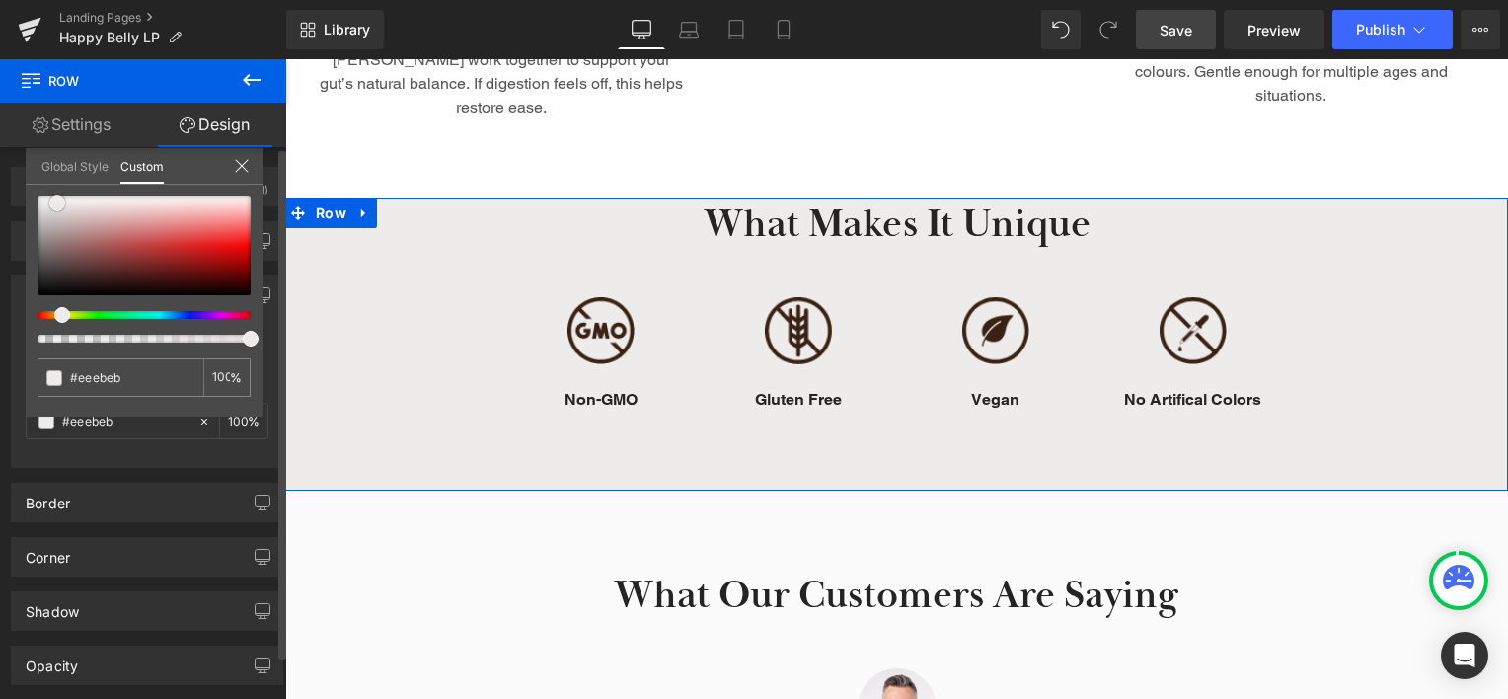
click at [57, 202] on div at bounding box center [143, 245] width 213 height 99
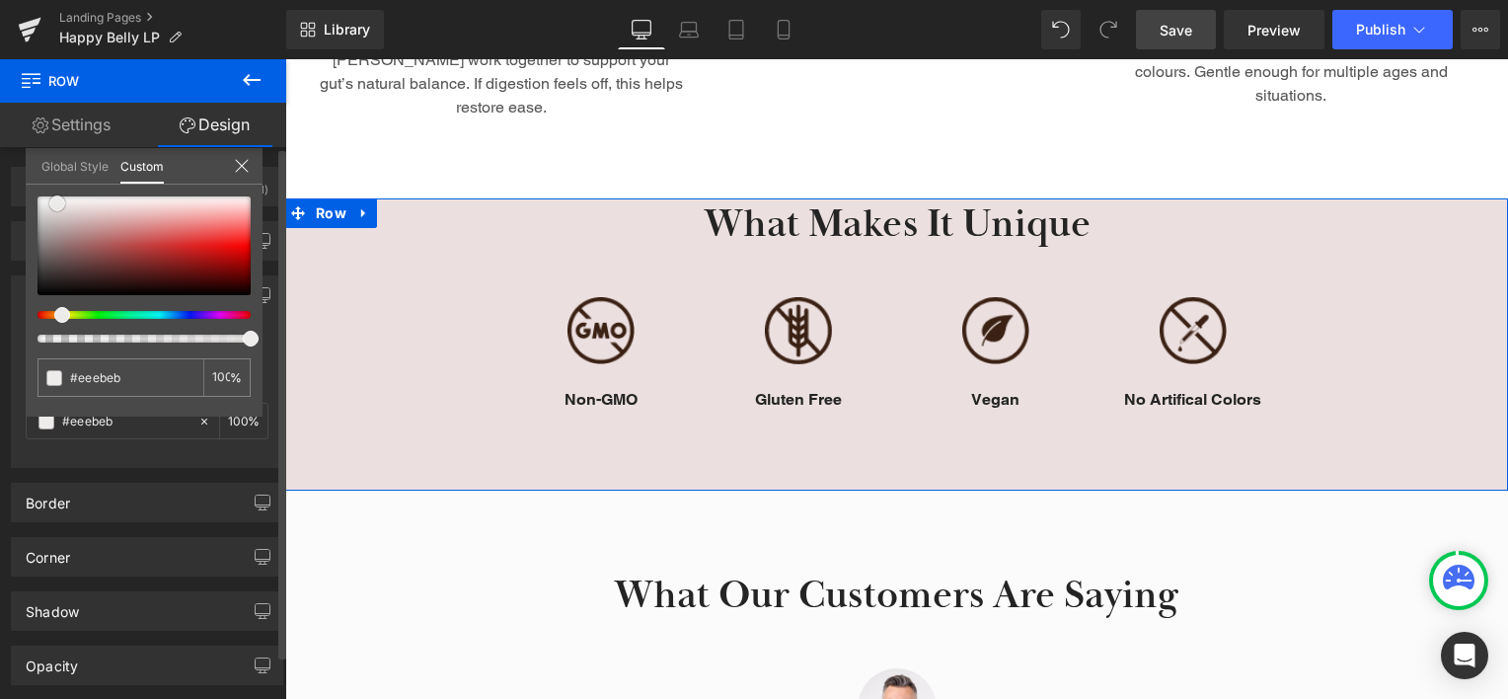
click at [93, 206] on div at bounding box center [143, 245] width 213 height 99
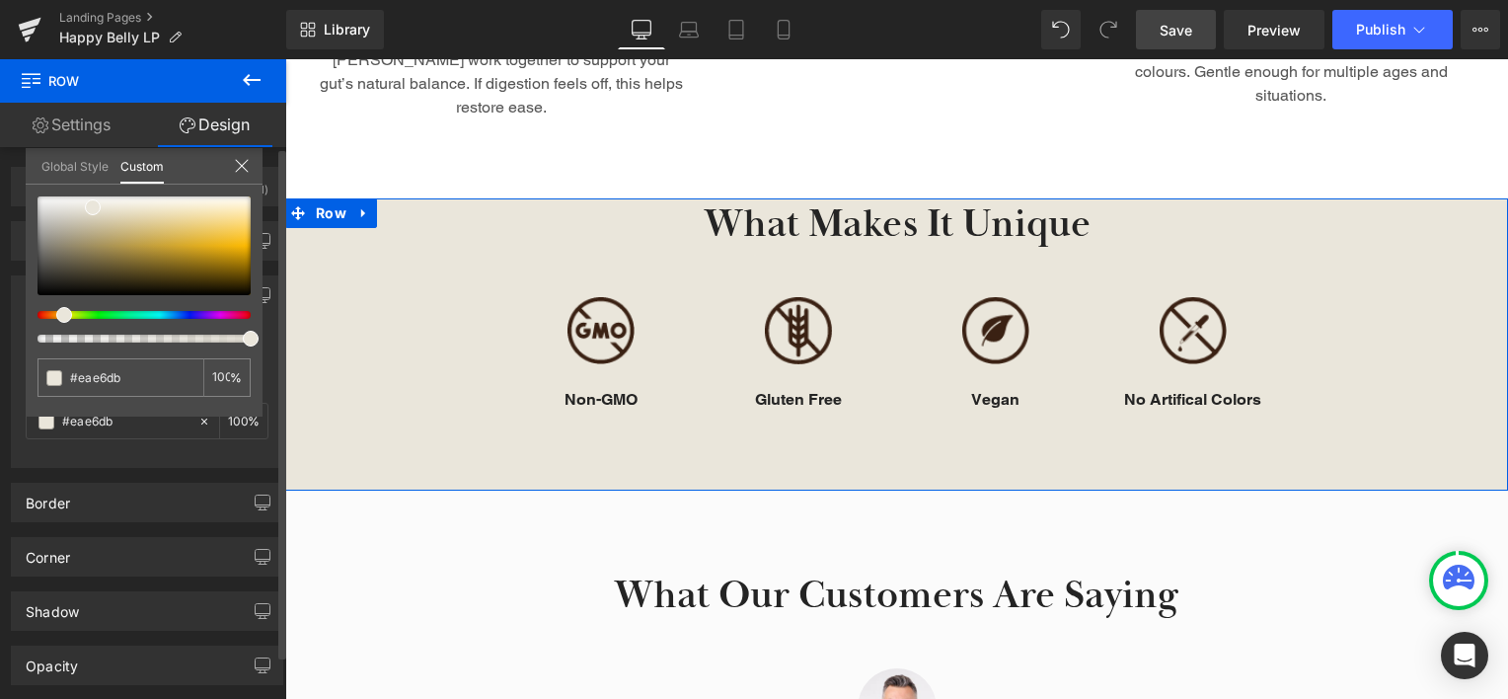
click at [56, 312] on span at bounding box center [64, 315] width 16 height 16
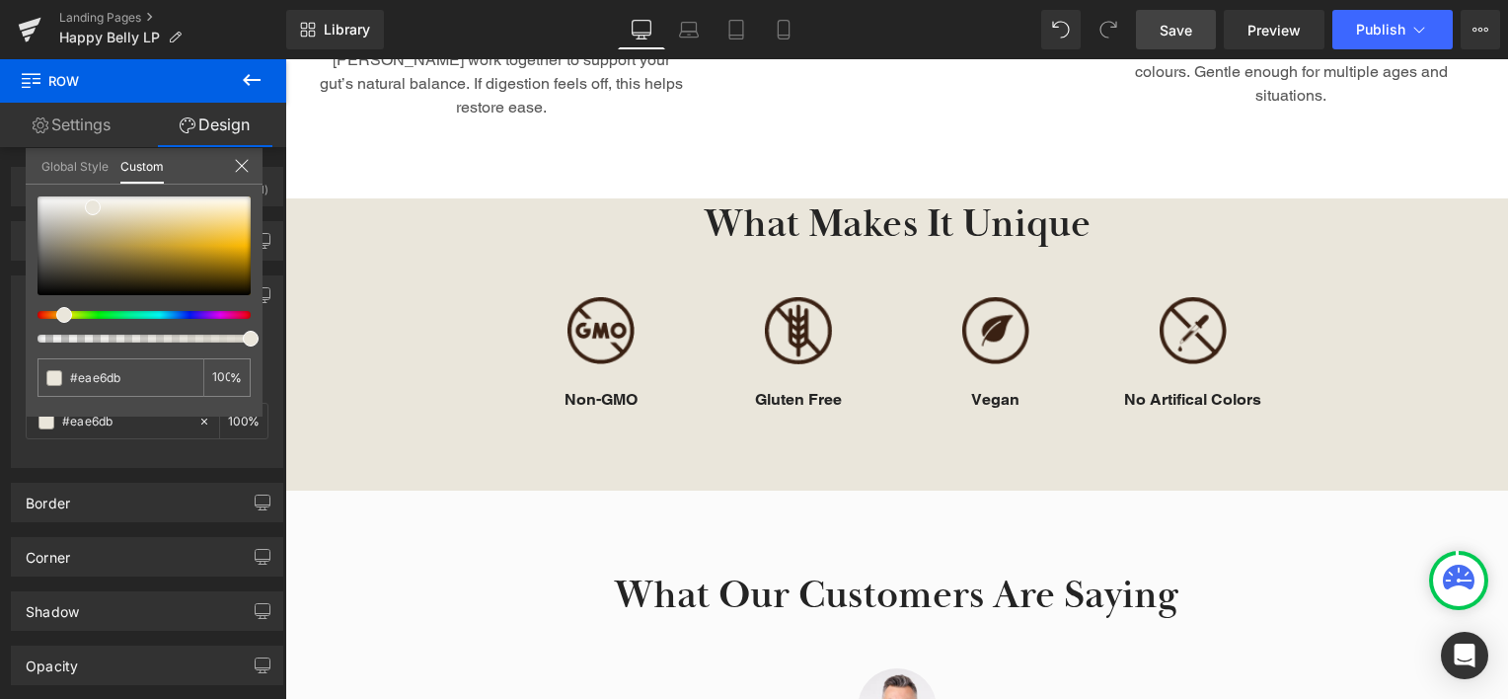
click at [353, 139] on body "SHOP Products Herbal Blends Kids Kits & Bundles Vitamins Condition Blood Pressu…" at bounding box center [896, 698] width 1223 height 4646
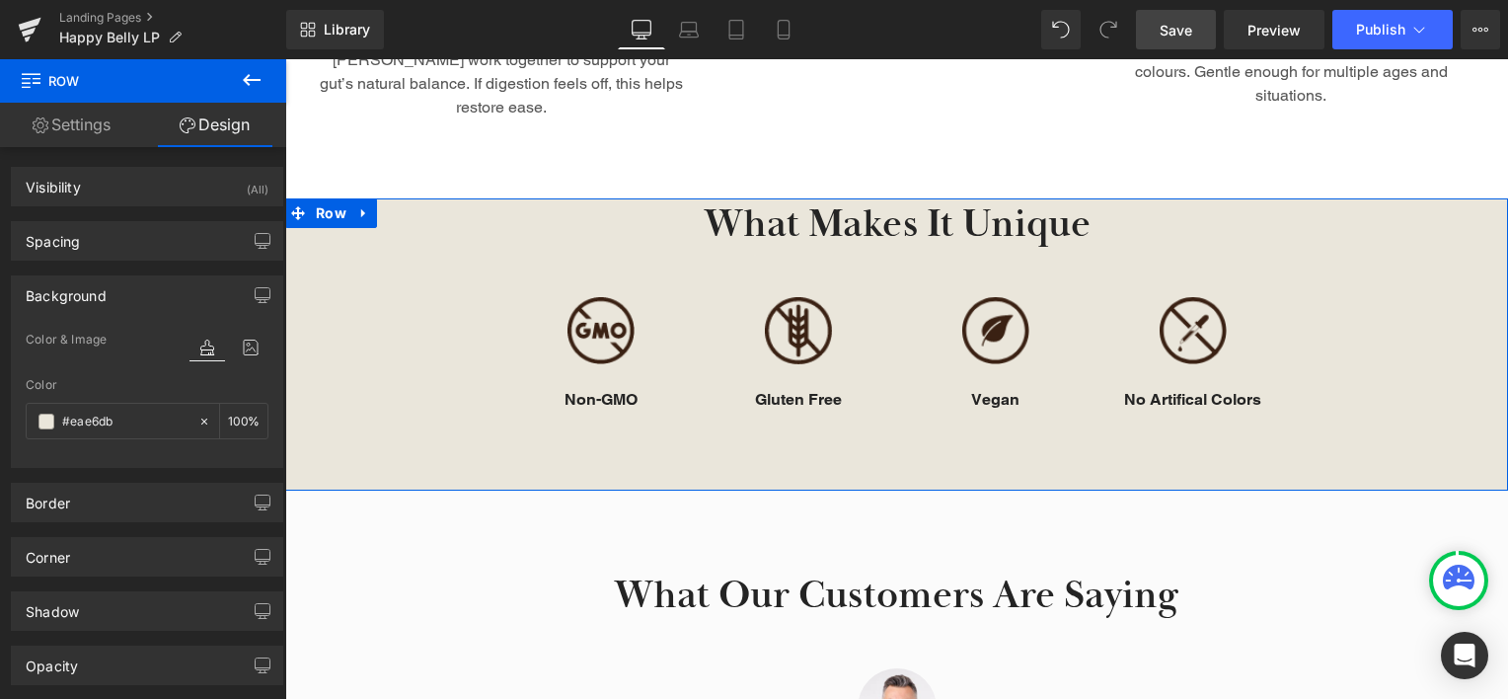
click at [337, 262] on div "What Makes It Unique Heading Row Image Non-GMO Text Block Image Gluten Free Tex…" at bounding box center [896, 309] width 1223 height 223
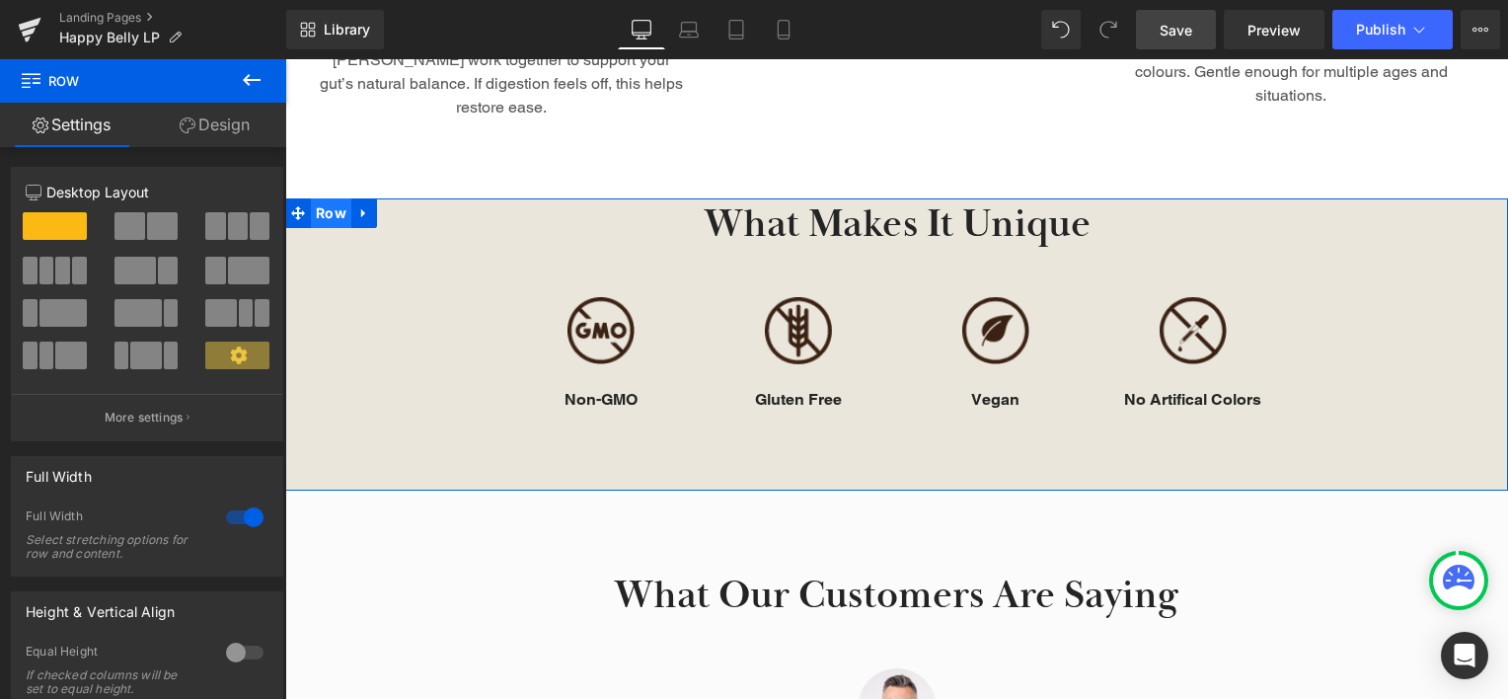
click at [322, 198] on span "Row" at bounding box center [331, 213] width 40 height 30
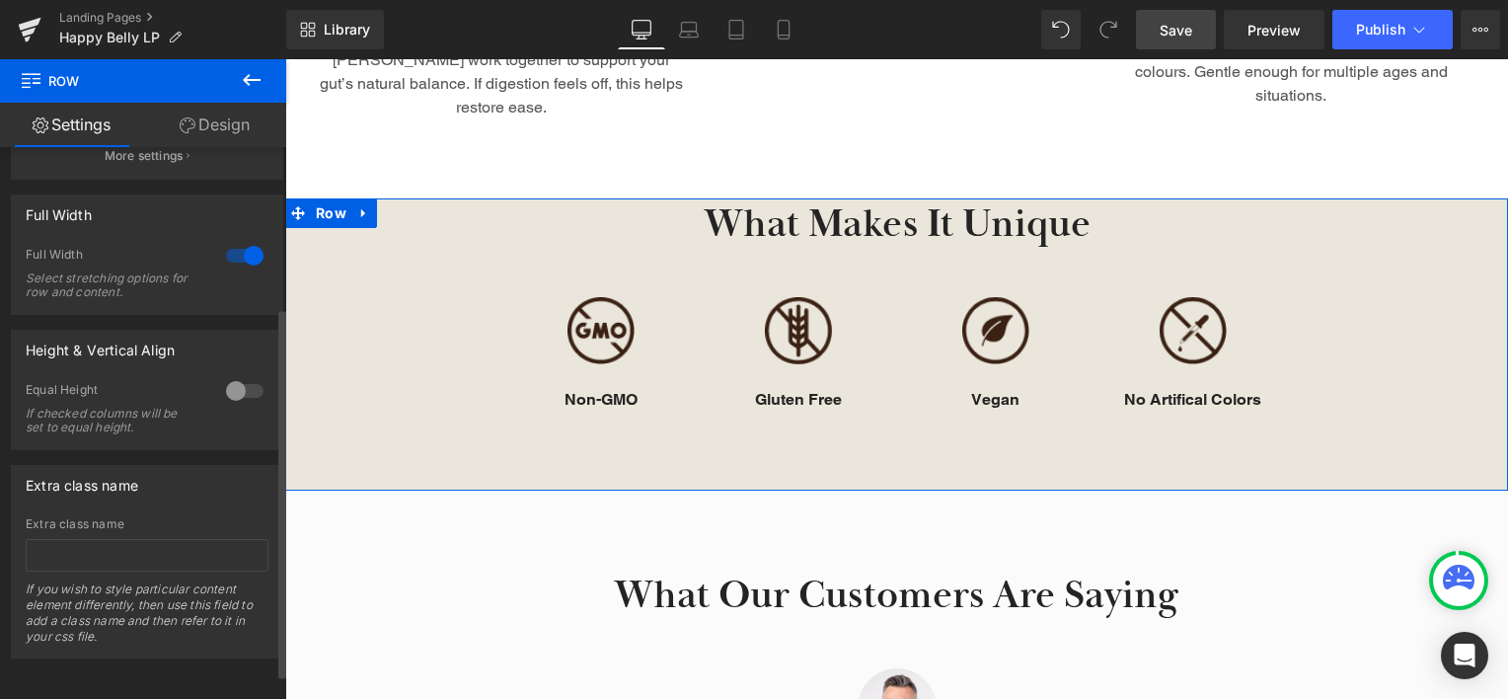
scroll to position [275, 0]
click at [240, 121] on link "Design" at bounding box center [214, 125] width 143 height 44
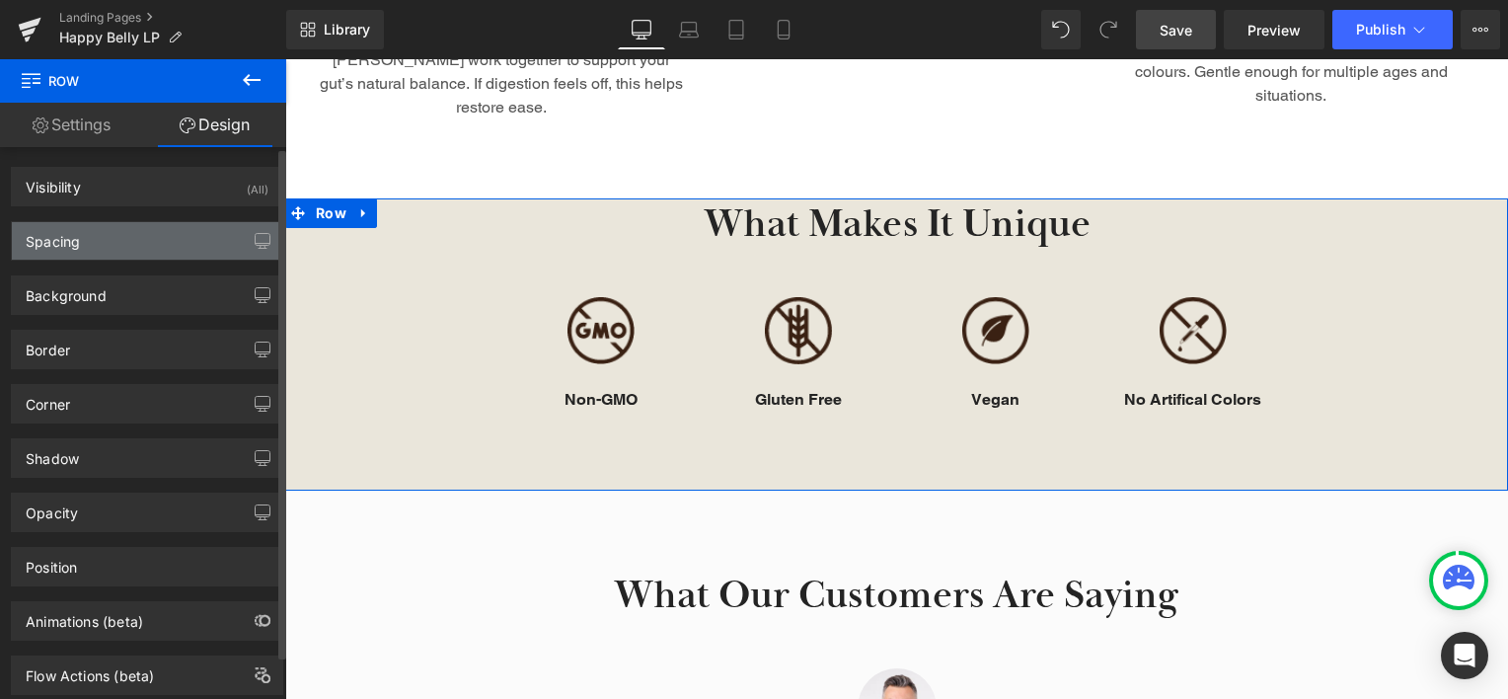
click at [194, 249] on div "Spacing" at bounding box center [147, 240] width 270 height 37
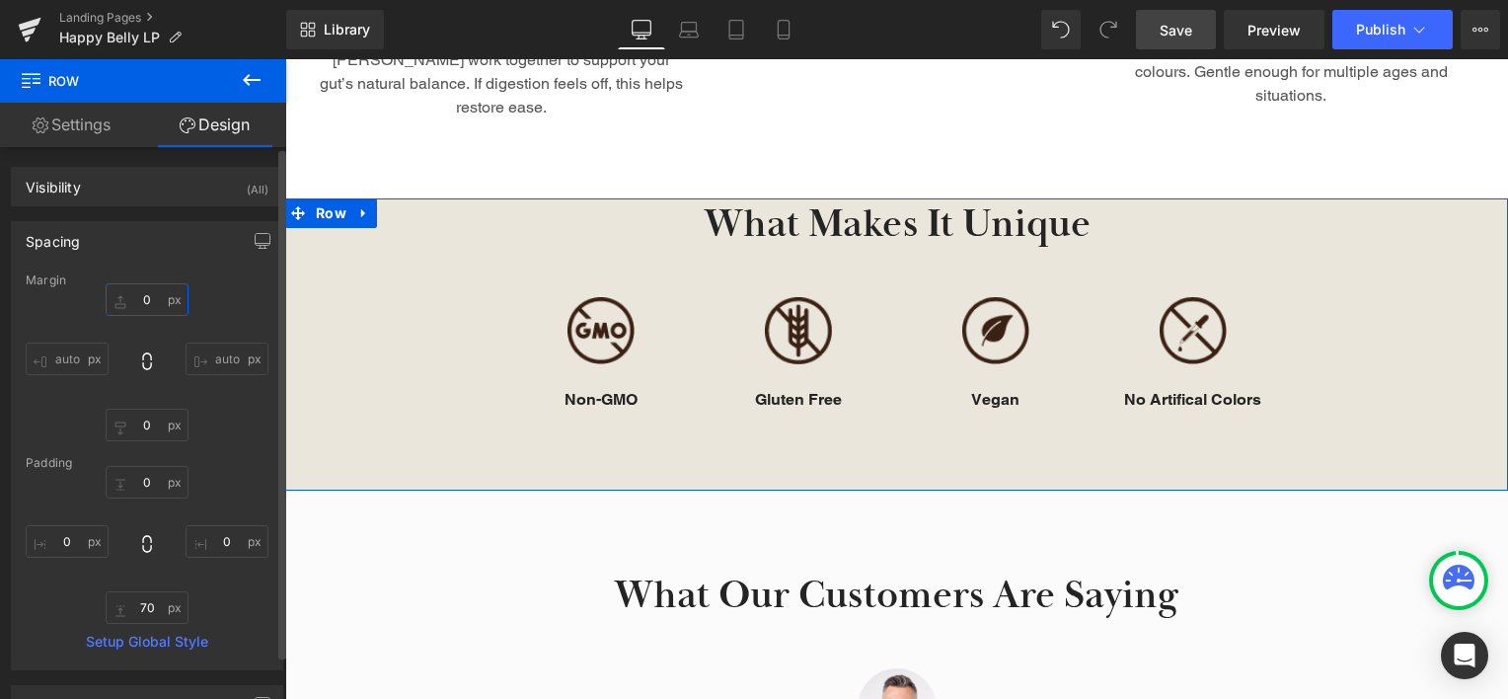
click at [145, 304] on input "0" at bounding box center [147, 299] width 83 height 33
click at [142, 297] on input "0" at bounding box center [147, 299] width 83 height 33
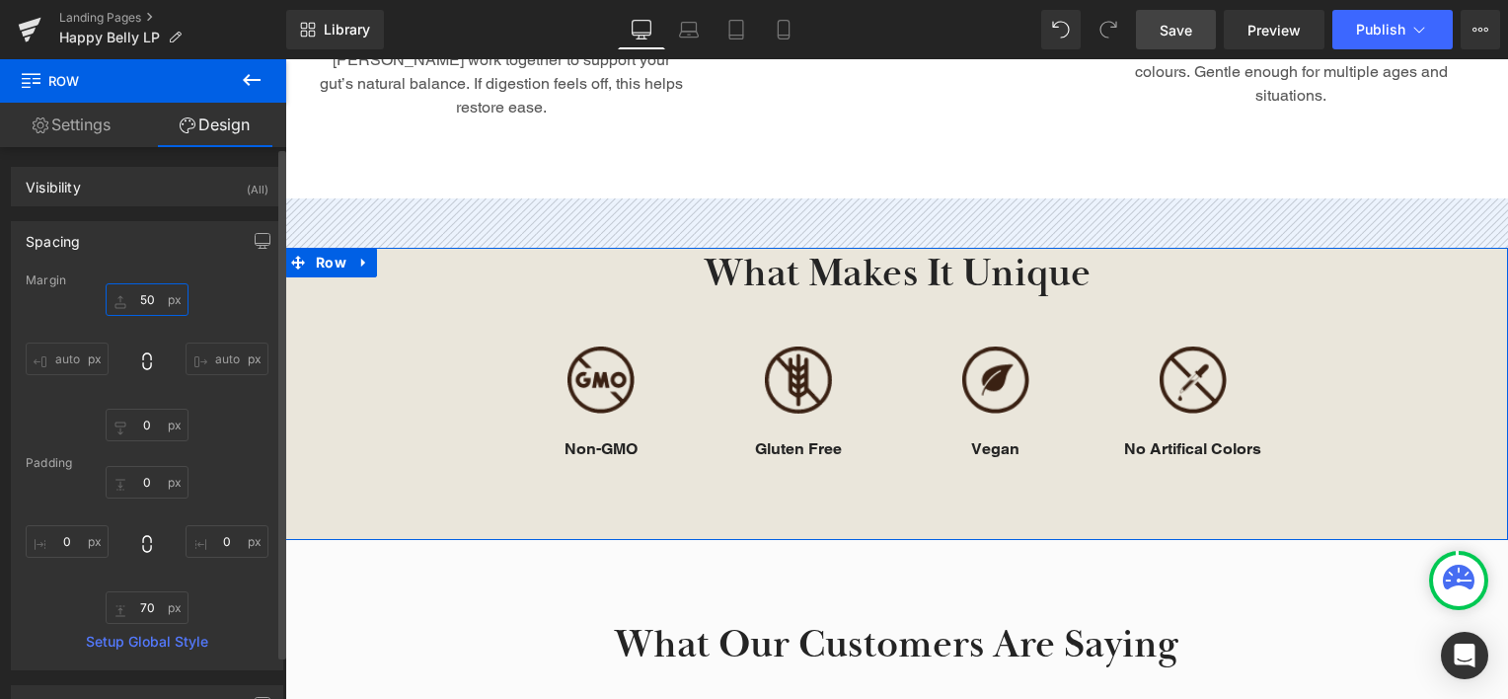
type input "0"
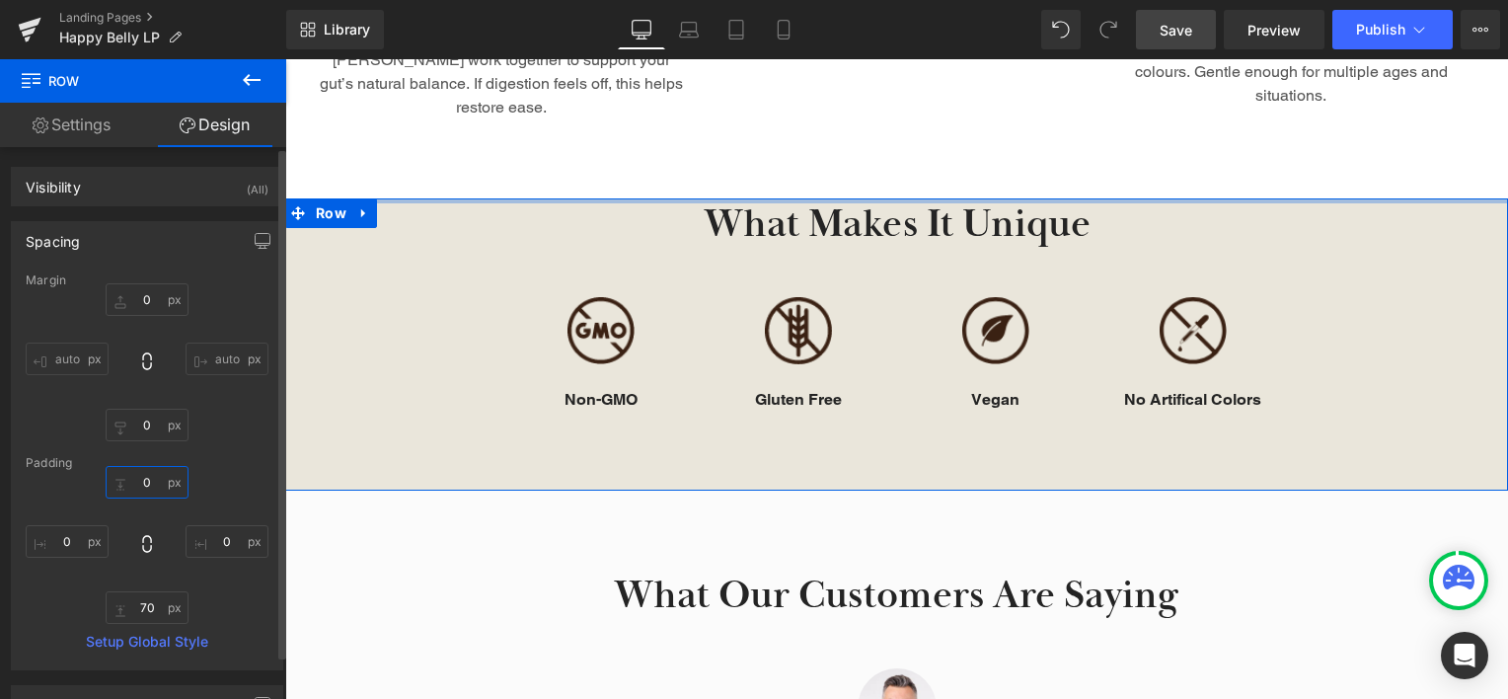
click at [141, 481] on input "0" at bounding box center [147, 482] width 83 height 33
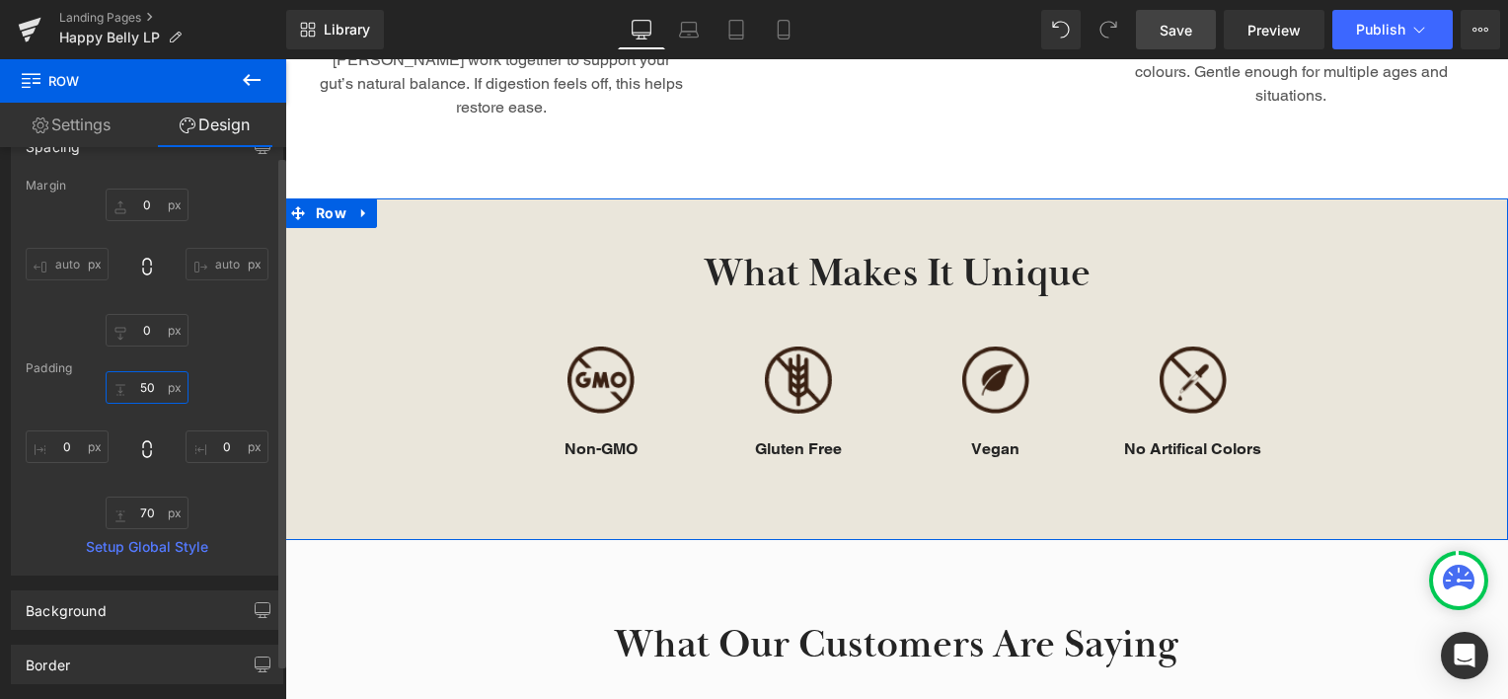
scroll to position [99, 0]
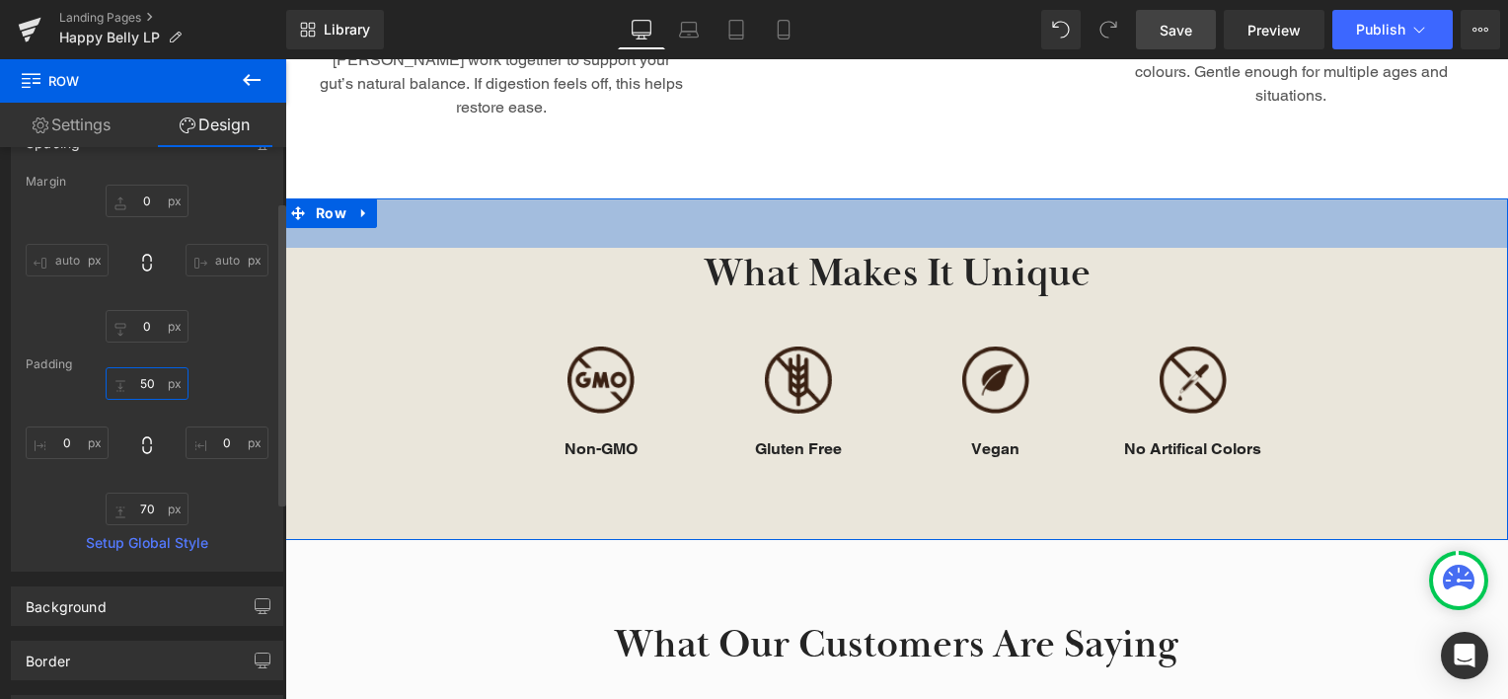
click at [141, 379] on input "50" at bounding box center [147, 383] width 83 height 33
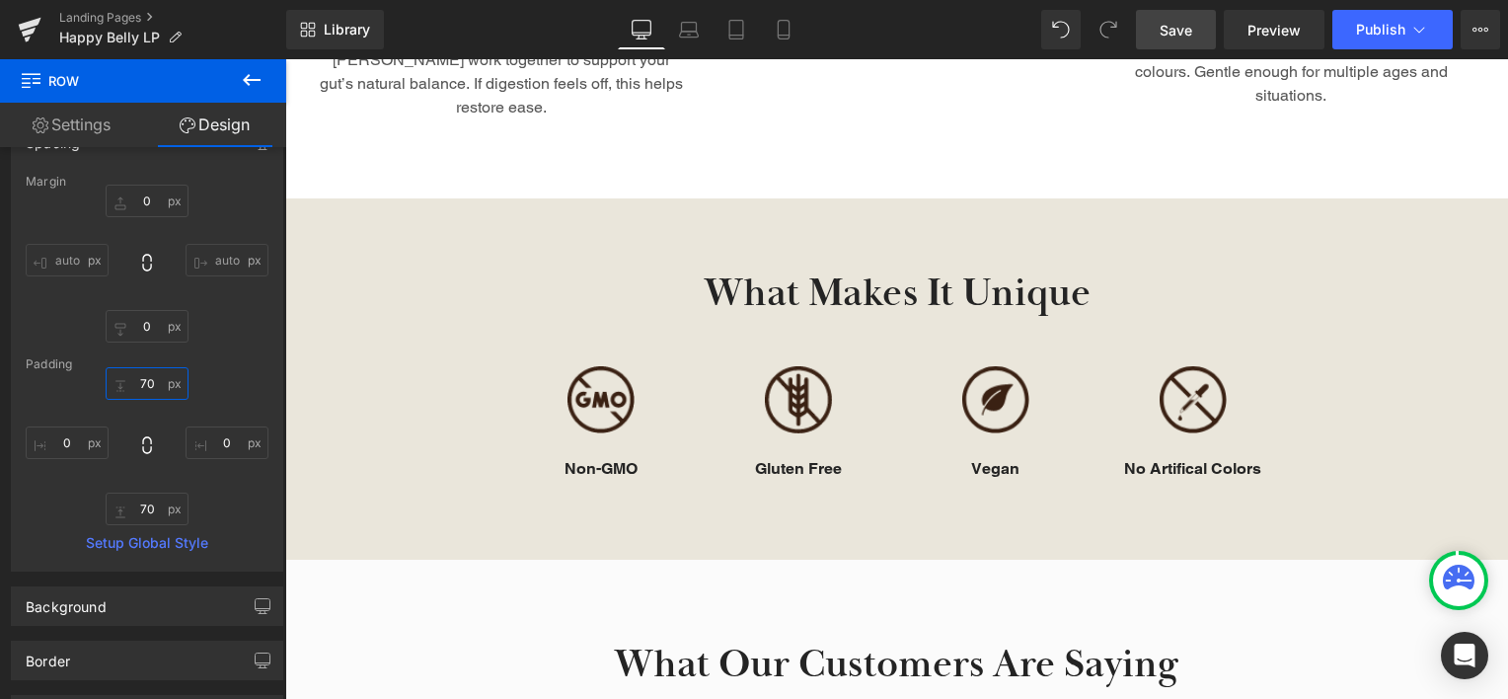
type input "70"
click at [1165, 20] on span "Save" at bounding box center [1176, 30] width 33 height 21
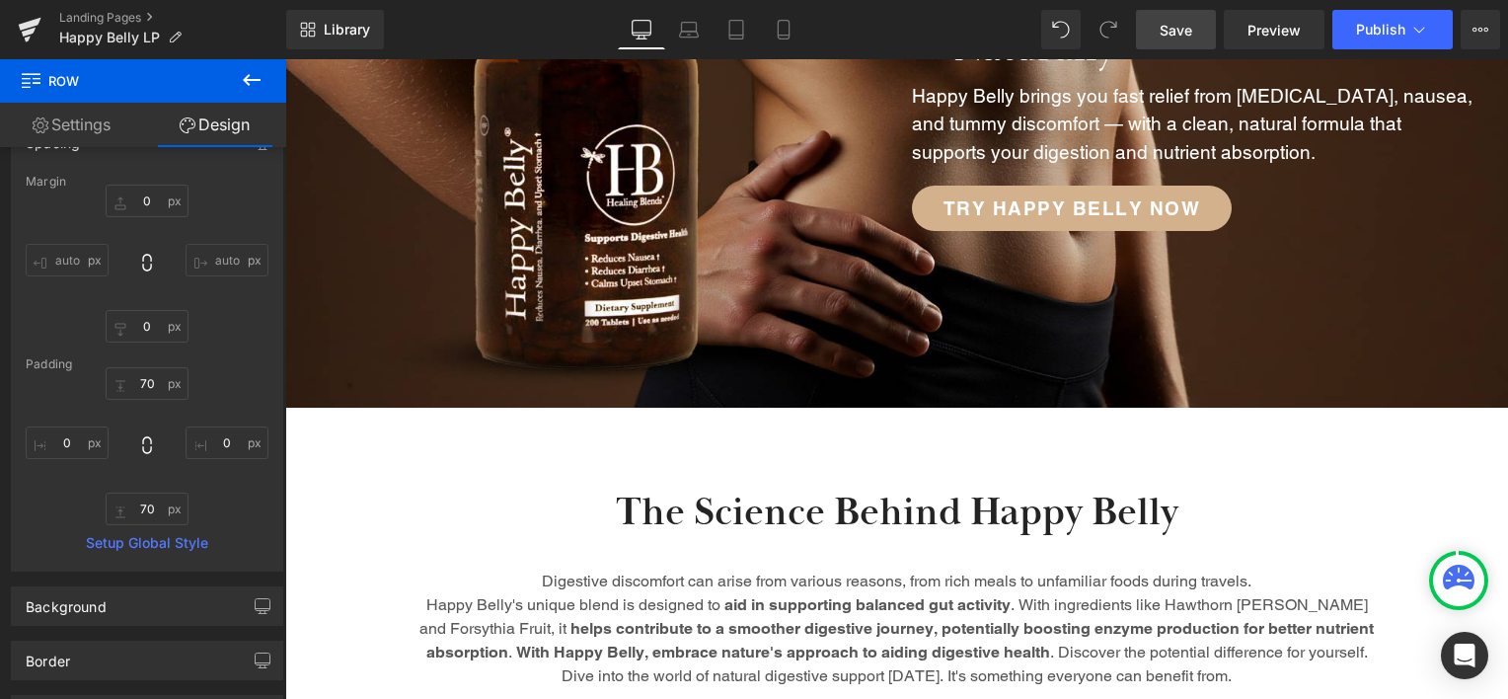
scroll to position [346, 0]
